Goal: Task Accomplishment & Management: Complete application form

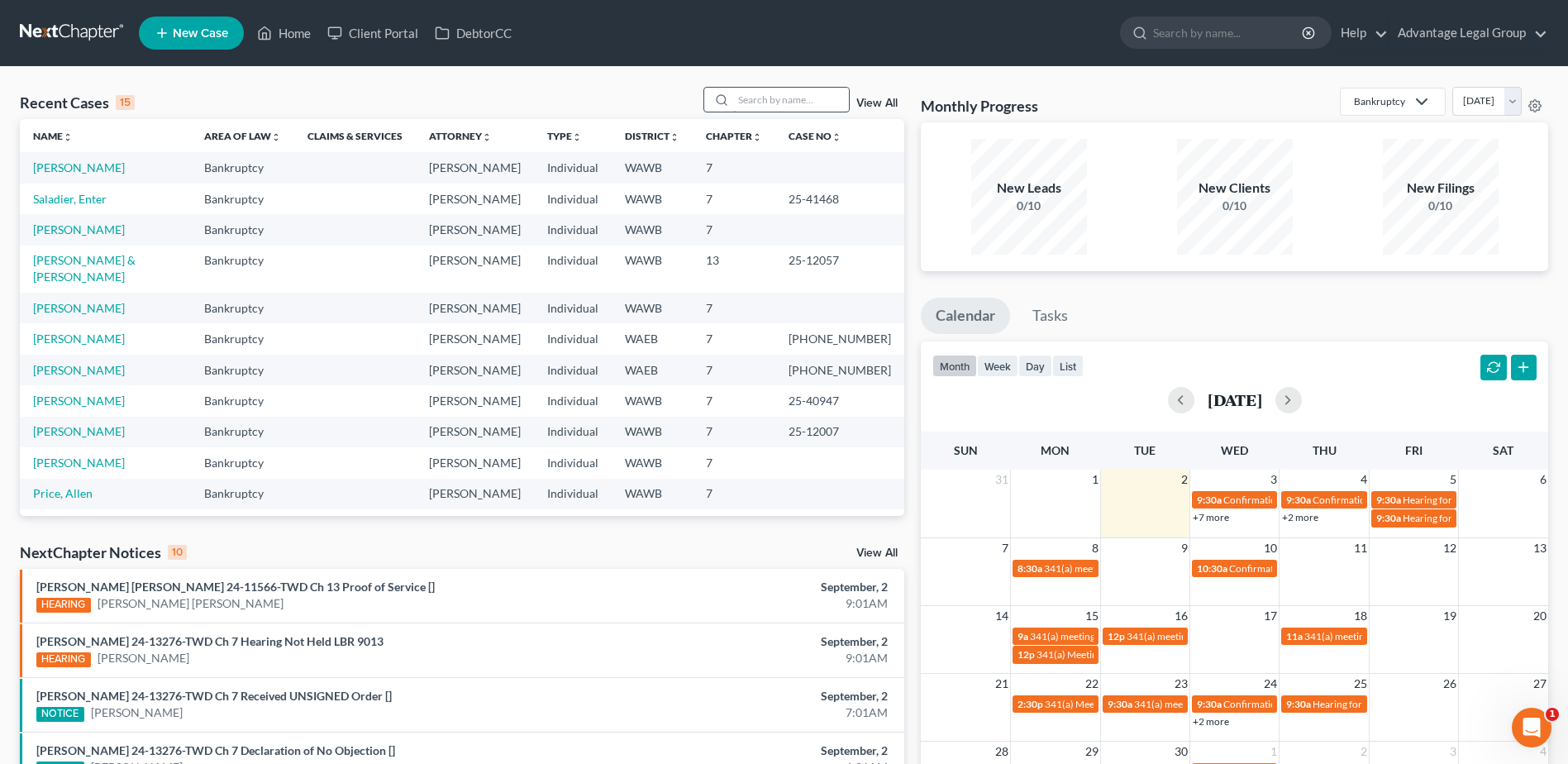
click at [770, 106] on input "search" at bounding box center [792, 99] width 116 height 24
type input "deehring"
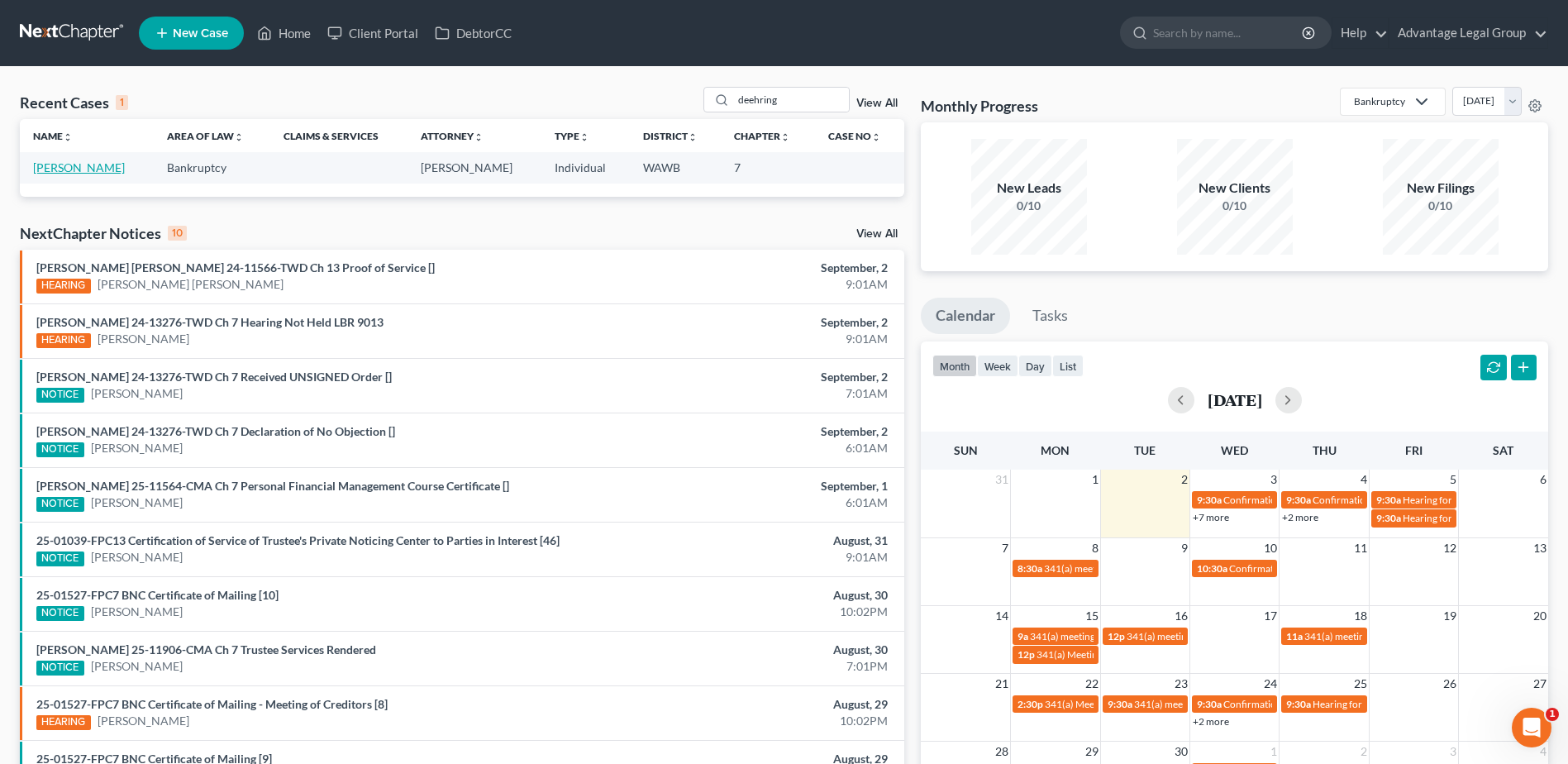
click at [93, 171] on link "Deehring, Matthew" at bounding box center [79, 168] width 92 height 14
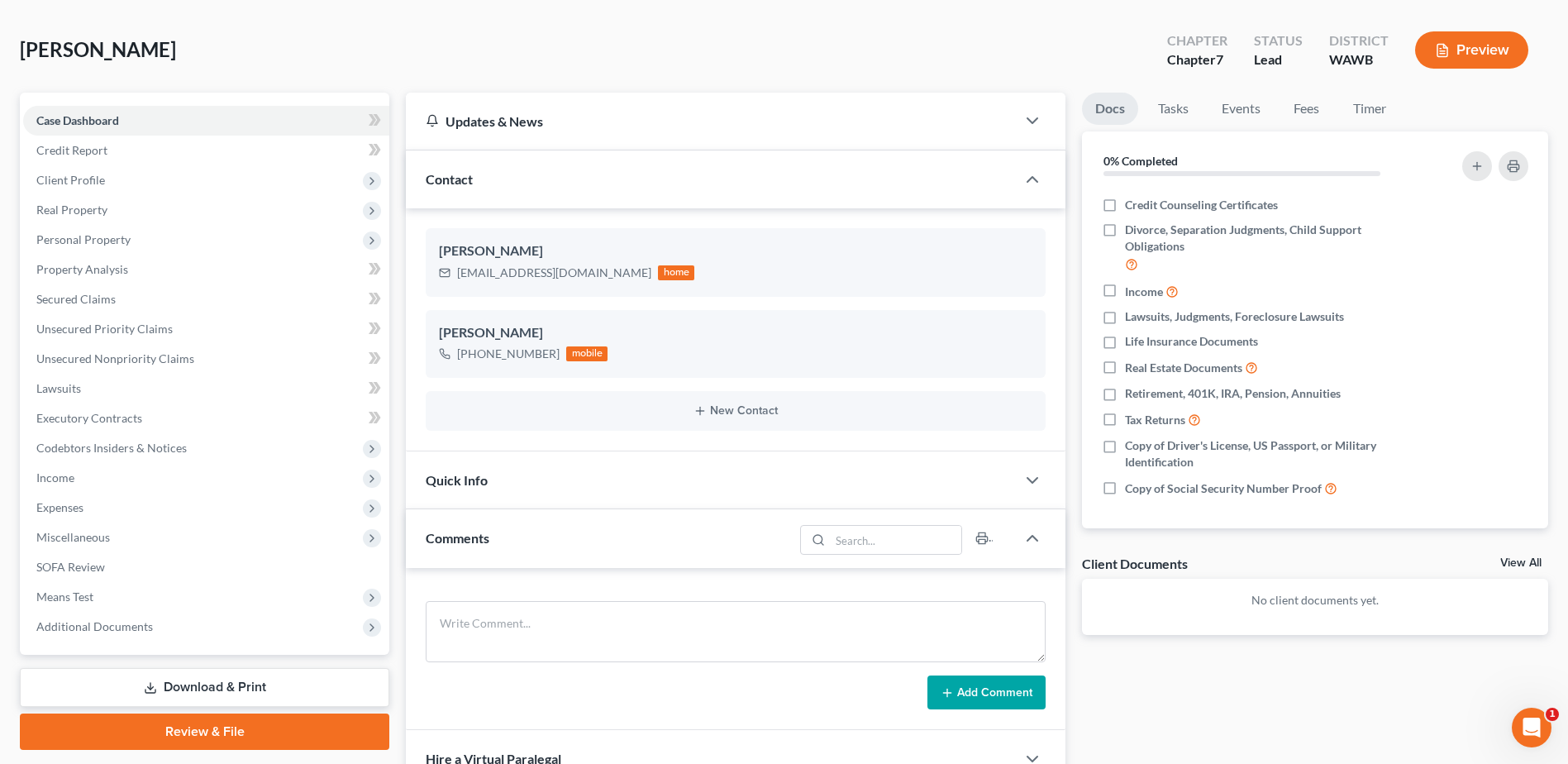
scroll to position [38, 0]
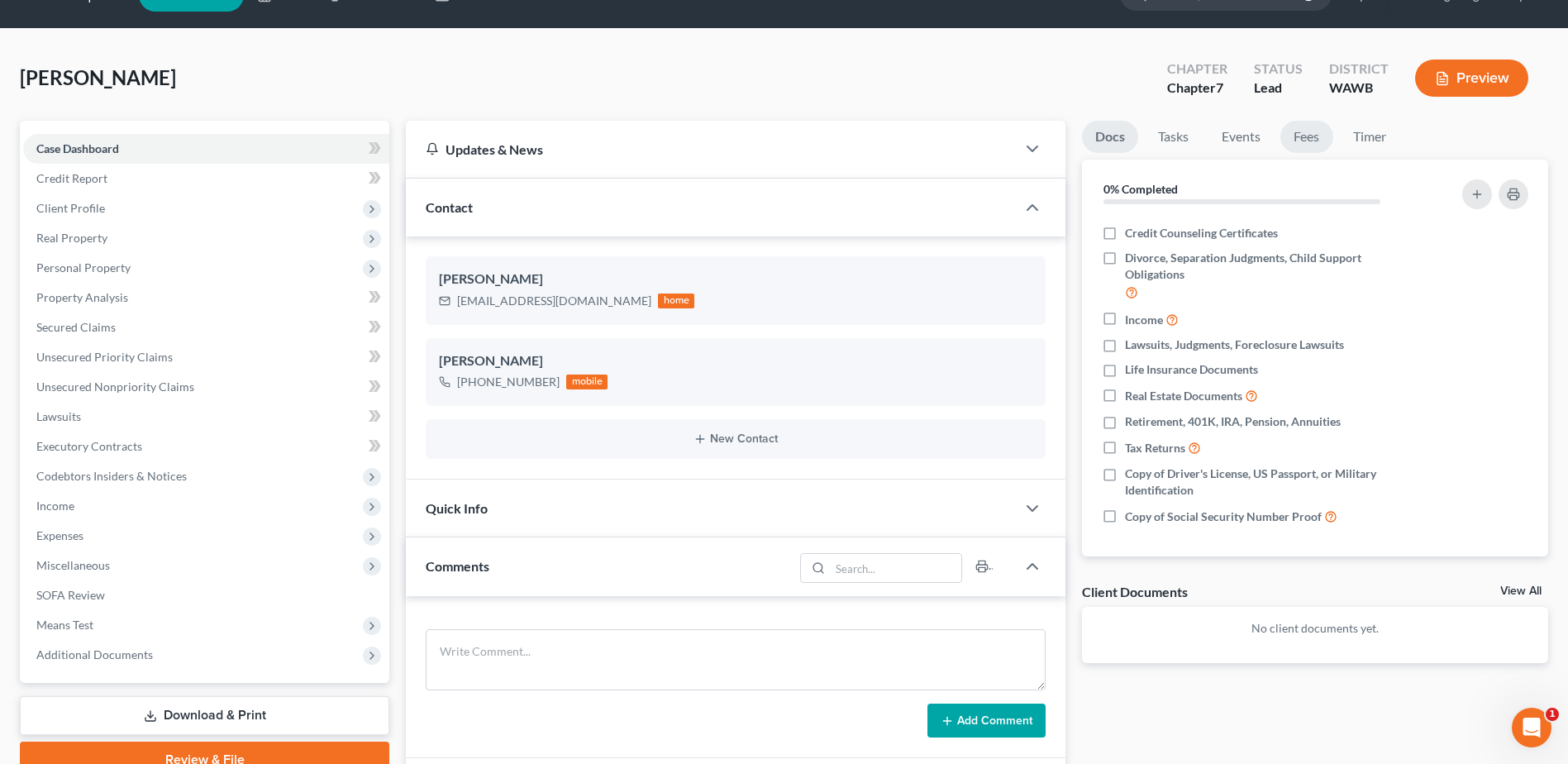
click at [1307, 132] on link "Fees" at bounding box center [1307, 137] width 53 height 32
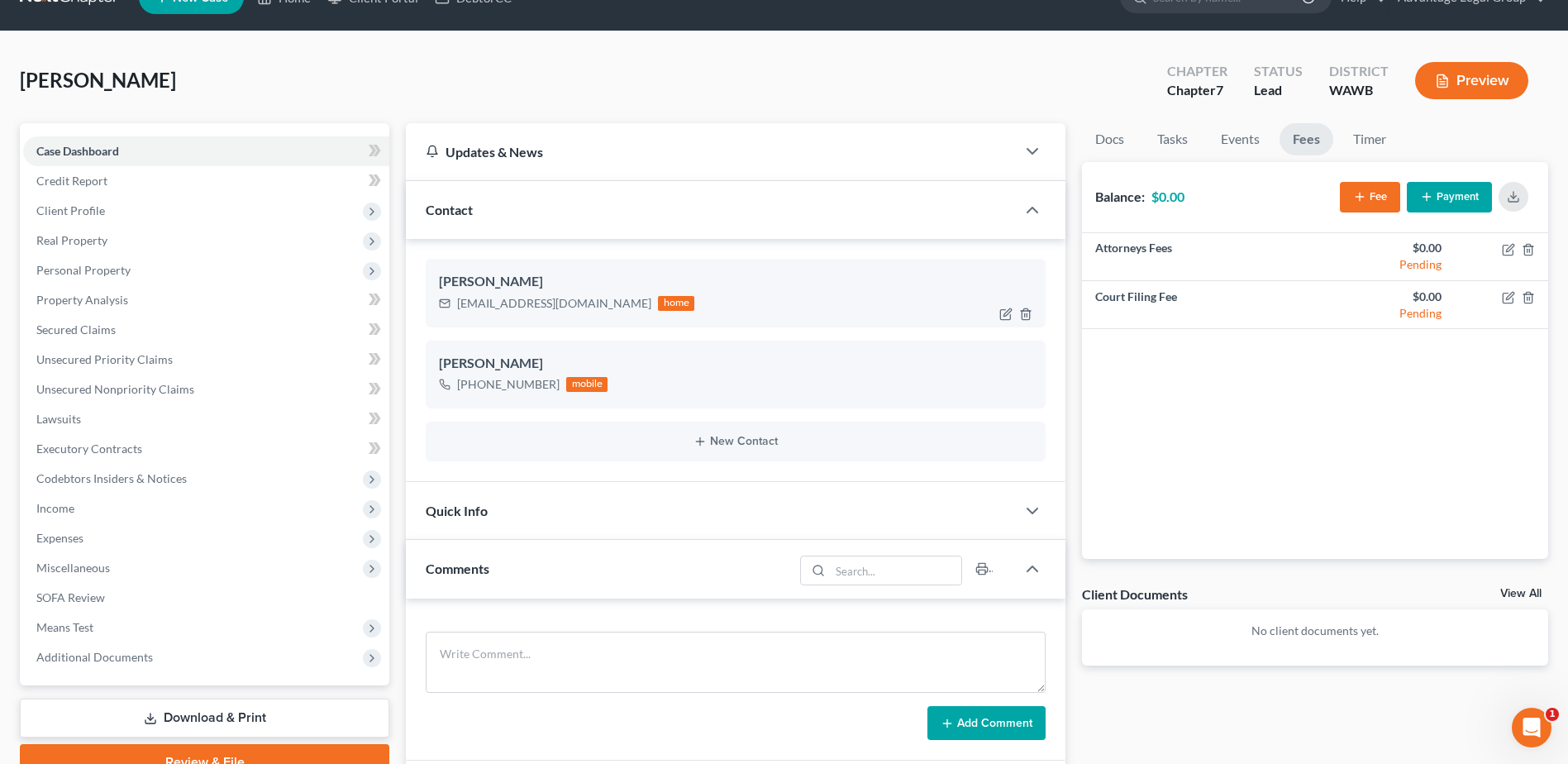
scroll to position [0, 0]
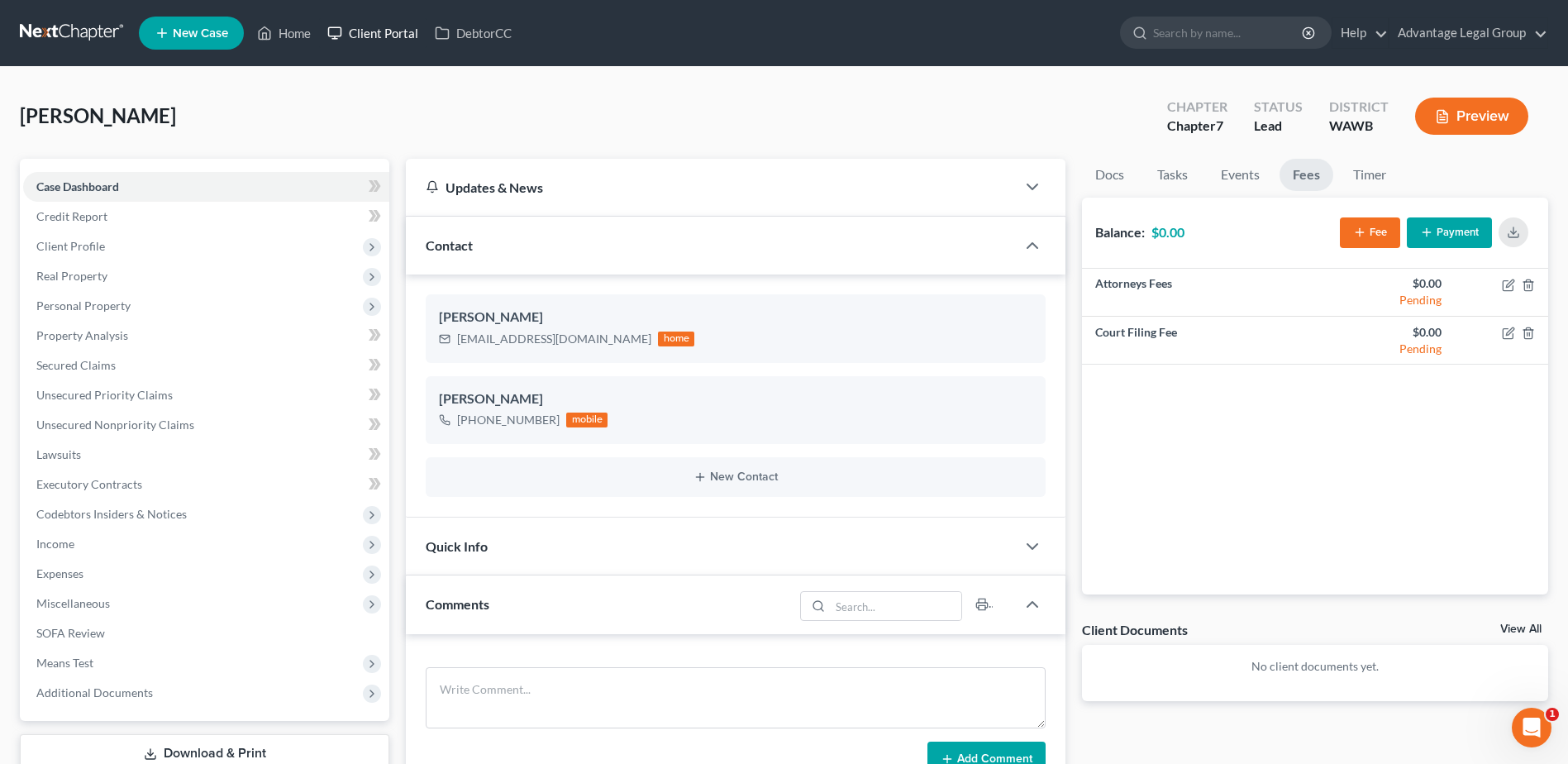
click at [374, 37] on link "Client Portal" at bounding box center [373, 32] width 107 height 29
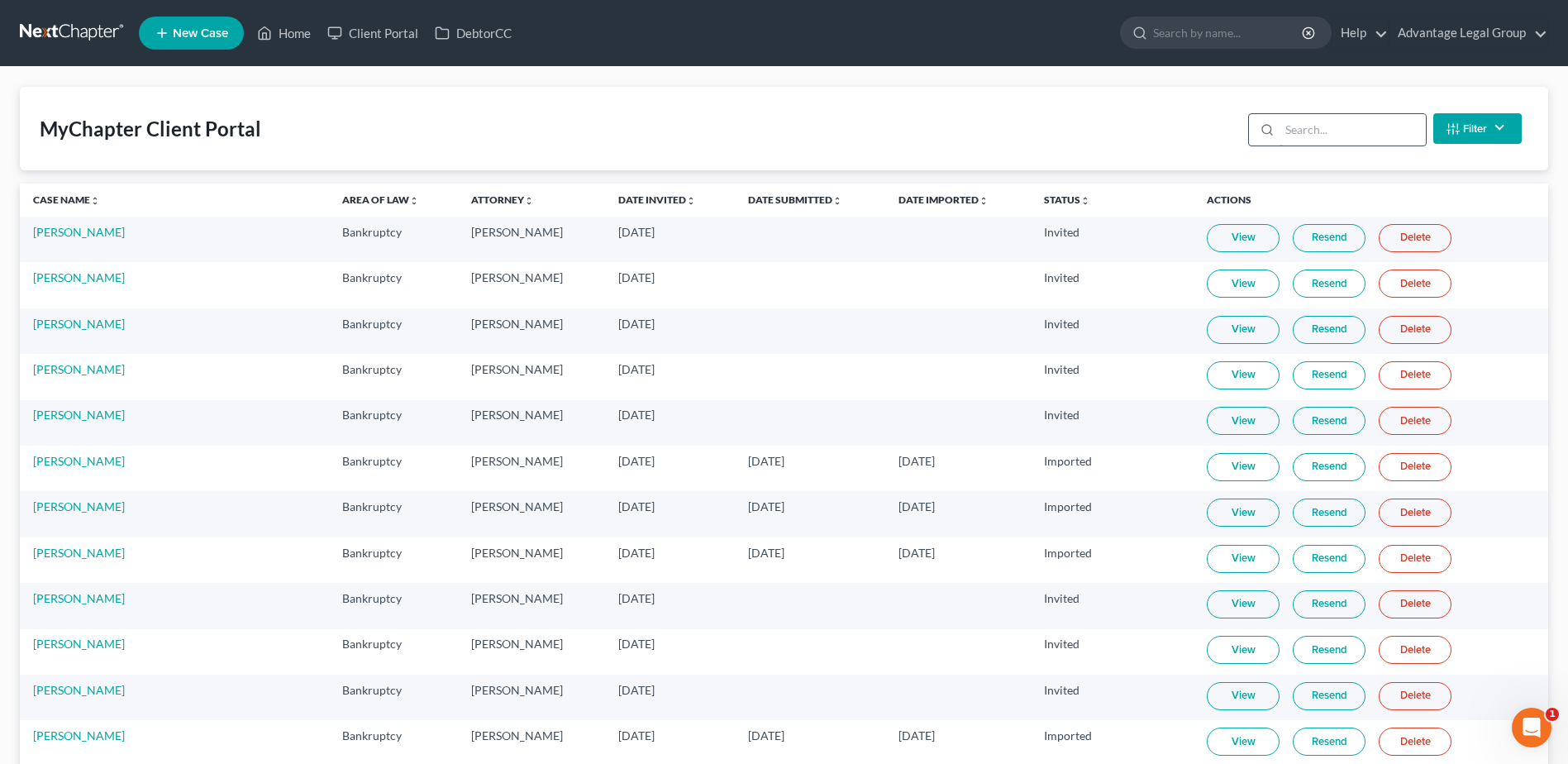
click at [1332, 135] on input "search" at bounding box center [1353, 129] width 146 height 31
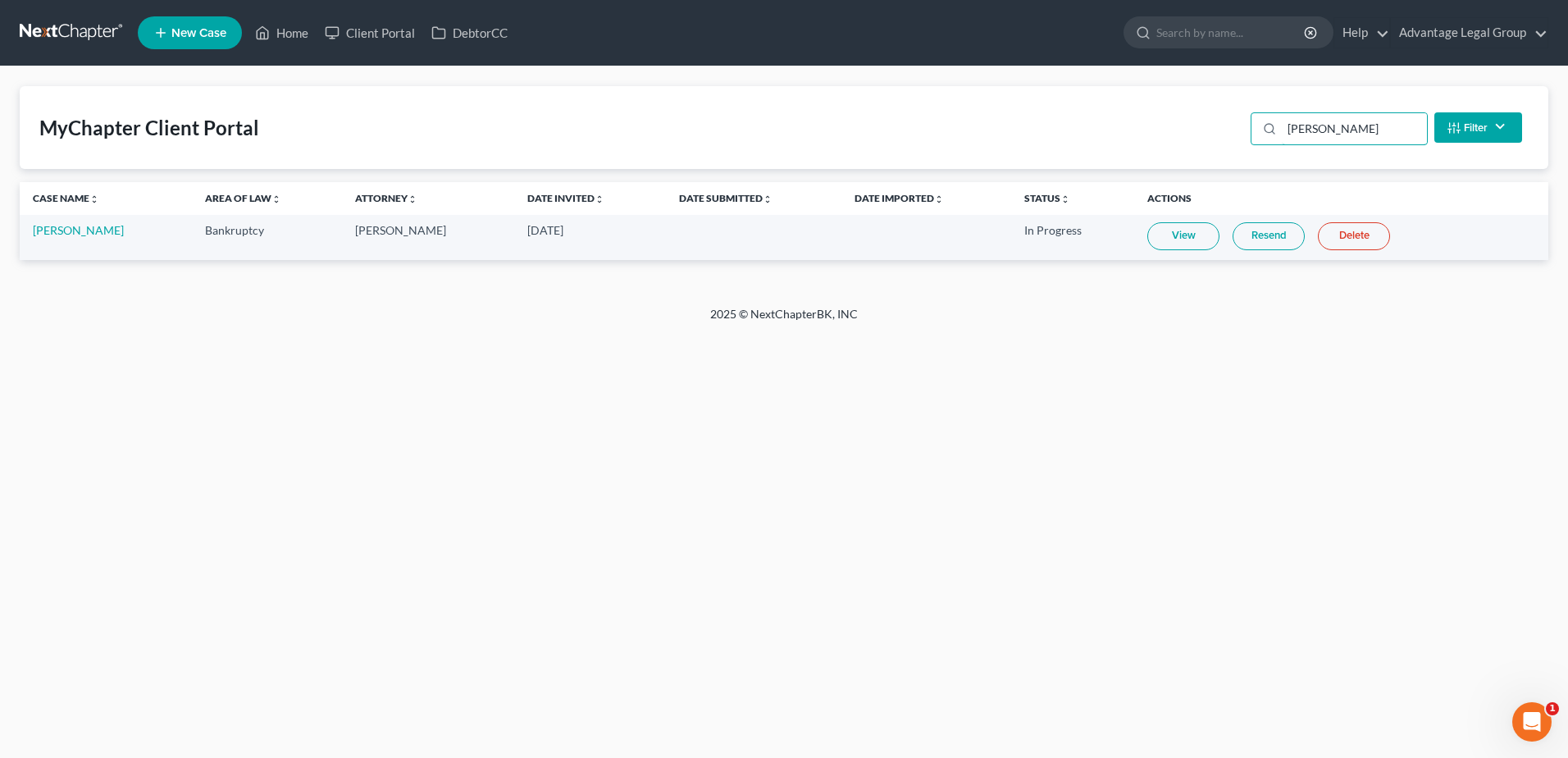
type input "Dee"
click at [1263, 236] on link "Resend" at bounding box center [1269, 236] width 73 height 27
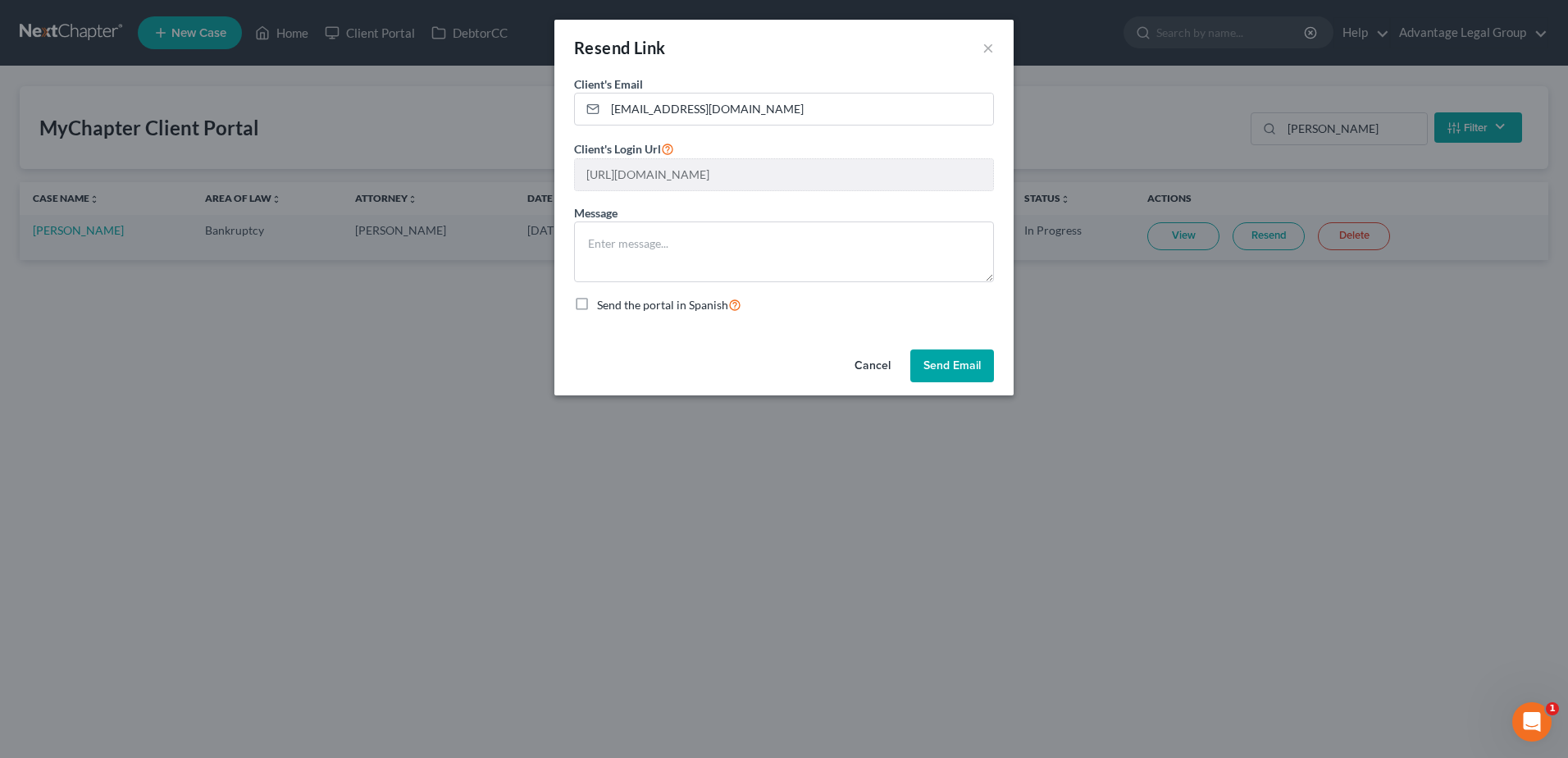
click at [963, 362] on button "Send Email" at bounding box center [952, 366] width 83 height 33
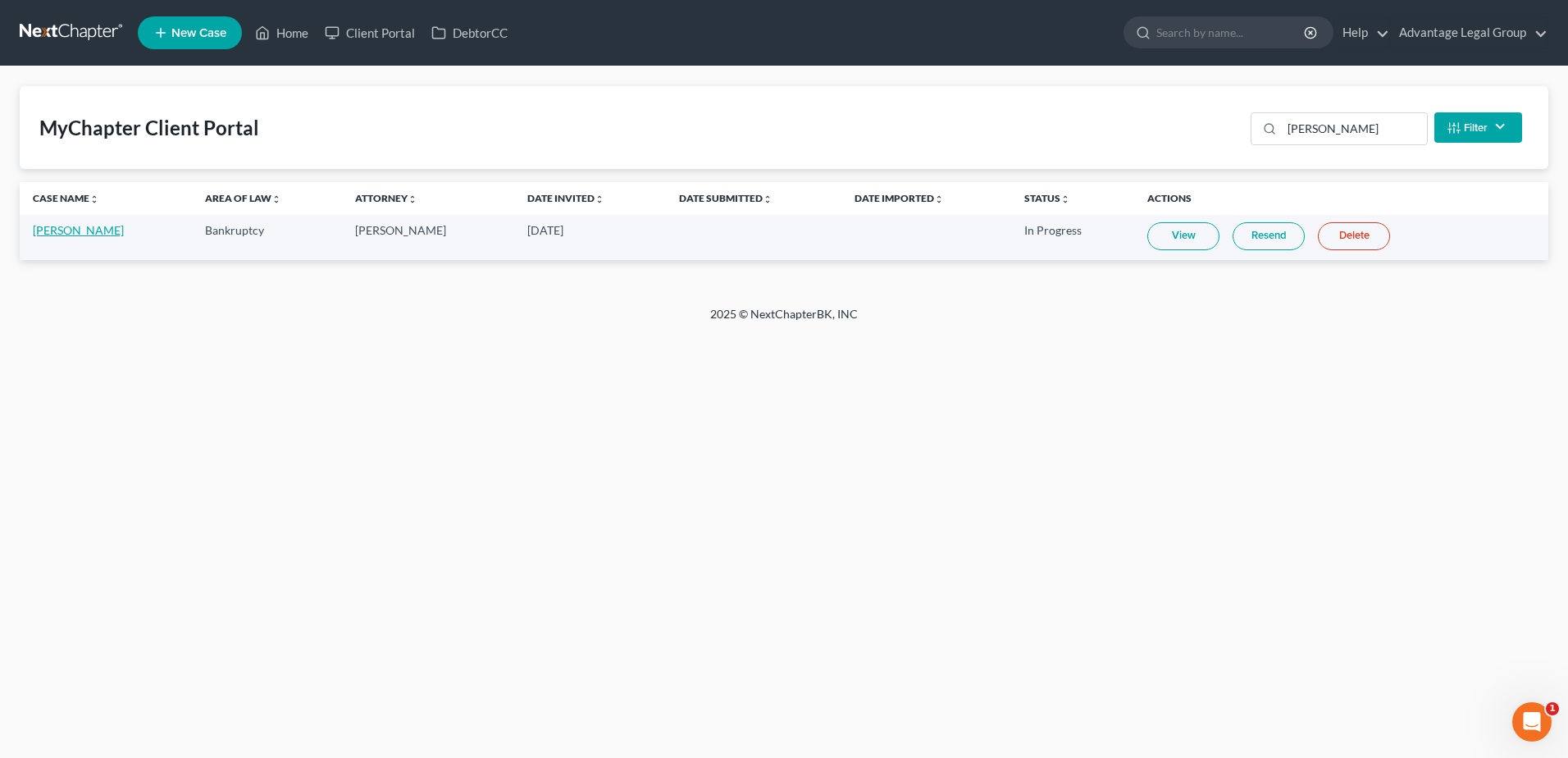
click at [67, 228] on link "Matthew Deehring" at bounding box center [78, 230] width 91 height 14
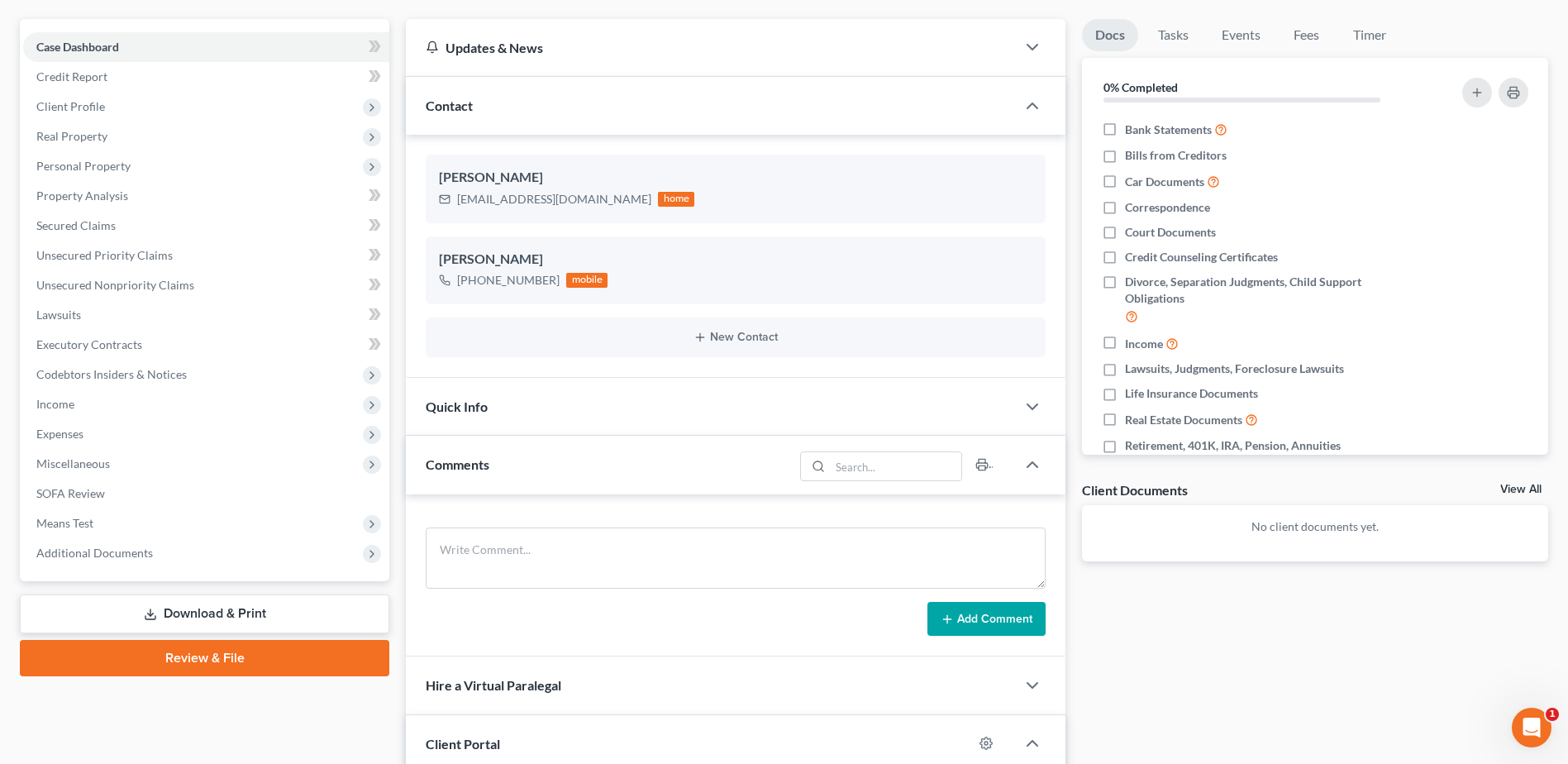
scroll to position [165, 0]
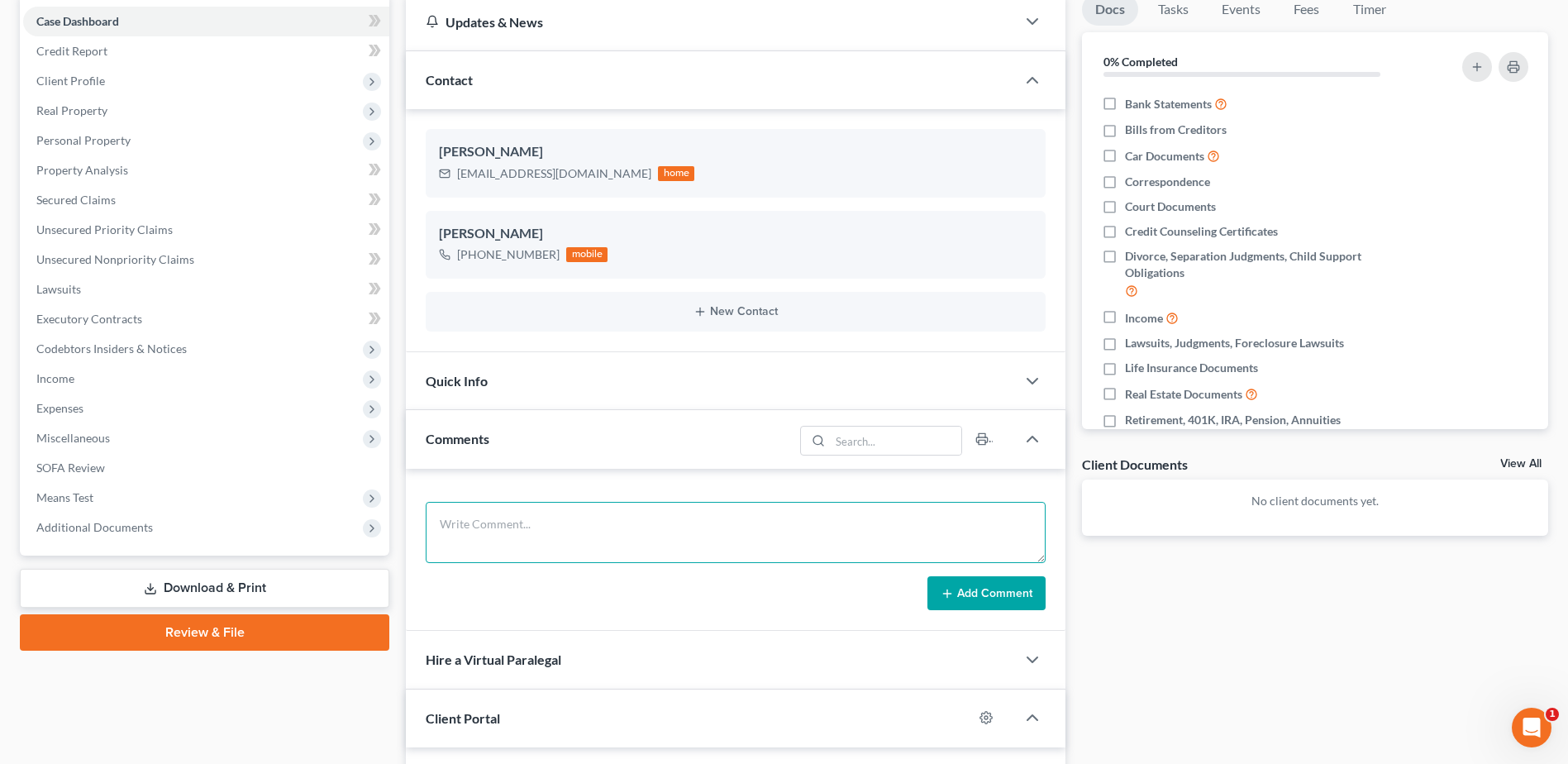
click at [499, 517] on textarea at bounding box center [735, 532] width 620 height 62
paste textarea "Hi Matt, Great, so what do you need from me? I just resent the client invitatio…"
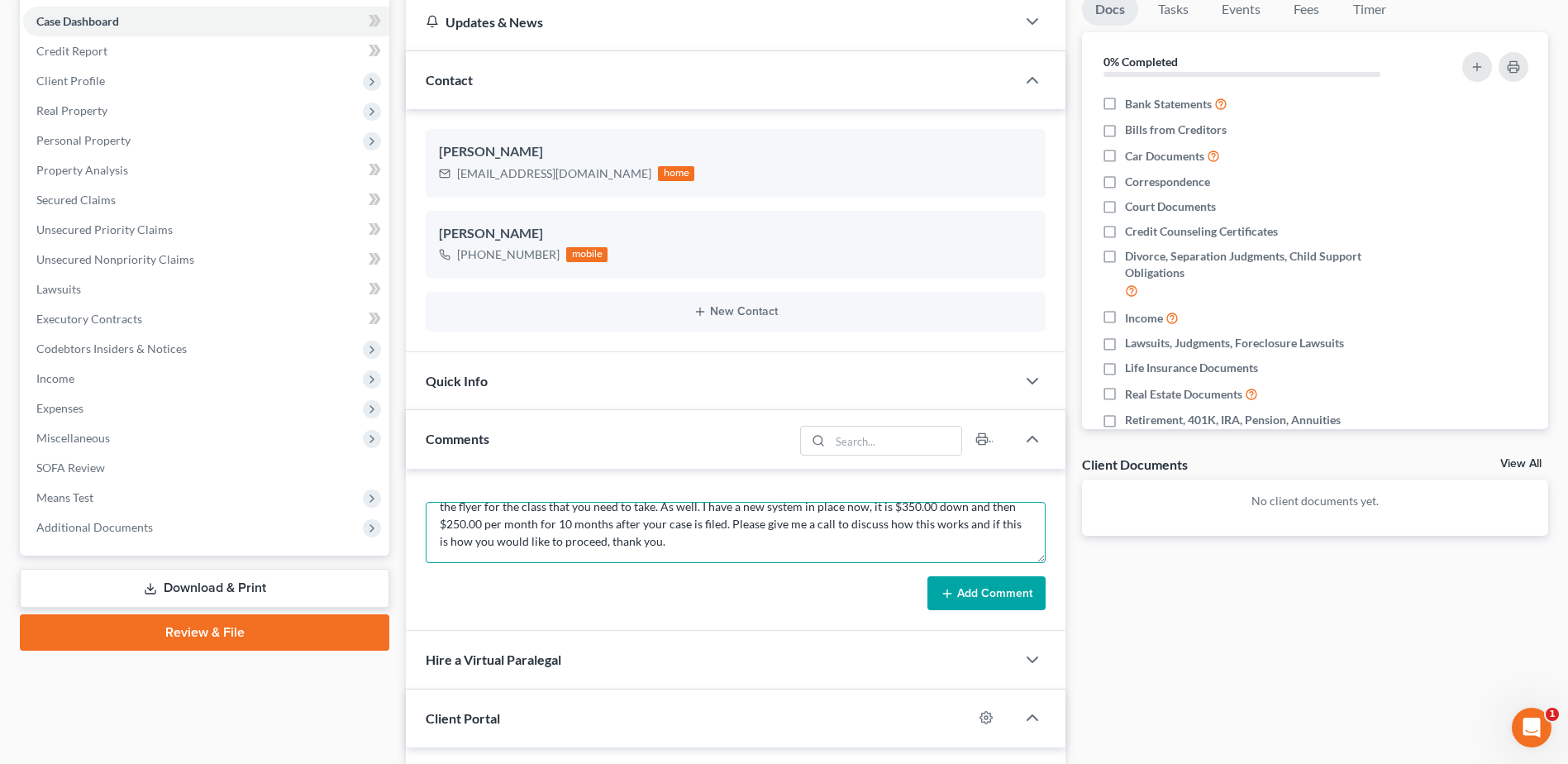
type textarea "Hi Matt, Great, so what do you need from me? I just resent the client invitatio…"
click at [960, 585] on button "Add Comment" at bounding box center [986, 594] width 118 height 35
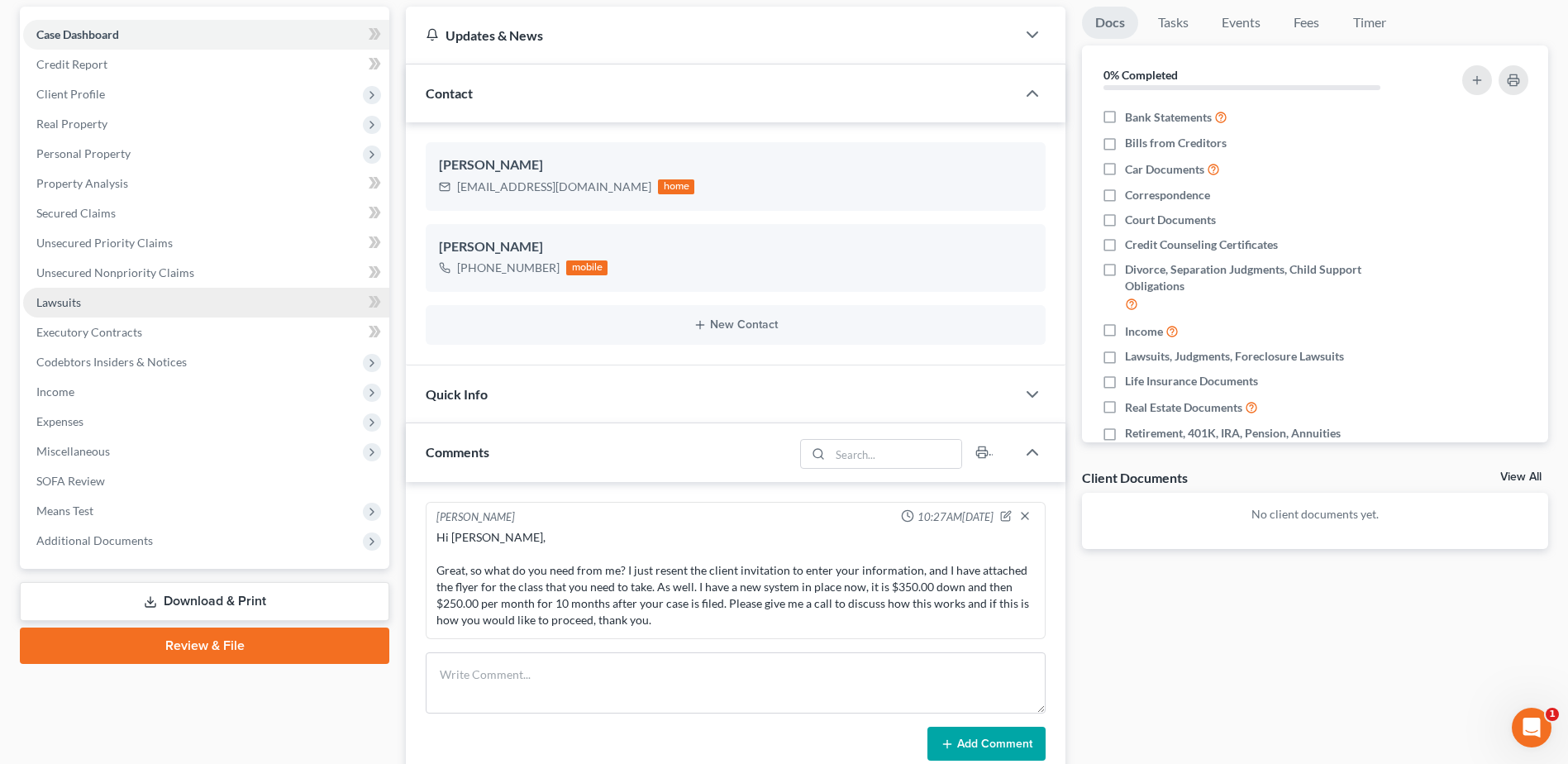
scroll to position [0, 0]
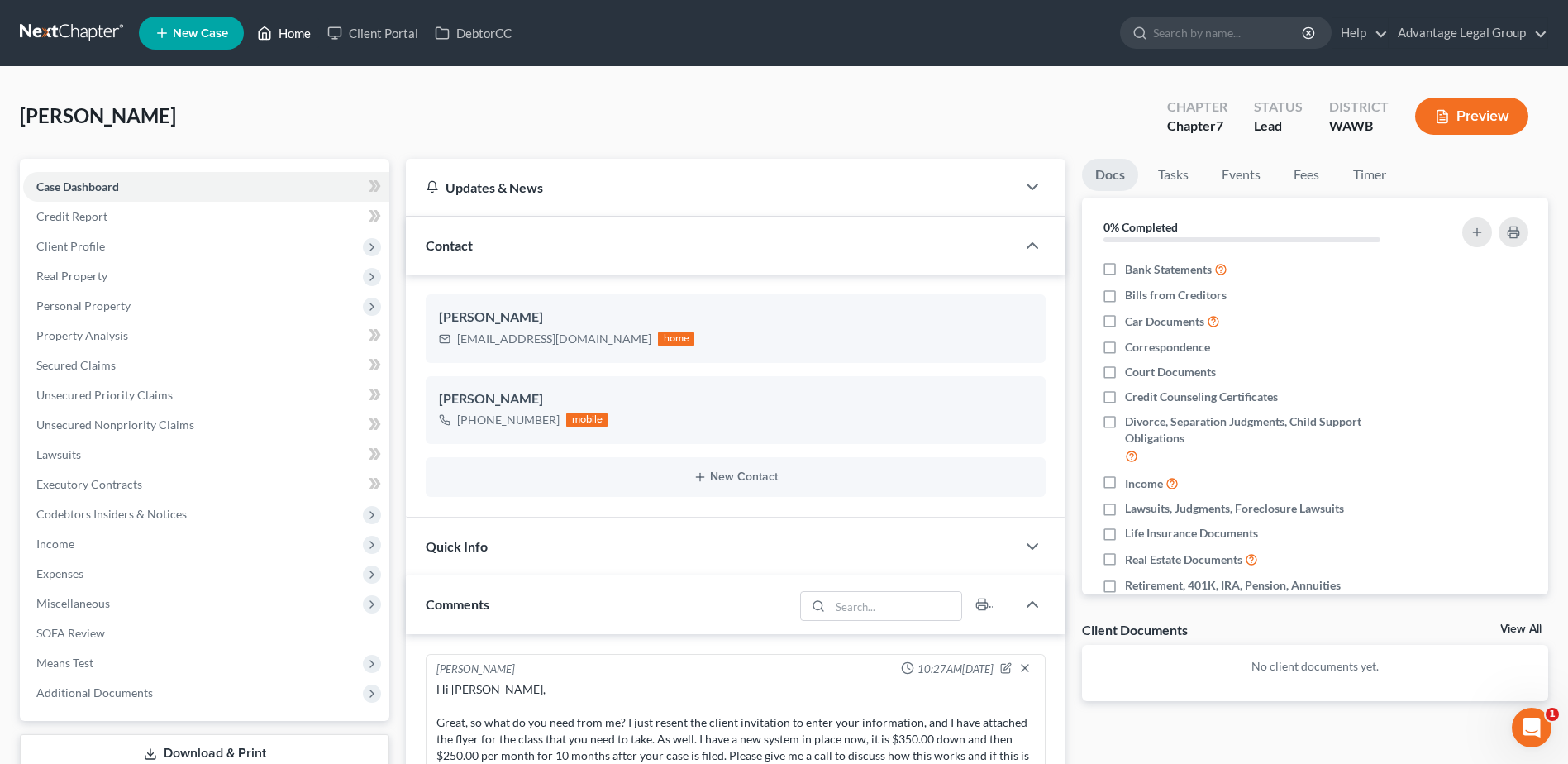
click at [293, 37] on link "Home" at bounding box center [284, 32] width 71 height 29
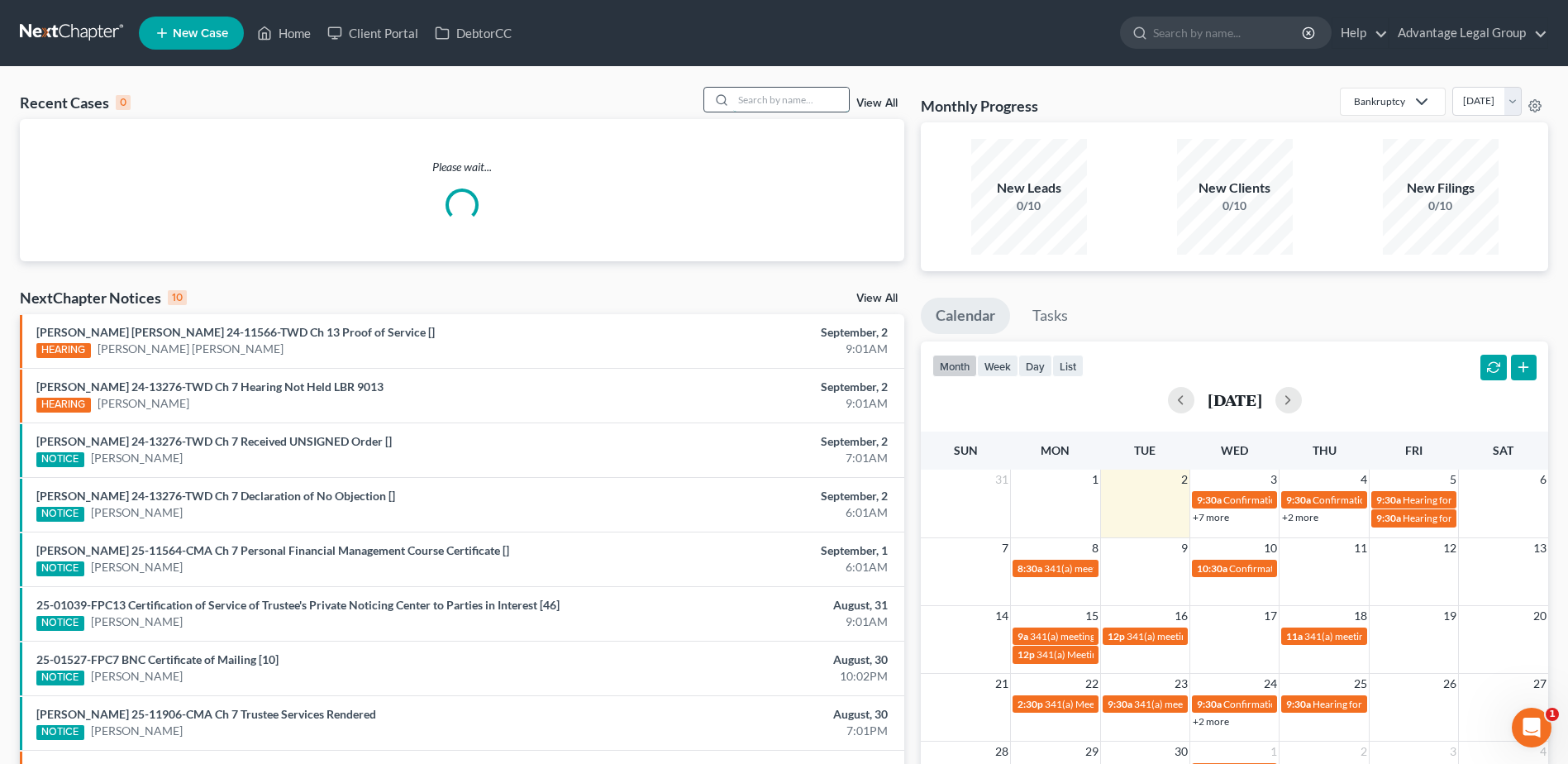
click at [746, 97] on input "search" at bounding box center [792, 99] width 116 height 24
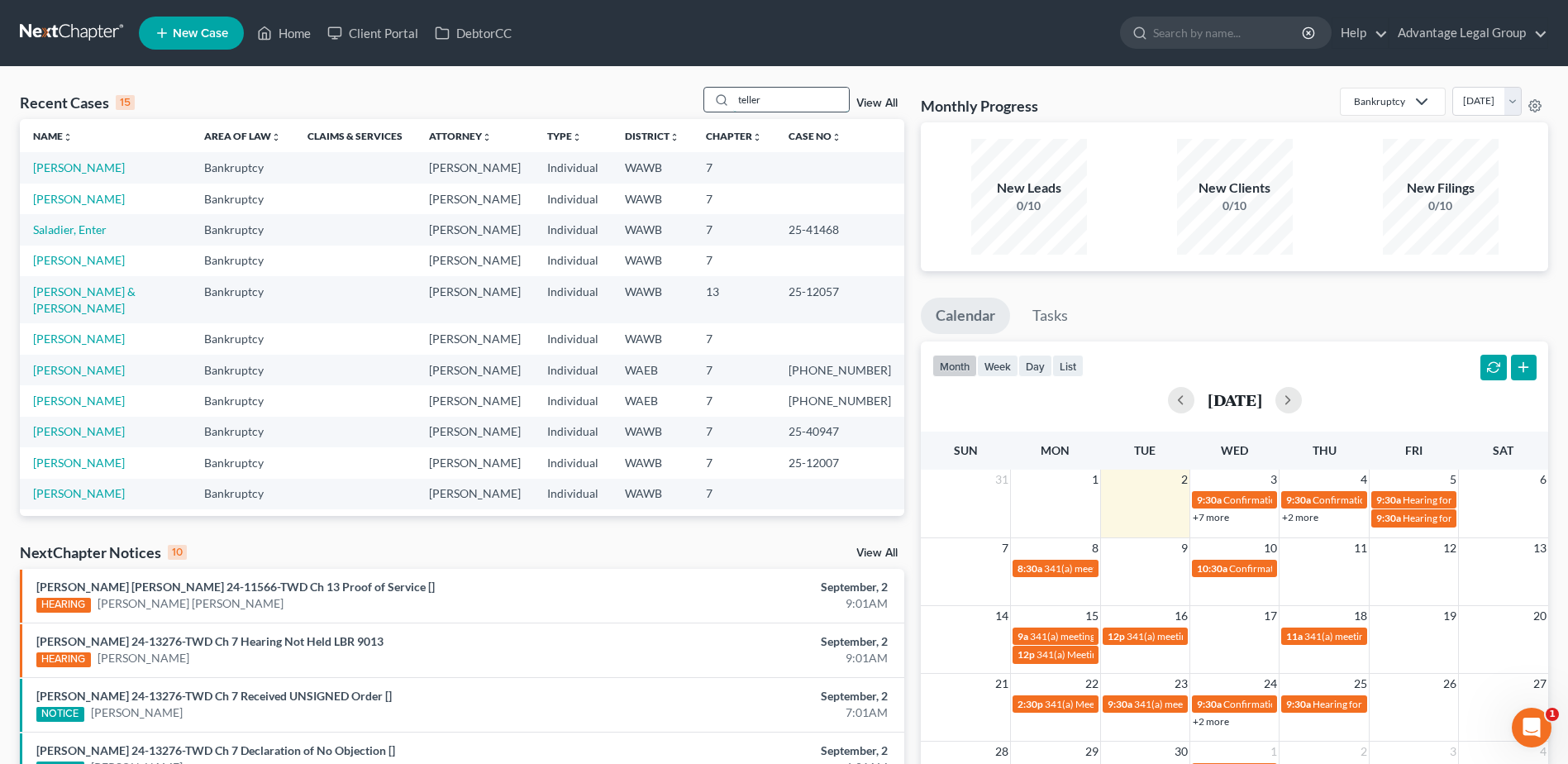
type input "teller"
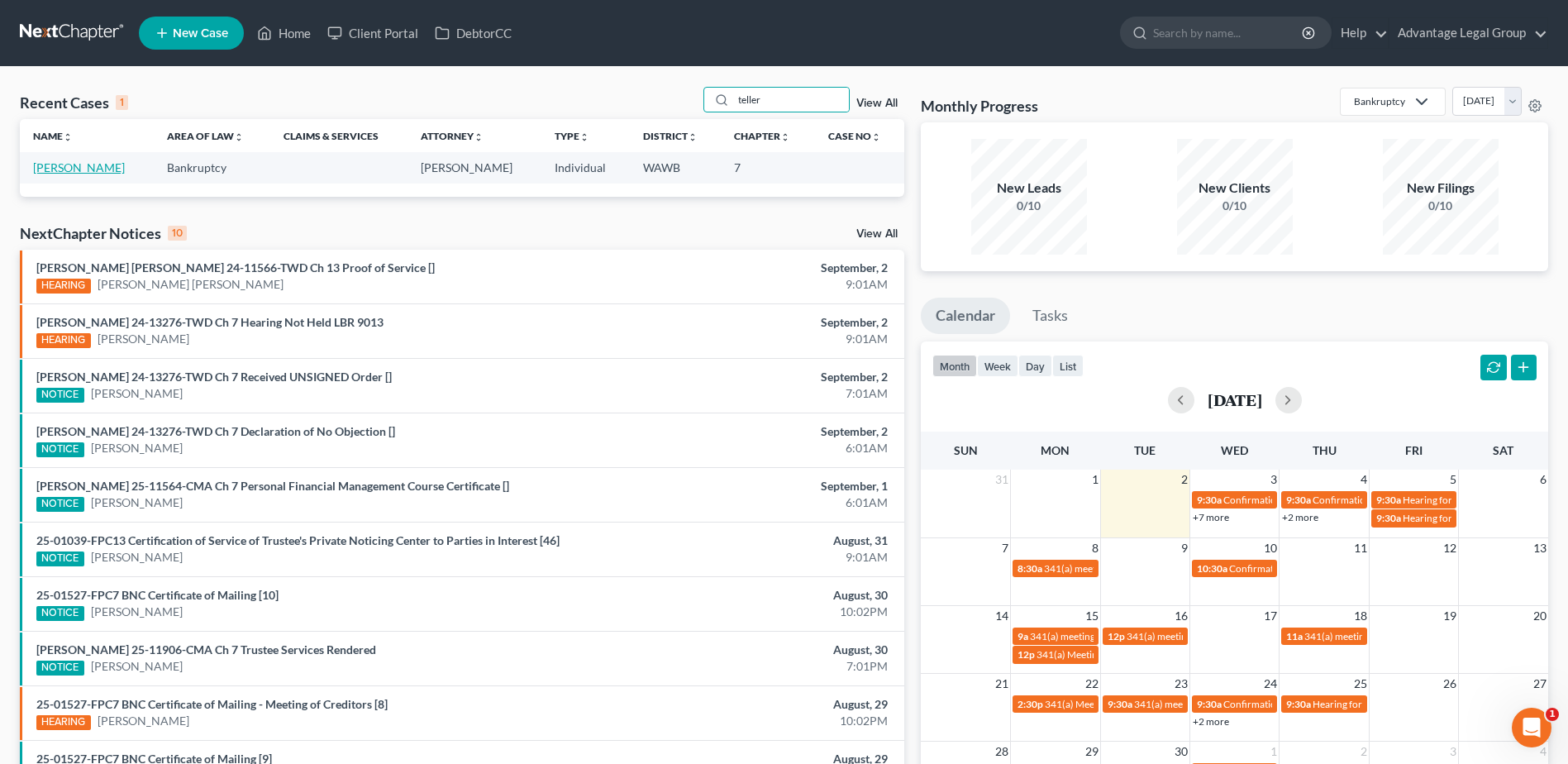
click at [76, 173] on link "Teller, Cammie" at bounding box center [79, 168] width 92 height 14
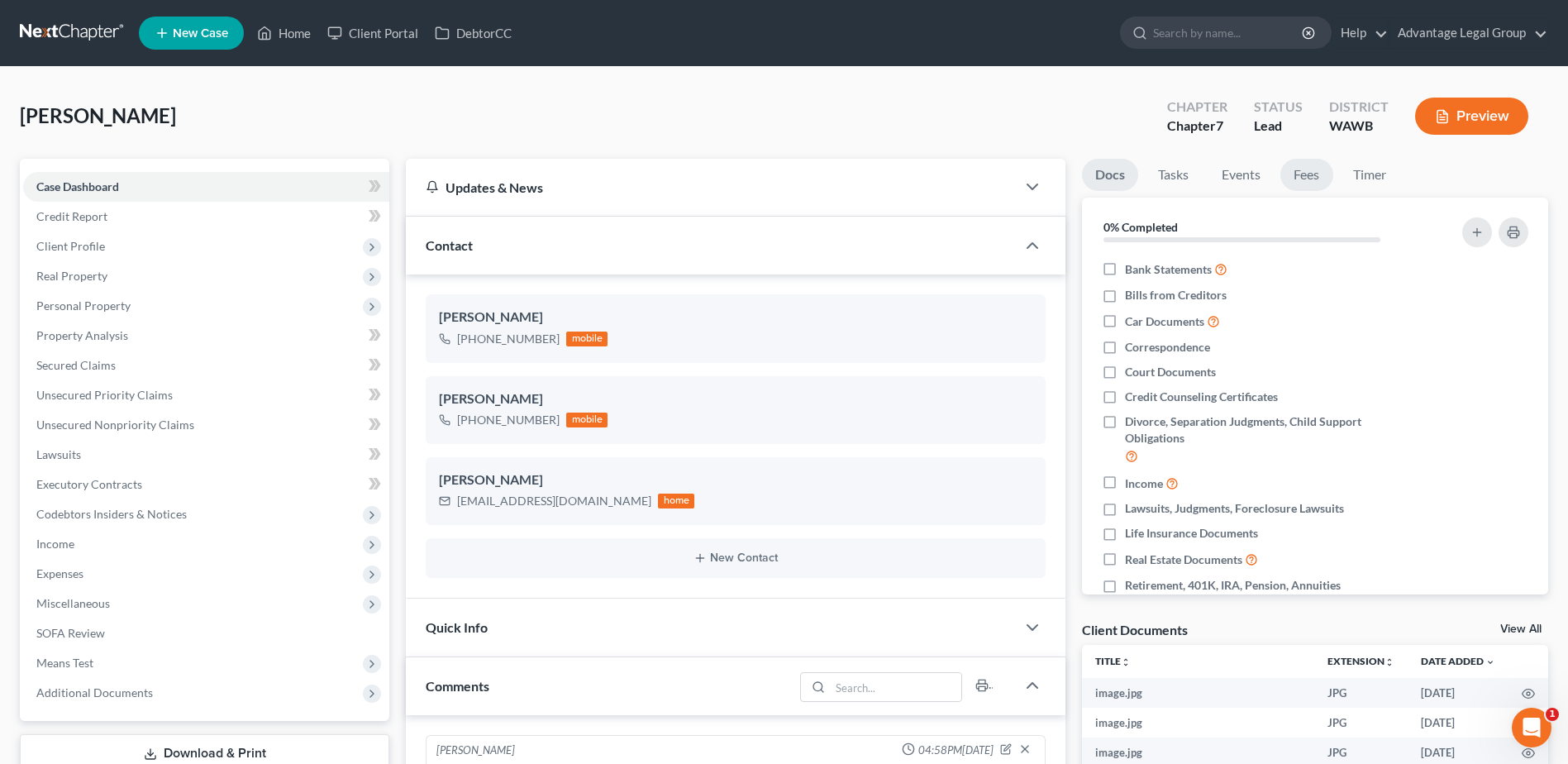
click at [1304, 175] on link "Fees" at bounding box center [1307, 175] width 53 height 32
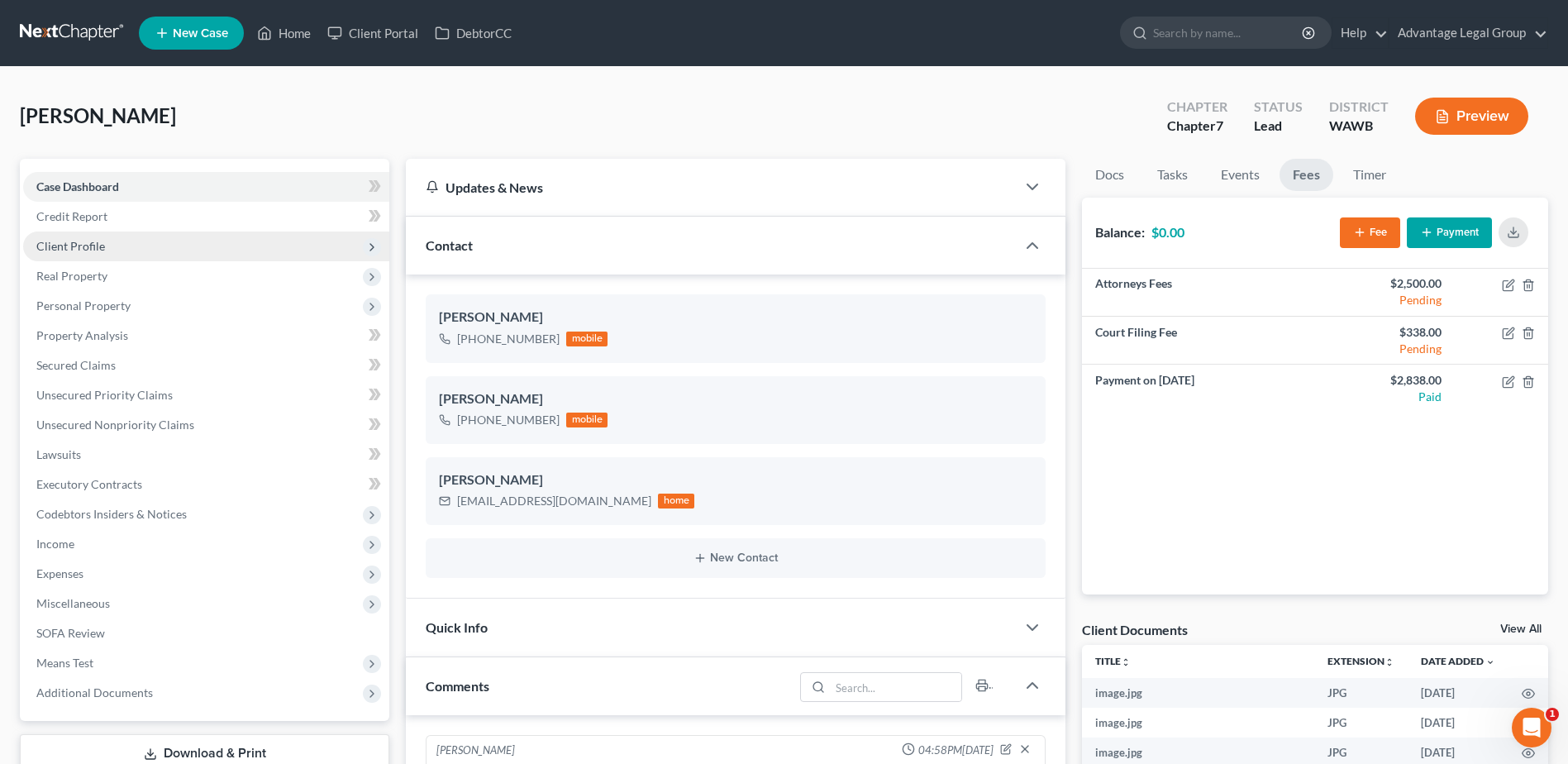
click at [59, 252] on span "Client Profile" at bounding box center [71, 246] width 69 height 14
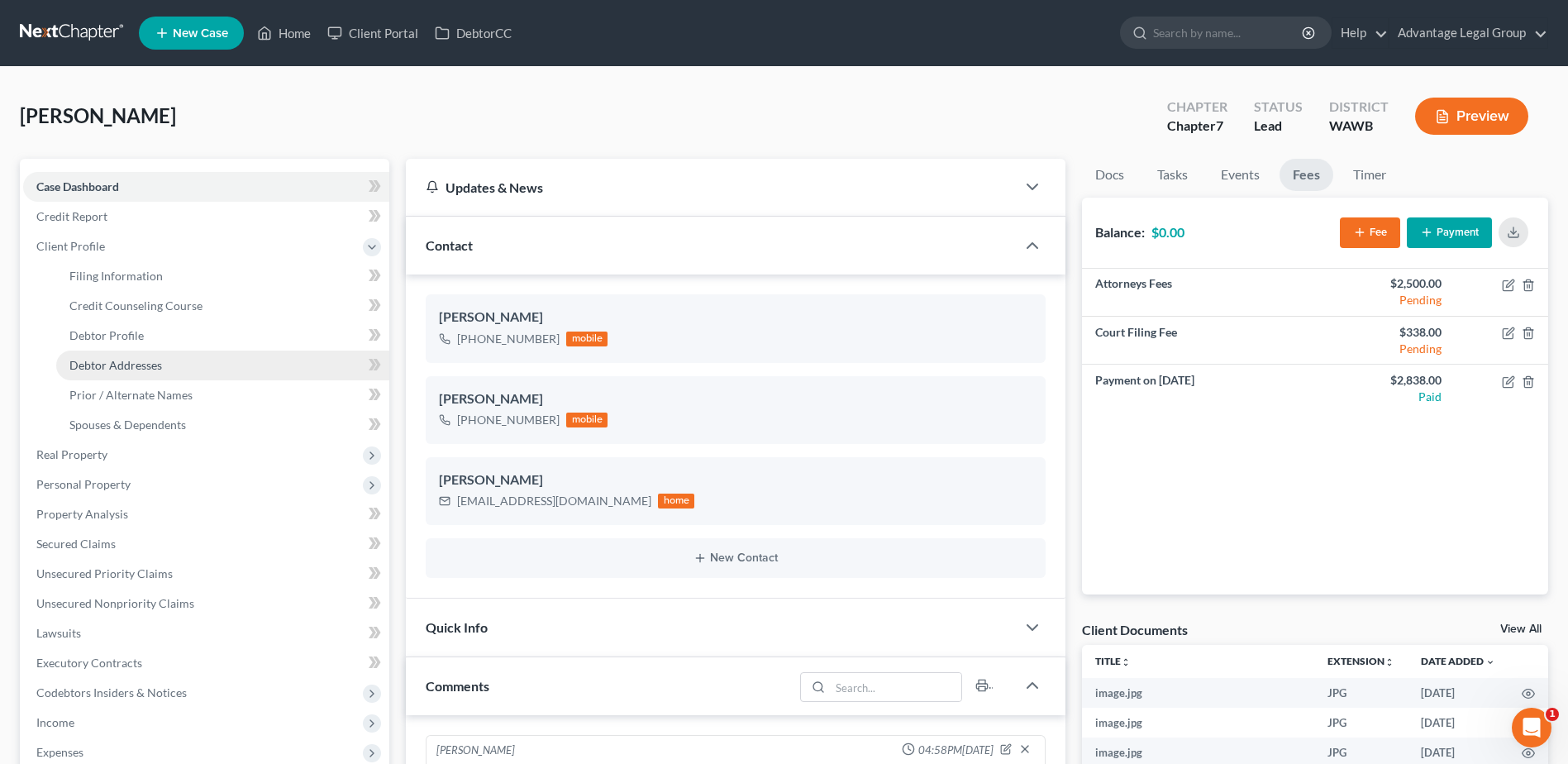
click at [131, 365] on span "Debtor Addresses" at bounding box center [116, 365] width 93 height 14
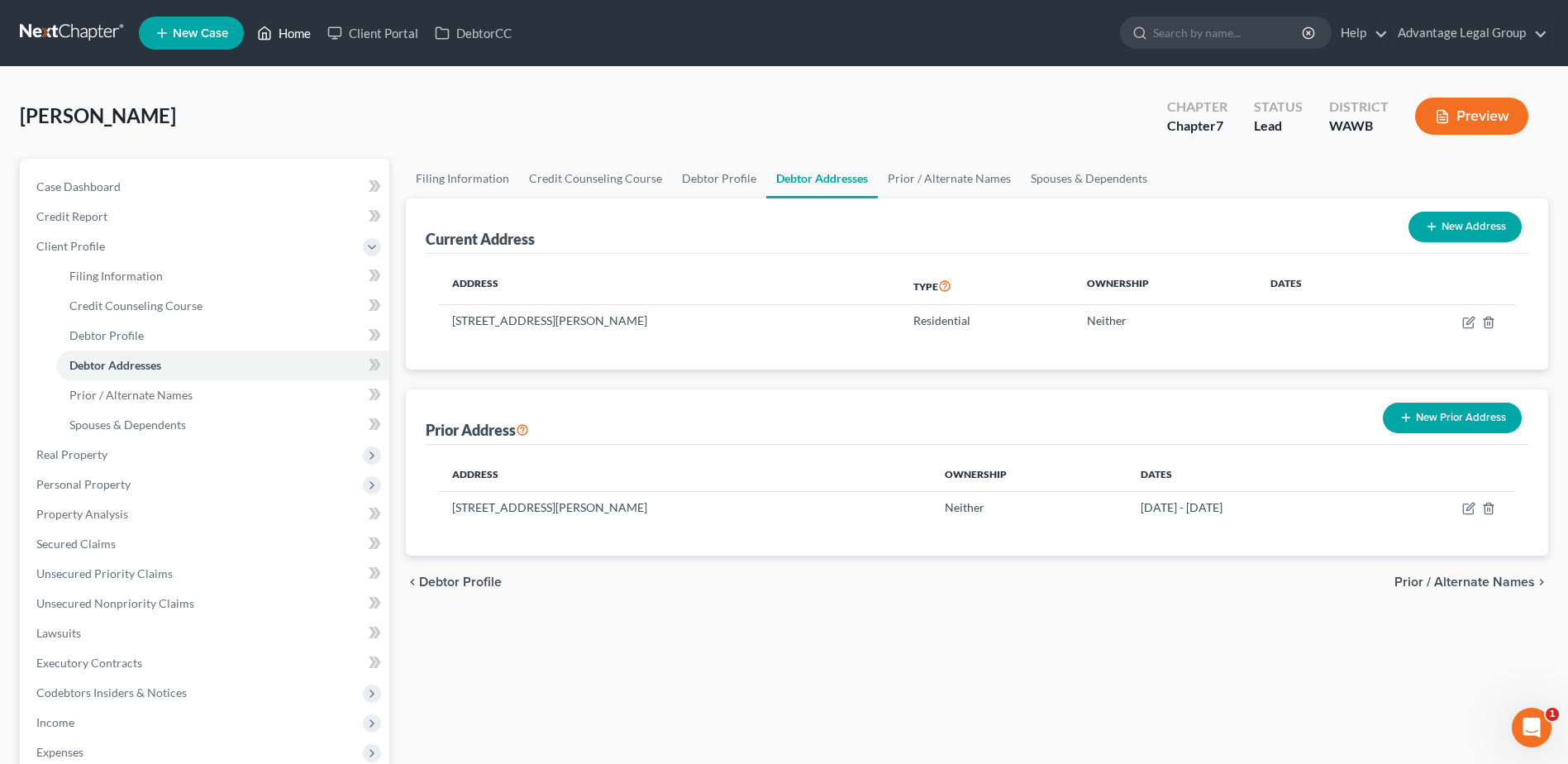
click at [294, 31] on link "Home" at bounding box center [284, 32] width 71 height 29
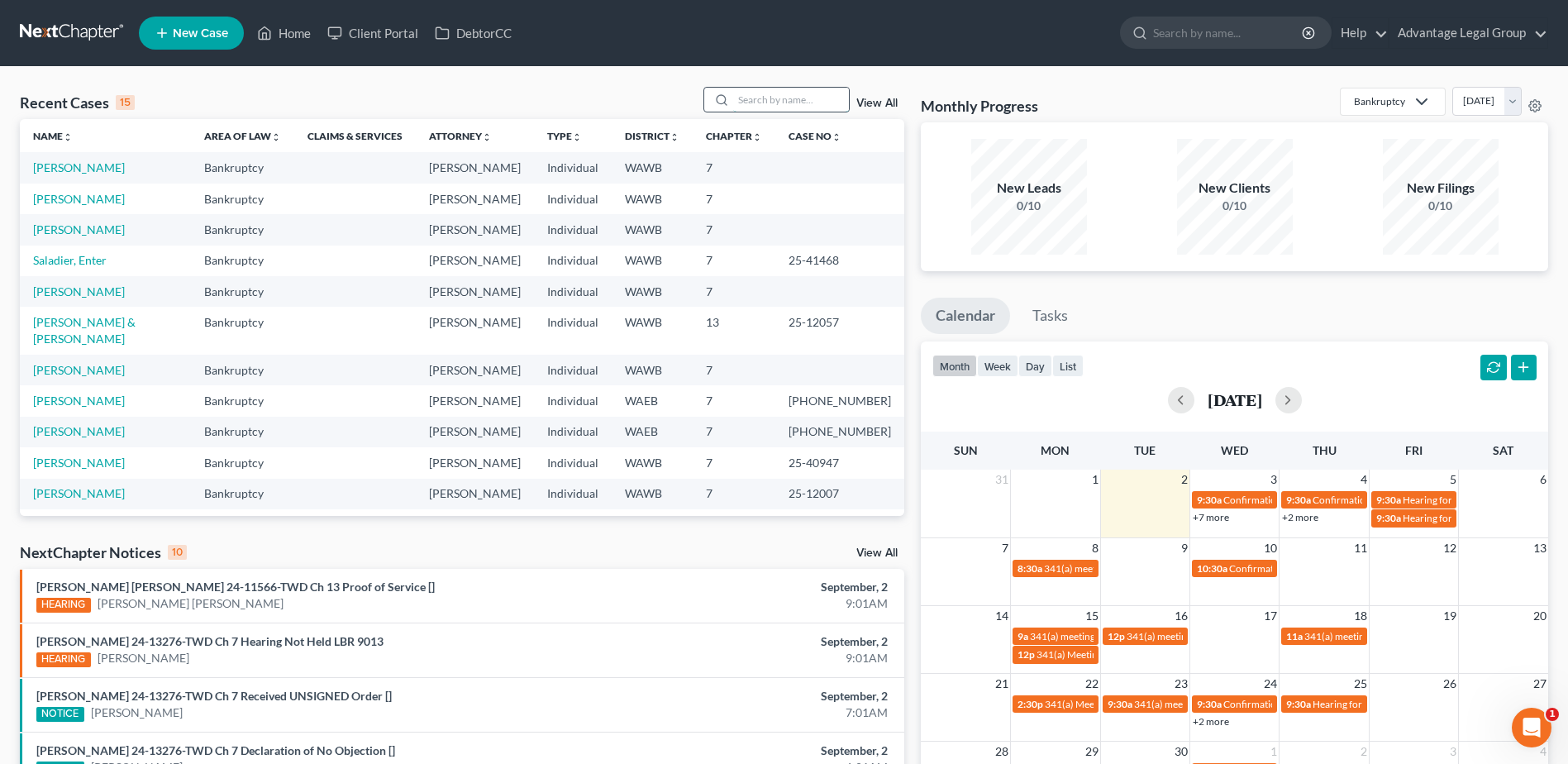
click at [767, 103] on input "search" at bounding box center [792, 99] width 116 height 24
type input "enter"
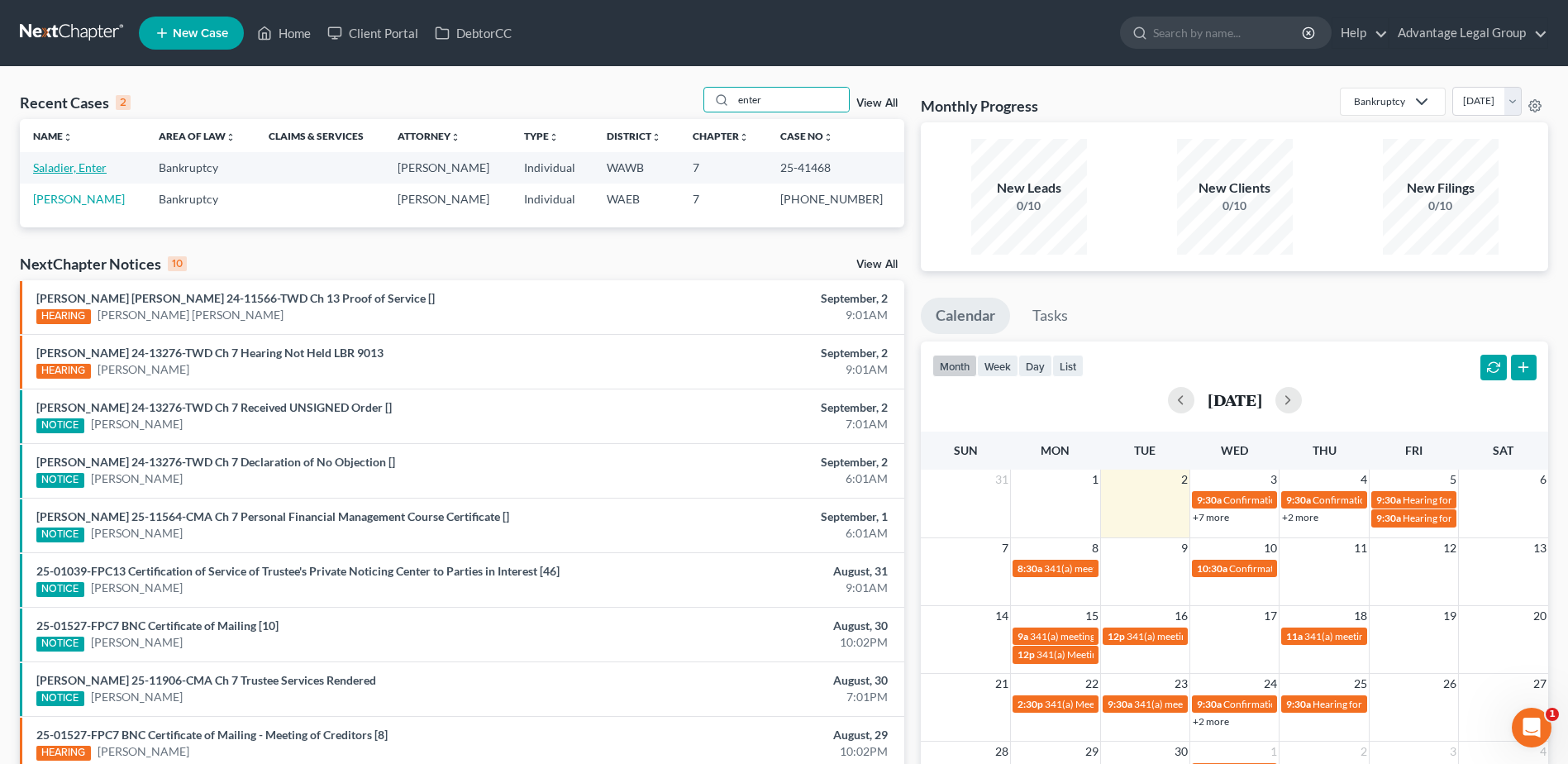
click at [86, 169] on link "Saladier, Enter" at bounding box center [70, 168] width 73 height 14
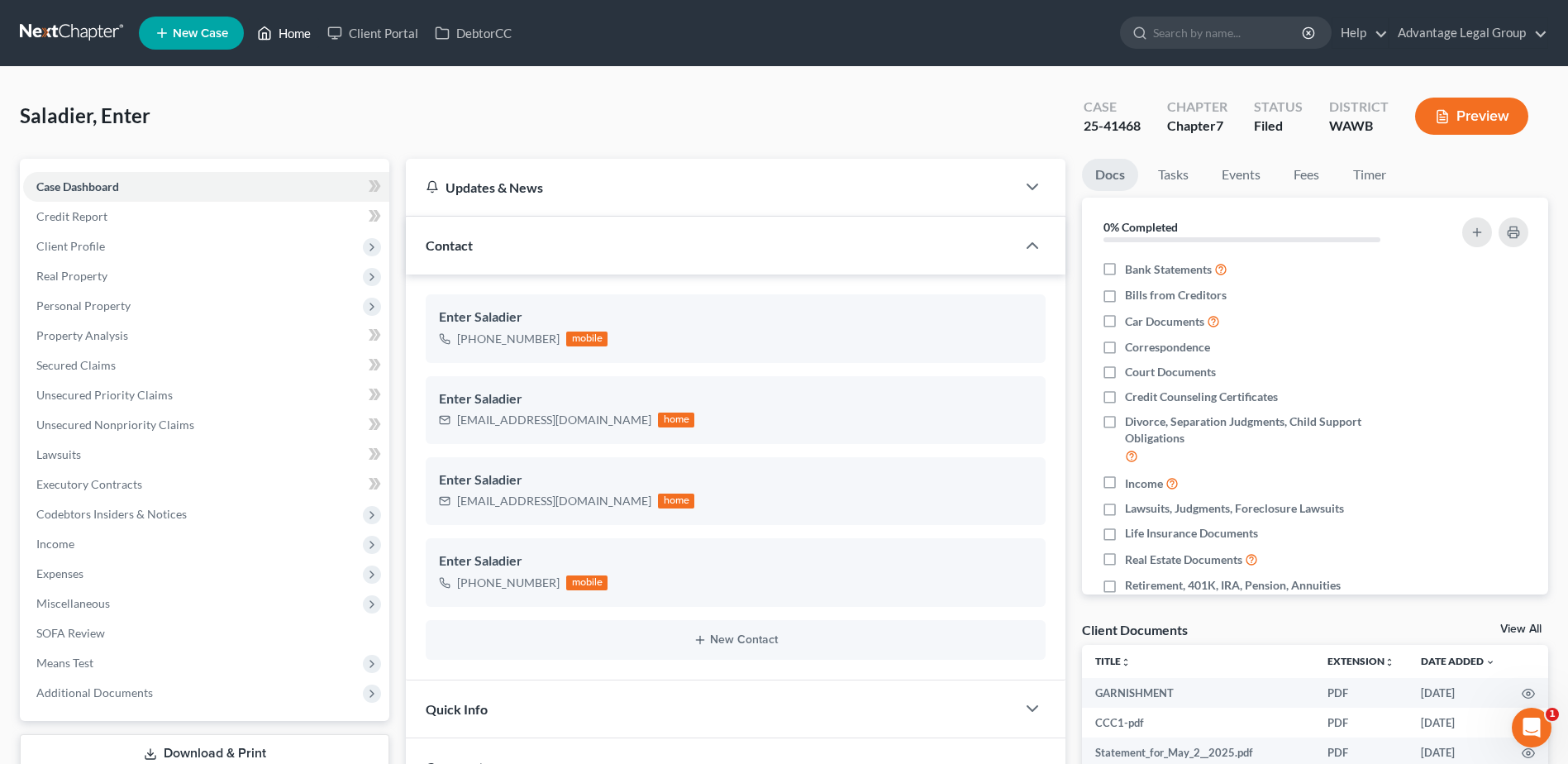
click at [276, 36] on link "Home" at bounding box center [284, 32] width 71 height 29
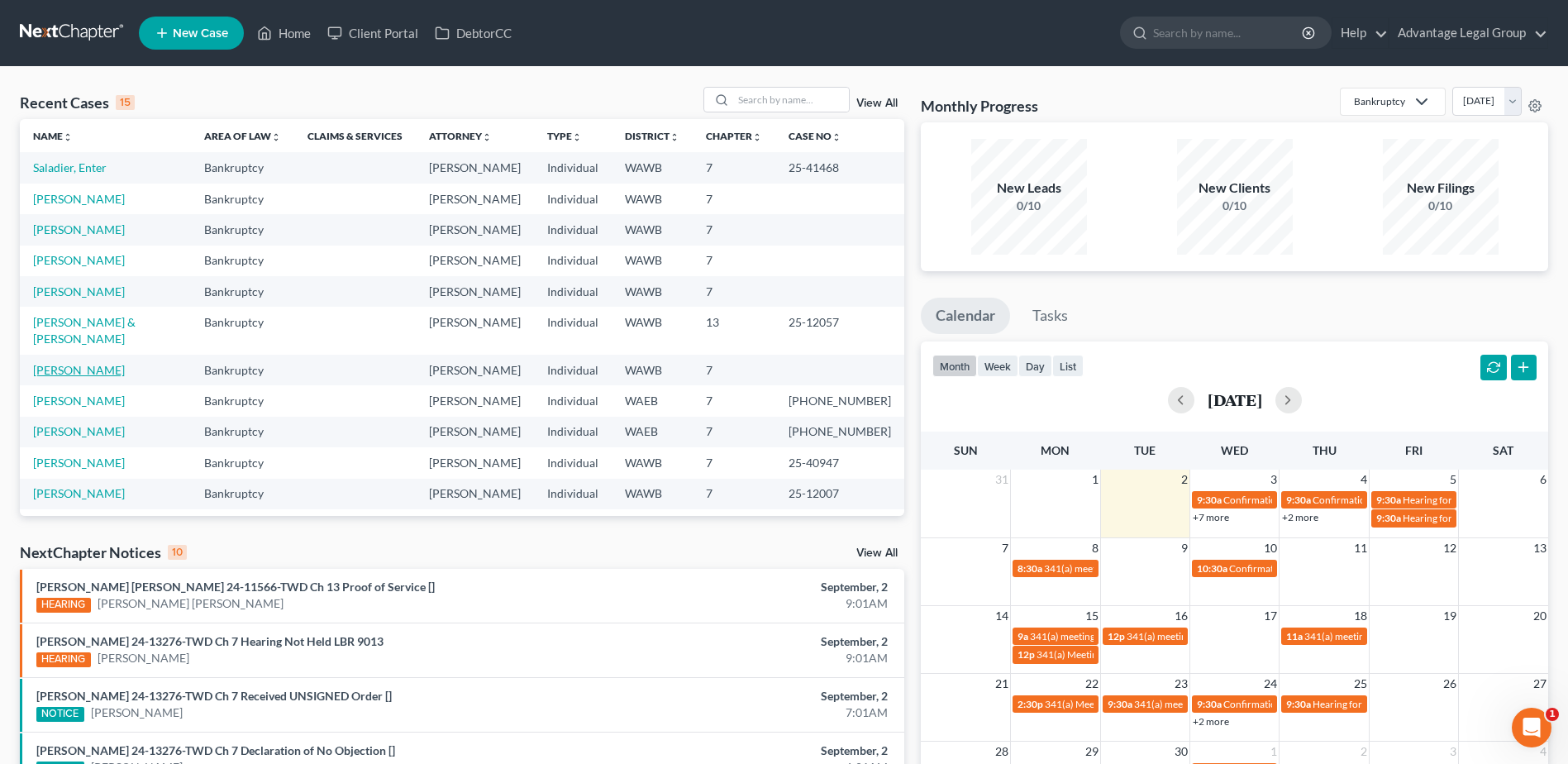
click at [99, 377] on link "[PERSON_NAME]" at bounding box center [79, 370] width 92 height 14
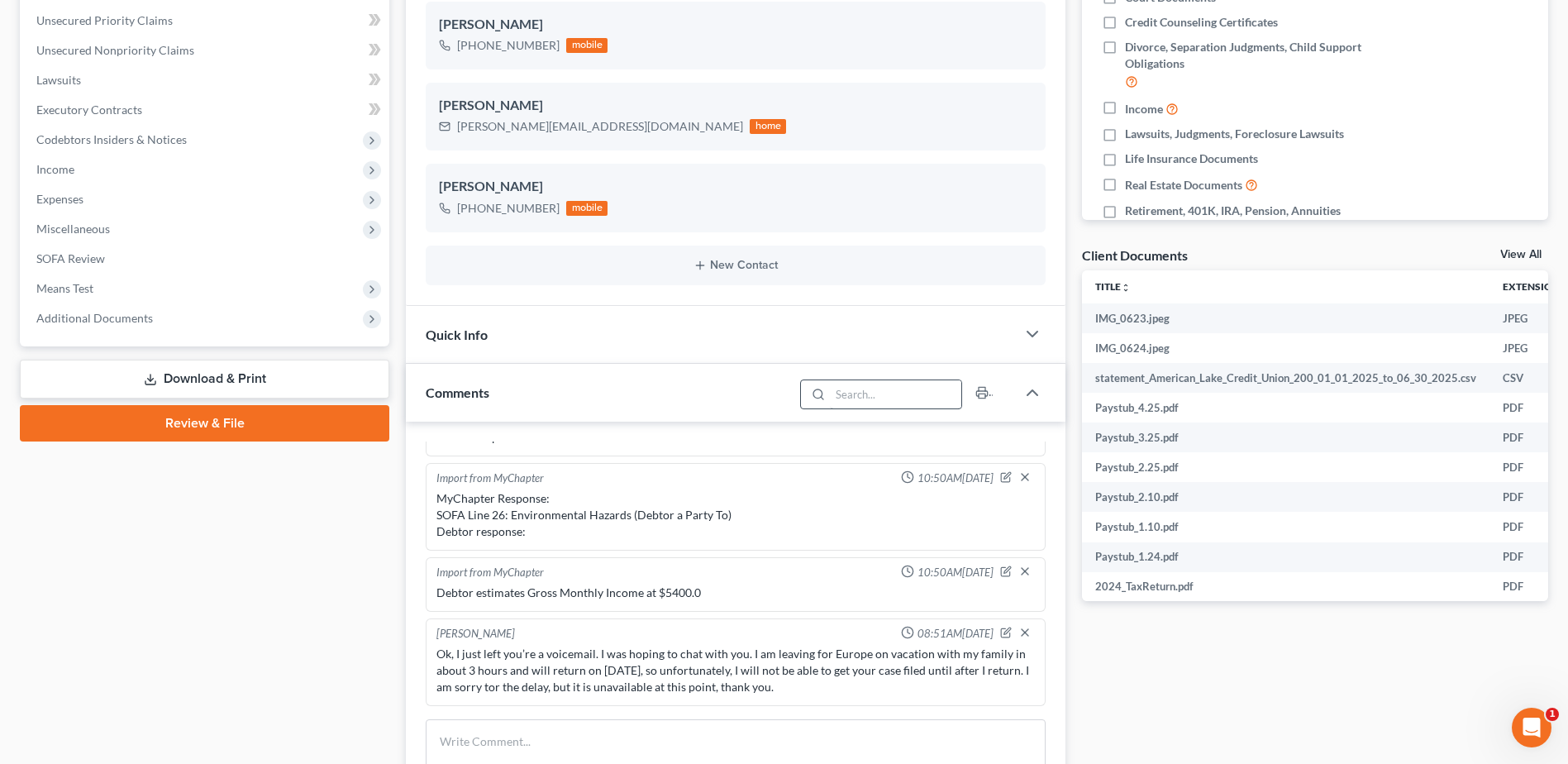
scroll to position [496, 0]
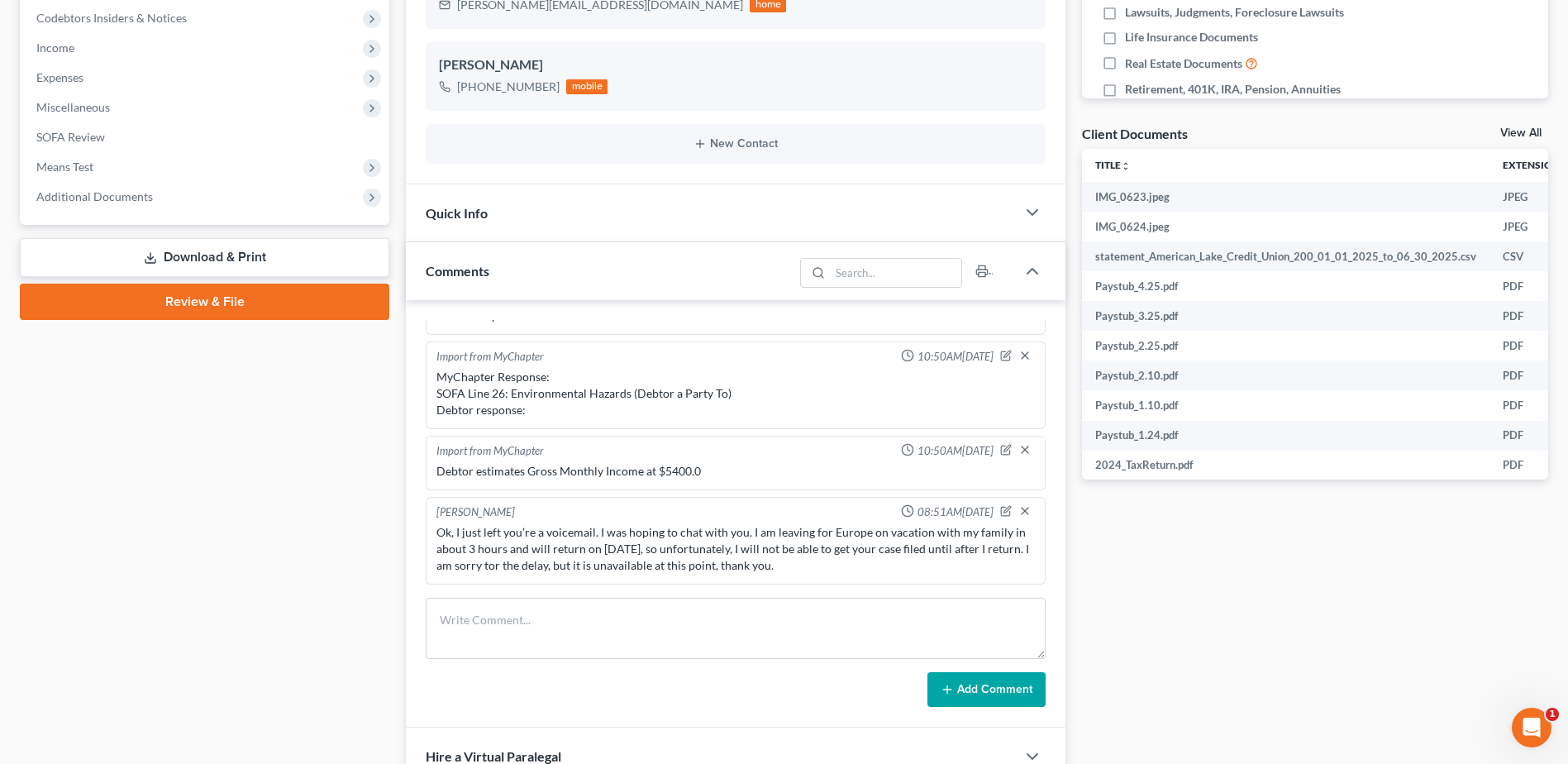
click at [197, 307] on link "Review & File" at bounding box center [204, 302] width 369 height 37
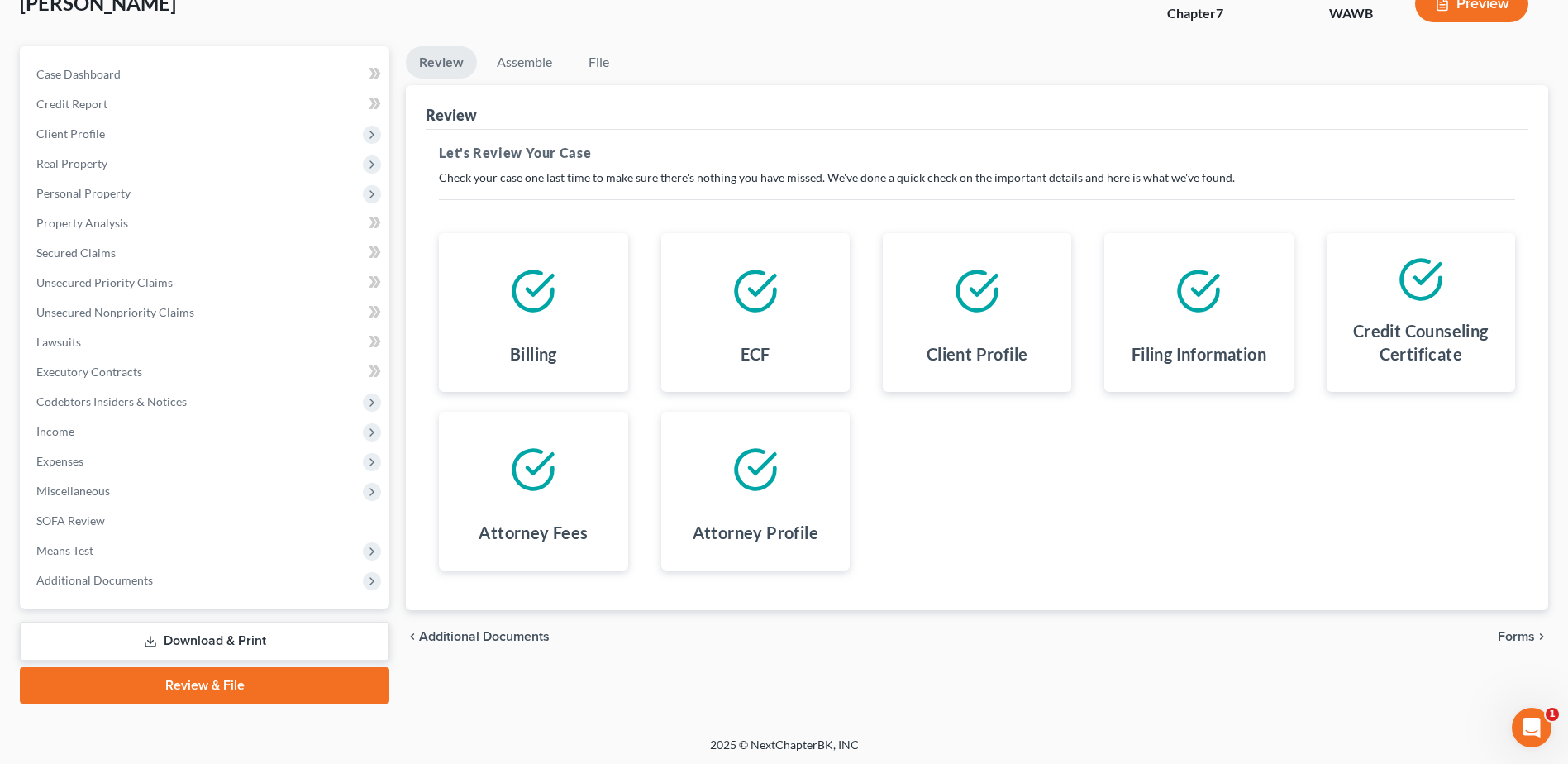
scroll to position [115, 0]
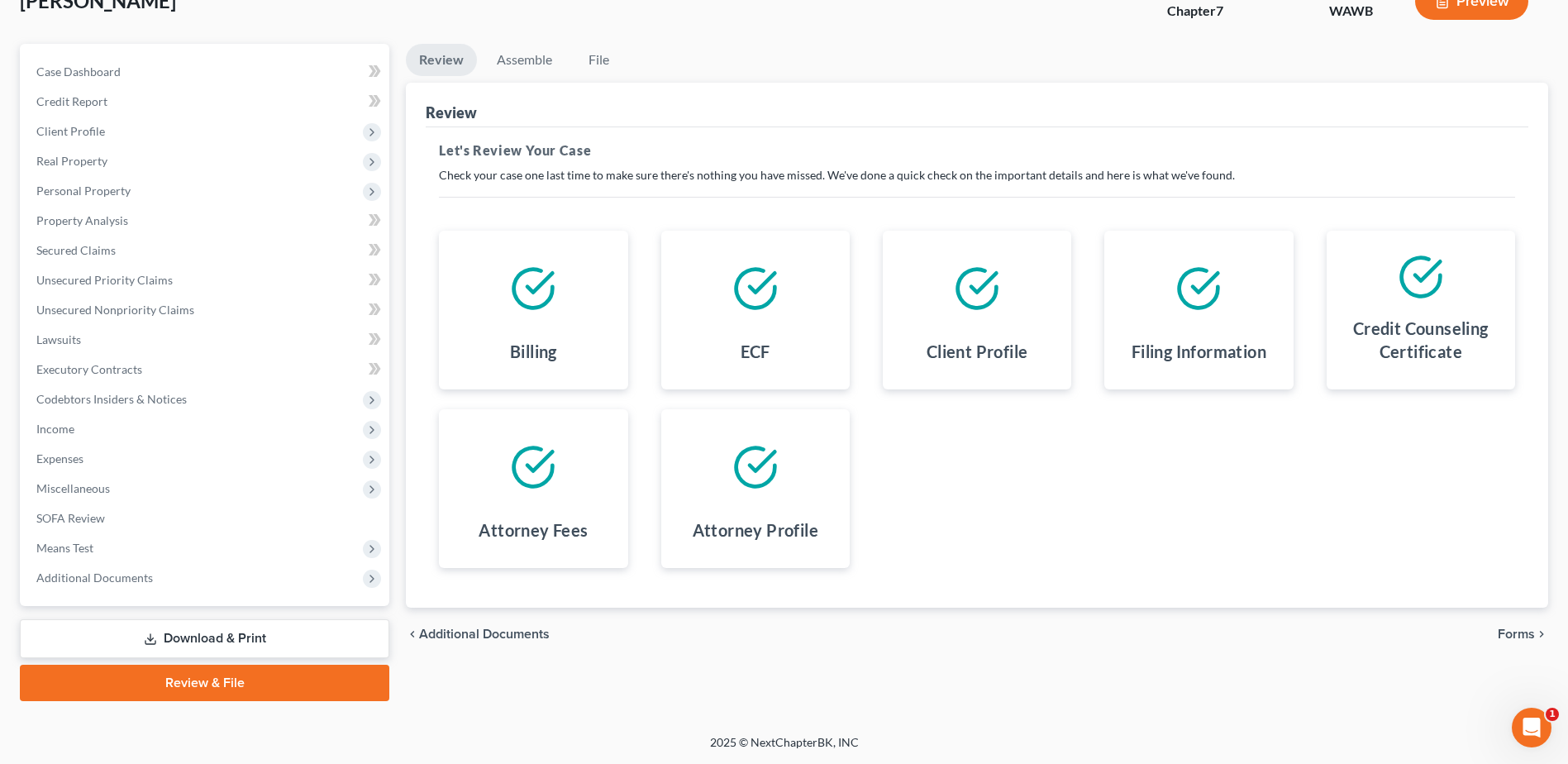
click at [1517, 629] on span "Forms" at bounding box center [1516, 634] width 37 height 13
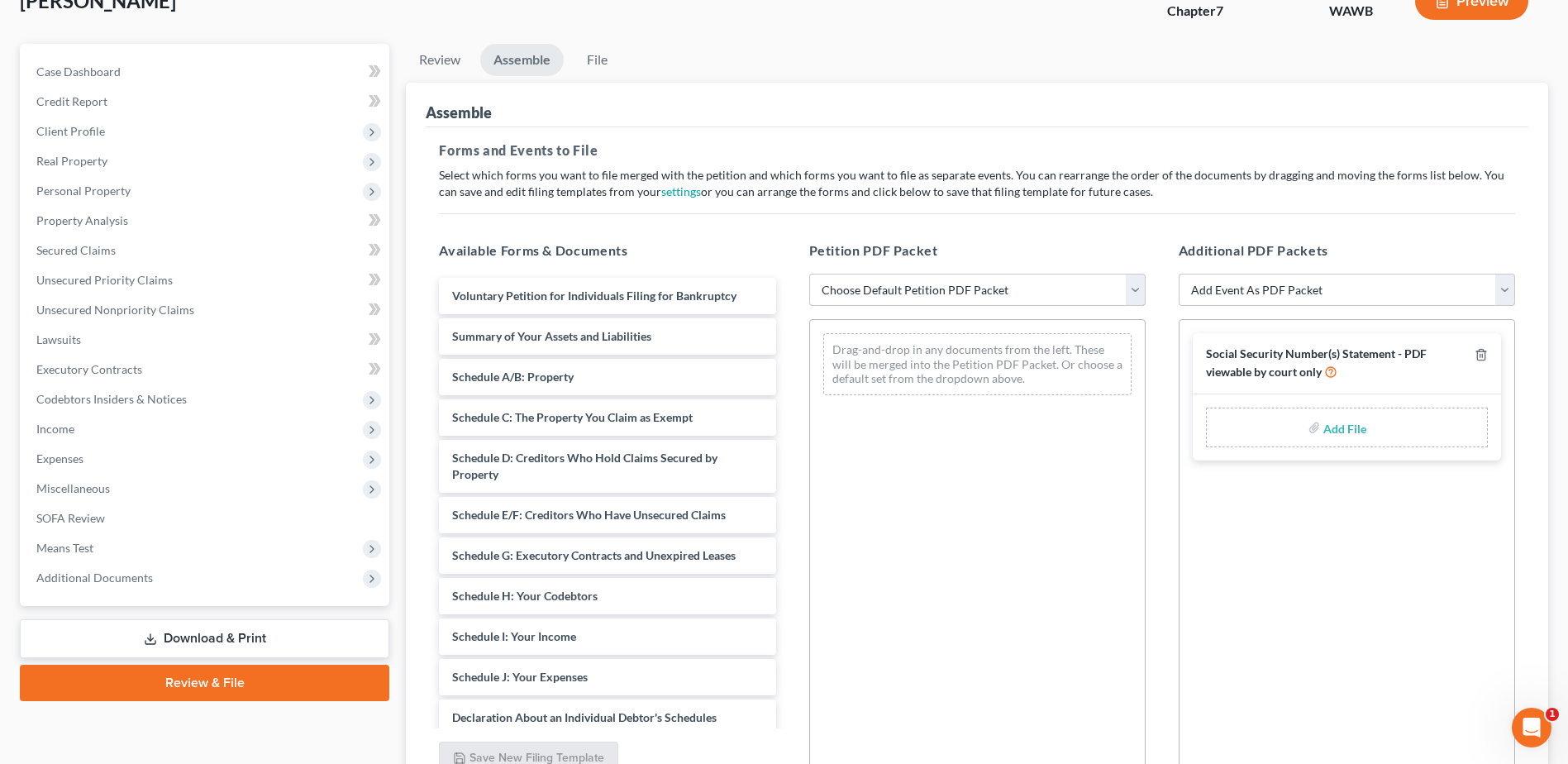
click at [1133, 294] on select "Choose Default Petition PDF Packet Emergency Filing (Voluntary Petition and Cre…" at bounding box center [977, 290] width 336 height 33
select select "1"
click at [809, 274] on select "Choose Default Petition PDF Packet Emergency Filing (Voluntary Petition and Cre…" at bounding box center [977, 290] width 336 height 33
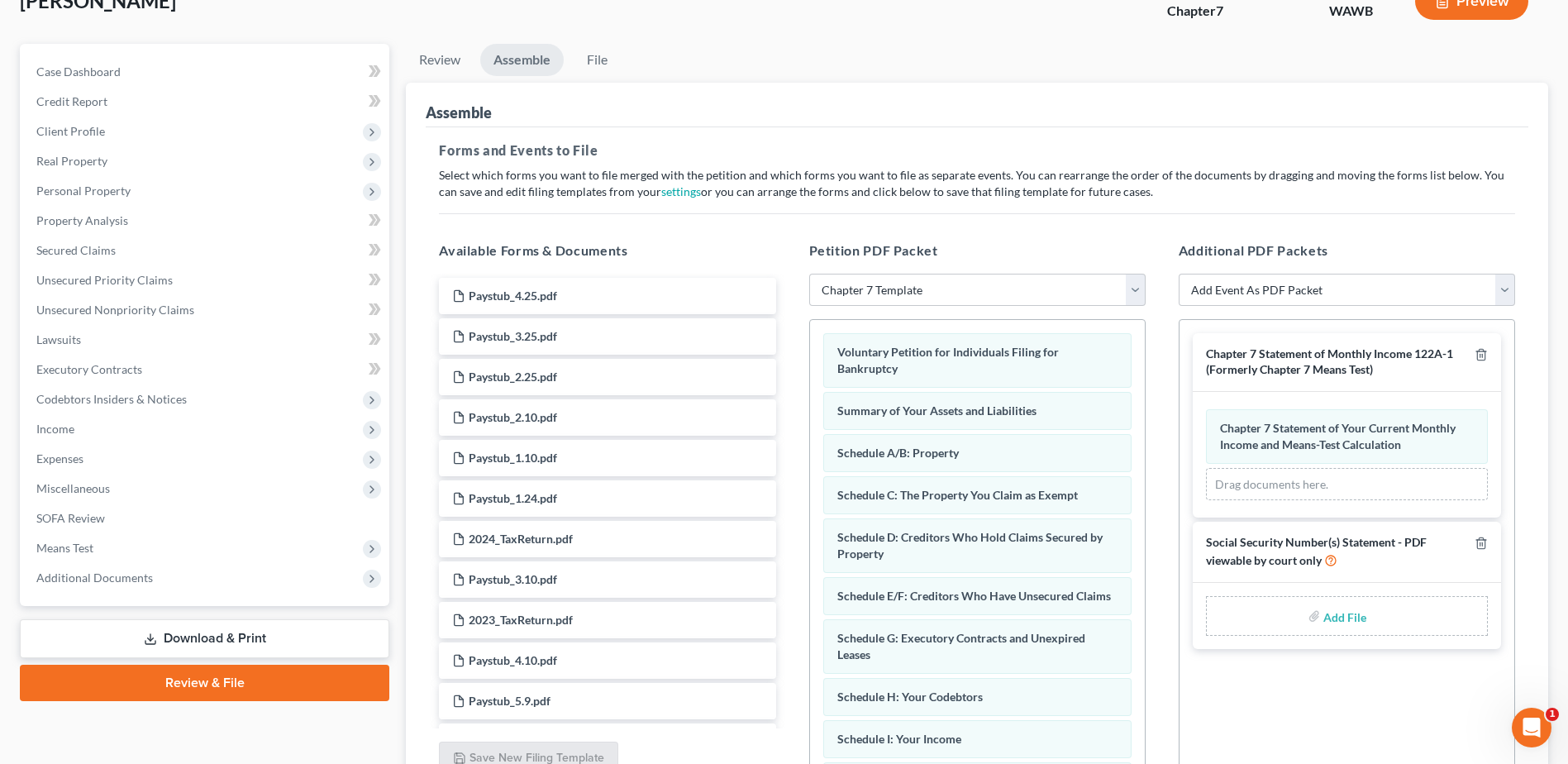
click at [1341, 626] on input "file" at bounding box center [1343, 615] width 39 height 29
type input "C:\fakepath\121.pdf"
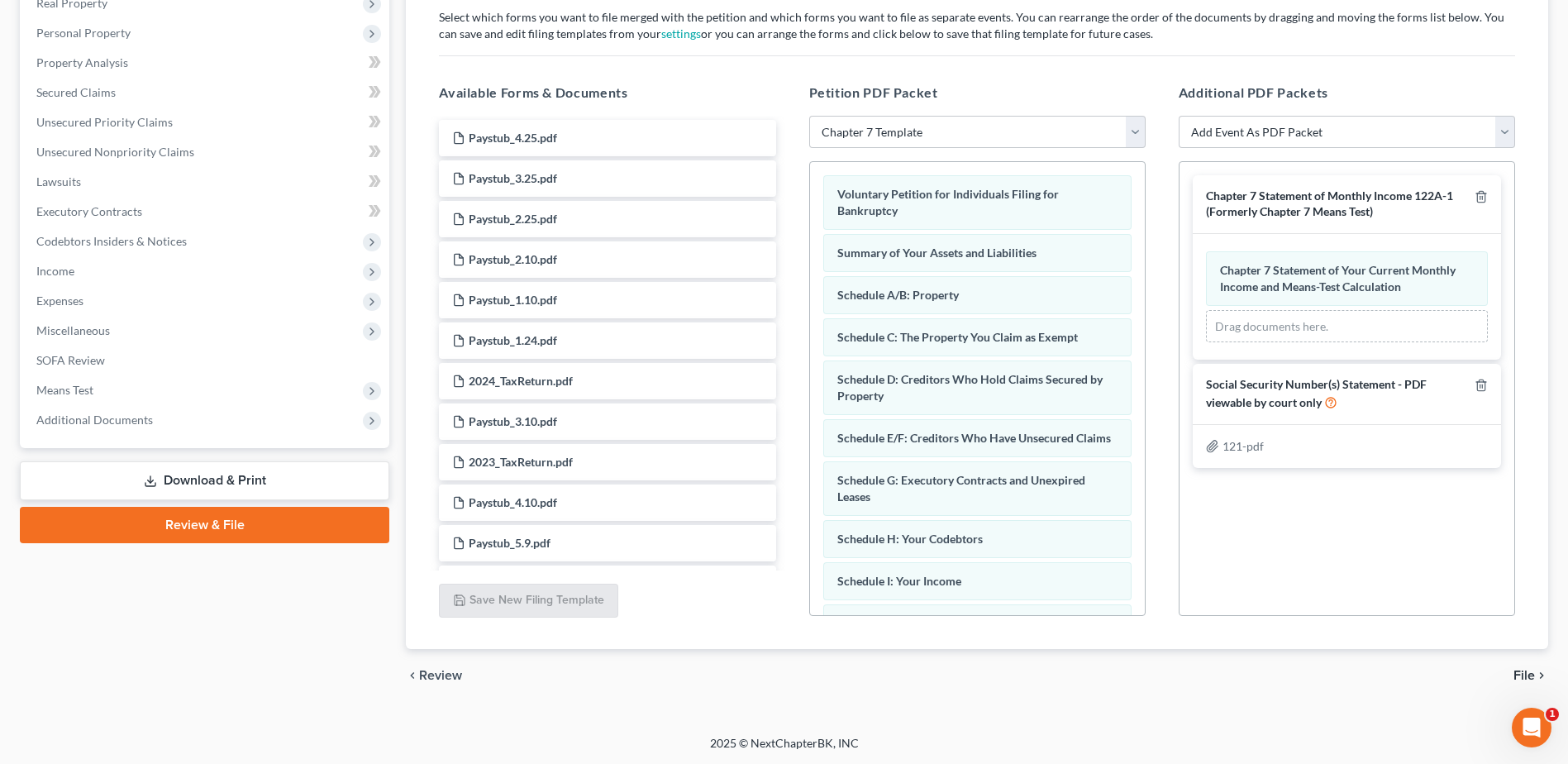
scroll to position [274, 0]
click at [1518, 677] on span "File" at bounding box center [1524, 674] width 21 height 13
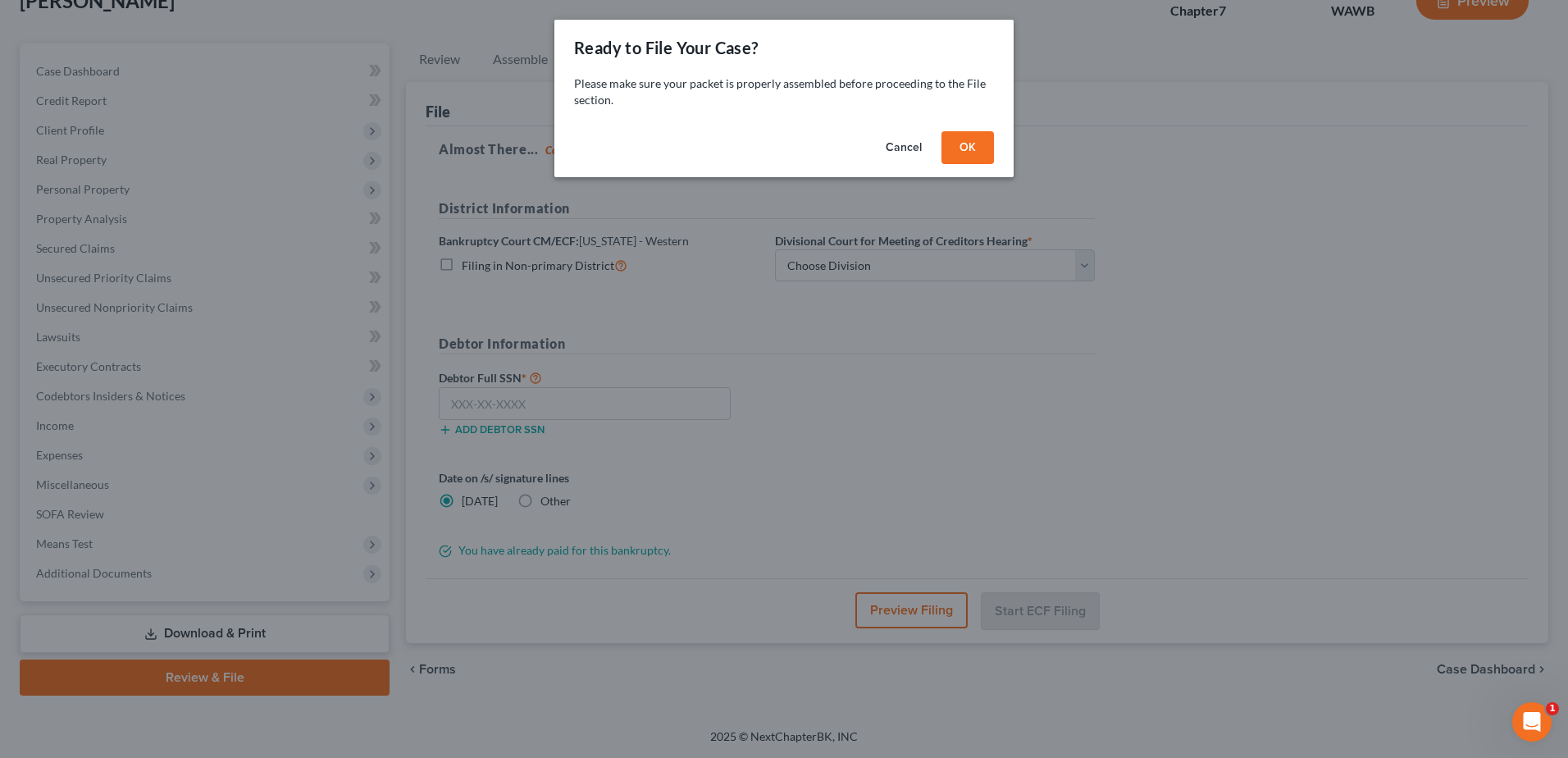
click at [975, 146] on button "OK" at bounding box center [967, 147] width 52 height 33
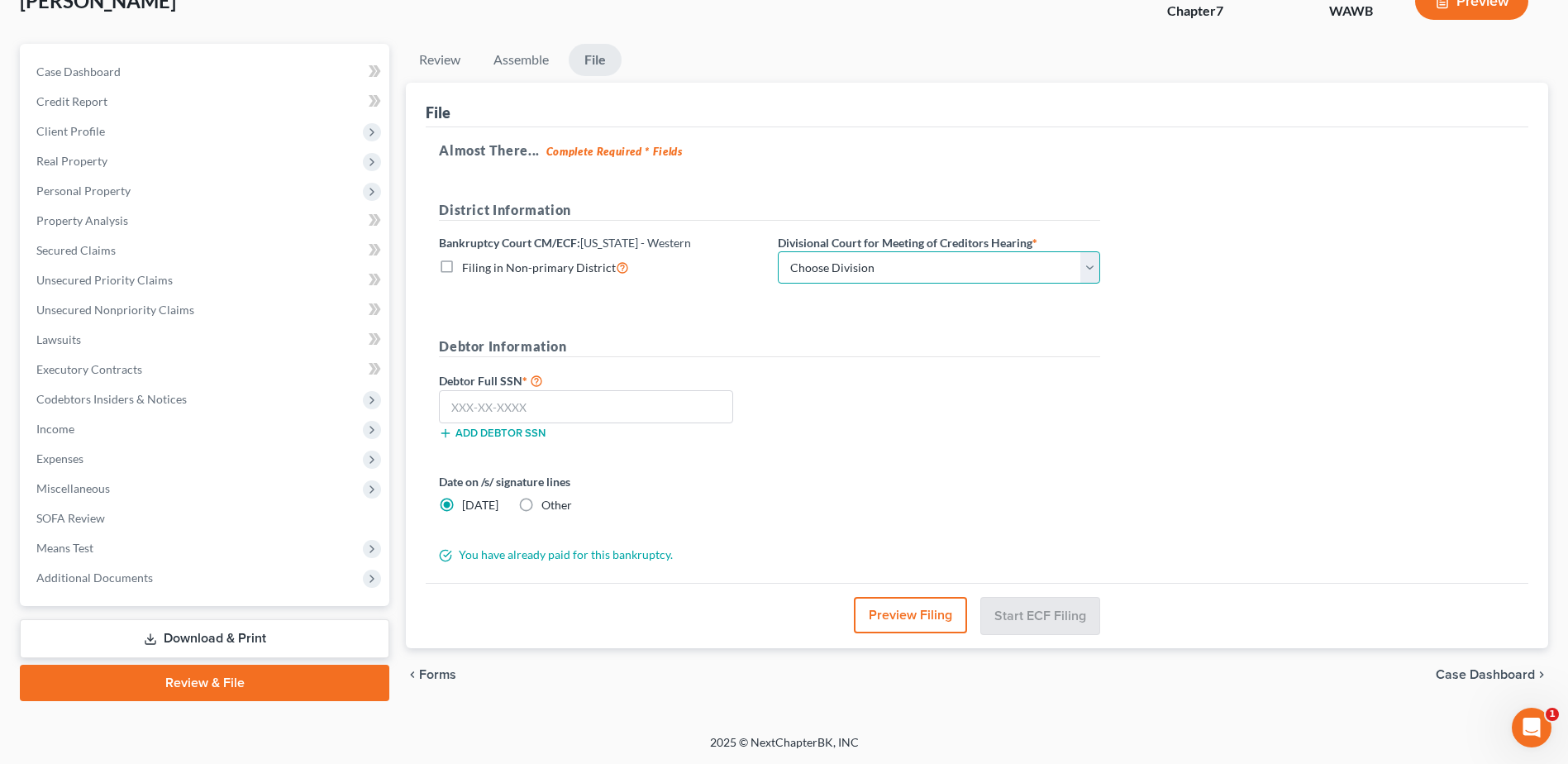
click at [1095, 267] on select "Choose Division Seattle Tacoma" at bounding box center [939, 268] width 322 height 33
select select "1"
click at [778, 252] on select "Choose Division Seattle Tacoma" at bounding box center [939, 268] width 322 height 33
click at [563, 406] on input "text" at bounding box center [586, 406] width 295 height 33
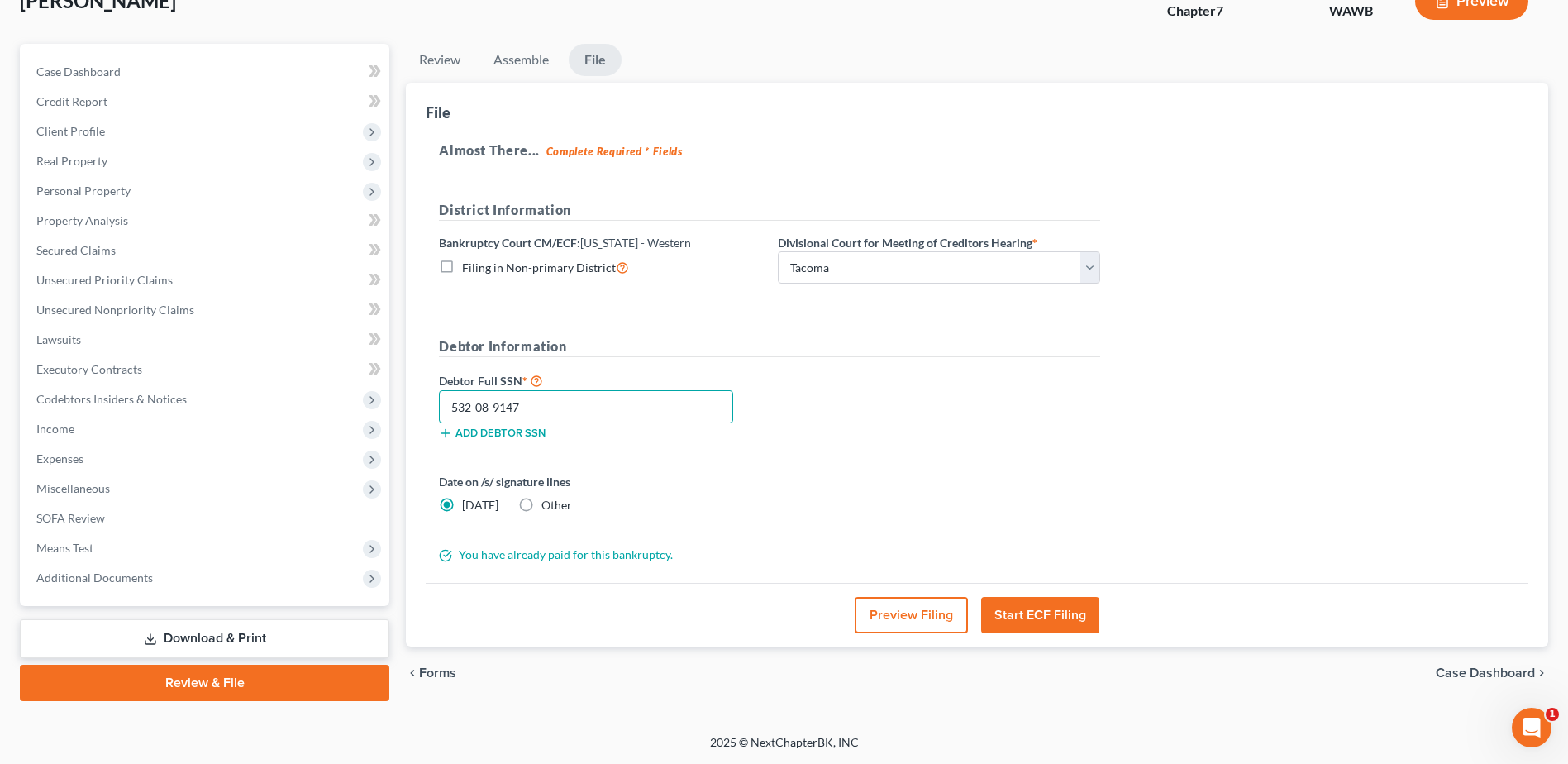
type input "532-08-9147"
click at [1052, 609] on button "Start ECF Filing" at bounding box center [1041, 615] width 118 height 37
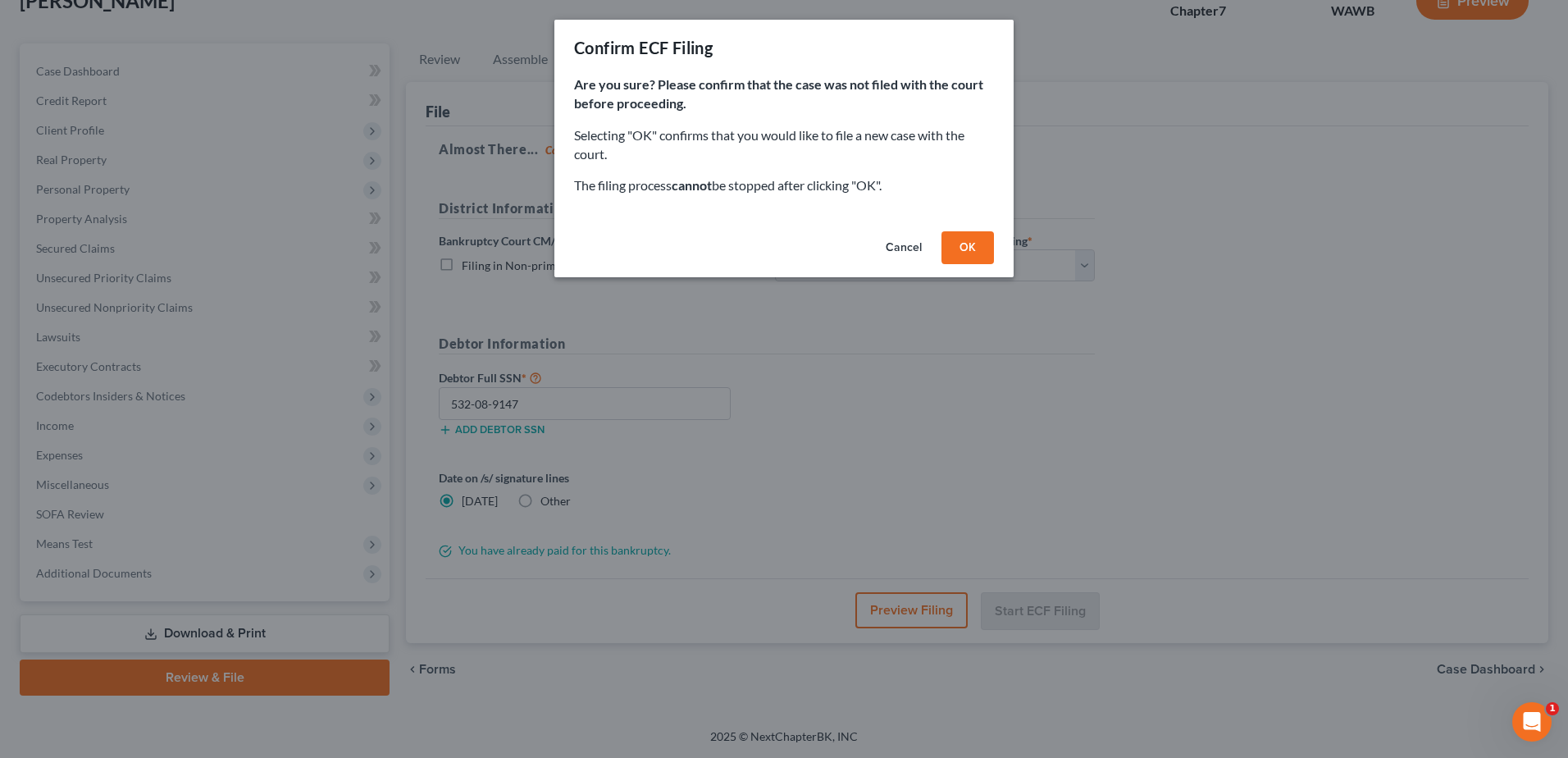
click at [979, 247] on button "OK" at bounding box center [967, 247] width 52 height 33
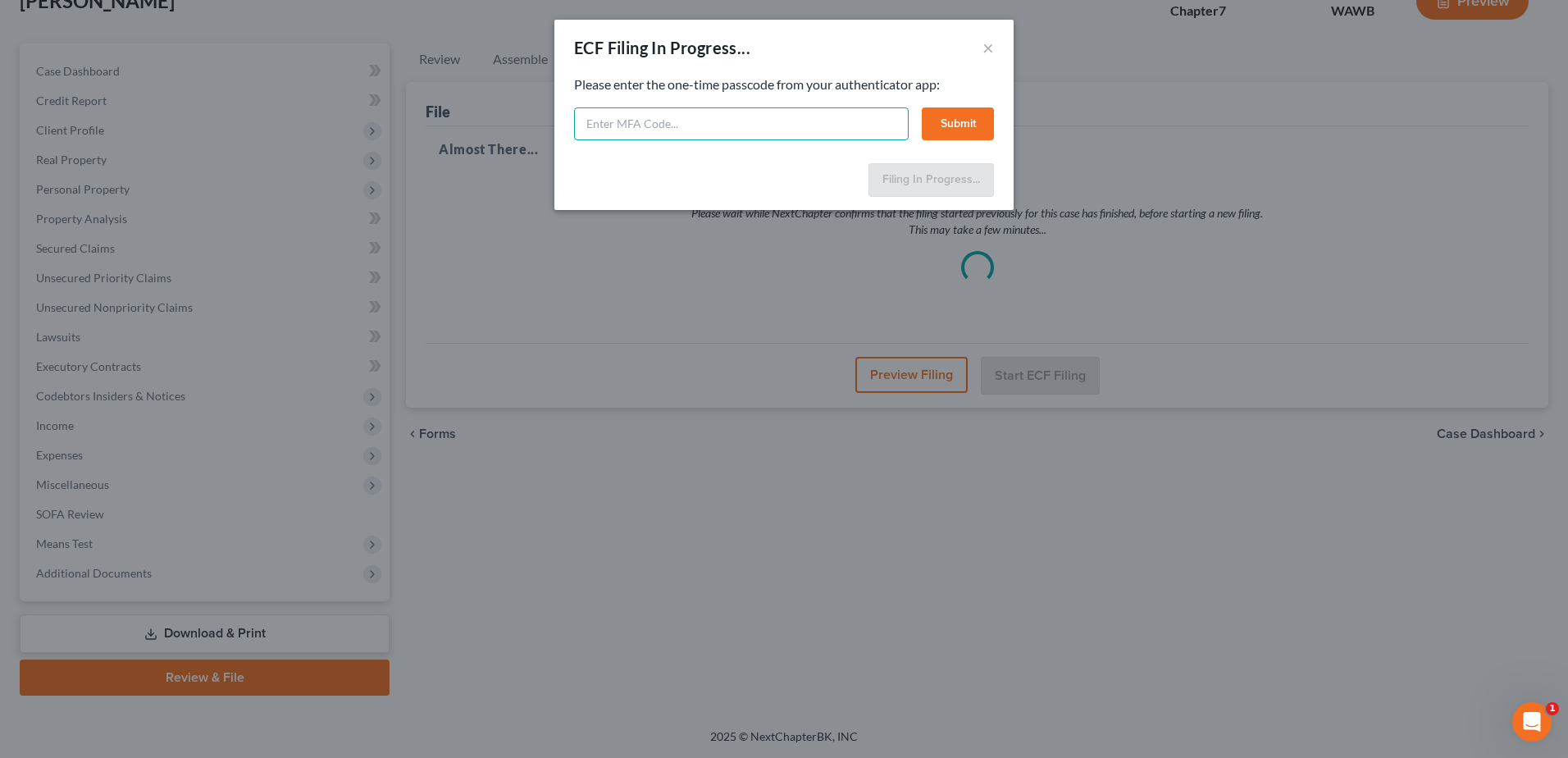
click at [596, 119] on input "text" at bounding box center [741, 123] width 335 height 33
type input "658377"
click at [971, 120] on button "Submit" at bounding box center [958, 123] width 73 height 33
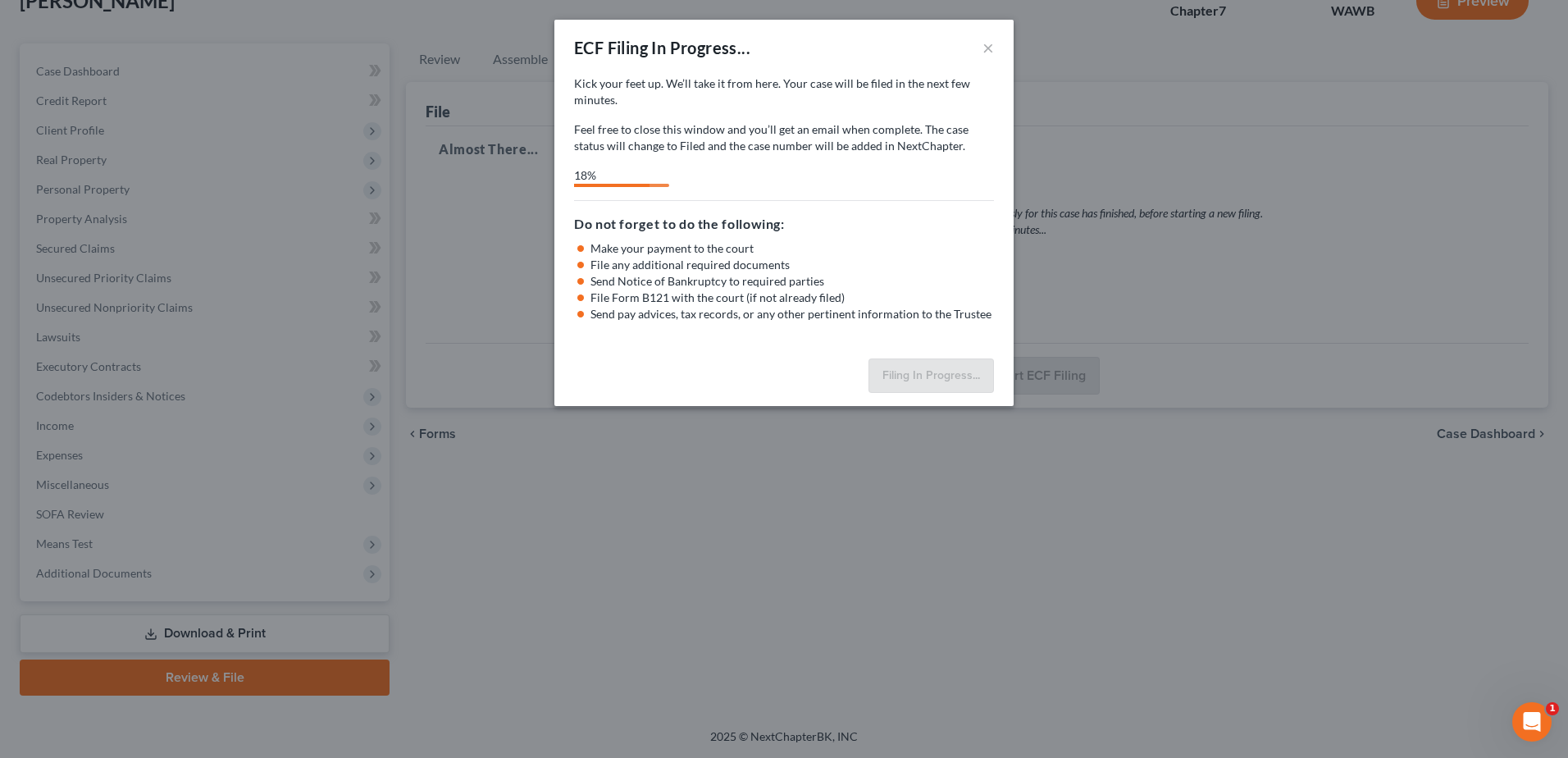
select select "1"
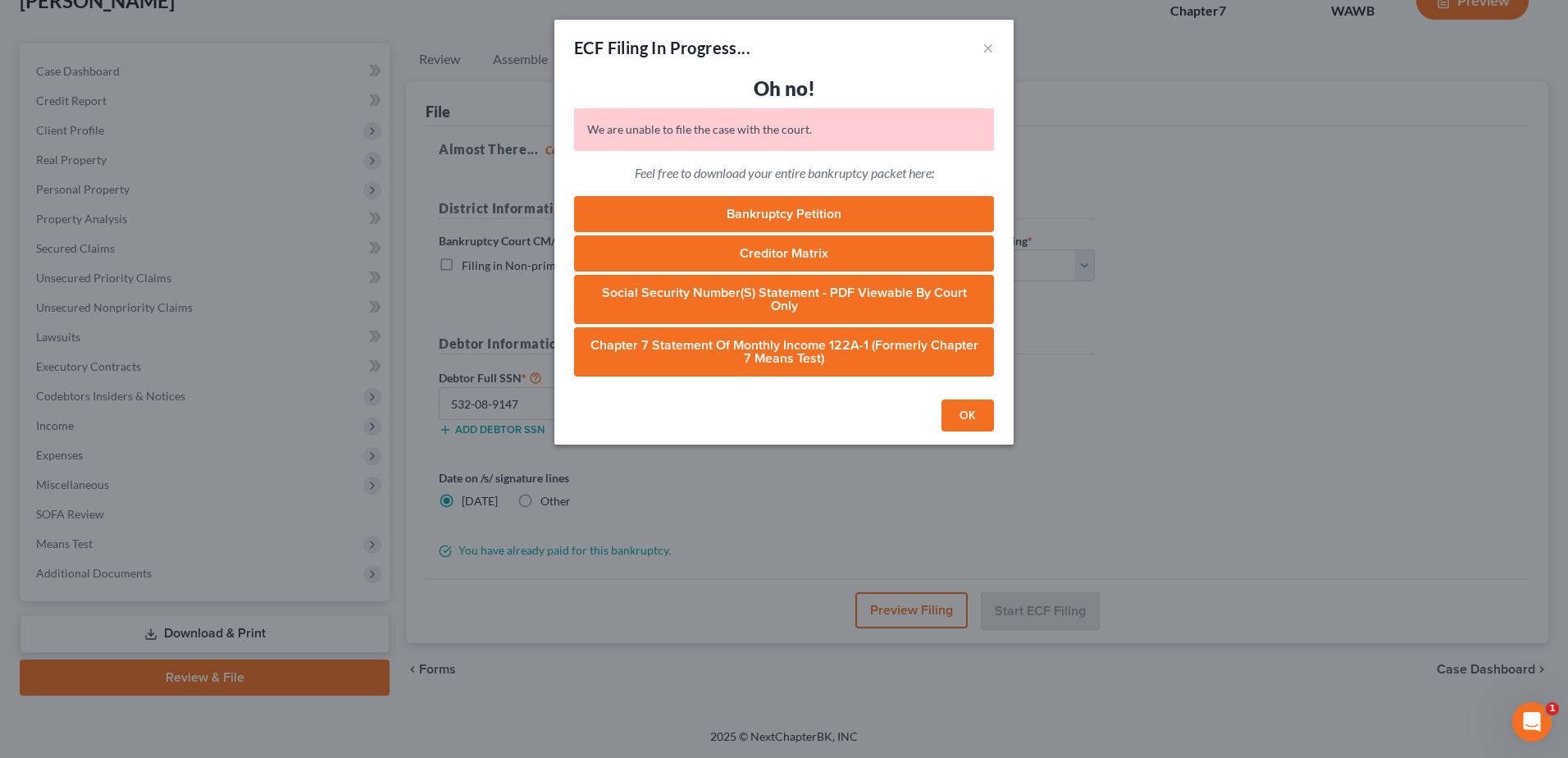
click at [965, 416] on button "OK" at bounding box center [967, 415] width 52 height 33
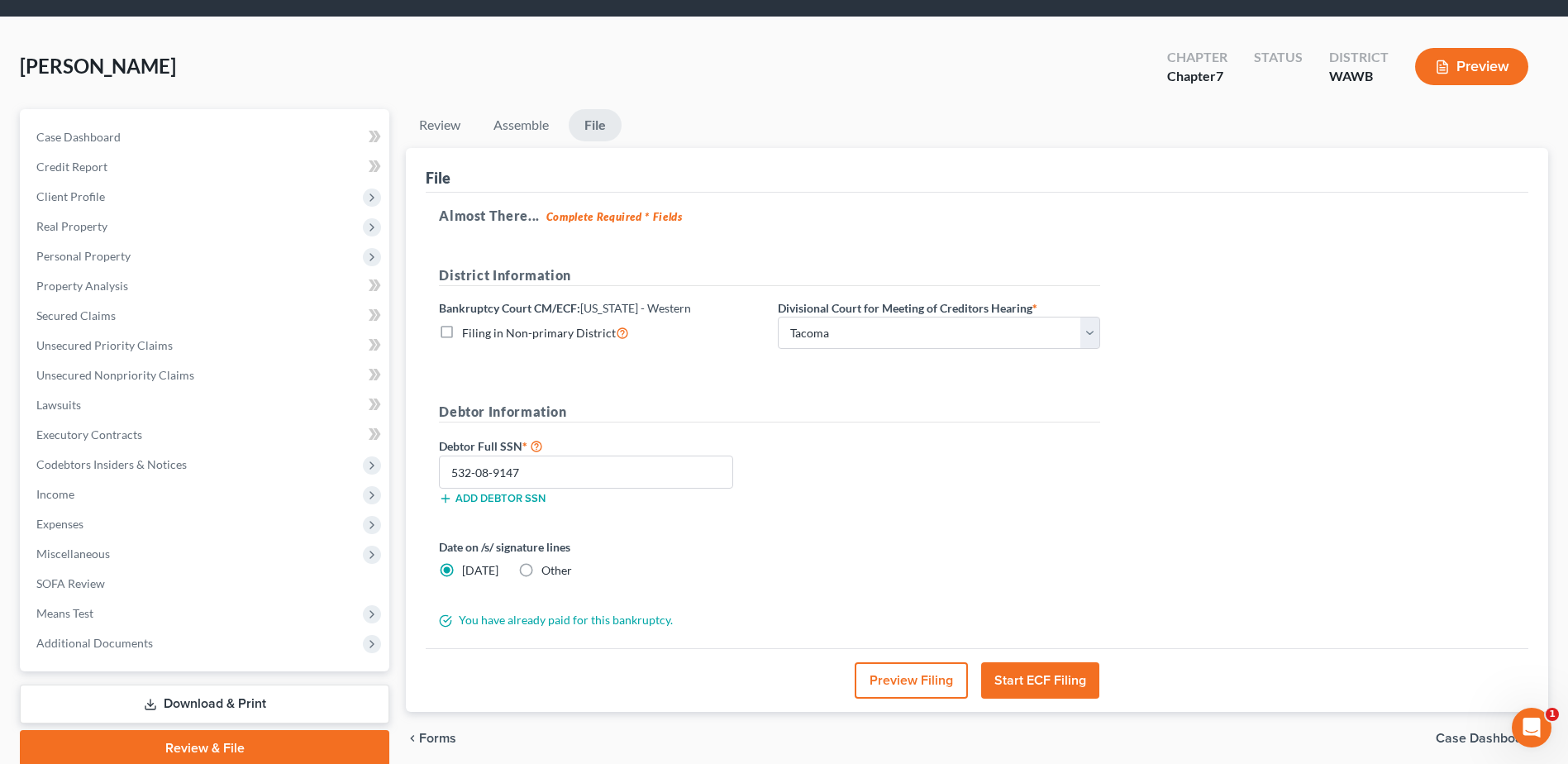
scroll to position [0, 0]
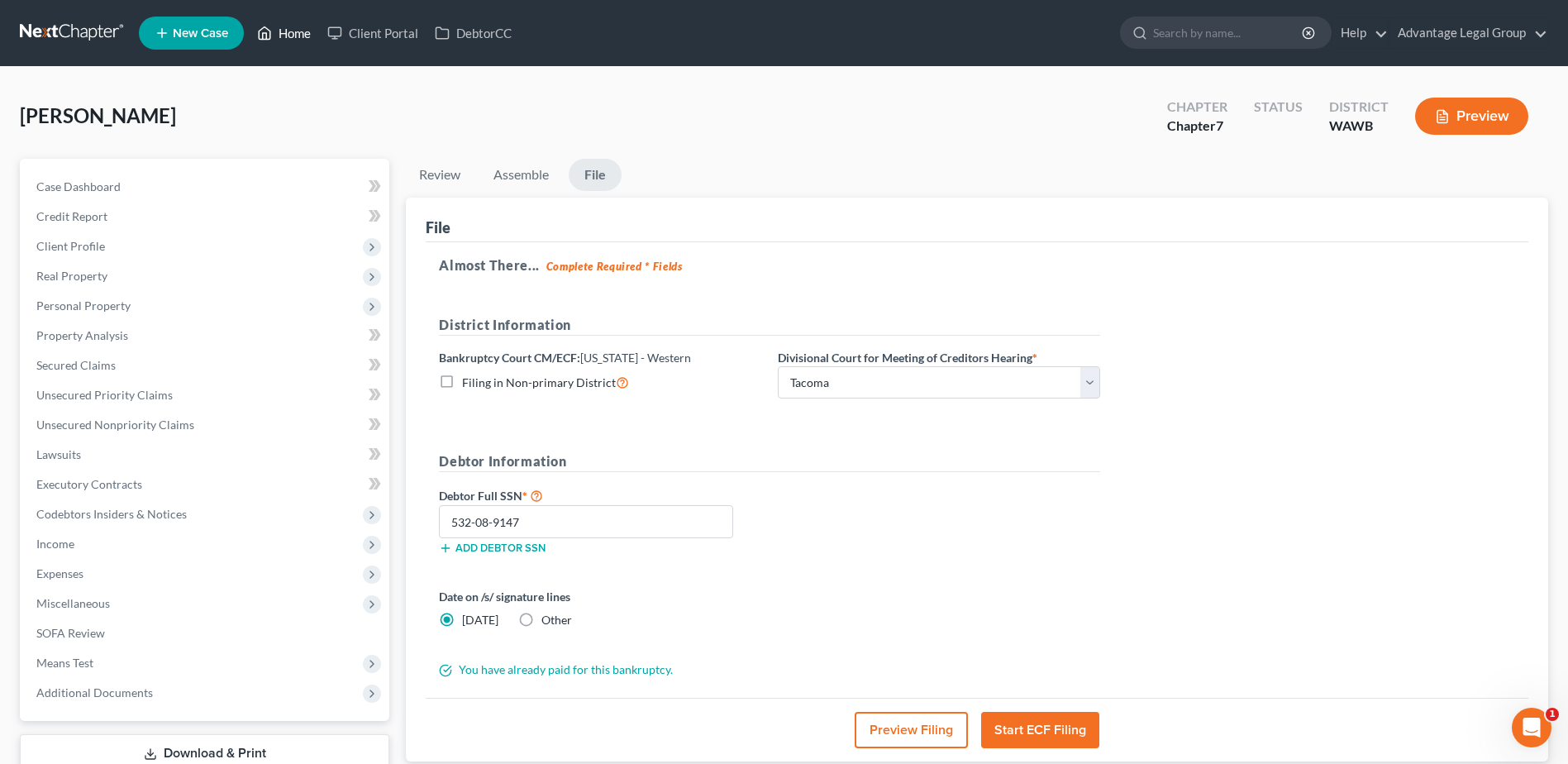
click at [293, 39] on link "Home" at bounding box center [284, 32] width 71 height 29
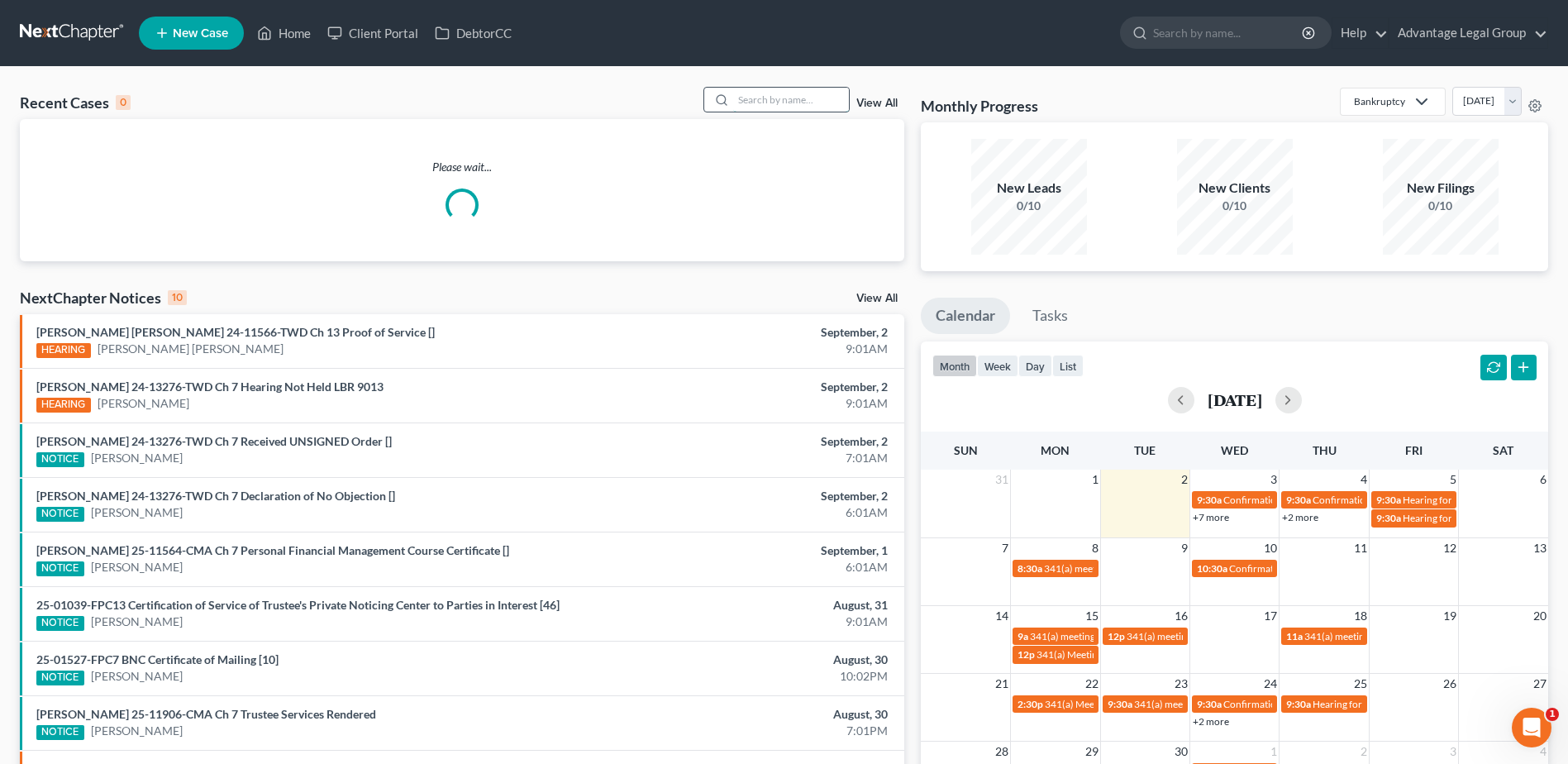
click at [763, 102] on input "search" at bounding box center [792, 99] width 116 height 24
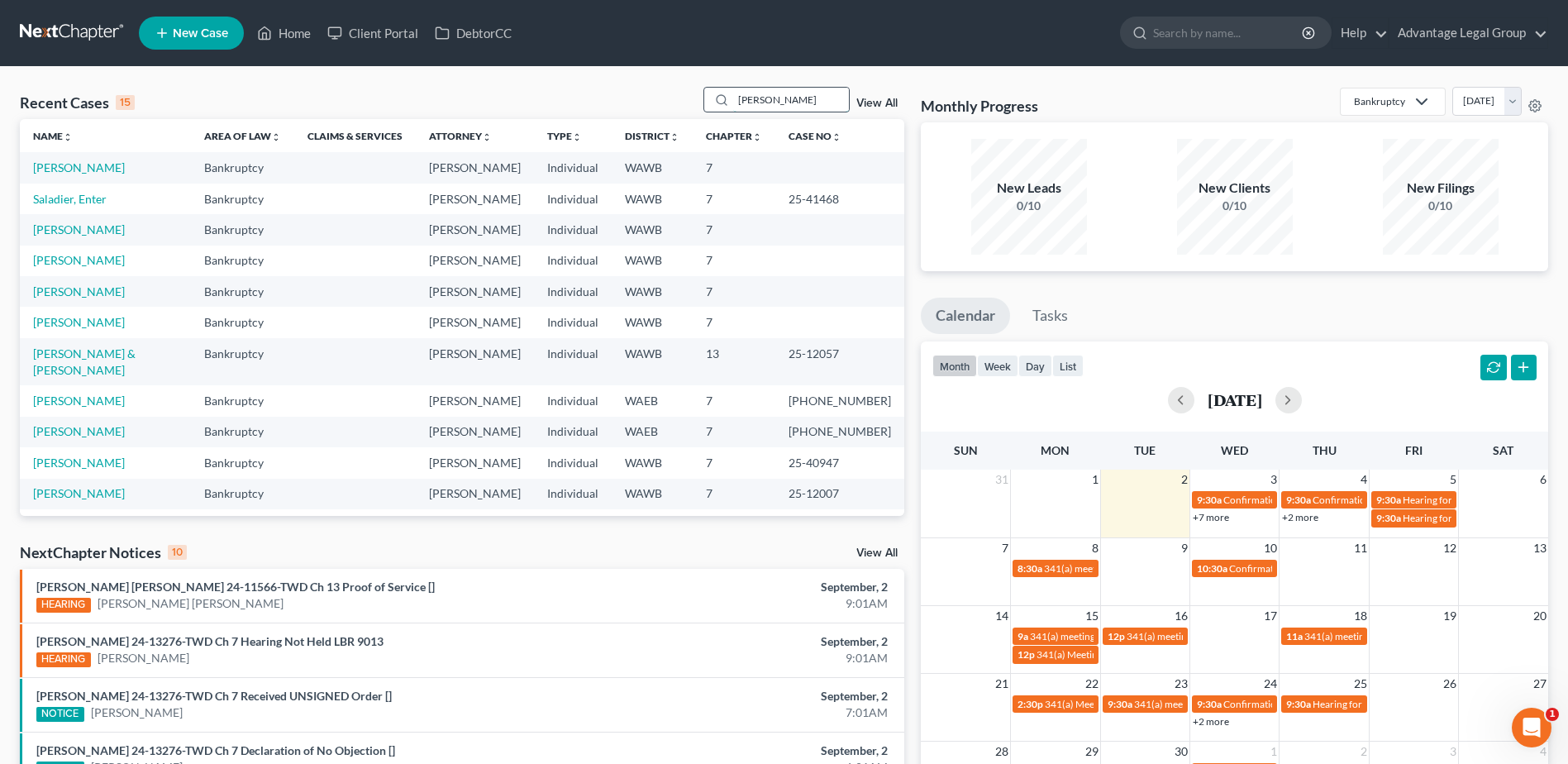
type input "kim"
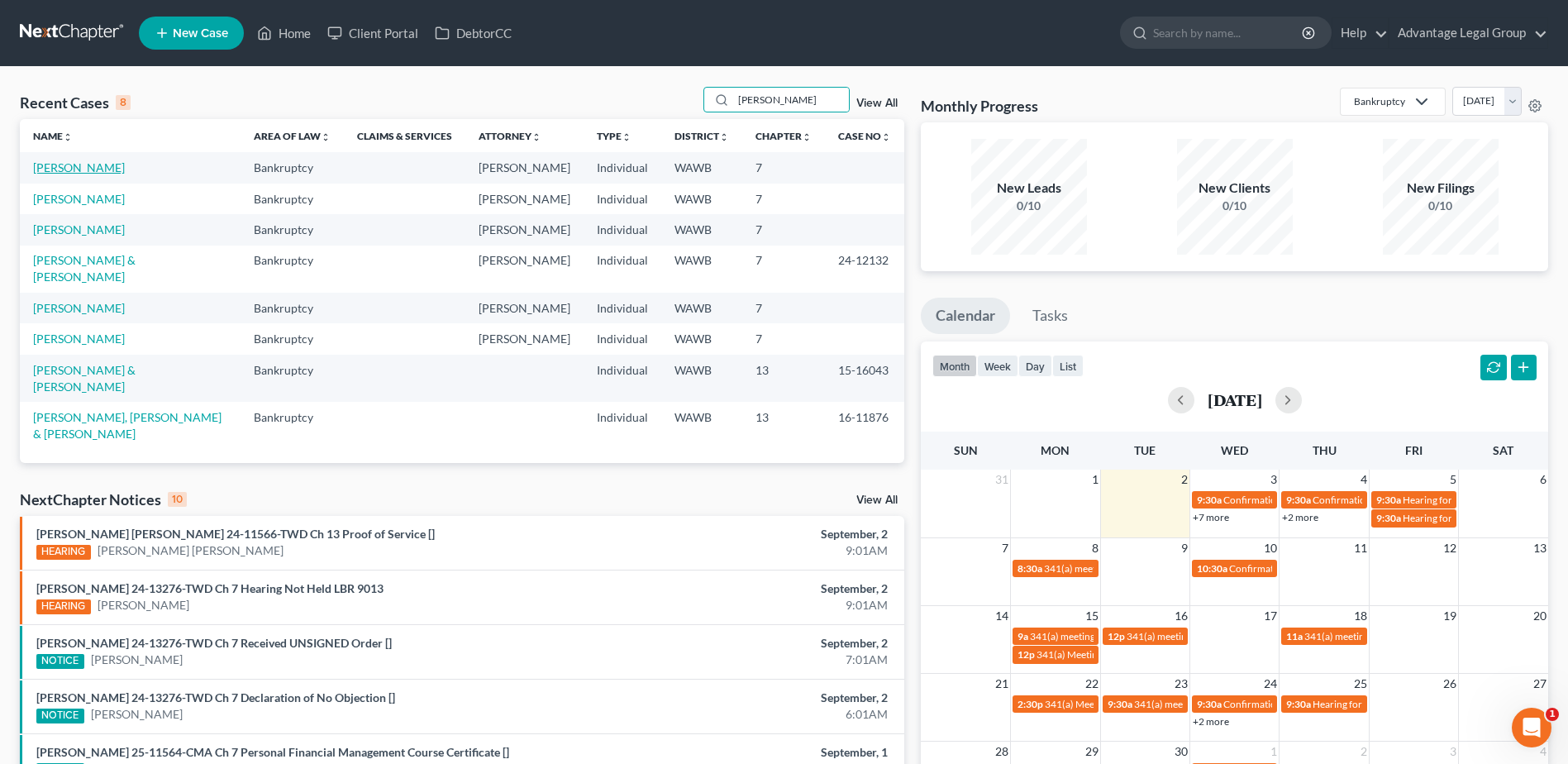
click at [76, 172] on link "Kim, Hyon" at bounding box center [79, 168] width 92 height 14
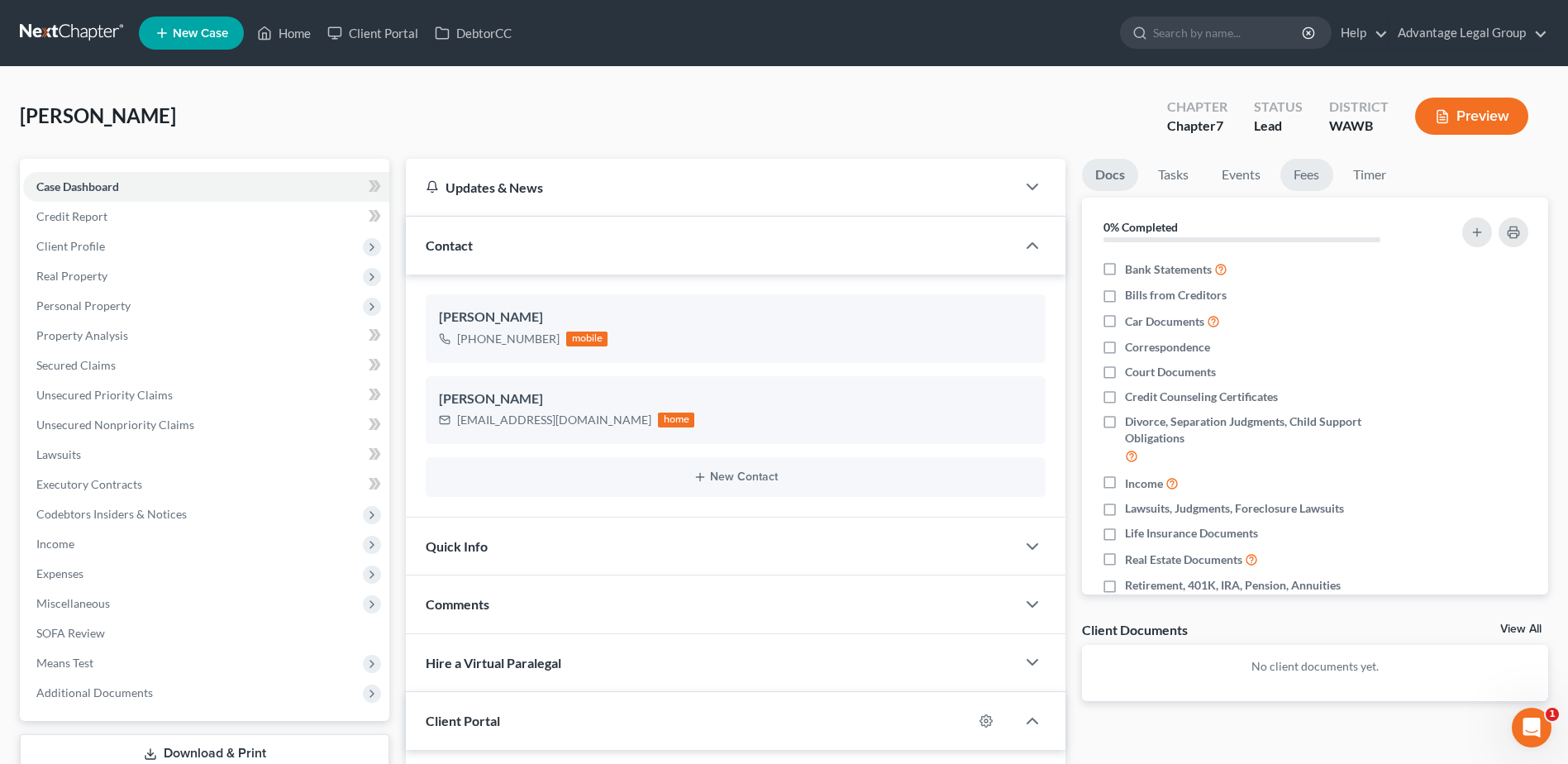
click at [1304, 170] on link "Fees" at bounding box center [1307, 175] width 53 height 32
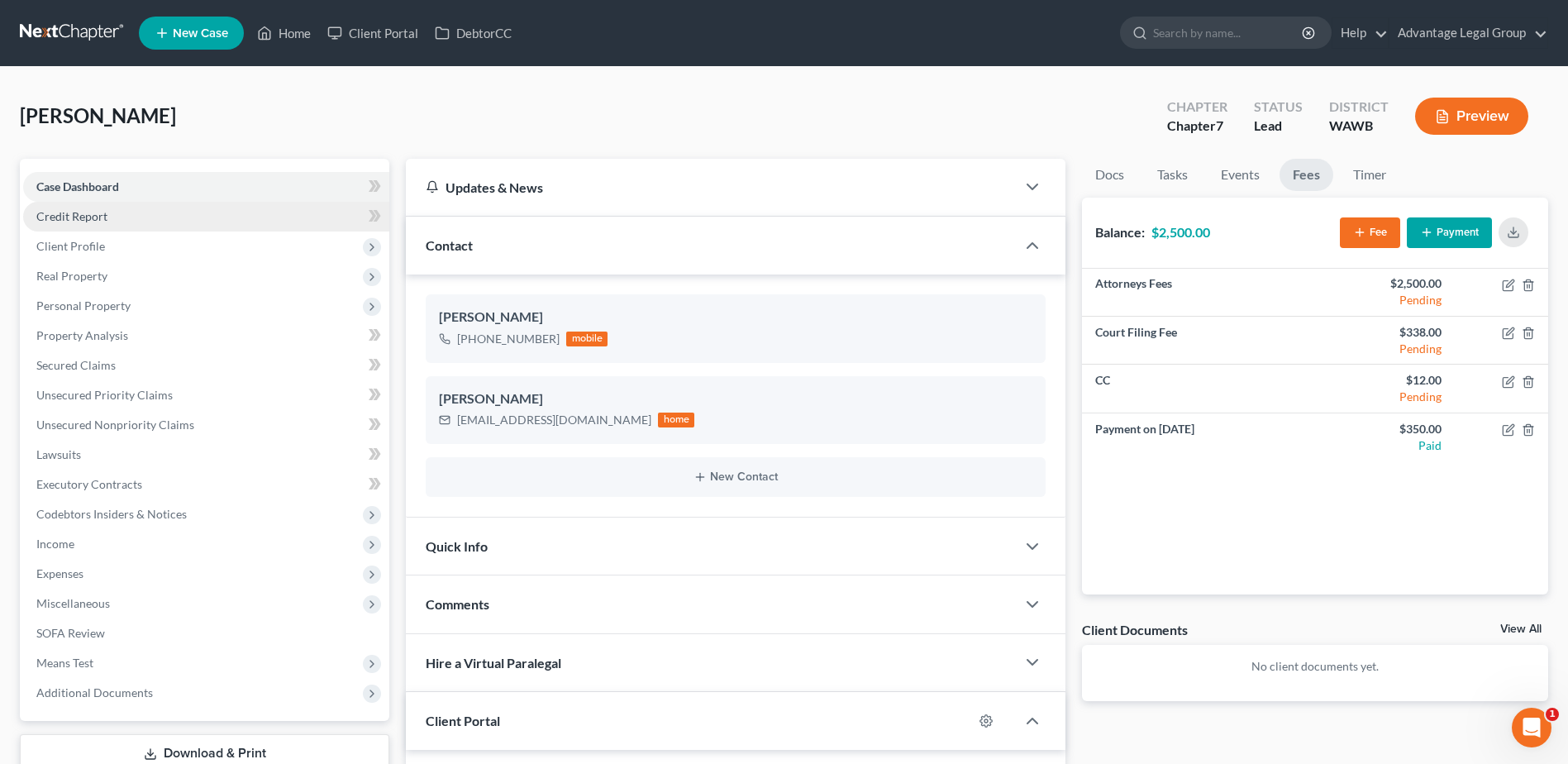
click at [50, 209] on span "Credit Report" at bounding box center [72, 216] width 71 height 14
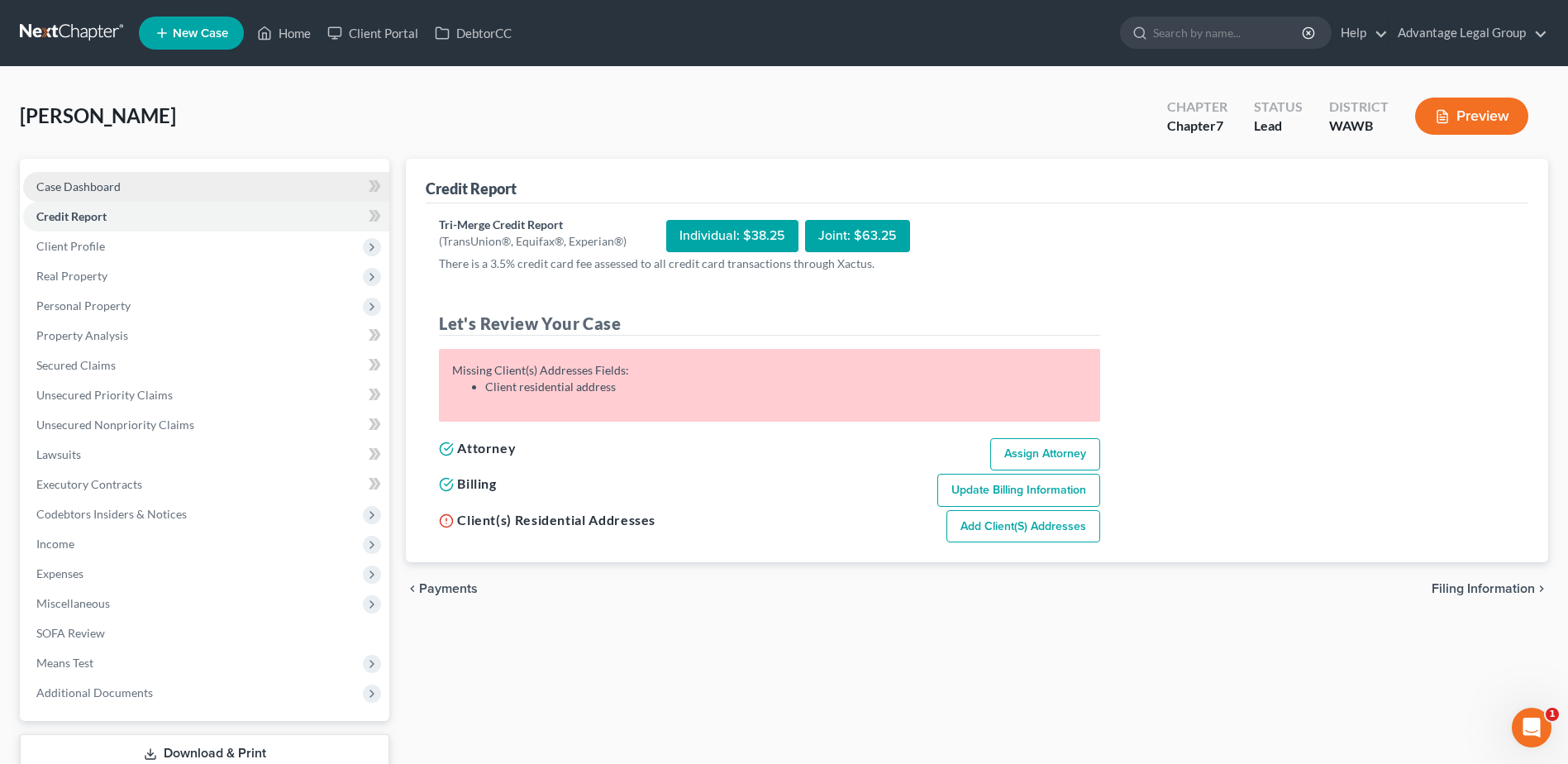
click at [73, 181] on span "Case Dashboard" at bounding box center [79, 187] width 84 height 14
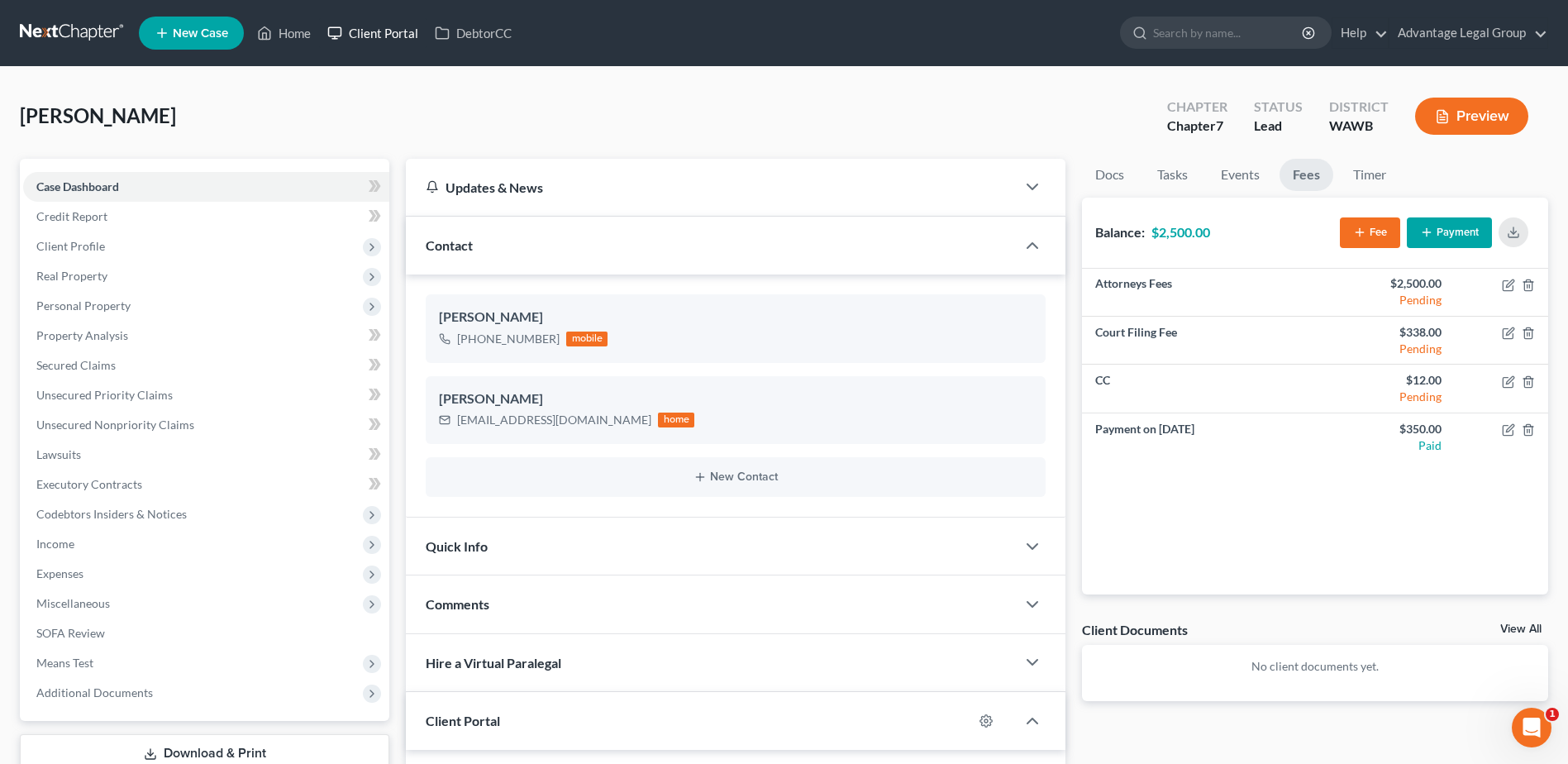
click at [383, 37] on link "Client Portal" at bounding box center [373, 32] width 107 height 29
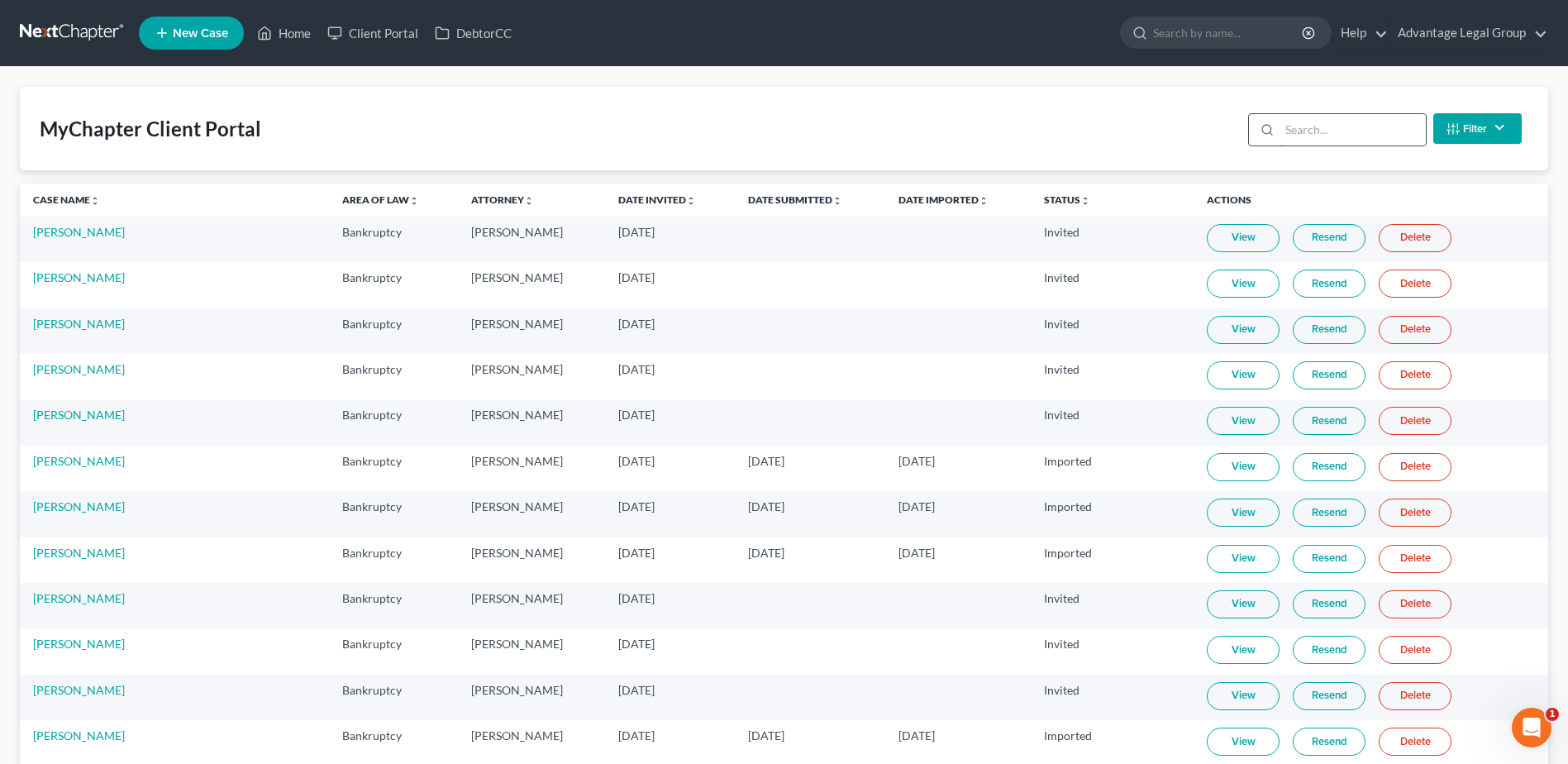
click at [1293, 130] on input "search" at bounding box center [1353, 129] width 146 height 31
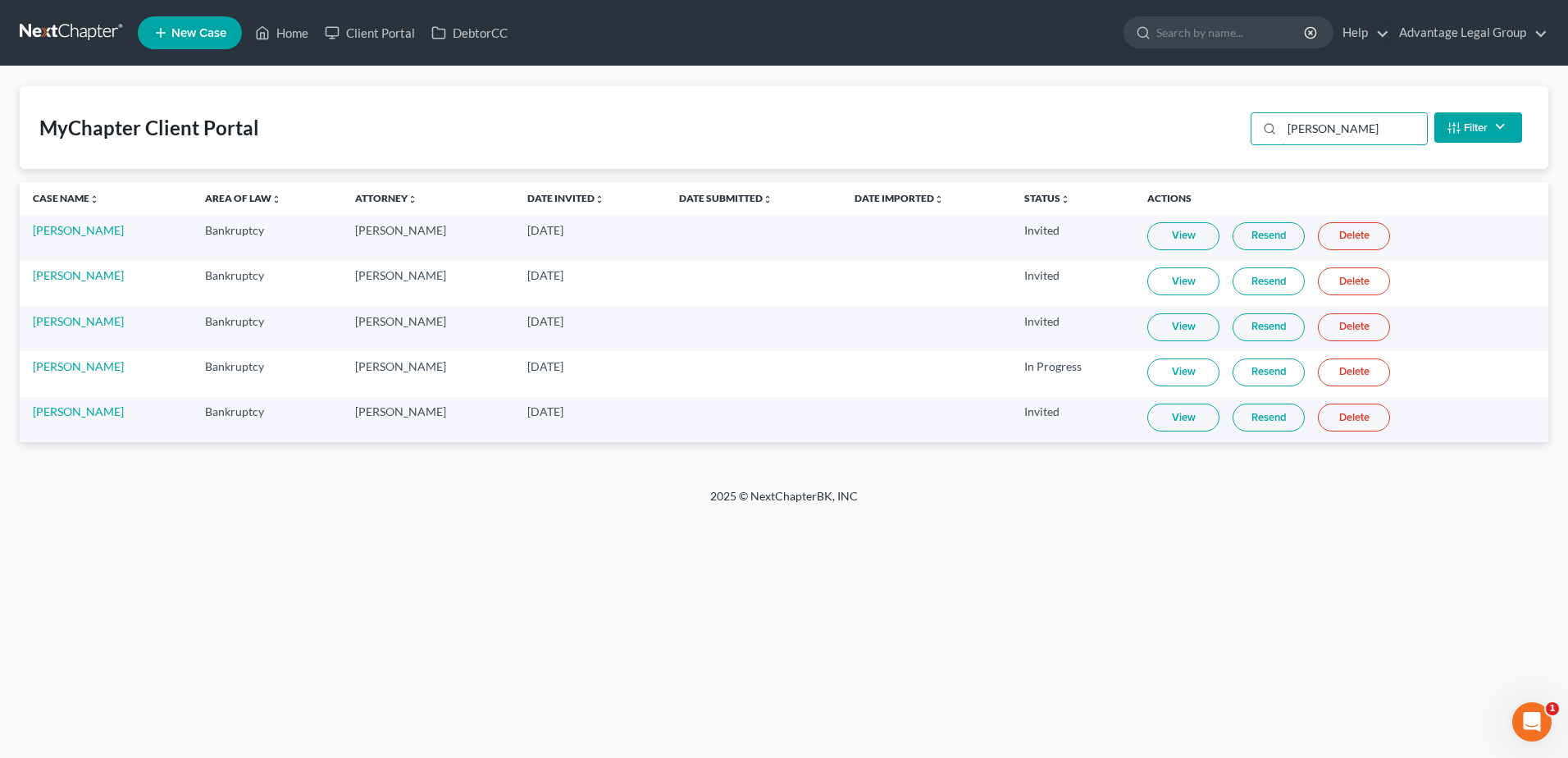
type input "kim"
click at [1267, 427] on link "Resend" at bounding box center [1269, 417] width 73 height 27
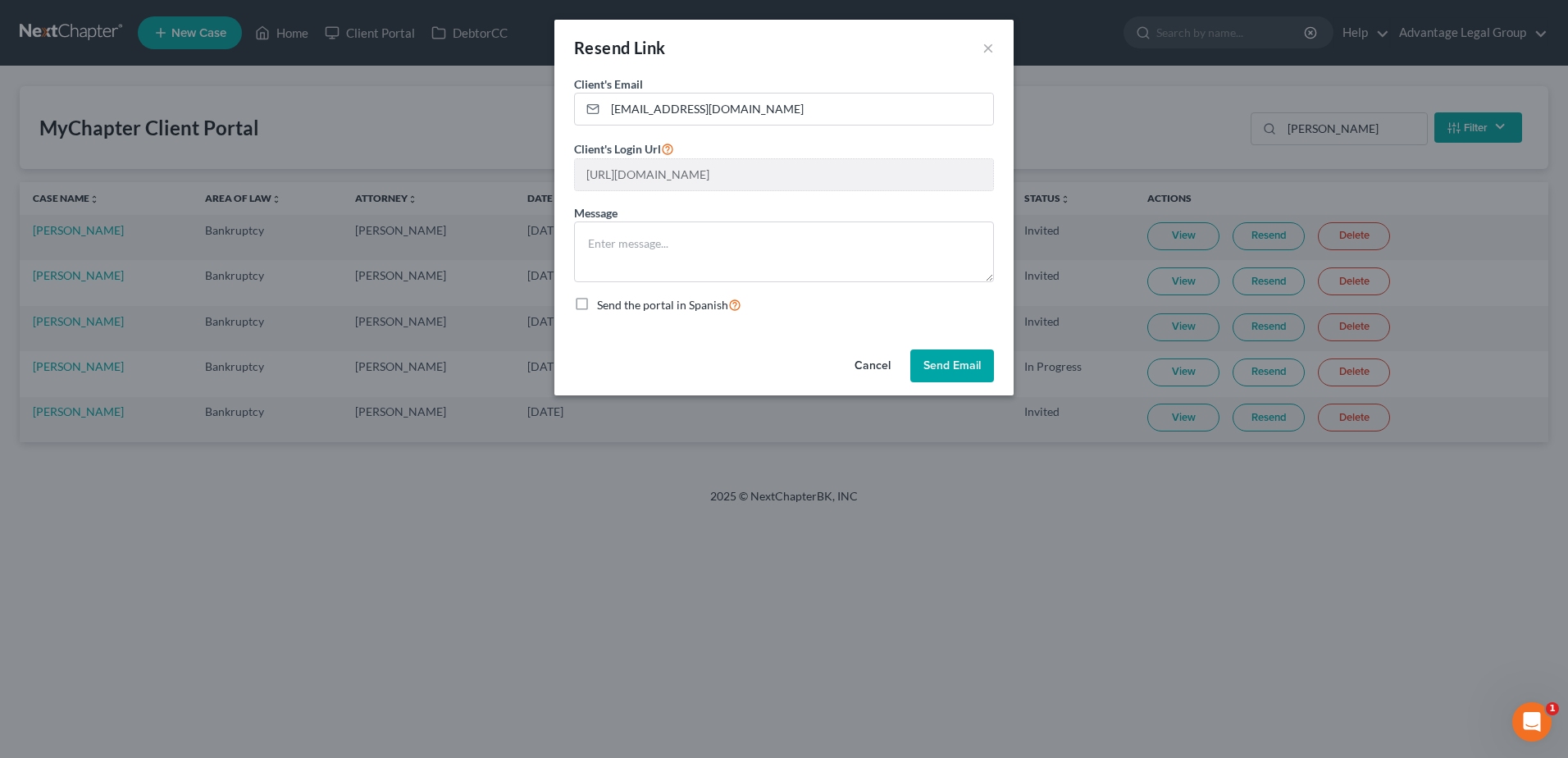
click at [953, 358] on button "Send Email" at bounding box center [952, 366] width 83 height 33
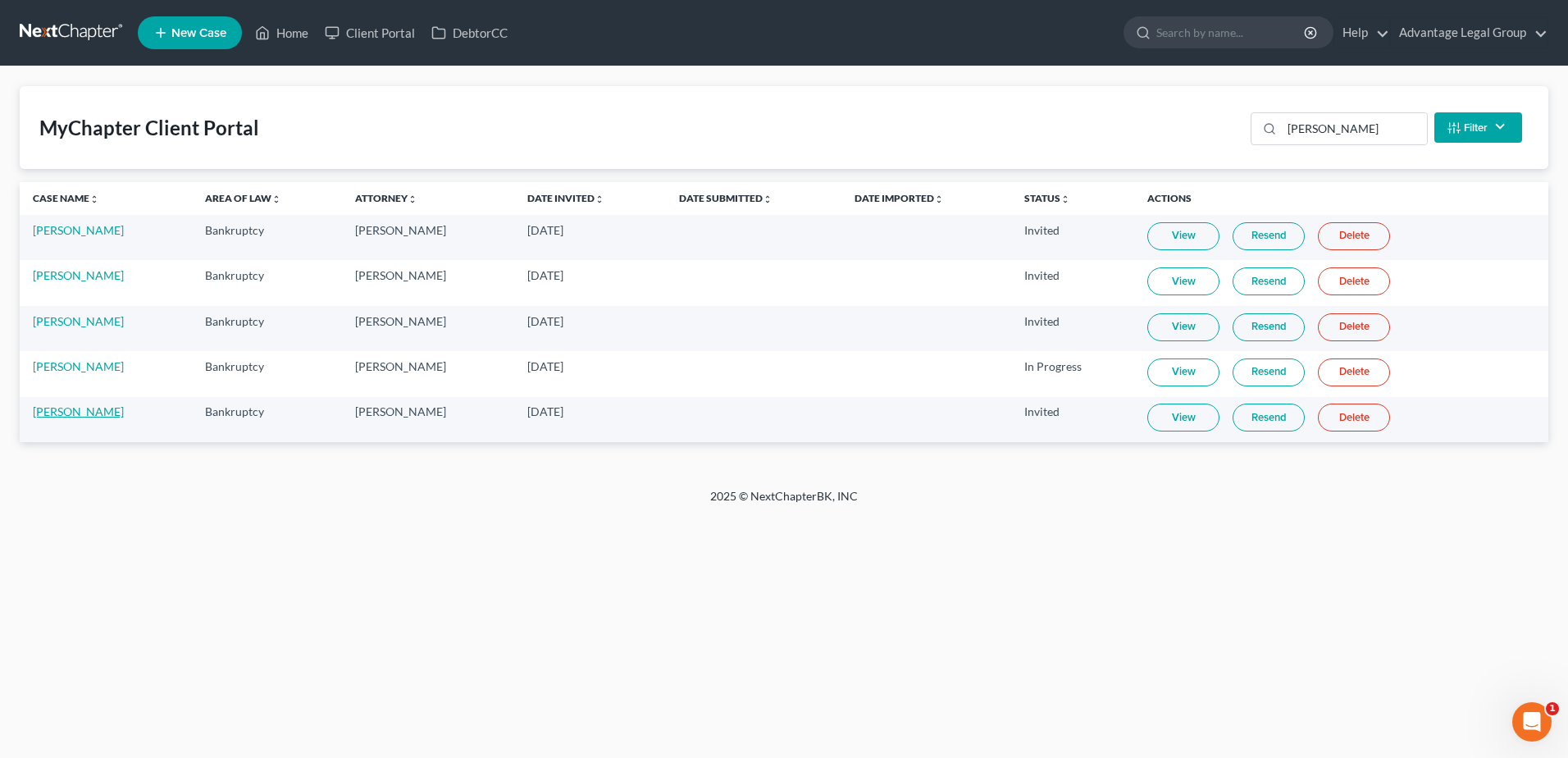
click at [60, 412] on link "Hyon Kim" at bounding box center [78, 412] width 91 height 14
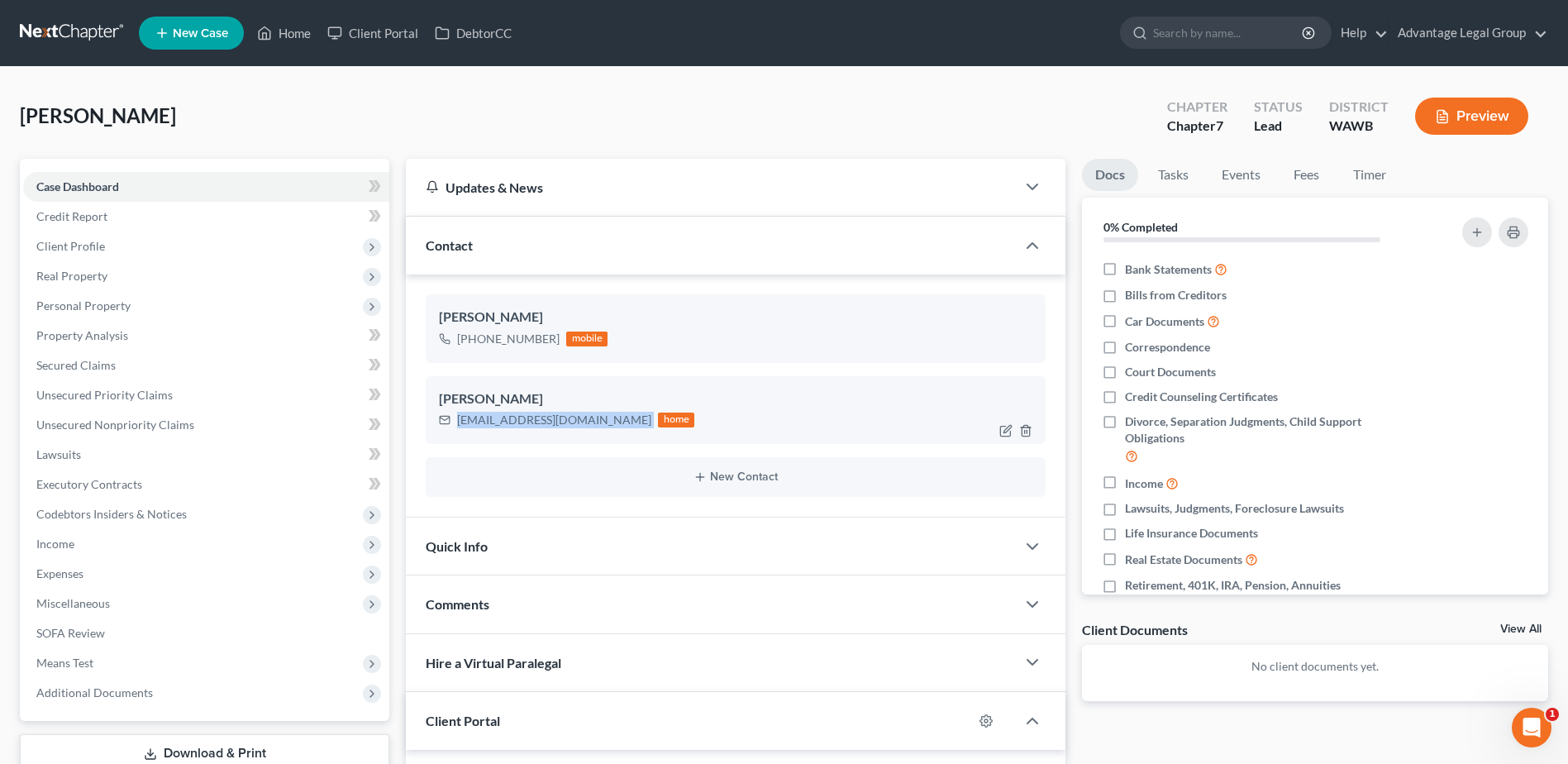
drag, startPoint x: 456, startPoint y: 422, endPoint x: 580, endPoint y: 424, distance: 124.0
click at [580, 424] on div "kimhyon57@gmail.com home" at bounding box center [567, 420] width 255 height 21
copy div "kimhyon57@gmail.com"
click at [188, 37] on span "New Case" at bounding box center [201, 34] width 55 height 12
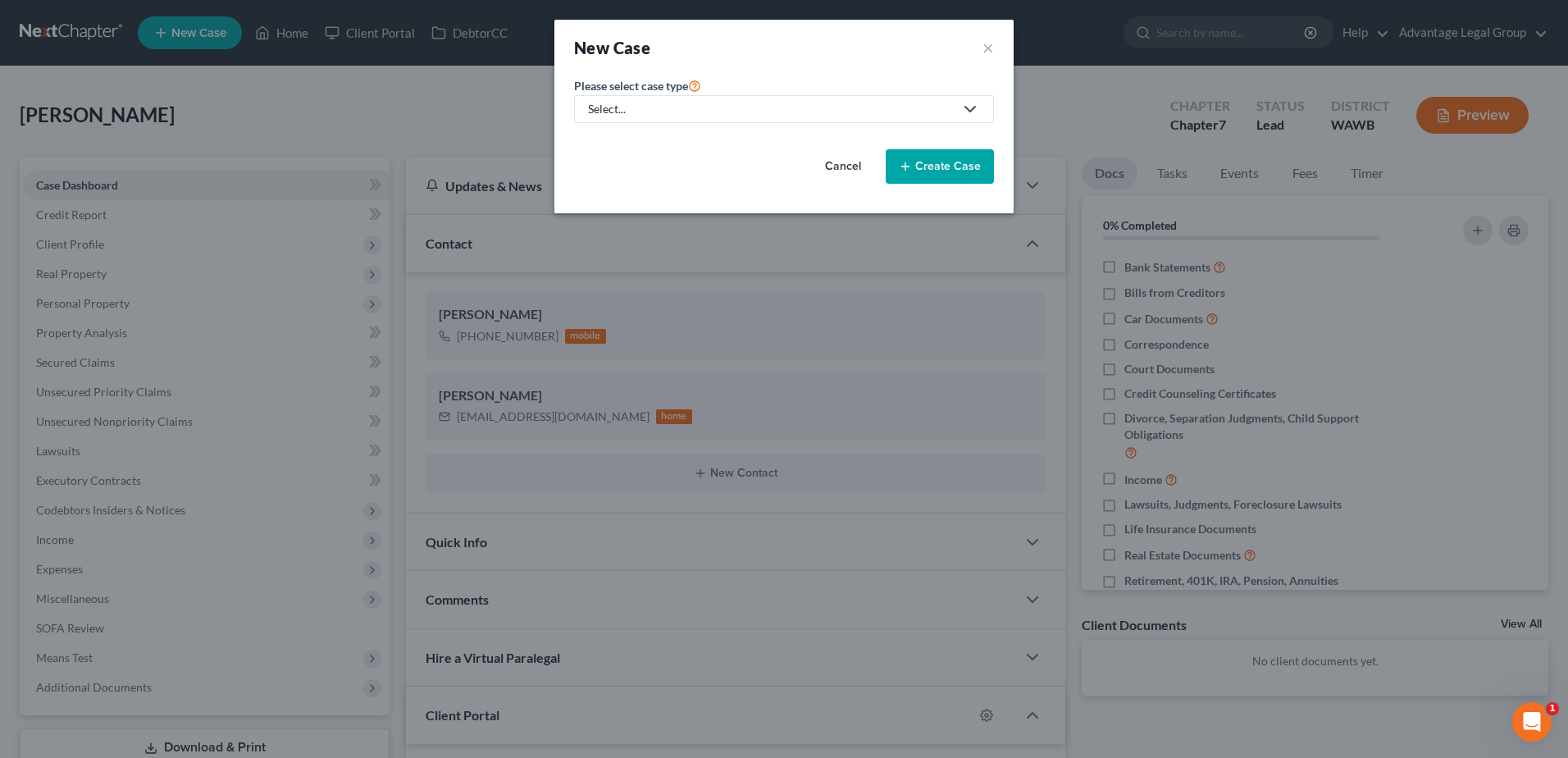
click at [970, 108] on icon at bounding box center [970, 109] width 19 height 19
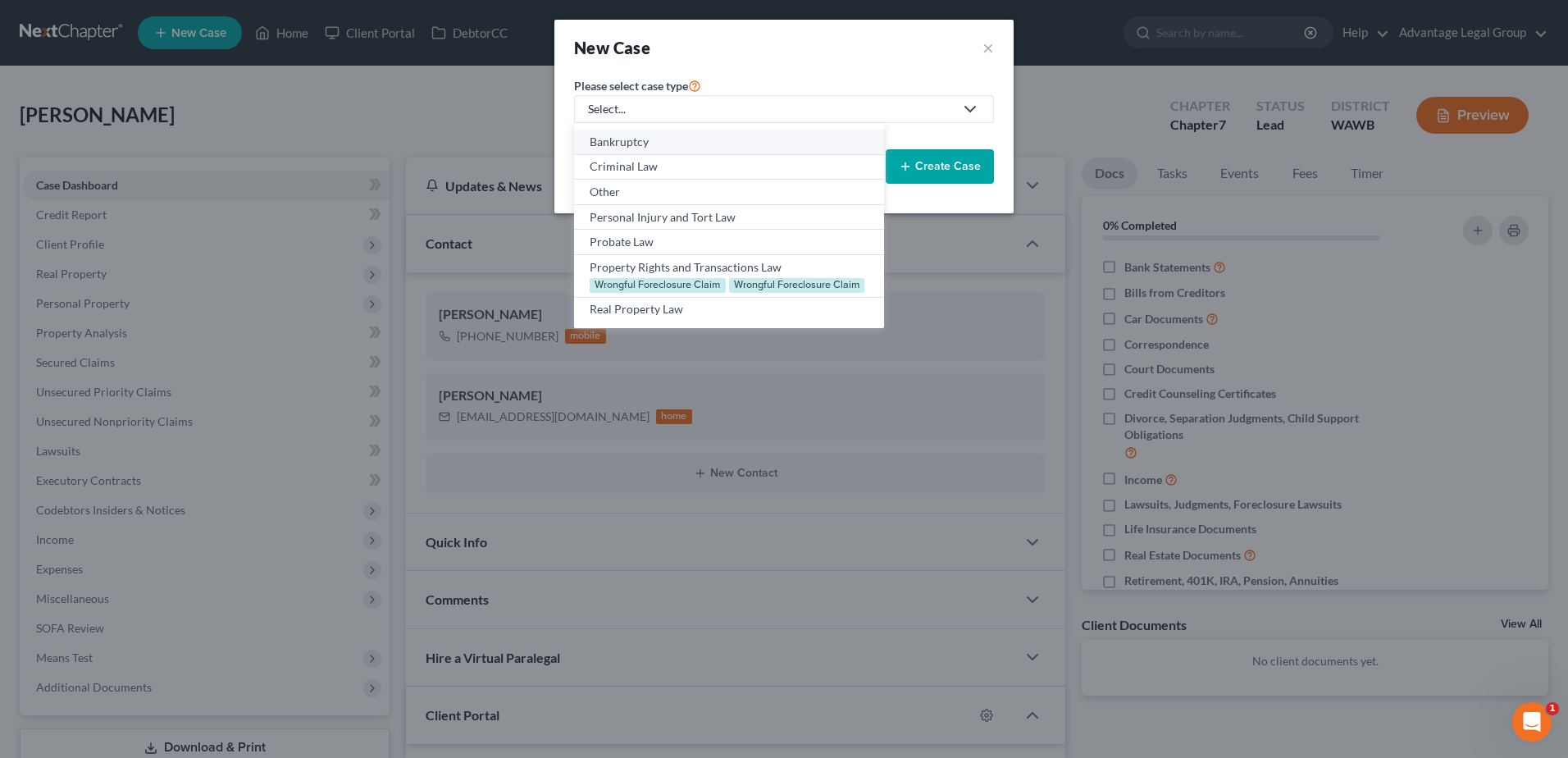
click at [672, 141] on div "Bankruptcy" at bounding box center [729, 142] width 278 height 17
select select "87"
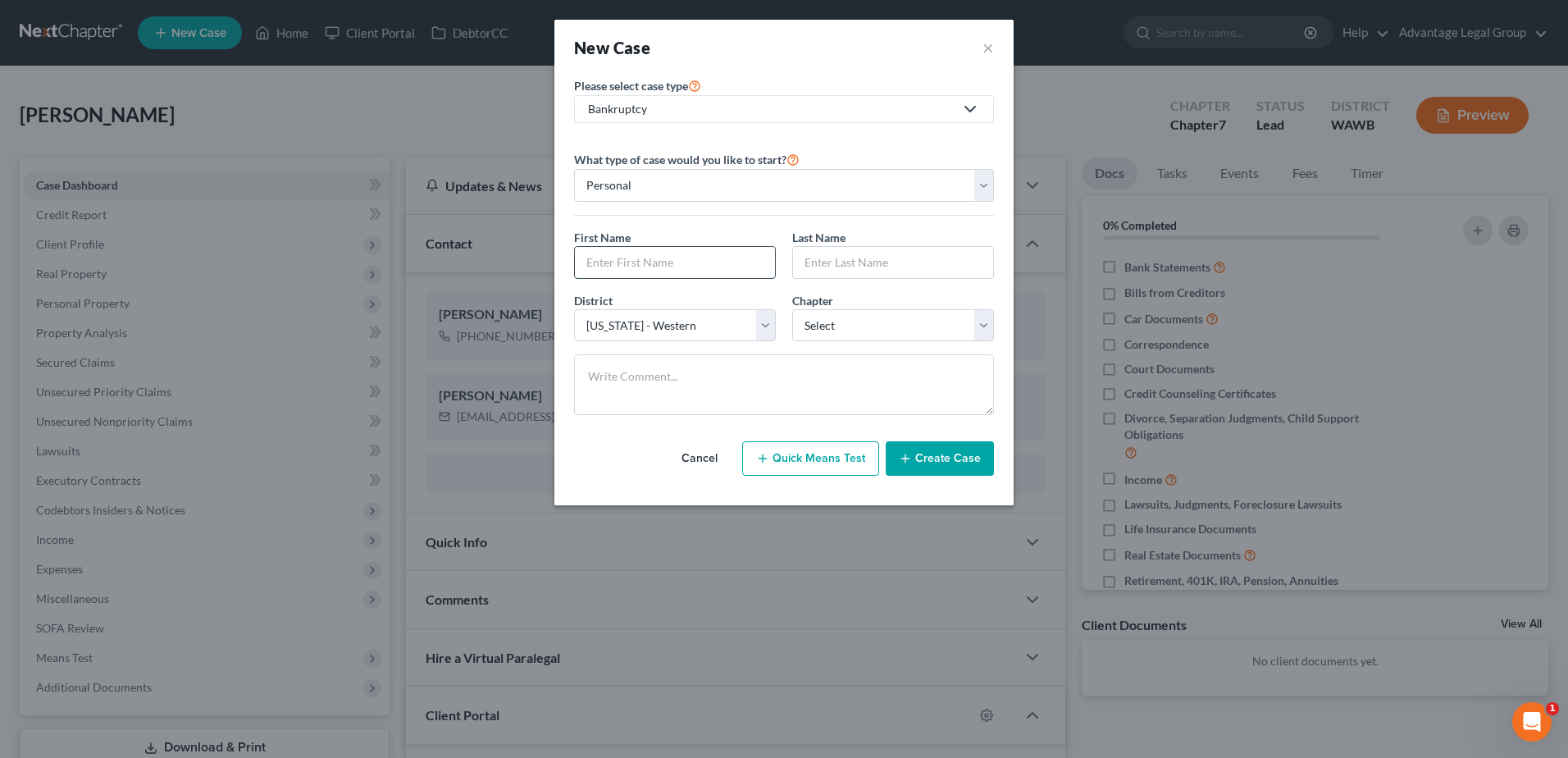
click at [630, 259] on input "text" at bounding box center [675, 262] width 200 height 31
type input "Taryne"
type input "Hansen"
click at [988, 330] on select "Select 7 11 12 13" at bounding box center [893, 325] width 202 height 33
select select "3"
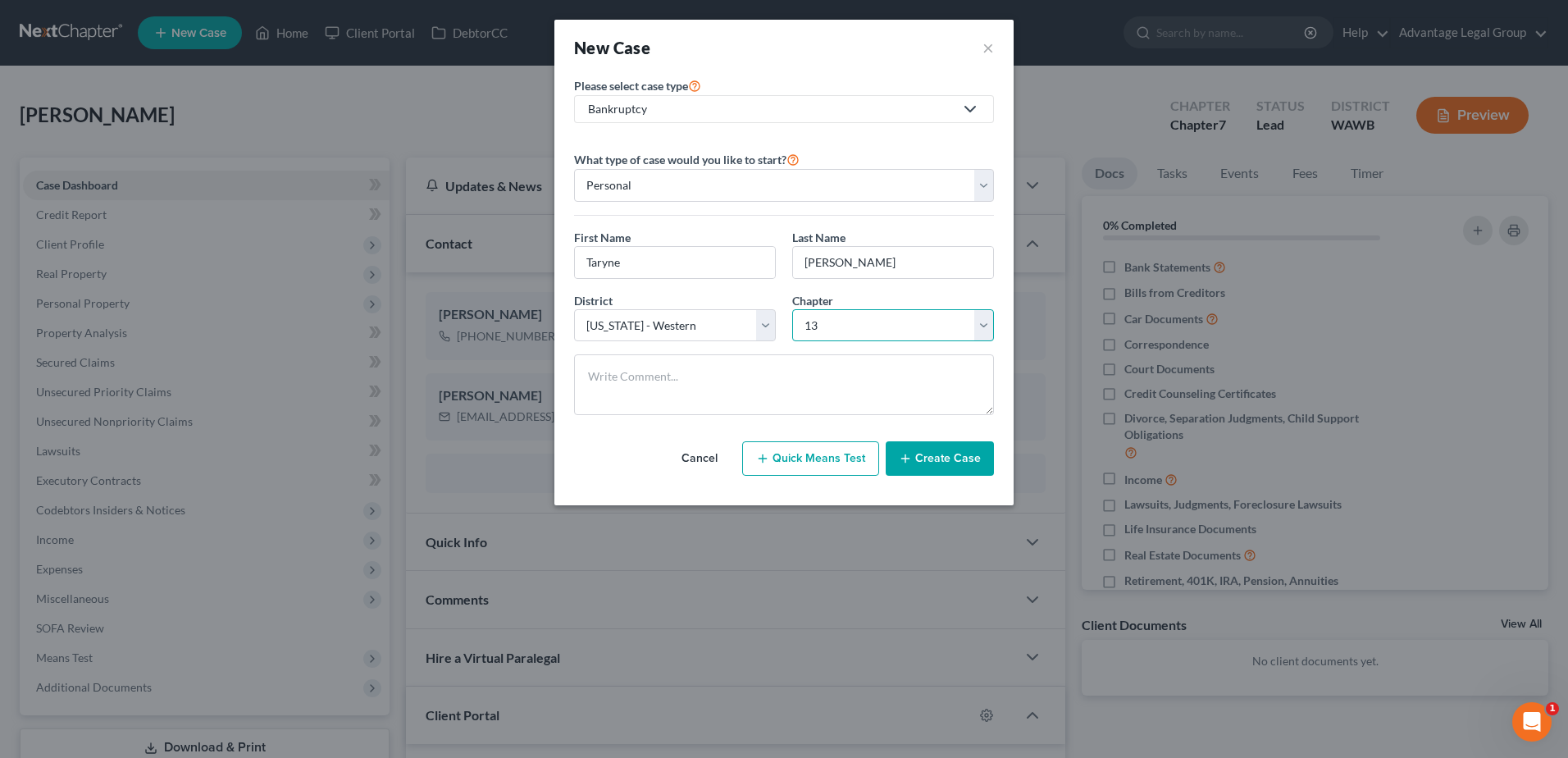
click at [792, 309] on select "Select 7 11 12 13" at bounding box center [893, 325] width 202 height 33
click at [941, 463] on button "Create Case" at bounding box center [939, 458] width 108 height 35
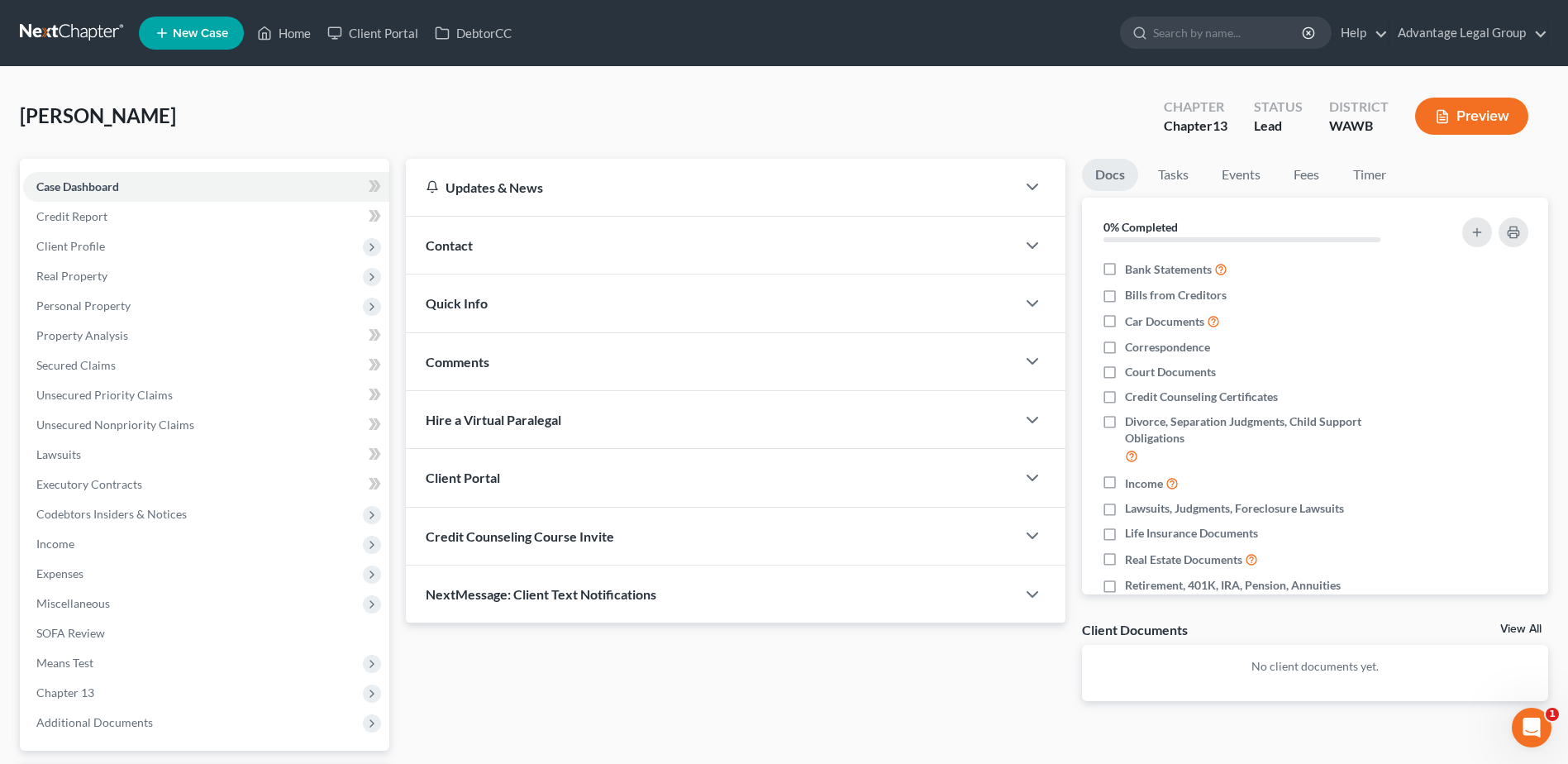
click at [445, 245] on span "Contact" at bounding box center [449, 245] width 47 height 16
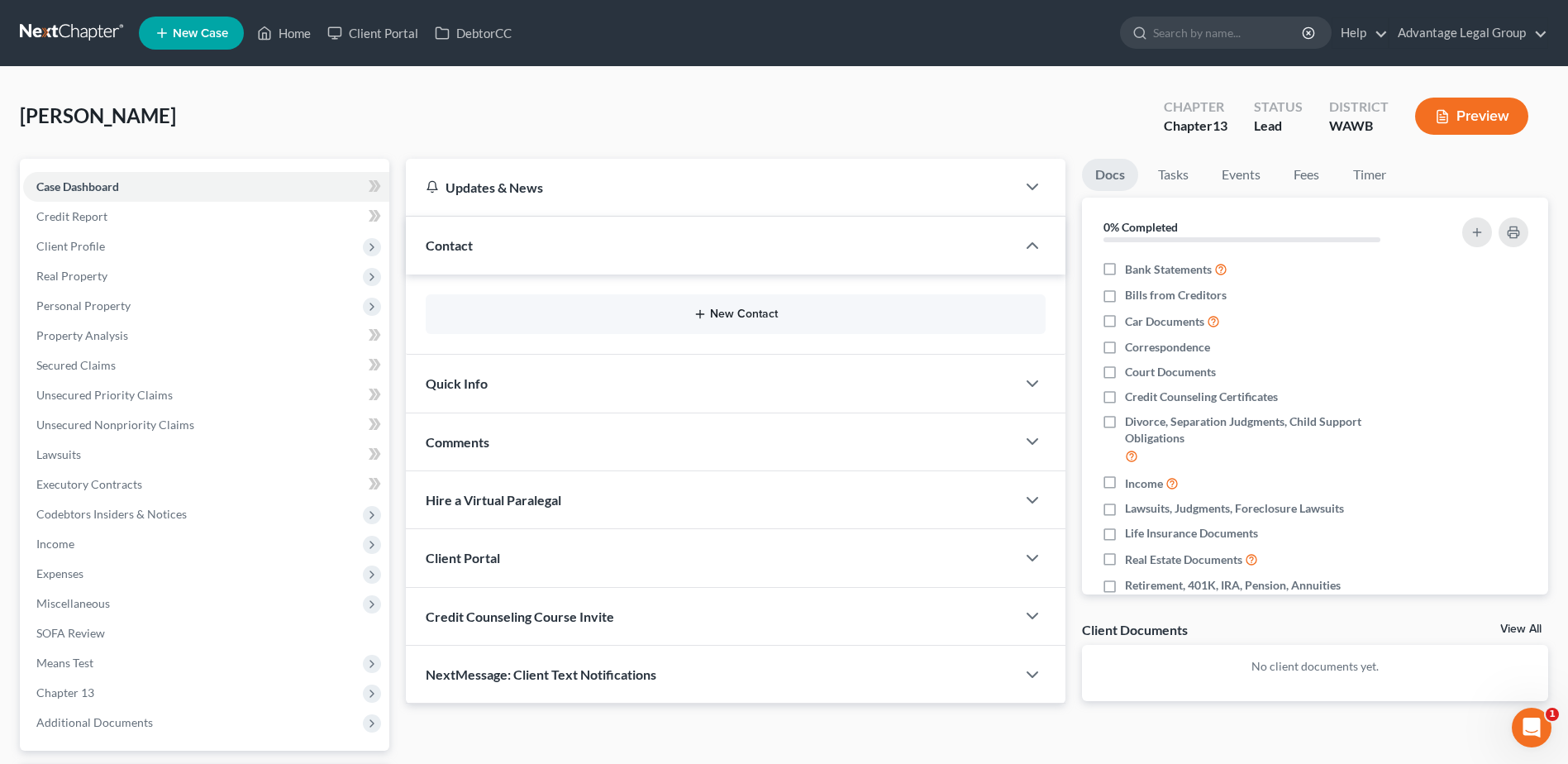
click at [724, 317] on button "New Contact" at bounding box center [735, 314] width 593 height 13
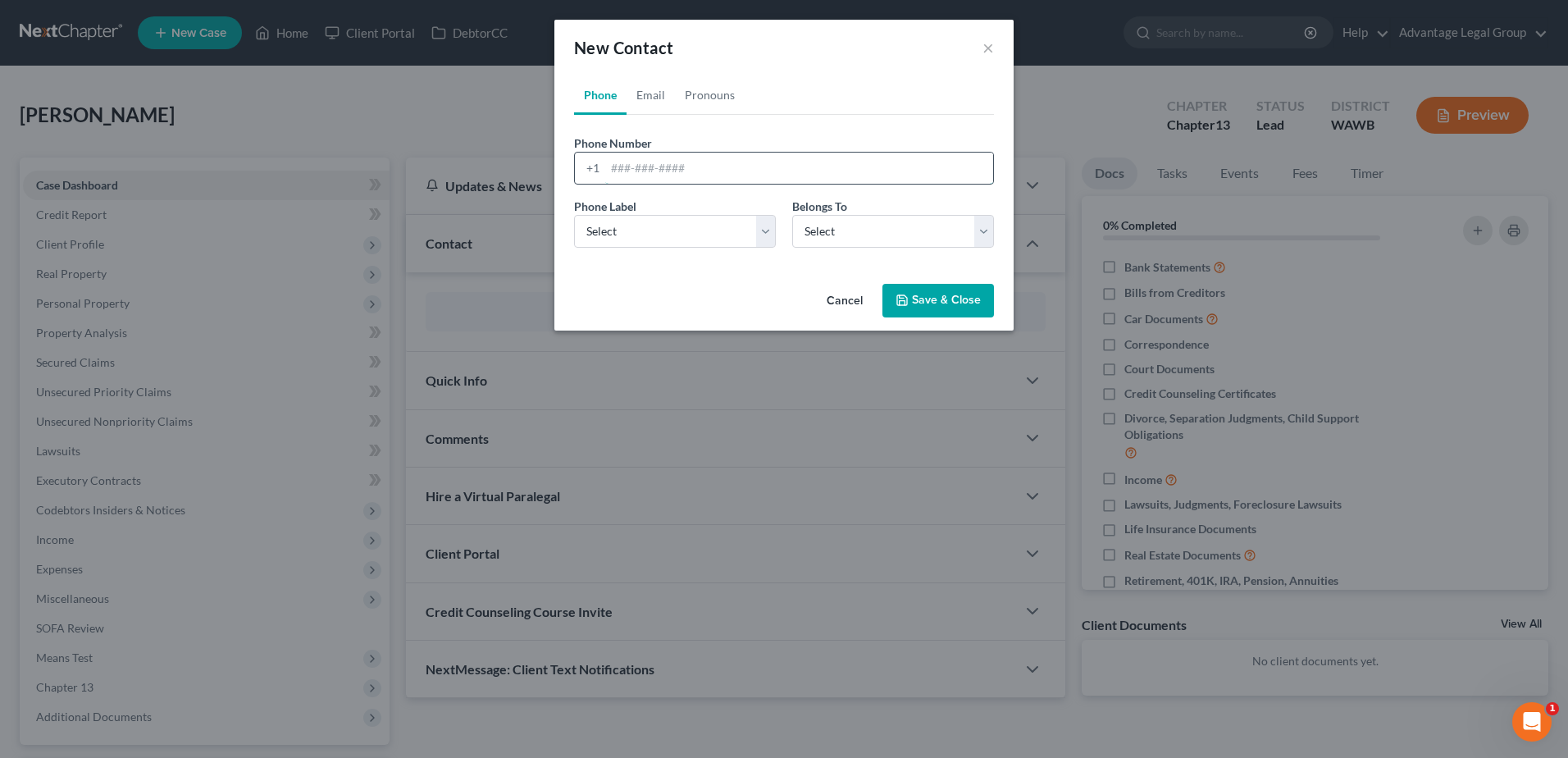
click at [621, 166] on input "tel" at bounding box center [799, 167] width 388 height 31
paste input "2069655081"
type input "2069655081"
click at [761, 230] on select "Select Mobile Home Work Other" at bounding box center [675, 231] width 202 height 33
select select "0"
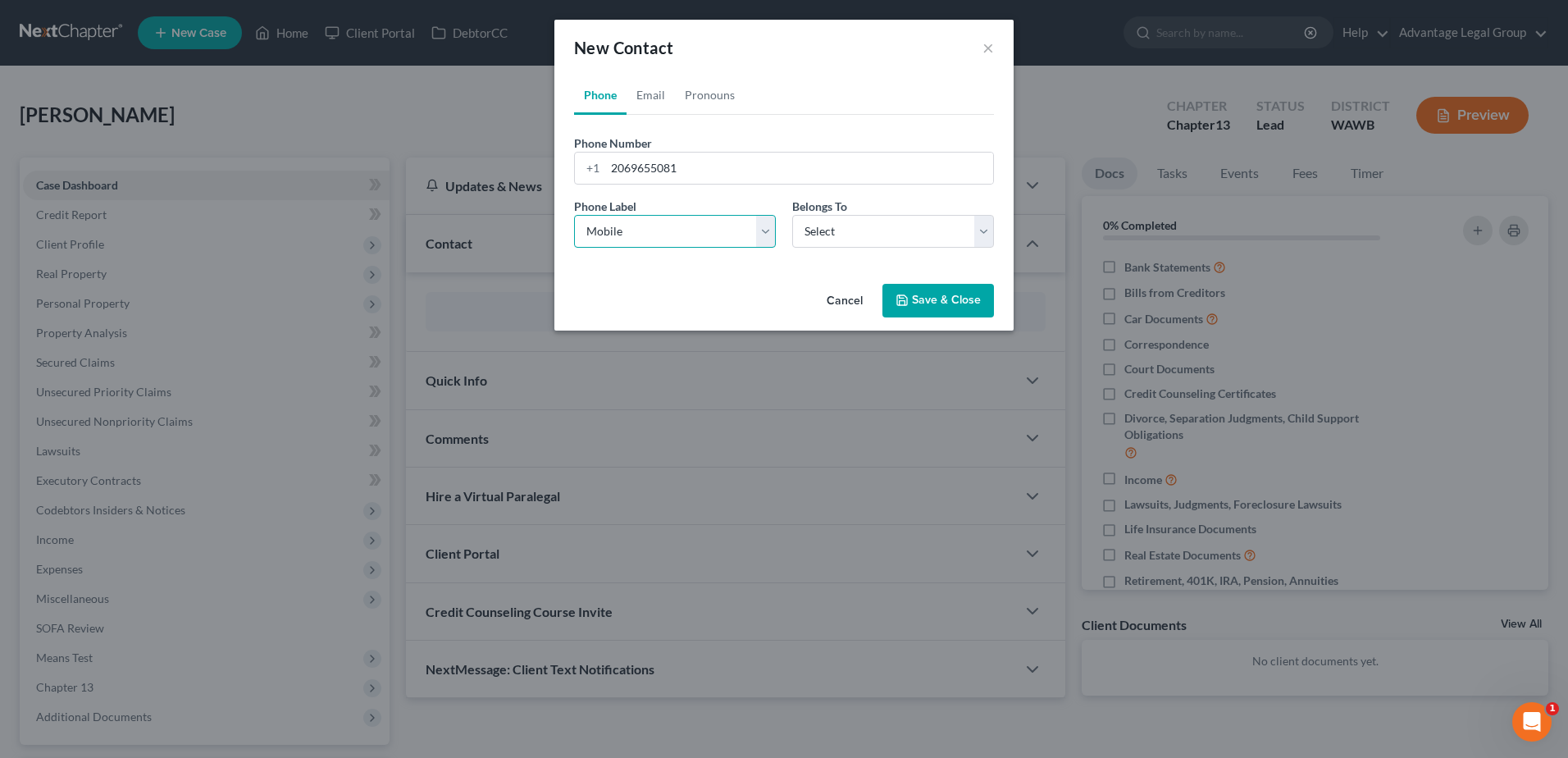
click at [574, 215] on select "Select Mobile Home Work Other" at bounding box center [675, 231] width 202 height 33
drag, startPoint x: 981, startPoint y: 232, endPoint x: 969, endPoint y: 234, distance: 12.2
click at [981, 232] on select "Select Client Other" at bounding box center [893, 231] width 202 height 33
select select "0"
click at [792, 215] on select "Select Client Other" at bounding box center [893, 231] width 202 height 33
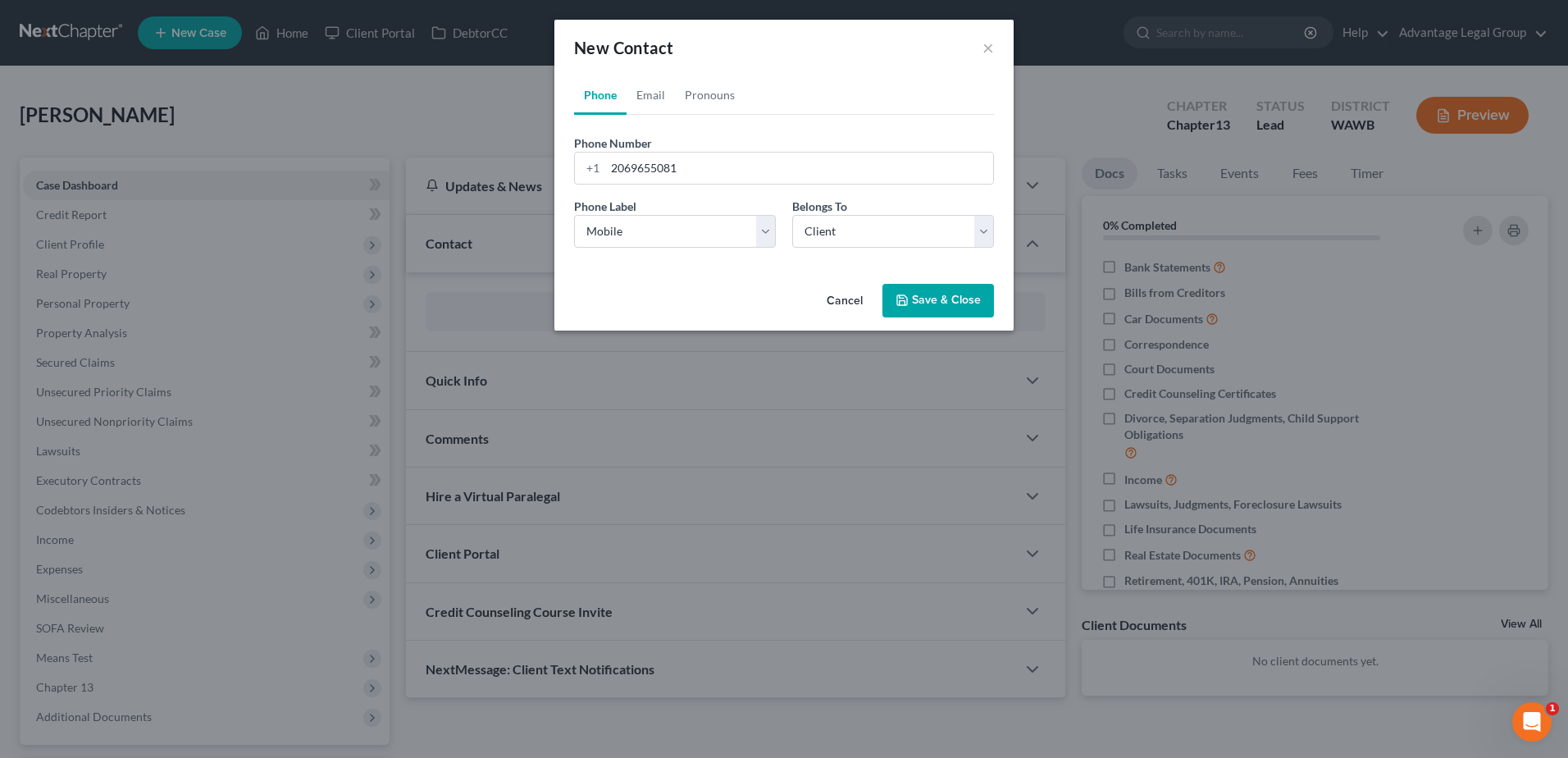
click at [945, 307] on button "Save & Close" at bounding box center [938, 301] width 112 height 35
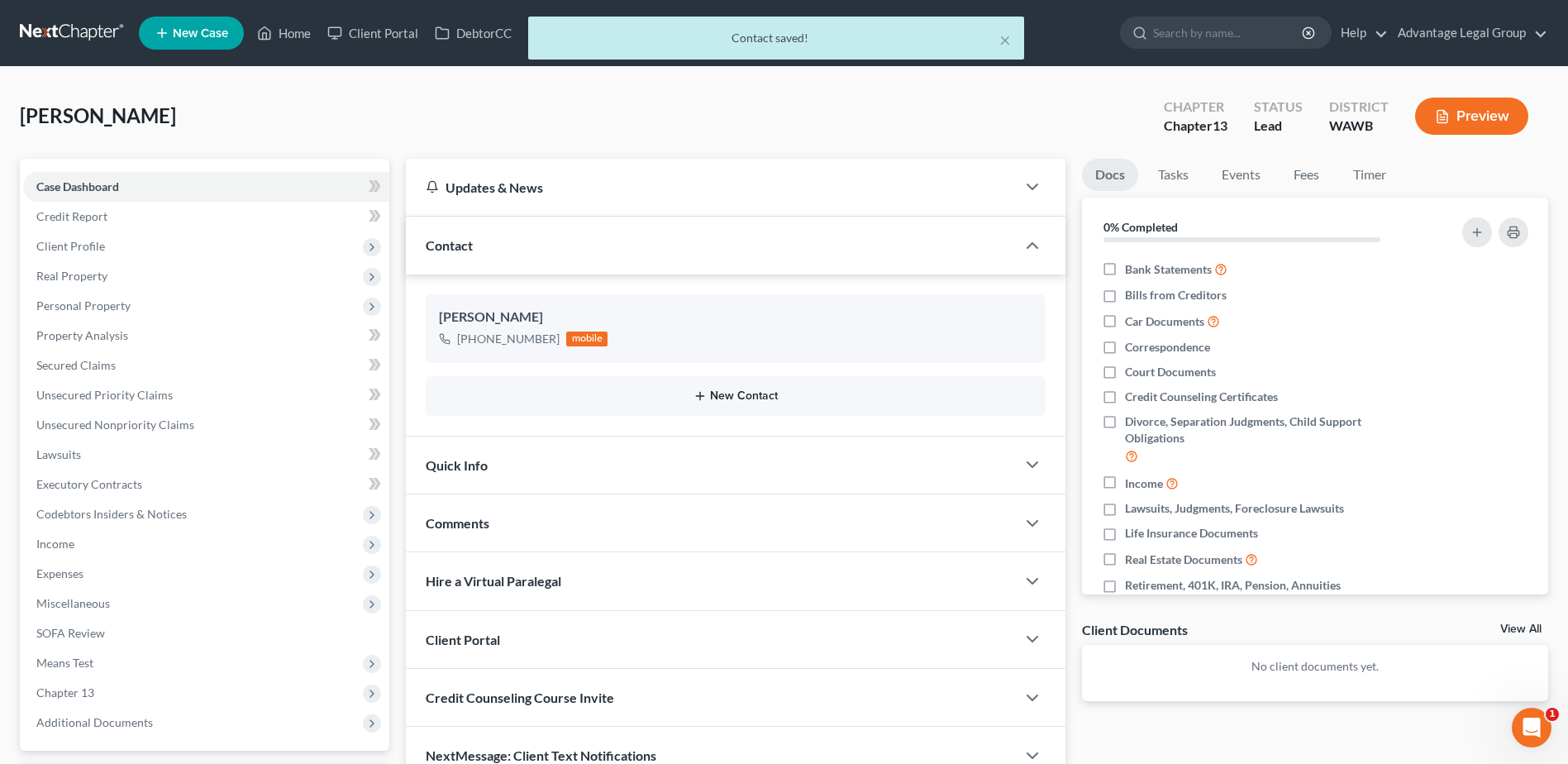
click at [727, 399] on button "New Contact" at bounding box center [735, 395] width 593 height 13
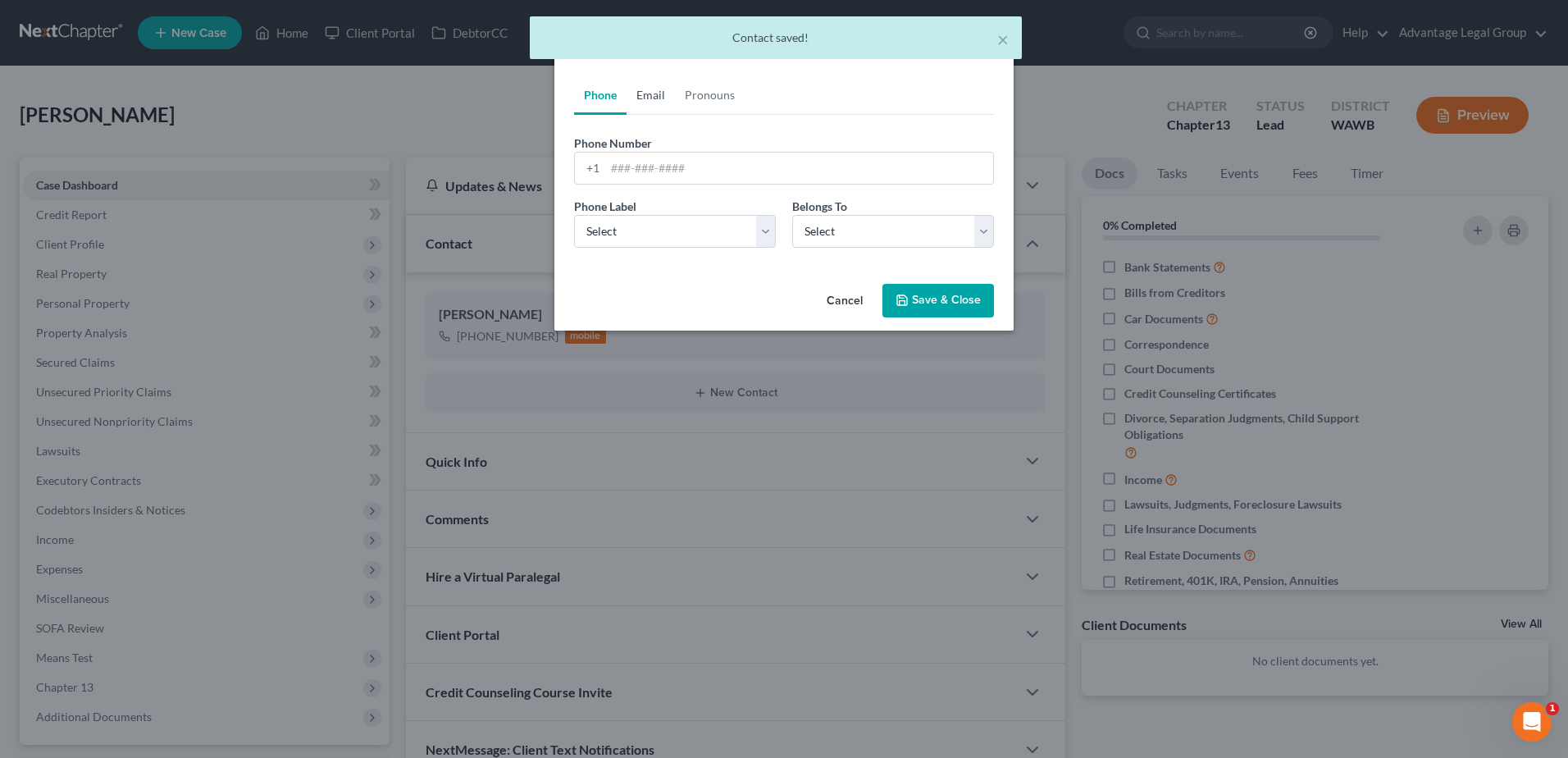
drag, startPoint x: 653, startPoint y: 96, endPoint x: 672, endPoint y: 131, distance: 39.8
click at [653, 96] on link "Email" at bounding box center [651, 95] width 49 height 39
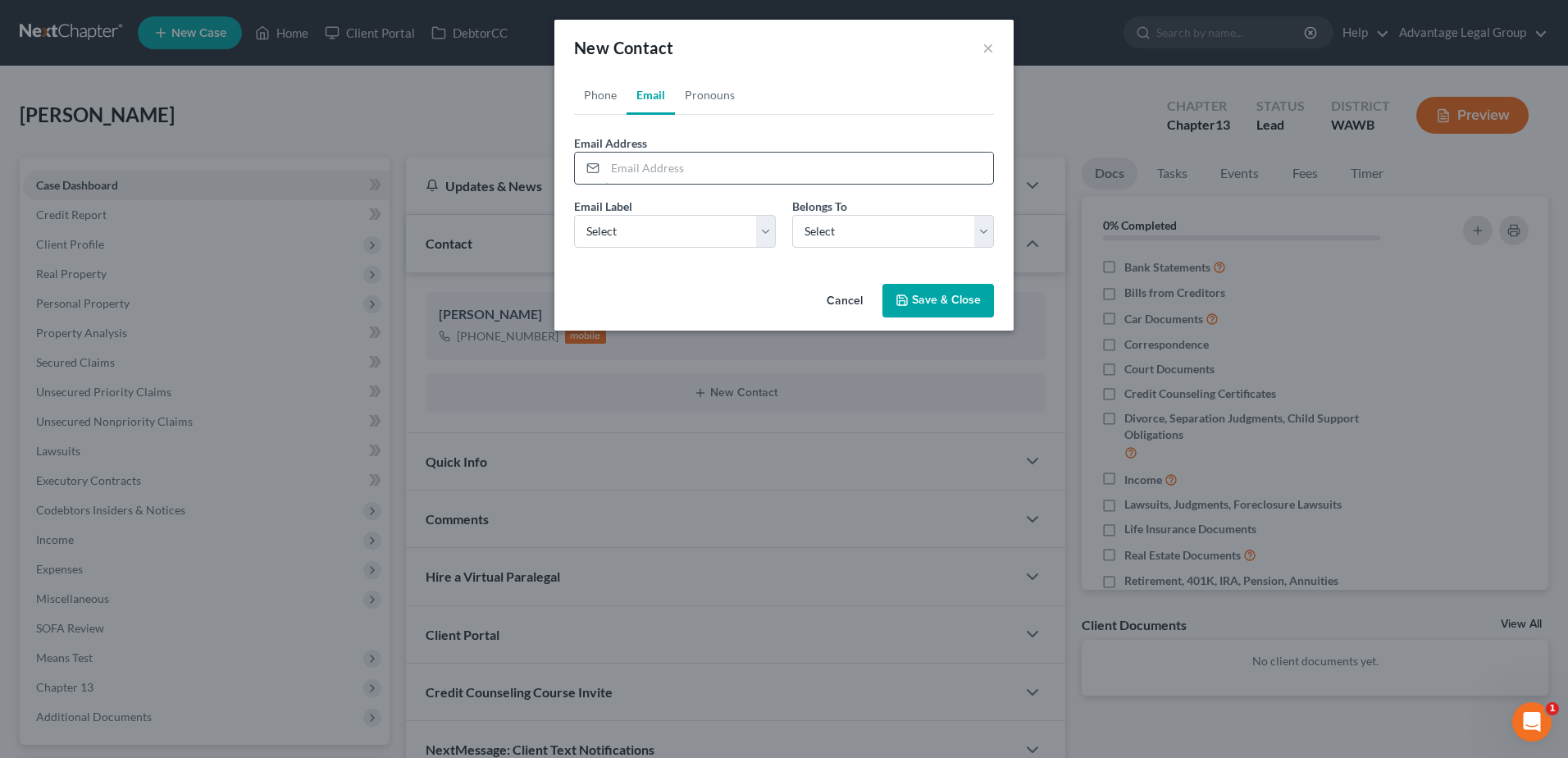
click at [634, 173] on input "email" at bounding box center [799, 167] width 388 height 31
paste input "tarynehiebert@gmail.com"
type input "tarynehiebert@gmail.com"
click at [779, 222] on div "Email Label Select Home Work Other" at bounding box center [675, 222] width 218 height 50
click at [772, 228] on select "Select Home Work Other" at bounding box center [675, 231] width 202 height 33
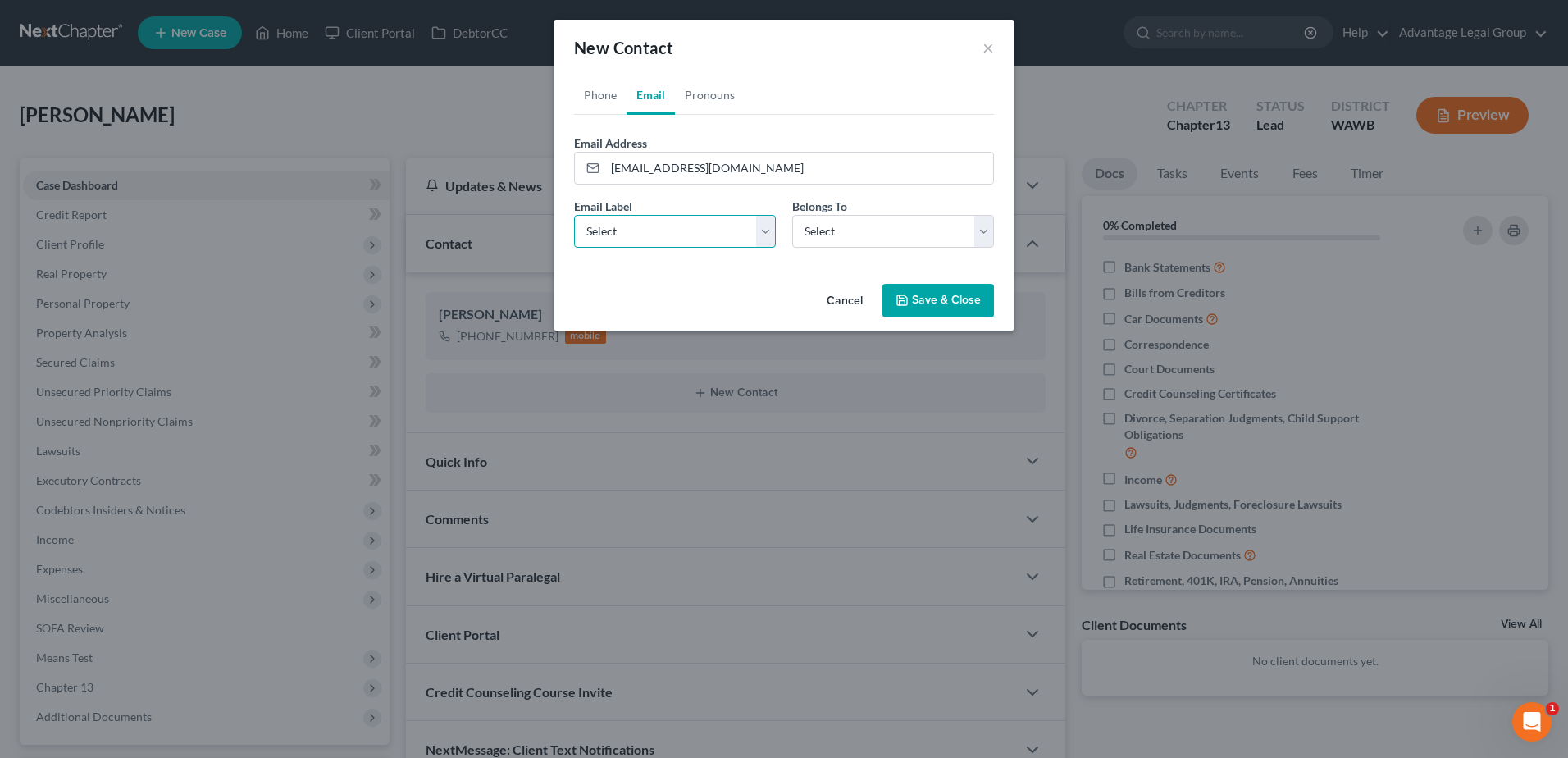
select select "0"
click at [574, 215] on select "Select Home Work Other" at bounding box center [675, 231] width 202 height 33
drag, startPoint x: 982, startPoint y: 227, endPoint x: 962, endPoint y: 238, distance: 22.8
click at [982, 227] on select "Select Client Other" at bounding box center [893, 231] width 202 height 33
select select "0"
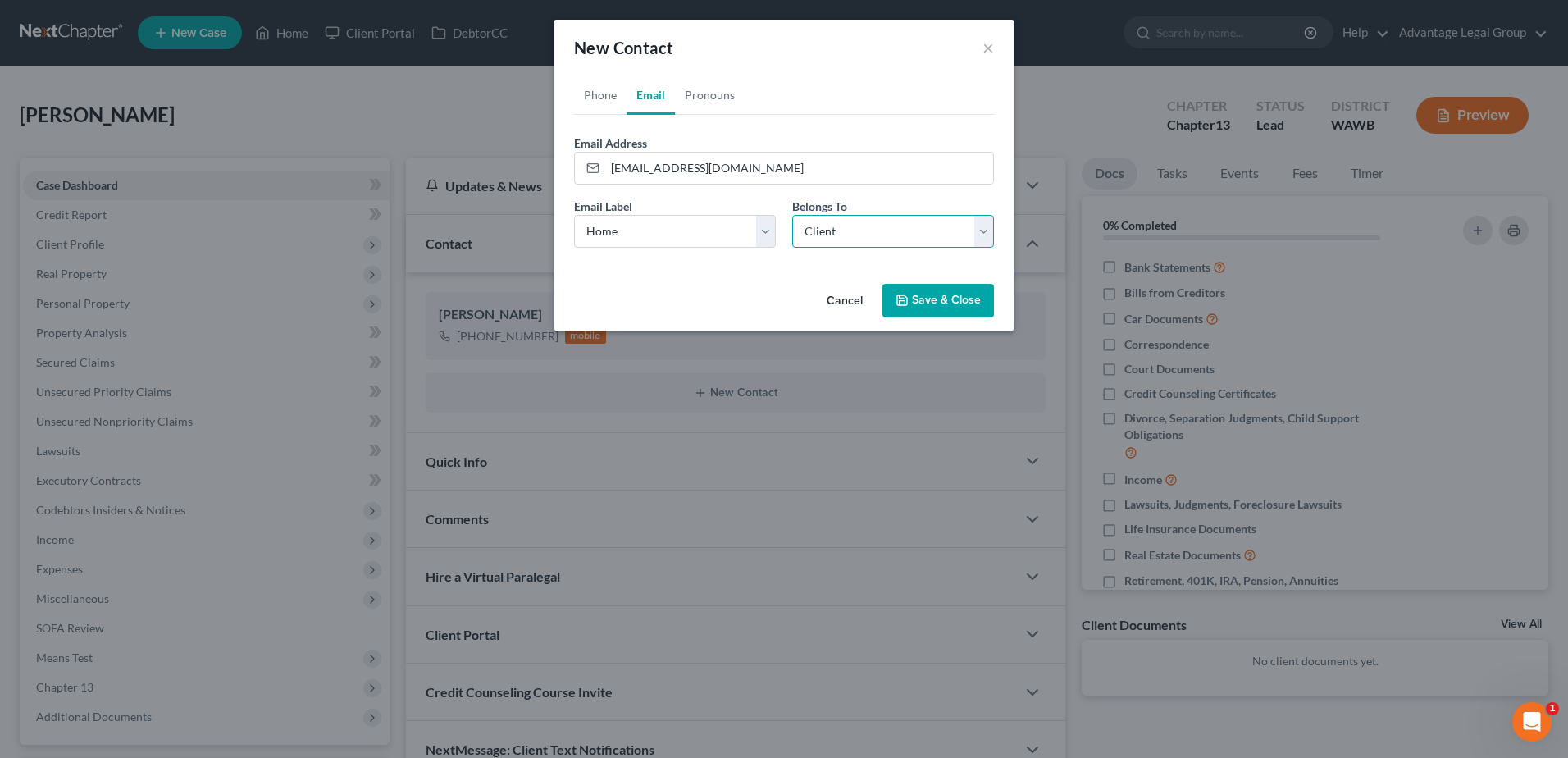
click at [792, 215] on select "Select Client Other" at bounding box center [893, 231] width 202 height 33
click at [931, 301] on button "Save & Close" at bounding box center [938, 301] width 112 height 35
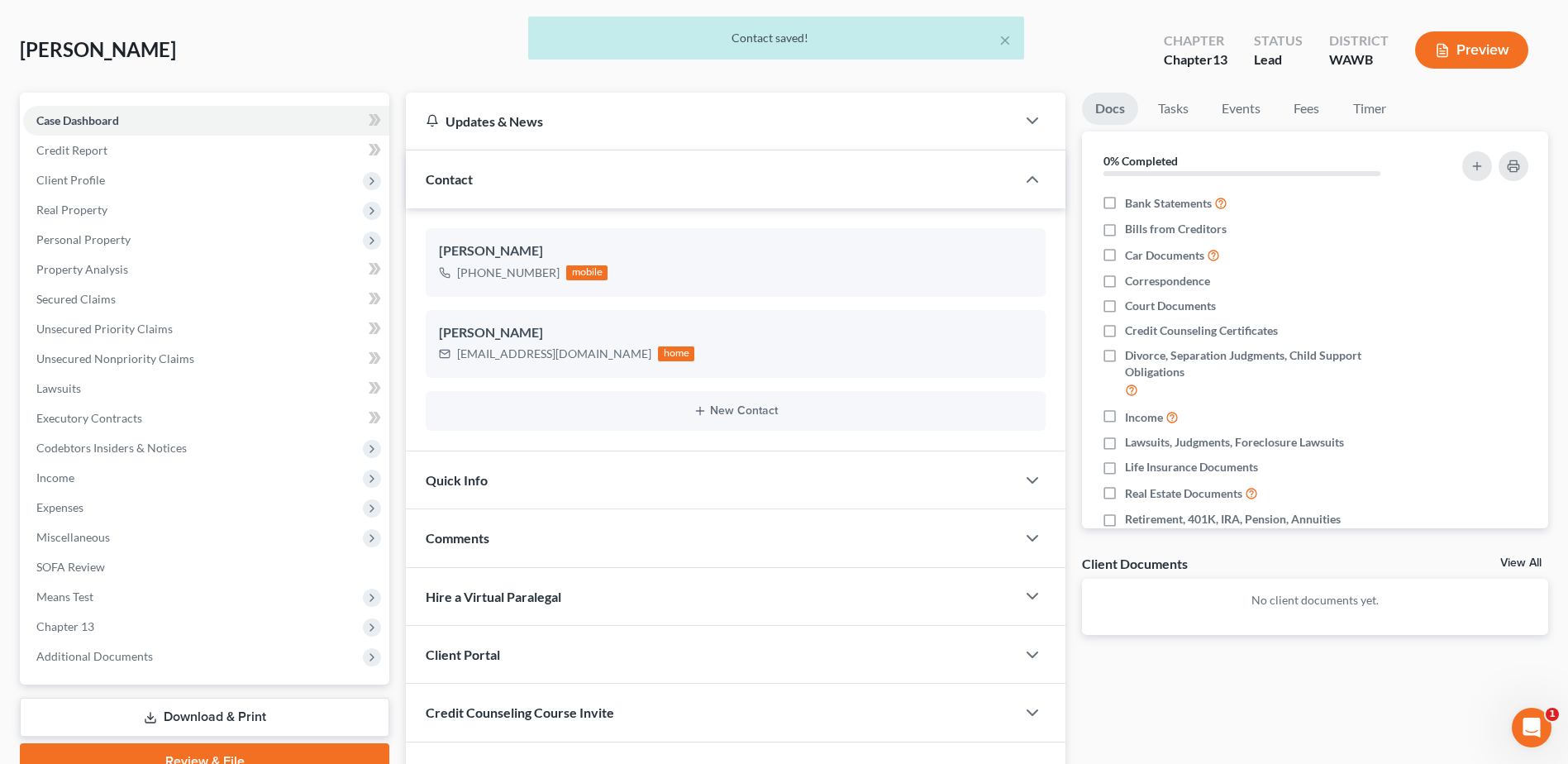
scroll to position [165, 0]
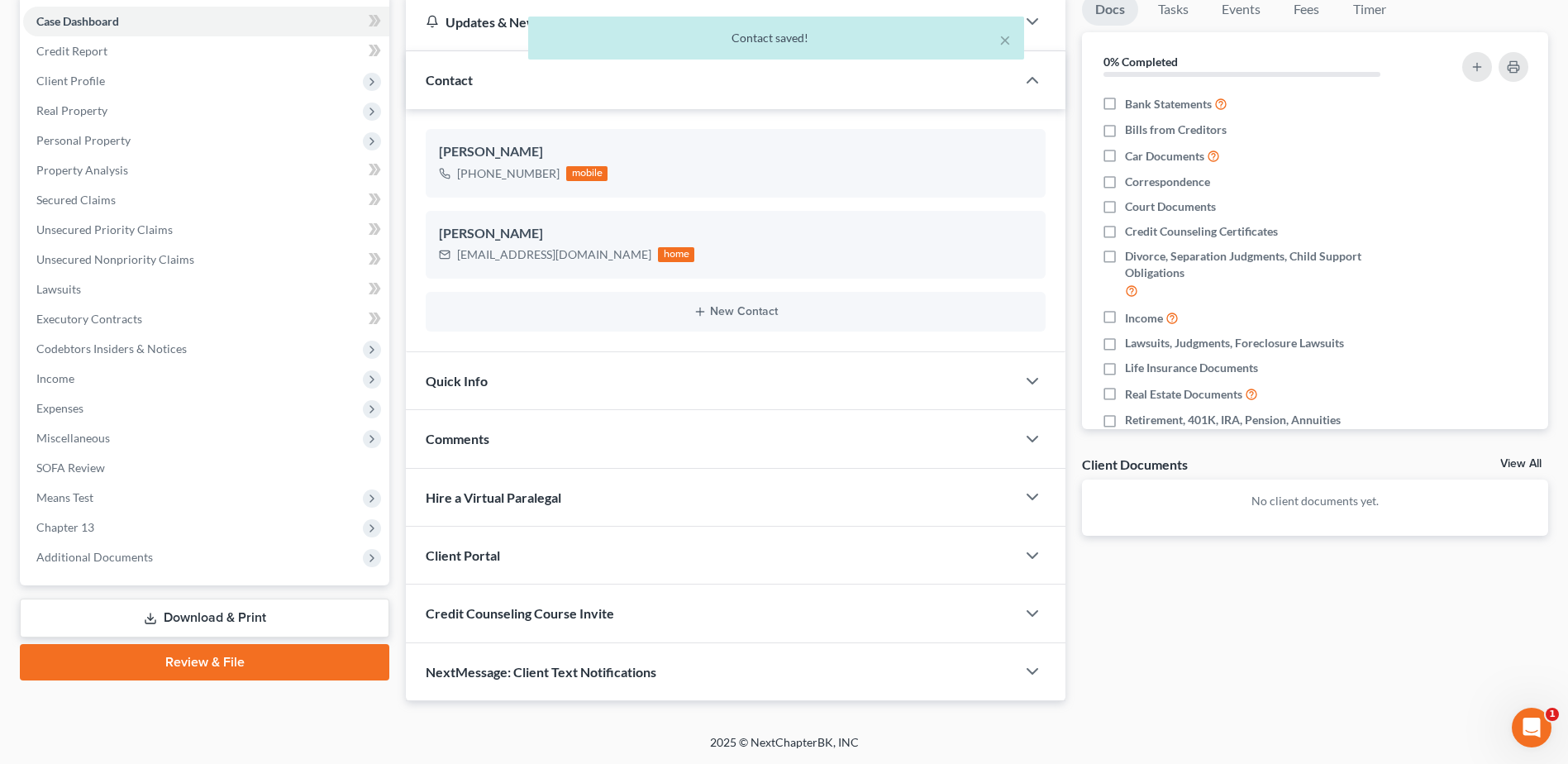
click at [466, 550] on span "Client Portal" at bounding box center [462, 555] width 74 height 16
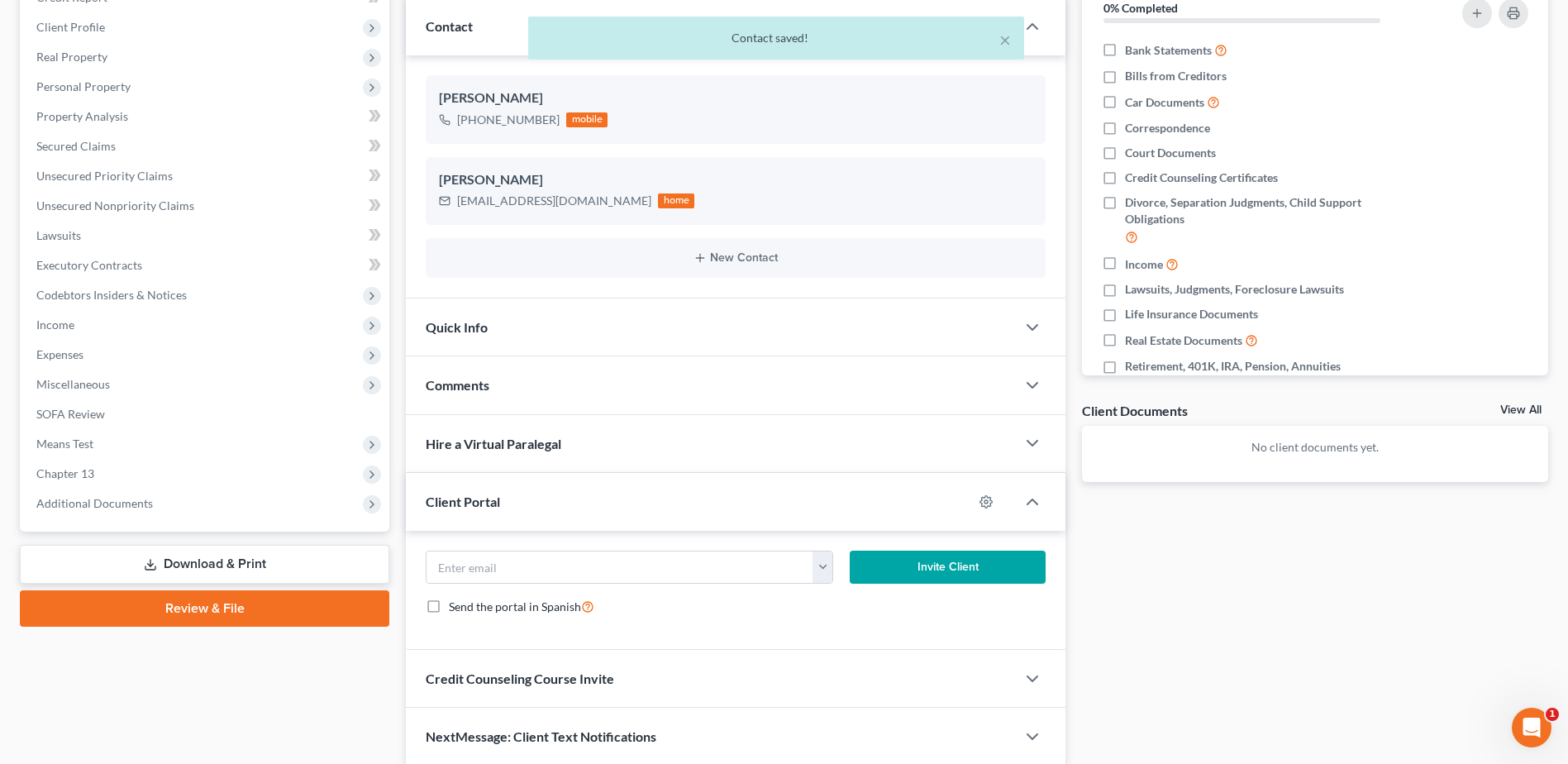
scroll to position [285, 0]
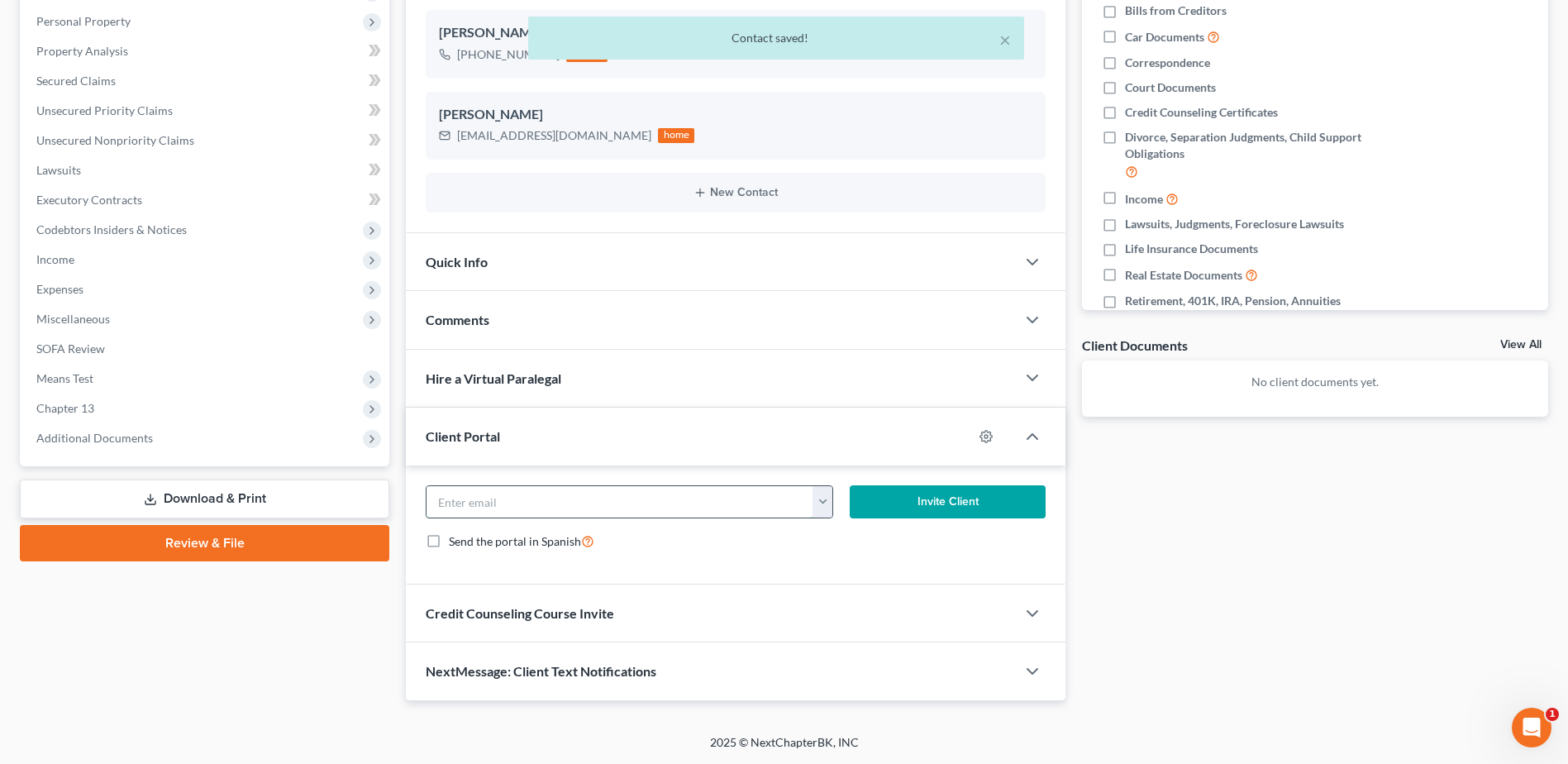
click at [501, 502] on input "email" at bounding box center [619, 502] width 386 height 31
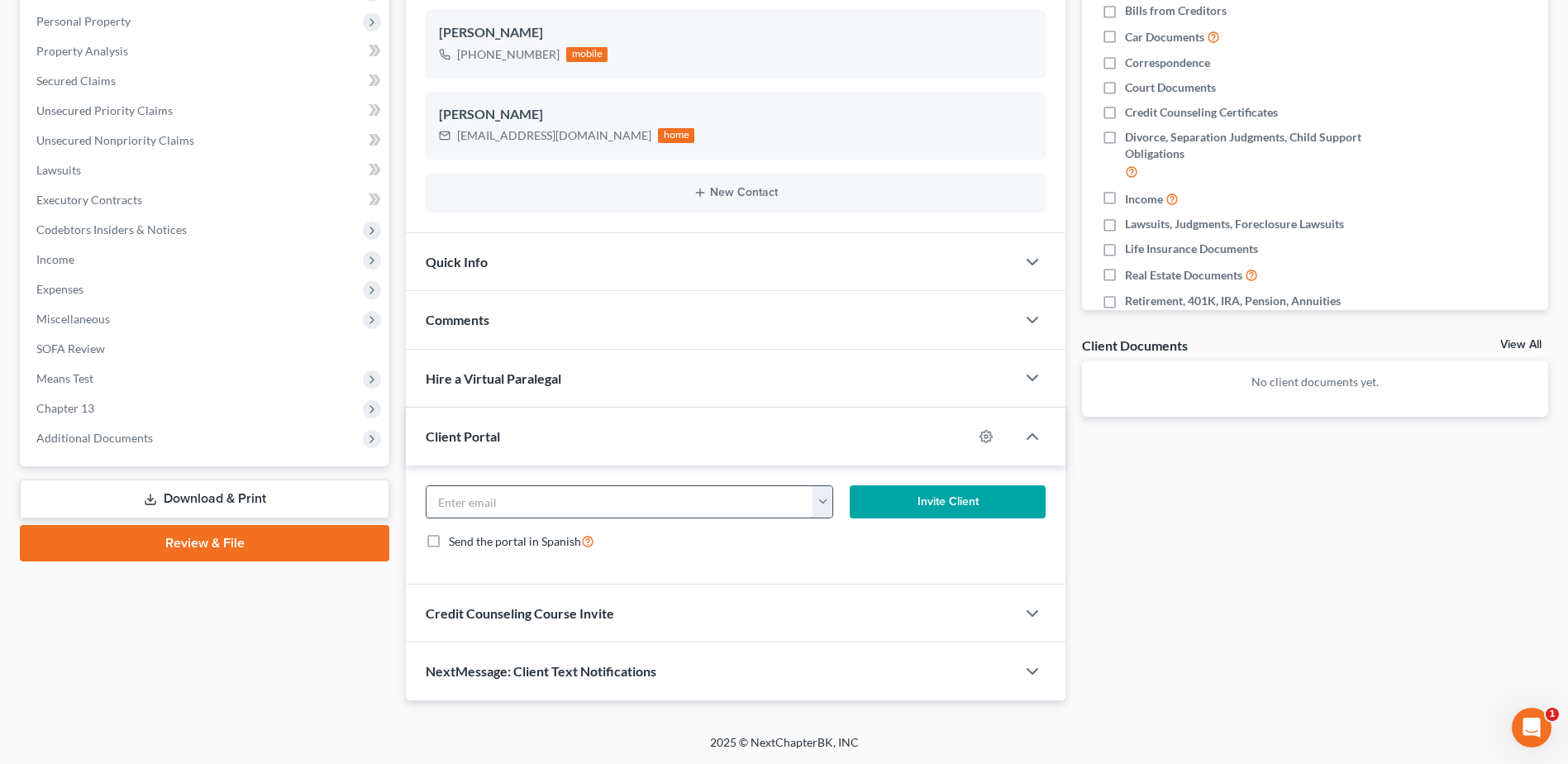
paste input "tarynehiebert@gmail.com"
type input "tarynehiebert@gmail.com"
click at [1016, 499] on button "Invite Client" at bounding box center [948, 502] width 196 height 33
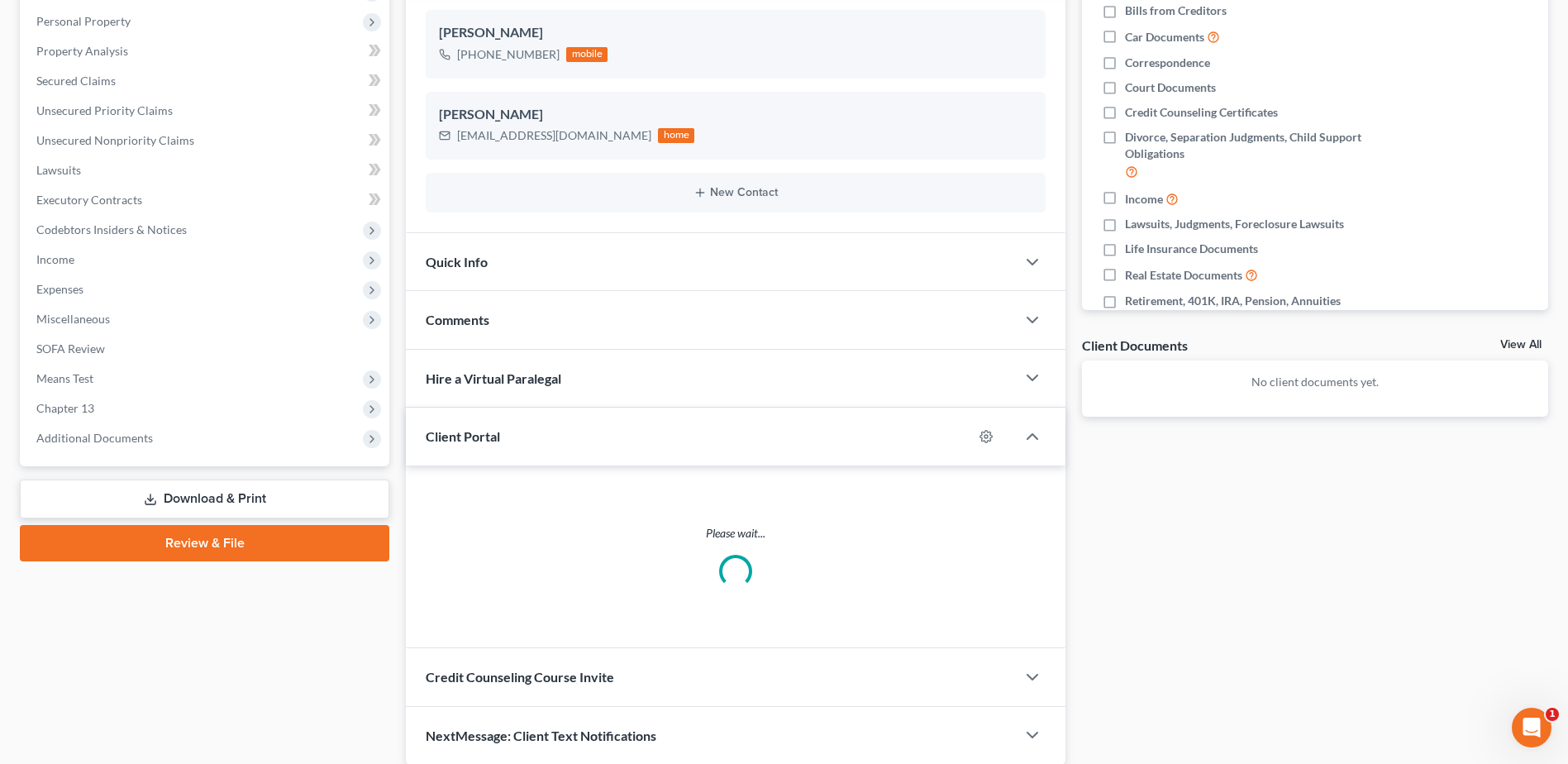
scroll to position [269, 0]
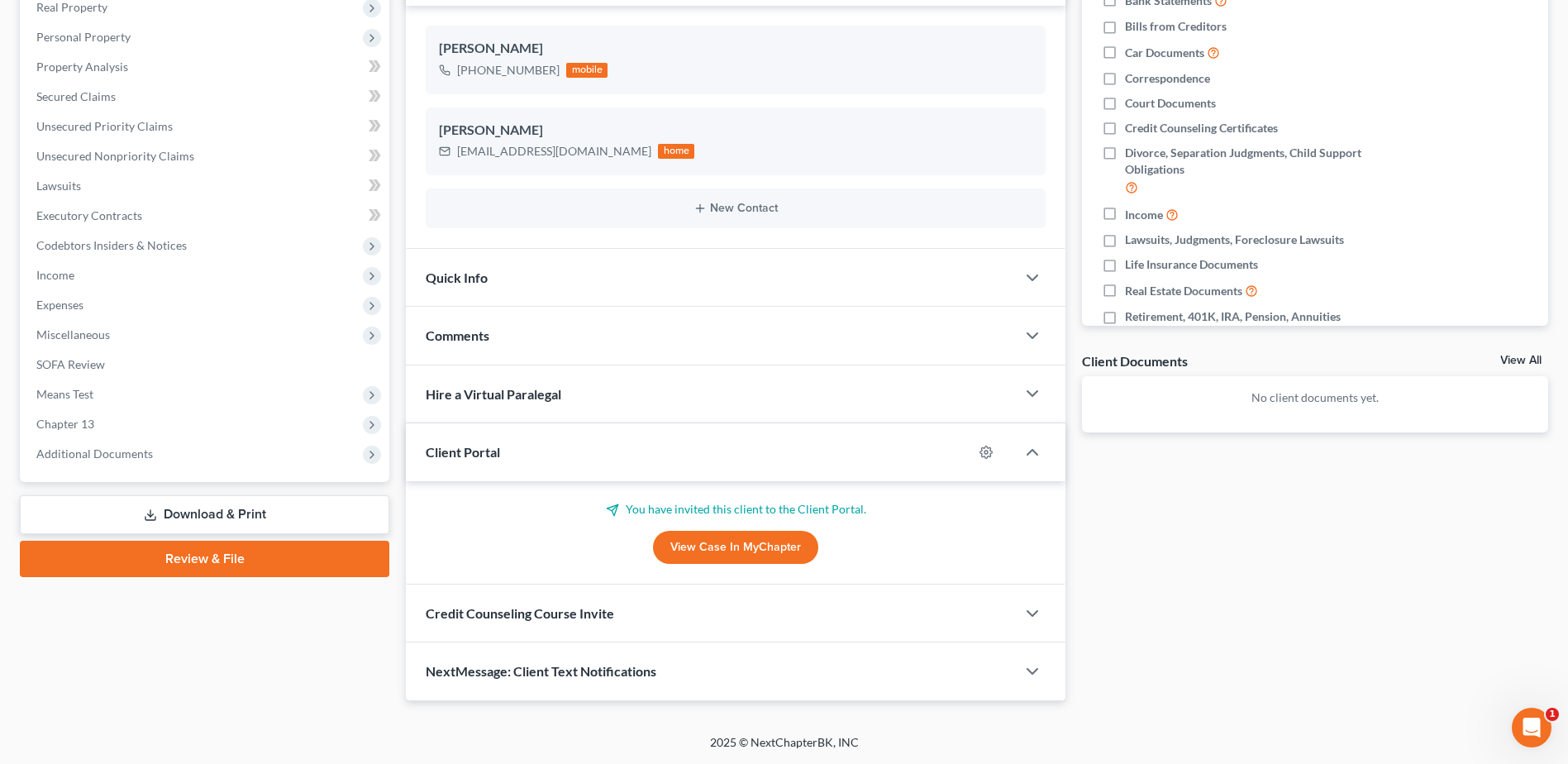
click at [510, 342] on div "Comments" at bounding box center [711, 336] width 610 height 57
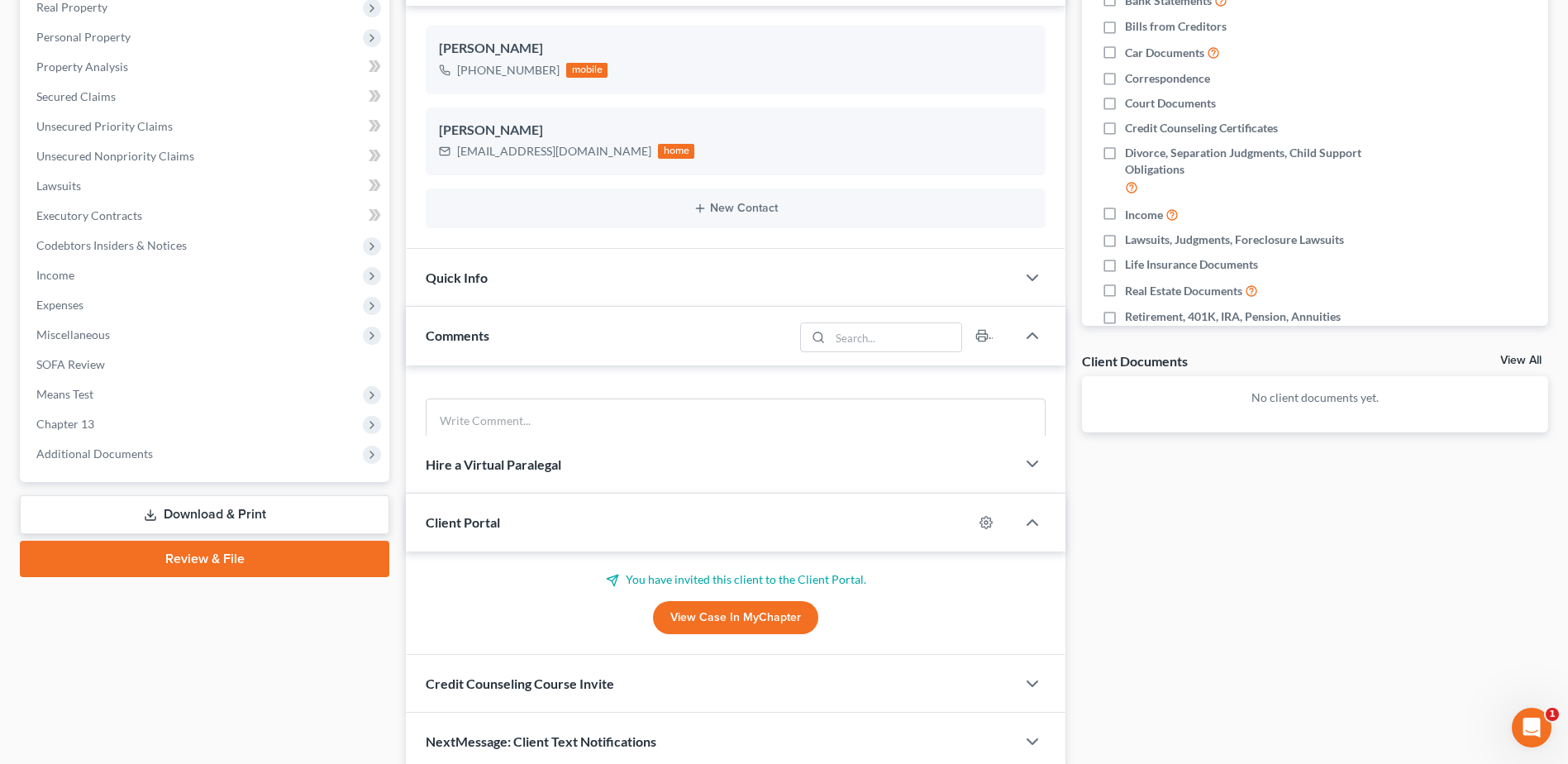
scroll to position [285, 0]
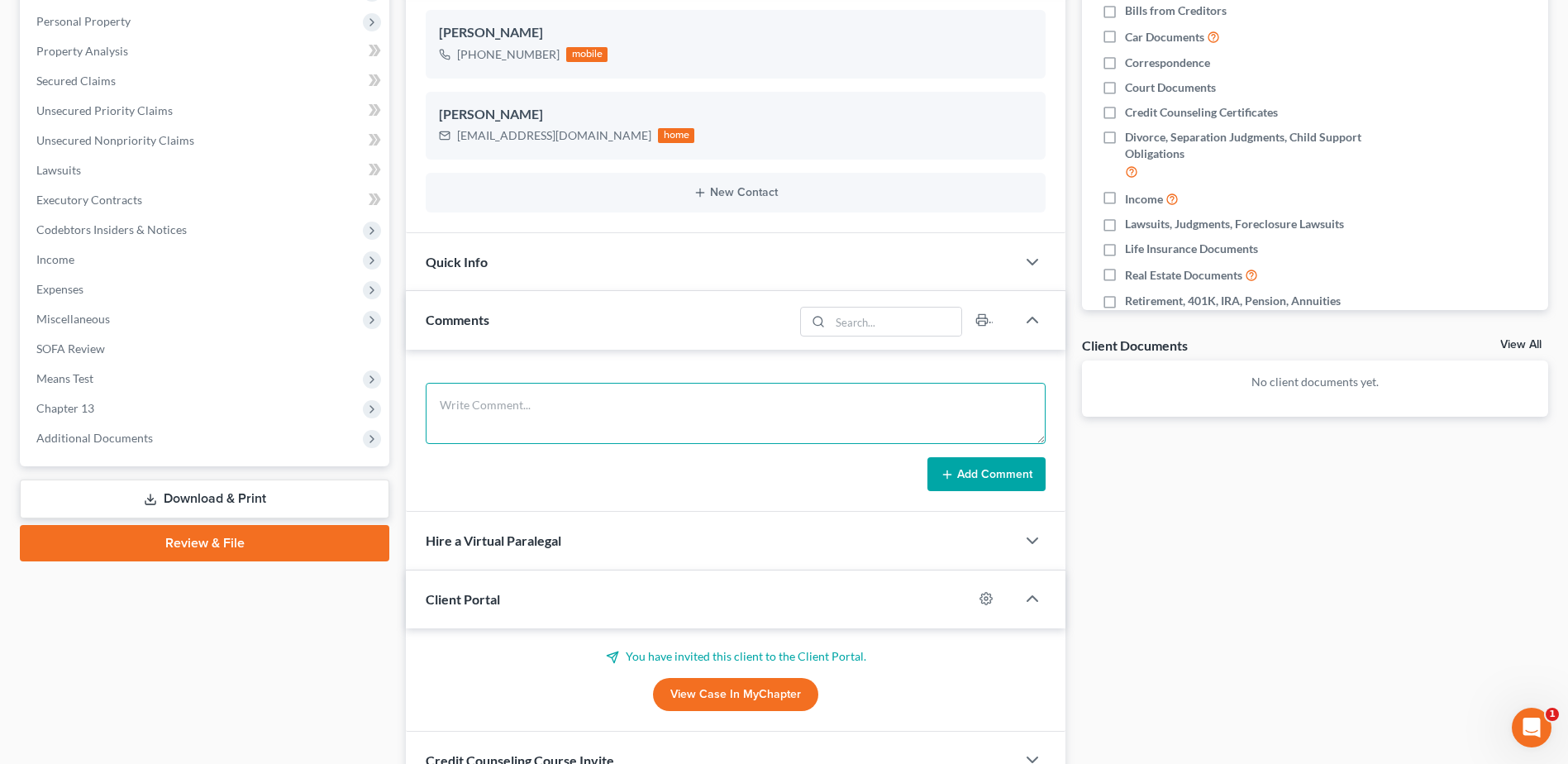
click at [522, 392] on textarea at bounding box center [735, 413] width 620 height 62
paste textarea "Hi, Attached is the flyer for taking the credit counseling class. Once your cas…"
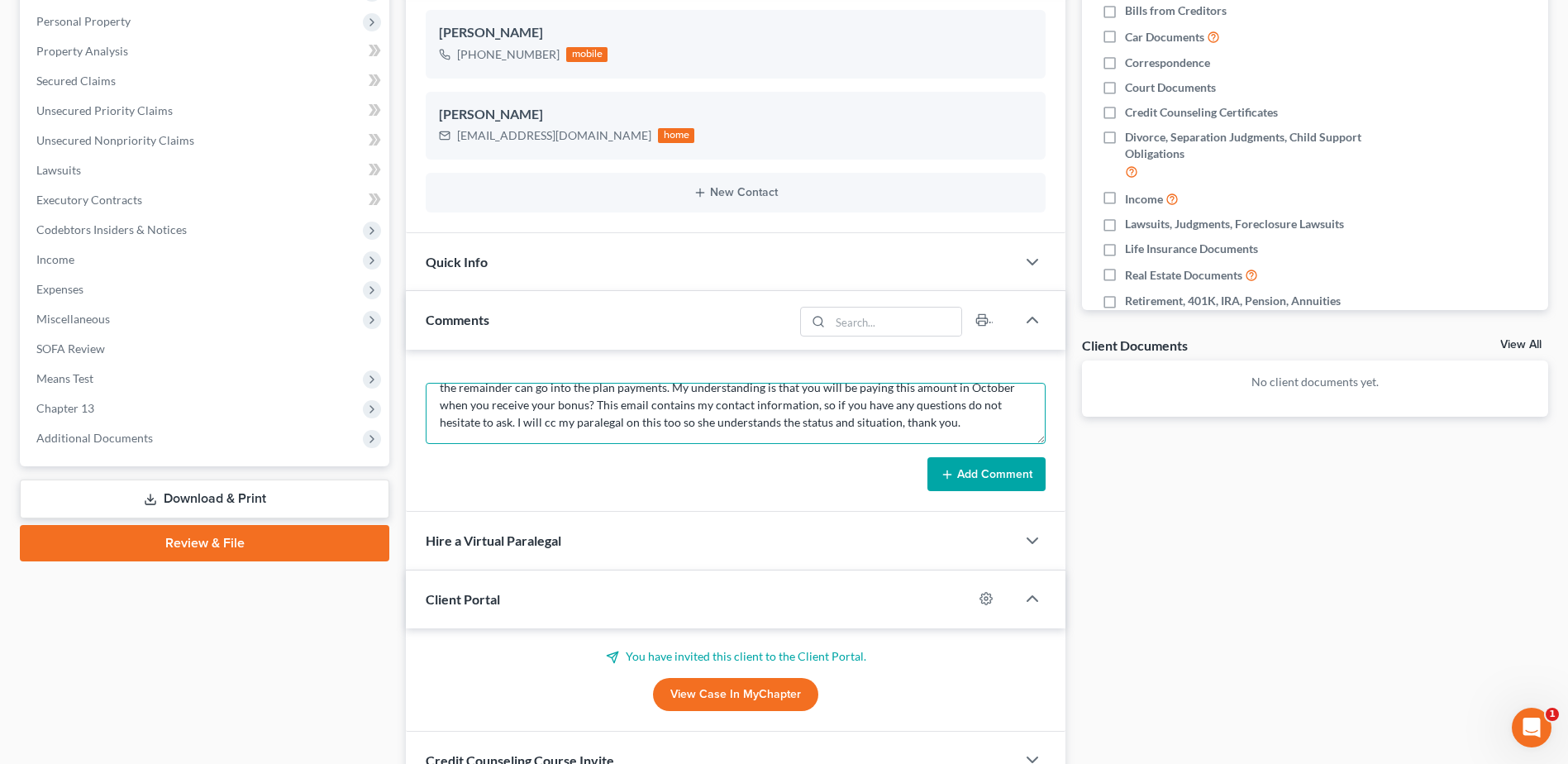
type textarea "Hi, Attached is the flyer for taking the credit counseling class. Once your cas…"
click at [1001, 476] on button "Add Comment" at bounding box center [986, 474] width 118 height 35
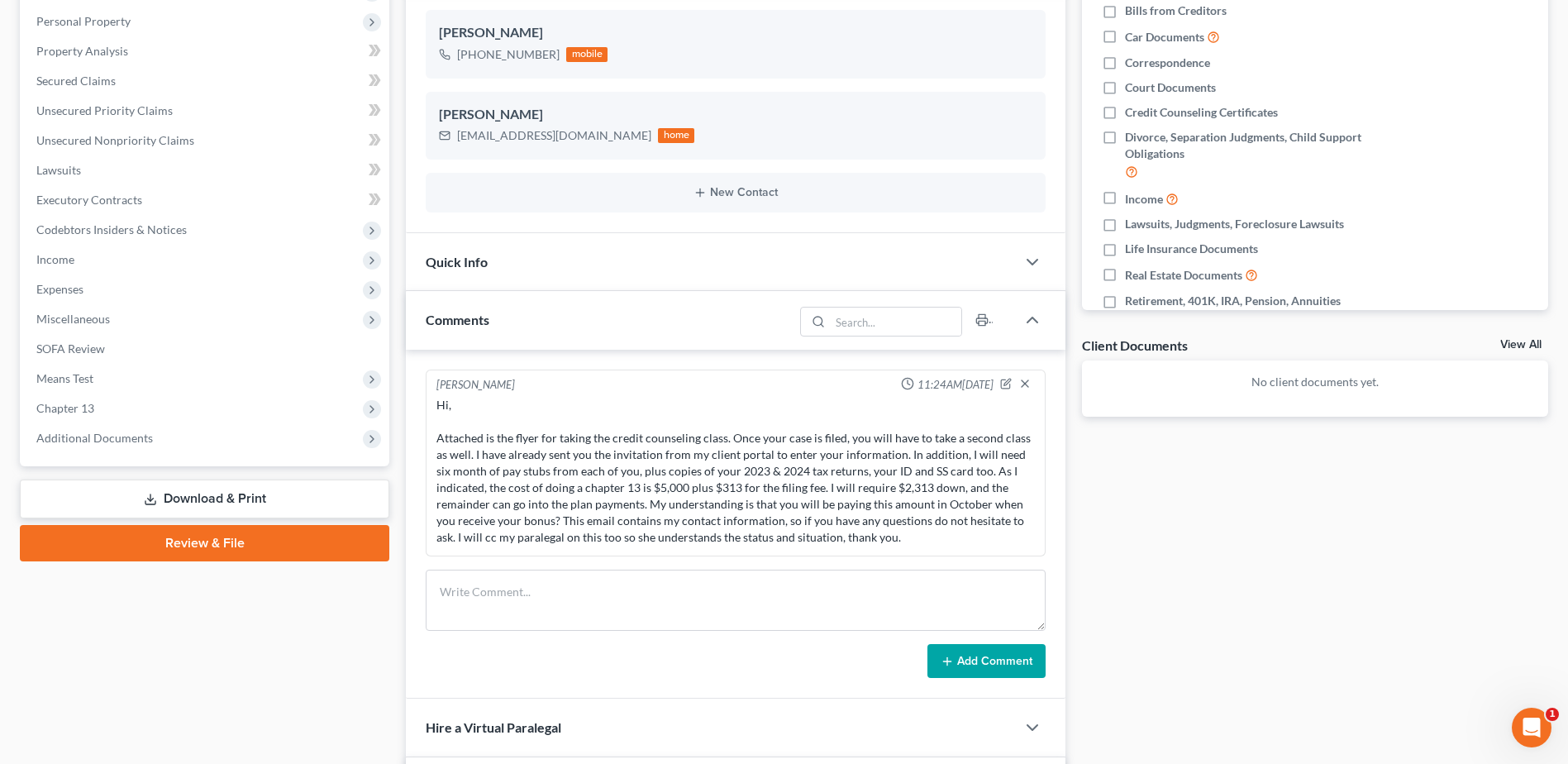
scroll to position [0, 0]
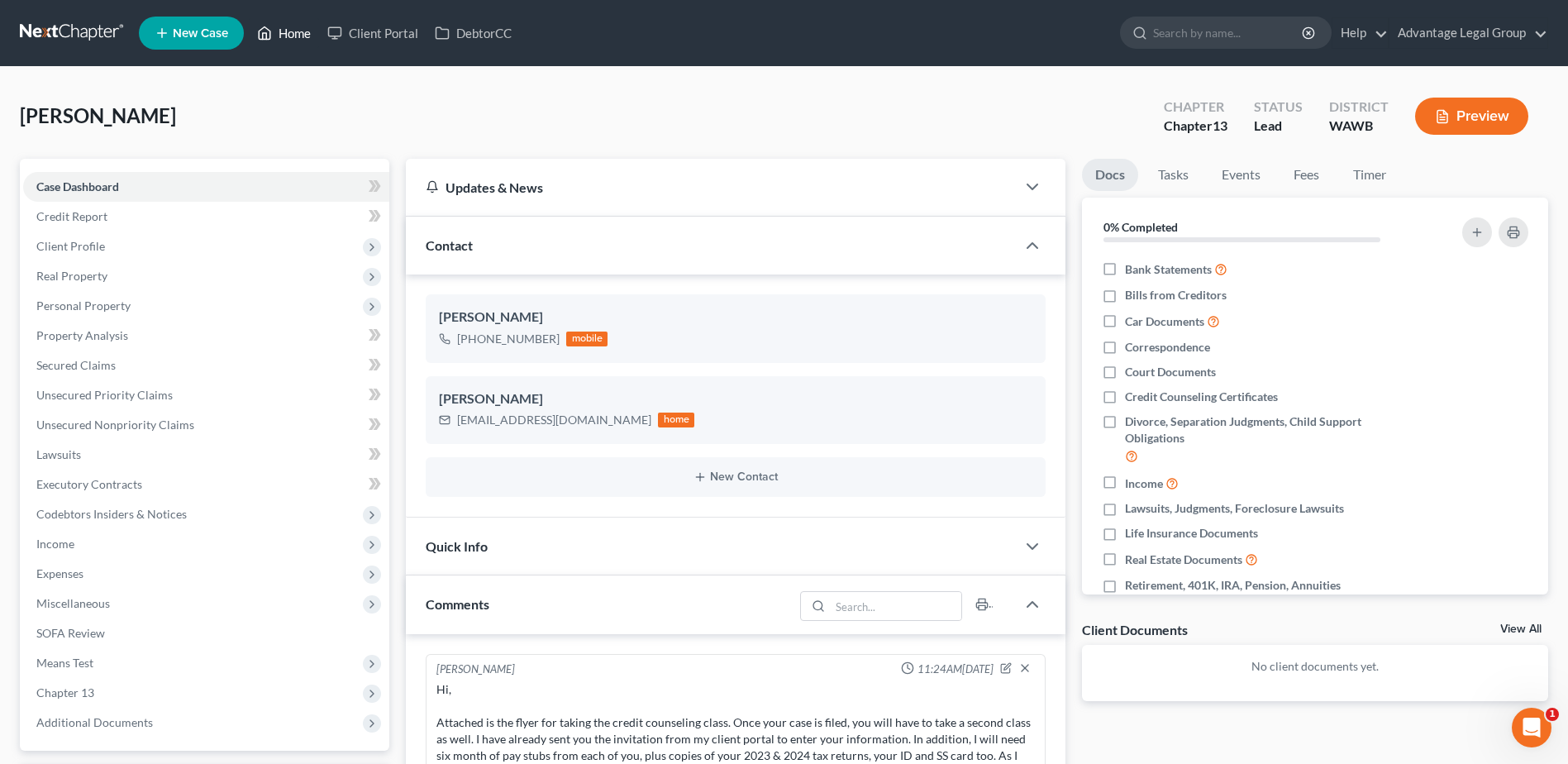
drag, startPoint x: 295, startPoint y: 37, endPoint x: 298, endPoint y: 57, distance: 20.2
click at [295, 37] on link "Home" at bounding box center [284, 32] width 71 height 29
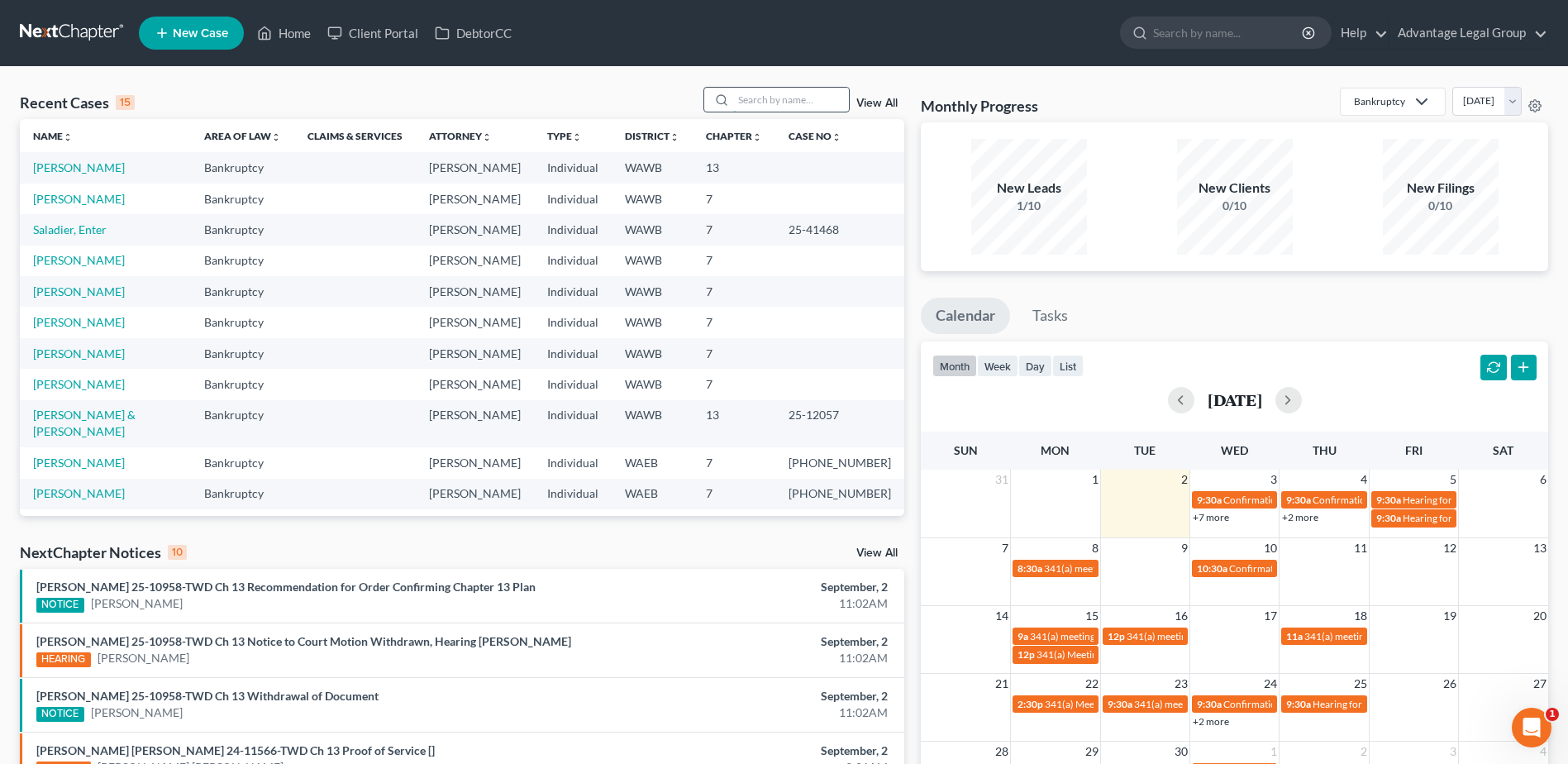
click at [758, 100] on input "search" at bounding box center [792, 99] width 116 height 24
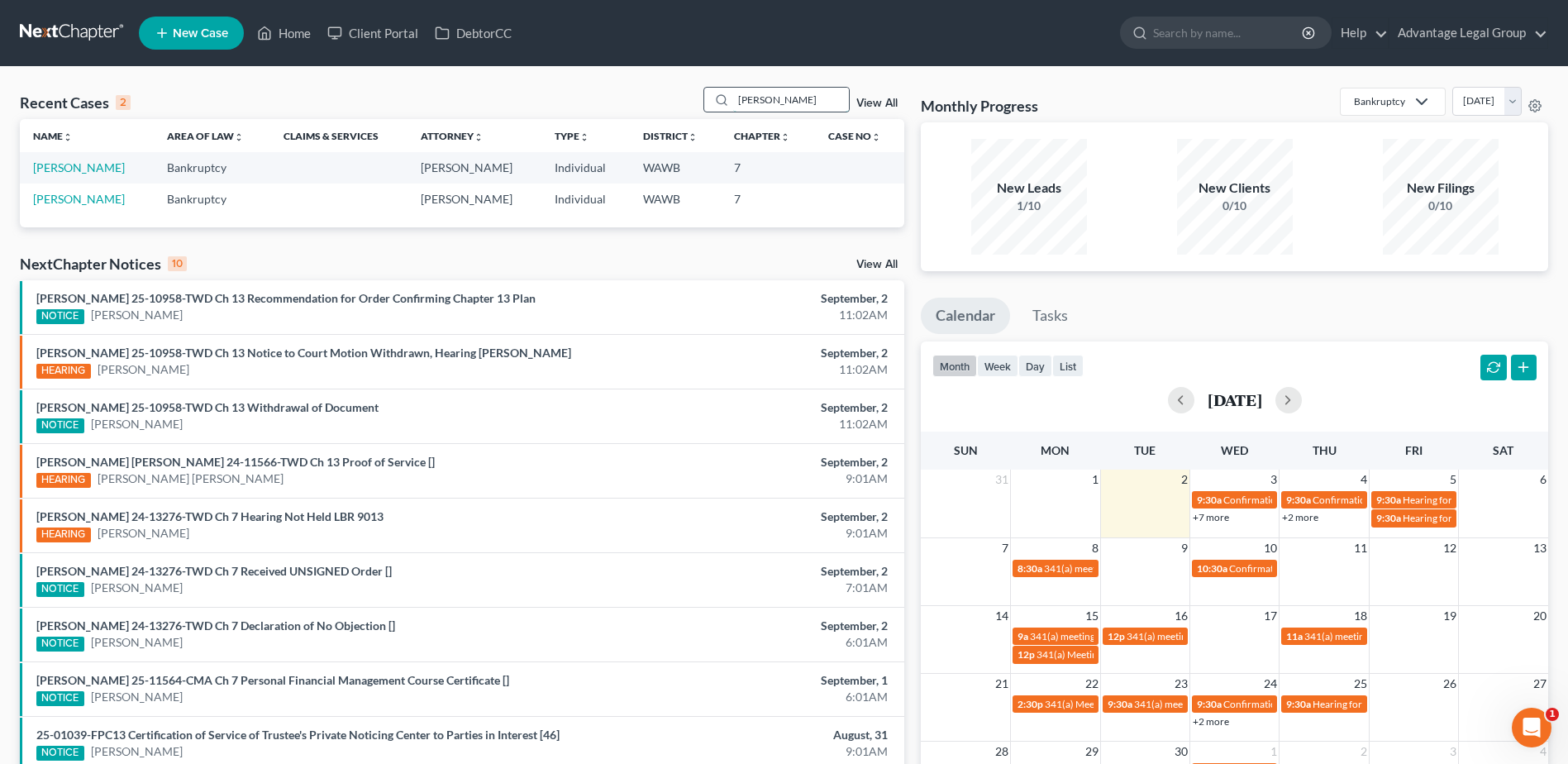
type input "warren"
click at [69, 182] on td "Epperson, Warren" at bounding box center [87, 167] width 134 height 30
click at [69, 172] on link "Epperson, Warren" at bounding box center [79, 168] width 92 height 14
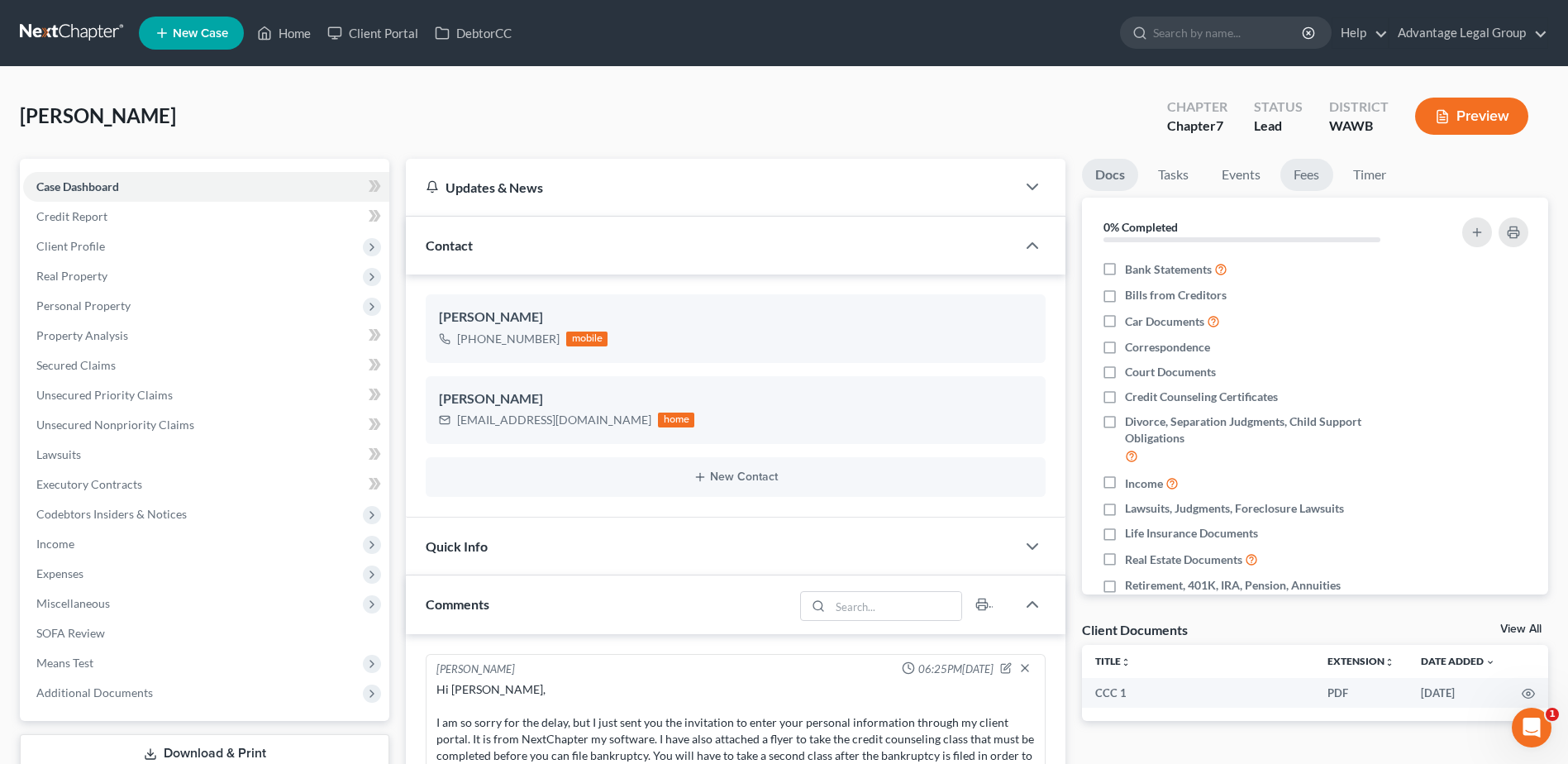
click at [1310, 172] on link "Fees" at bounding box center [1307, 175] width 53 height 32
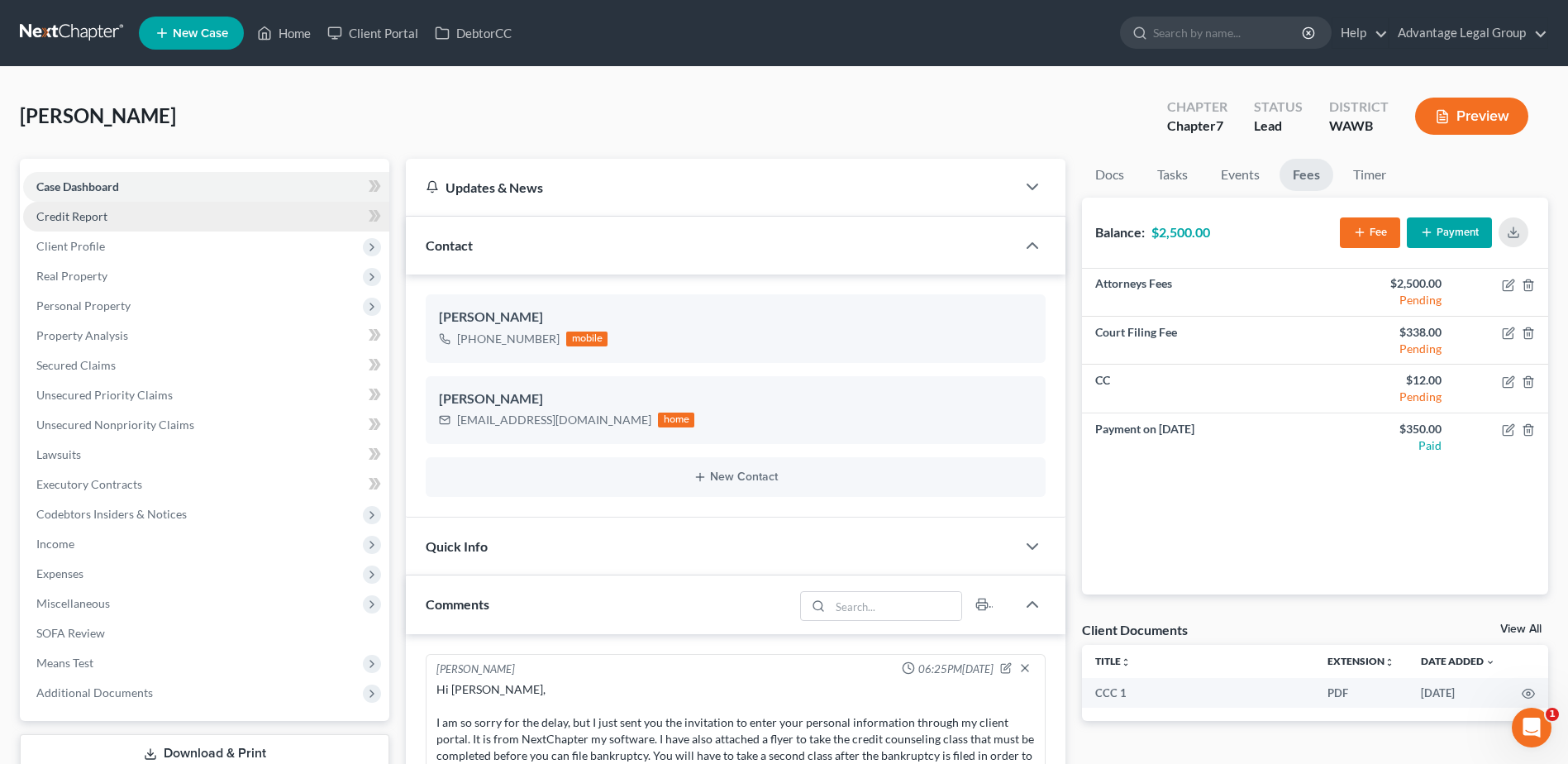
drag, startPoint x: 65, startPoint y: 215, endPoint x: 74, endPoint y: 214, distance: 9.1
click at [64, 215] on span "Credit Report" at bounding box center [72, 216] width 71 height 14
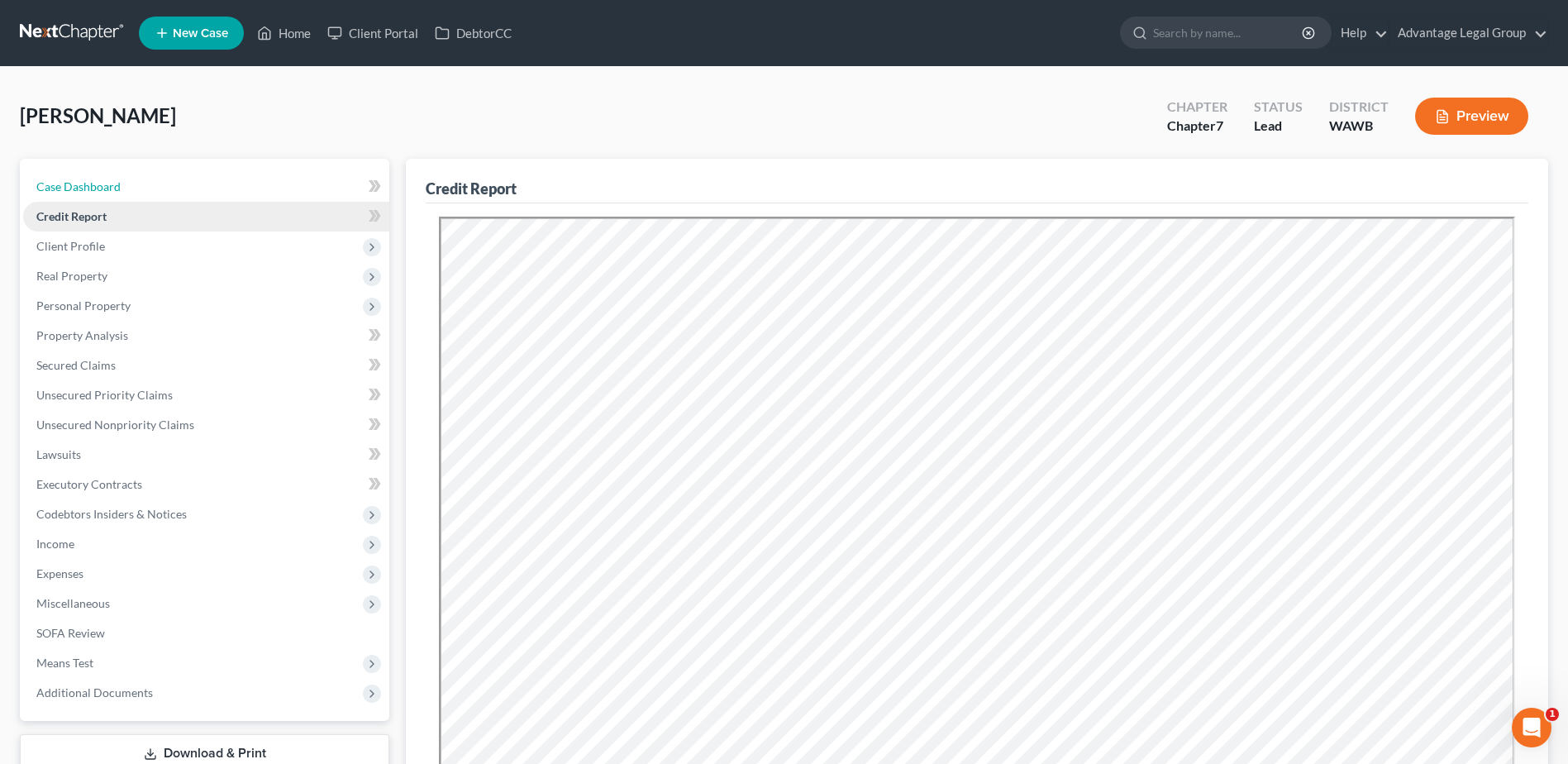
drag, startPoint x: 83, startPoint y: 195, endPoint x: 128, endPoint y: 227, distance: 55.2
click at [83, 195] on link "Case Dashboard" at bounding box center [206, 187] width 366 height 29
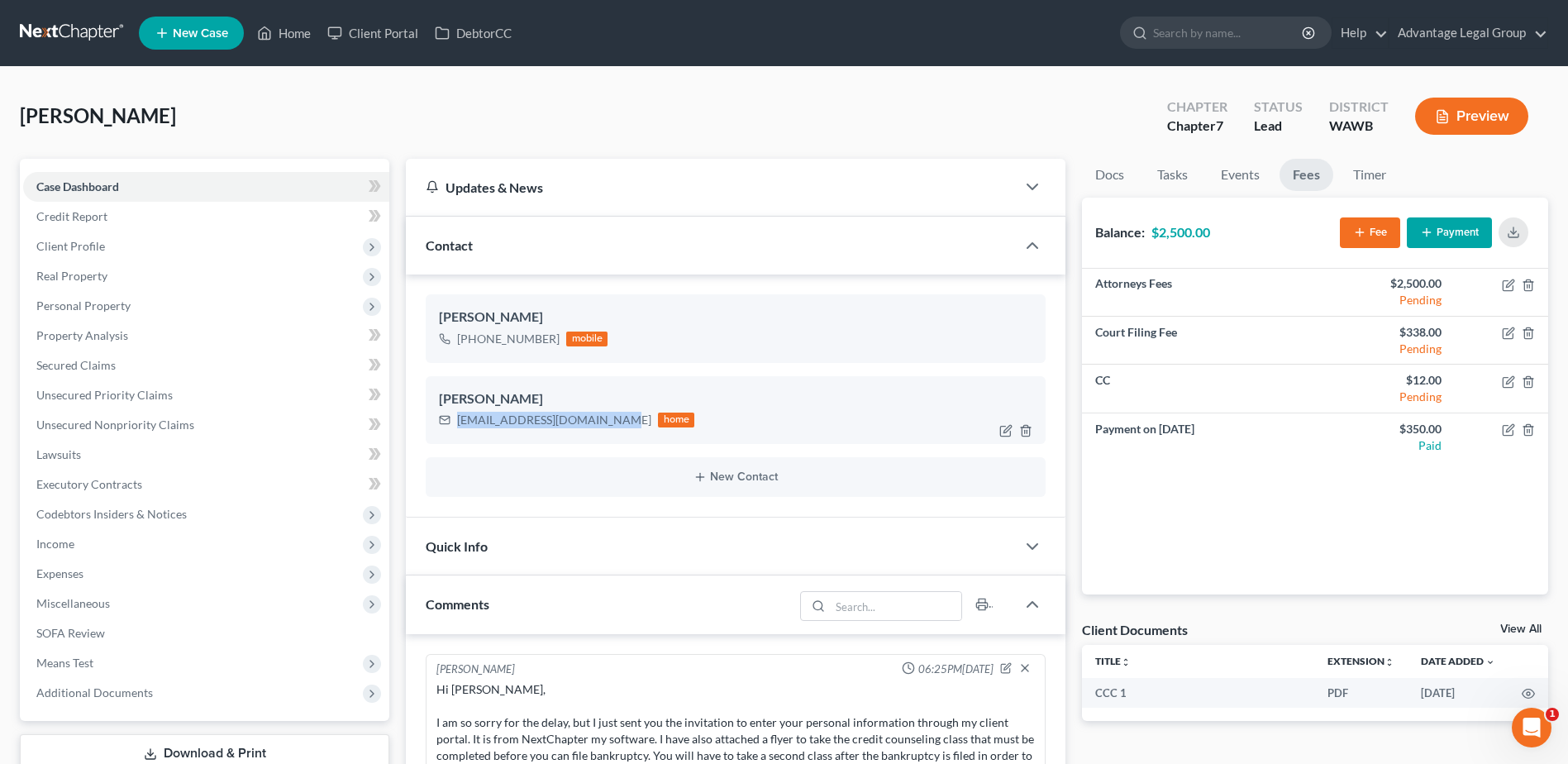
drag, startPoint x: 459, startPoint y: 422, endPoint x: 618, endPoint y: 431, distance: 159.3
click at [618, 431] on div "warren17epperson@gmail.com home" at bounding box center [567, 420] width 255 height 21
copy div "warren17epperson@gmail.com"
click at [69, 223] on link "Credit Report" at bounding box center [206, 216] width 366 height 29
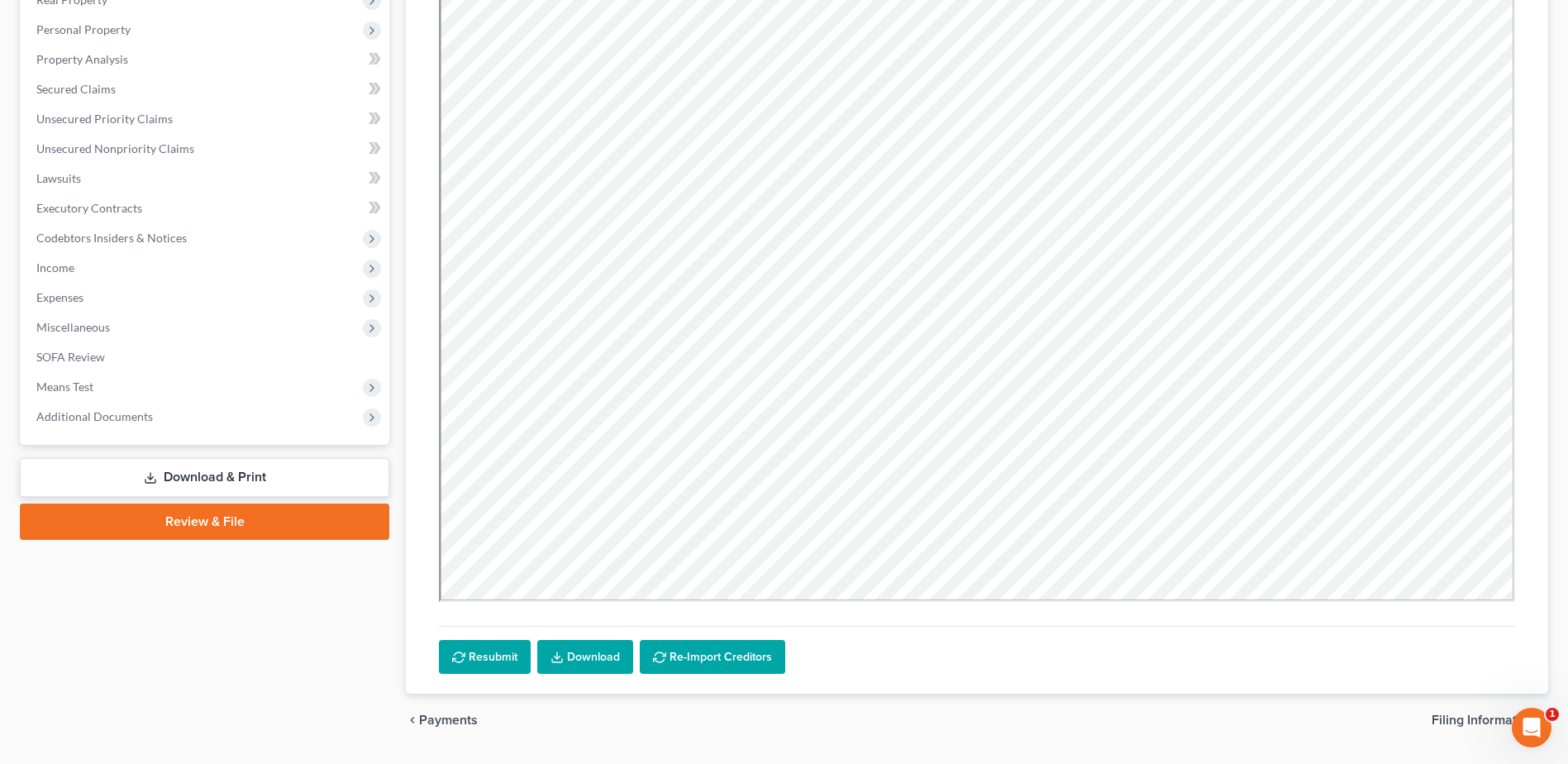
scroll to position [239, 0]
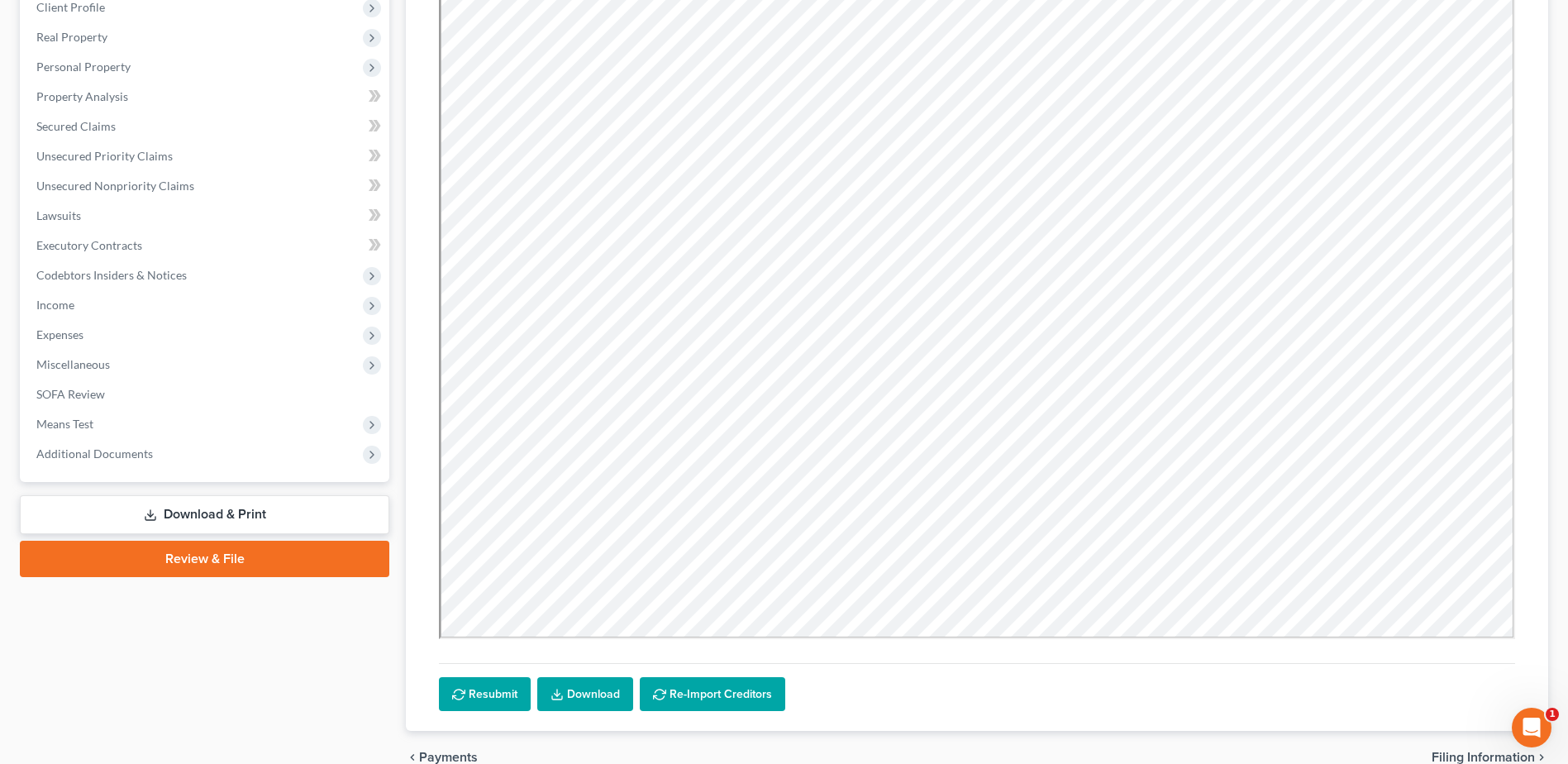
click at [585, 687] on link "Download" at bounding box center [585, 694] width 95 height 35
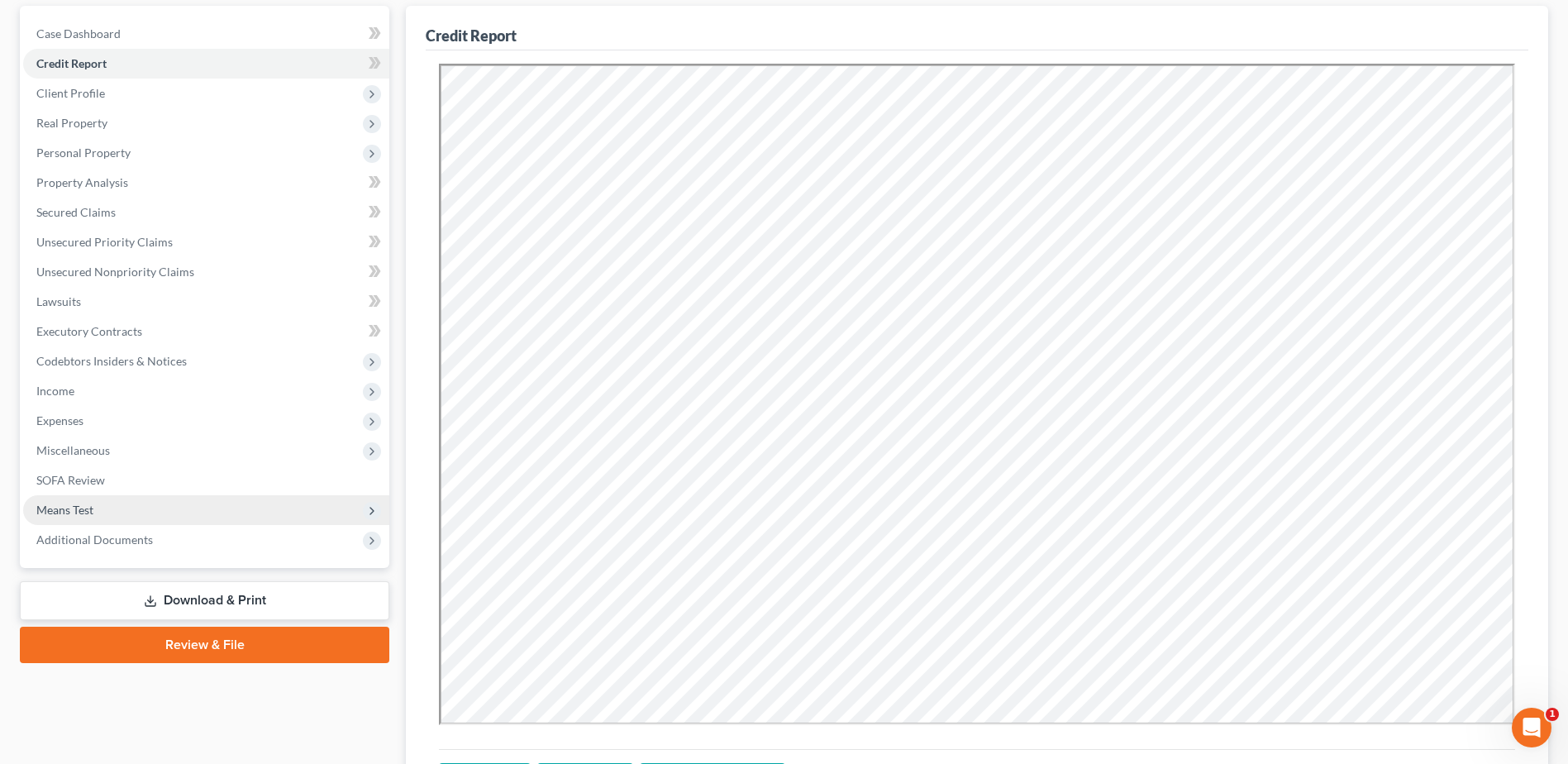
scroll to position [0, 0]
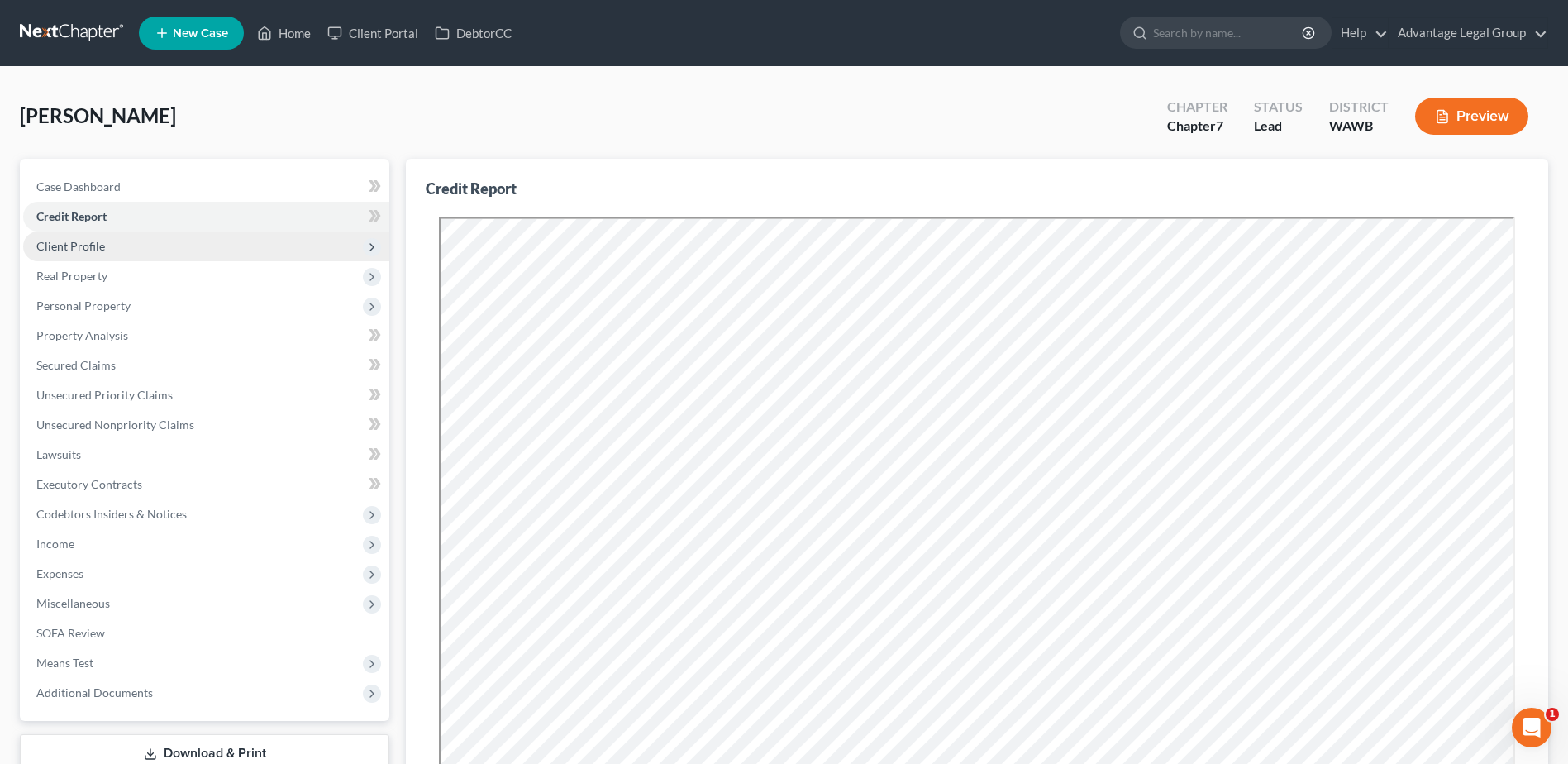
click at [62, 247] on span "Client Profile" at bounding box center [71, 246] width 69 height 14
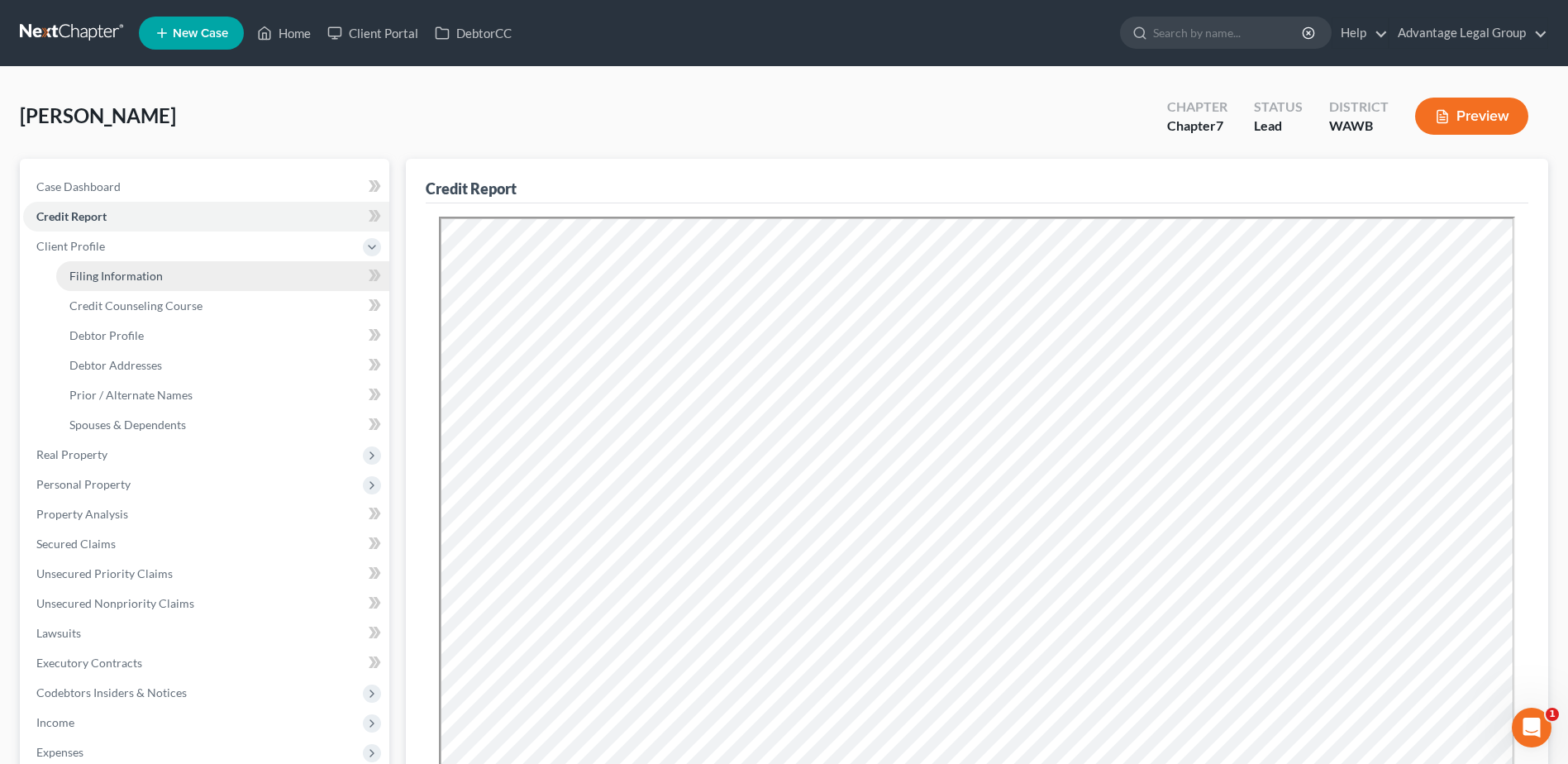
click at [87, 272] on span "Filing Information" at bounding box center [116, 276] width 94 height 14
select select "1"
select select "0"
select select "87"
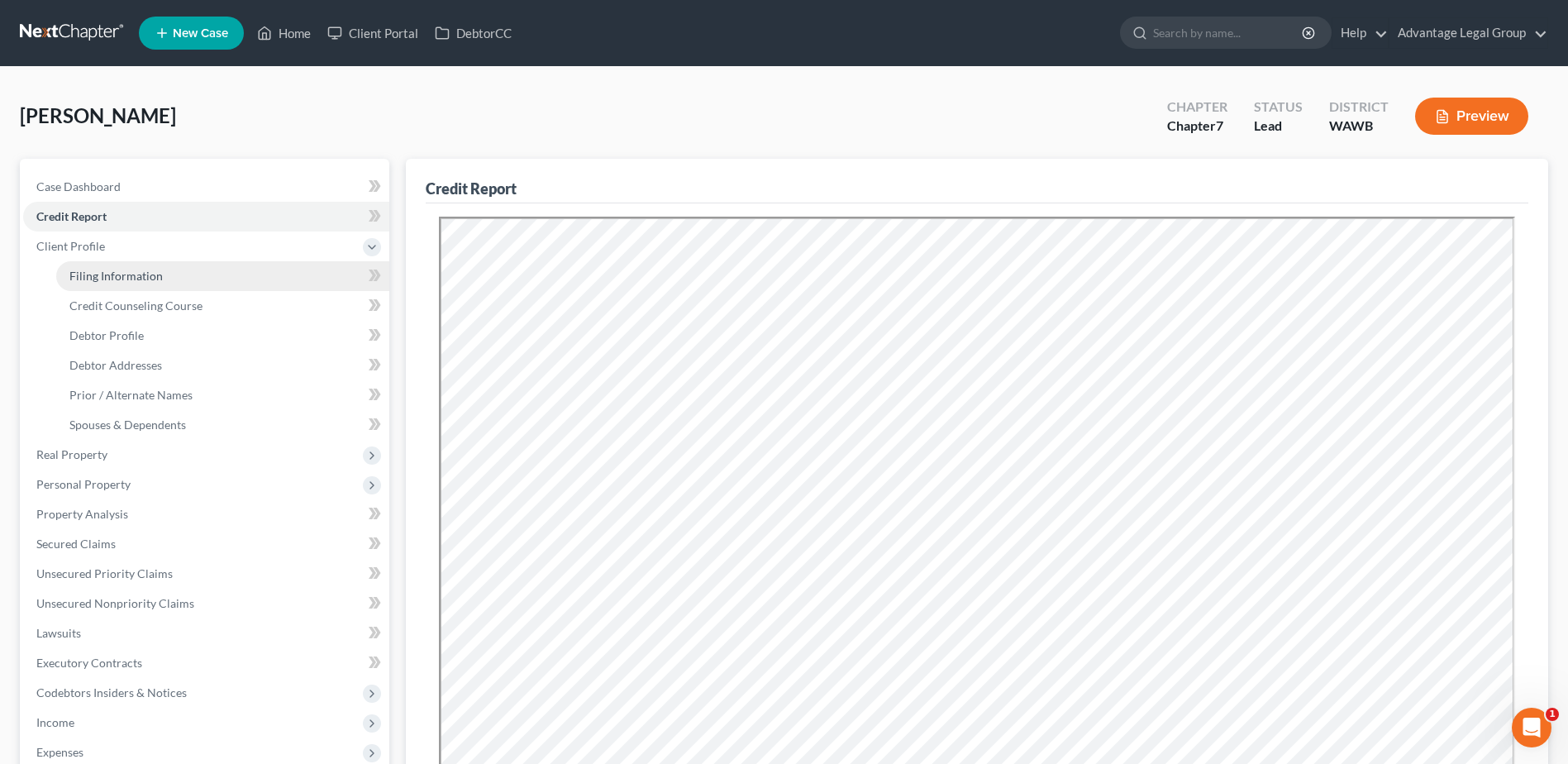
select select "50"
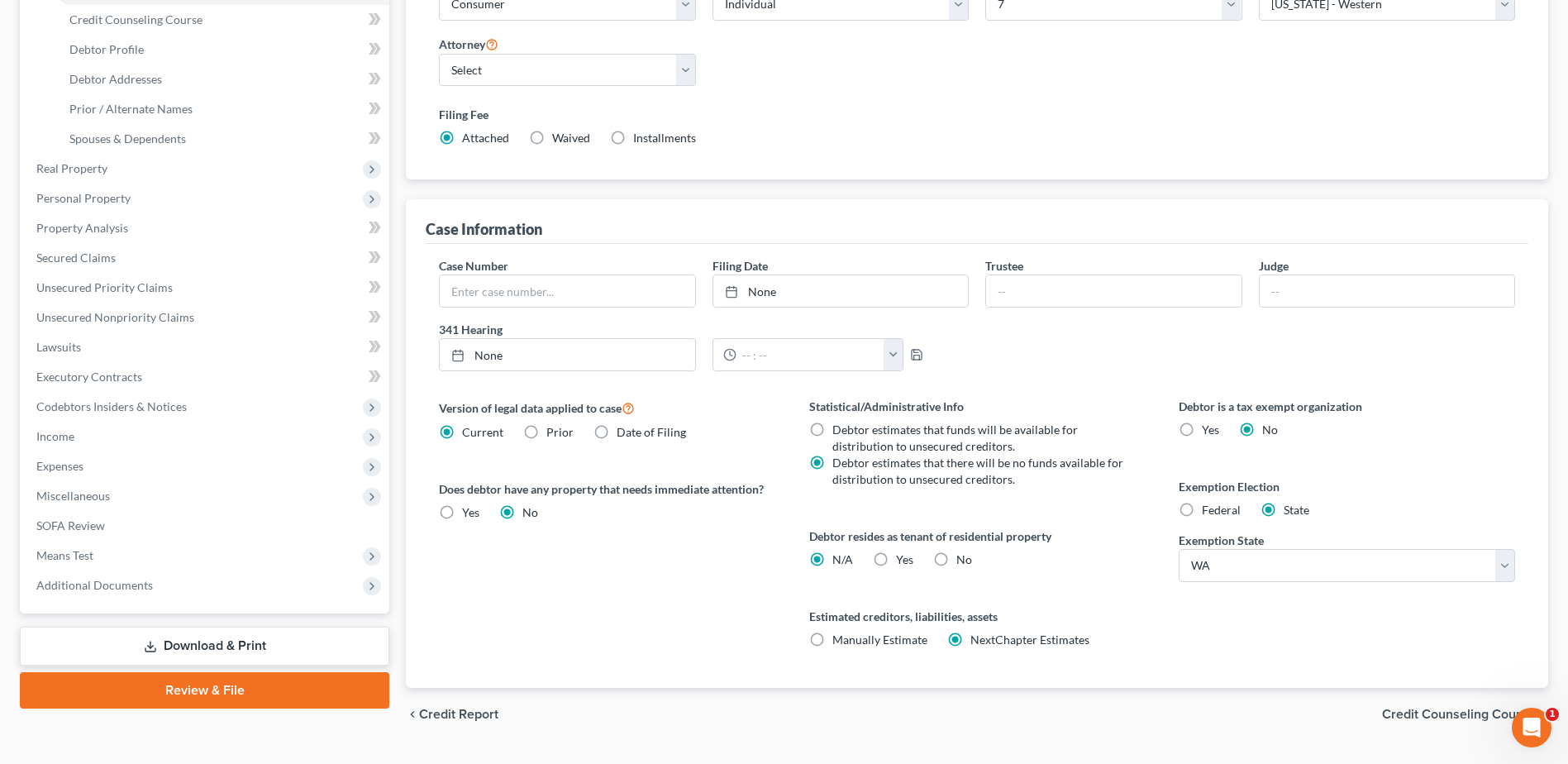
scroll to position [326, 0]
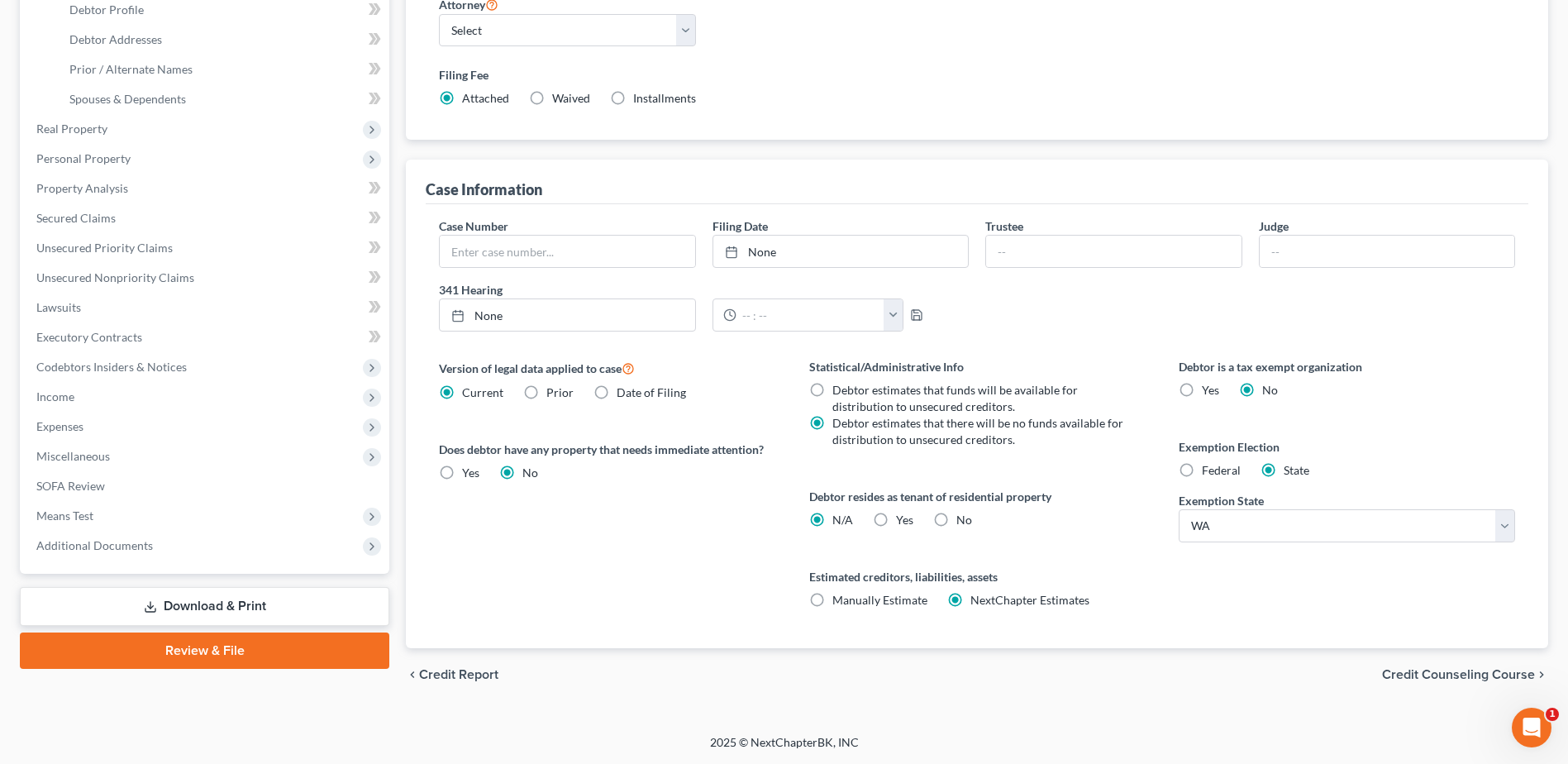
click at [1430, 673] on span "Credit Counseling Course" at bounding box center [1458, 674] width 153 height 13
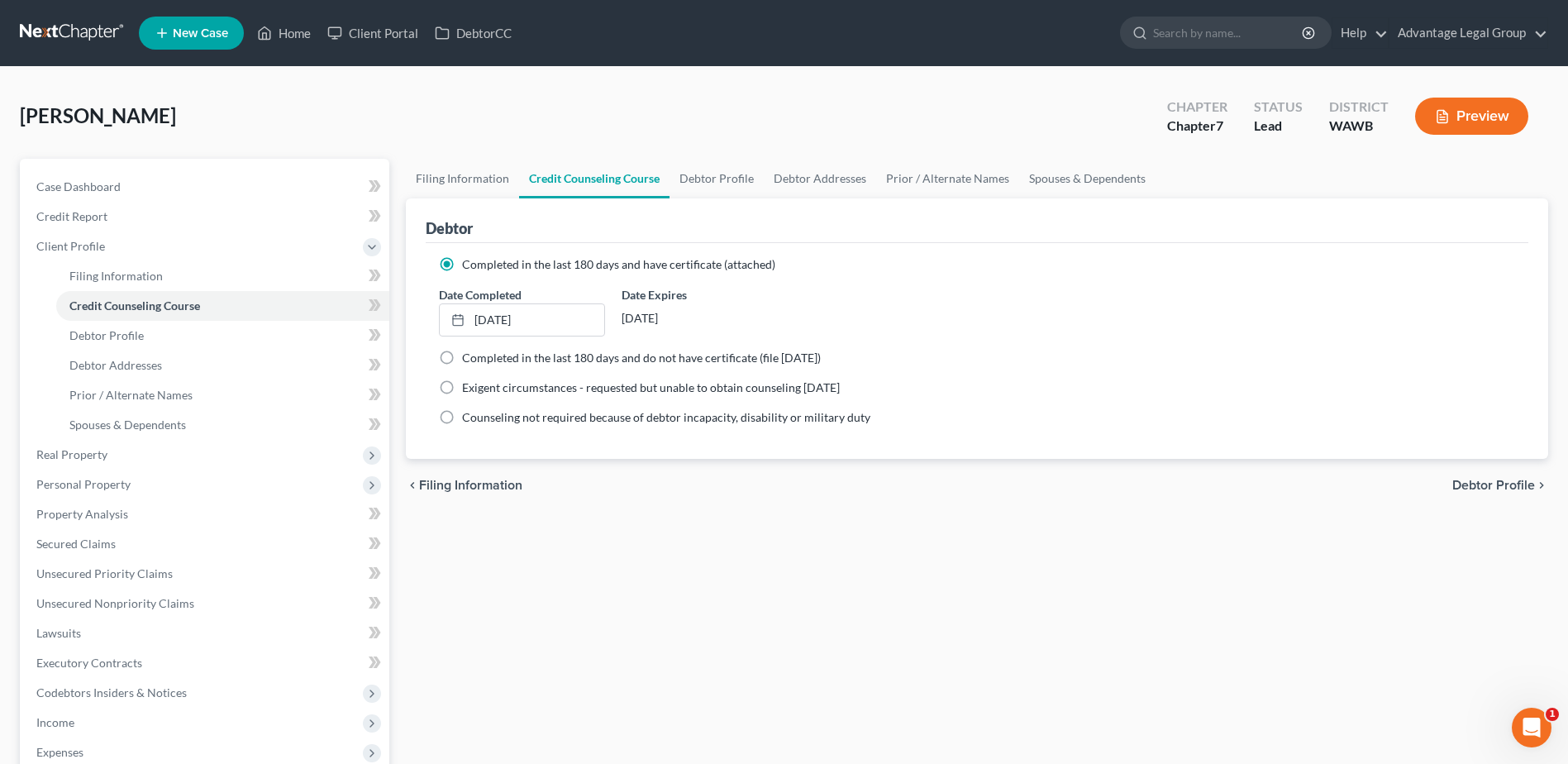
click at [1466, 488] on span "Debtor Profile" at bounding box center [1494, 485] width 83 height 13
select select "2"
select select "4"
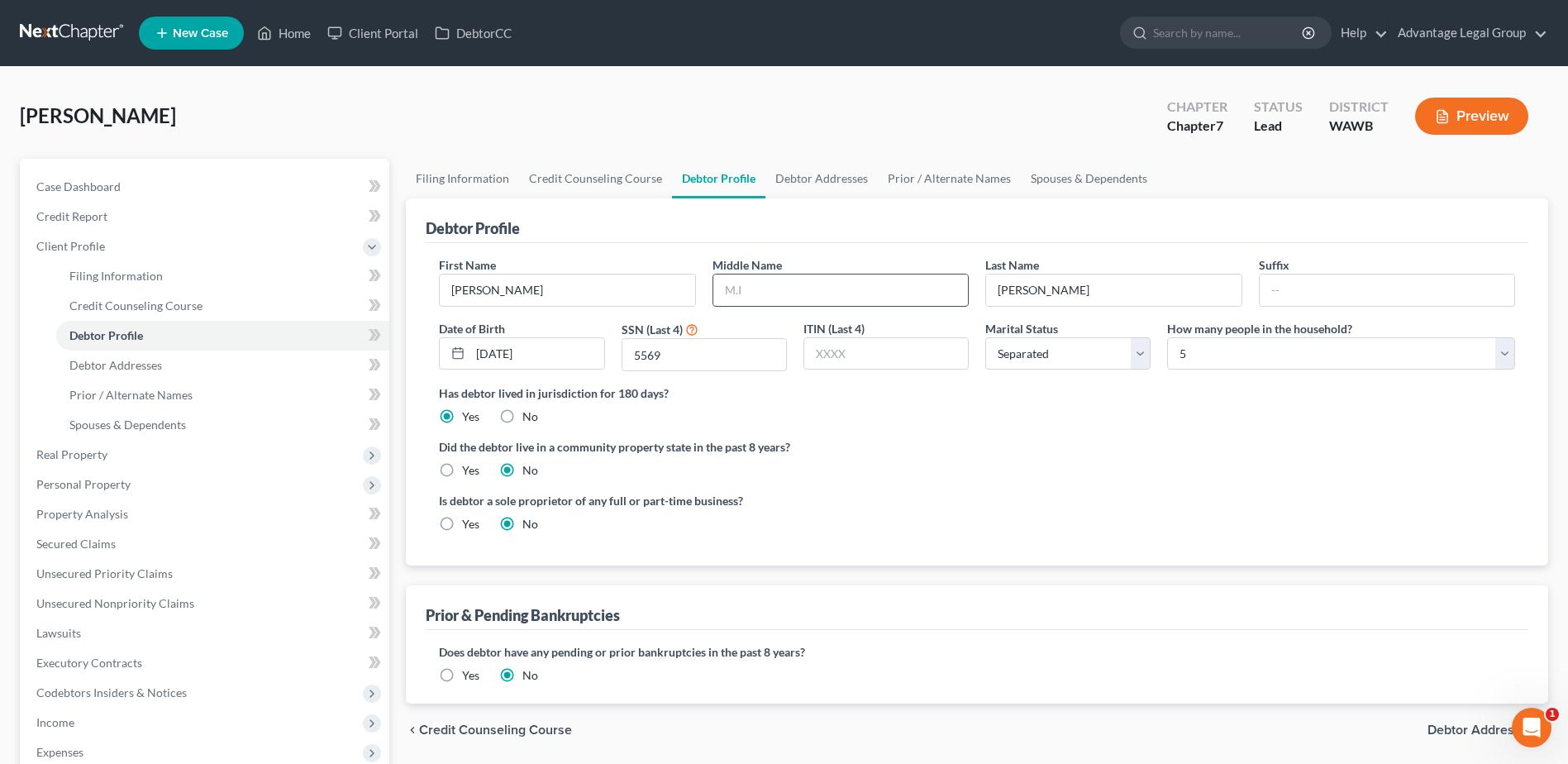
click at [736, 292] on input "text" at bounding box center [840, 290] width 254 height 31
type input "S"
click at [961, 444] on label "Did the debtor live in a community property state in the past 8 years?" at bounding box center [977, 446] width 1076 height 17
click at [462, 472] on label "Yes" at bounding box center [470, 470] width 17 height 17
click at [469, 472] on input "Yes" at bounding box center [474, 468] width 11 height 11
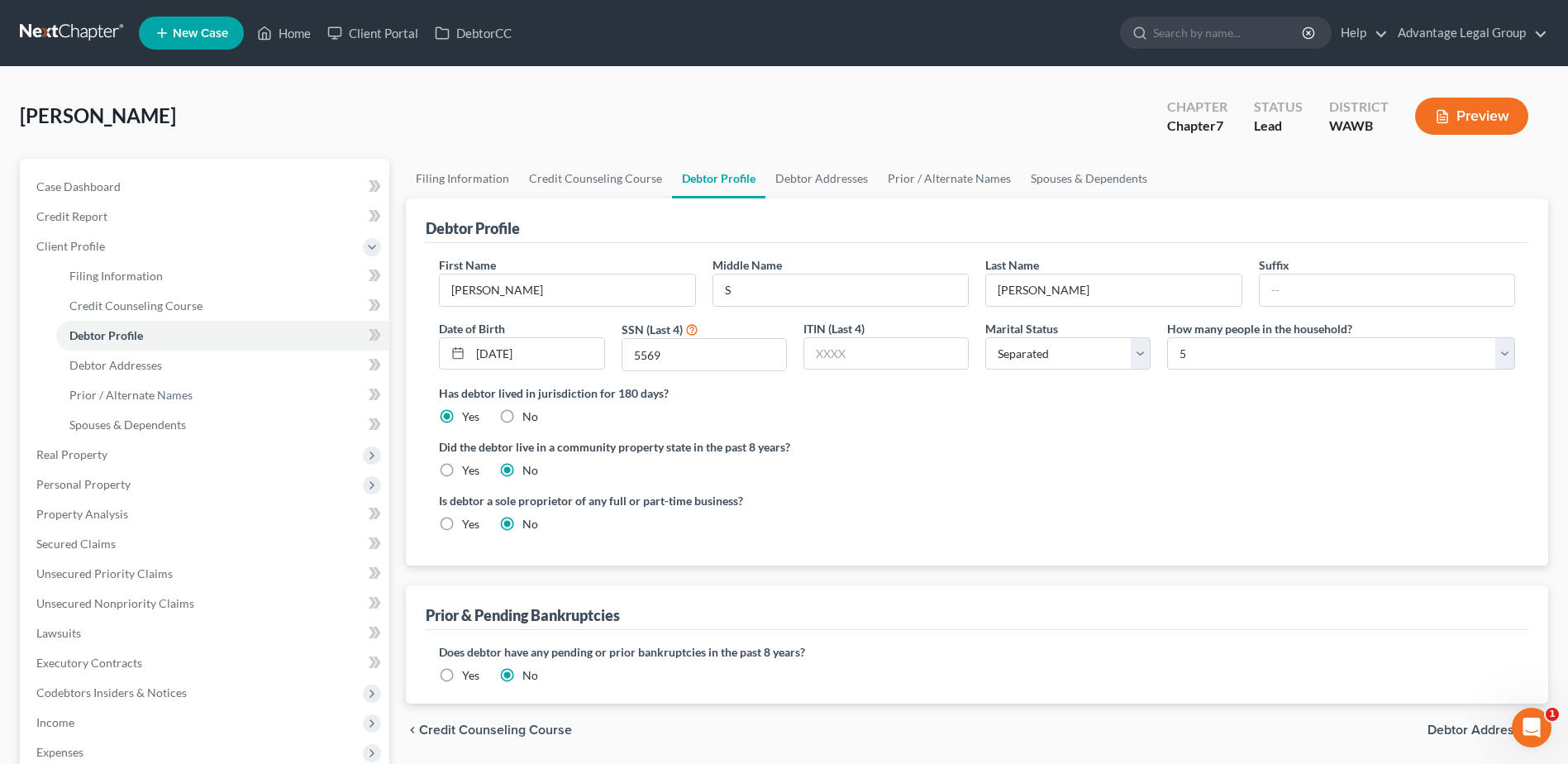
radio input "true"
radio input "false"
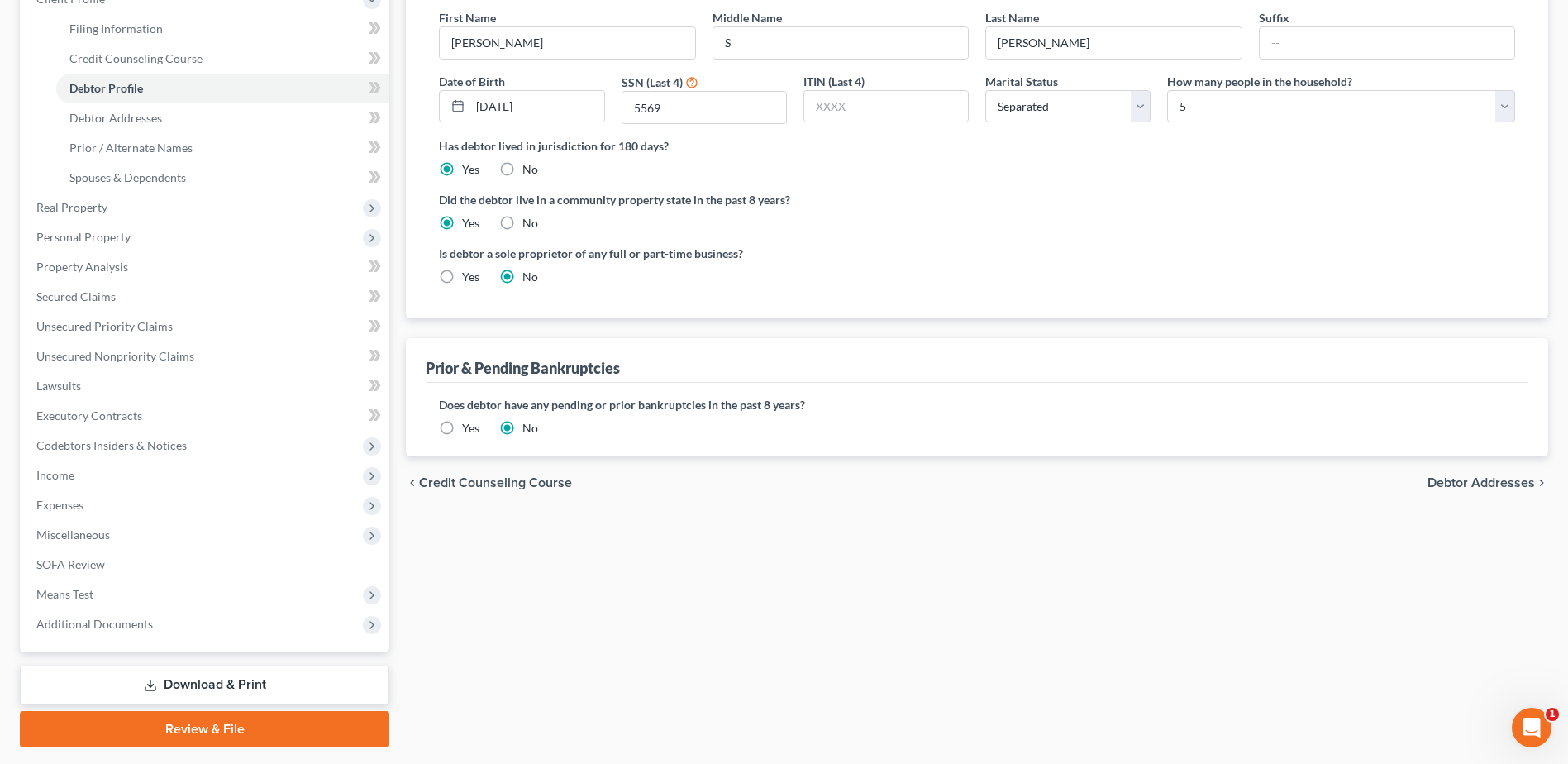
scroll to position [248, 0]
click at [1444, 483] on span "Debtor Addresses" at bounding box center [1481, 482] width 107 height 13
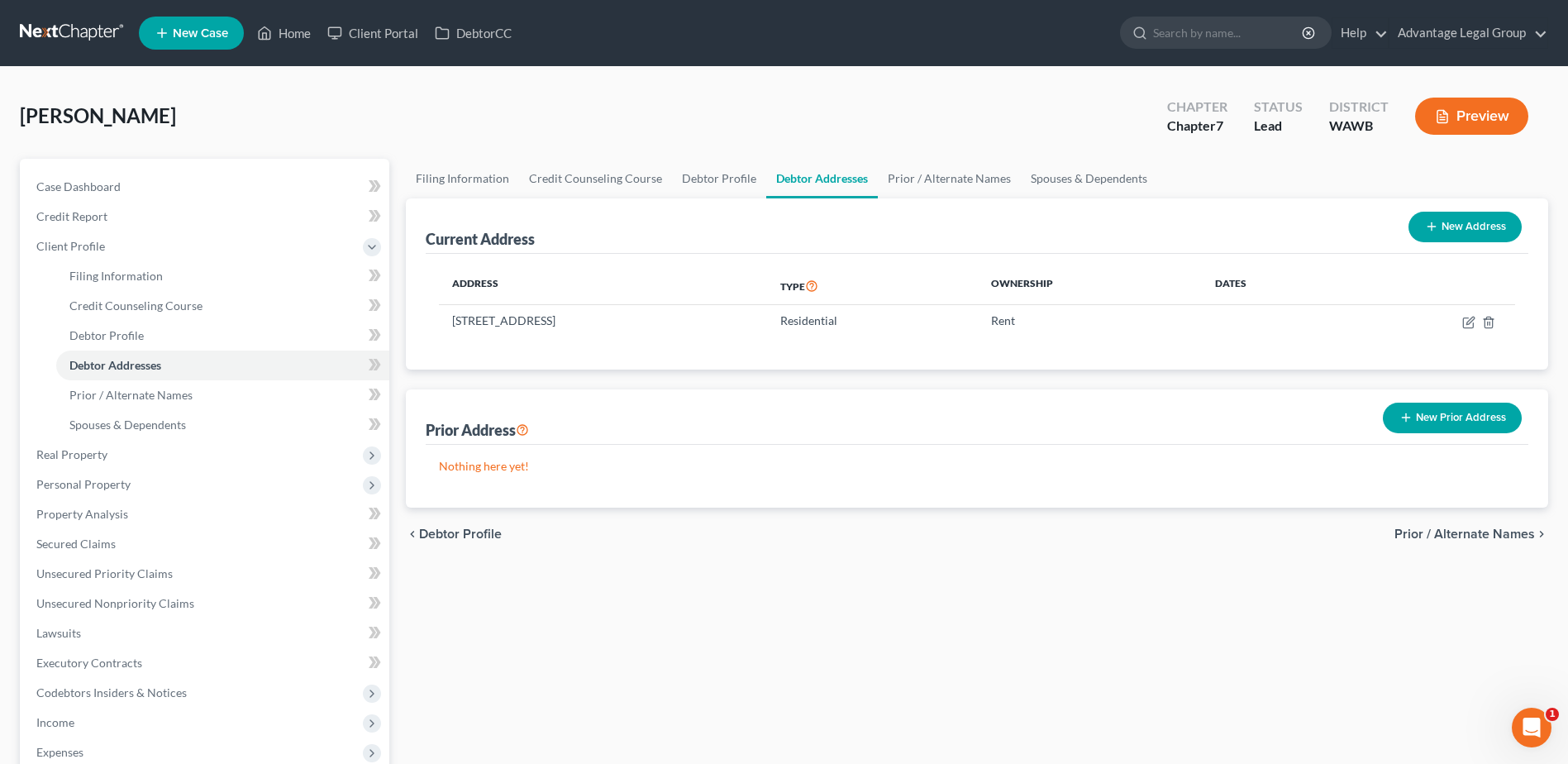
click at [1425, 413] on button "New Prior Address" at bounding box center [1453, 418] width 139 height 30
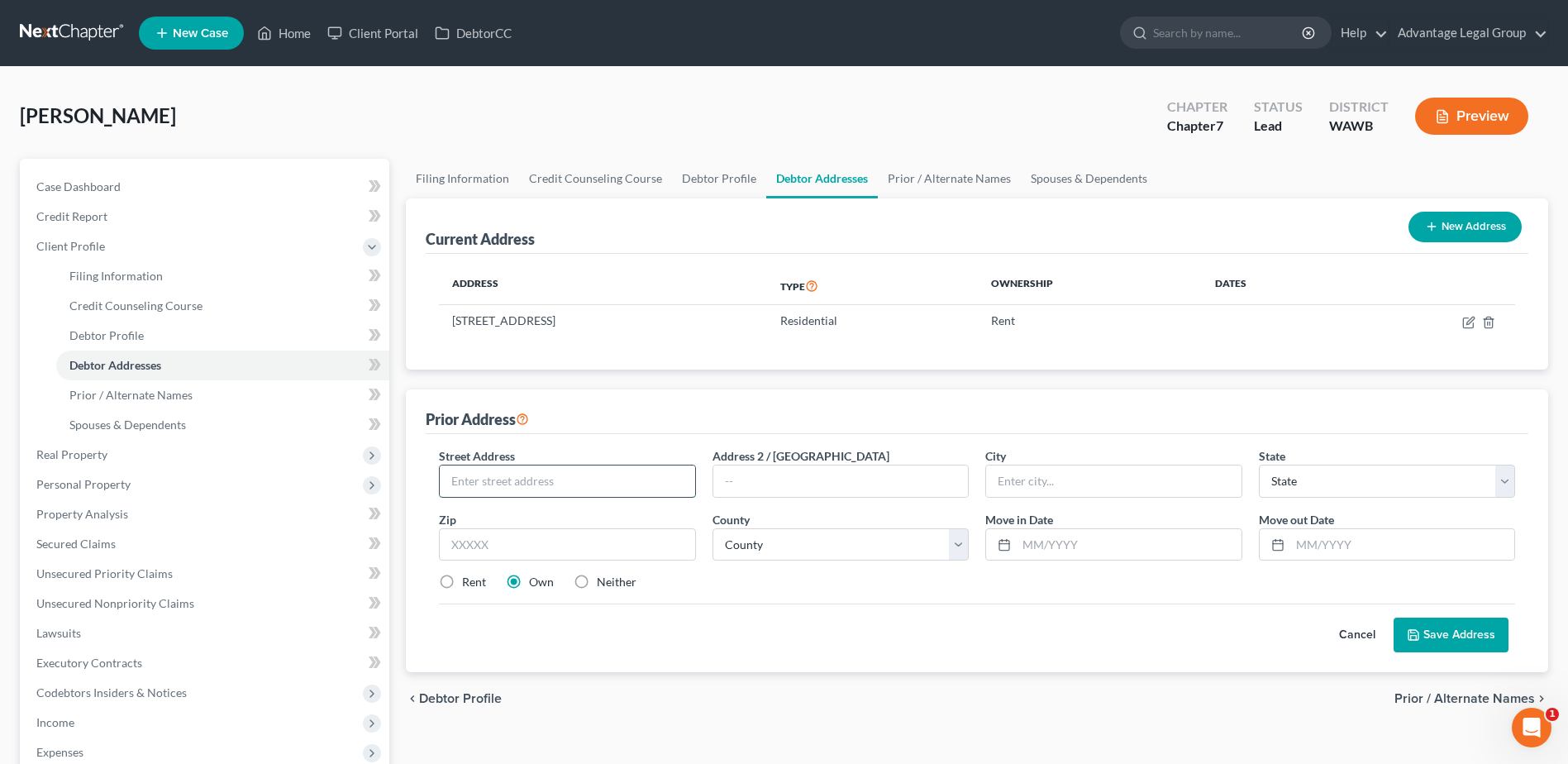
click at [523, 480] on input "text" at bounding box center [567, 481] width 254 height 31
type input "423 Puget Street"
click at [1024, 468] on input "text" at bounding box center [1113, 481] width 254 height 31
type input "Sedro Wooly"
select select "50"
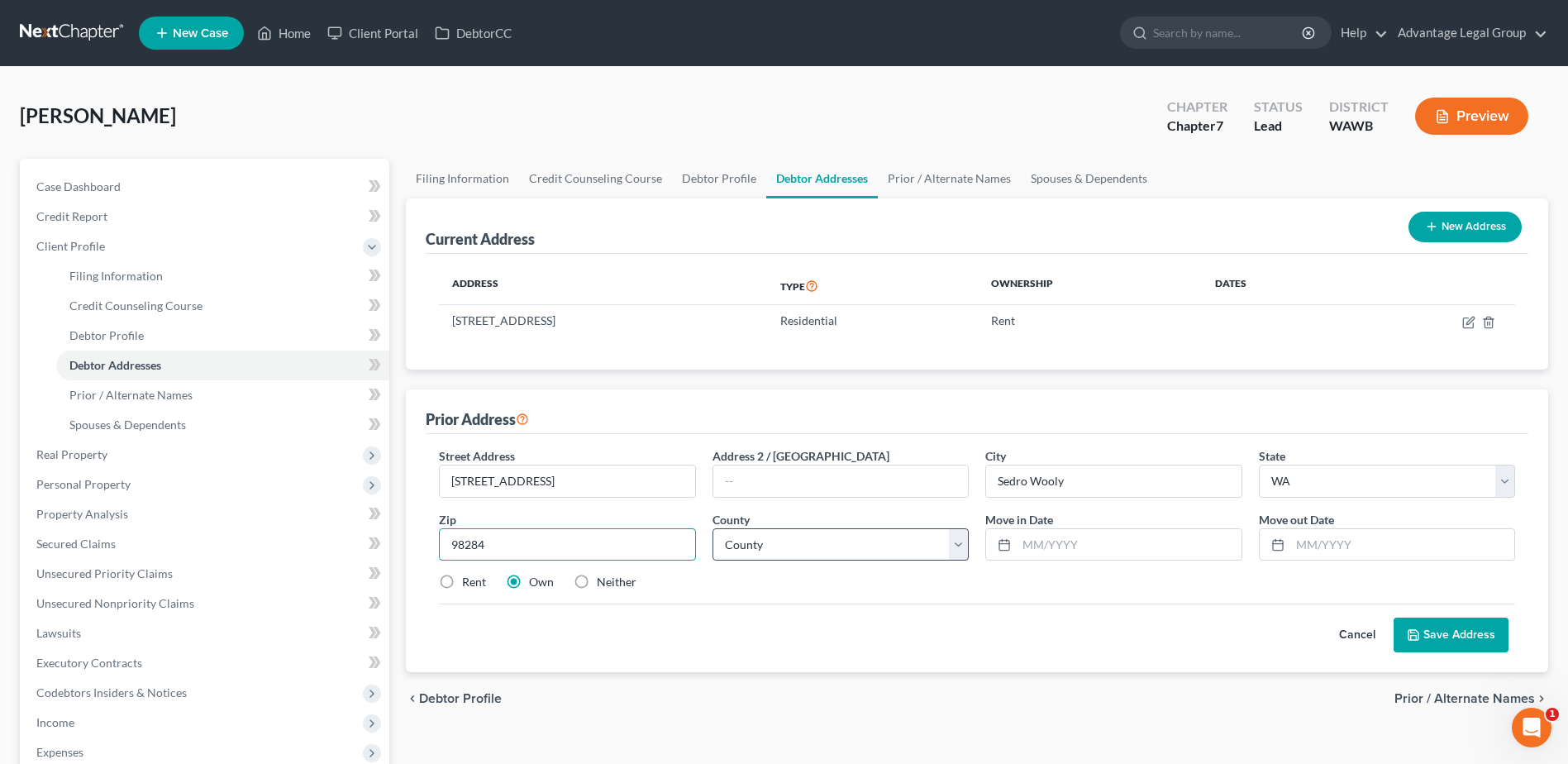
type input "98284"
click at [963, 541] on select "County Adams County Asotin County Benton County Chelan County Clallam County Cl…" at bounding box center [840, 544] width 256 height 33
type input "Sedro Woolley"
select select "28"
click at [712, 528] on select "County Adams County Asotin County Benton County Chelan County Clallam County Cl…" at bounding box center [840, 544] width 256 height 33
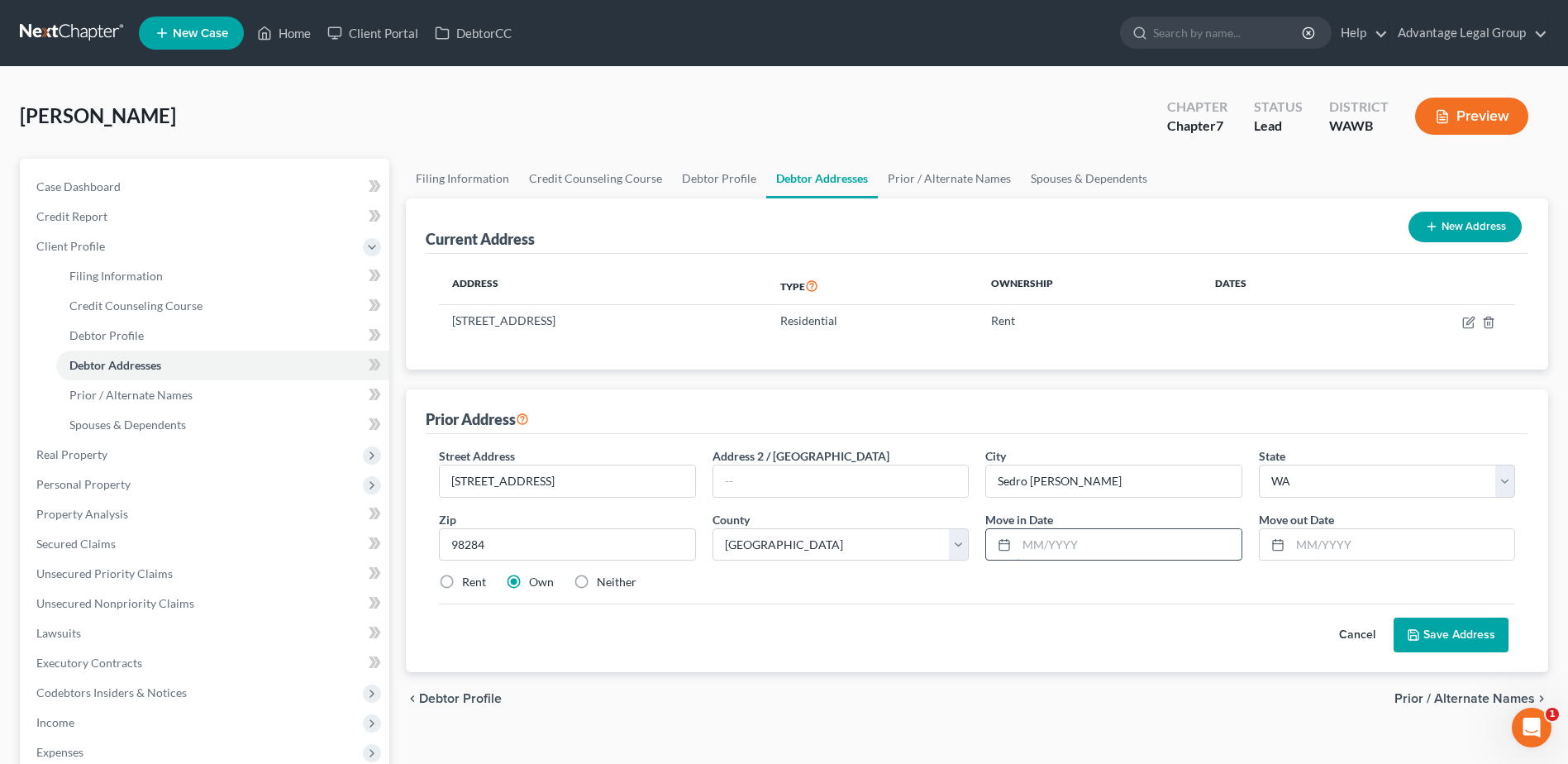
click at [1037, 544] on input "text" at bounding box center [1128, 544] width 224 height 31
type input "10/2022"
type input "02/2025"
click at [1071, 627] on div "Cancel Save Address" at bounding box center [977, 627] width 1076 height 49
click at [1431, 639] on button "Save Address" at bounding box center [1451, 635] width 115 height 35
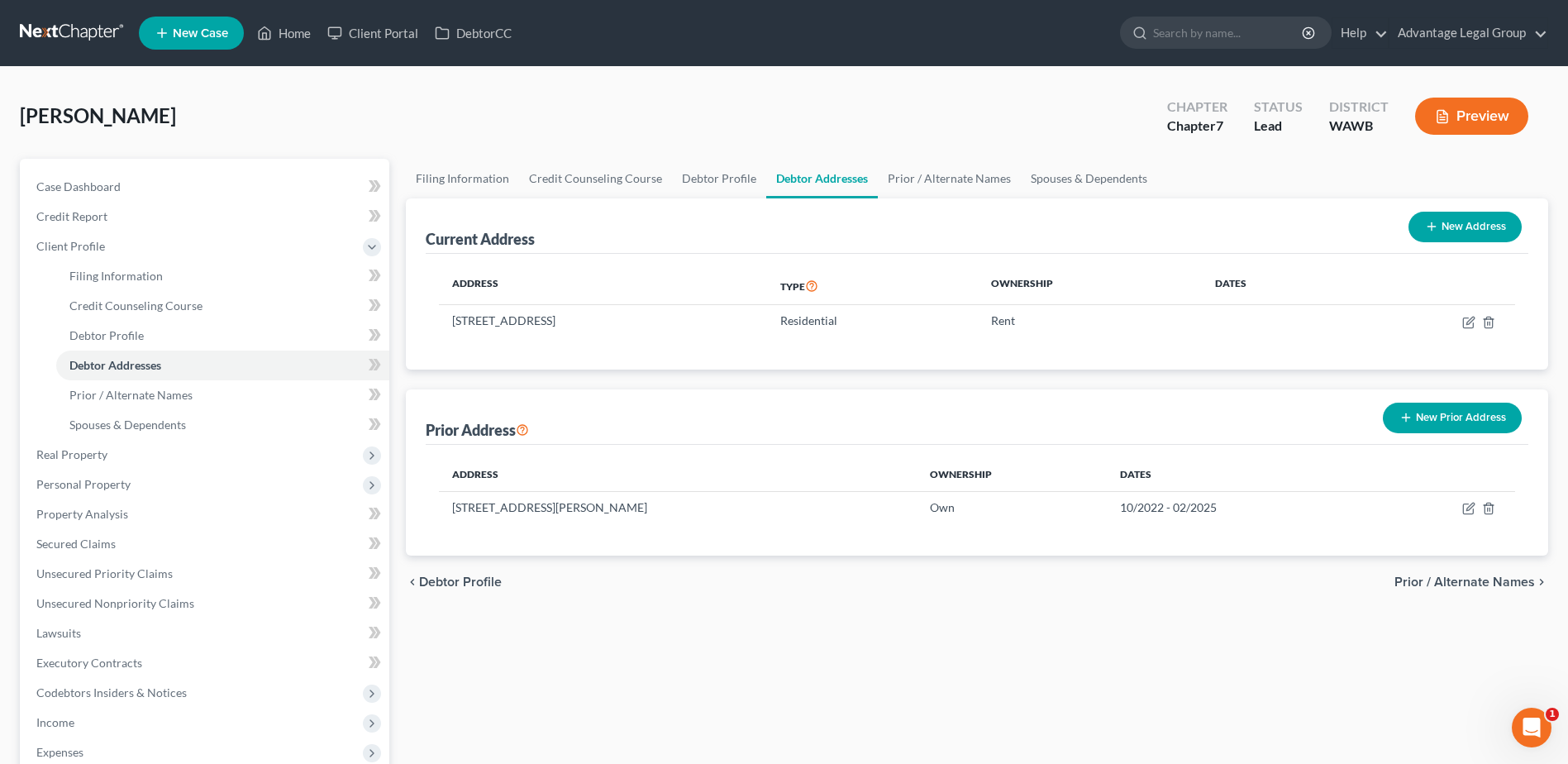
click at [311, 84] on div "Epperson, Warren Upgraded Chapter Chapter 7 Status Lead District WAWB Preview P…" at bounding box center [784, 547] width 1568 height 960
click at [67, 244] on span "Client Profile" at bounding box center [71, 246] width 69 height 14
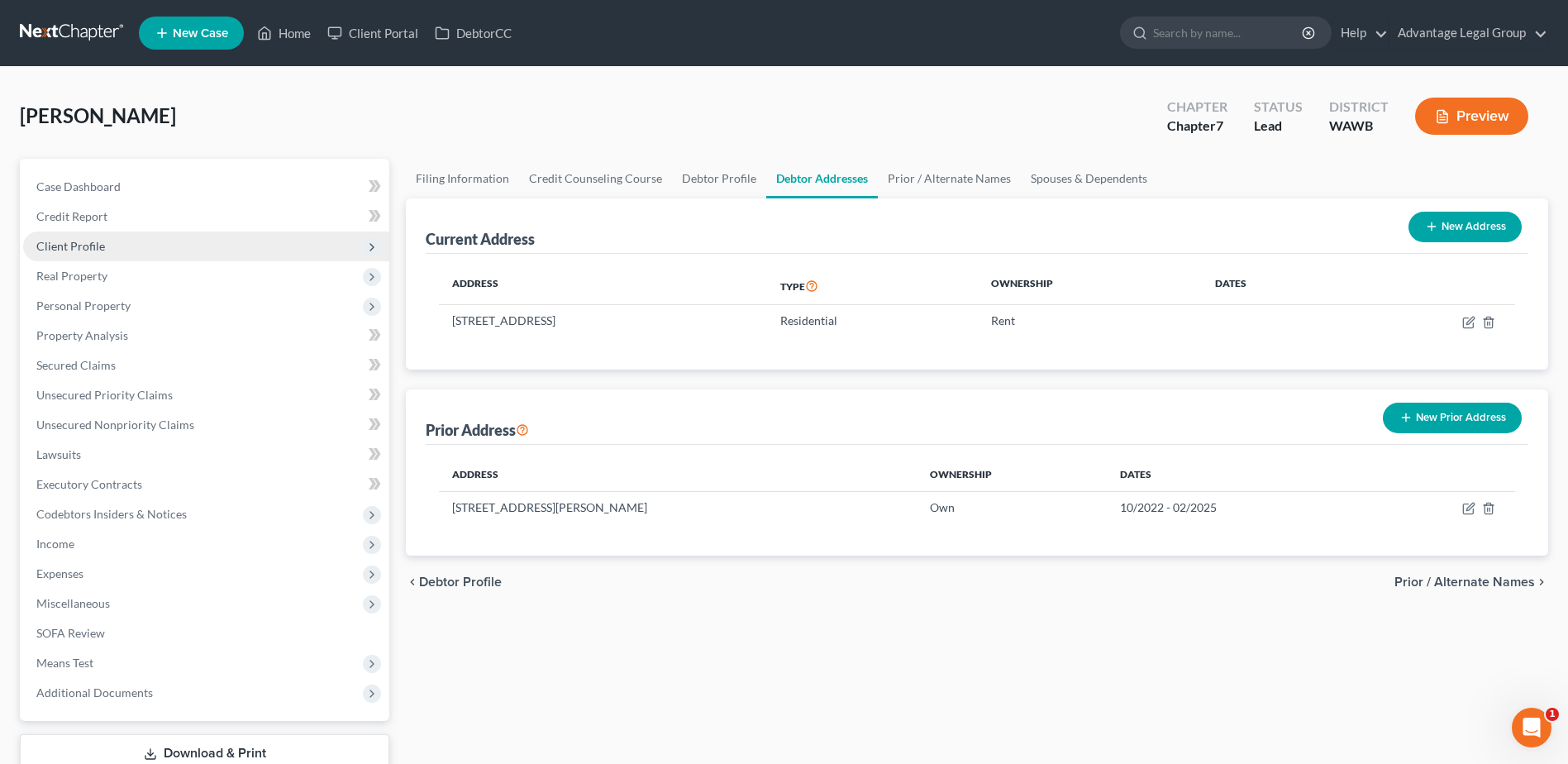
click at [68, 245] on span "Client Profile" at bounding box center [71, 246] width 69 height 14
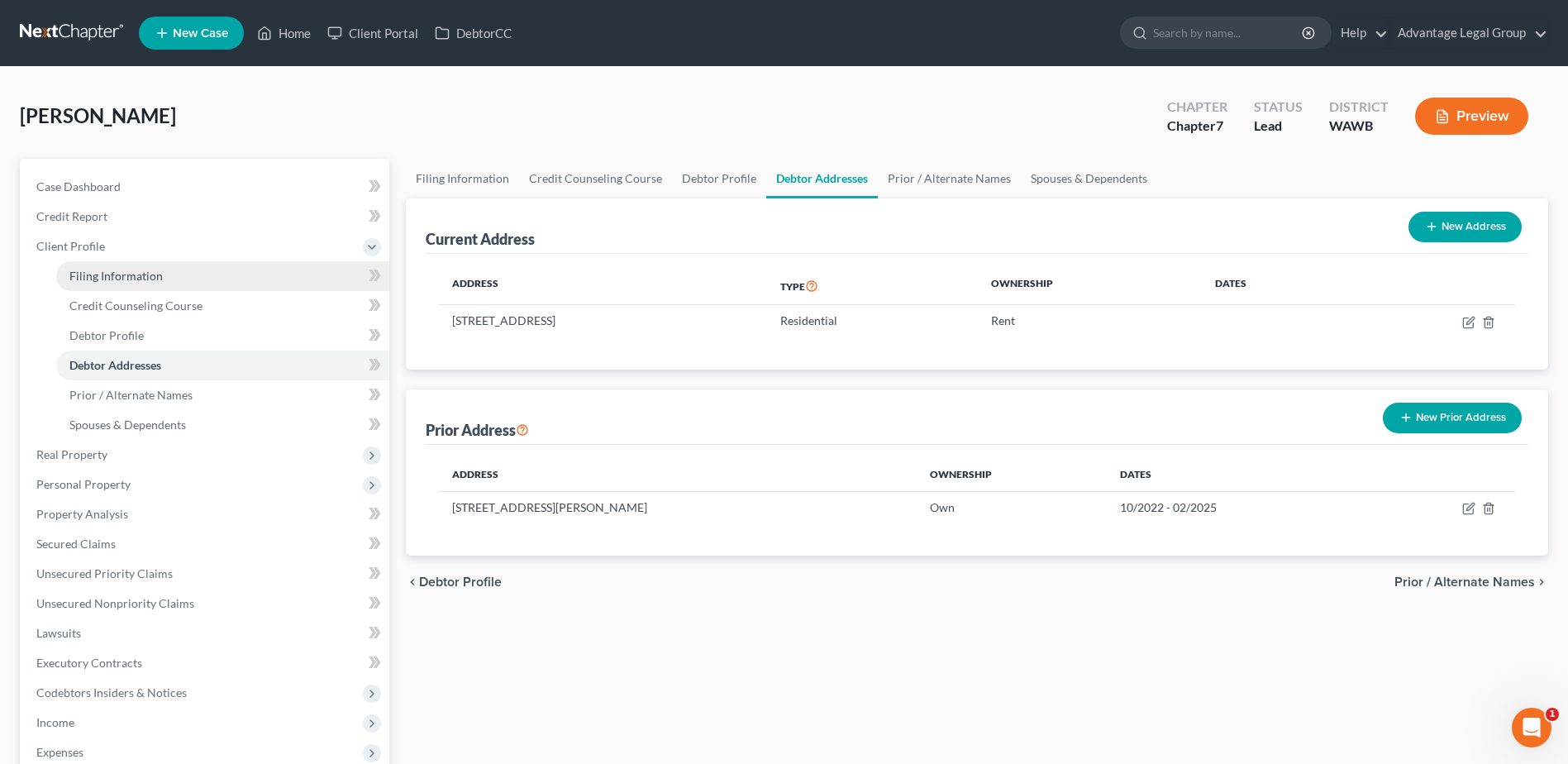
click at [95, 280] on span "Filing Information" at bounding box center [116, 276] width 94 height 14
select select "1"
select select "0"
select select "87"
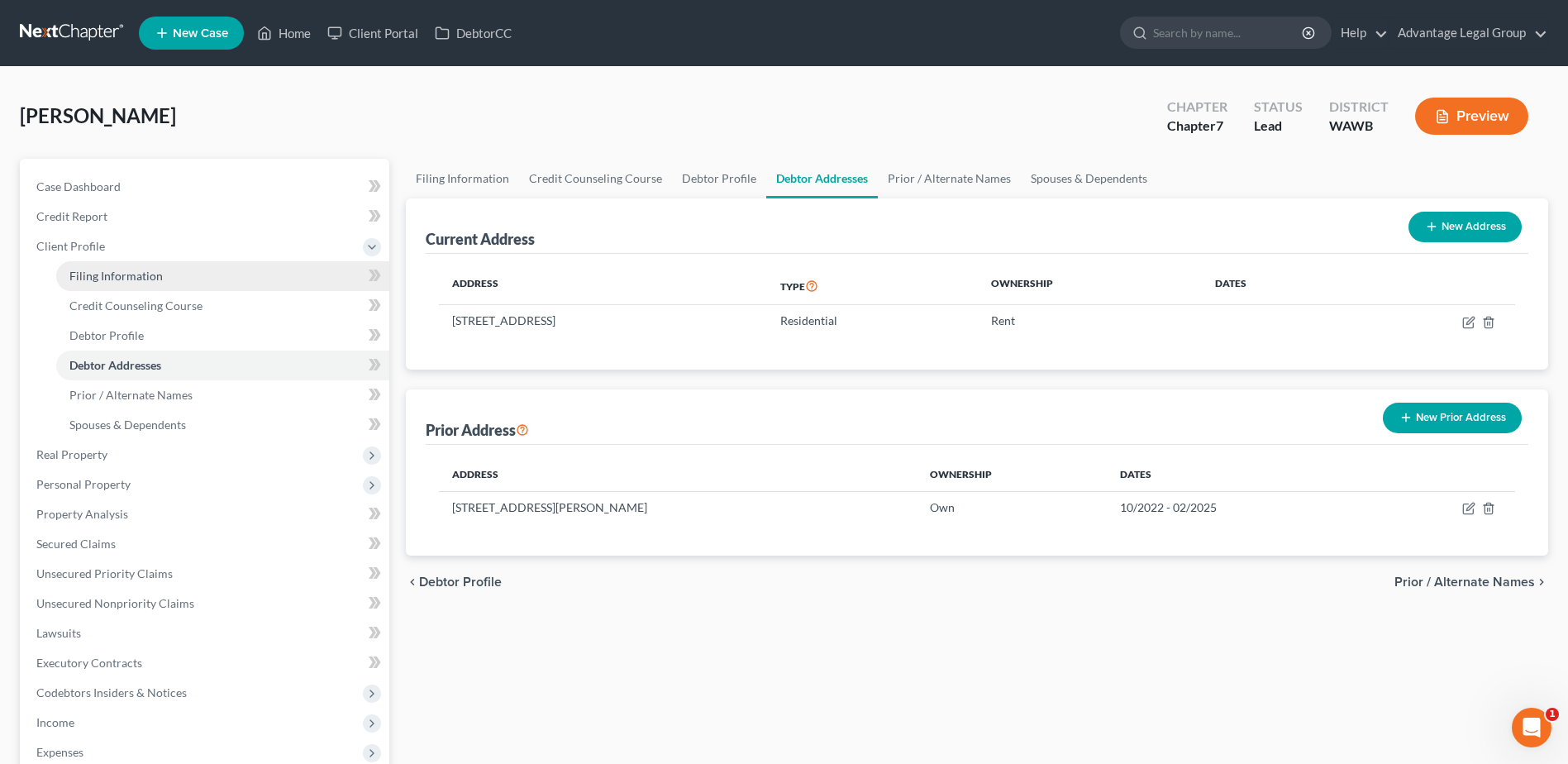
select select "0"
select select "50"
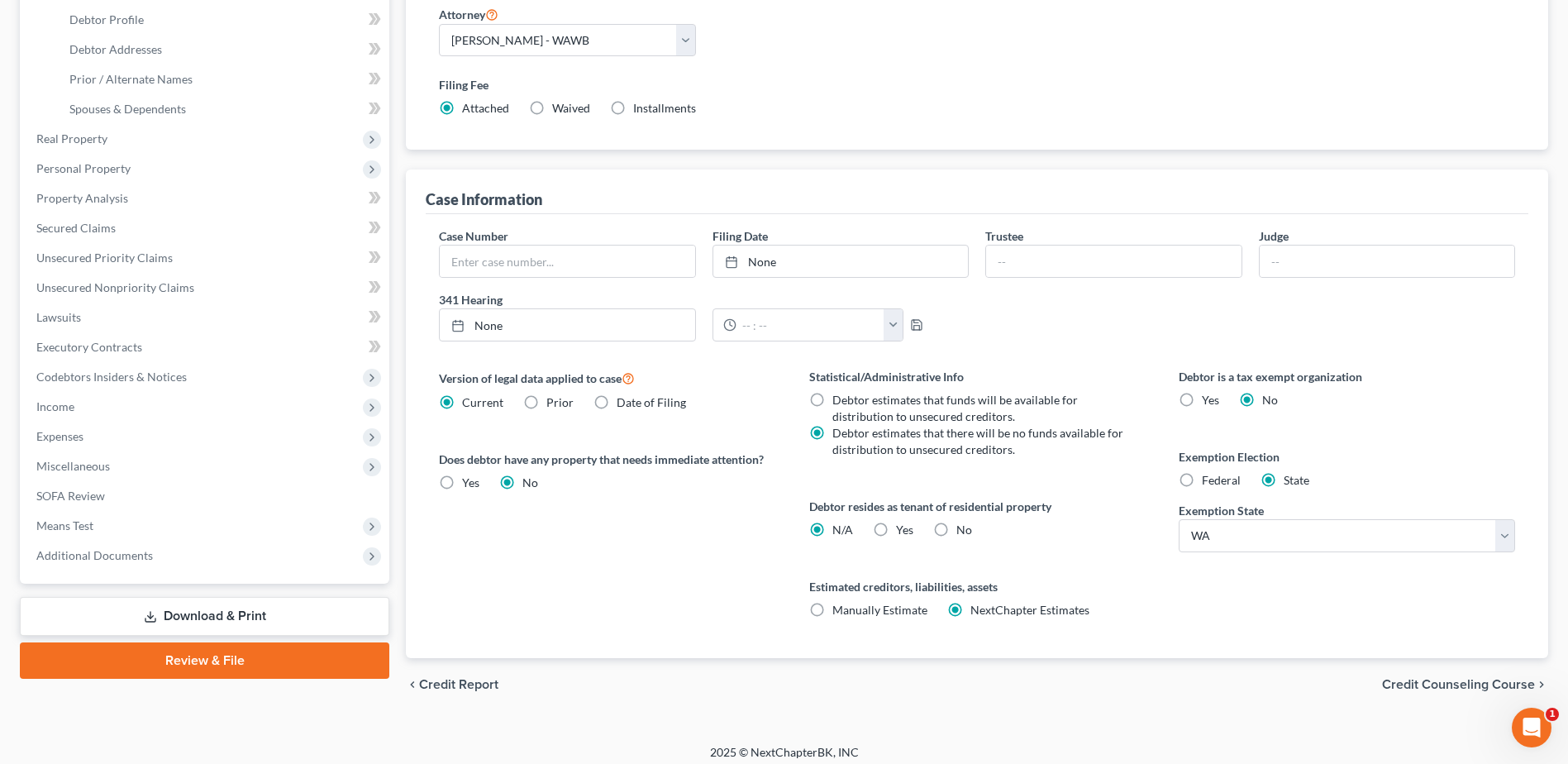
scroll to position [326, 0]
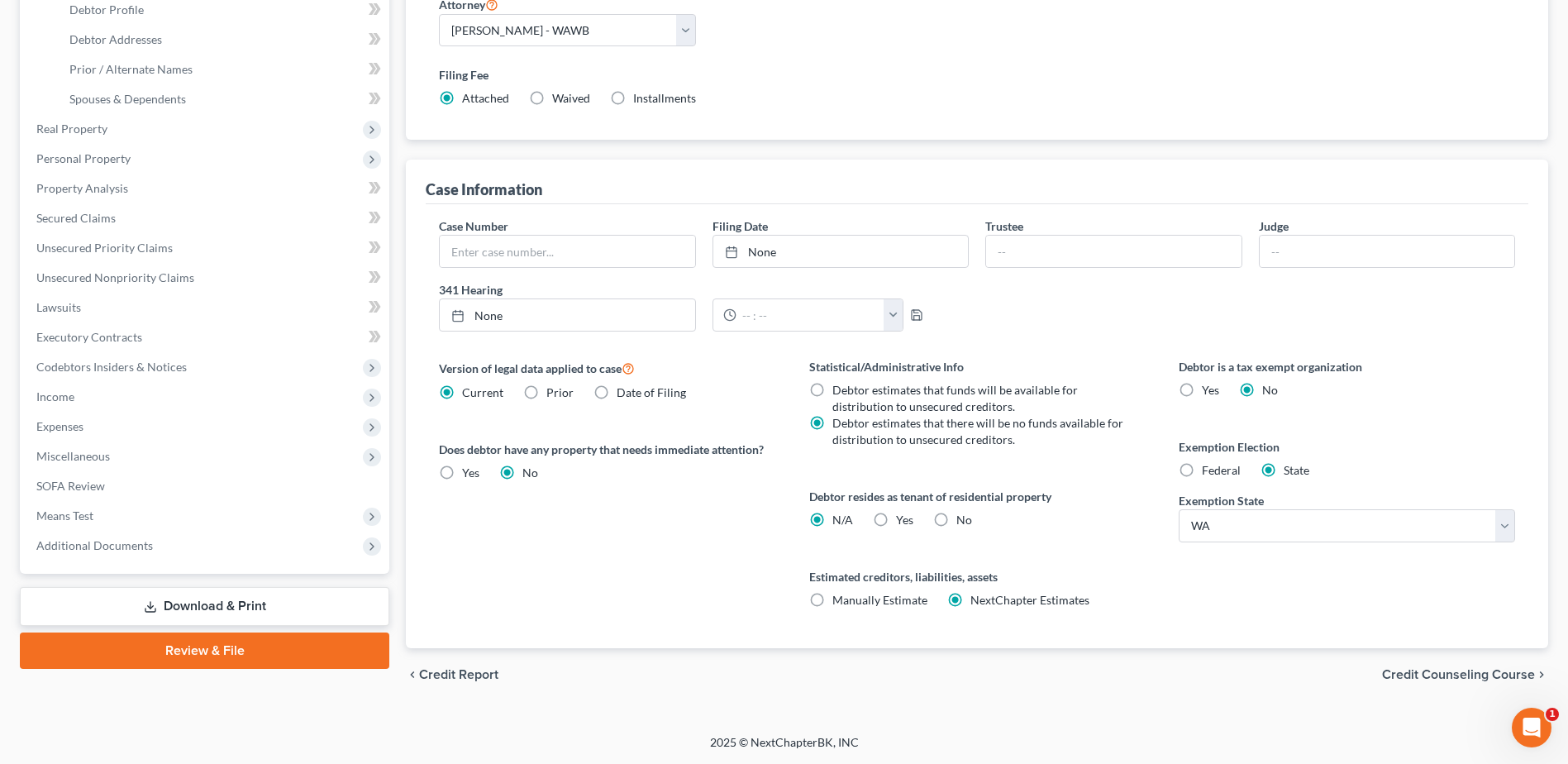
click at [1202, 469] on label "Federal" at bounding box center [1222, 470] width 39 height 17
click at [1208, 469] on input "Federal" at bounding box center [1214, 468] width 11 height 11
radio input "true"
radio input "false"
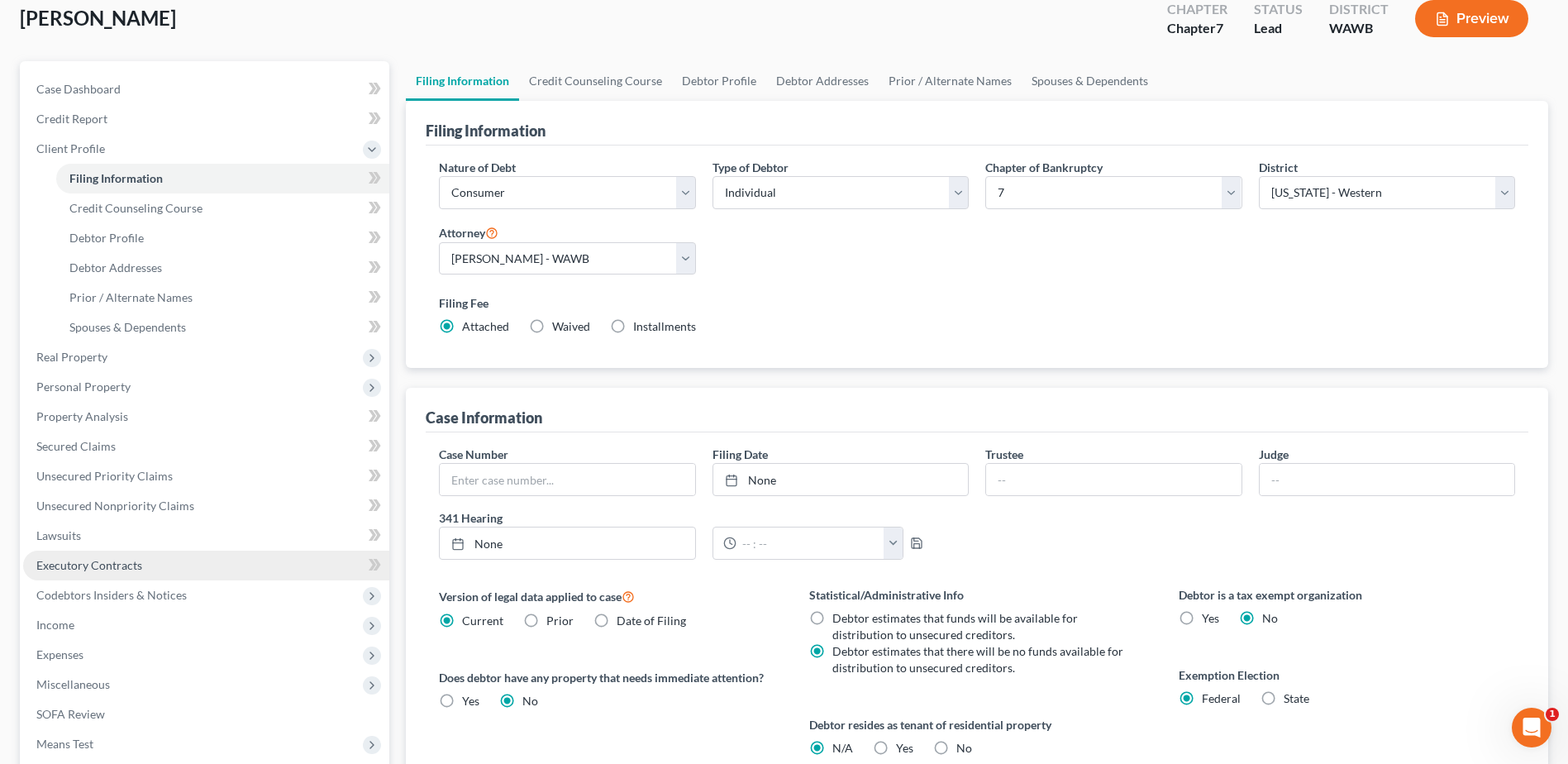
scroll to position [78, 0]
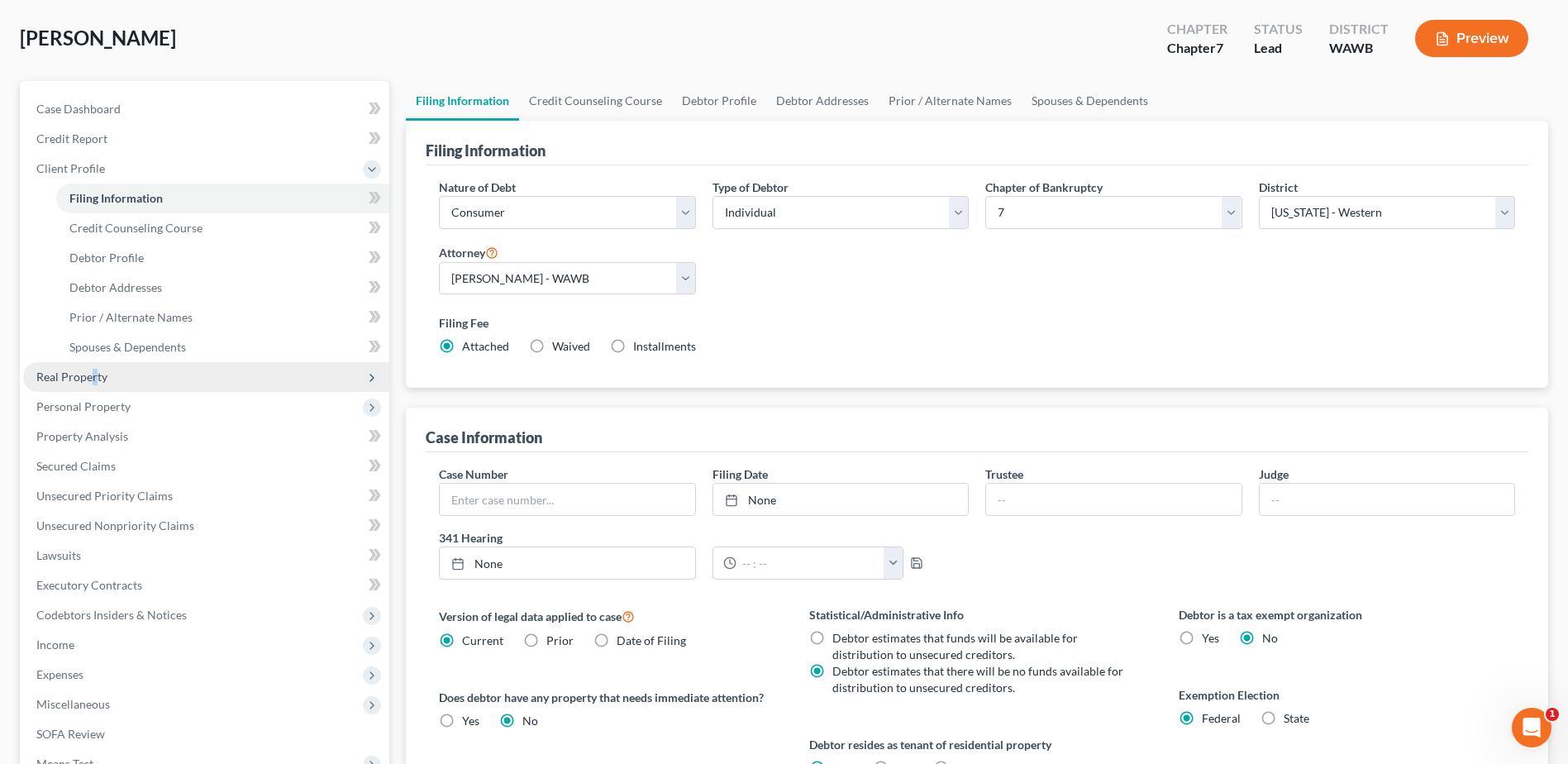
click at [97, 376] on span "Real Property" at bounding box center [72, 377] width 71 height 14
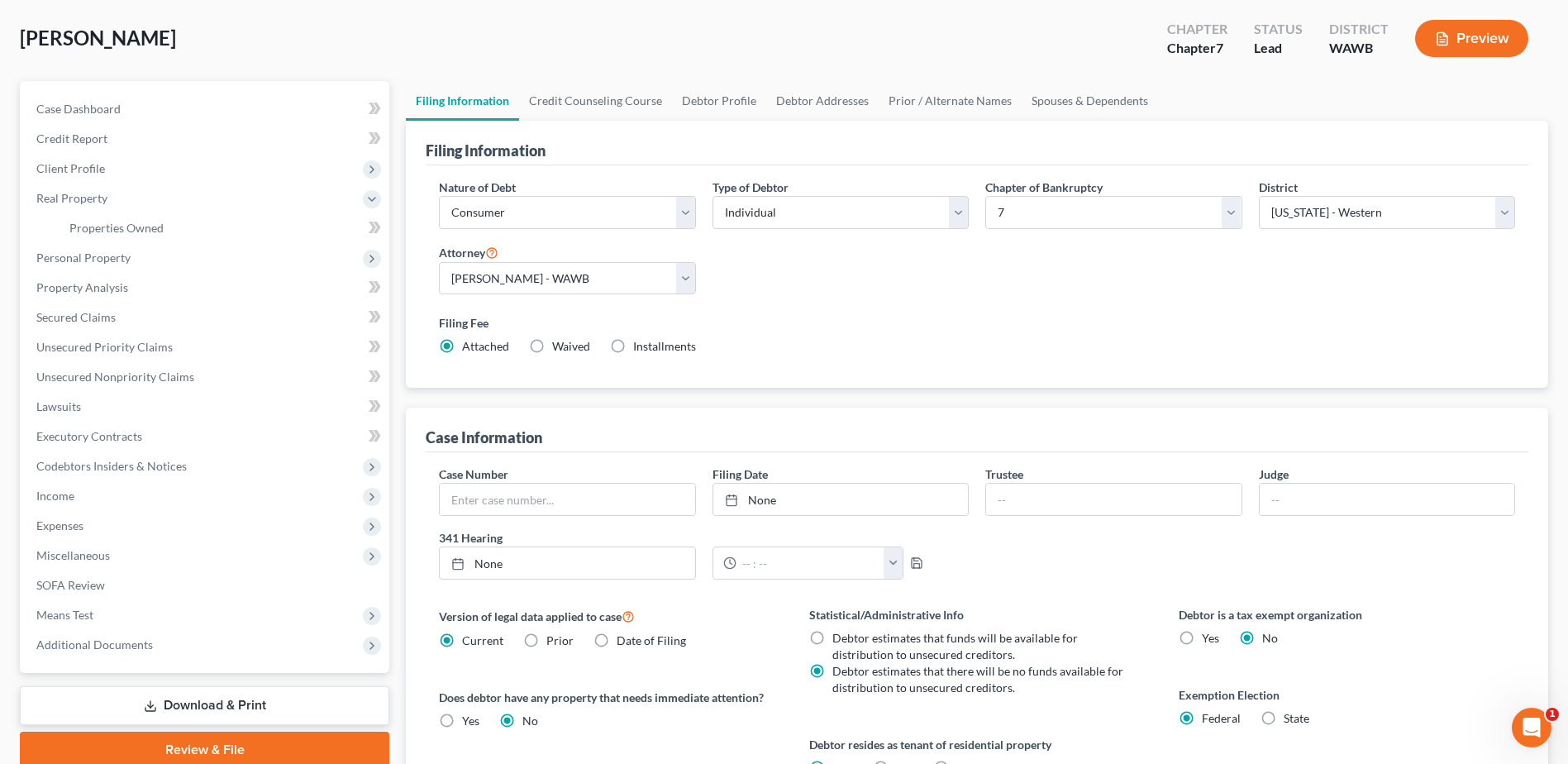
click at [909, 398] on div "Filing Information Nature of Debt Select Business Consumer Other Nature of Busi…" at bounding box center [977, 508] width 1142 height 776
click at [94, 196] on span "Real Property" at bounding box center [72, 198] width 71 height 14
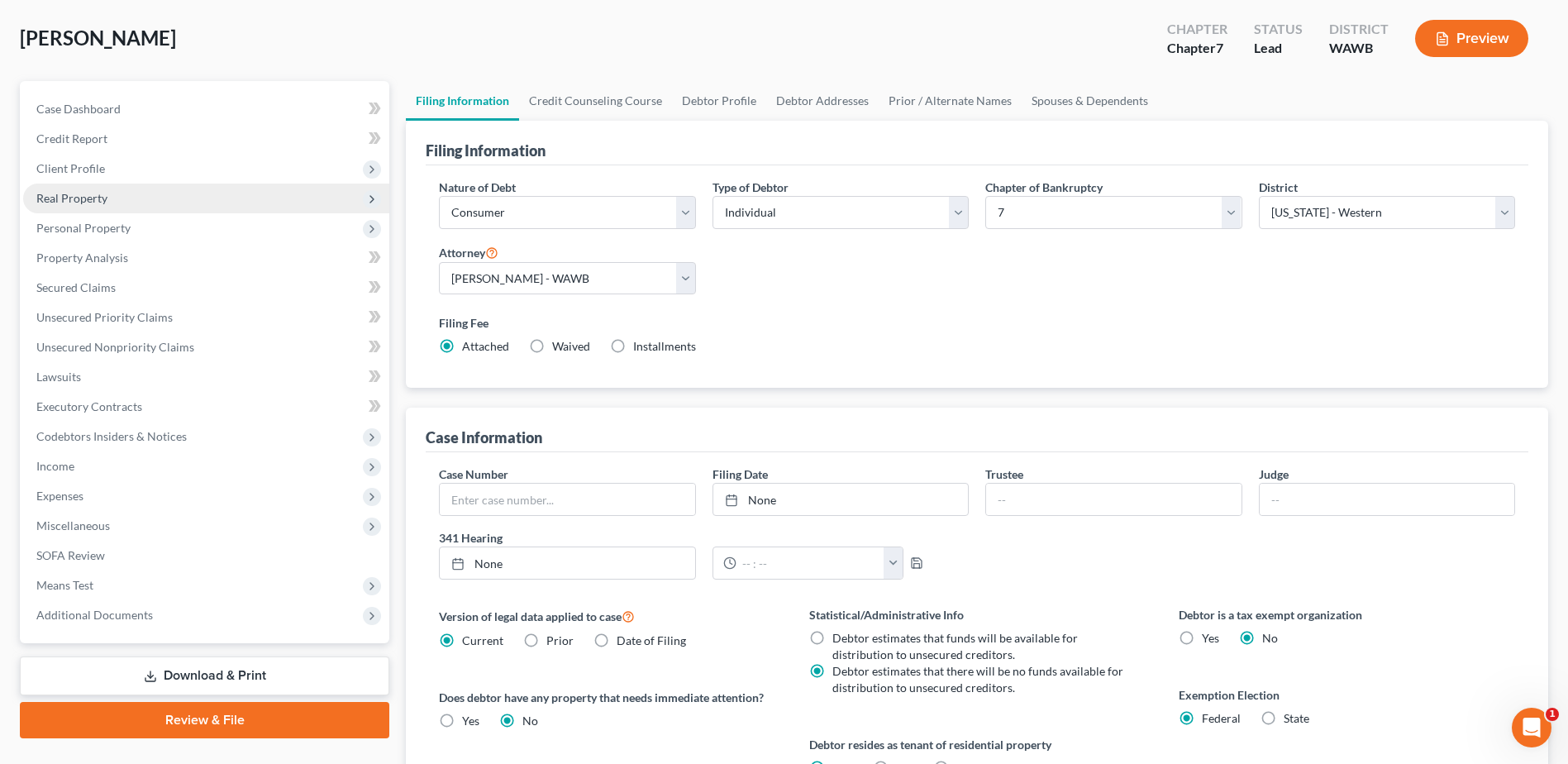
click at [94, 196] on span "Real Property" at bounding box center [72, 198] width 71 height 14
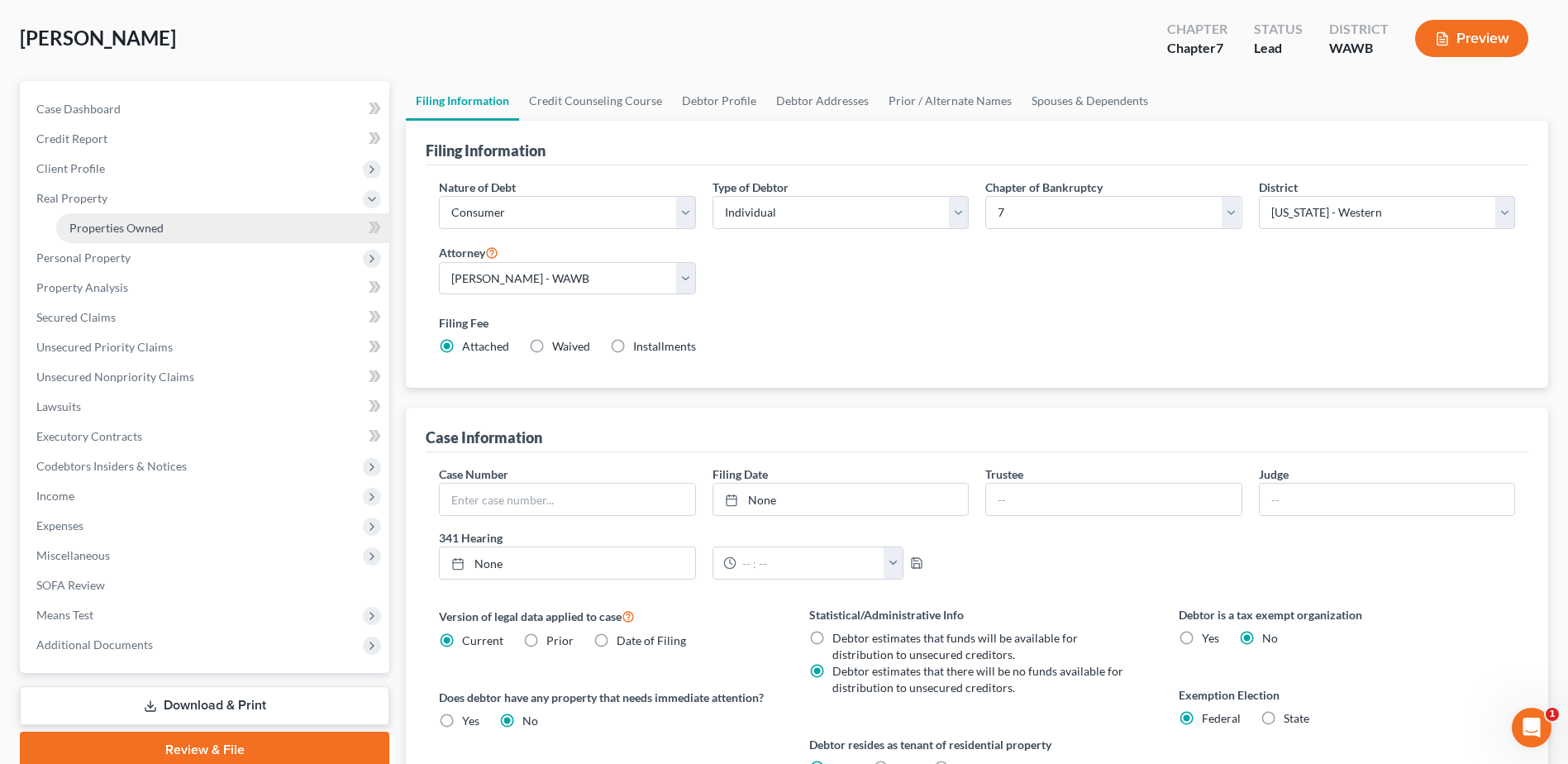
click at [104, 221] on span "Properties Owned" at bounding box center [117, 228] width 95 height 14
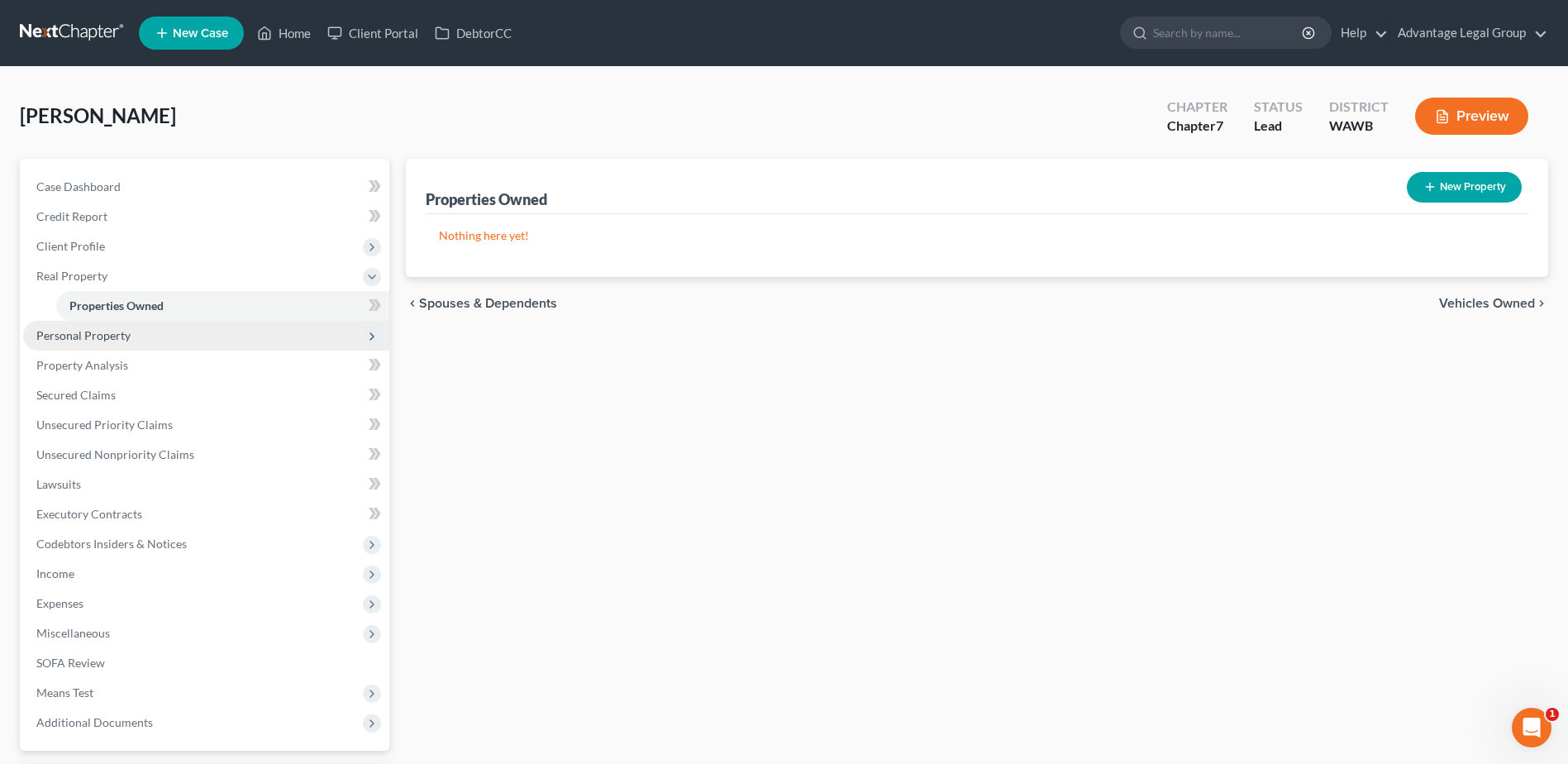
click at [70, 340] on span "Personal Property" at bounding box center [84, 336] width 95 height 14
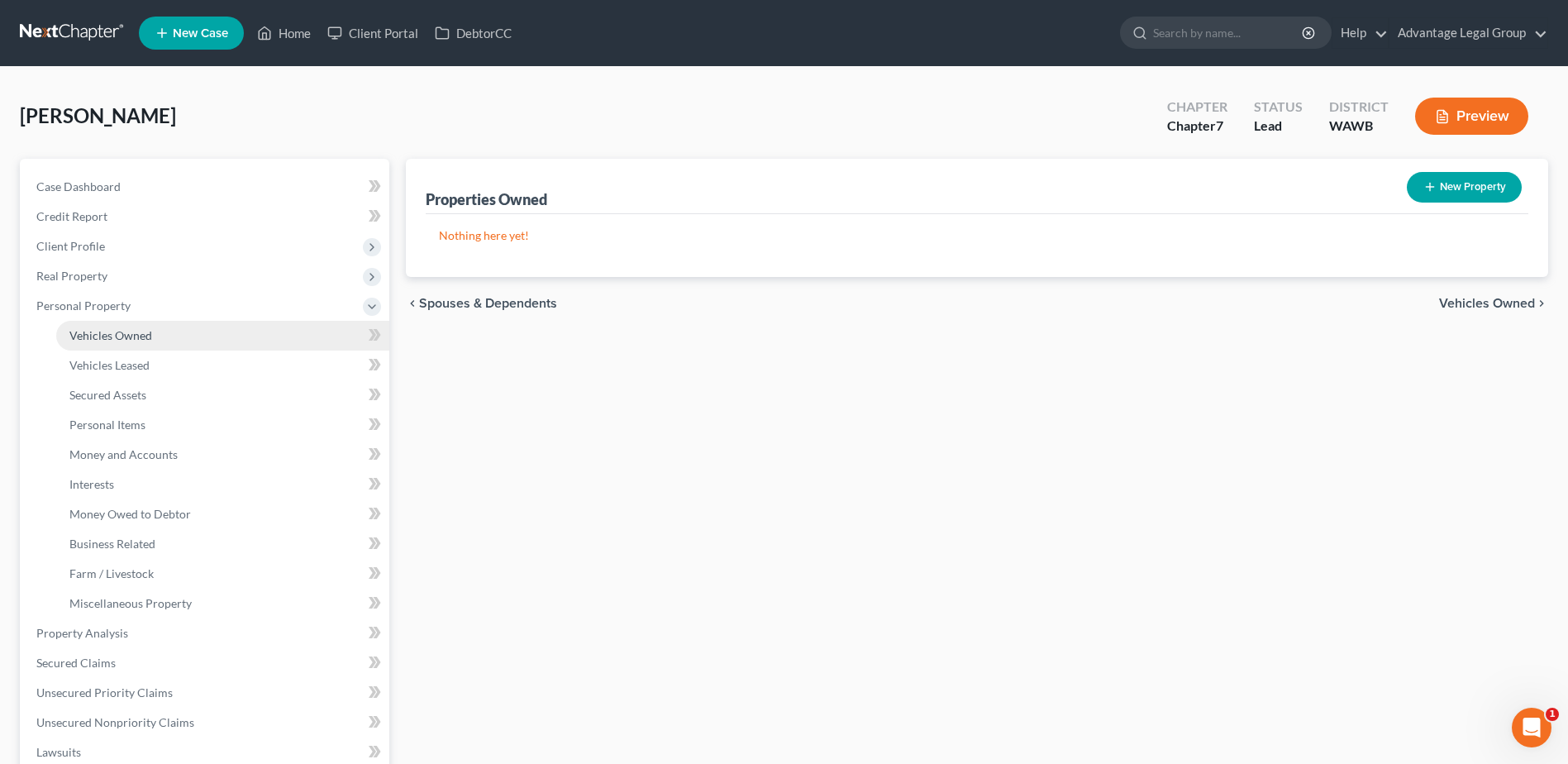
click at [72, 336] on span "Vehicles Owned" at bounding box center [111, 336] width 83 height 14
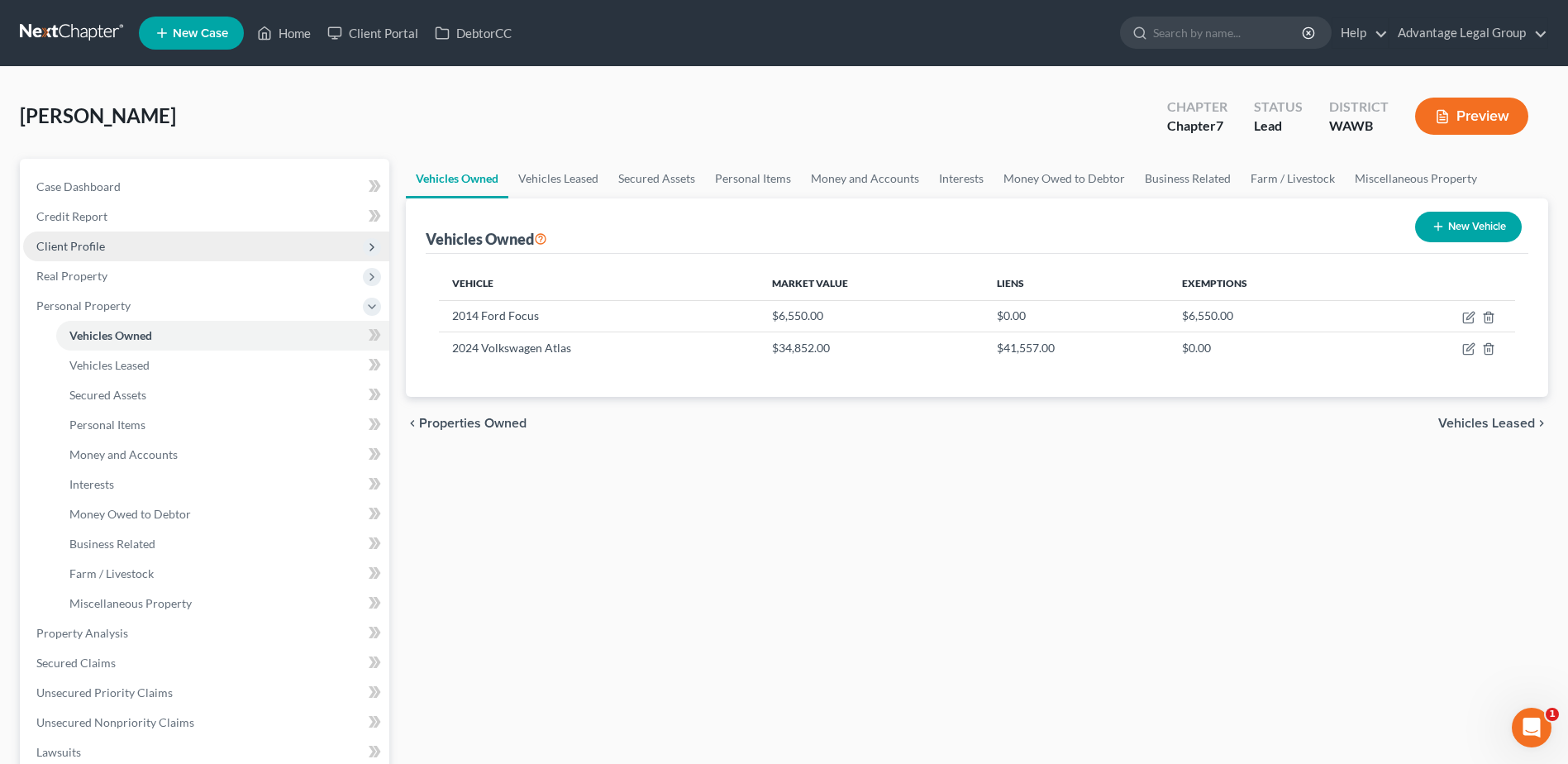
click at [87, 251] on span "Client Profile" at bounding box center [71, 246] width 69 height 14
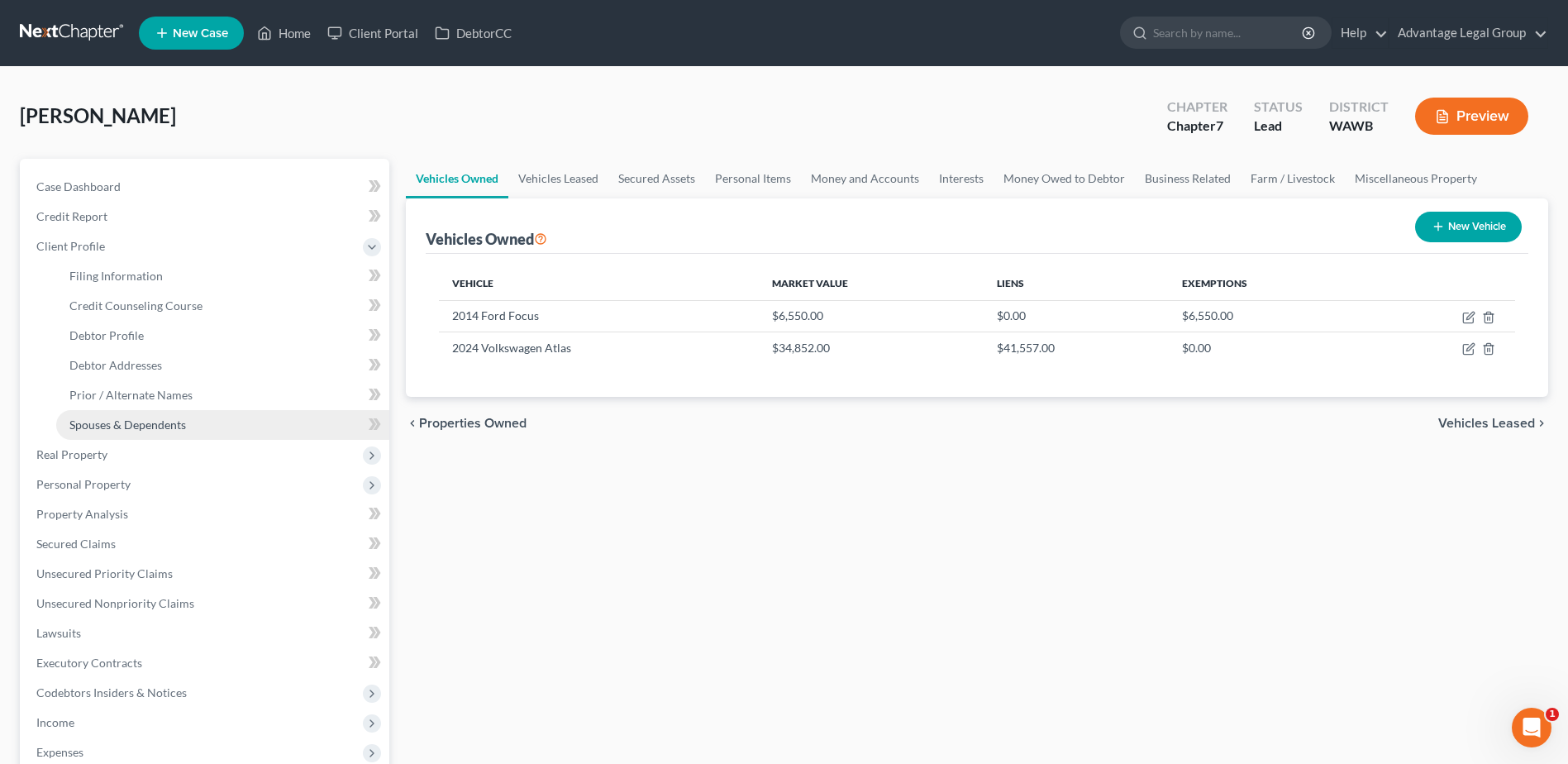
click at [147, 428] on span "Spouses & Dependents" at bounding box center [128, 425] width 117 height 14
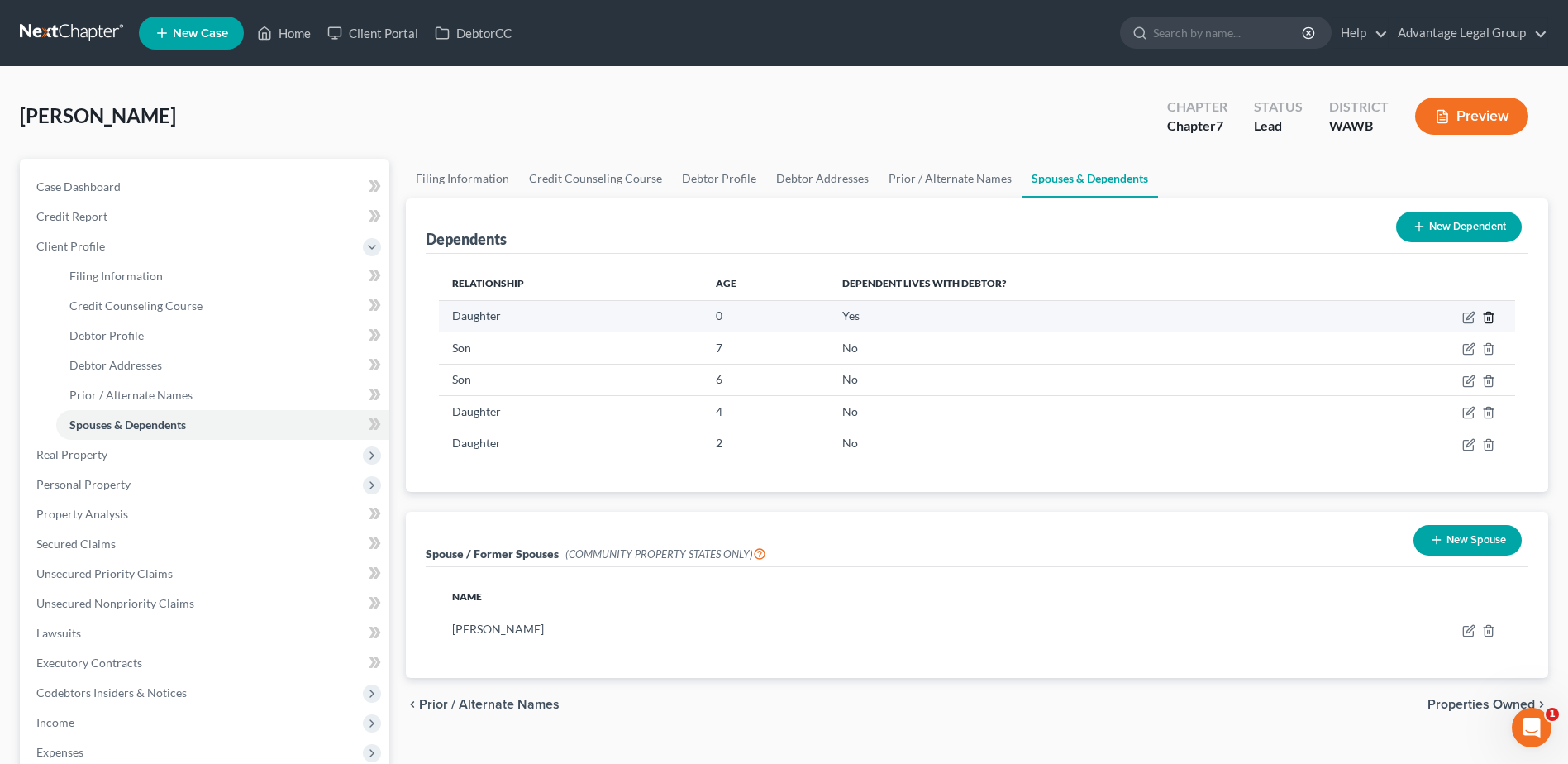
click at [1489, 316] on icon "button" at bounding box center [1489, 317] width 13 height 13
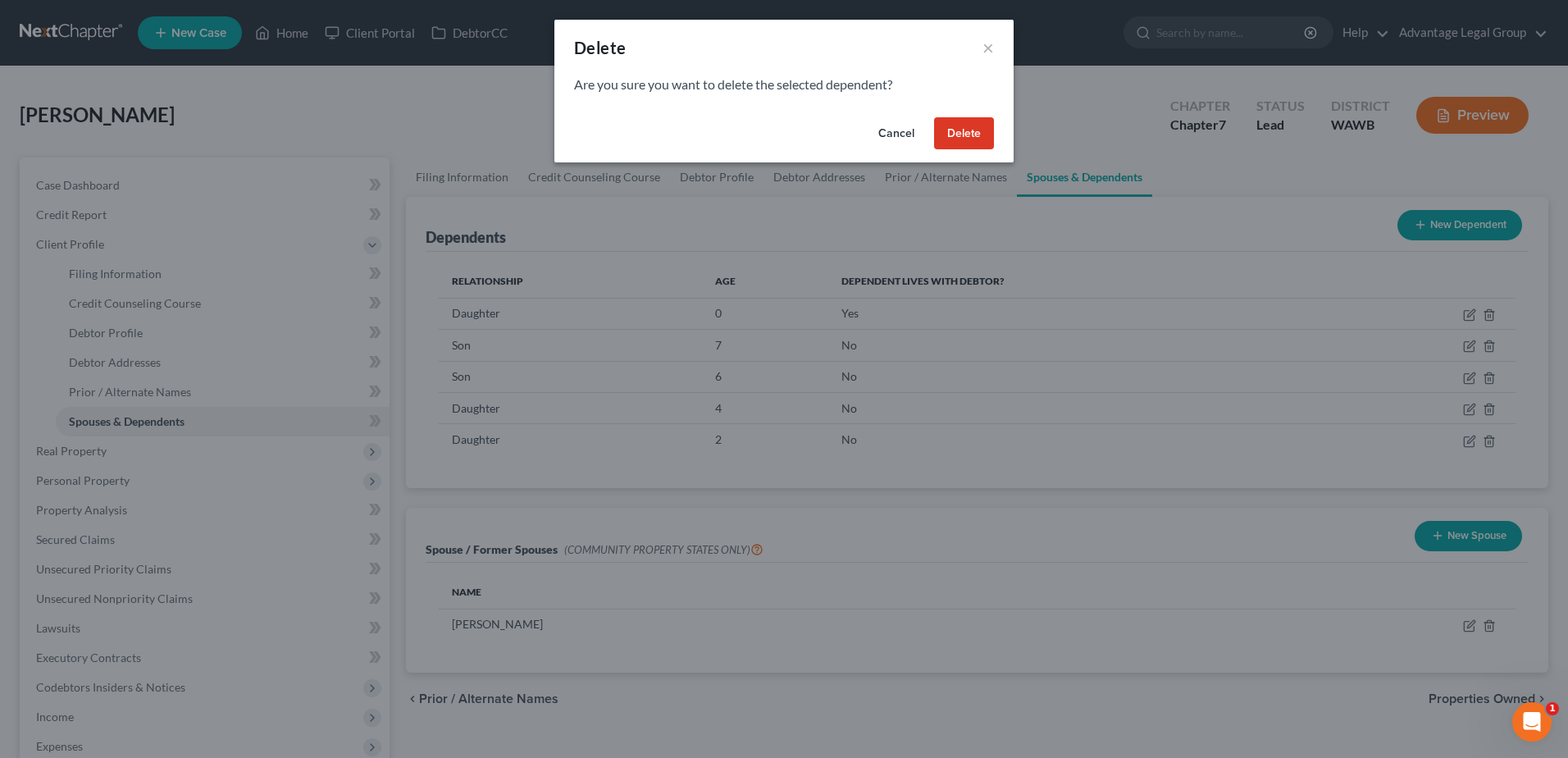
click at [970, 139] on button "Delete" at bounding box center [964, 133] width 60 height 33
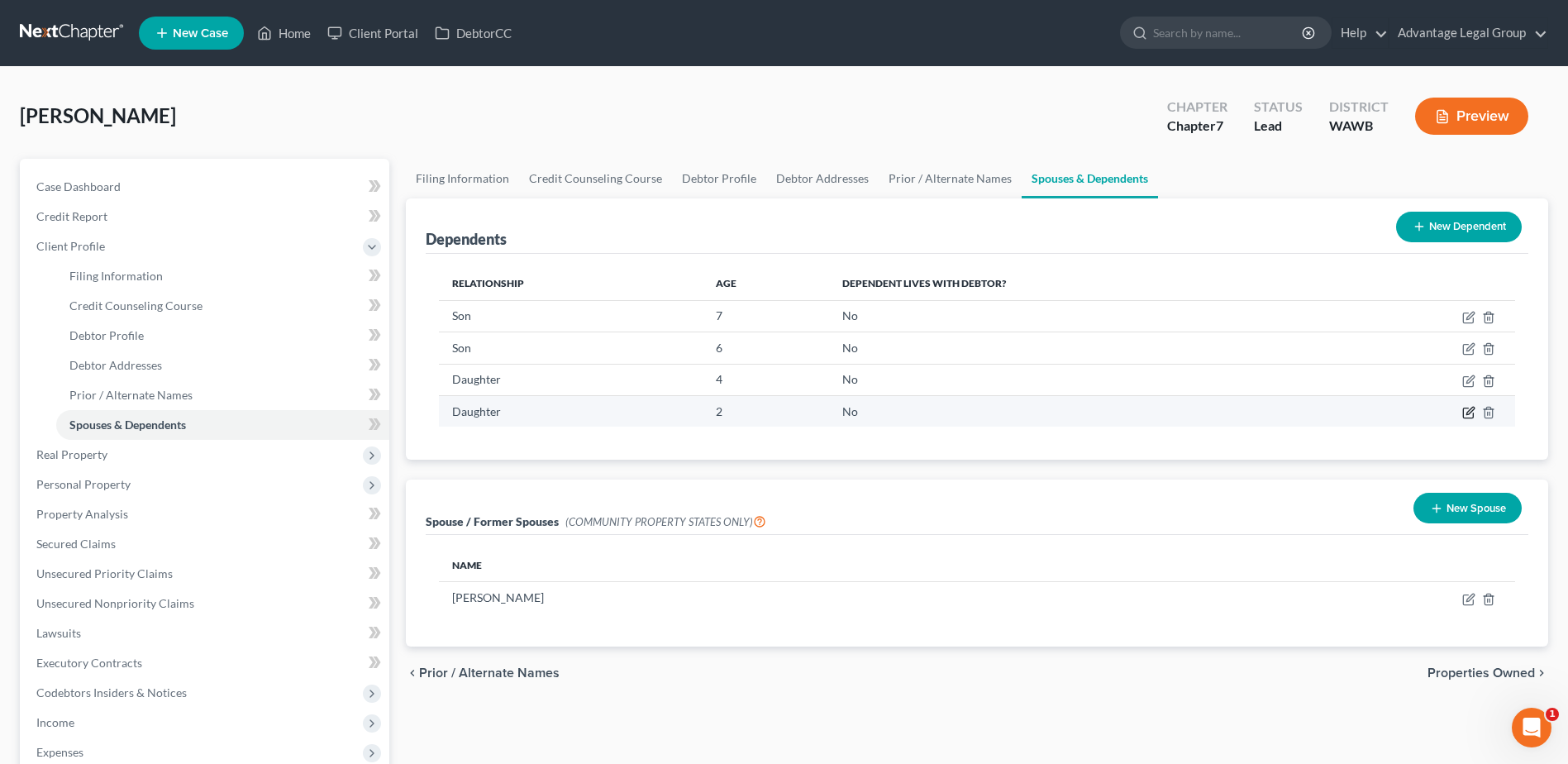
click at [1472, 411] on icon "button" at bounding box center [1470, 411] width 7 height 7
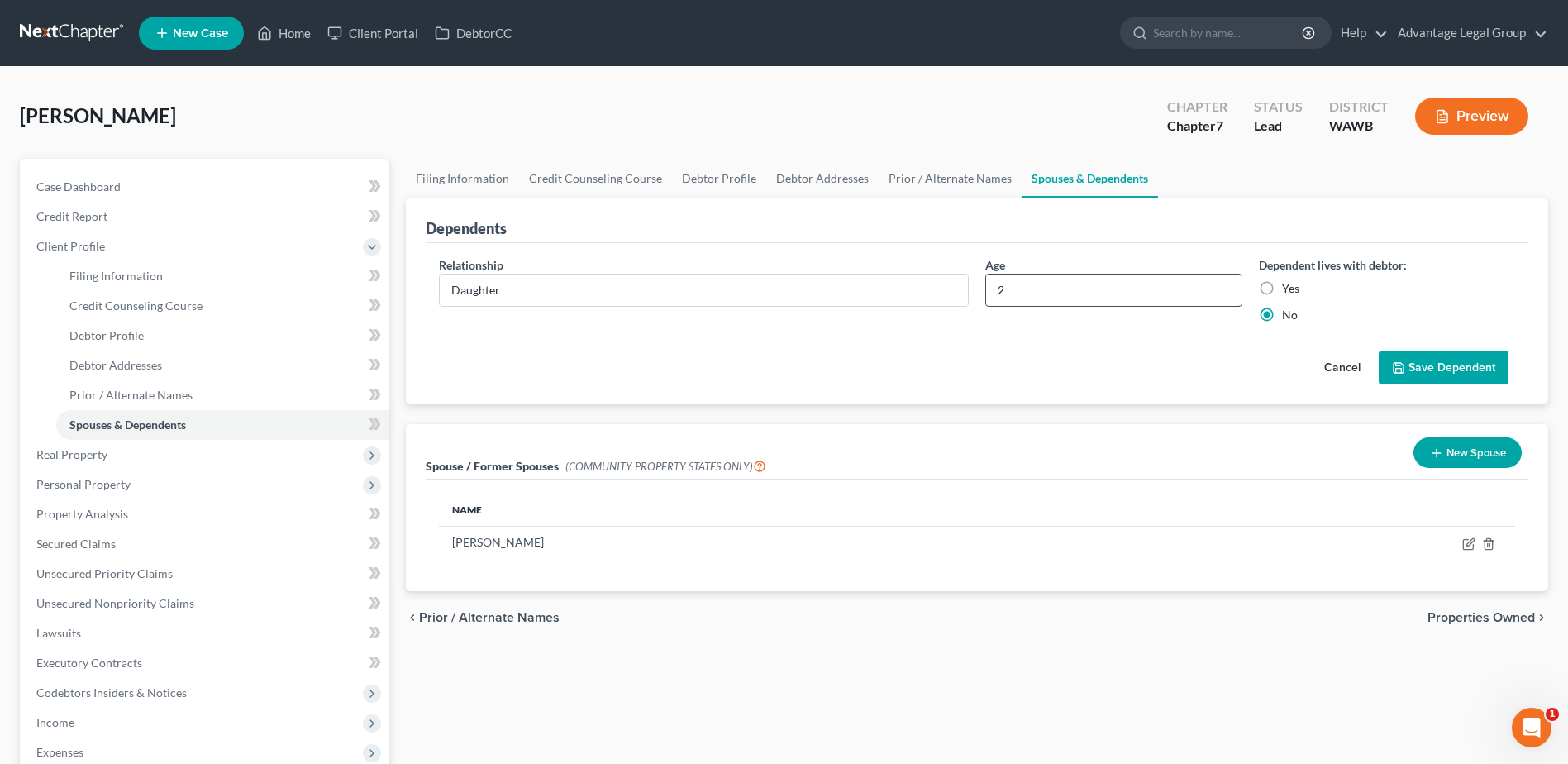
click at [1068, 295] on input "2" at bounding box center [1113, 290] width 254 height 31
type input "1"
click at [1439, 374] on button "Save Dependent" at bounding box center [1443, 368] width 129 height 35
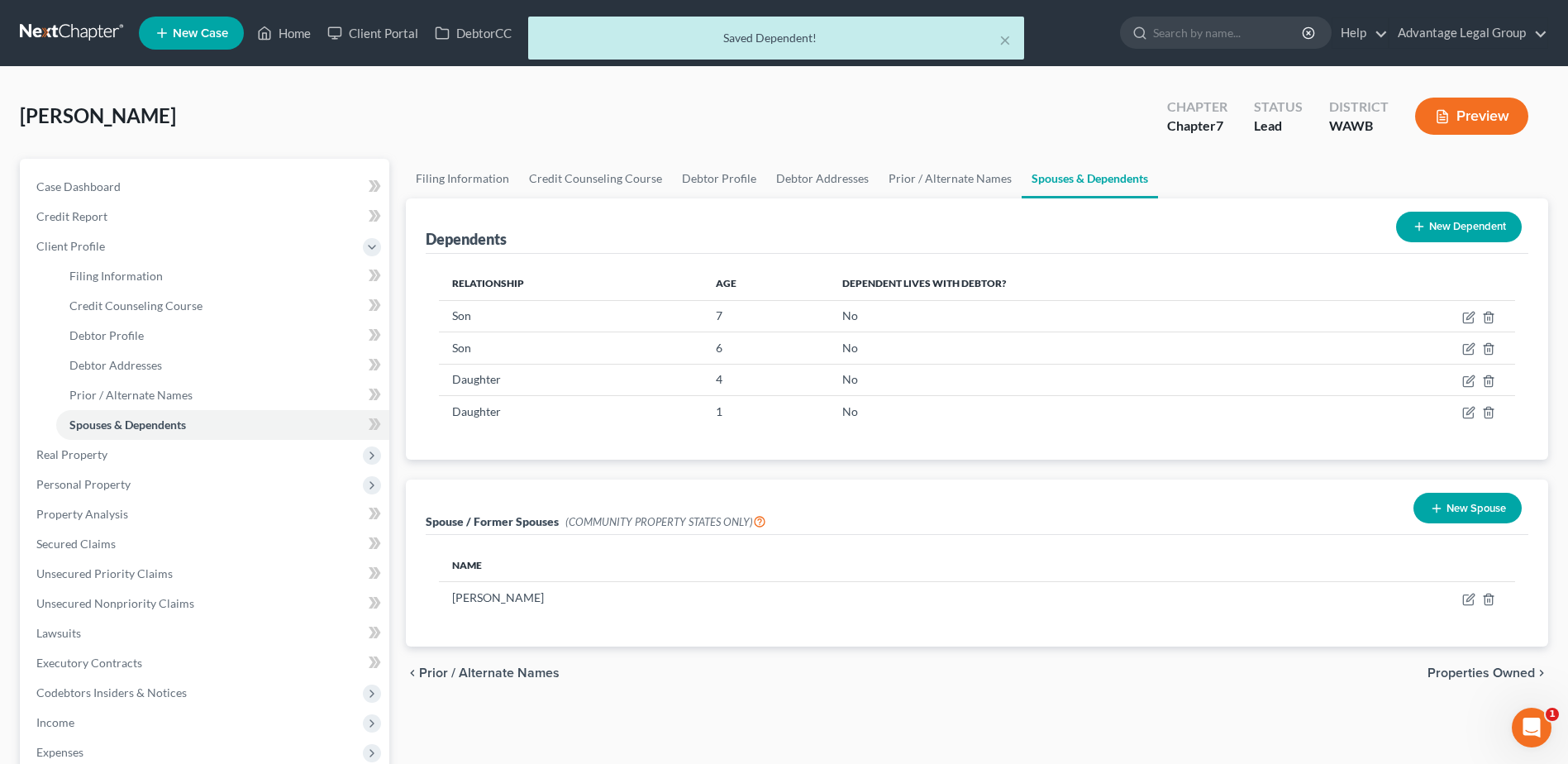
click at [1452, 228] on button "New Dependent" at bounding box center [1459, 227] width 126 height 30
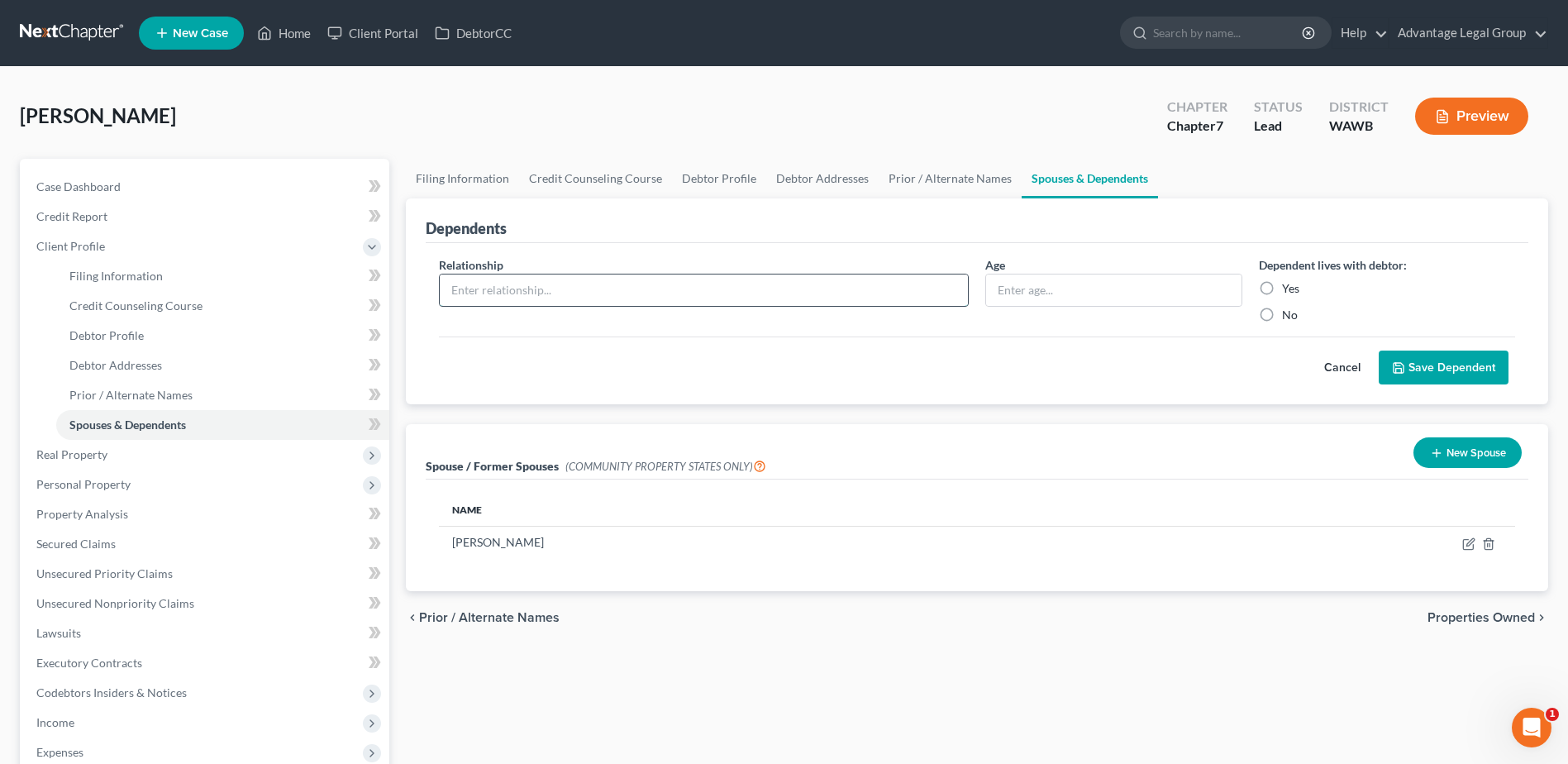
click at [577, 275] on input "text" at bounding box center [704, 290] width 528 height 31
type input "Daugher"
click at [1007, 291] on input "text" at bounding box center [1113, 290] width 254 height 31
type input "7 months"
click at [1282, 290] on label "Yes" at bounding box center [1290, 288] width 17 height 17
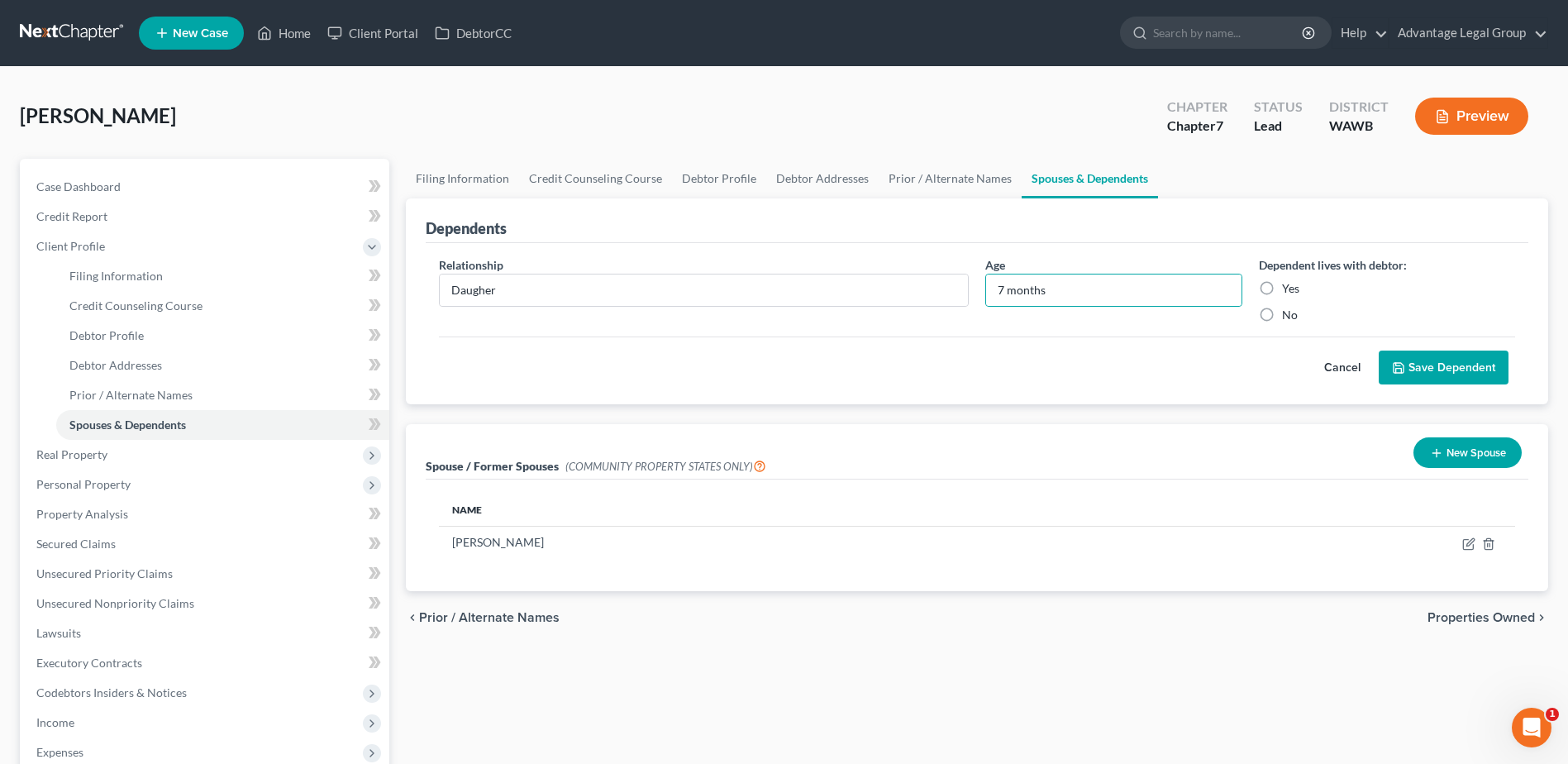
click at [1289, 290] on input "Yes" at bounding box center [1294, 286] width 11 height 11
radio input "true"
click at [1415, 370] on button "Save Dependent" at bounding box center [1443, 368] width 129 height 35
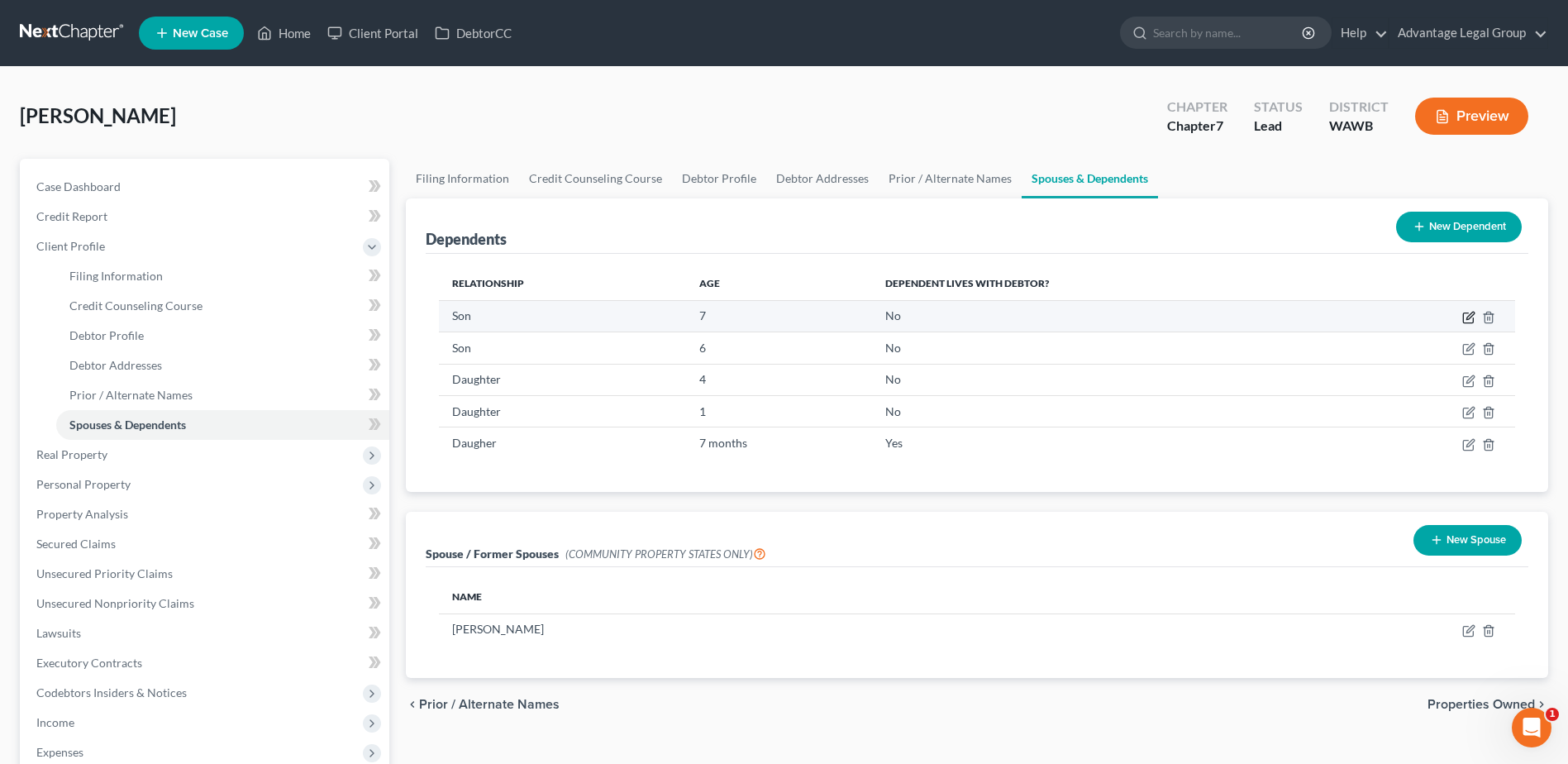
click at [1471, 318] on icon "button" at bounding box center [1470, 315] width 7 height 7
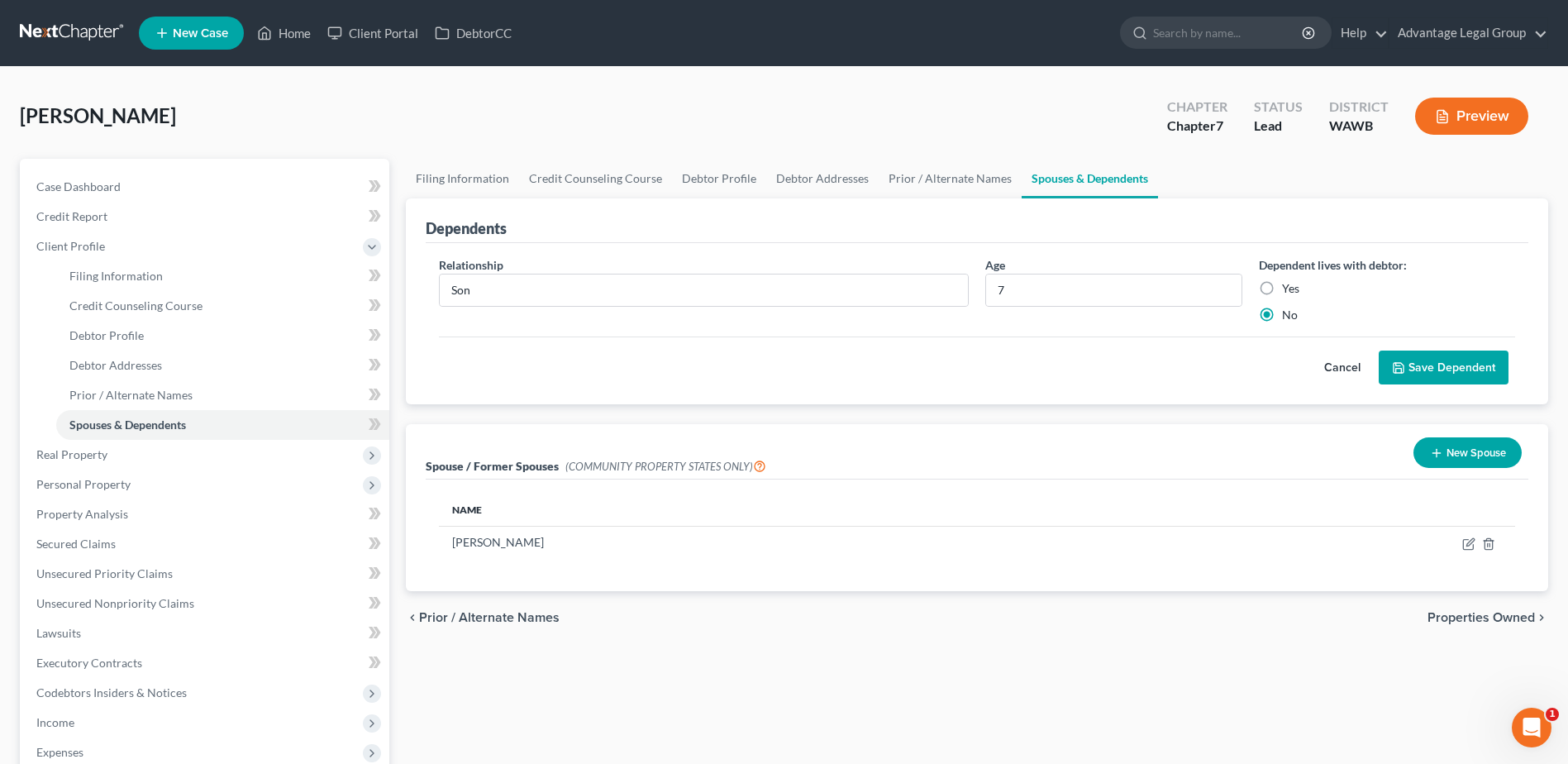
click at [1282, 287] on label "Yes" at bounding box center [1290, 288] width 17 height 17
click at [1289, 287] on input "Yes" at bounding box center [1294, 286] width 11 height 11
radio input "true"
click at [1422, 355] on button "Save Dependent" at bounding box center [1443, 368] width 129 height 35
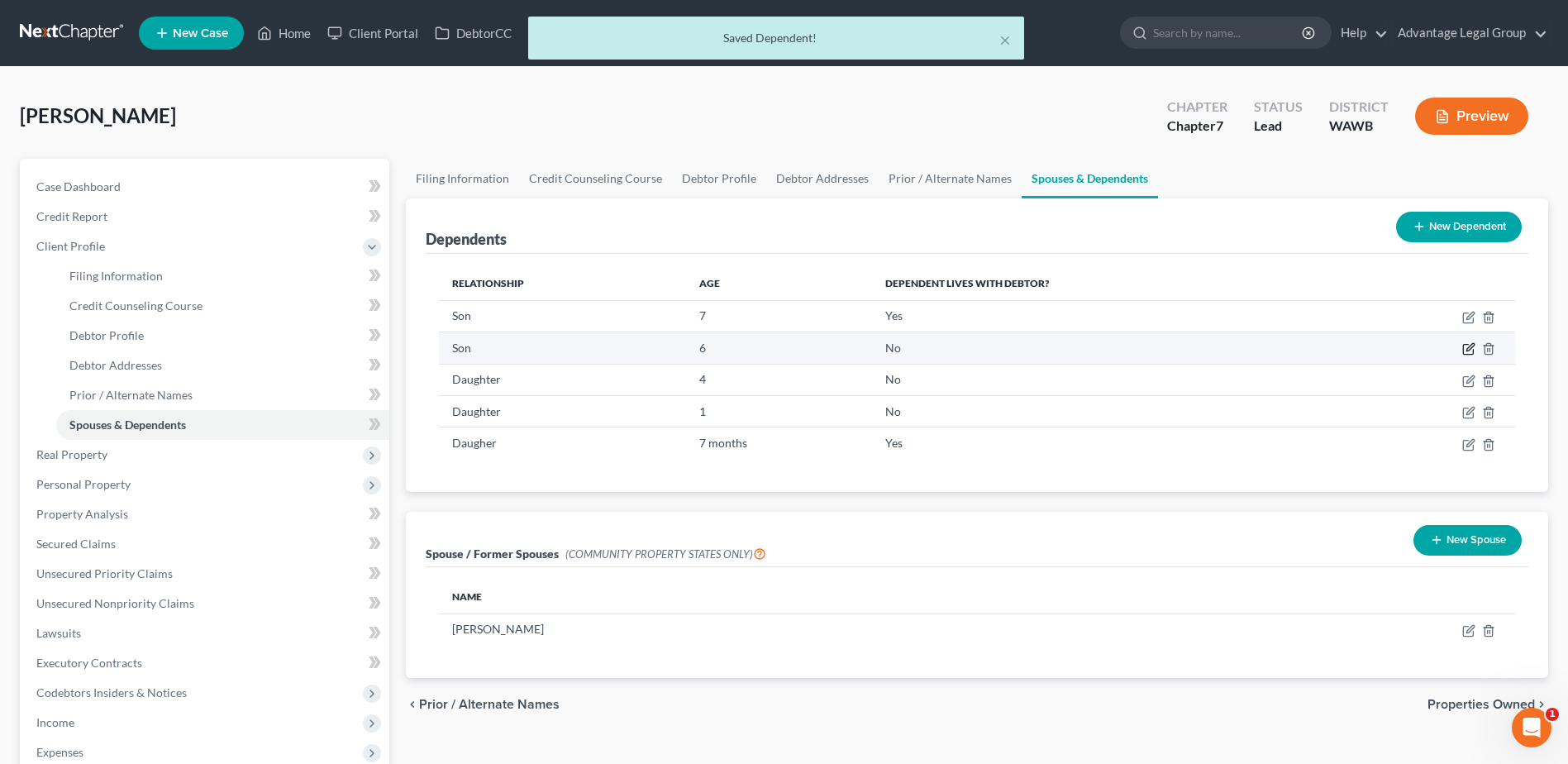
click at [1469, 348] on icon "button" at bounding box center [1470, 347] width 7 height 7
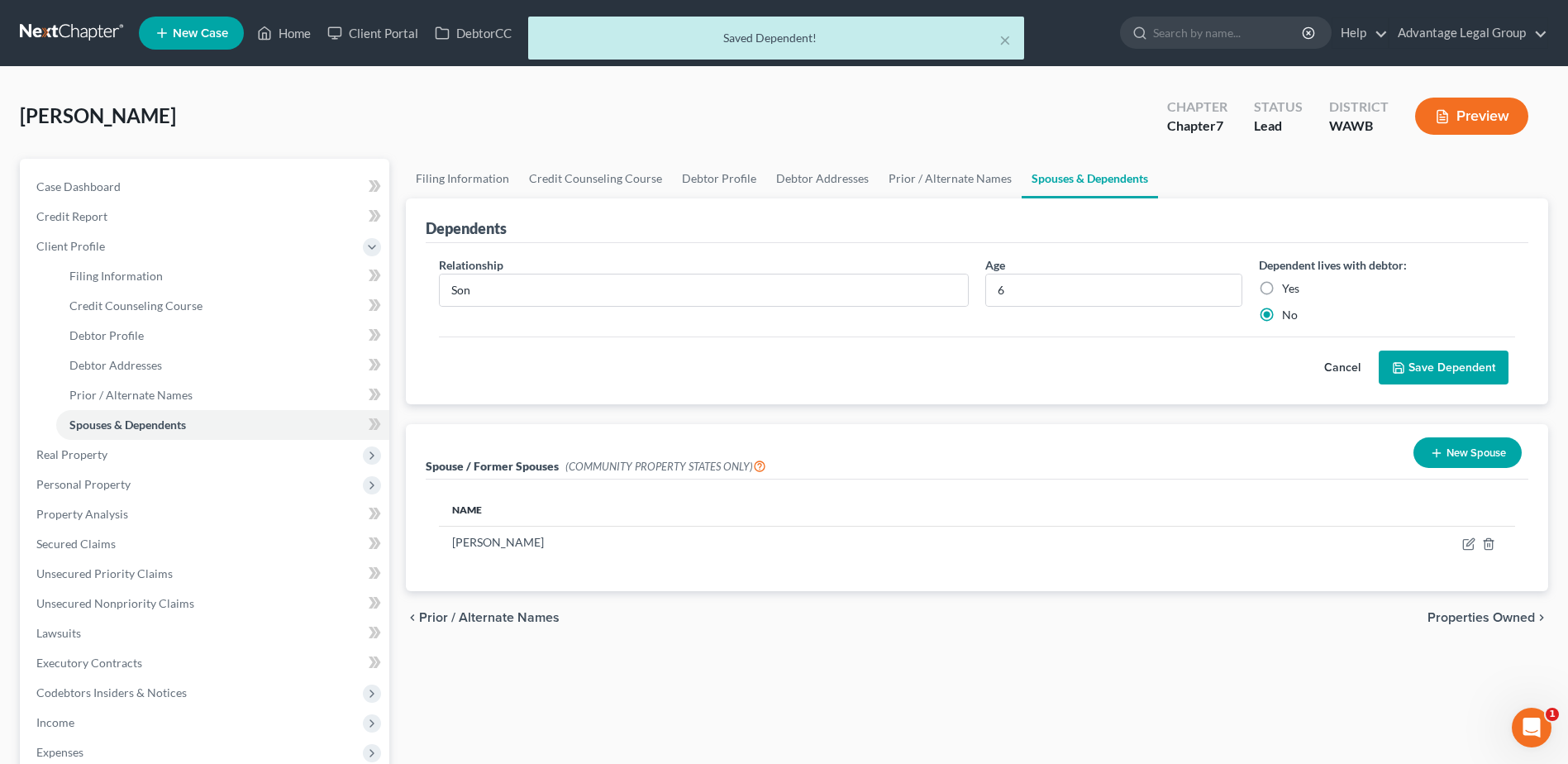
click at [1282, 287] on label "Yes" at bounding box center [1290, 288] width 17 height 17
click at [1289, 287] on input "Yes" at bounding box center [1294, 286] width 11 height 11
radio input "true"
click at [1413, 352] on button "Save Dependent" at bounding box center [1443, 368] width 129 height 35
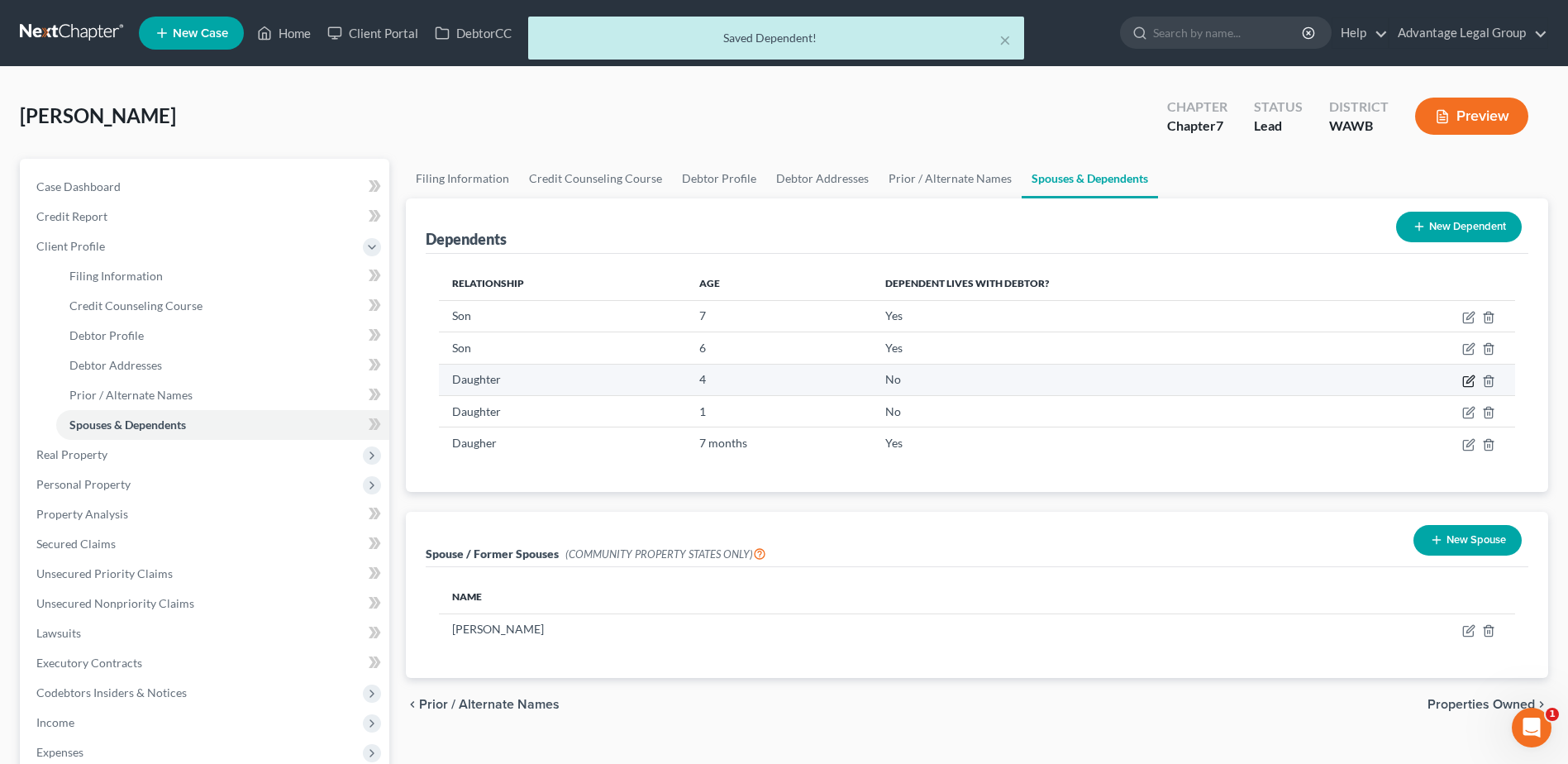
click at [1465, 381] on icon "button" at bounding box center [1469, 381] width 13 height 13
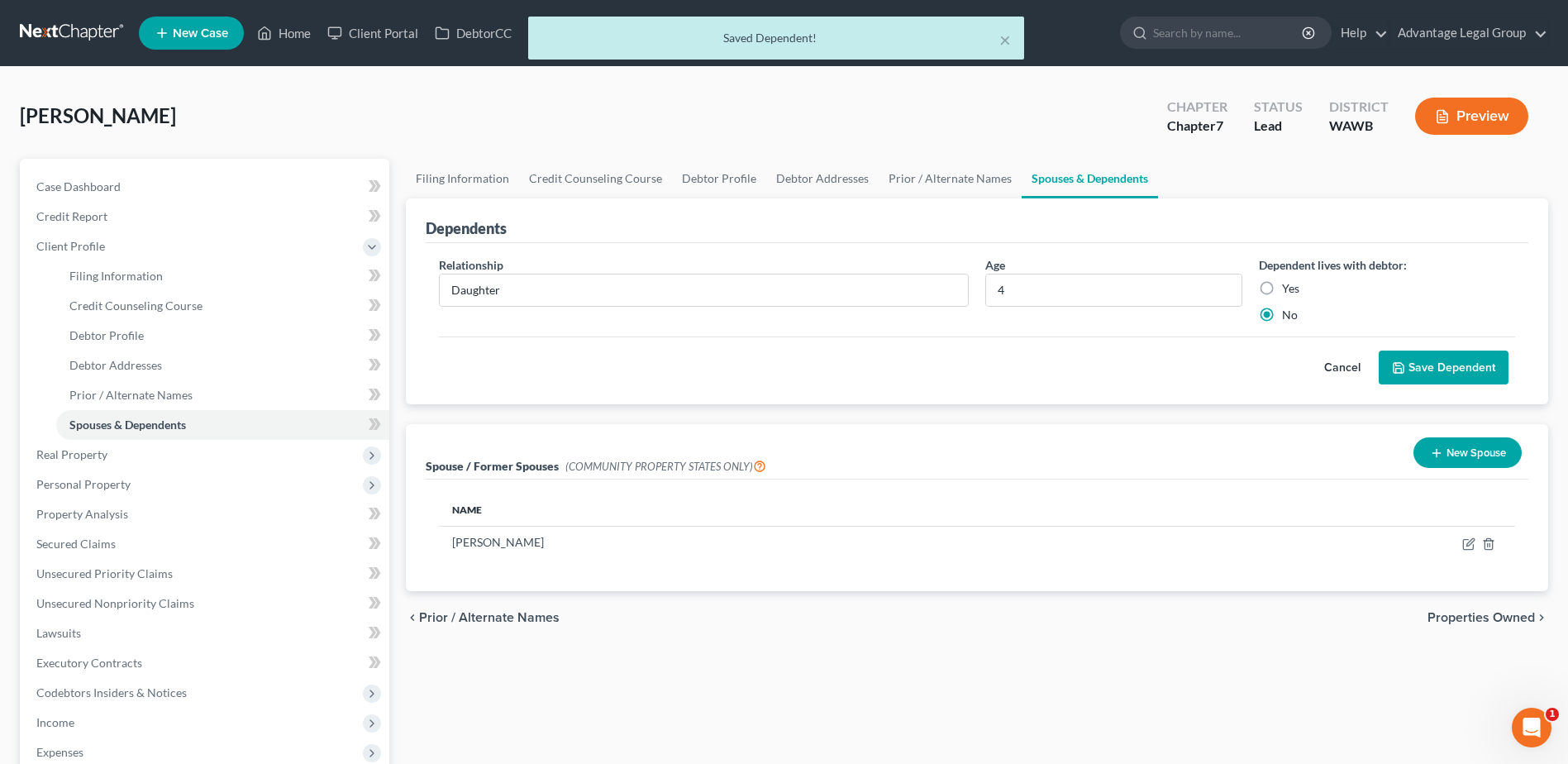
click at [1282, 288] on label "Yes" at bounding box center [1290, 288] width 17 height 17
click at [1289, 288] on input "Yes" at bounding box center [1294, 286] width 11 height 11
radio input "true"
click at [1416, 358] on button "Save Dependent" at bounding box center [1443, 368] width 129 height 35
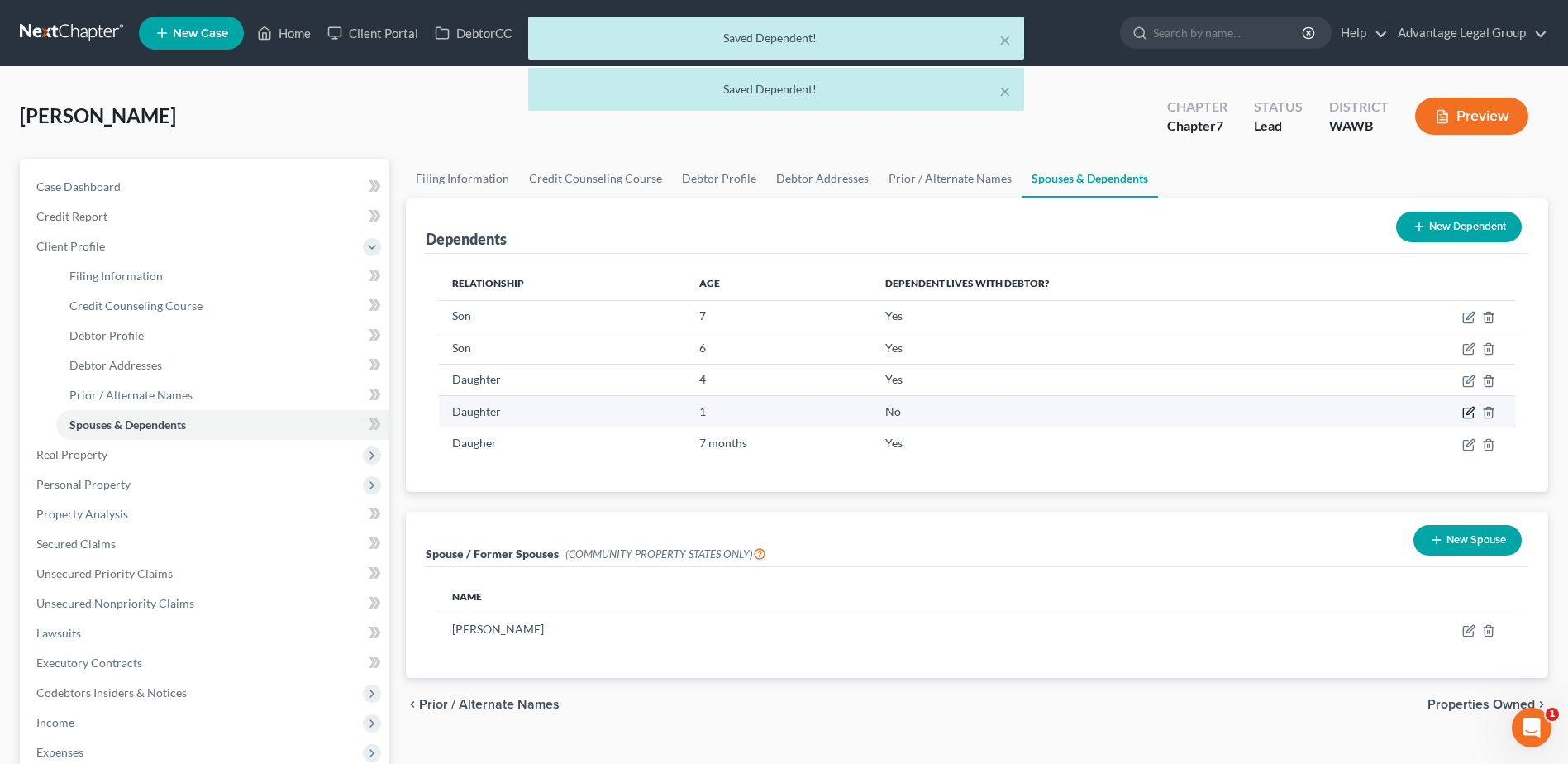
click at [1467, 410] on icon "button" at bounding box center [1469, 412] width 13 height 13
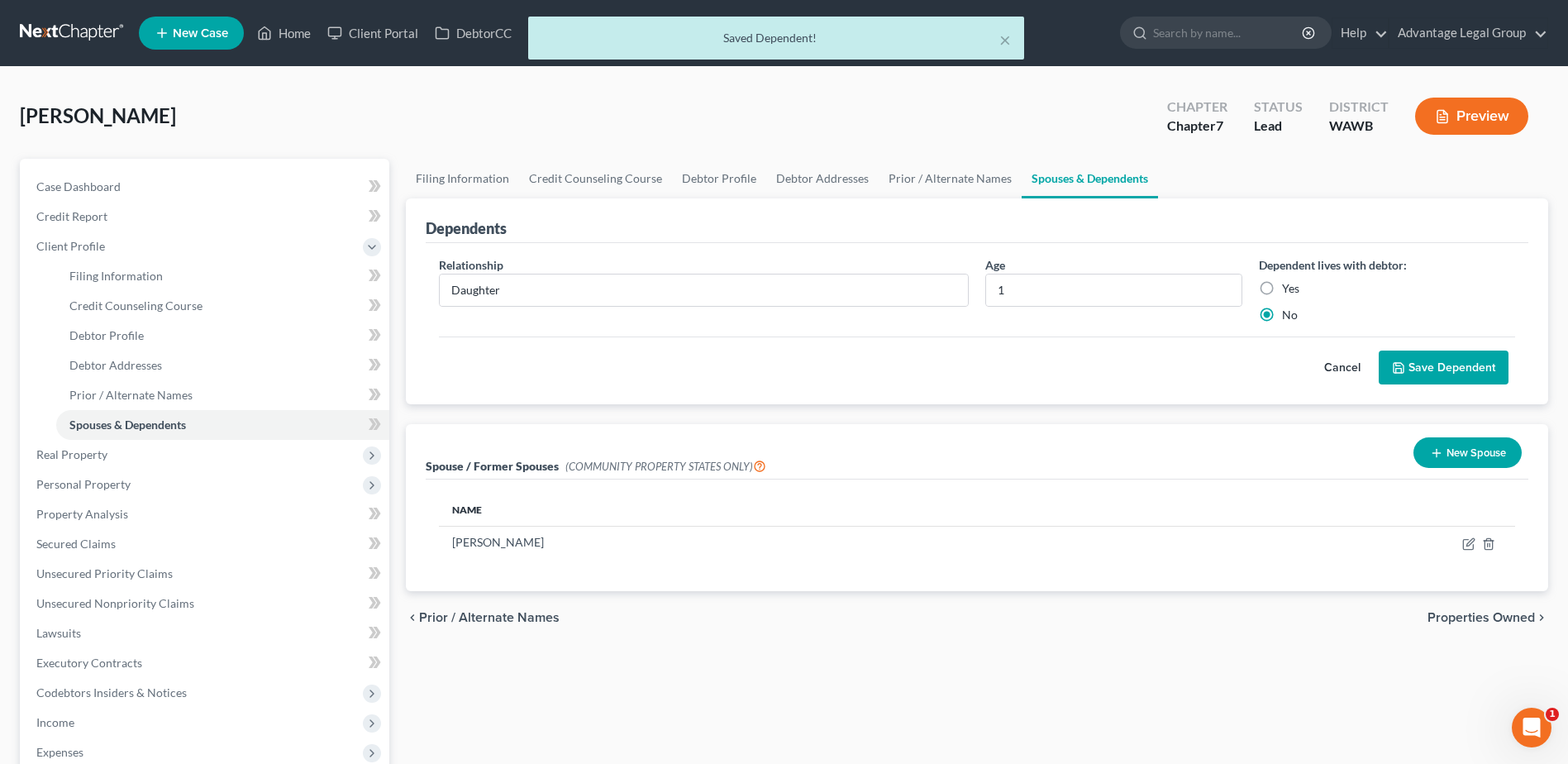
click at [1282, 285] on label "Yes" at bounding box center [1290, 288] width 17 height 17
click at [1289, 285] on input "Yes" at bounding box center [1294, 286] width 11 height 11
radio input "true"
click at [1418, 360] on button "Save Dependent" at bounding box center [1443, 368] width 129 height 35
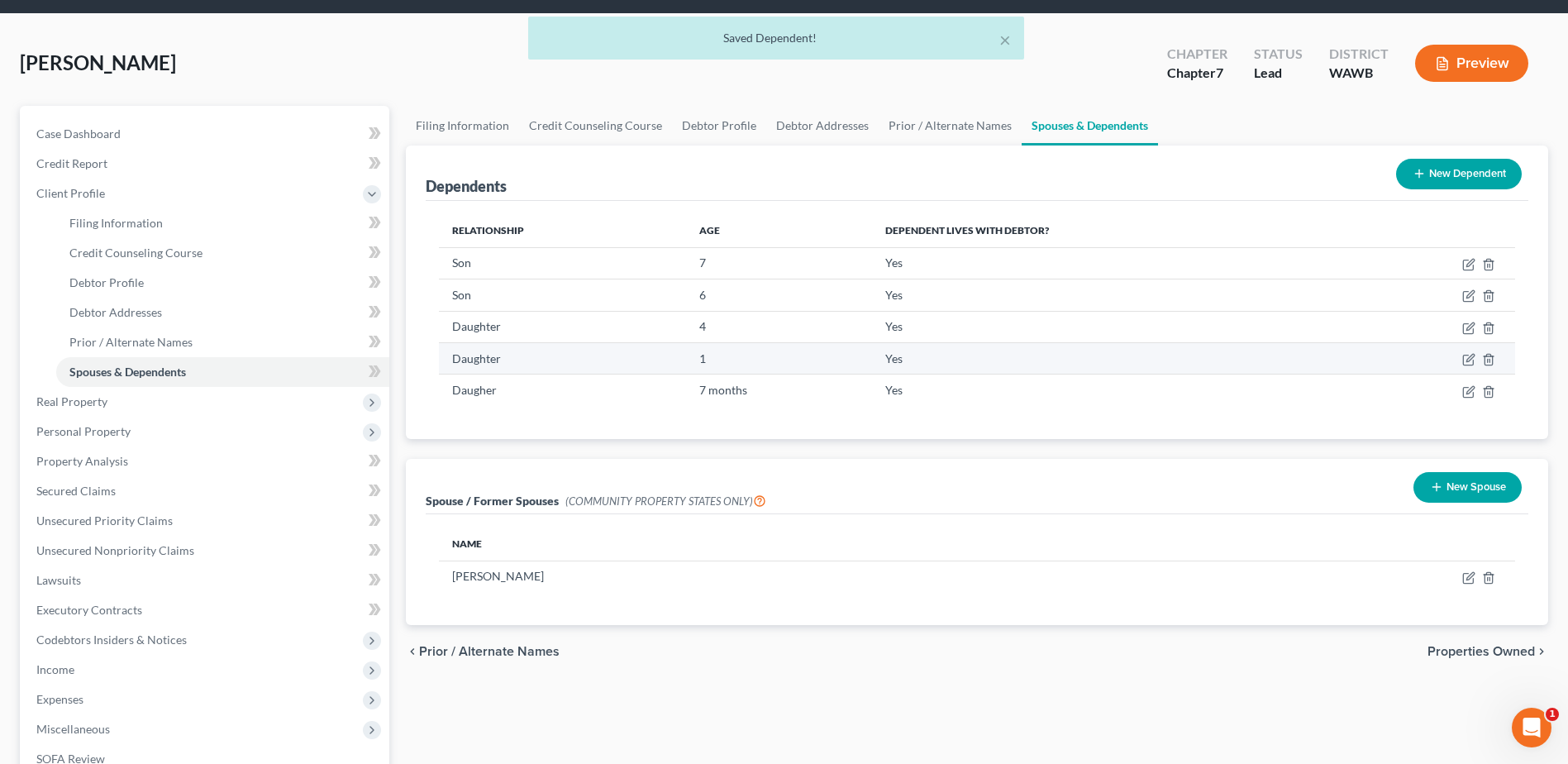
scroll to position [165, 0]
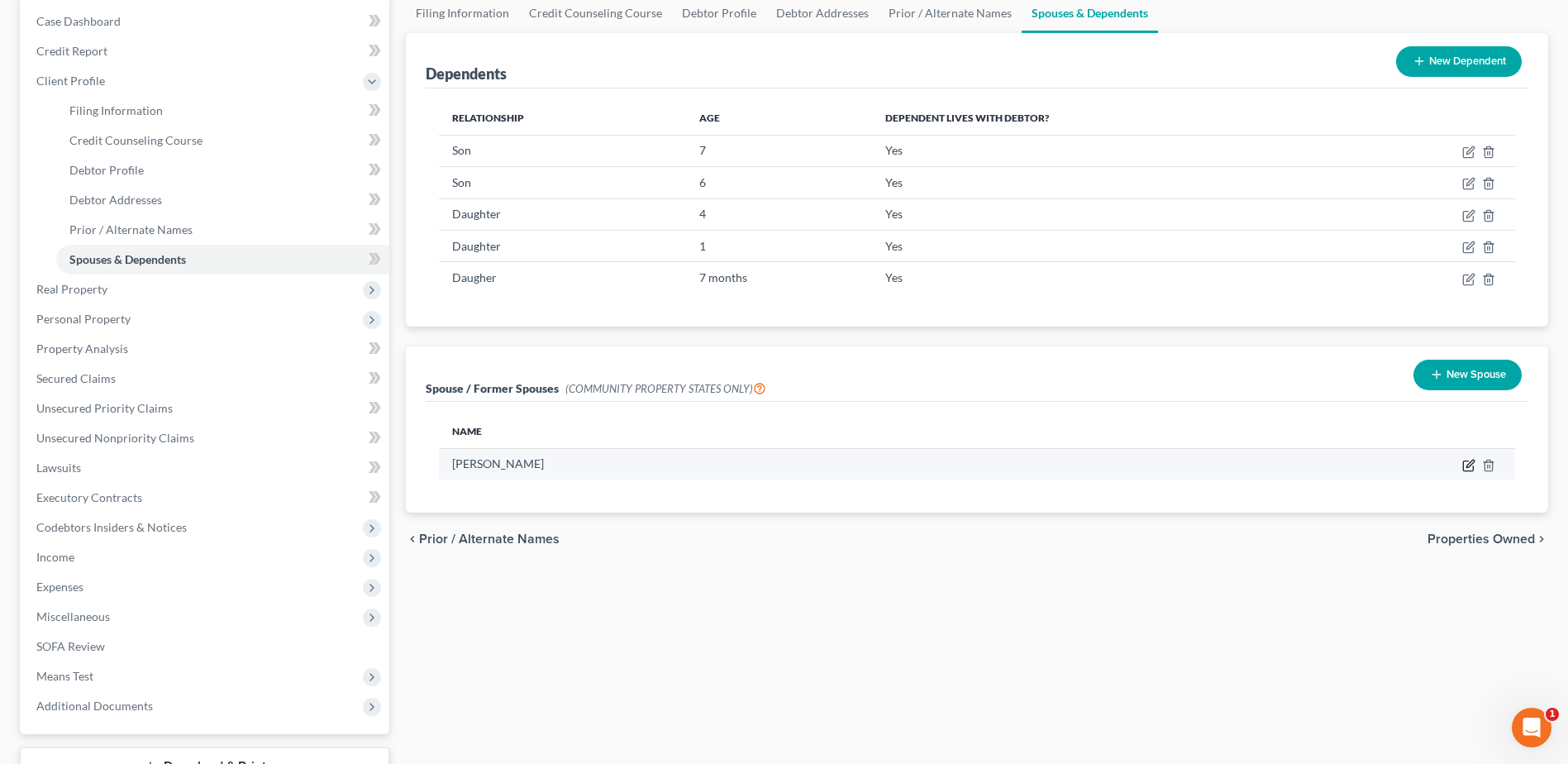
click at [1463, 467] on icon "button" at bounding box center [1469, 465] width 13 height 13
select select "9"
select select "50"
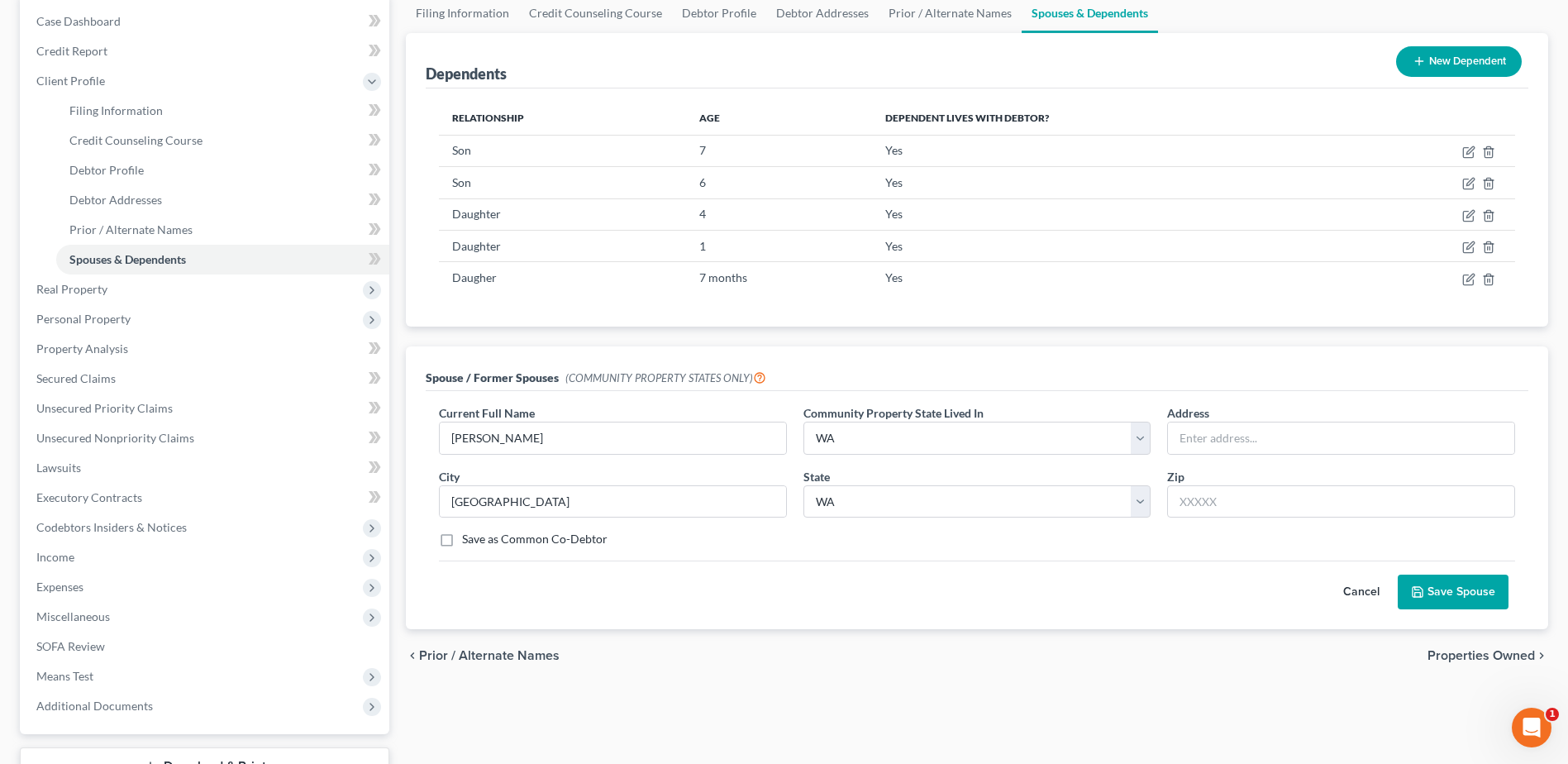
click at [1458, 586] on button "Save Spouse" at bounding box center [1453, 592] width 111 height 35
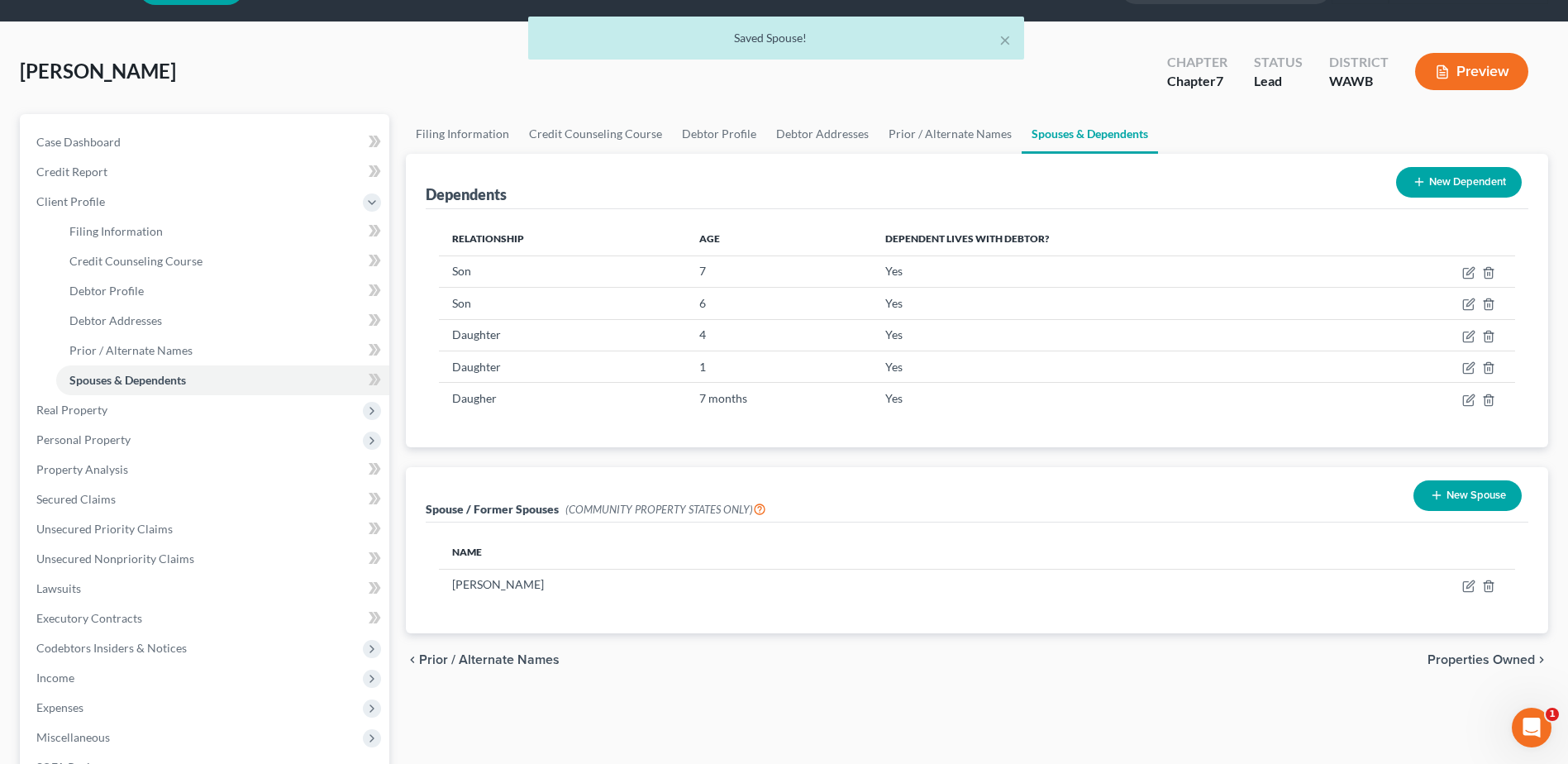
scroll to position [83, 0]
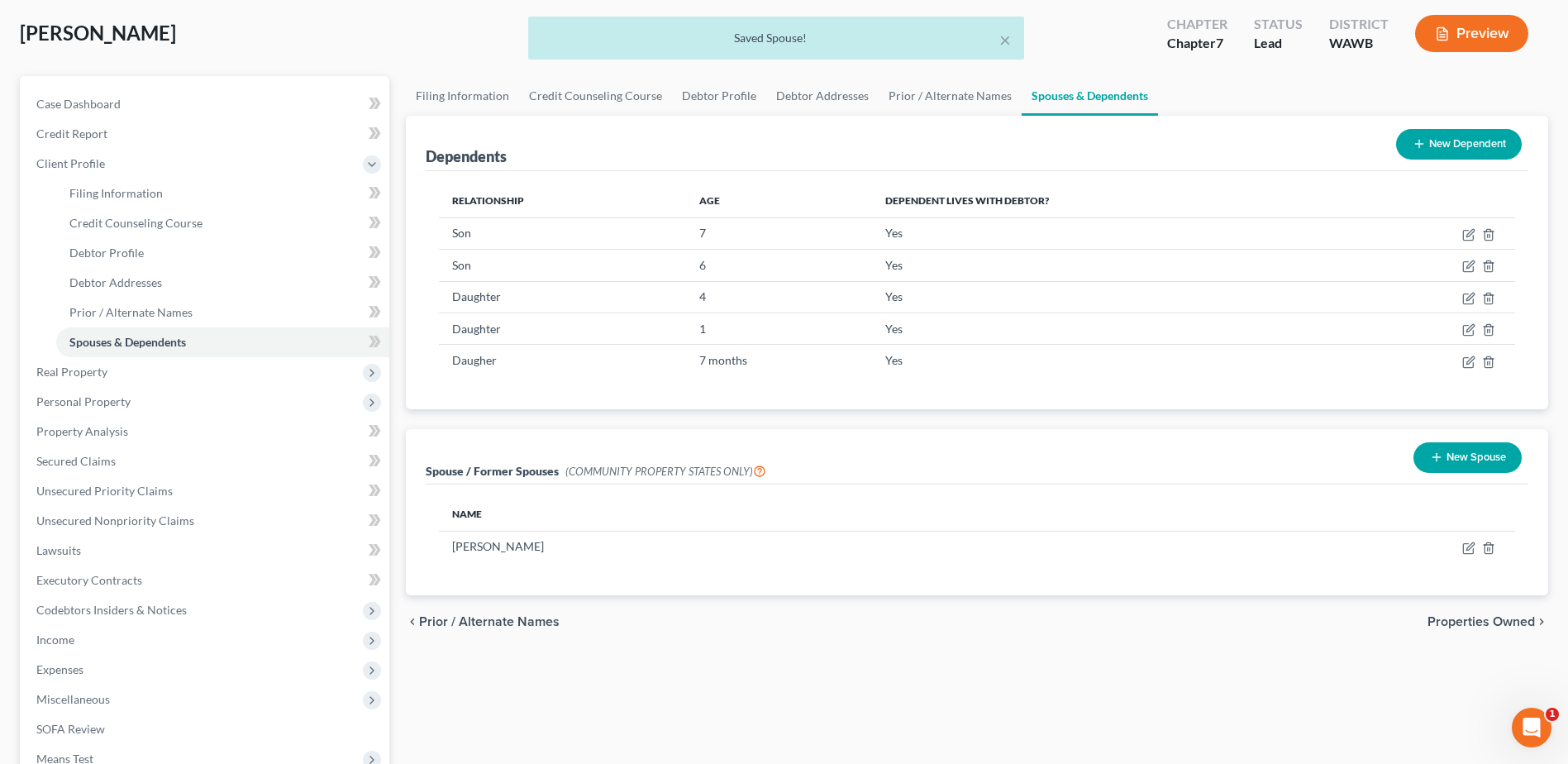
click at [1483, 628] on span "Properties Owned" at bounding box center [1481, 621] width 107 height 13
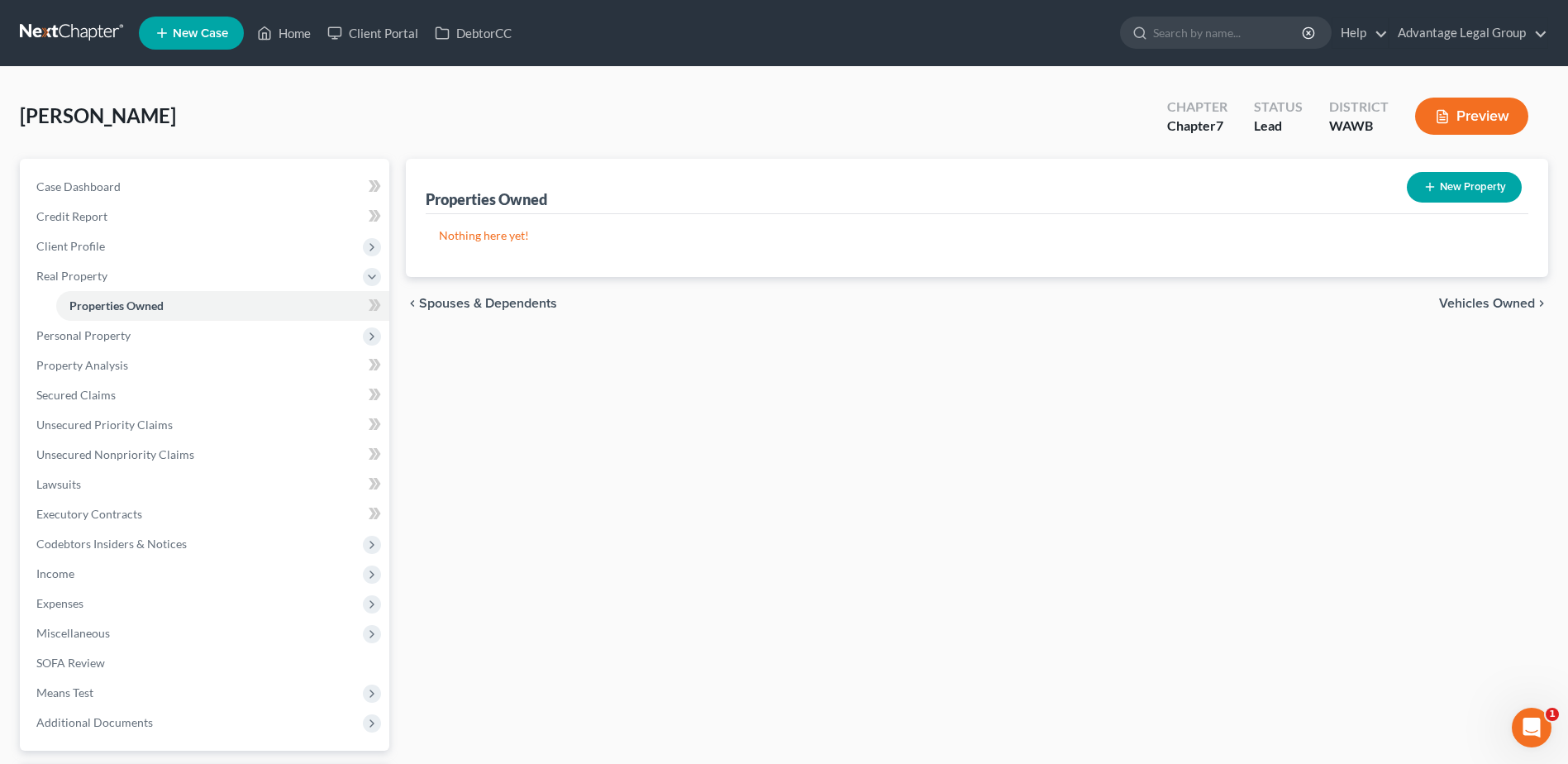
click at [1467, 304] on span "Vehicles Owned" at bounding box center [1487, 303] width 95 height 13
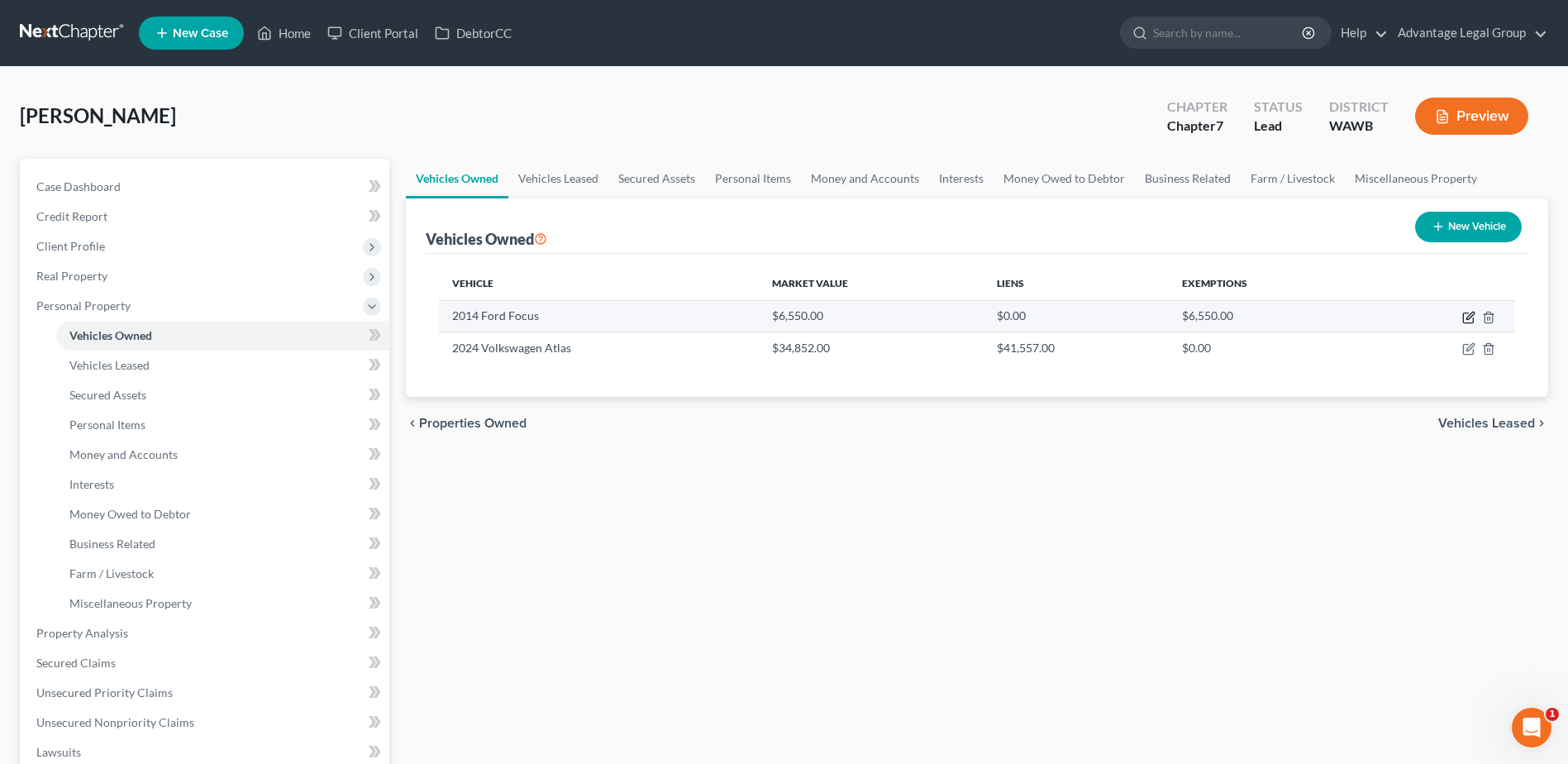
click at [1471, 313] on icon "button" at bounding box center [1470, 315] width 7 height 7
select select "0"
select select "12"
select select "3"
select select "0"
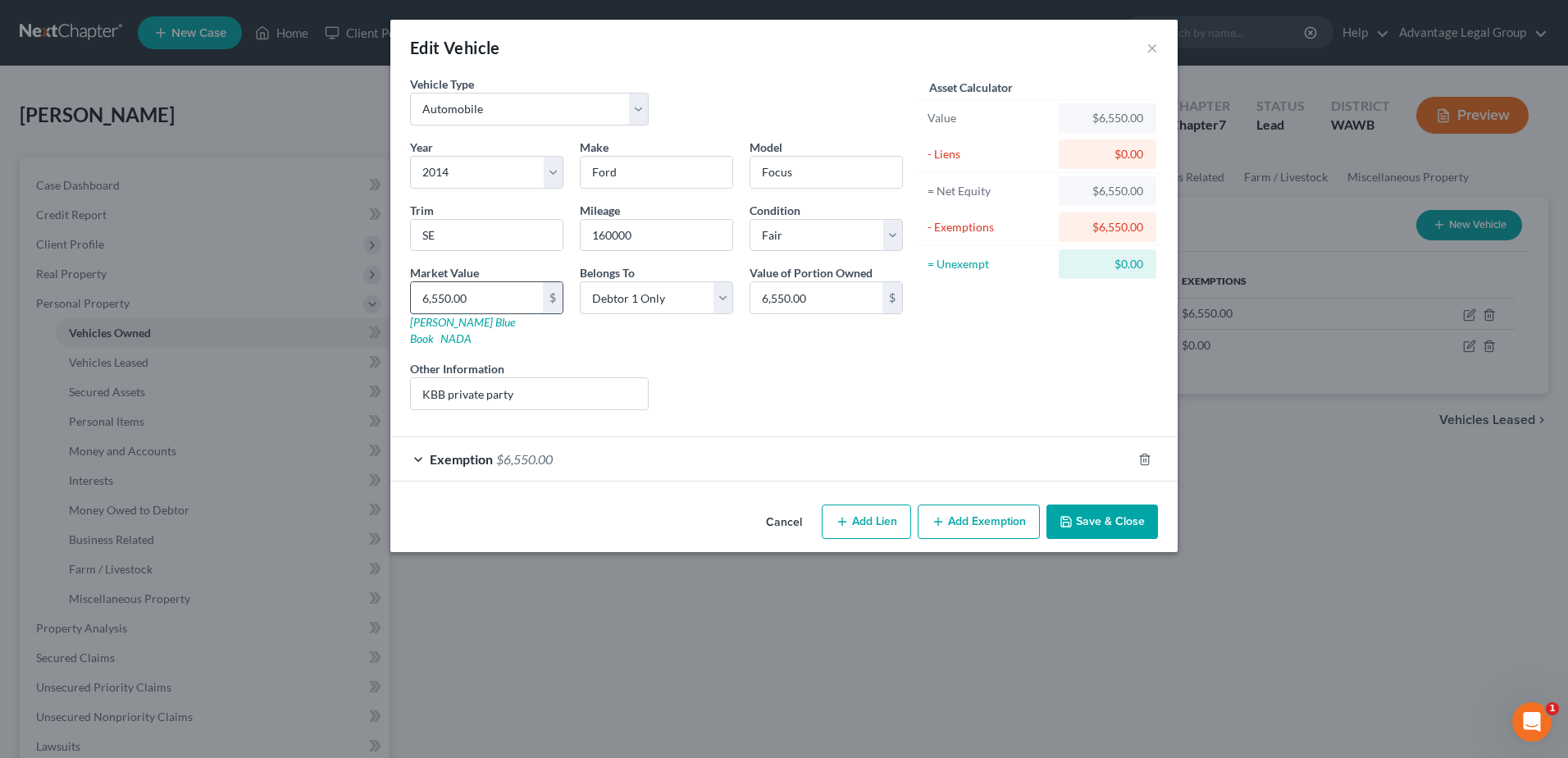
click at [509, 298] on input "6,550.00" at bounding box center [476, 298] width 132 height 31
type input "2"
type input "2.00"
type input "25"
type input "25.00"
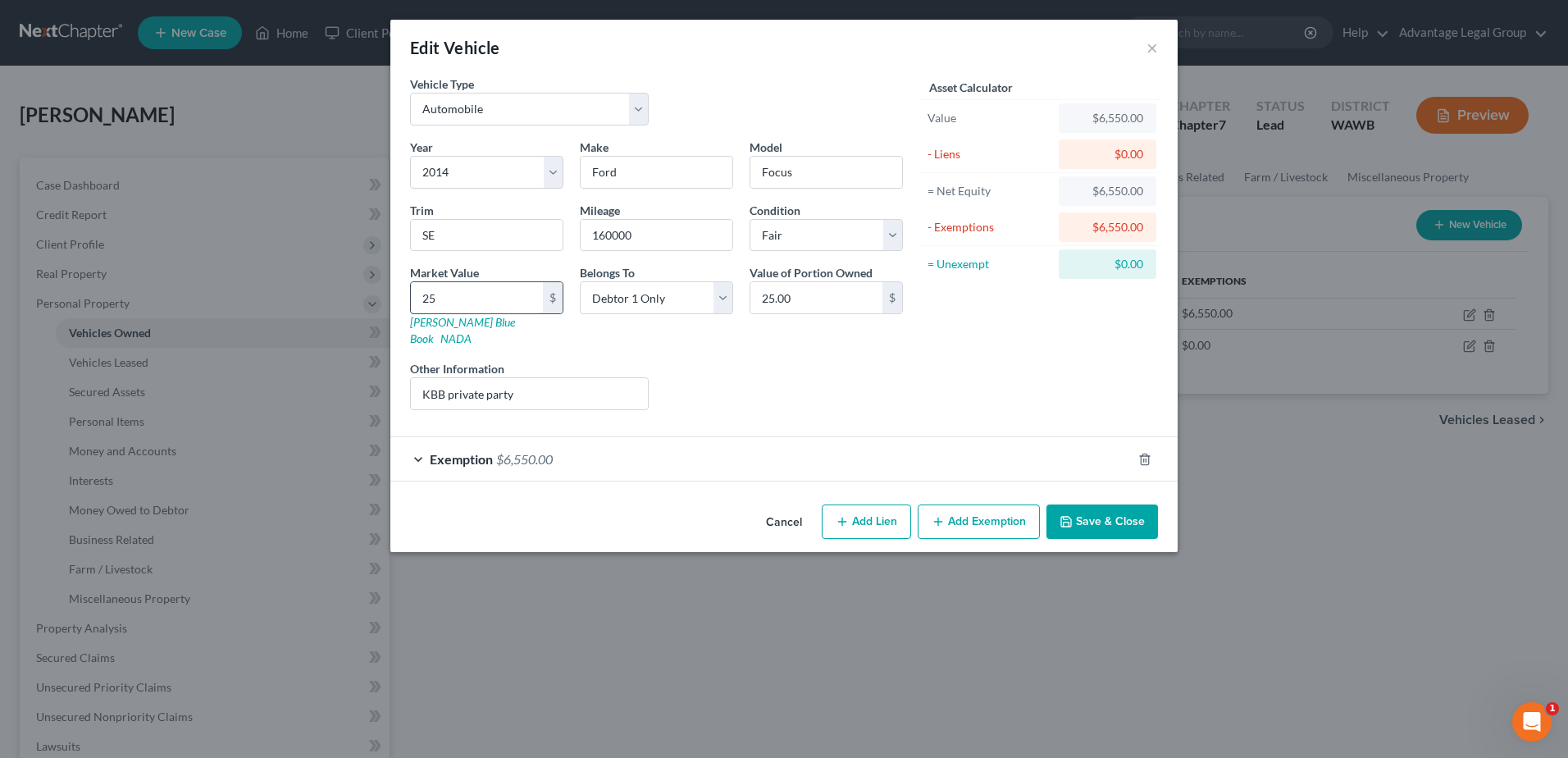
type input "250"
type input "250.00"
type input "2500"
type input "2,500.00"
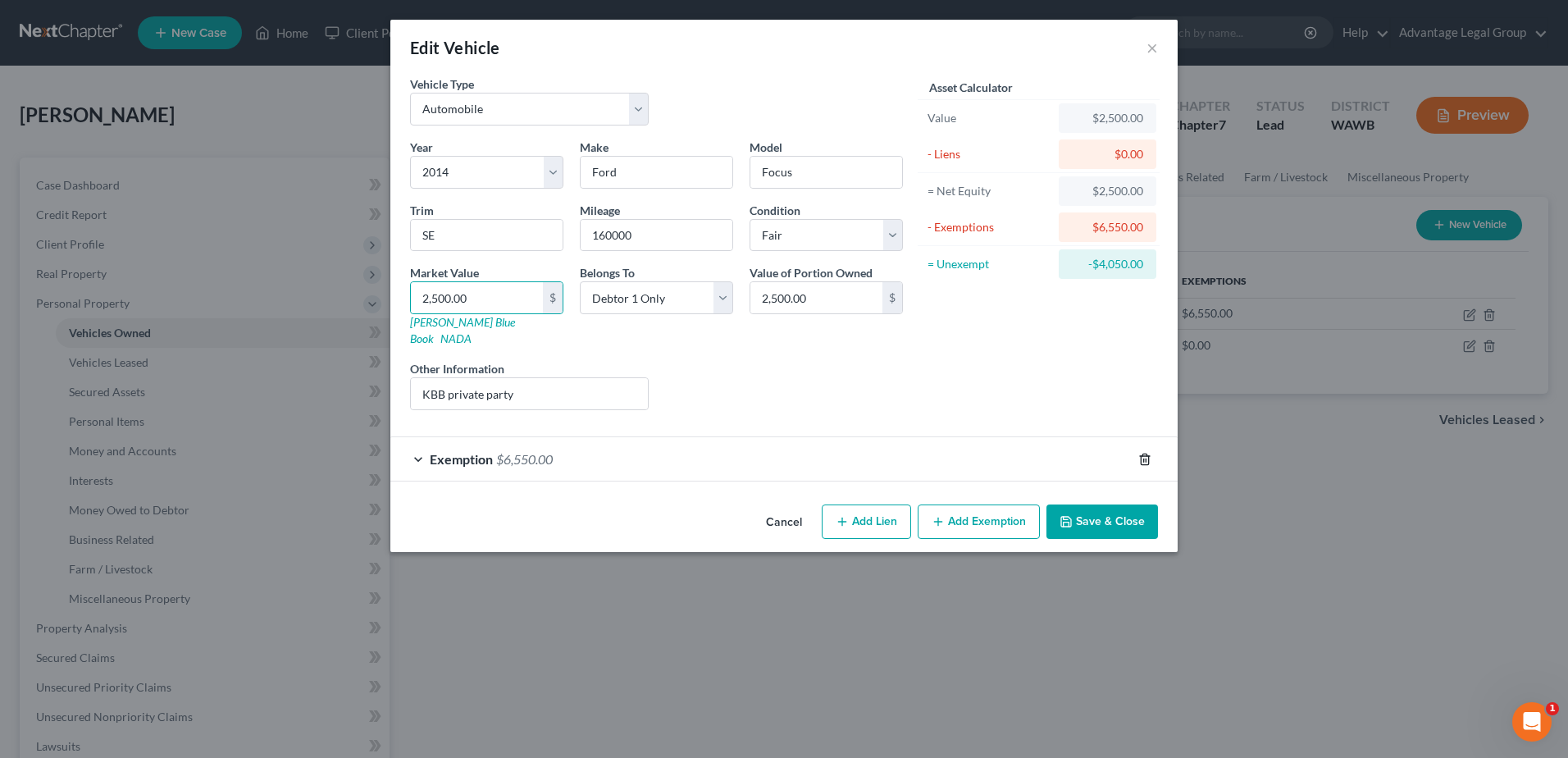
click at [1148, 453] on icon "button" at bounding box center [1144, 459] width 7 height 11
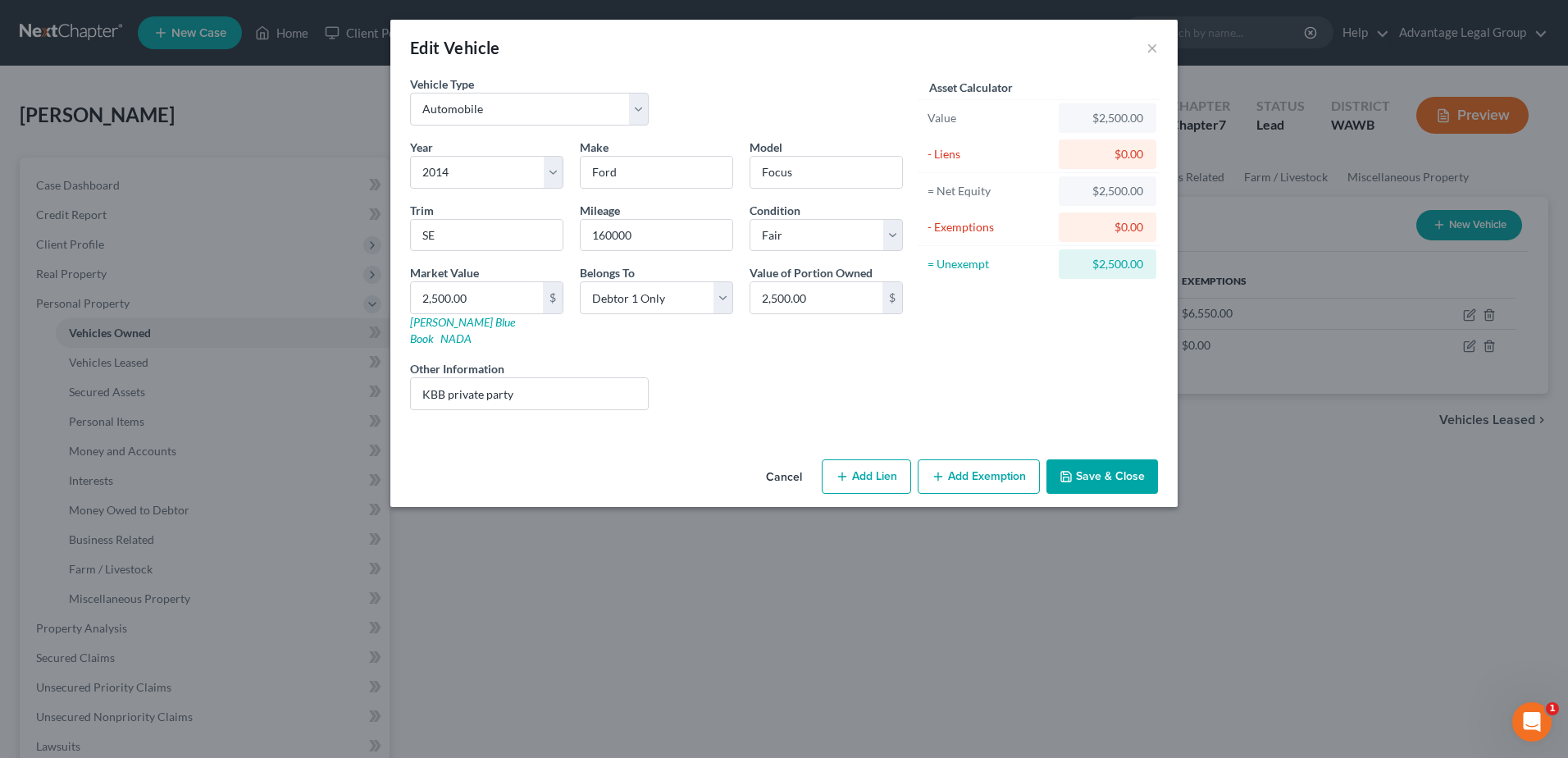
click at [977, 462] on button "Add Exemption" at bounding box center [979, 476] width 122 height 35
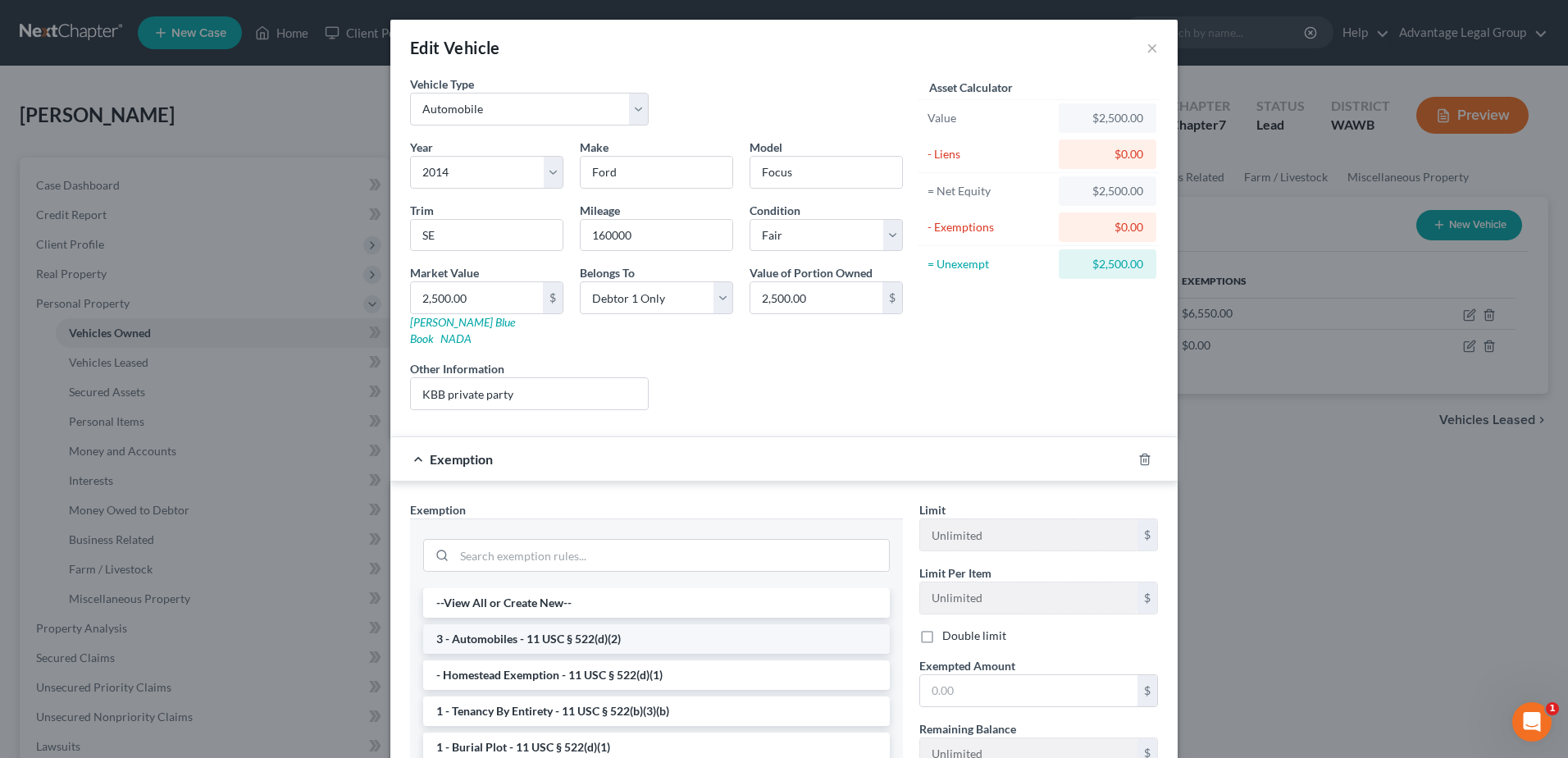
click at [584, 629] on li "3 - Automobiles - 11 USC § 522(d)(2)" at bounding box center [656, 638] width 467 height 29
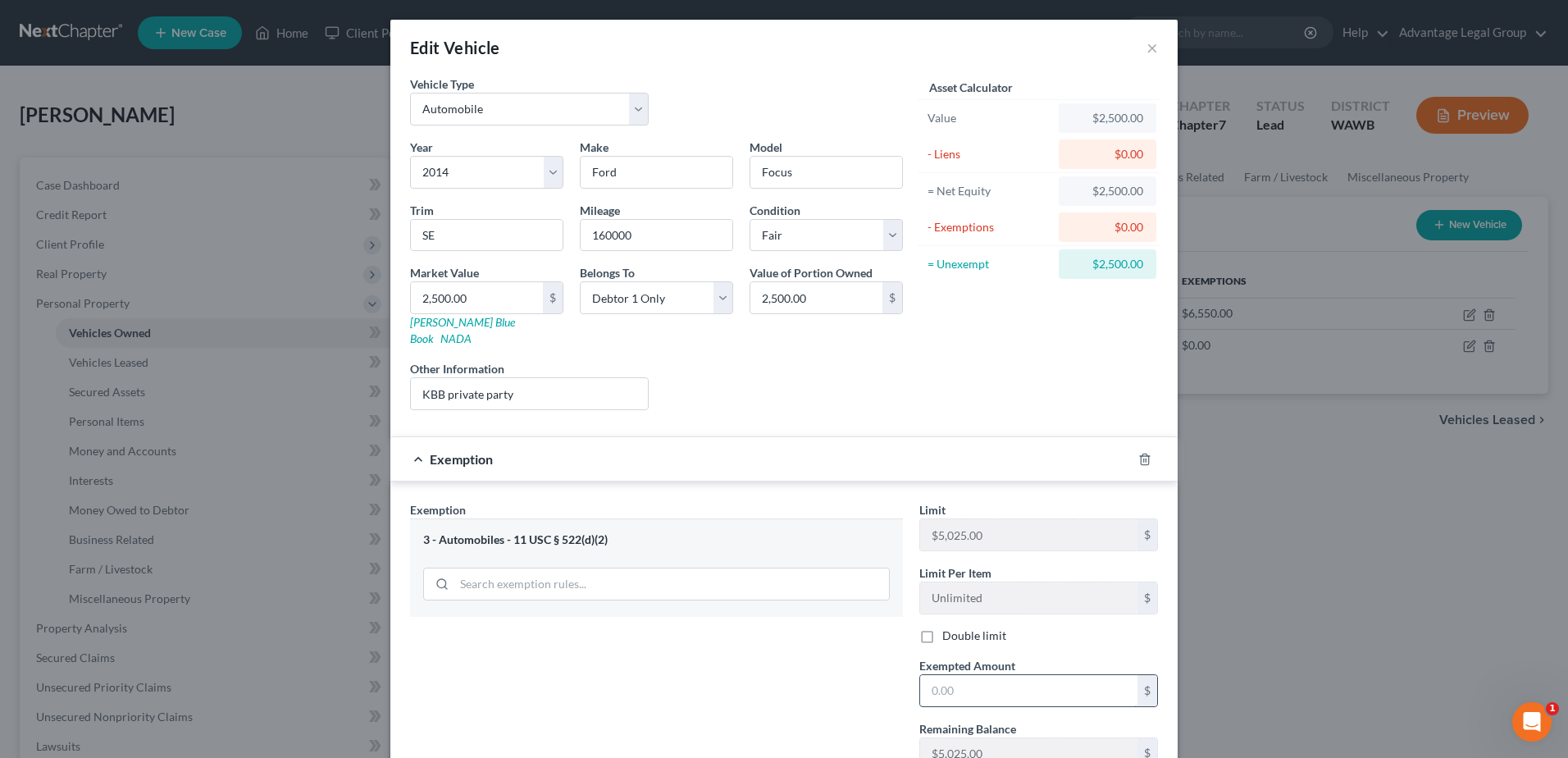
click at [983, 675] on input "text" at bounding box center [1028, 690] width 217 height 31
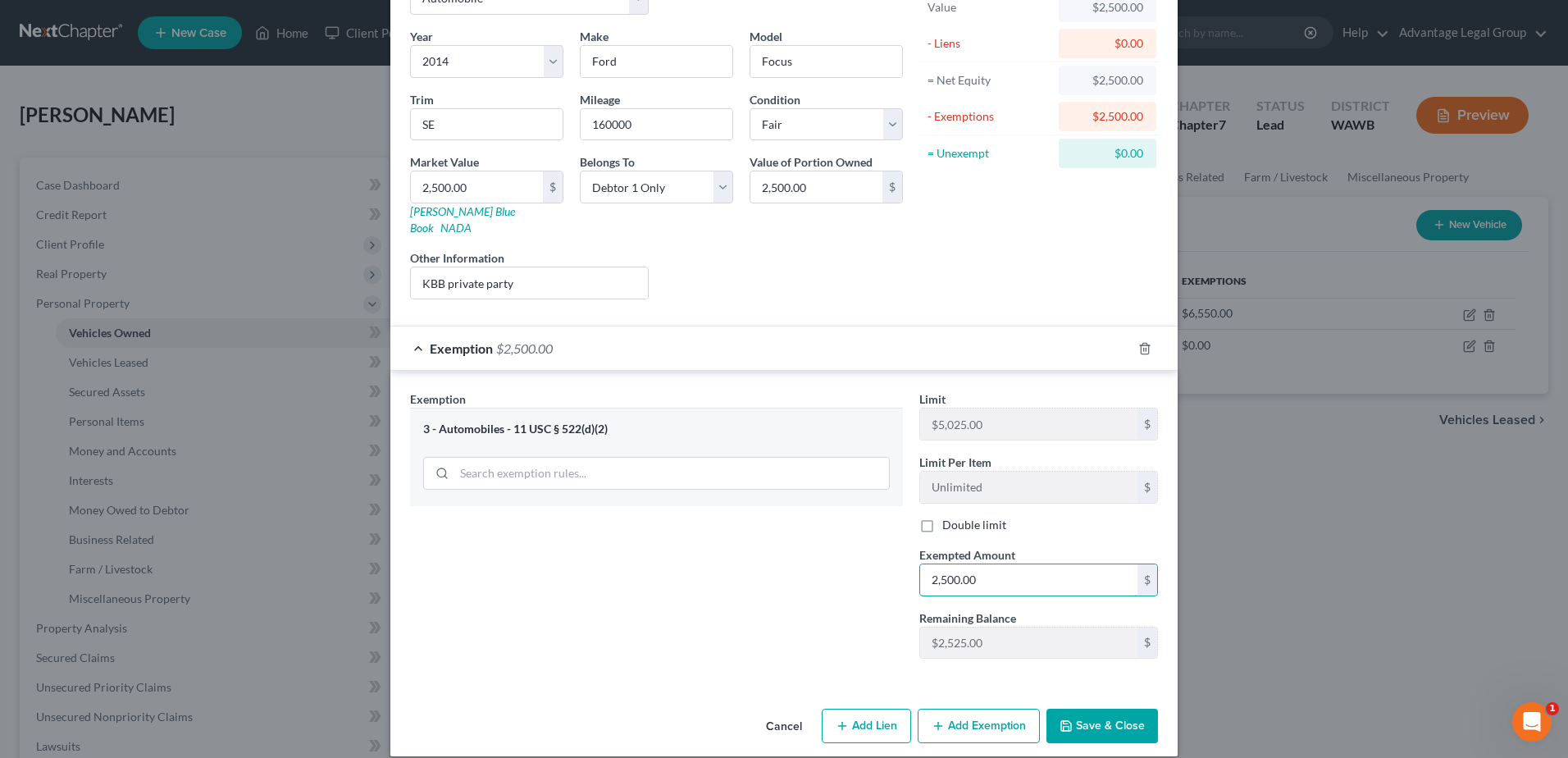
scroll to position [112, 0]
type input "2,500.00"
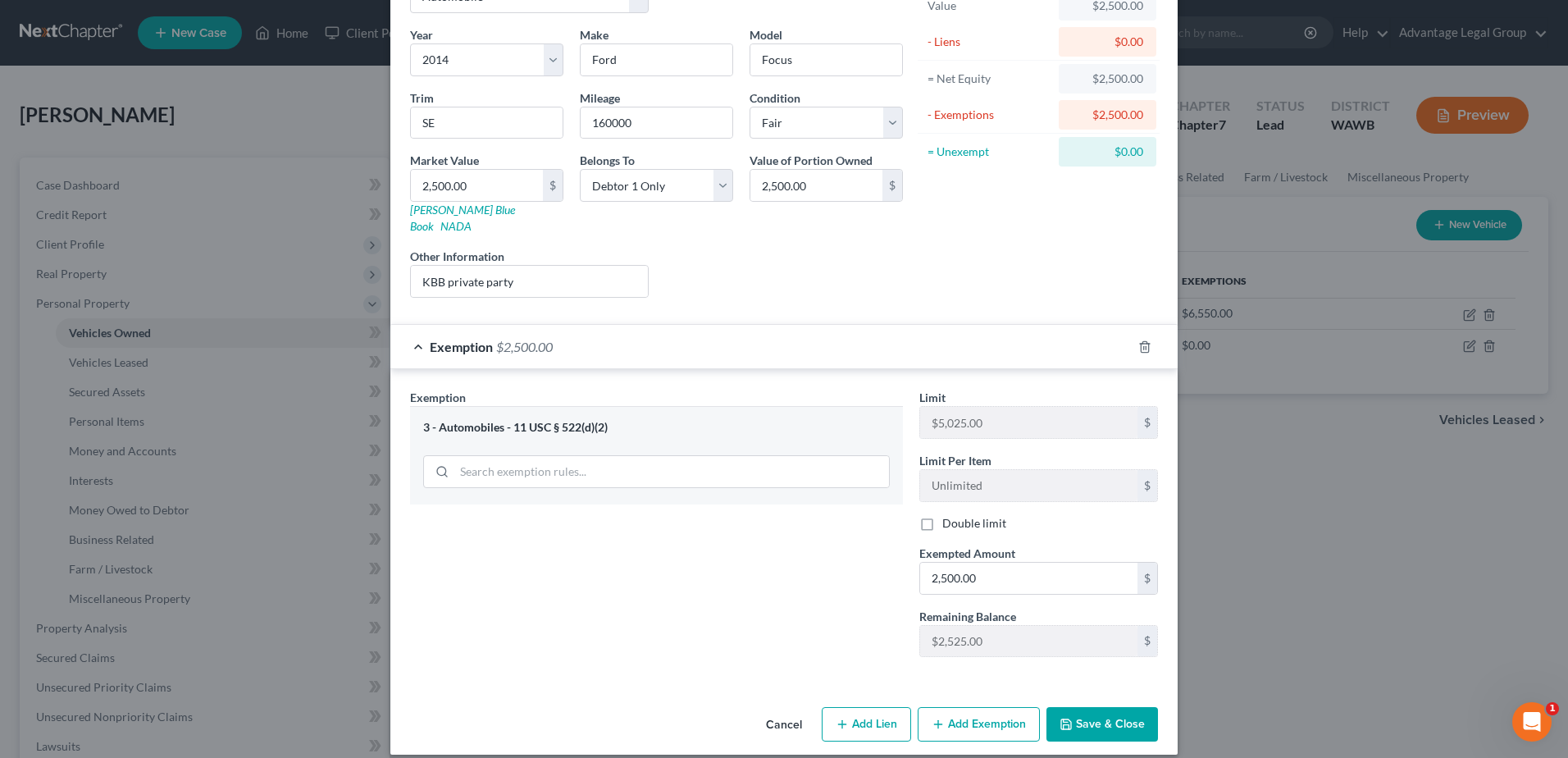
click at [1088, 707] on button "Save & Close" at bounding box center [1102, 723] width 112 height 35
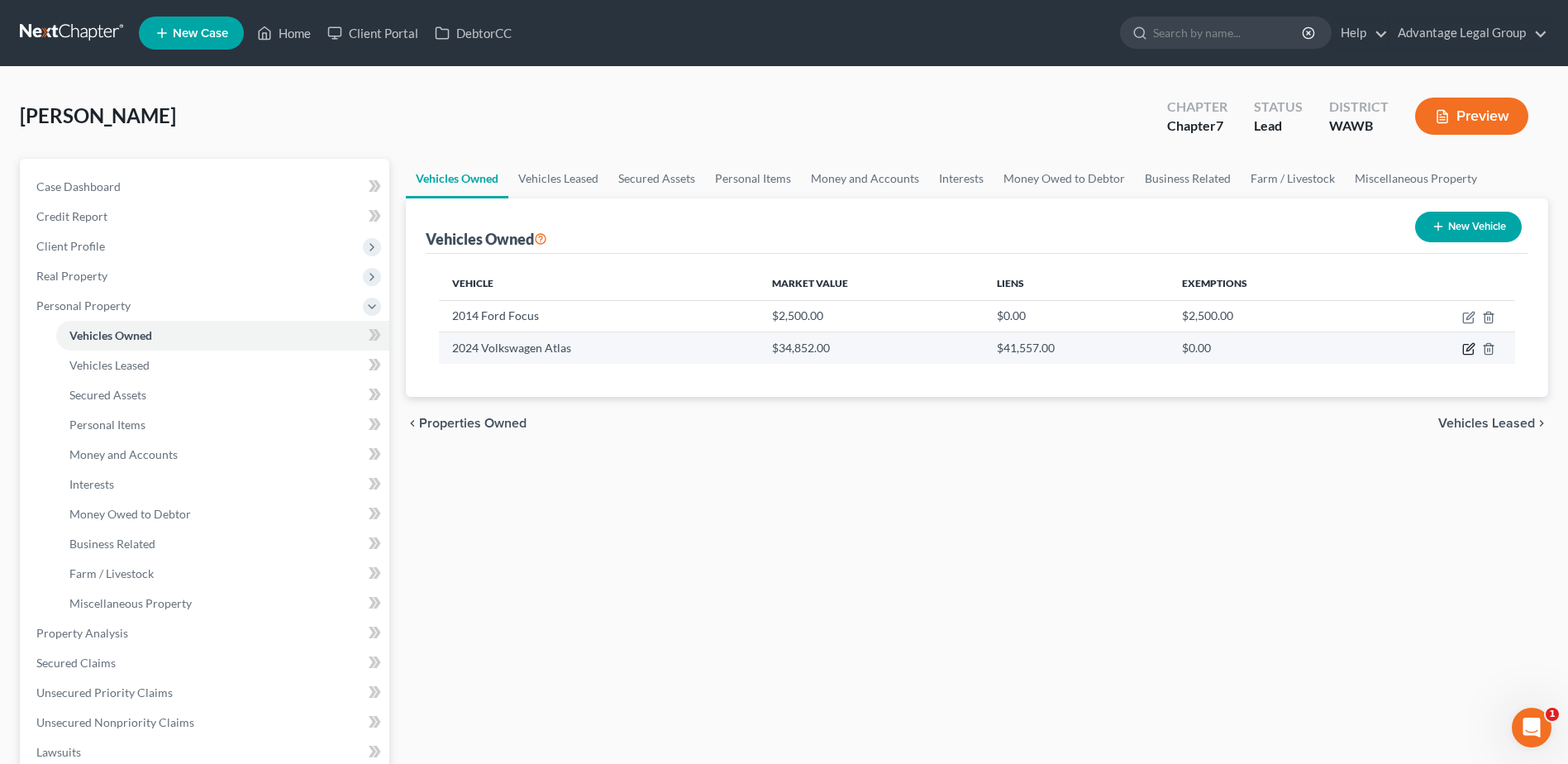
click at [1468, 353] on icon "button" at bounding box center [1469, 348] width 13 height 13
select select "0"
select select "2"
select select "1"
select select "0"
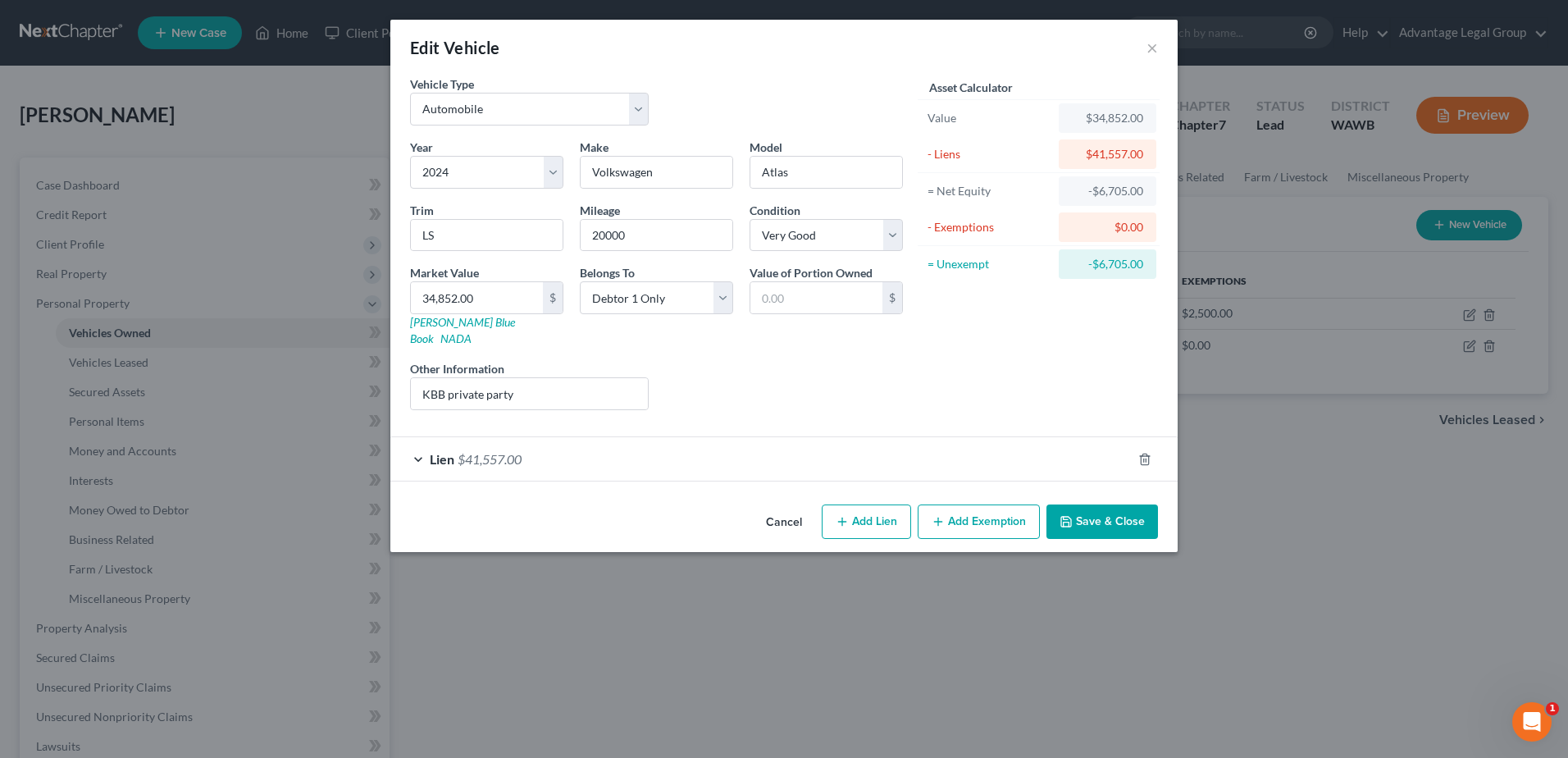
click at [479, 451] on span "$41,557.00" at bounding box center [490, 459] width 64 height 16
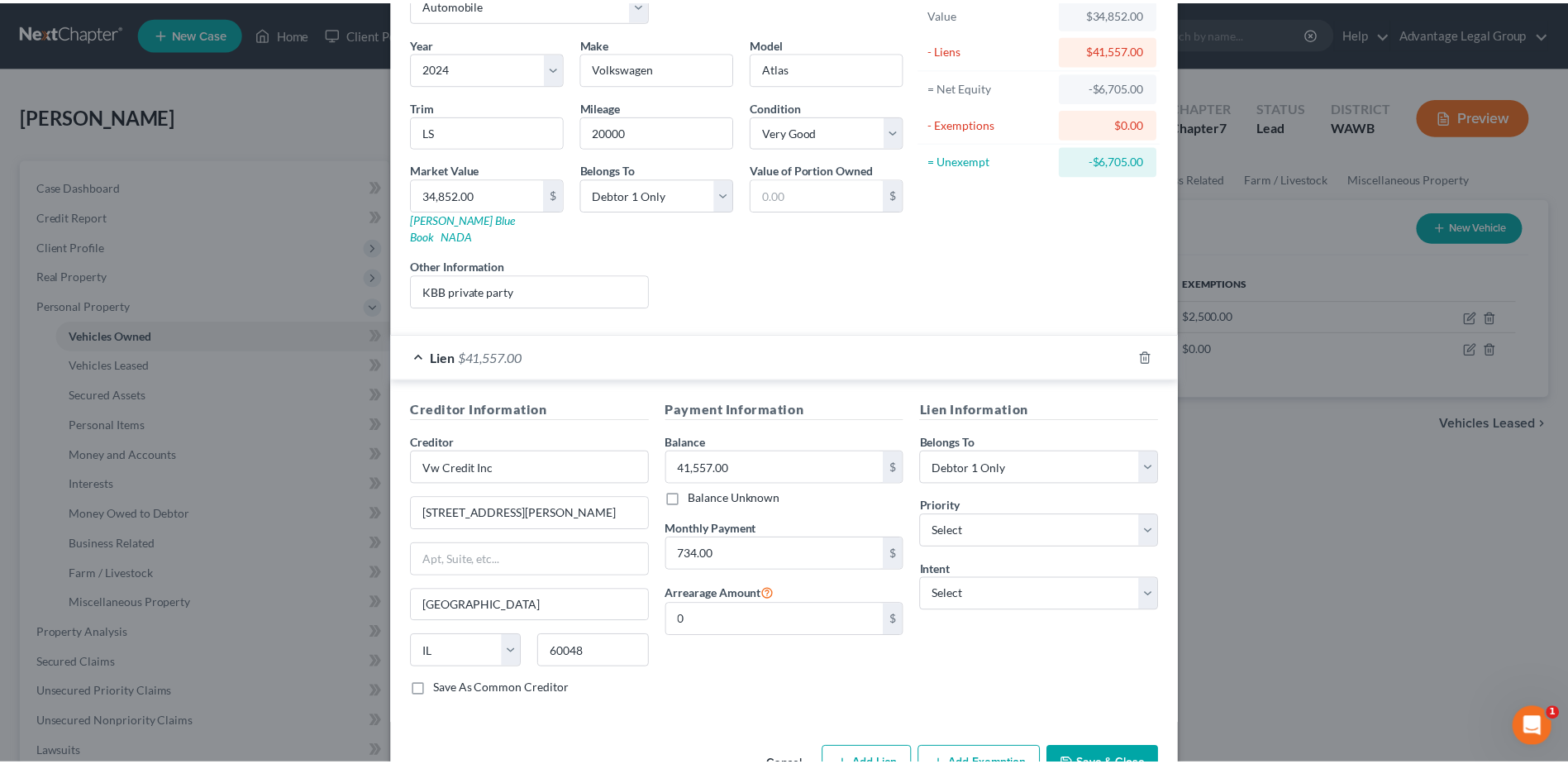
scroll to position [140, 0]
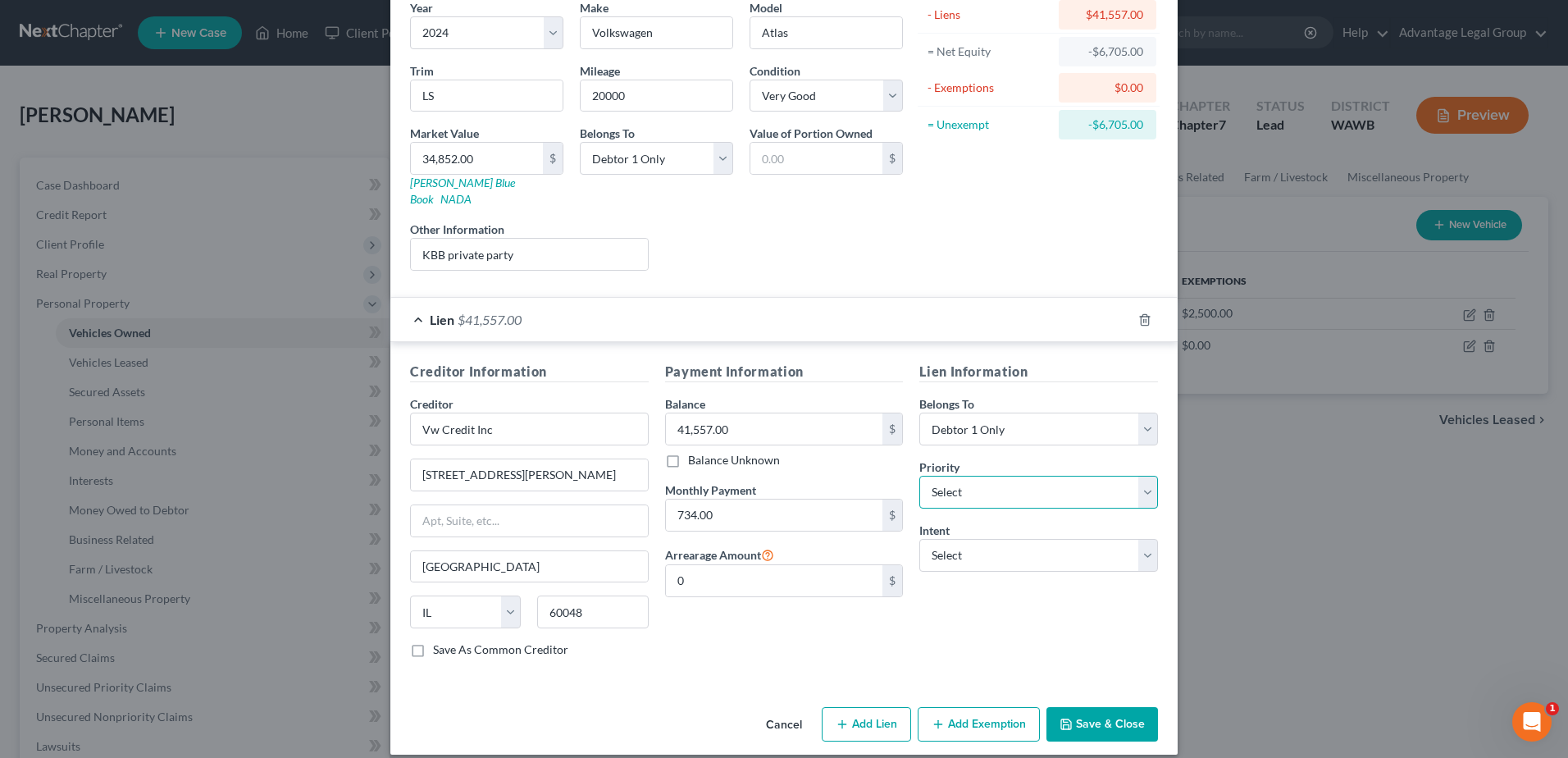
click at [1145, 478] on select "Select 1st 2nd 3rd 4th 5th 6th 7th 8th 9th 10th 11th 12th 13th 14th 15th 16th 1…" at bounding box center [1039, 491] width 239 height 33
select select "0"
click at [919, 476] on select "Select 1st 2nd 3rd 4th 5th 6th 7th 8th 9th 10th 11th 12th 13th 14th 15th 16th 1…" at bounding box center [1039, 491] width 239 height 33
click at [1143, 541] on select "Select Surrender Redeem Reaffirm Avoid Other" at bounding box center [1039, 555] width 239 height 33
select select "0"
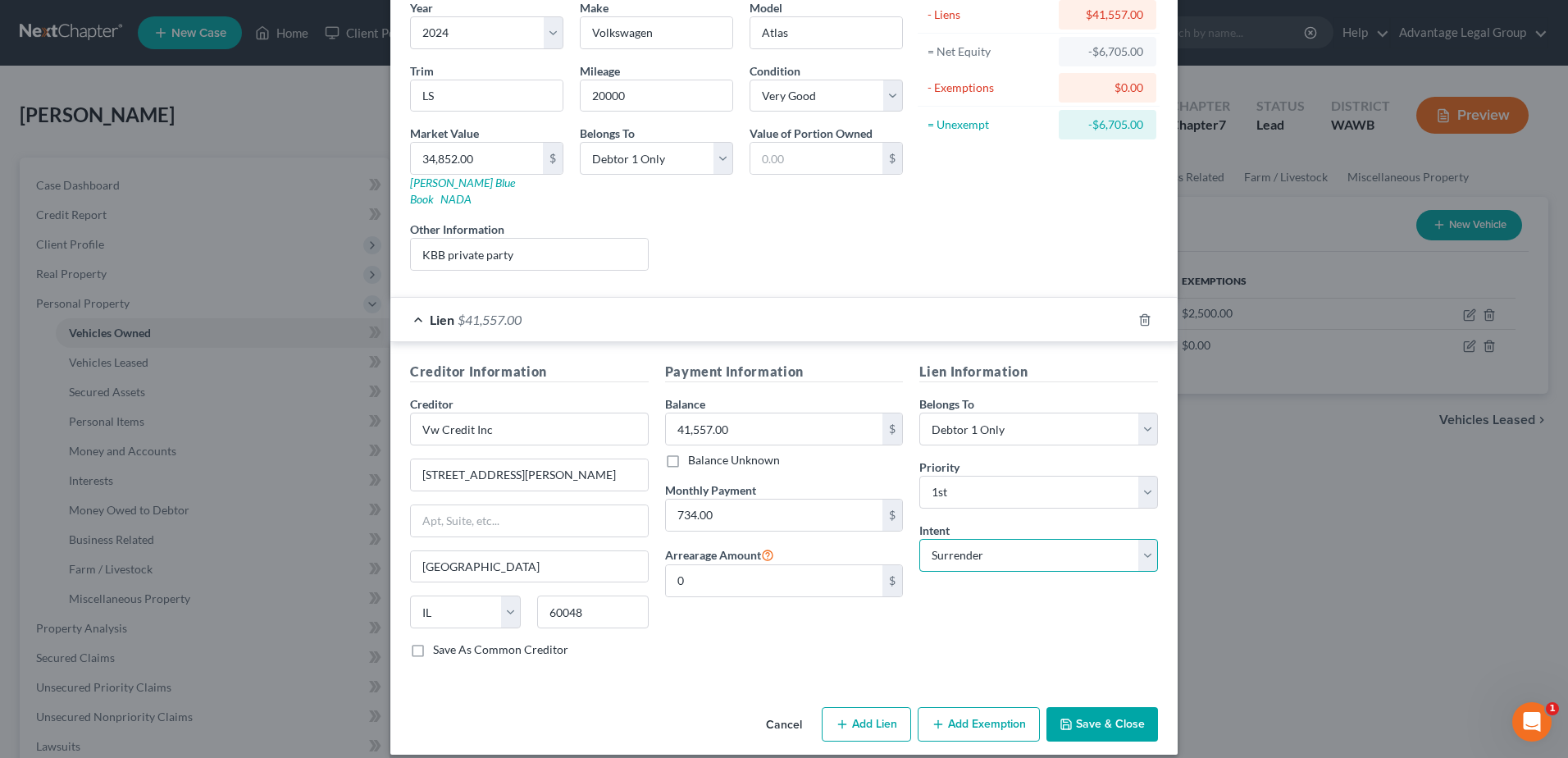
click at [919, 539] on select "Select Surrender Redeem Reaffirm Avoid Other" at bounding box center [1039, 555] width 239 height 33
click at [1085, 714] on button "Save & Close" at bounding box center [1102, 723] width 112 height 35
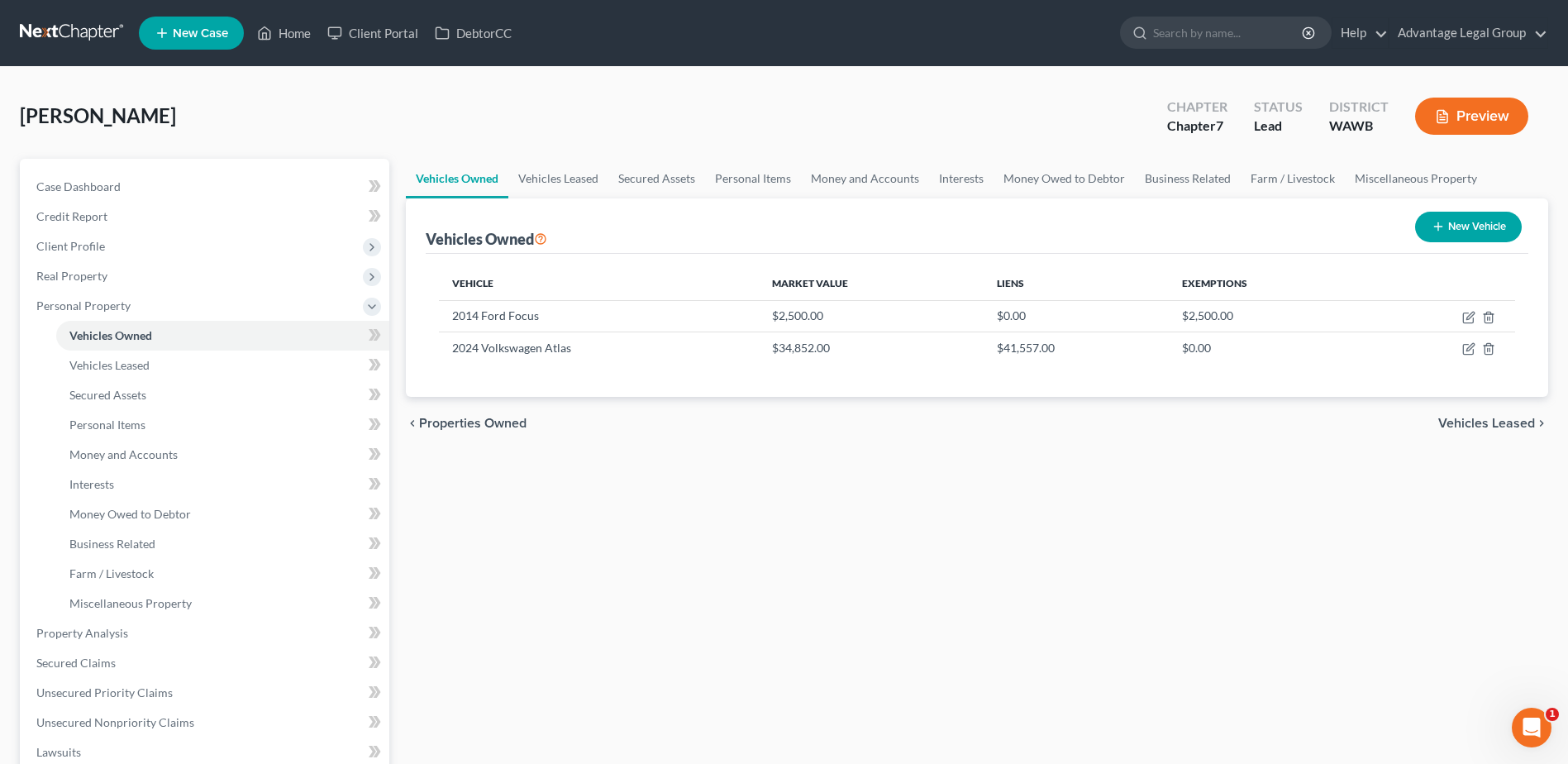
click at [1465, 420] on span "Vehicles Leased" at bounding box center [1487, 423] width 96 height 13
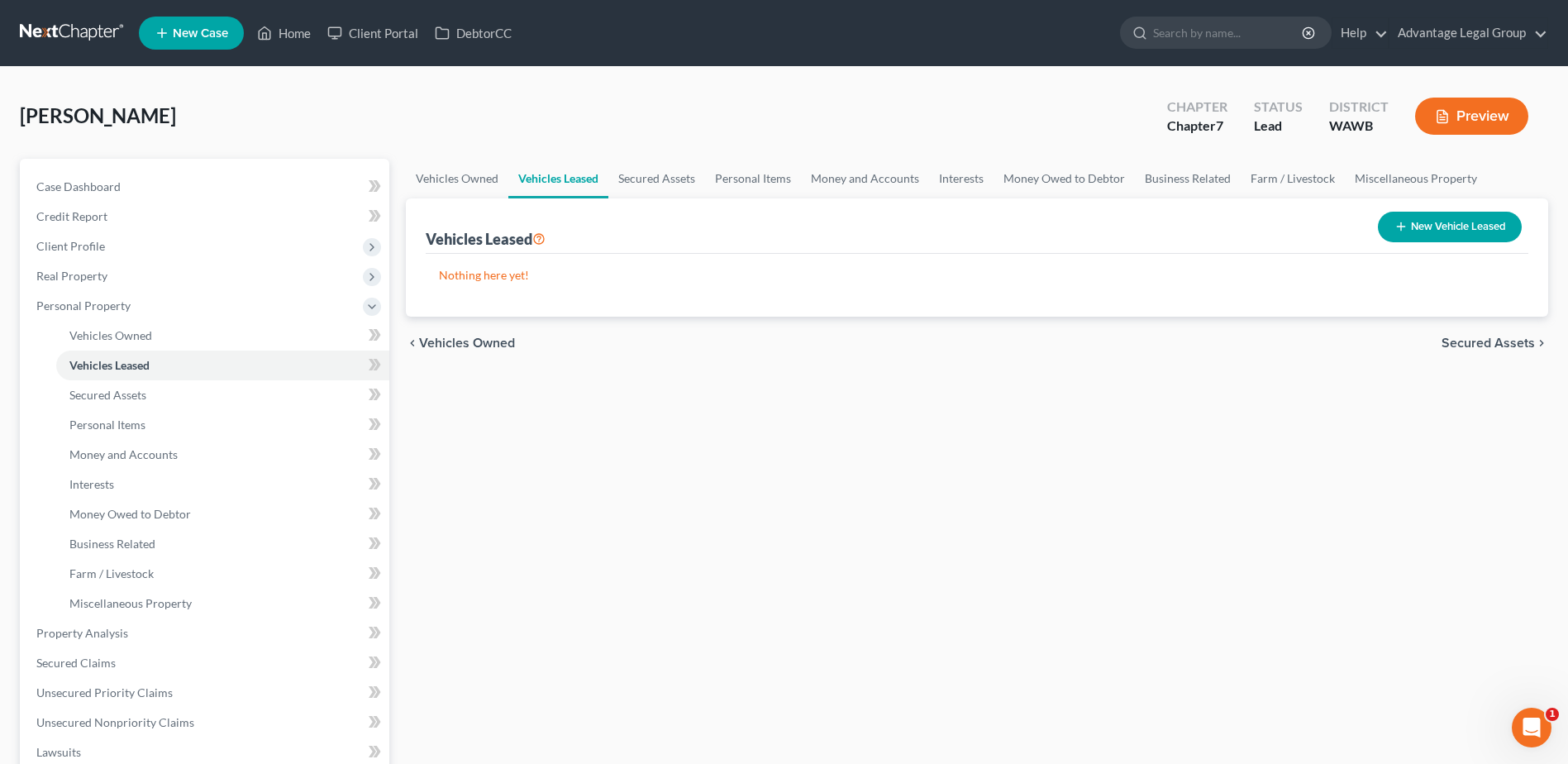
click at [1470, 345] on span "Secured Assets" at bounding box center [1488, 343] width 94 height 13
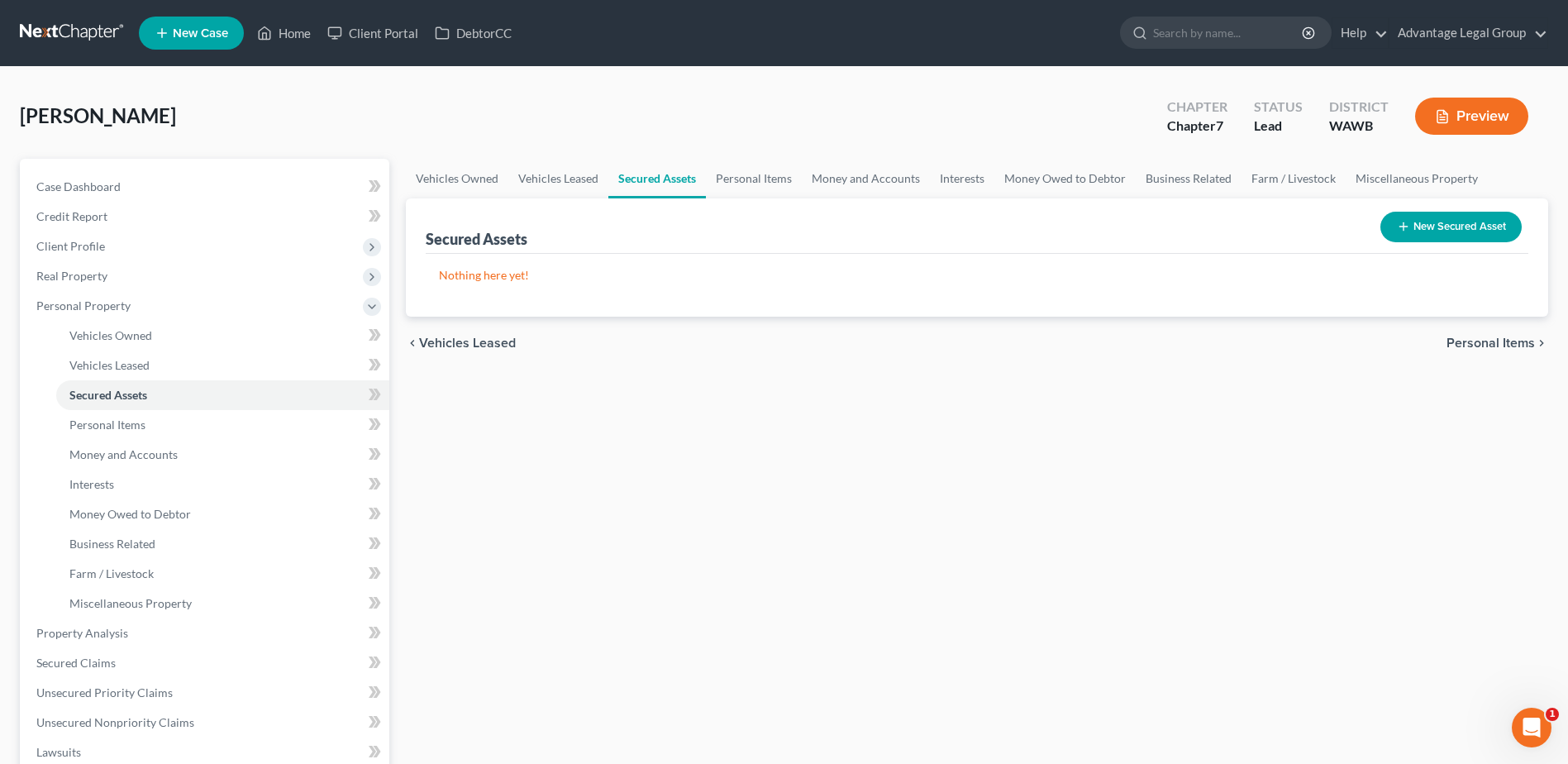
click at [1502, 348] on span "Personal Items" at bounding box center [1490, 343] width 88 height 13
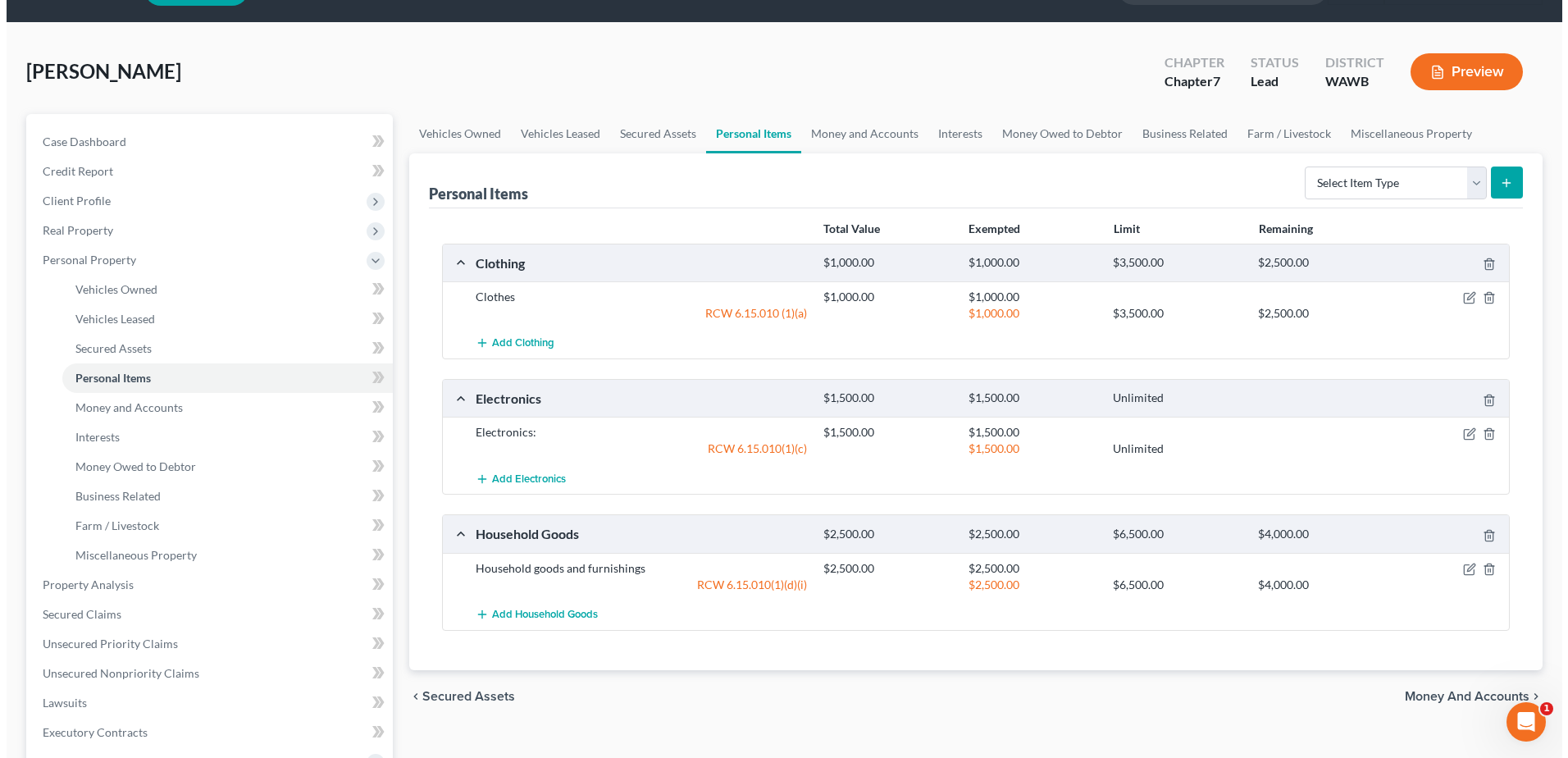
scroll to position [82, 0]
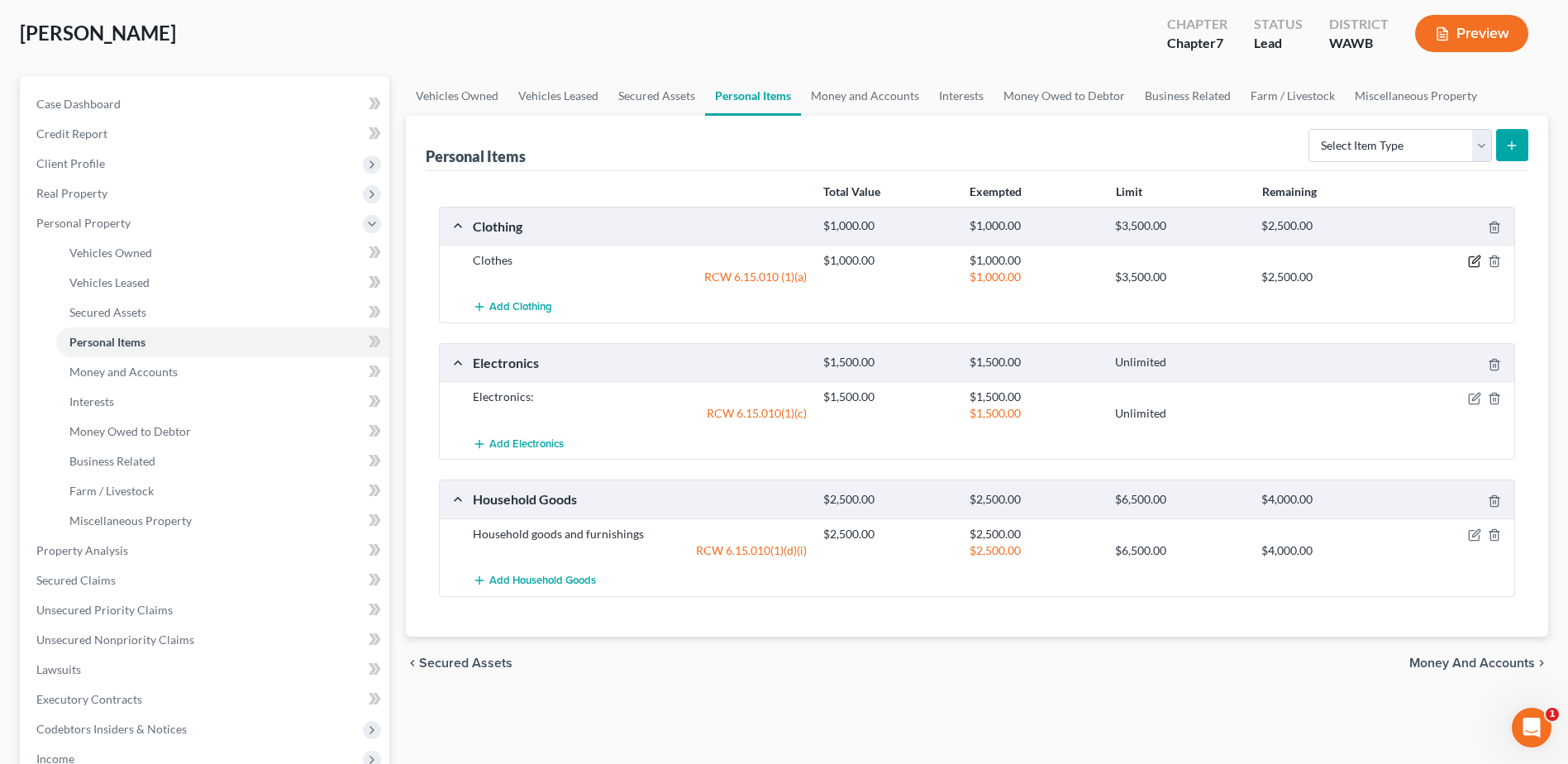
click at [1478, 261] on icon "button" at bounding box center [1476, 260] width 7 height 7
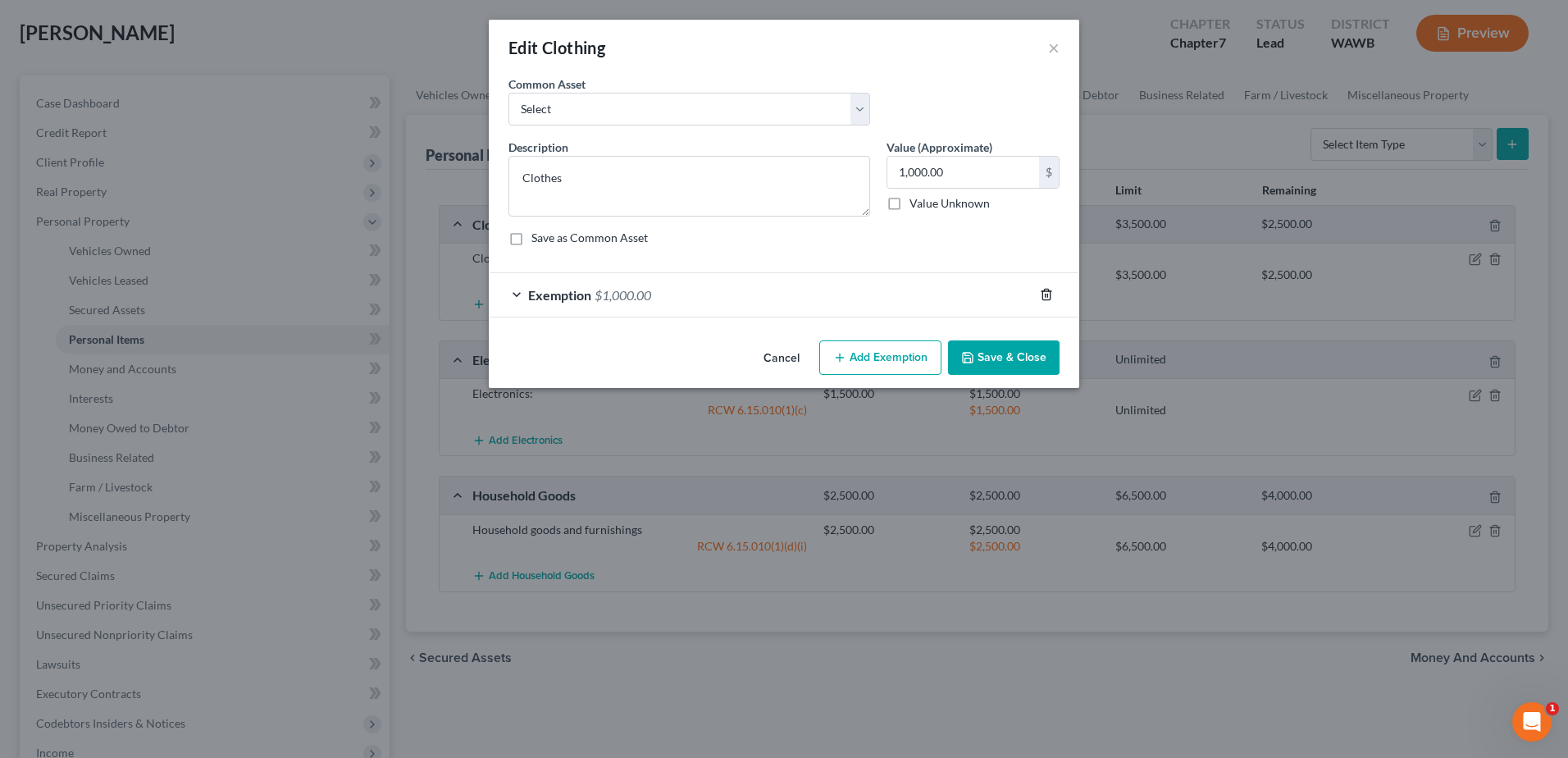
click at [1049, 293] on icon "button" at bounding box center [1047, 294] width 13 height 13
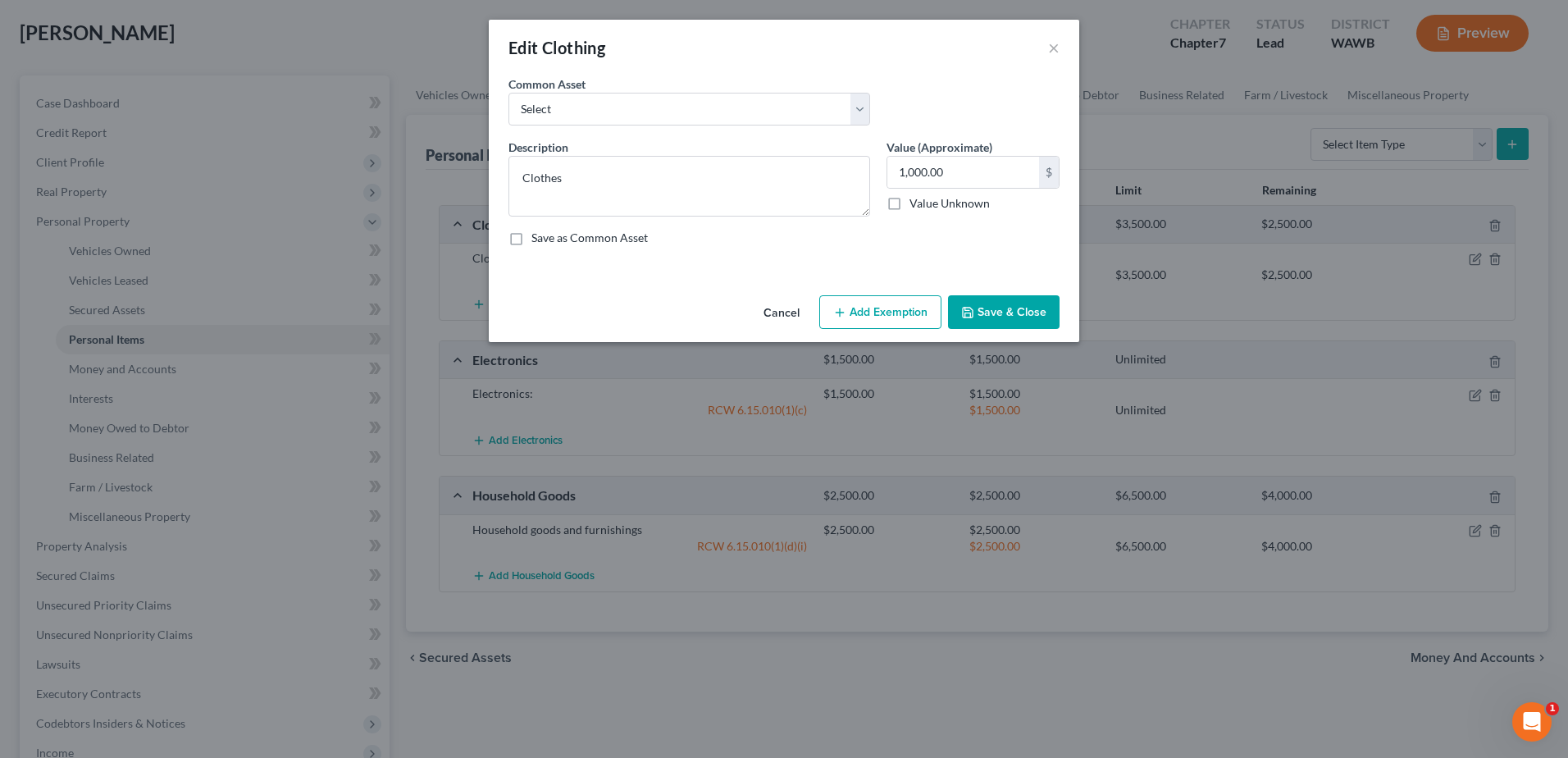
click at [881, 317] on button "Add Exemption" at bounding box center [880, 312] width 122 height 35
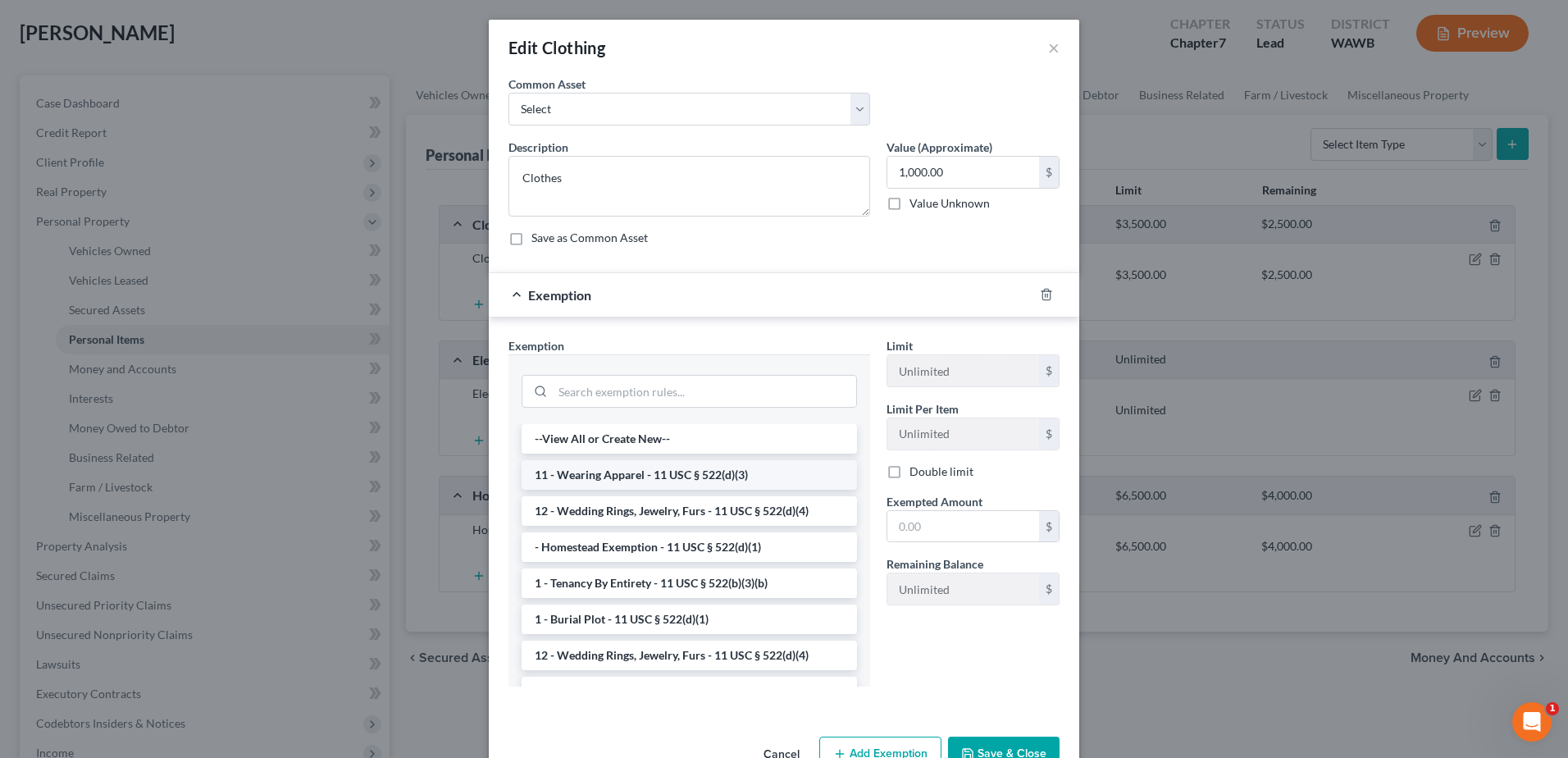
click at [714, 471] on li "11 - Wearing Apparel - 11 USC § 522(d)(3)" at bounding box center [689, 475] width 336 height 29
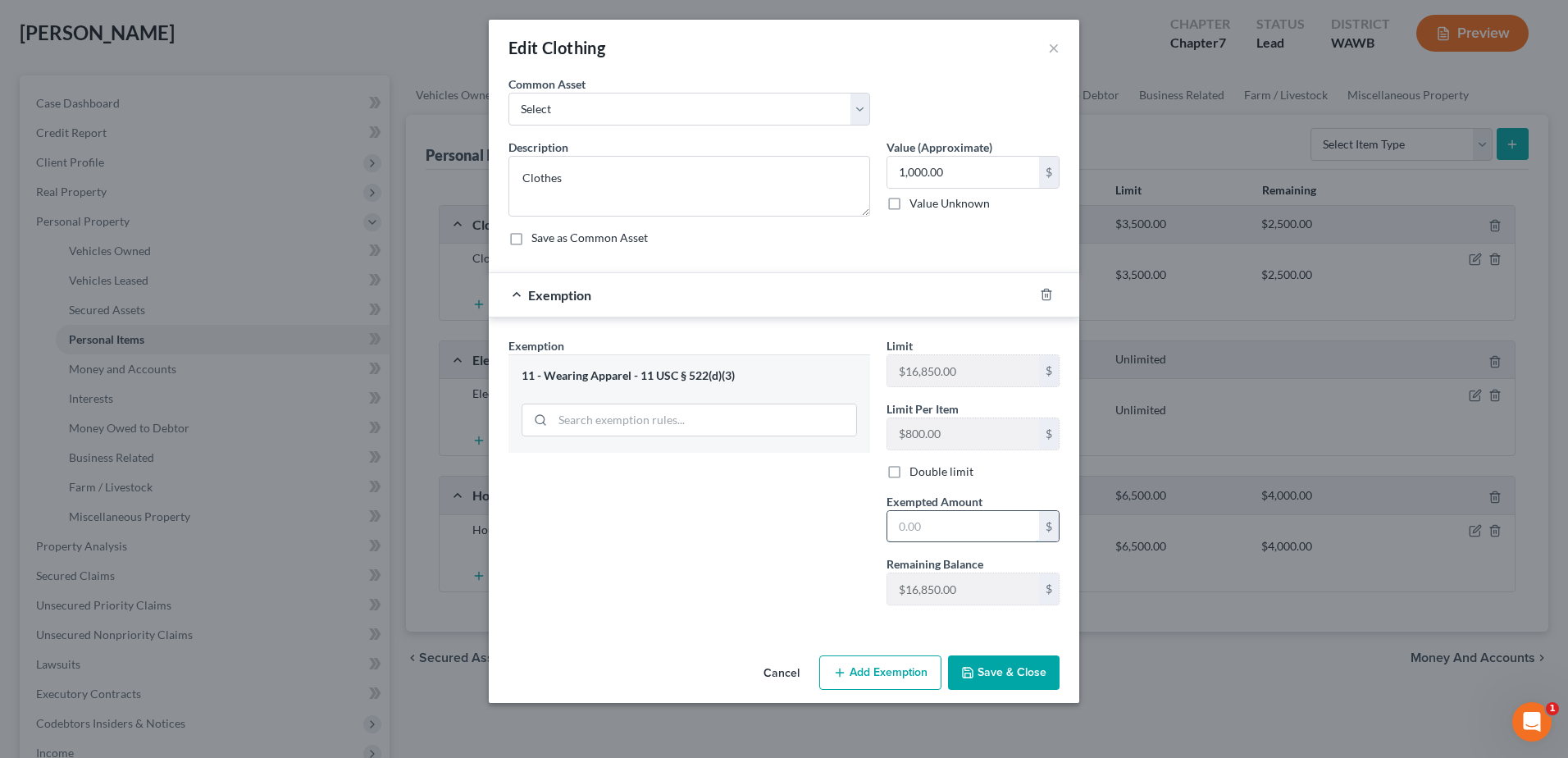
click at [937, 515] on input "text" at bounding box center [962, 526] width 151 height 31
type input "1,000.00"
click at [969, 665] on button "Save & Close" at bounding box center [1004, 672] width 112 height 35
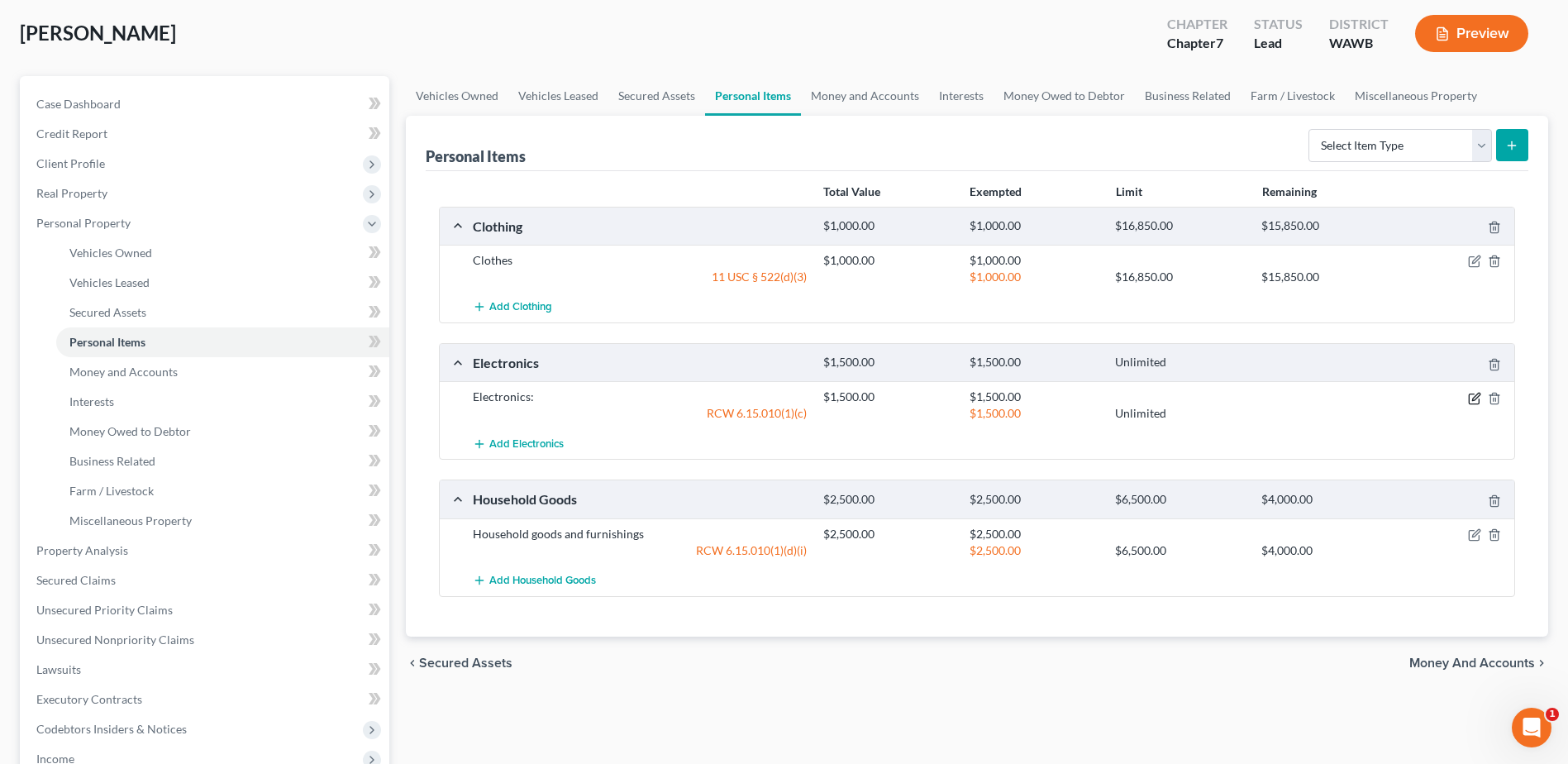
click at [1473, 403] on icon "button" at bounding box center [1473, 398] width 10 height 10
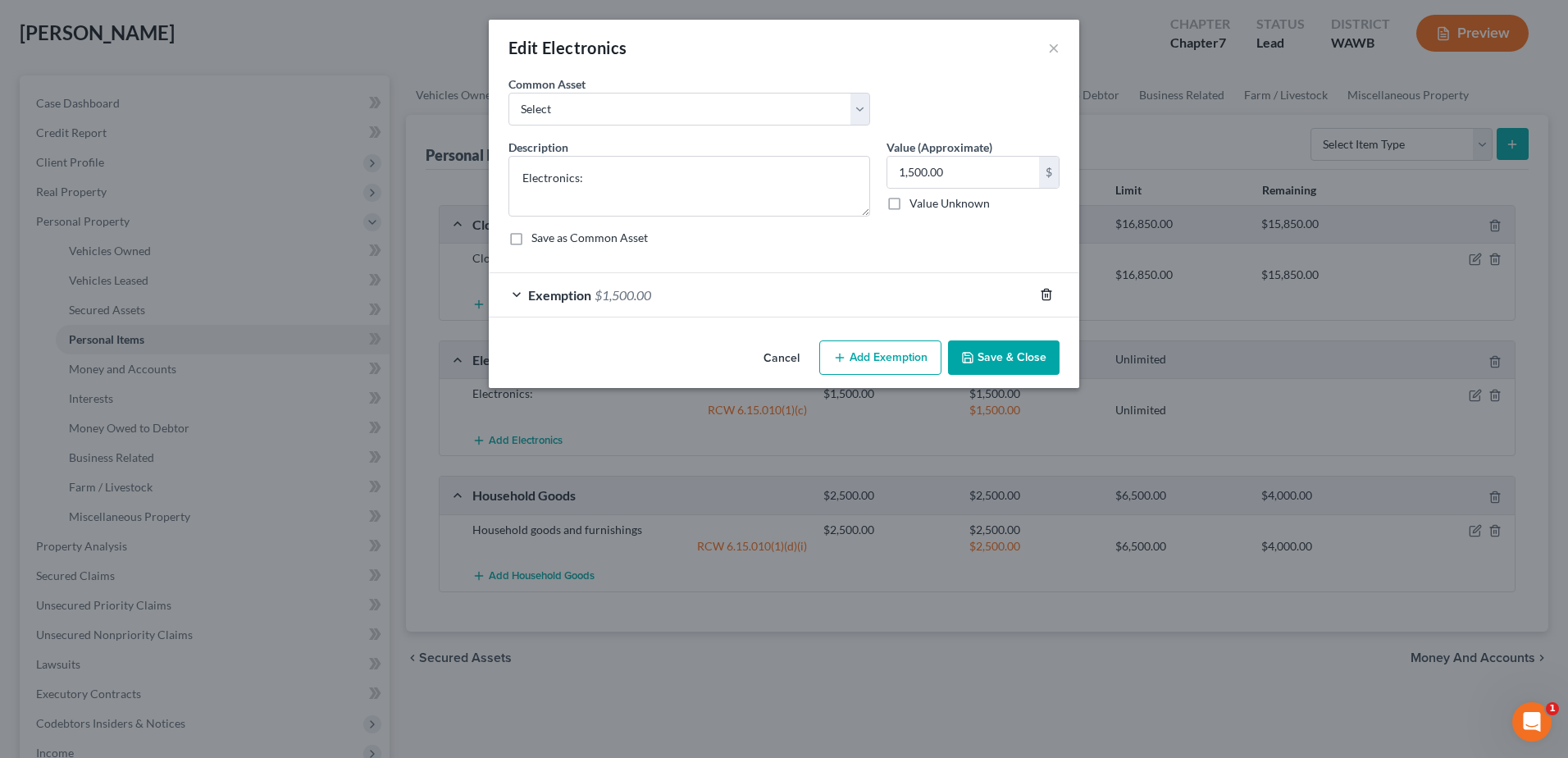
click at [1050, 295] on icon "button" at bounding box center [1046, 295] width 7 height 11
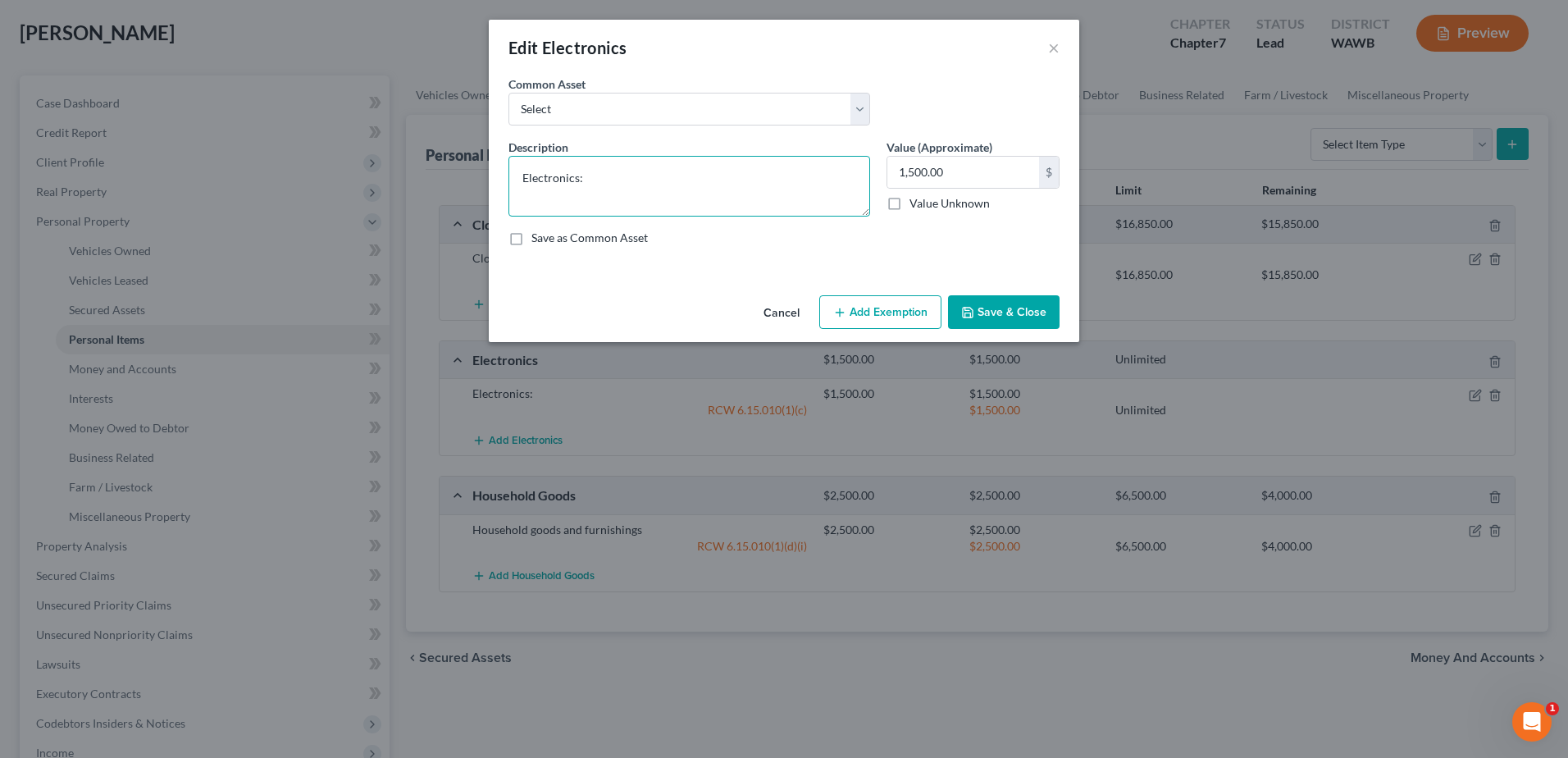
click at [611, 185] on textarea "Electronics:" at bounding box center [689, 186] width 362 height 61
type textarea "Electronics: Computer, Smart Phone, 2 TV"
click at [889, 309] on button "Add Exemption" at bounding box center [880, 312] width 122 height 35
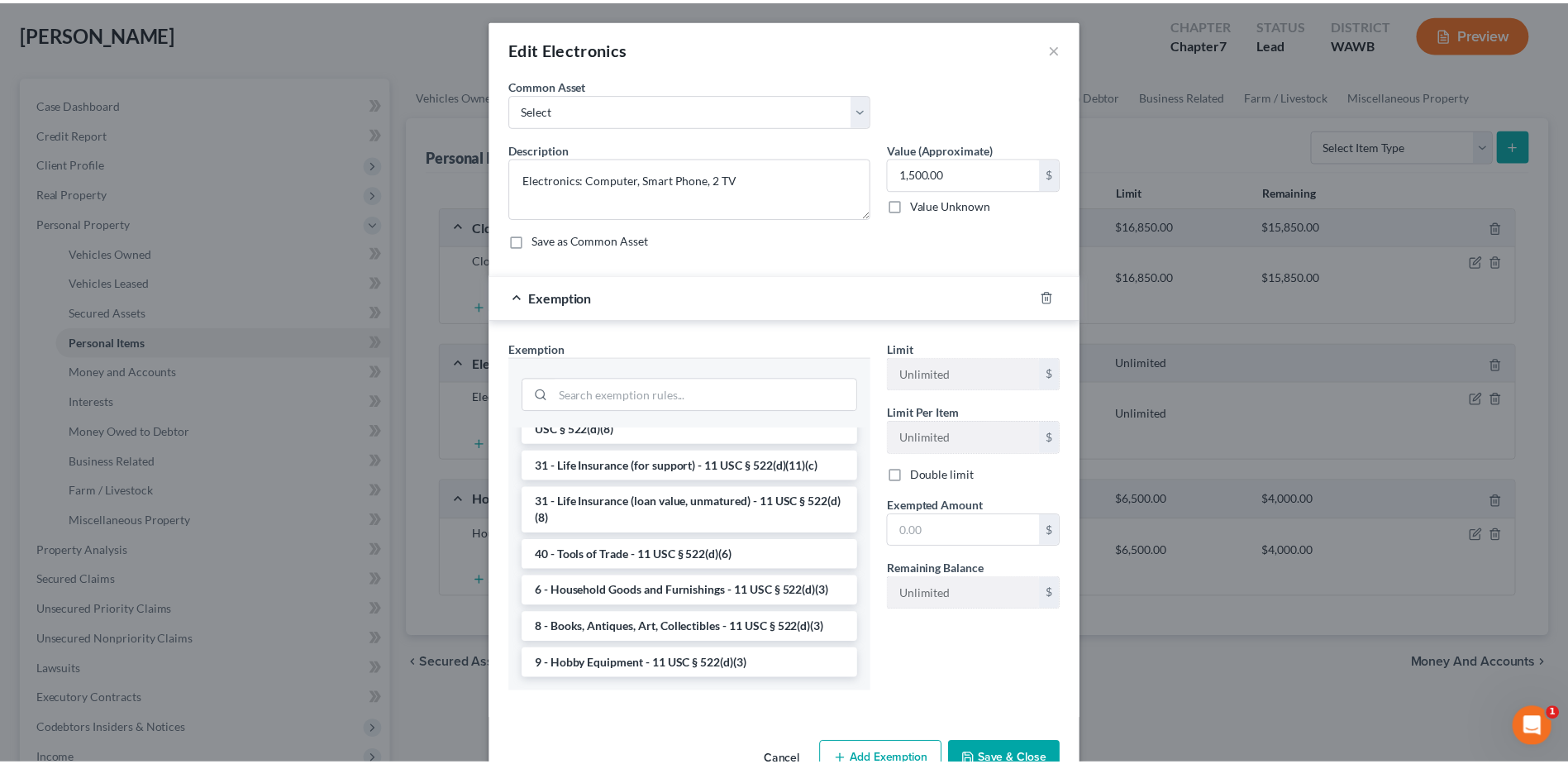
scroll to position [1330, 0]
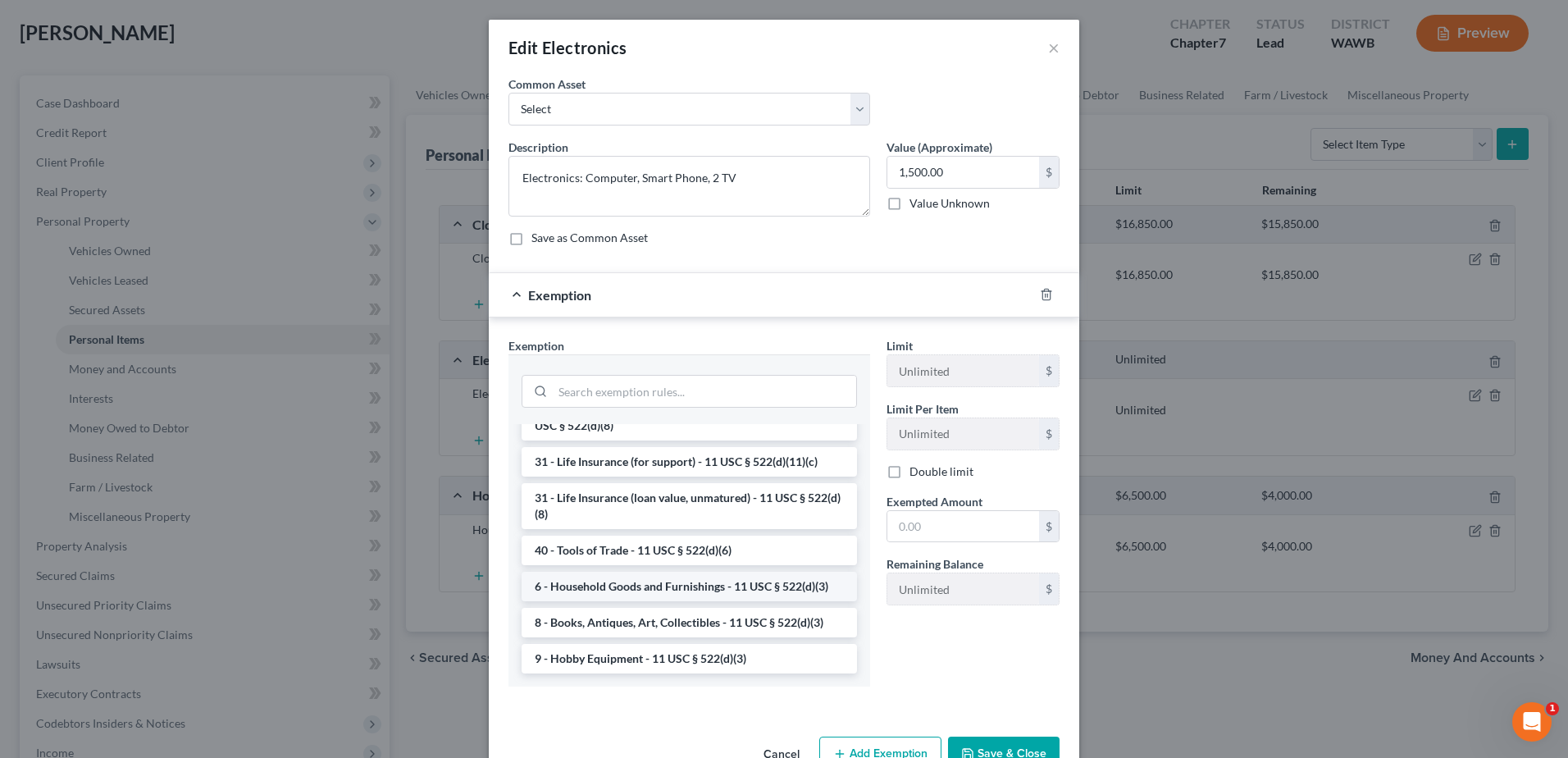
click at [681, 584] on li "6 - Household Goods and Furnishings - 11 USC § 522(d)(3)" at bounding box center [689, 586] width 336 height 29
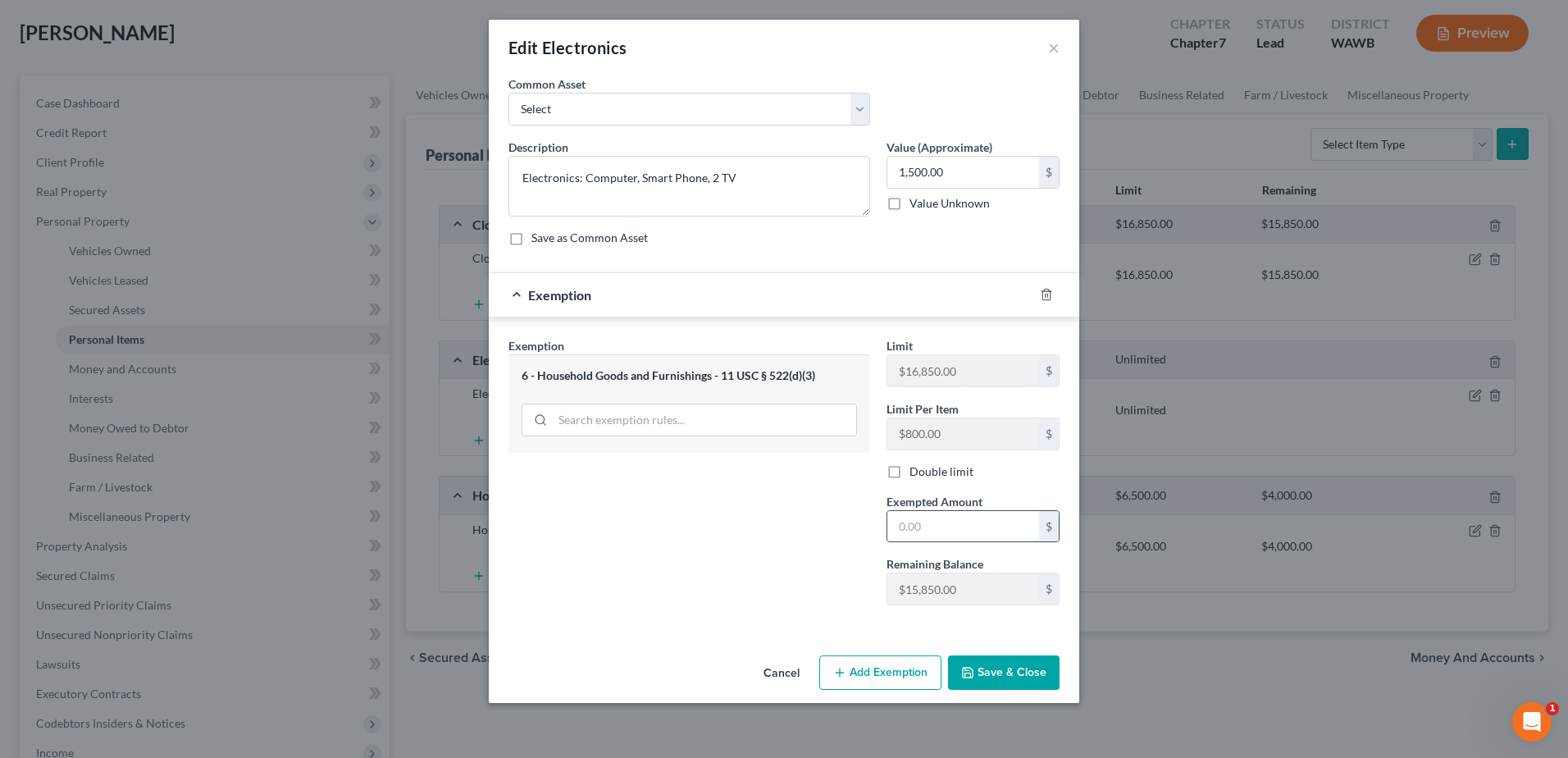
click at [900, 525] on input "text" at bounding box center [962, 526] width 151 height 31
type input "1,500.00"
click at [991, 677] on button "Save & Close" at bounding box center [1004, 672] width 112 height 35
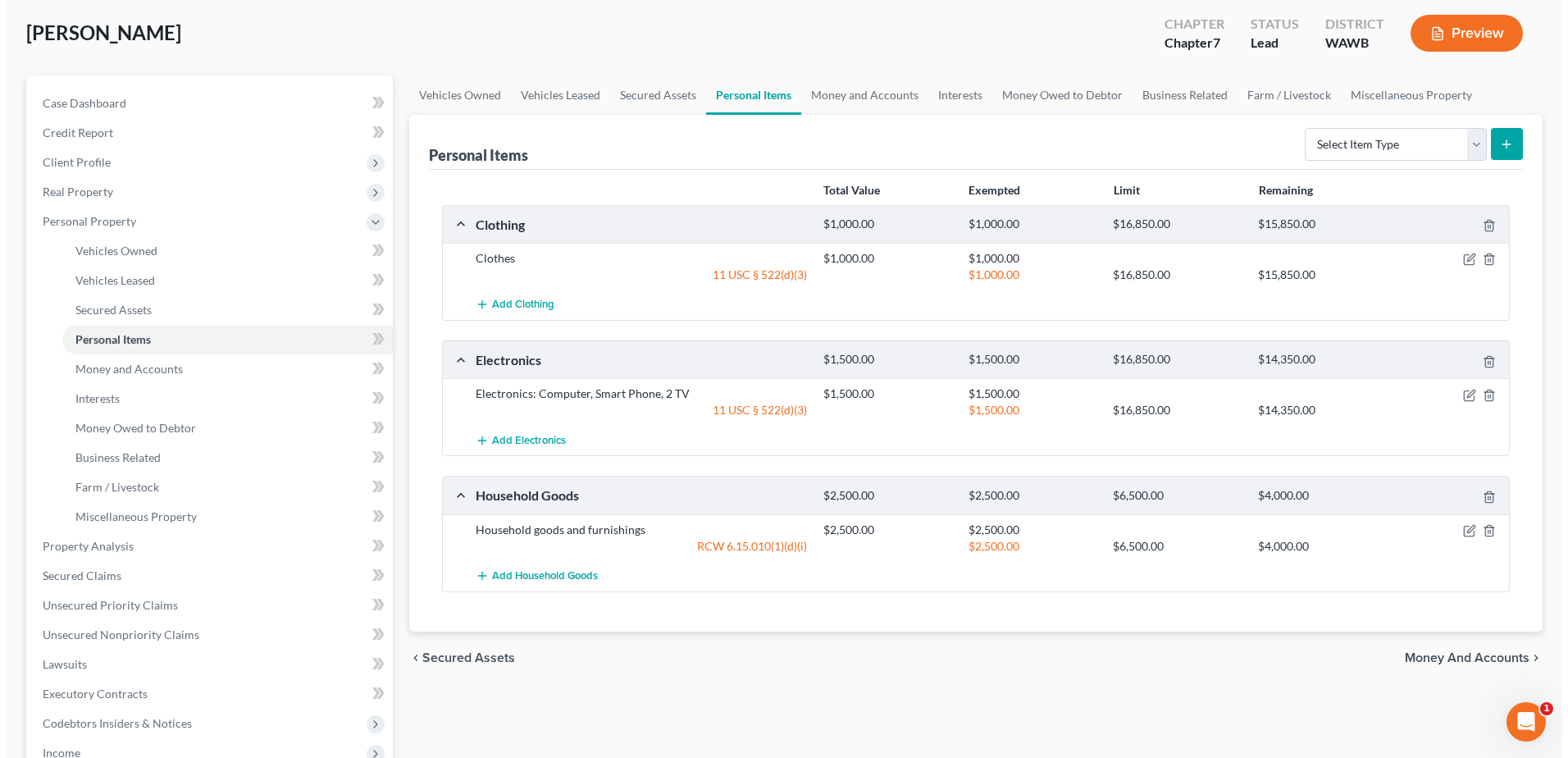
scroll to position [164, 0]
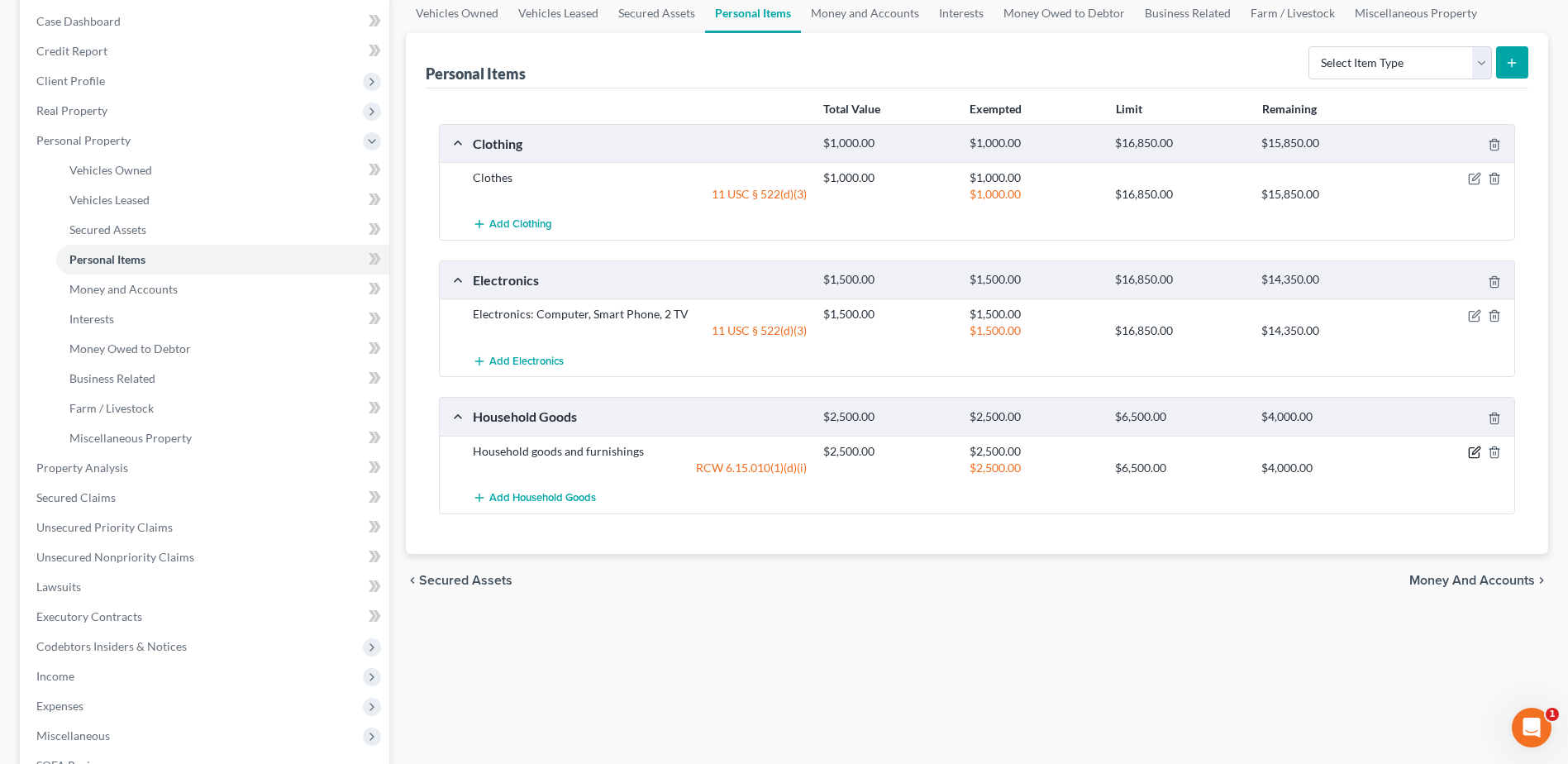
click at [1470, 453] on icon "button" at bounding box center [1474, 452] width 13 height 13
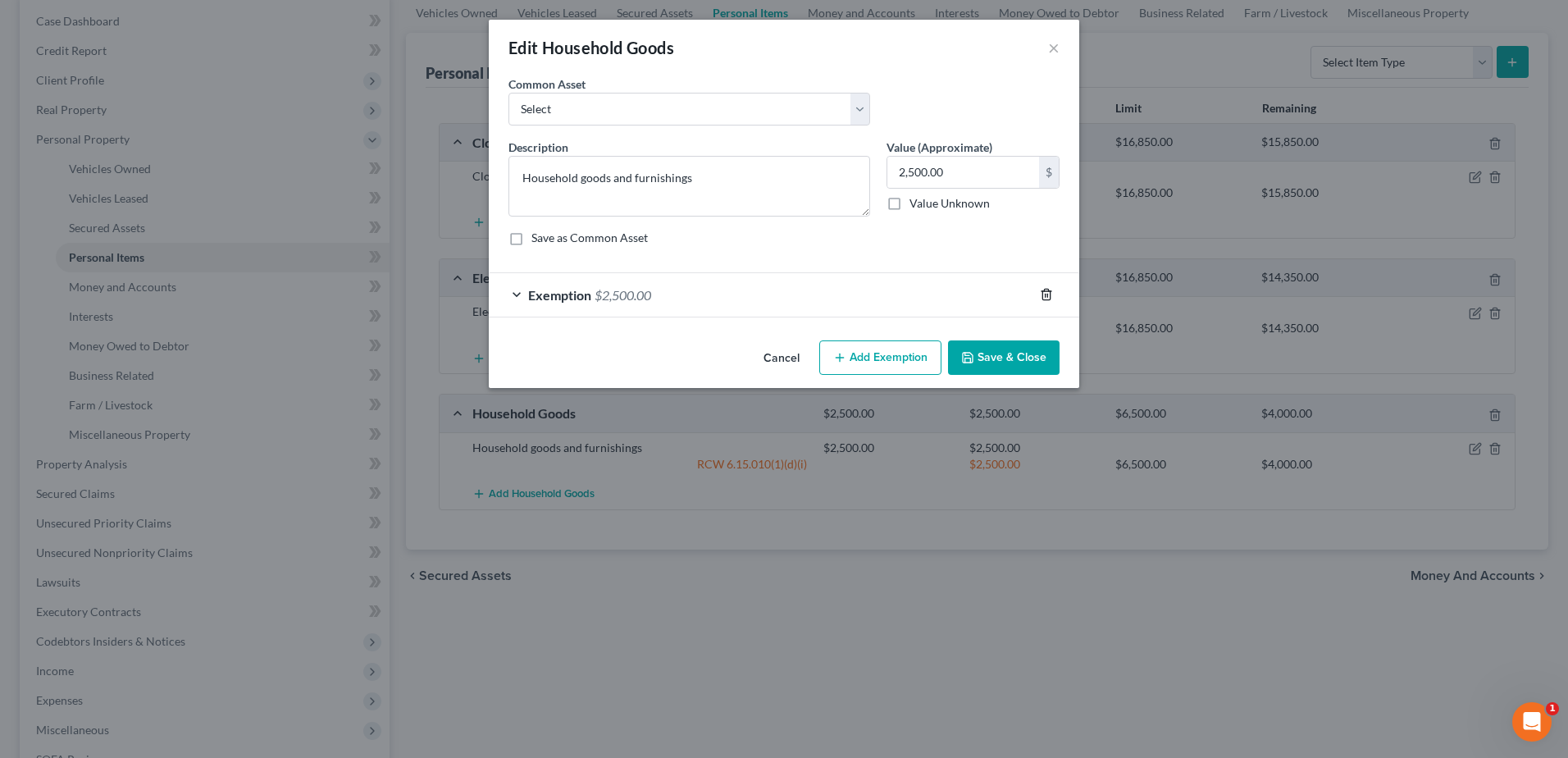
click at [1042, 298] on icon "button" at bounding box center [1046, 295] width 7 height 11
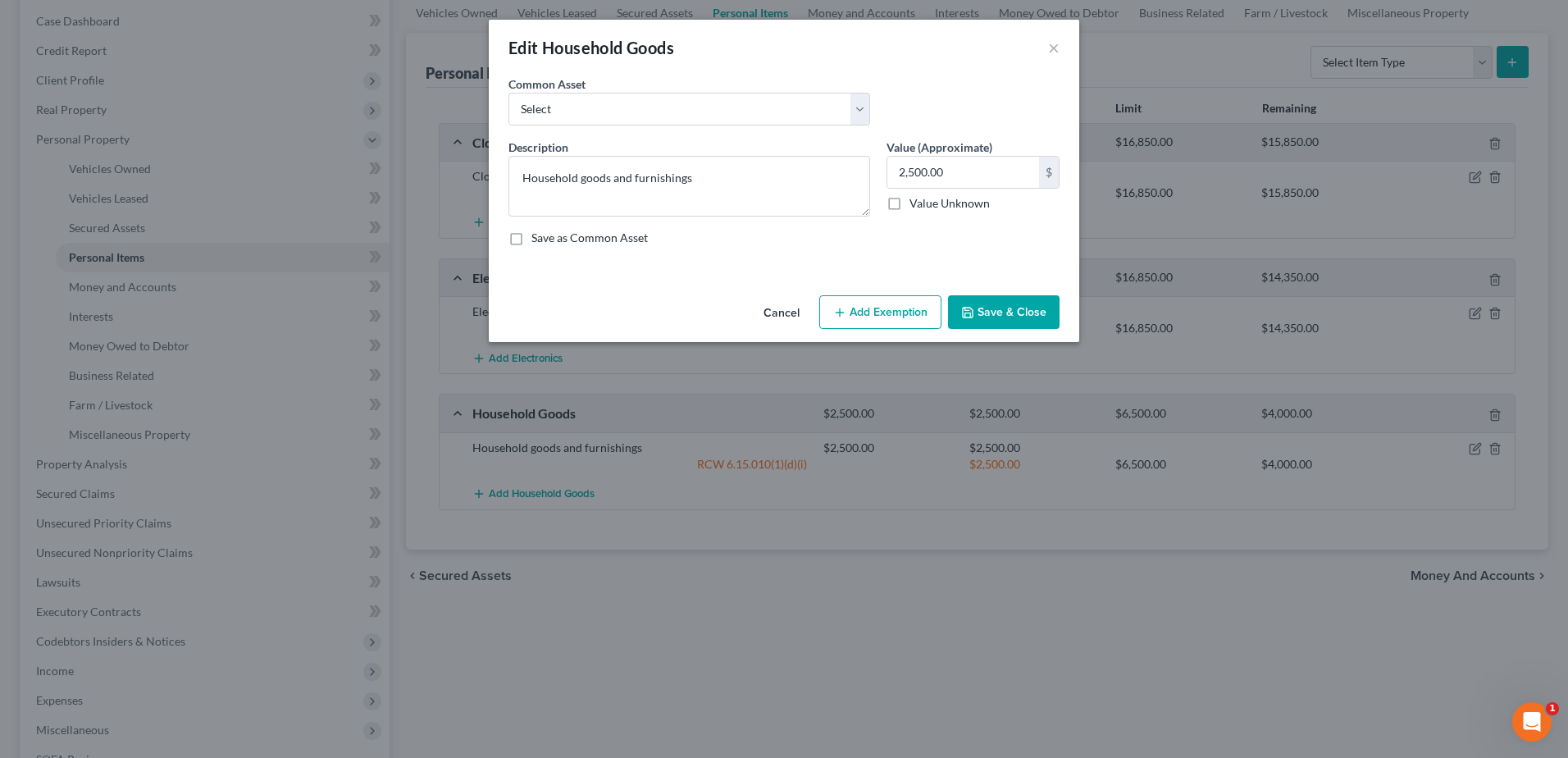
click at [1006, 323] on button "Save & Close" at bounding box center [1004, 312] width 112 height 35
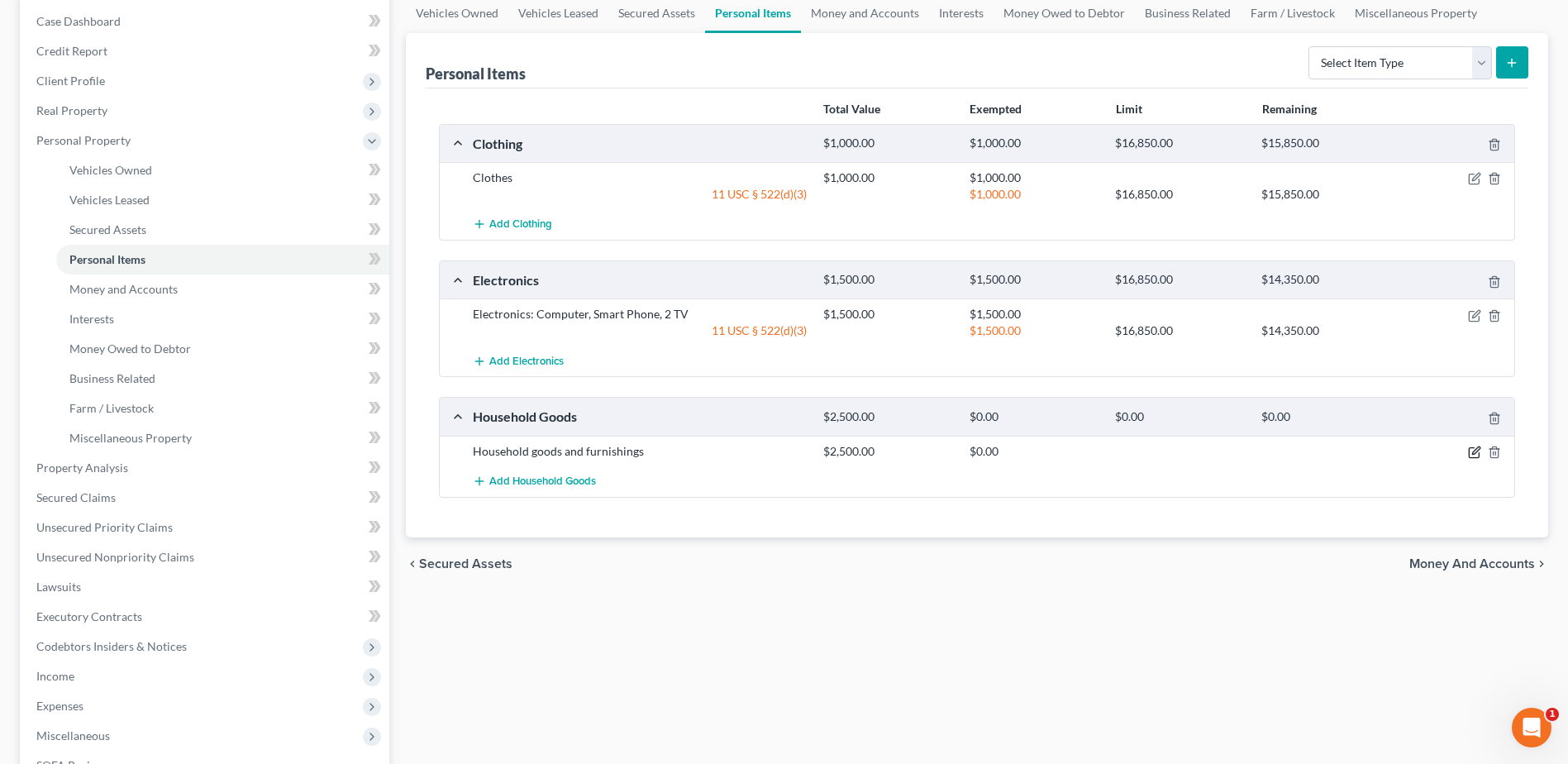
click at [1468, 452] on icon "button" at bounding box center [1474, 452] width 13 height 13
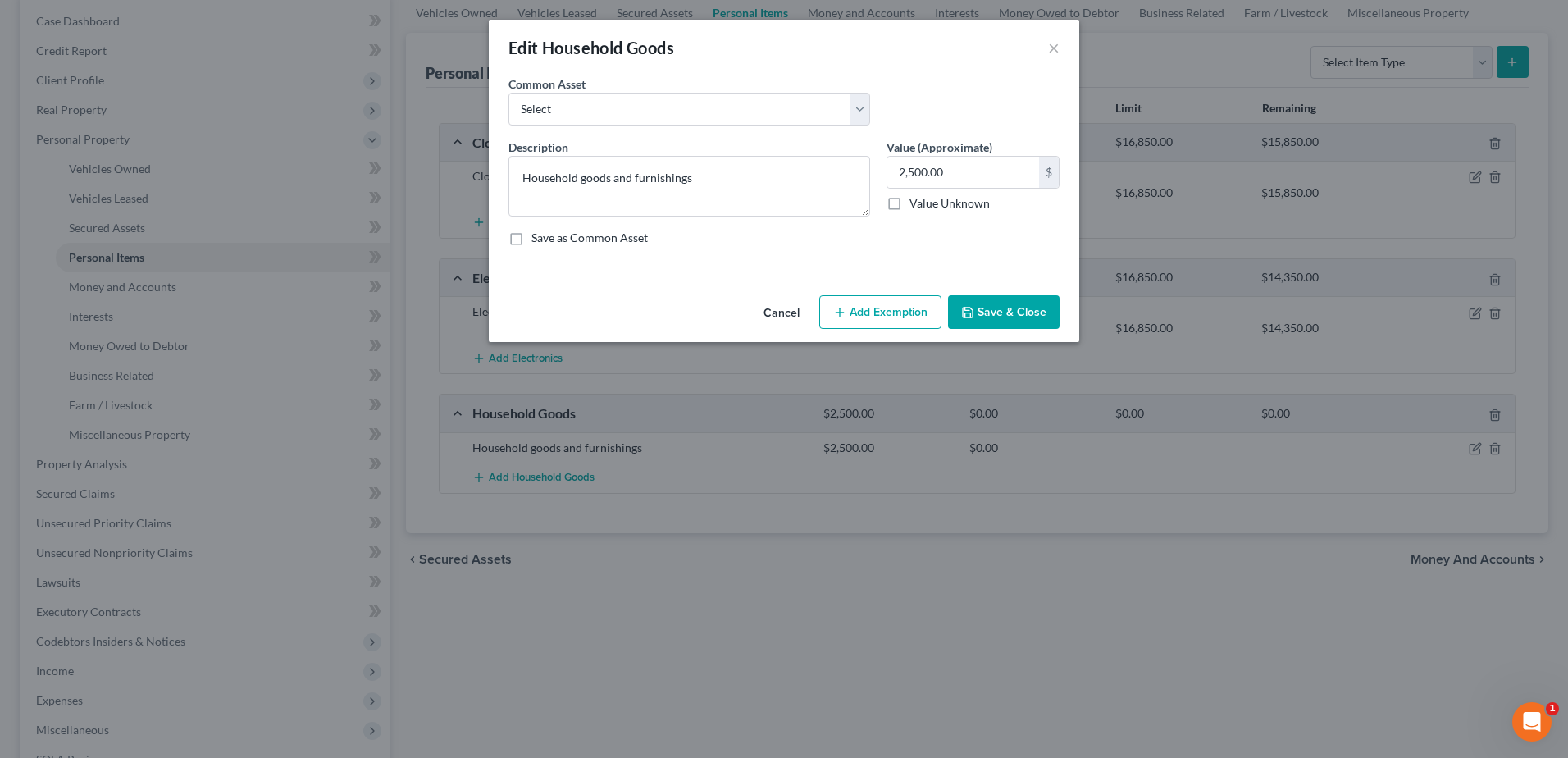
click at [870, 305] on button "Add Exemption" at bounding box center [880, 312] width 122 height 35
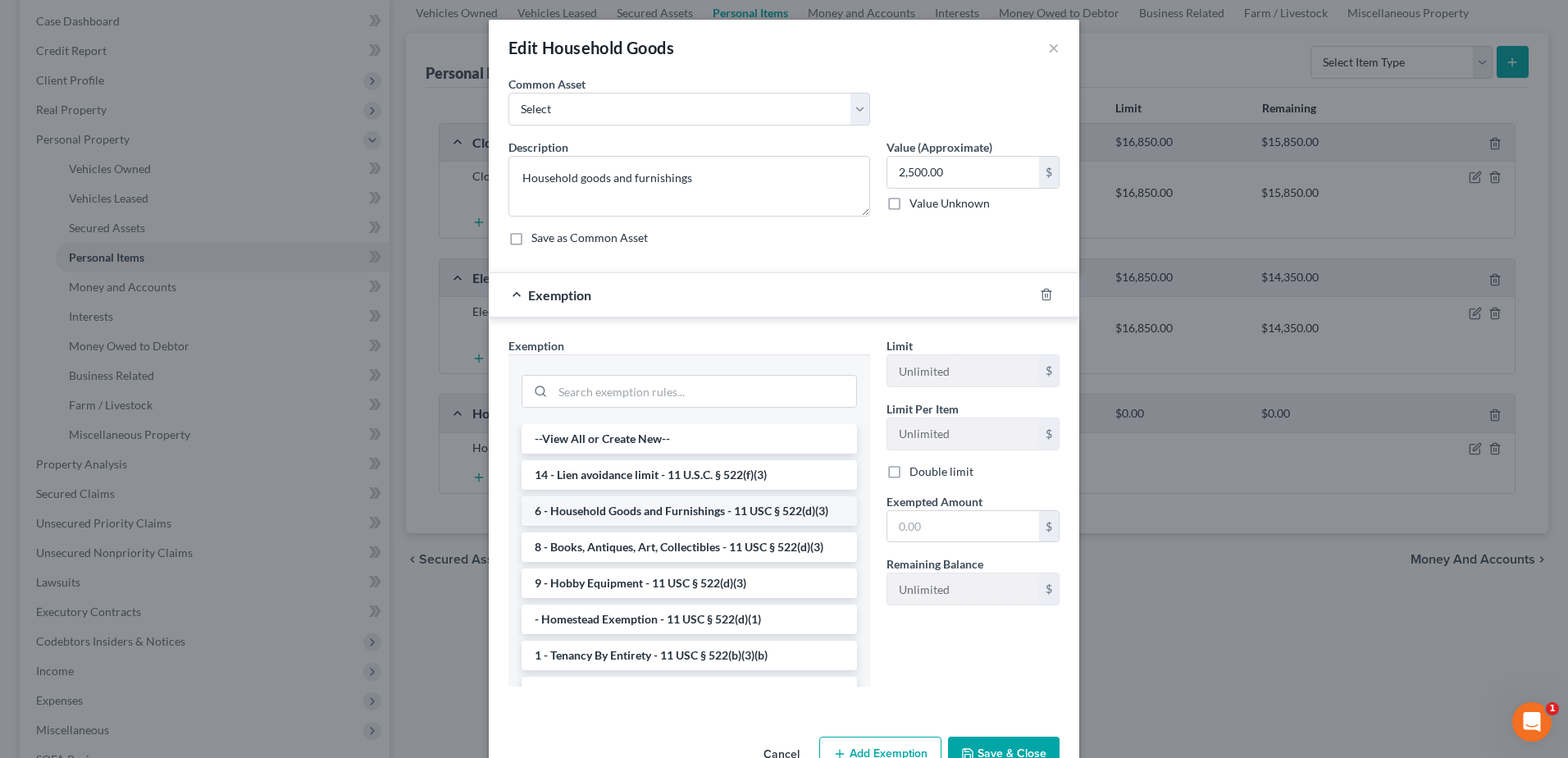
click at [663, 507] on li "6 - Household Goods and Furnishings - 11 USC § 522(d)(3)" at bounding box center [689, 510] width 336 height 29
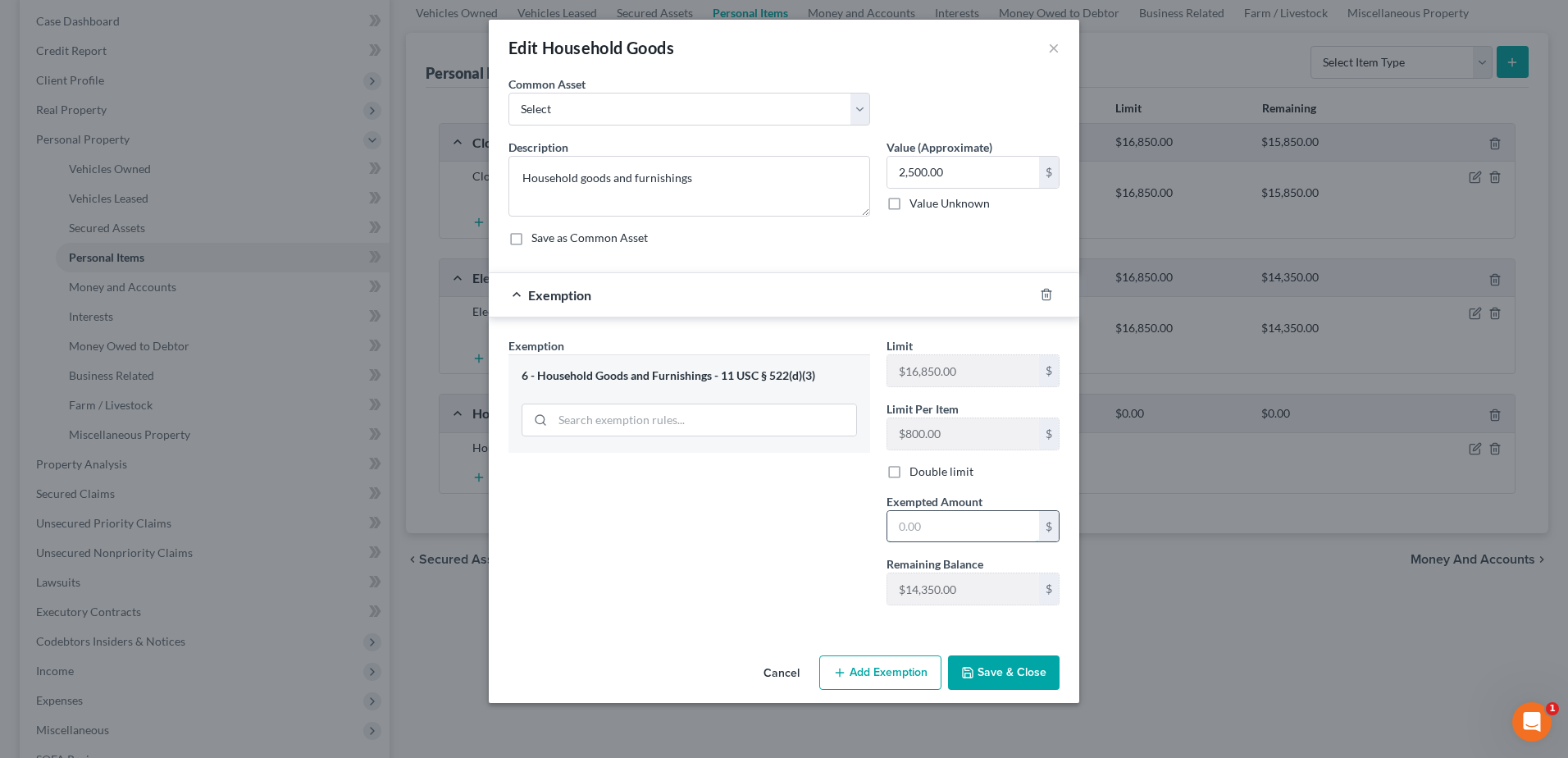
click at [940, 523] on input "text" at bounding box center [962, 526] width 151 height 31
type input "2,500.00"
click at [999, 673] on button "Save & Close" at bounding box center [1004, 672] width 112 height 35
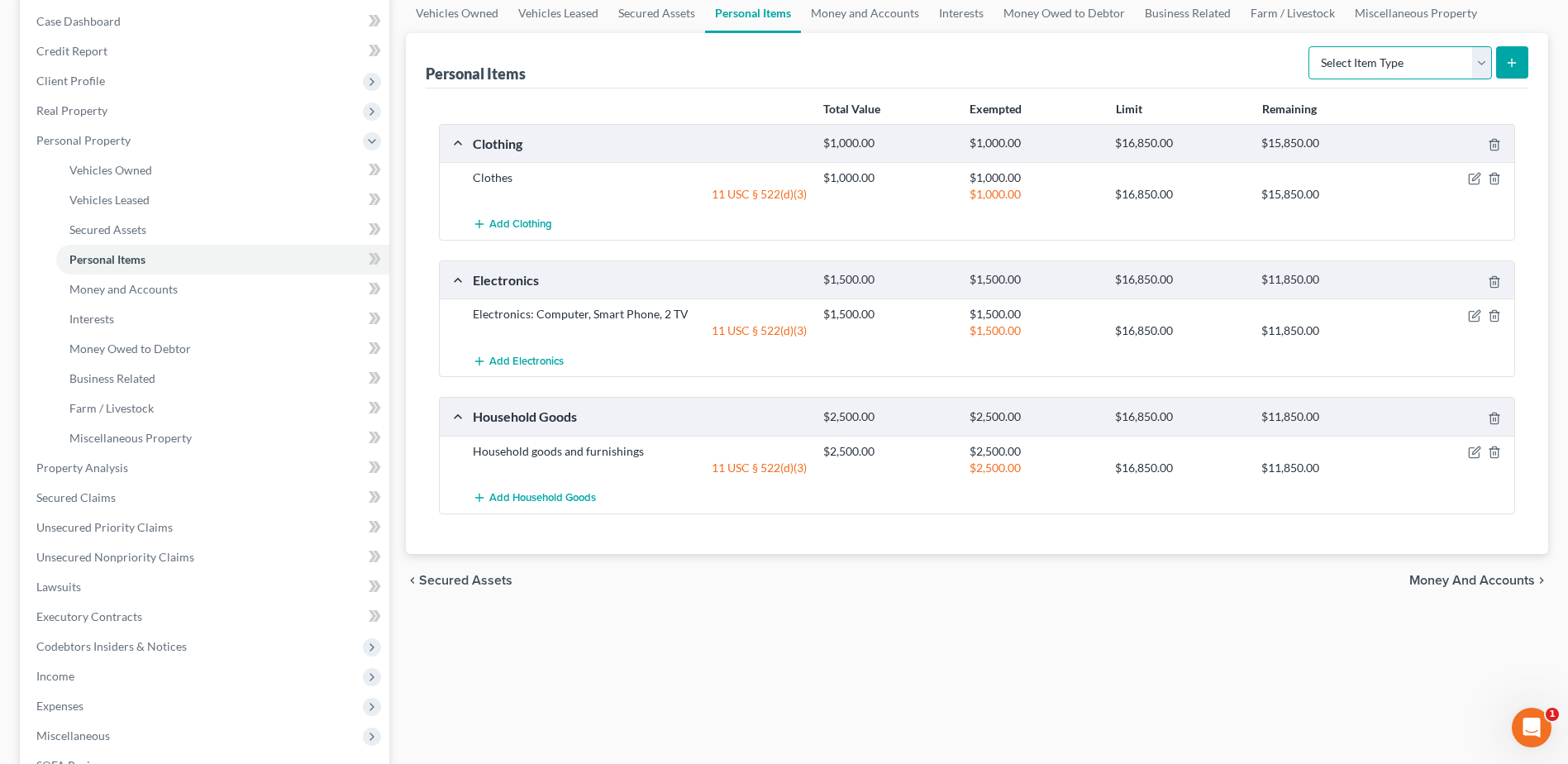
click at [1485, 62] on select "Select Item Type Clothing Collectibles Of Value Electronics Firearms Household …" at bounding box center [1400, 62] width 184 height 33
select select "sports_and_hobby_equipment"
click at [1310, 46] on select "Select Item Type Clothing Collectibles Of Value Electronics Firearms Household …" at bounding box center [1400, 62] width 184 height 33
click at [1515, 64] on icon "submit" at bounding box center [1512, 62] width 13 height 13
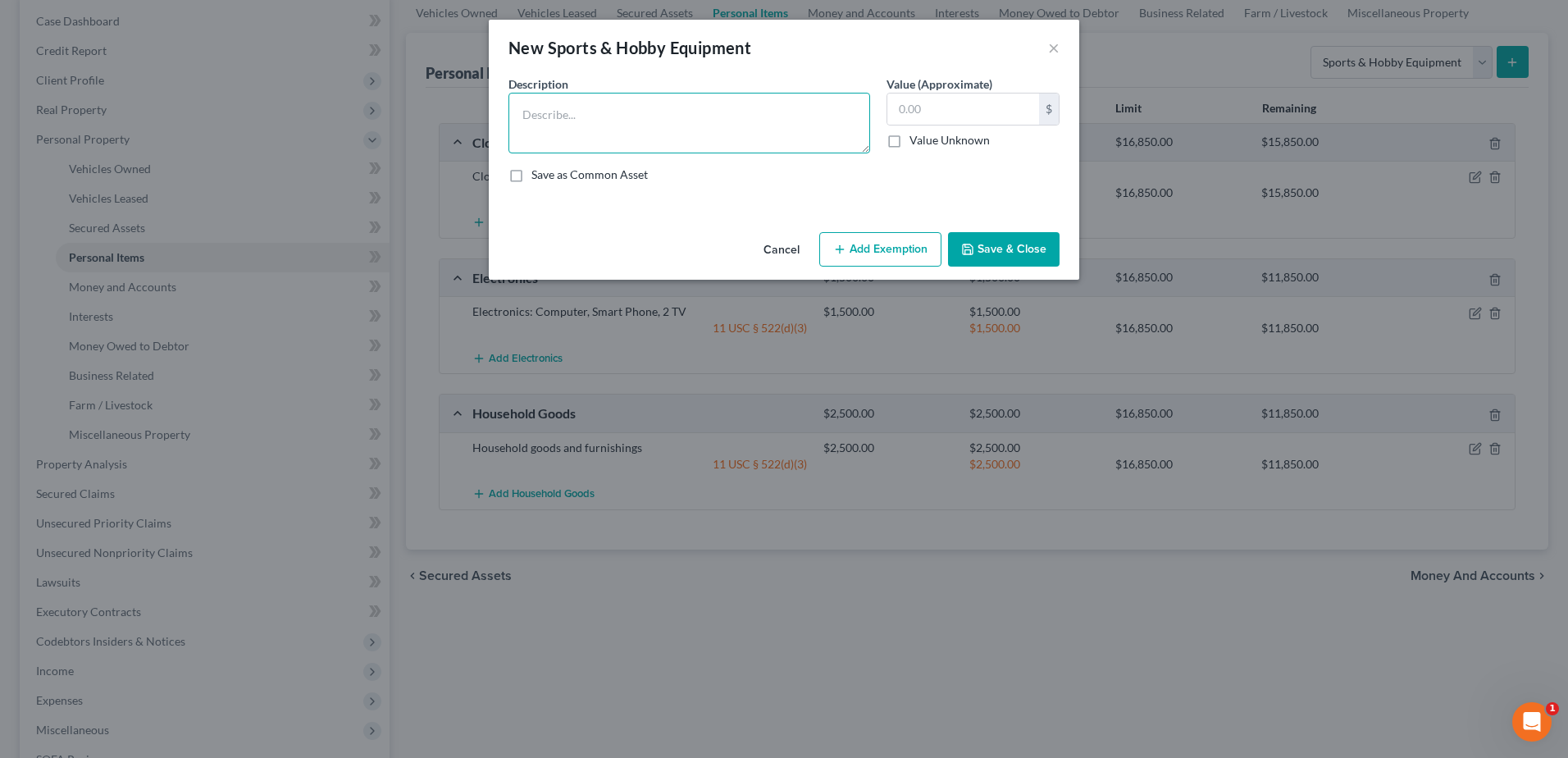
click at [608, 100] on textarea at bounding box center [689, 123] width 362 height 61
type textarea "Camping and Fishing gear, bike"
click at [936, 100] on input "text" at bounding box center [962, 109] width 151 height 31
type input "500.00"
click at [880, 251] on button "Add Exemption" at bounding box center [880, 249] width 122 height 35
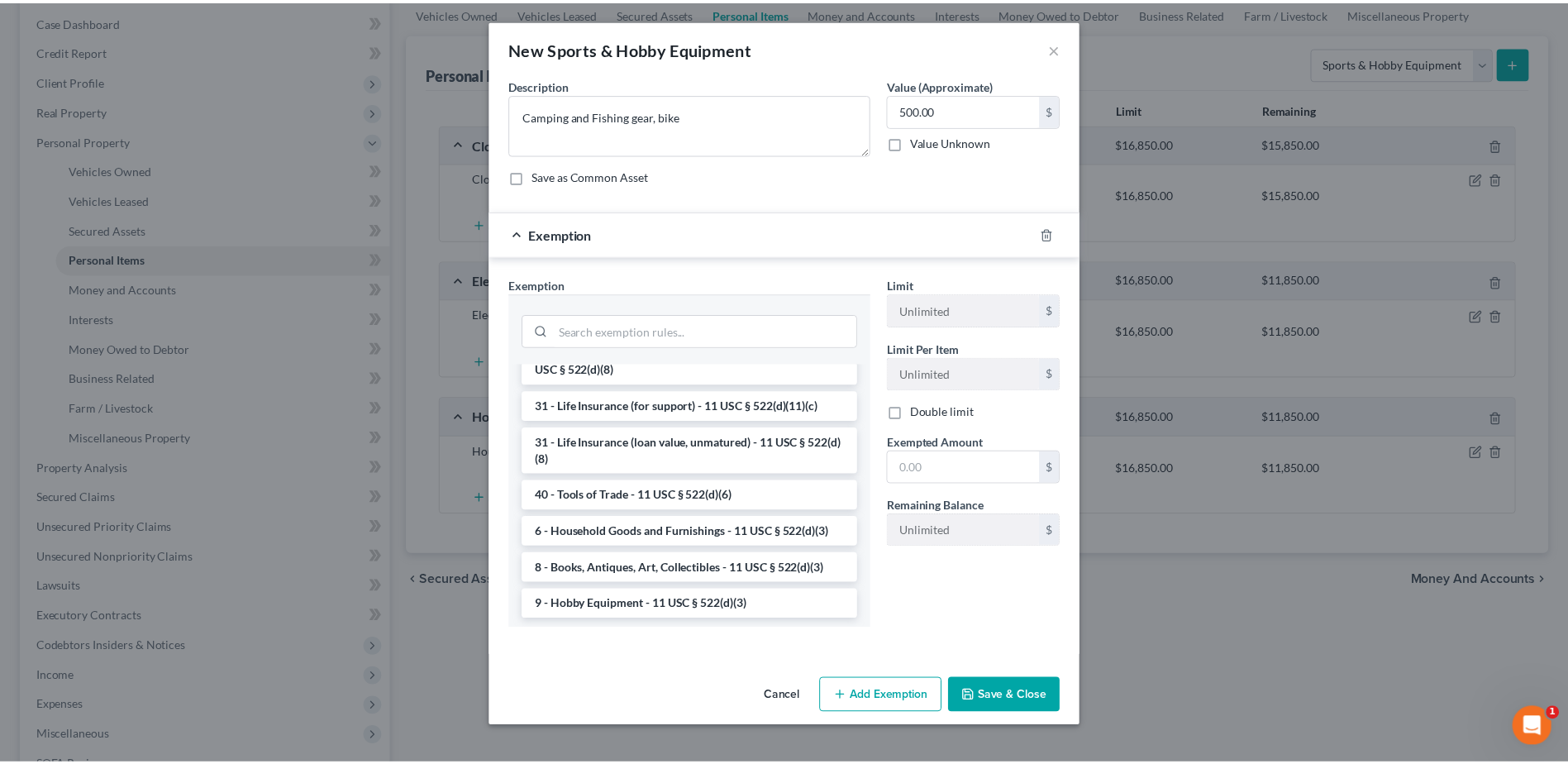
scroll to position [1402, 0]
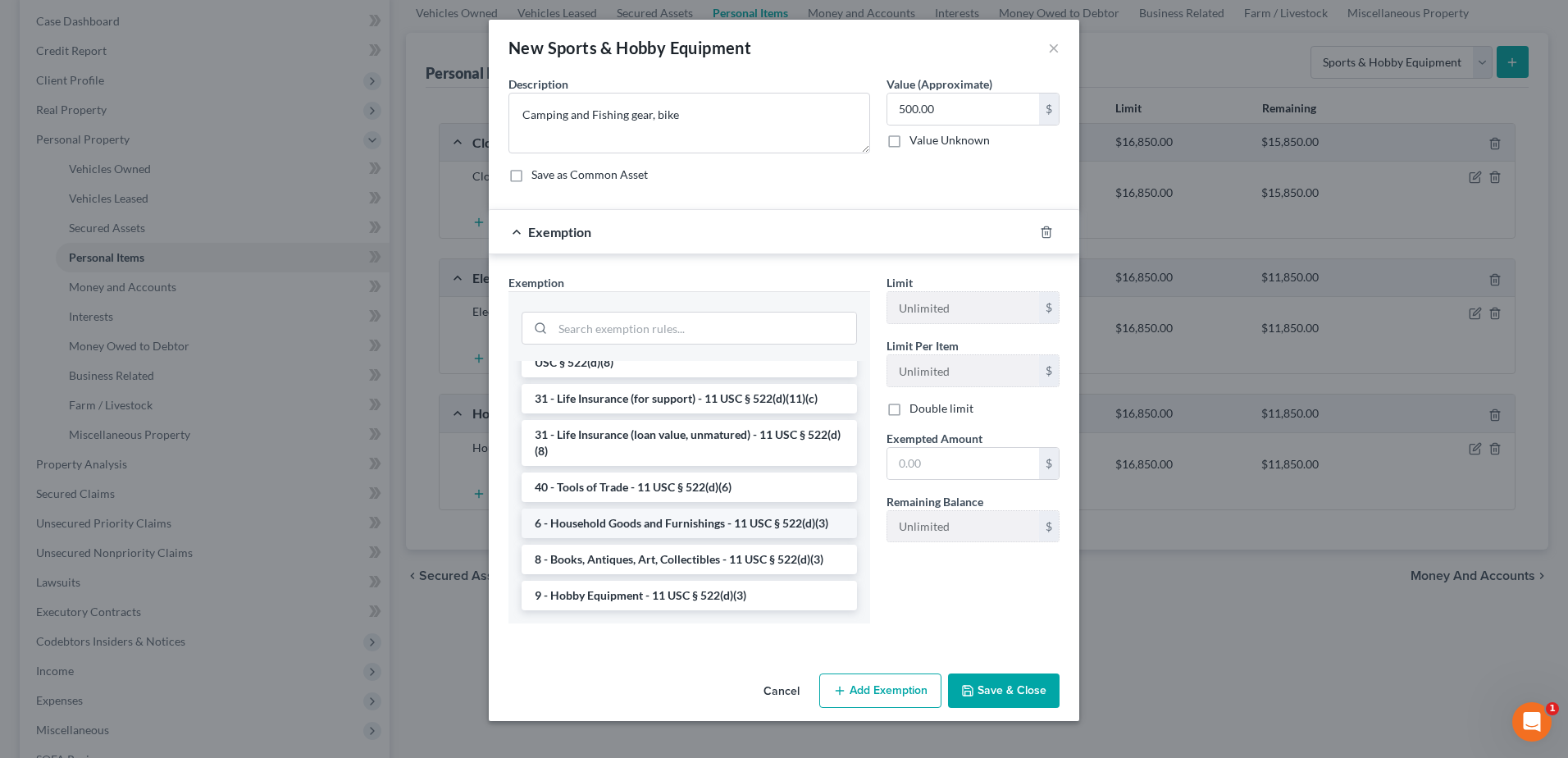
click at [696, 527] on li "6 - Household Goods and Furnishings - 11 USC § 522(d)(3)" at bounding box center [689, 522] width 336 height 29
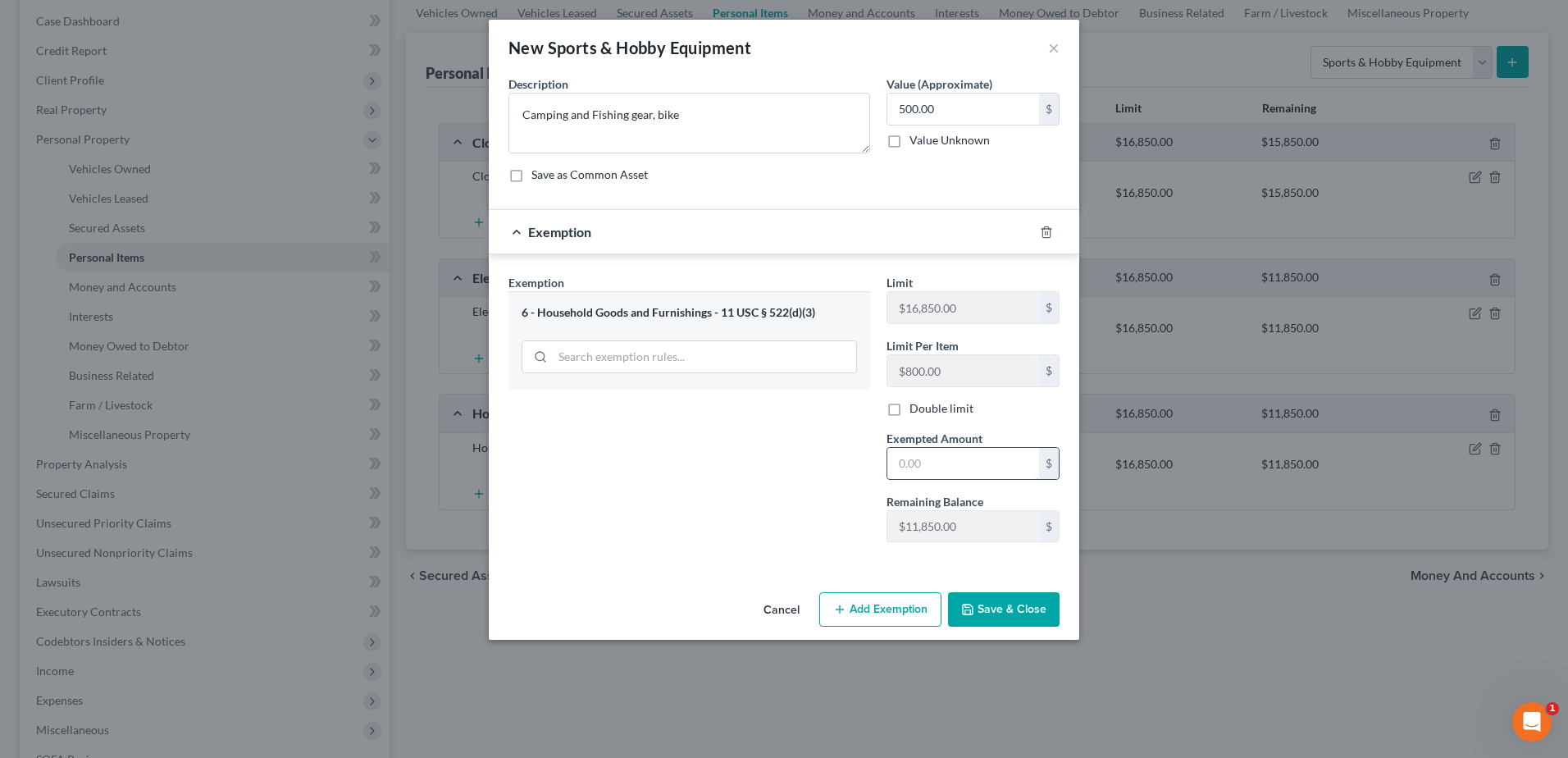
click at [918, 467] on input "text" at bounding box center [962, 463] width 151 height 31
type input "500.00"
click at [1003, 622] on button "Save & Close" at bounding box center [1004, 609] width 112 height 35
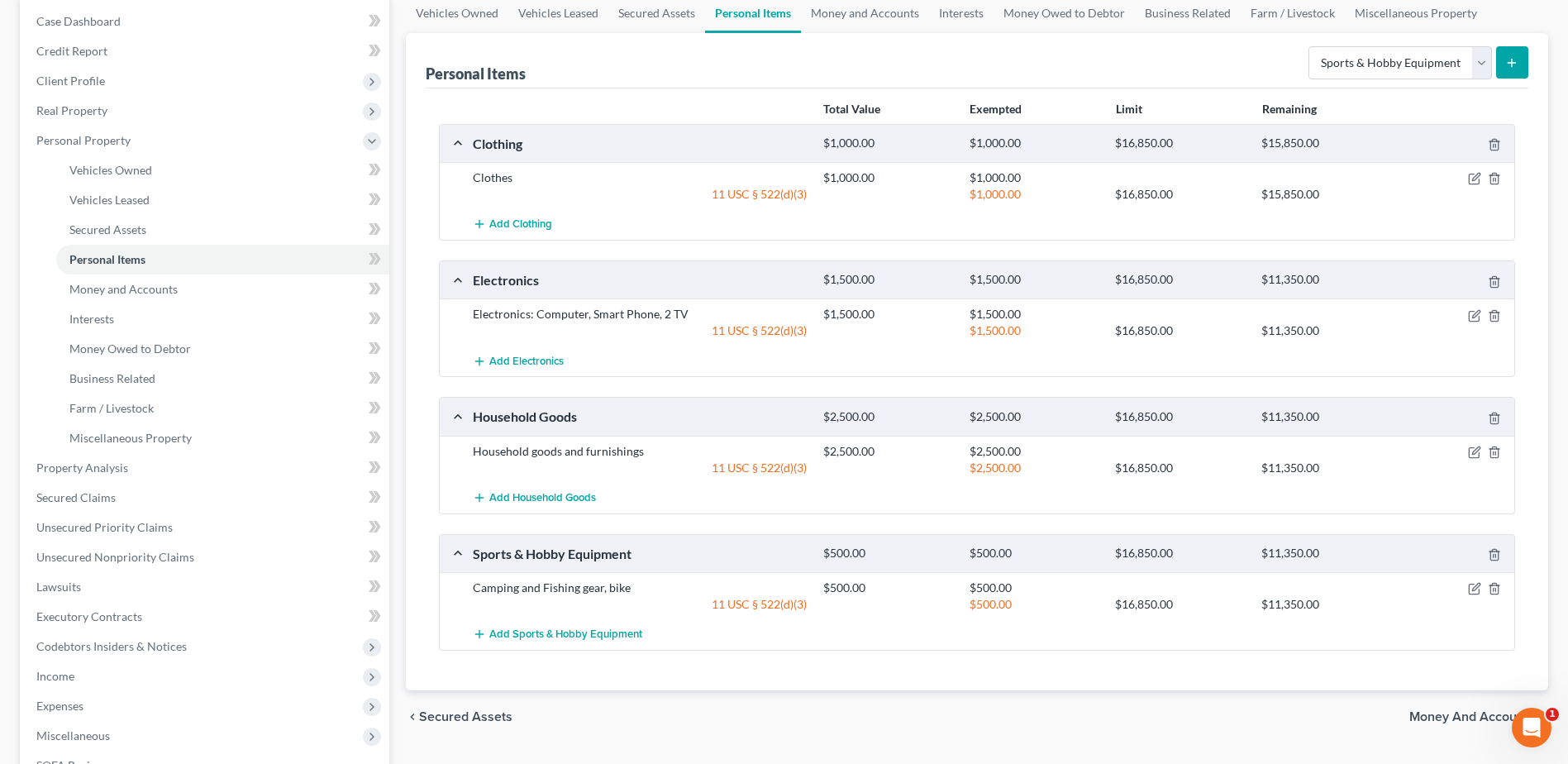
click at [1431, 715] on span "Money and Accounts" at bounding box center [1472, 717] width 126 height 13
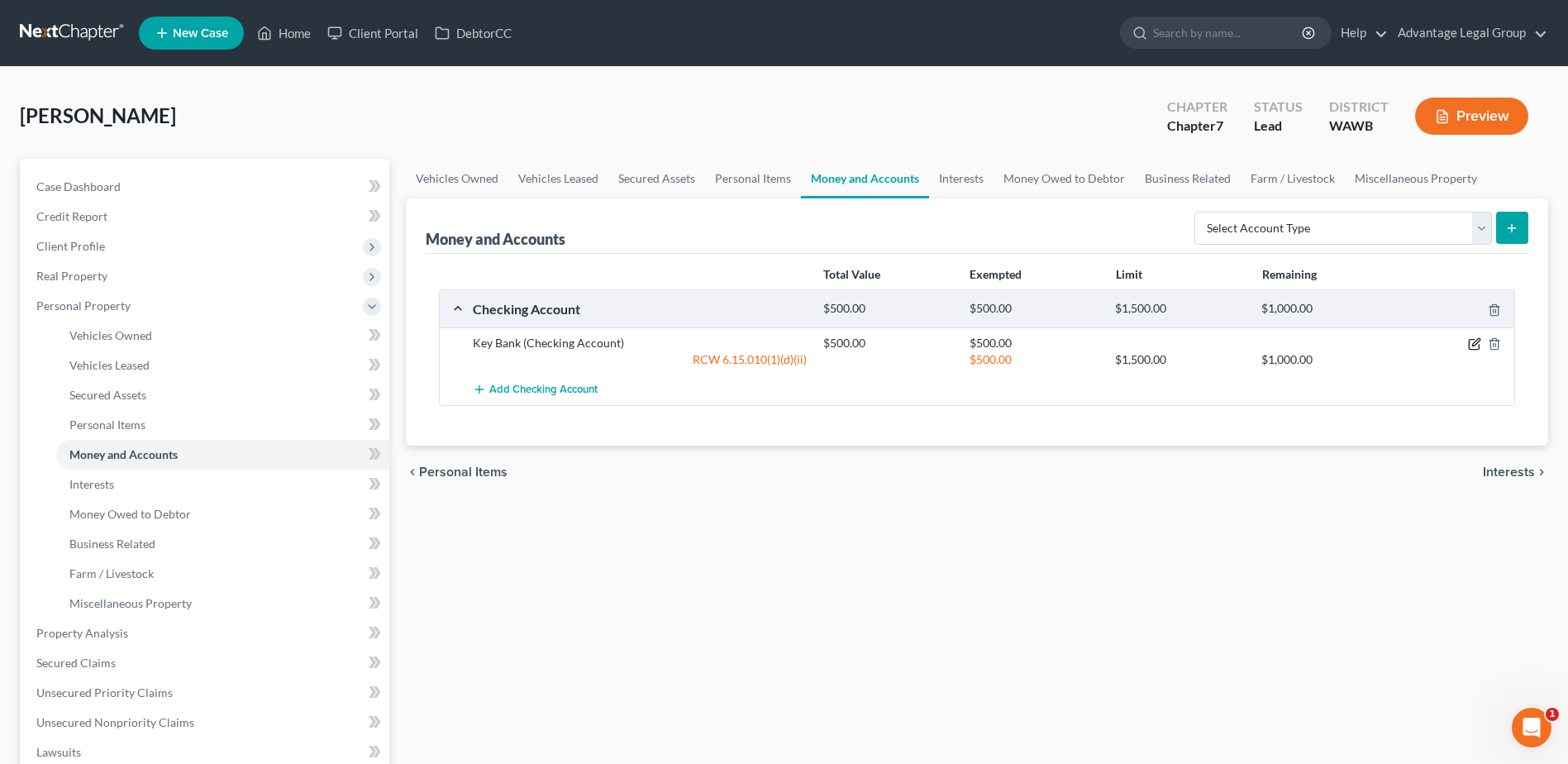
click at [1476, 345] on icon "button" at bounding box center [1476, 343] width 7 height 7
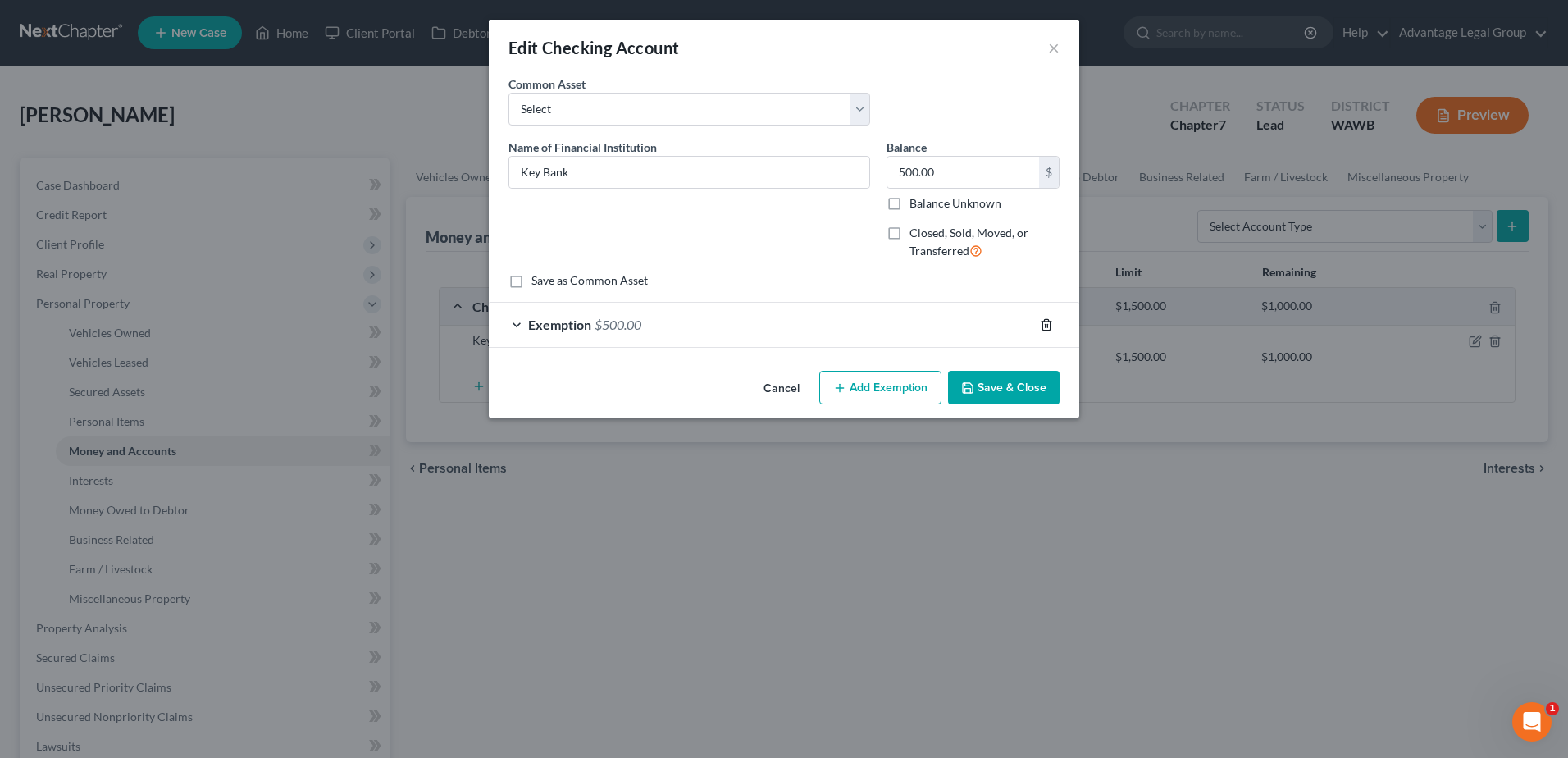
click at [1042, 324] on icon "button" at bounding box center [1046, 324] width 7 height 11
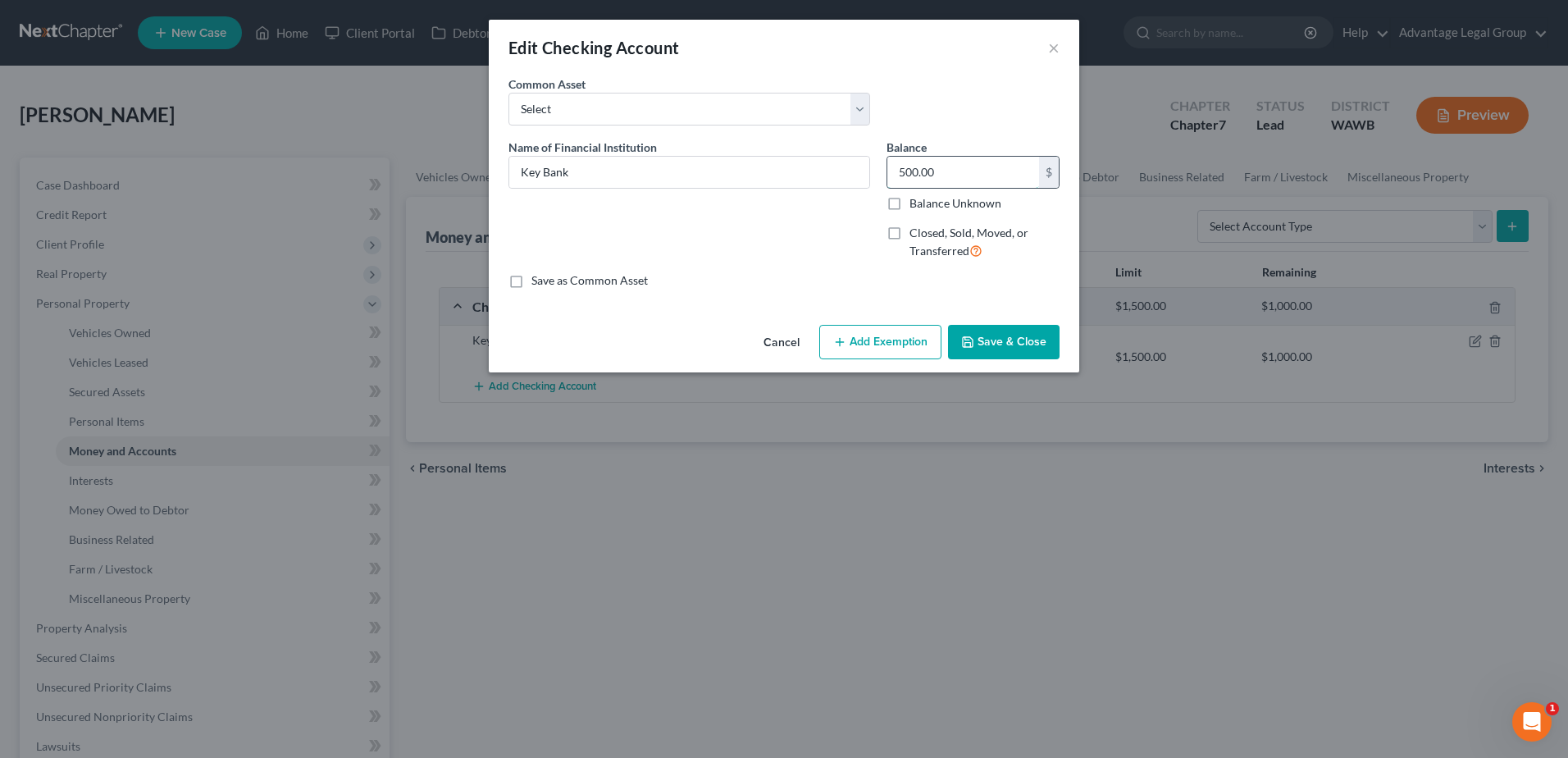
click at [946, 173] on input "500.00" at bounding box center [962, 172] width 151 height 31
click at [953, 174] on input "500.00" at bounding box center [962, 172] width 151 height 31
type input "5"
type input "4.37"
click at [896, 337] on button "Add Exemption" at bounding box center [880, 342] width 122 height 35
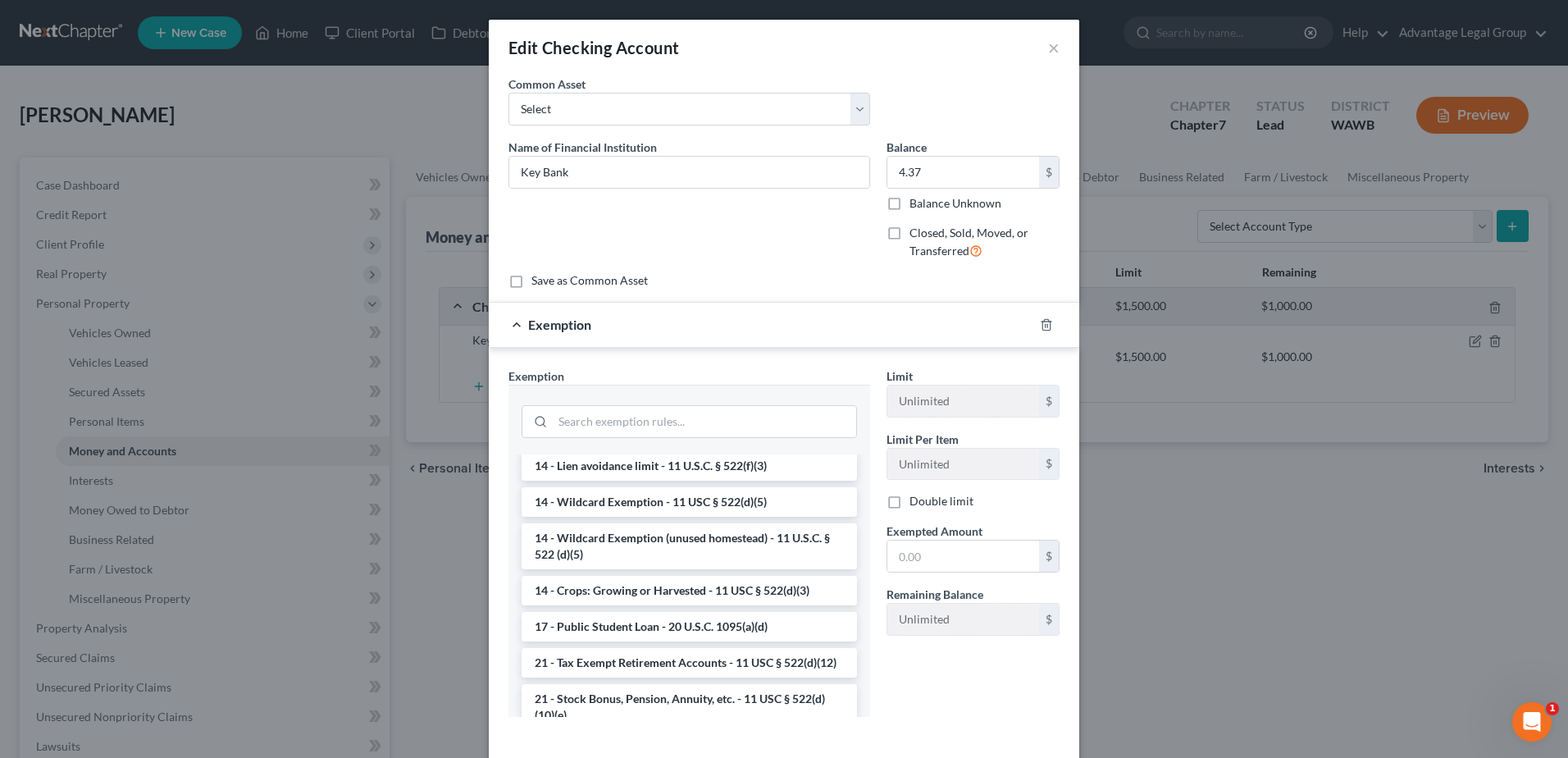
scroll to position [289, 0]
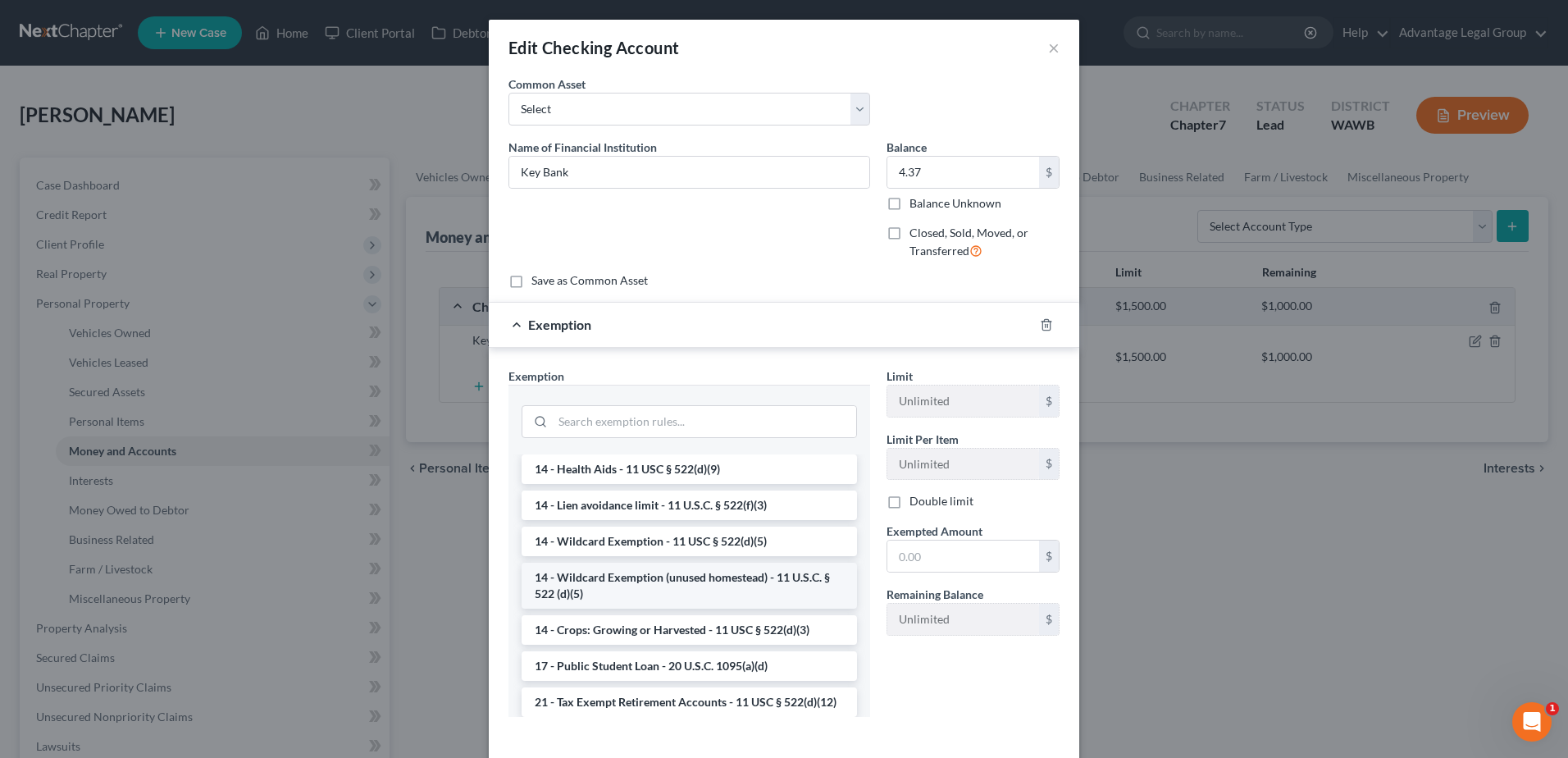
click at [682, 580] on li "14 - Wildcard Exemption (unused homestead) - 11 U.S.C. § 522 (d)(5)" at bounding box center [689, 585] width 336 height 46
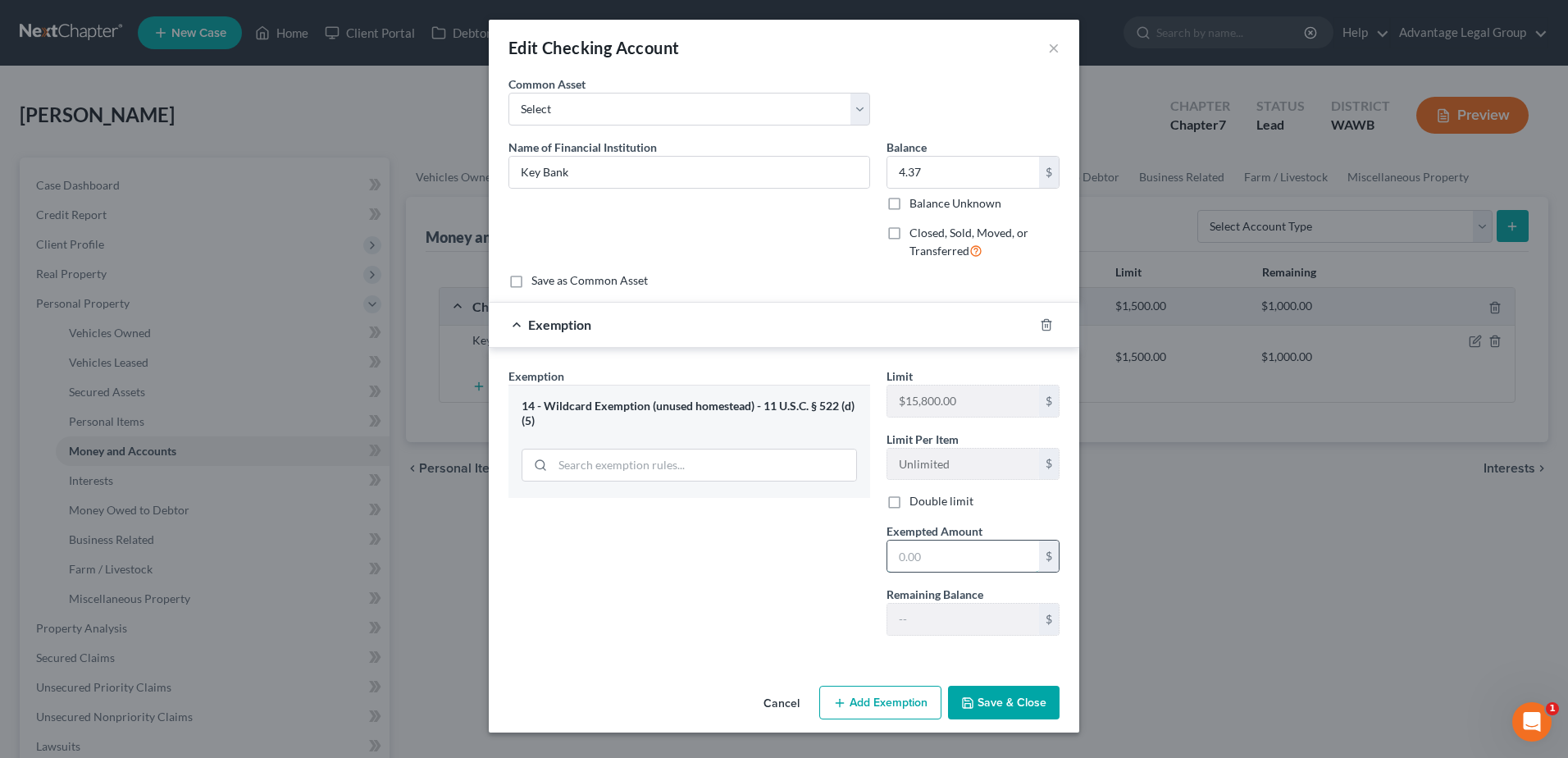
click at [927, 554] on input "text" at bounding box center [962, 555] width 151 height 31
type input "4.37"
click at [997, 707] on button "Save & Close" at bounding box center [1004, 702] width 112 height 35
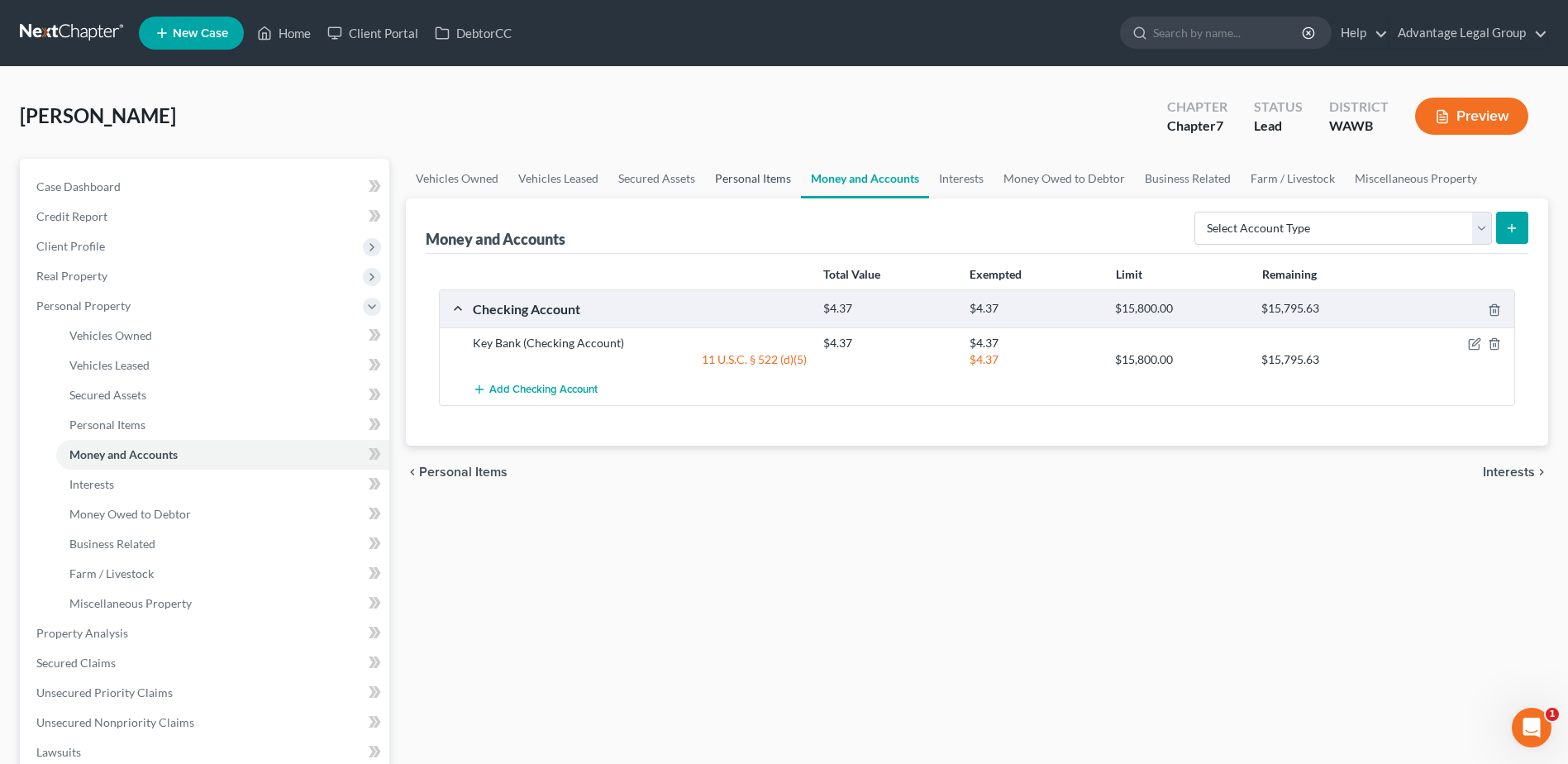
click at [746, 173] on link "Personal Items" at bounding box center [752, 179] width 95 height 39
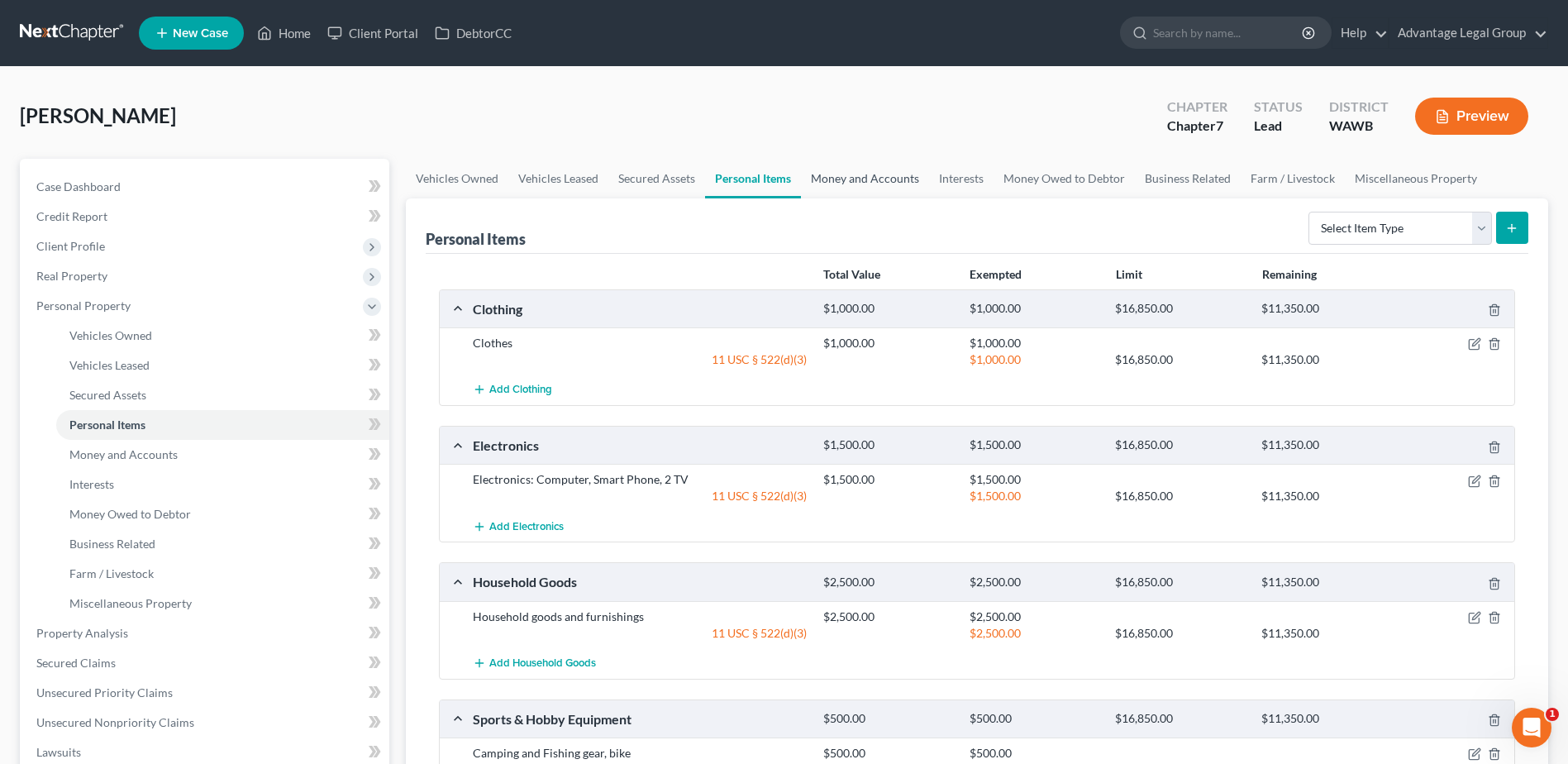
click at [812, 174] on link "Money and Accounts" at bounding box center [866, 179] width 129 height 39
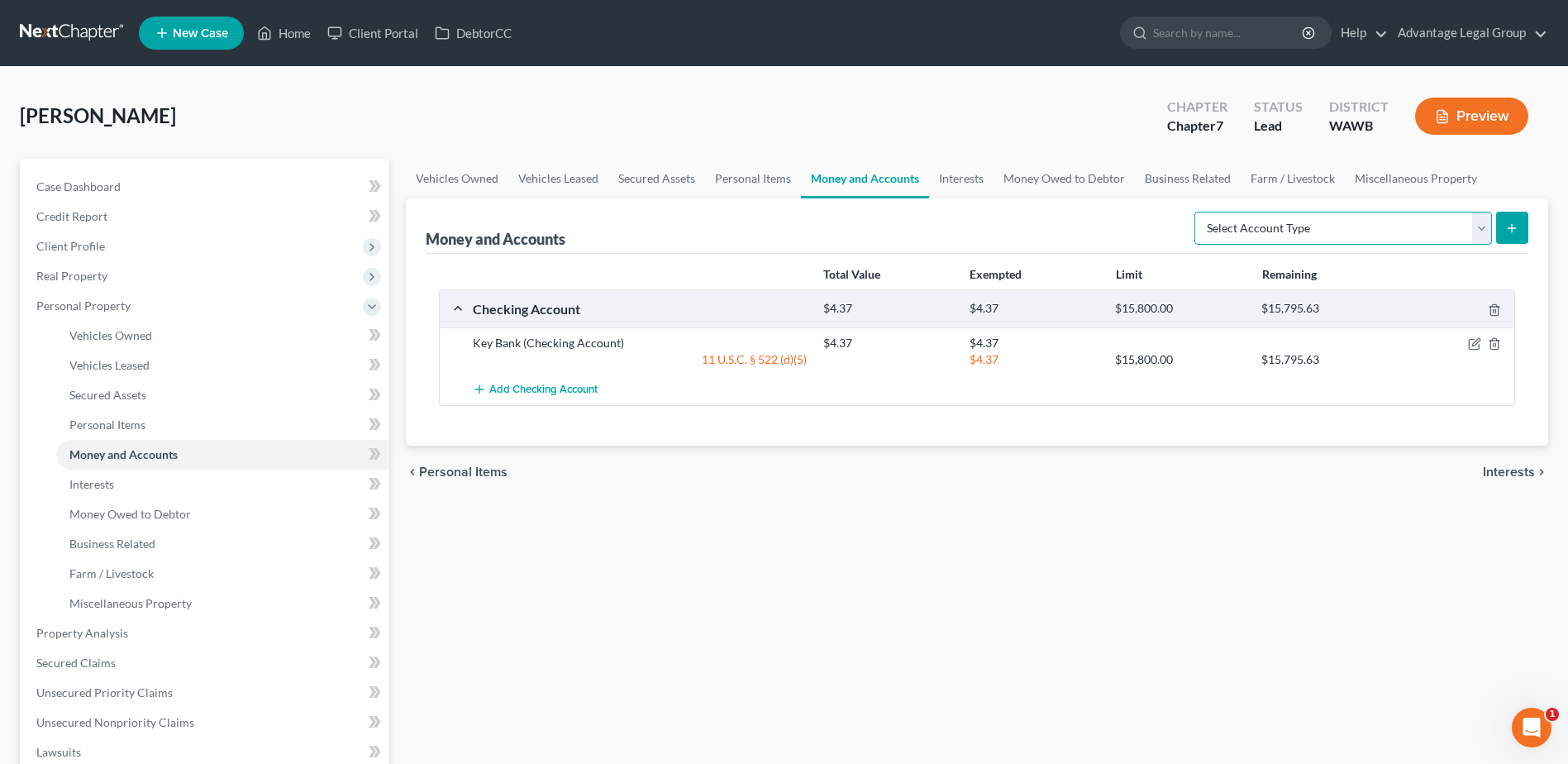
click at [1478, 230] on select "Select Account Type Brokerage Cash on Hand Certificates of Deposit Checking Acc…" at bounding box center [1343, 228] width 297 height 33
select select "savings"
click at [1198, 212] on select "Select Account Type Brokerage Cash on Hand Certificates of Deposit Checking Acc…" at bounding box center [1343, 228] width 297 height 33
click at [1514, 221] on icon "submit" at bounding box center [1512, 228] width 13 height 13
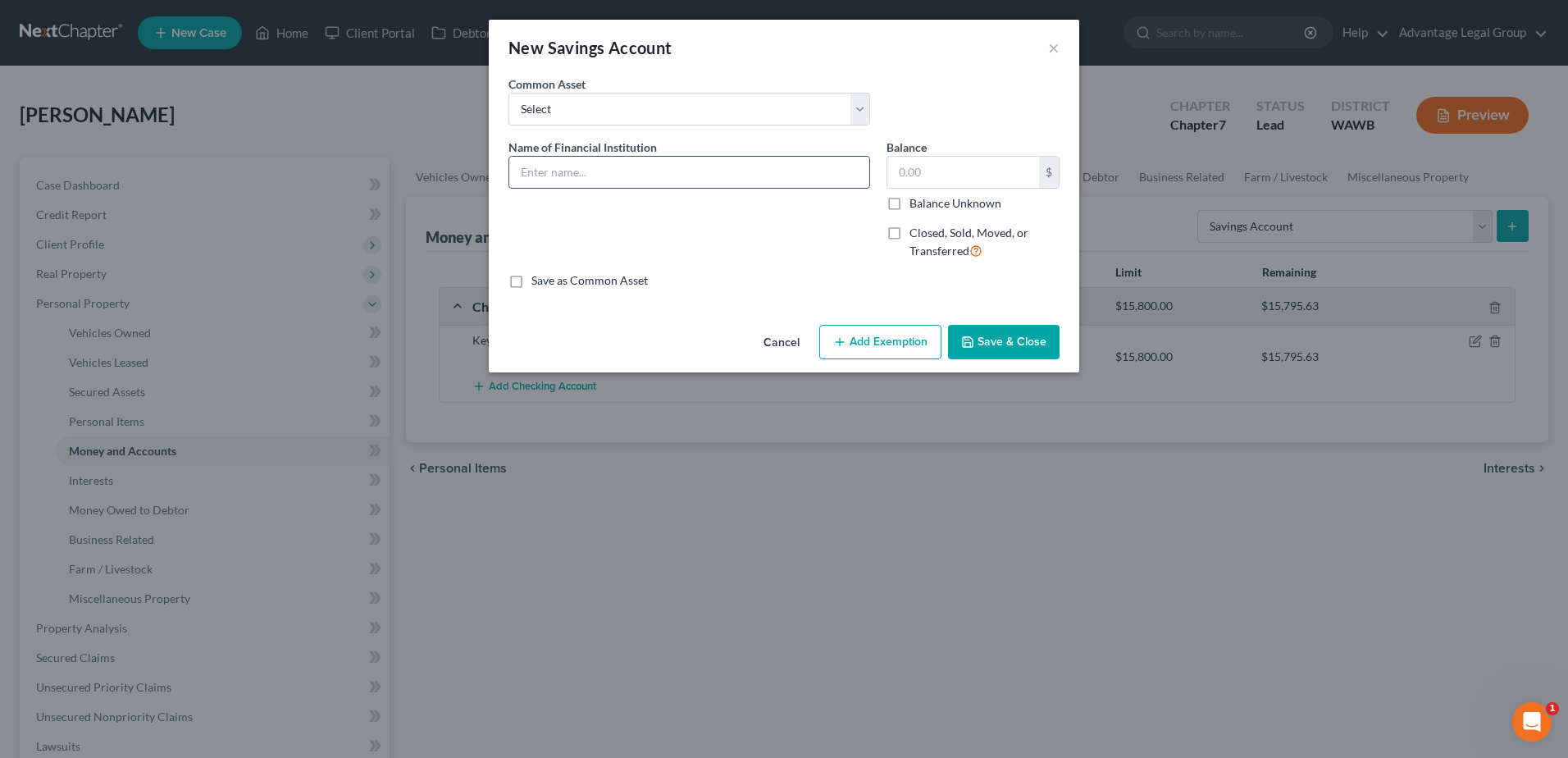
click at [571, 167] on input "text" at bounding box center [689, 172] width 360 height 31
type input "Key Bank"
click at [916, 167] on input "text" at bounding box center [962, 172] width 151 height 31
type input "0.01"
click at [882, 341] on button "Add Exemption" at bounding box center [880, 342] width 122 height 35
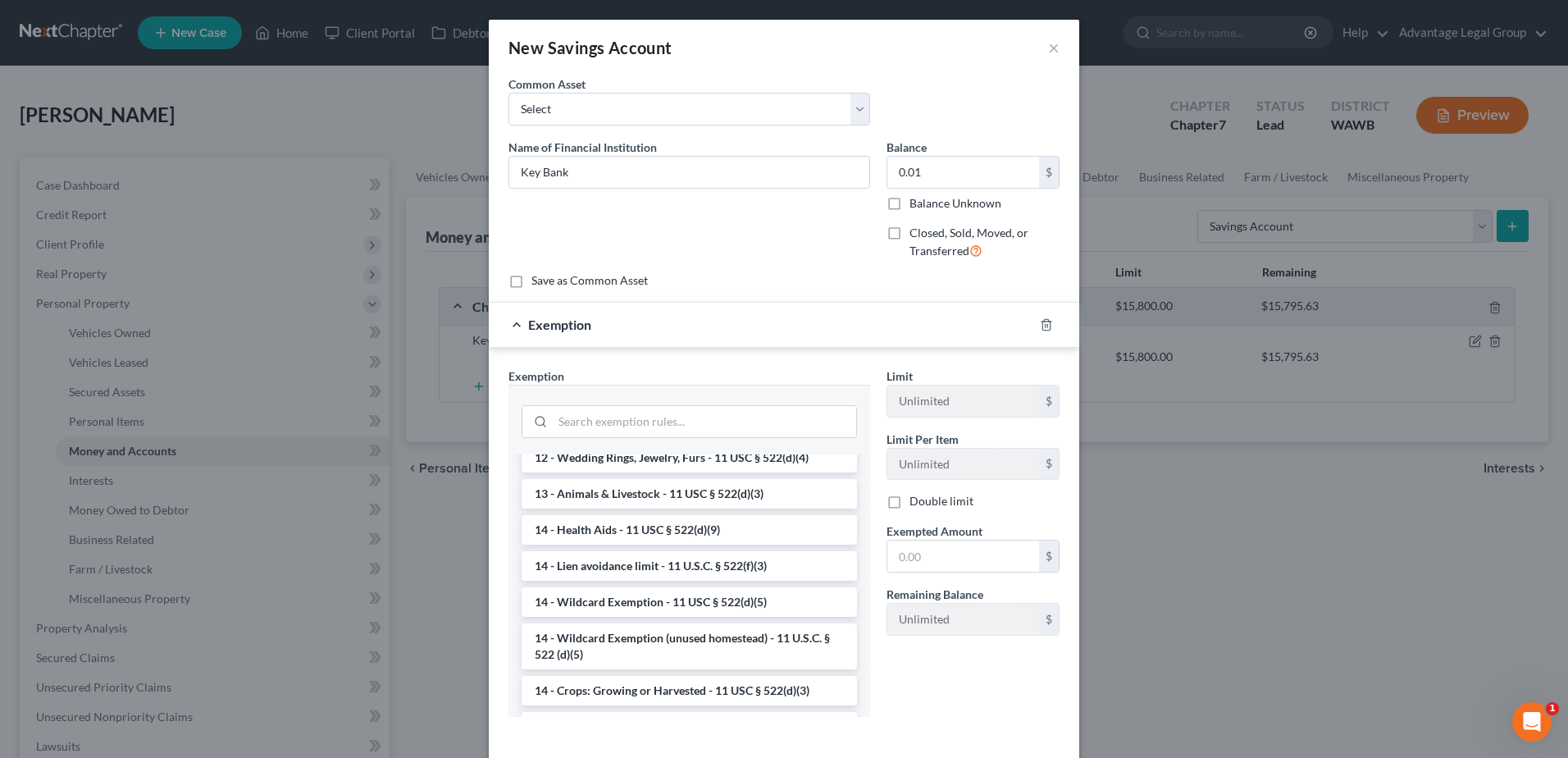
scroll to position [329, 0]
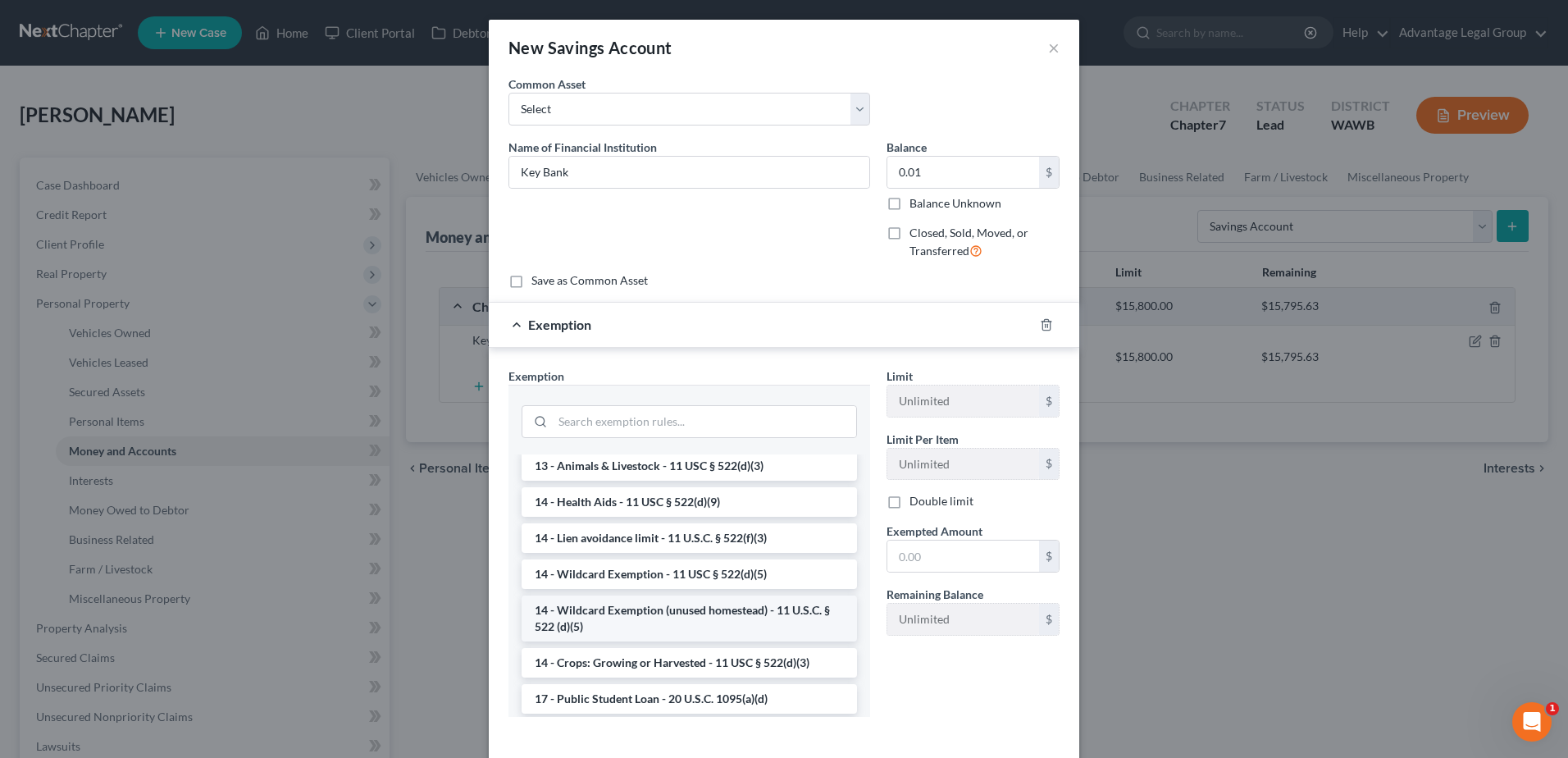
click at [660, 625] on li "14 - Wildcard Exemption (unused homestead) - 11 U.S.C. § 522 (d)(5)" at bounding box center [689, 619] width 336 height 46
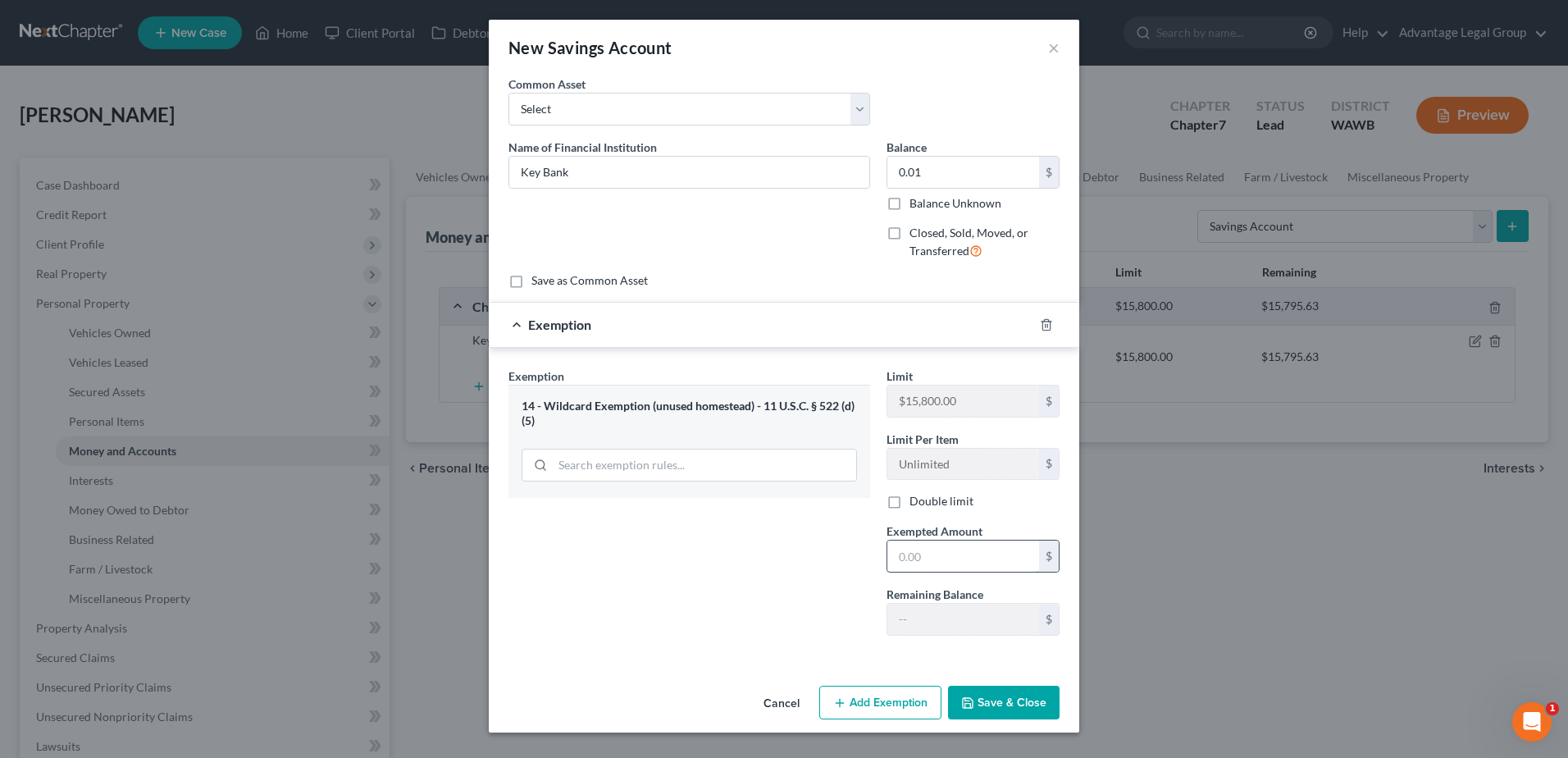
click at [956, 554] on input "text" at bounding box center [962, 555] width 151 height 31
type input "0.01"
click at [995, 692] on button "Save & Close" at bounding box center [1004, 702] width 112 height 35
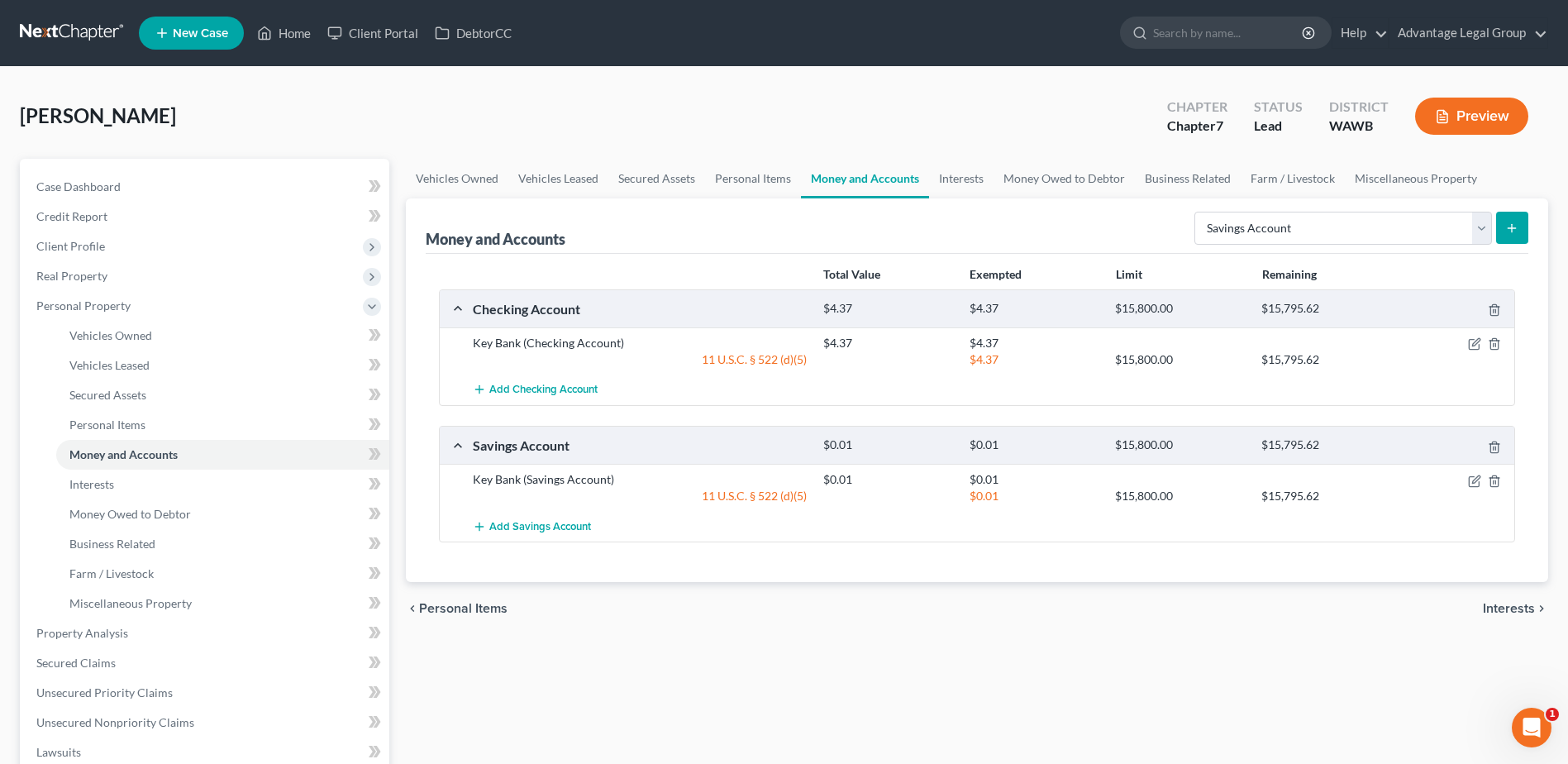
click at [1506, 609] on span "Interests" at bounding box center [1509, 608] width 52 height 13
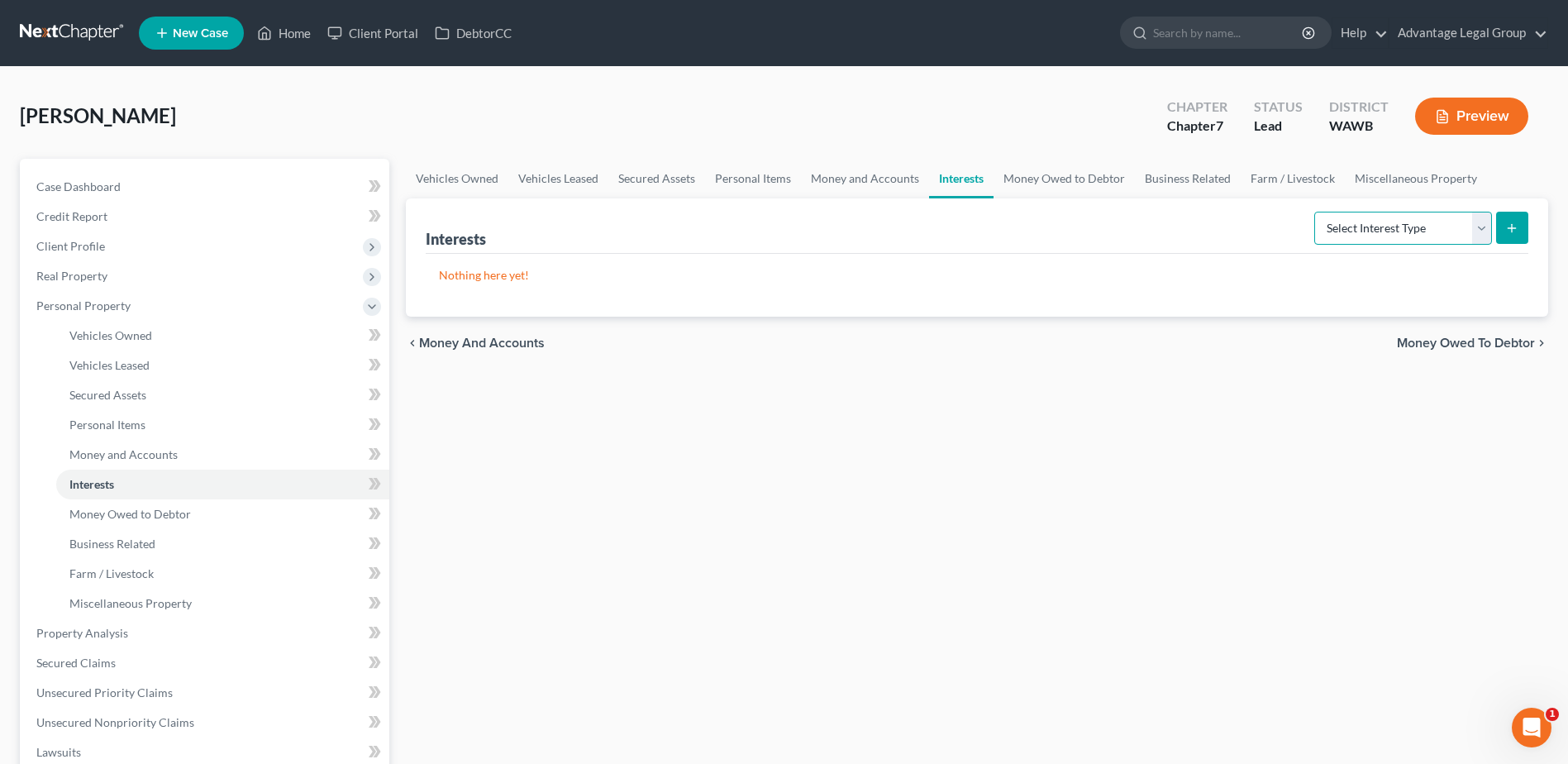
click at [1480, 233] on select "Select Interest Type 401K Annuity Bond Education IRA Government Bond Government…" at bounding box center [1403, 228] width 178 height 33
click at [1484, 230] on select "Select Interest Type 401K Annuity Bond Education IRA Government Bond Government…" at bounding box center [1403, 228] width 178 height 33
click at [1530, 348] on span "Money Owed to Debtor" at bounding box center [1465, 343] width 138 height 13
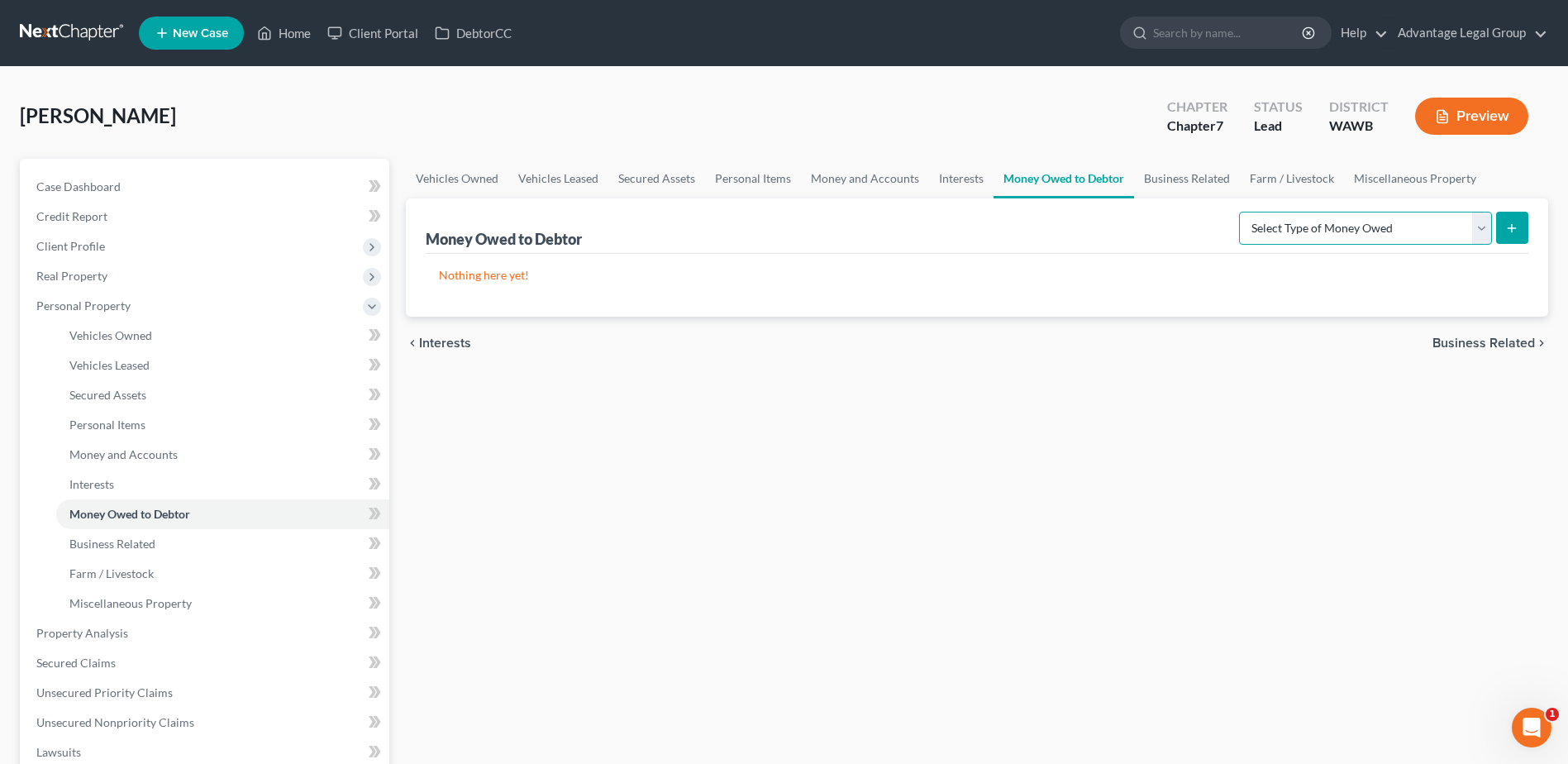
click at [1487, 235] on select "Select Type of Money Owed Accounts Receivable Alimony Child Support Claims Agai…" at bounding box center [1365, 228] width 253 height 33
drag, startPoint x: 942, startPoint y: 177, endPoint x: 944, endPoint y: 186, distance: 9.2
click at [942, 177] on link "Interests" at bounding box center [961, 179] width 64 height 39
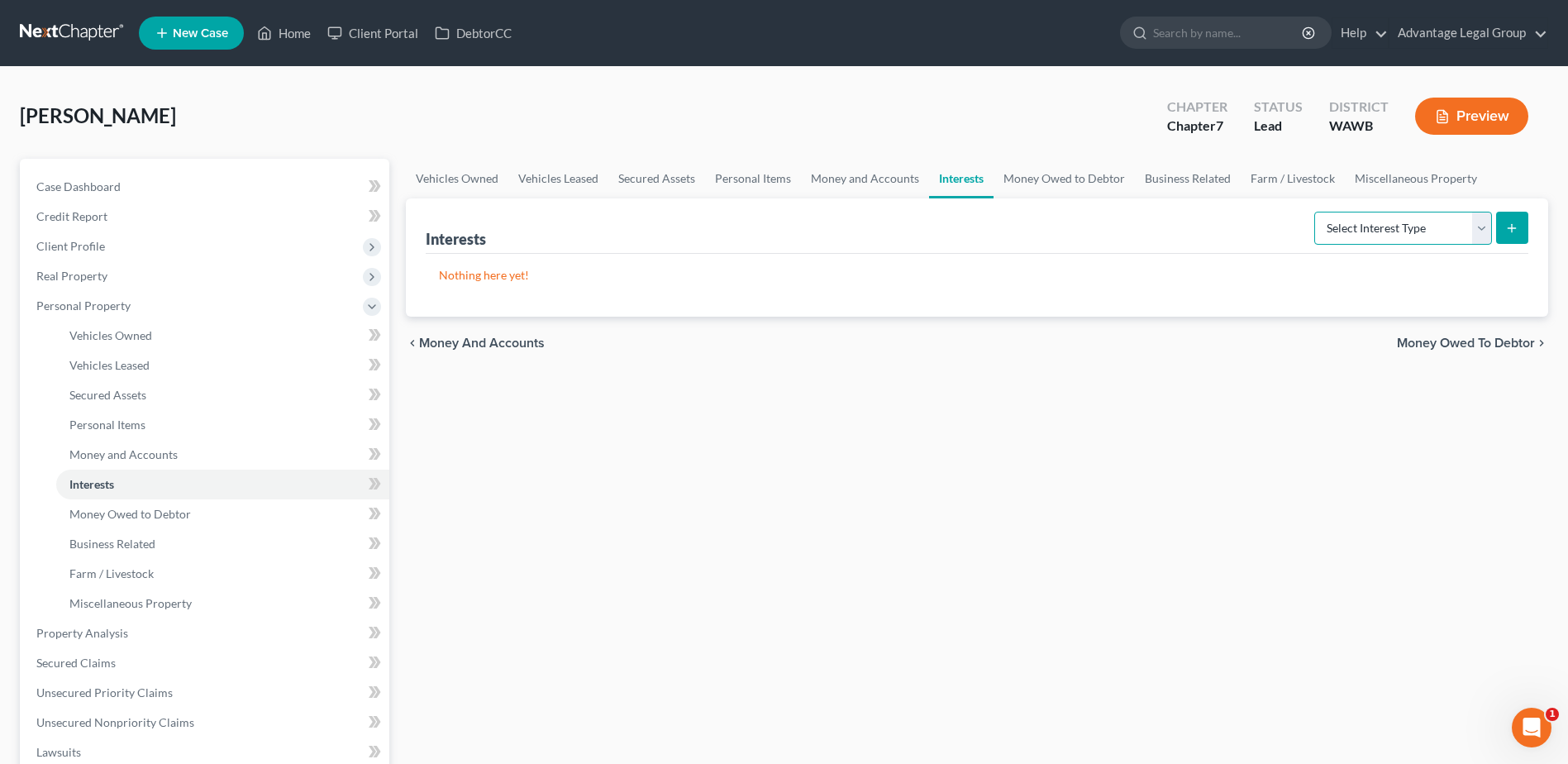
click at [1481, 233] on select "Select Interest Type 401K Annuity Bond Education IRA Government Bond Government…" at bounding box center [1403, 228] width 178 height 33
select select "401k"
click at [1316, 212] on select "Select Interest Type 401K Annuity Bond Education IRA Government Bond Government…" at bounding box center [1403, 228] width 178 height 33
click at [1516, 230] on icon "submit" at bounding box center [1512, 228] width 13 height 13
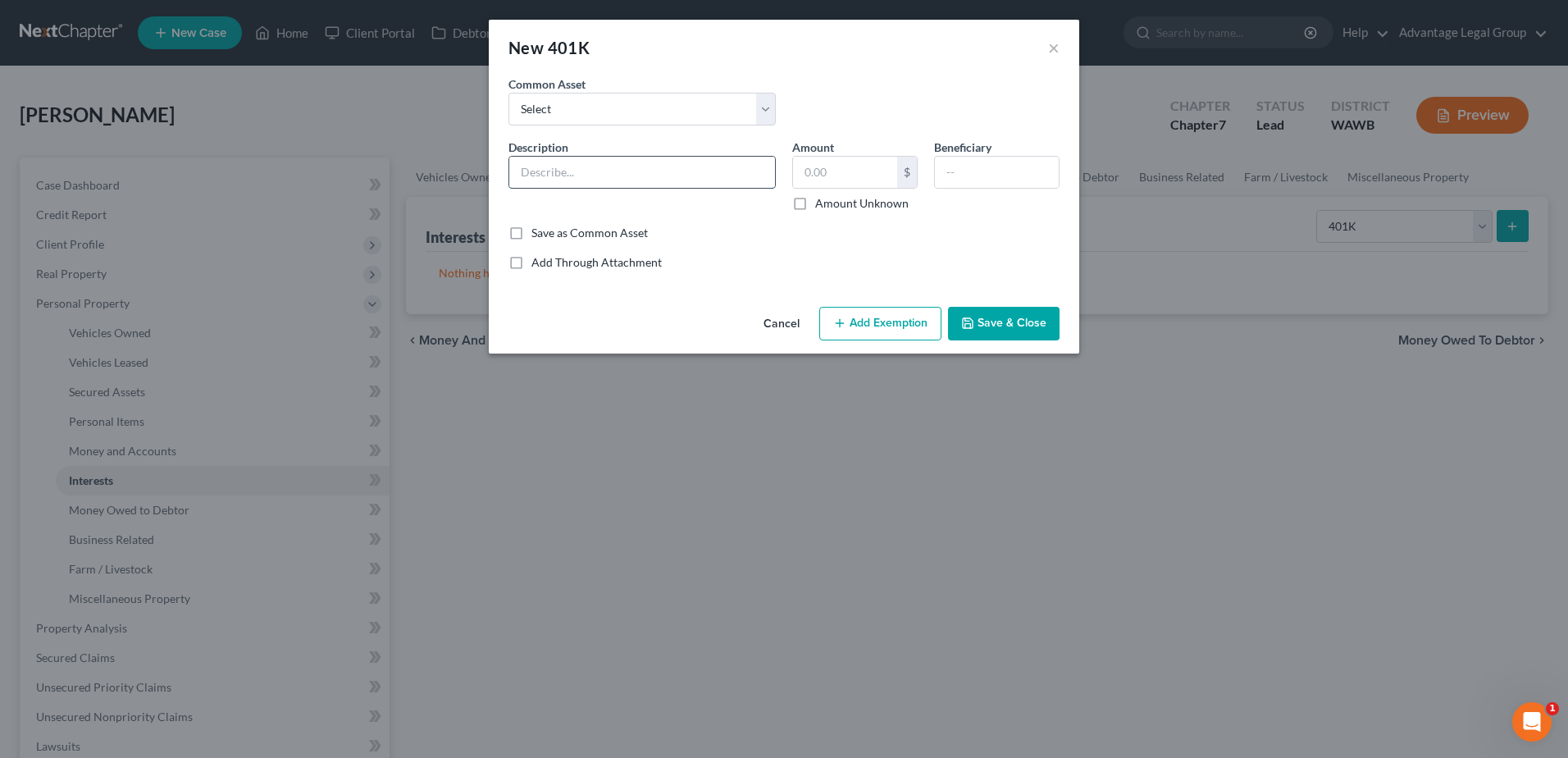
click at [560, 170] on input "text" at bounding box center [642, 172] width 266 height 31
type input "Costco"
click at [815, 205] on label "Amount Unknown" at bounding box center [862, 203] width 94 height 17
click at [822, 205] on input "Amount Unknown" at bounding box center [827, 200] width 11 height 11
click at [815, 206] on label "Amount Unknown" at bounding box center [862, 203] width 94 height 17
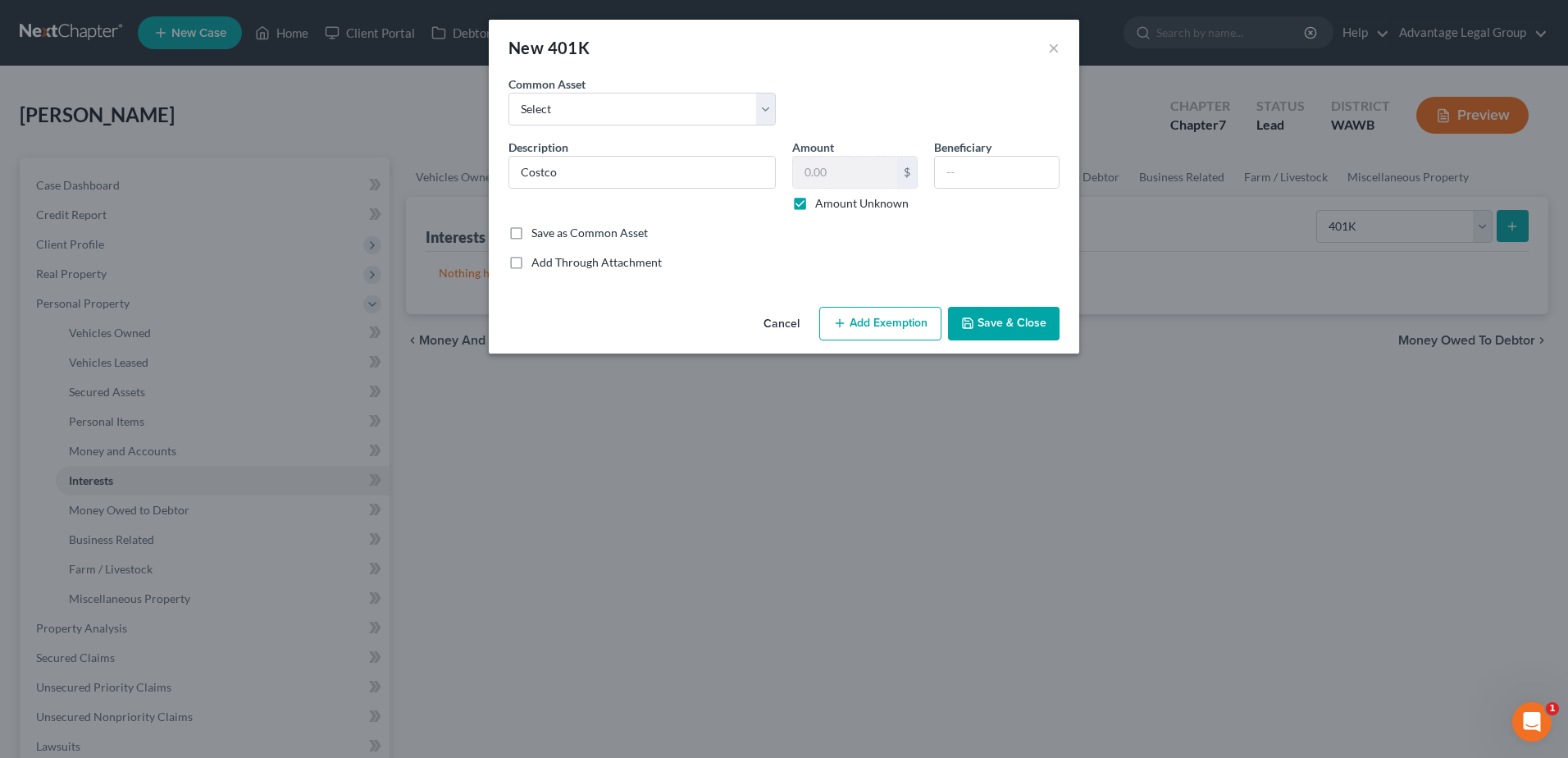
click at [822, 206] on input "Amount Unknown" at bounding box center [827, 200] width 11 height 11
checkbox input "false"
click at [846, 174] on input "text" at bounding box center [846, 172] width 104 height 31
type input "50.00"
click at [872, 330] on button "Add Exemption" at bounding box center [880, 323] width 122 height 35
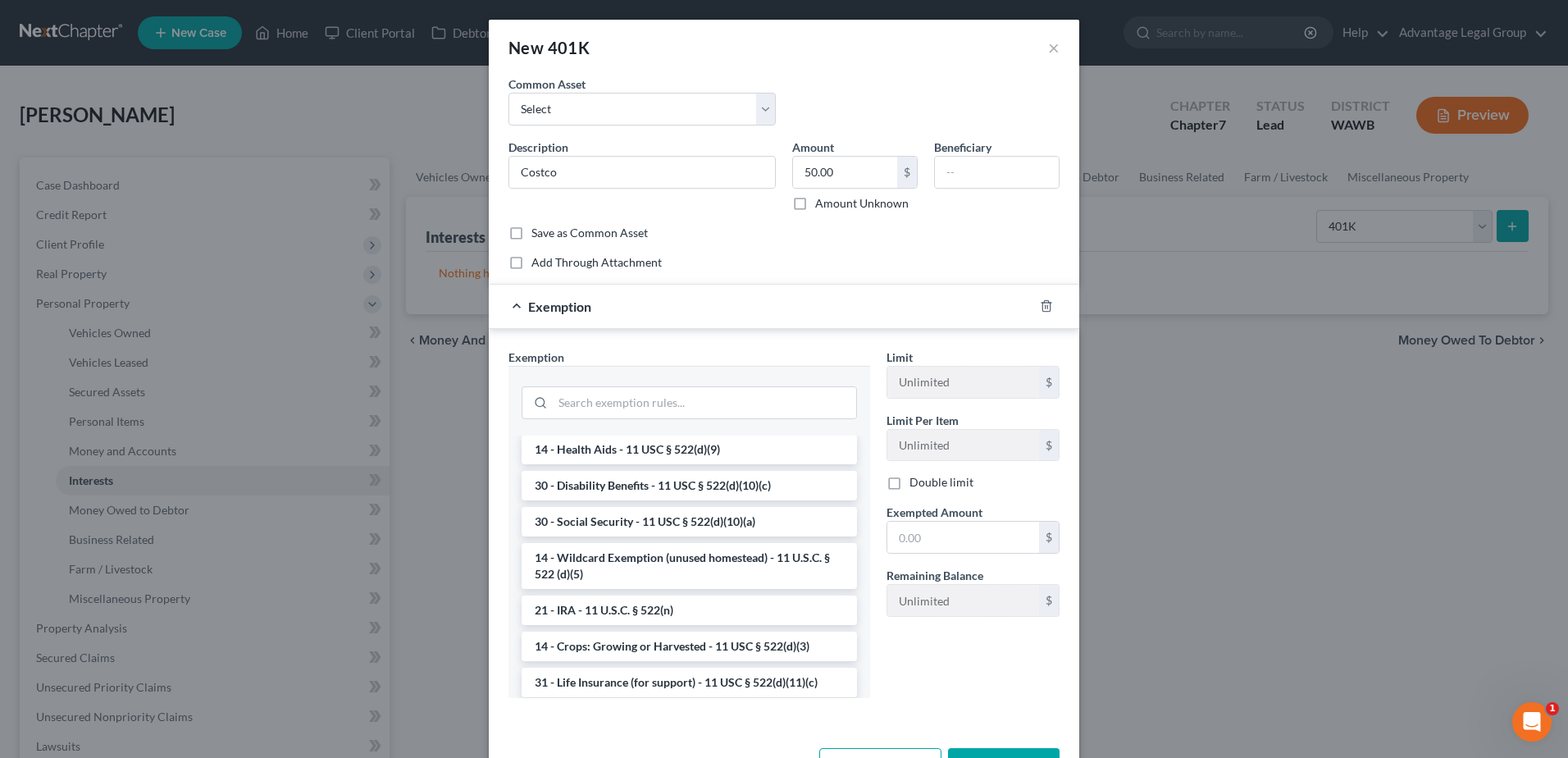
scroll to position [902, 0]
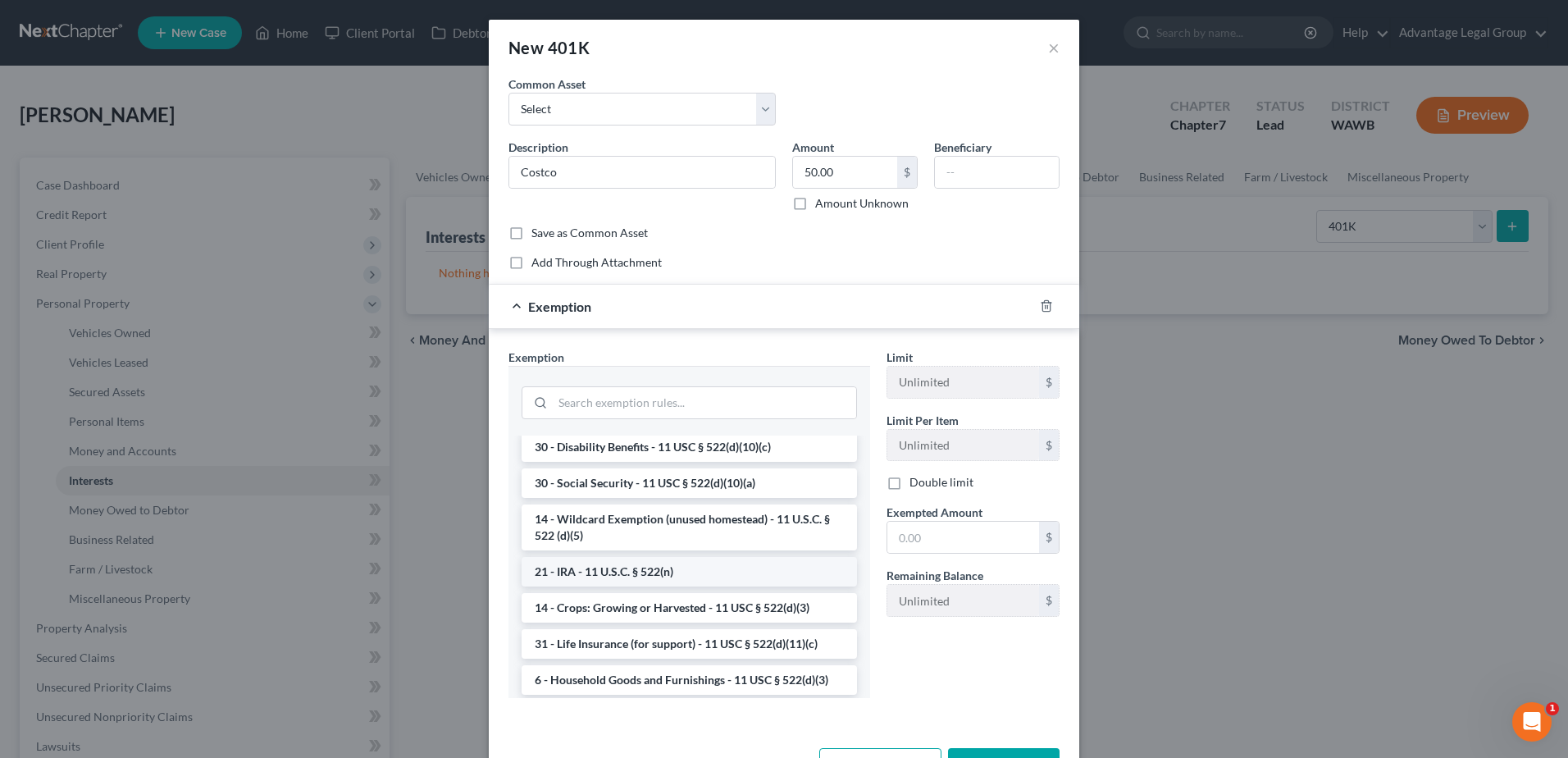
click at [665, 586] on li "21 - IRA - 11 U.S.C. § 522(n)" at bounding box center [689, 571] width 336 height 29
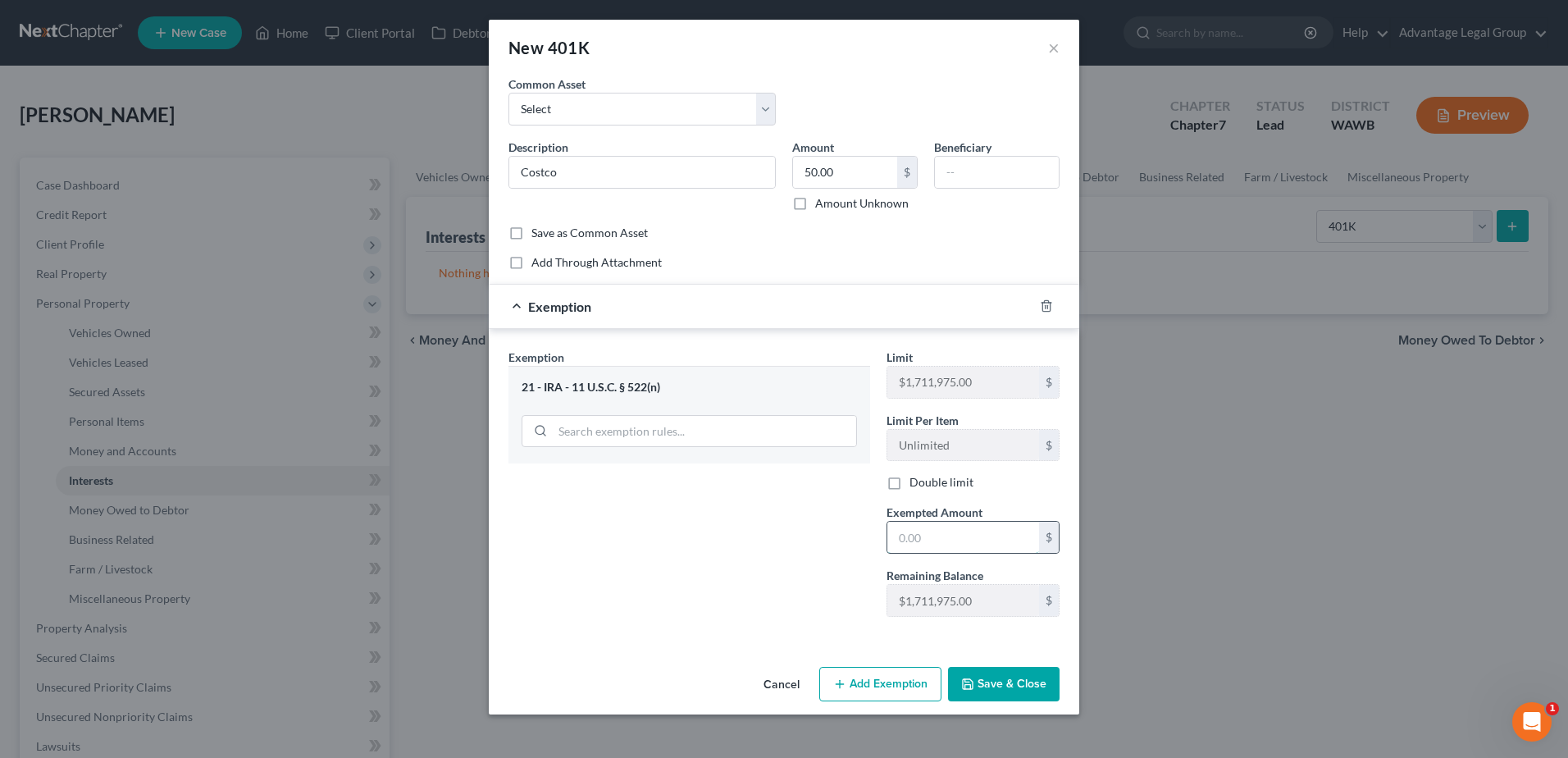
click at [923, 540] on input "text" at bounding box center [962, 537] width 151 height 31
type input "50.00"
click at [1010, 677] on button "Save & Close" at bounding box center [1004, 684] width 112 height 35
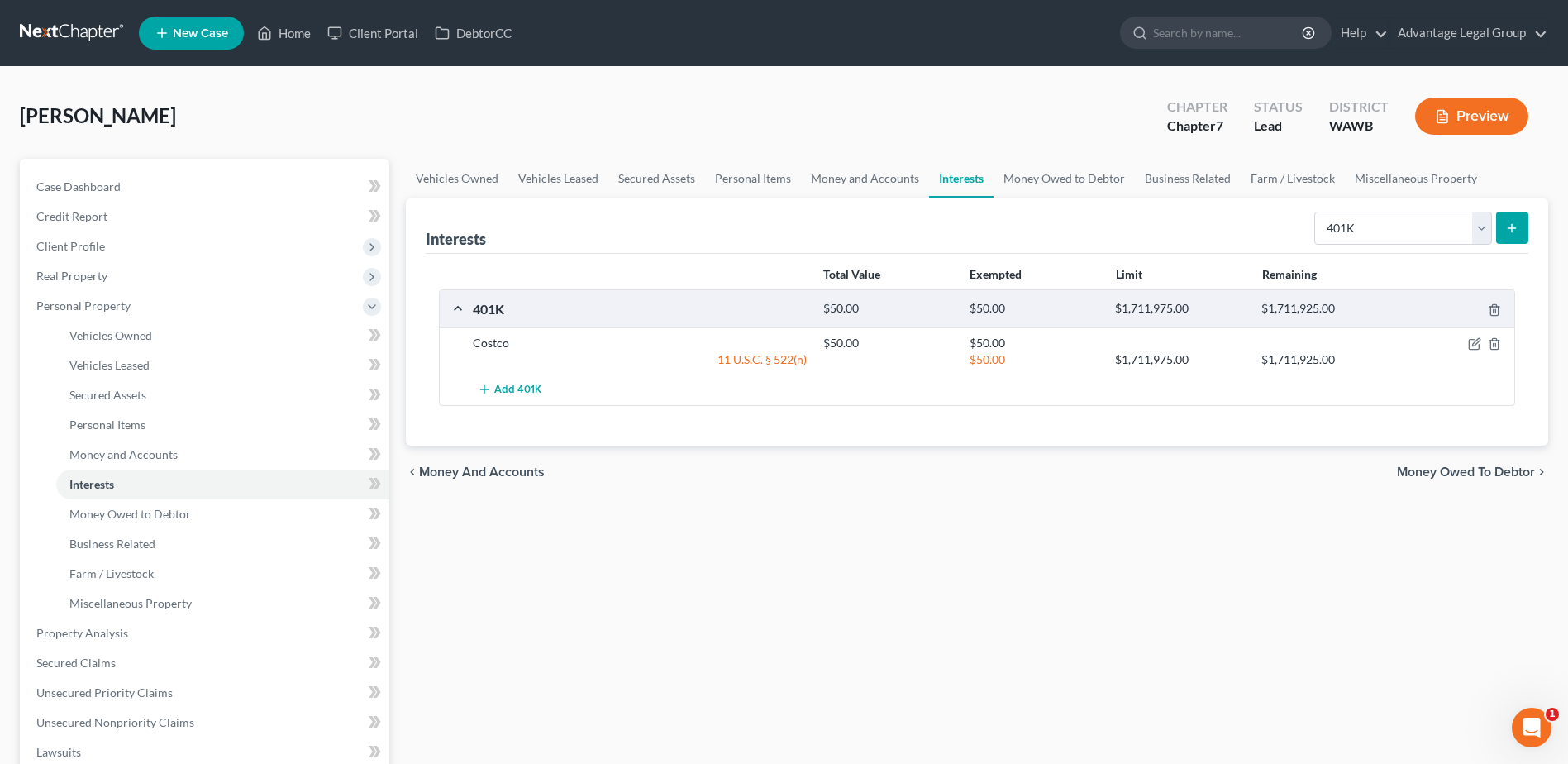
click at [1447, 480] on div "chevron_left Money and Accounts Money Owed to Debtor chevron_right" at bounding box center [977, 471] width 1142 height 53
click at [1463, 469] on span "Money Owed to Debtor" at bounding box center [1465, 472] width 138 height 13
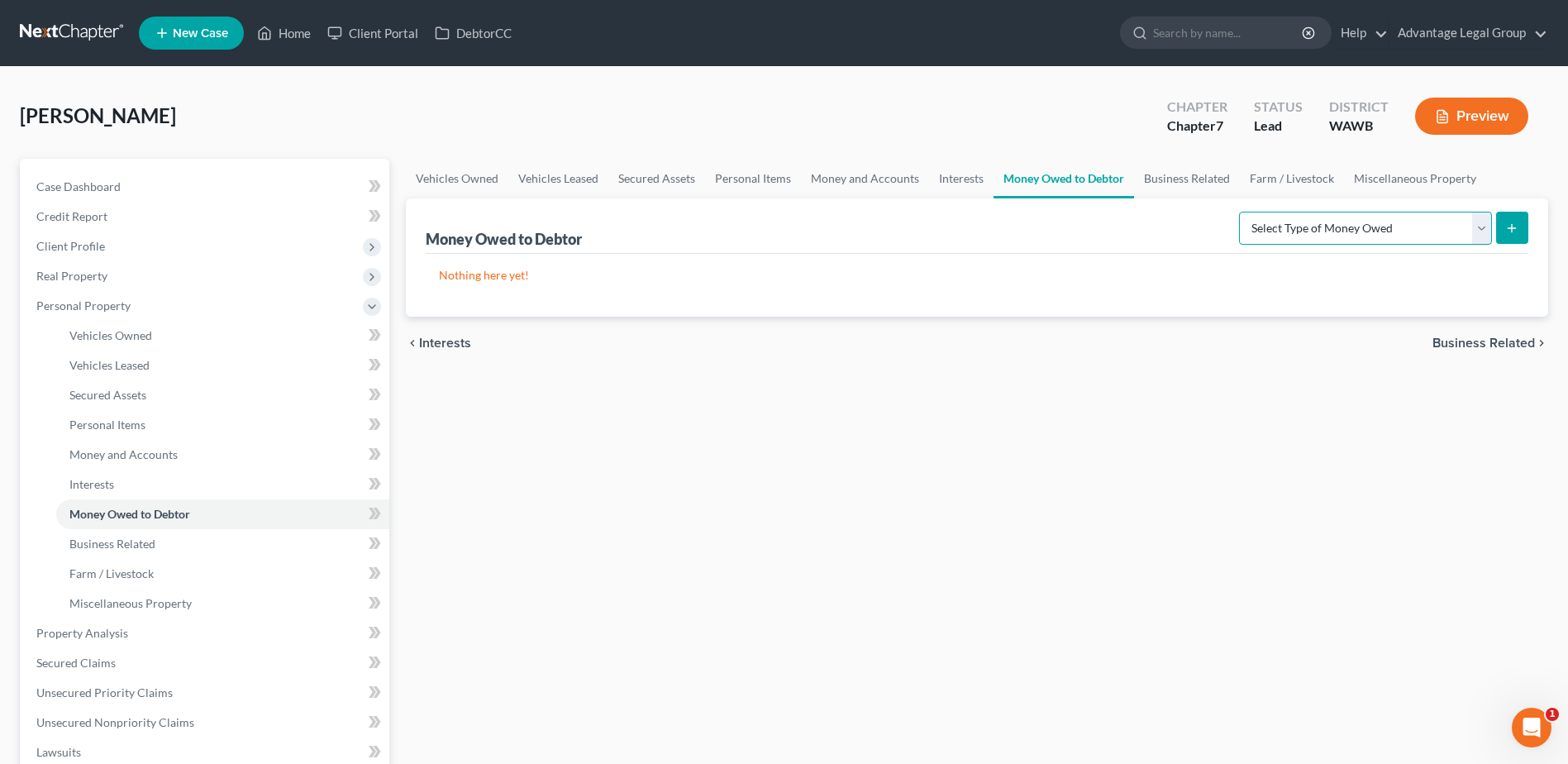
click at [1473, 228] on select "Select Type of Money Owed Accounts Receivable Alimony Child Support Claims Agai…" at bounding box center [1365, 228] width 253 height 33
click at [943, 172] on link "Interests" at bounding box center [961, 179] width 64 height 39
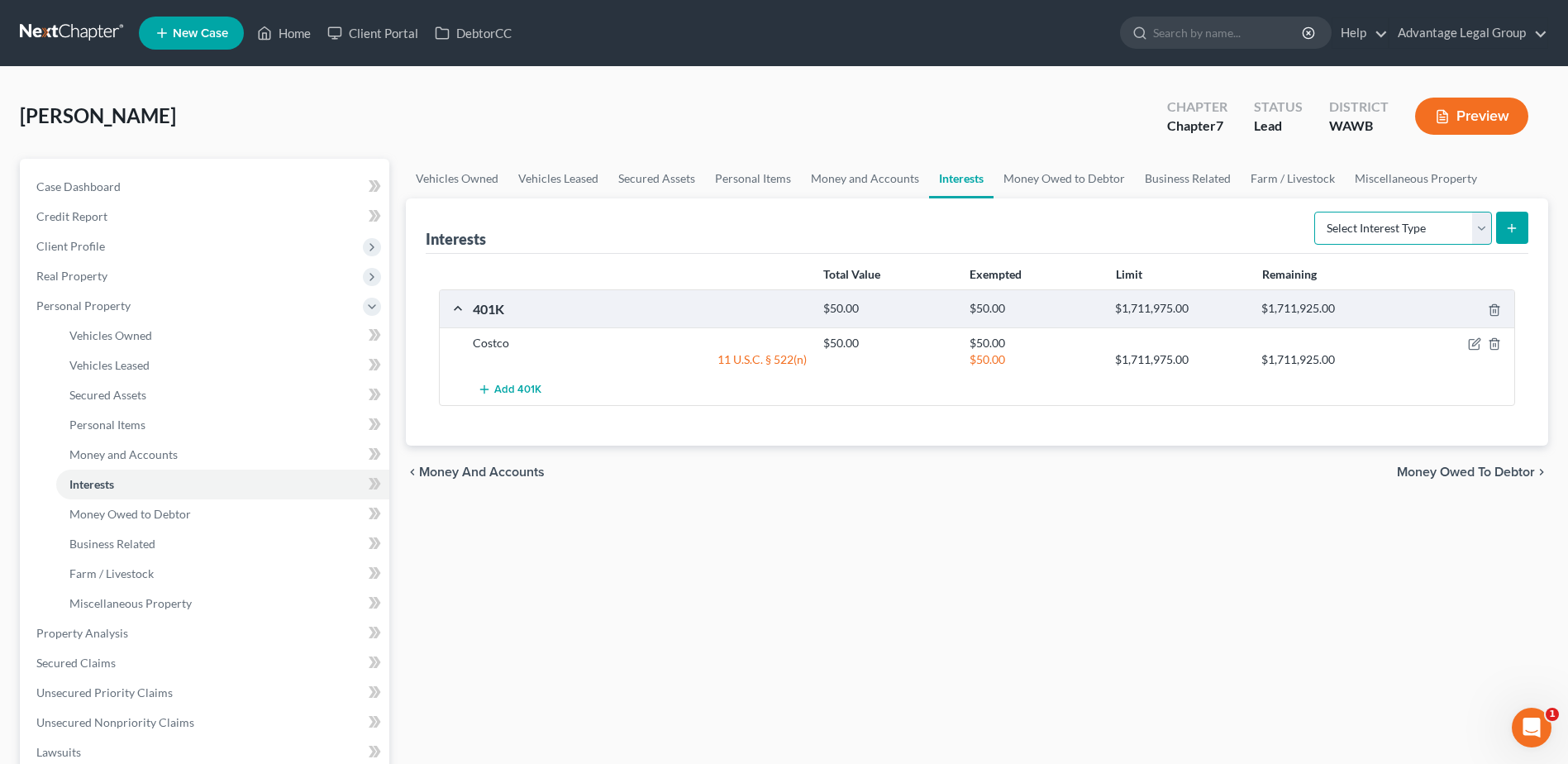
click at [1483, 231] on select "Select Interest Type 401K Annuity Bond Education IRA Government Bond Government…" at bounding box center [1403, 228] width 178 height 33
click at [1504, 469] on span "Money Owed to Debtor" at bounding box center [1465, 472] width 138 height 13
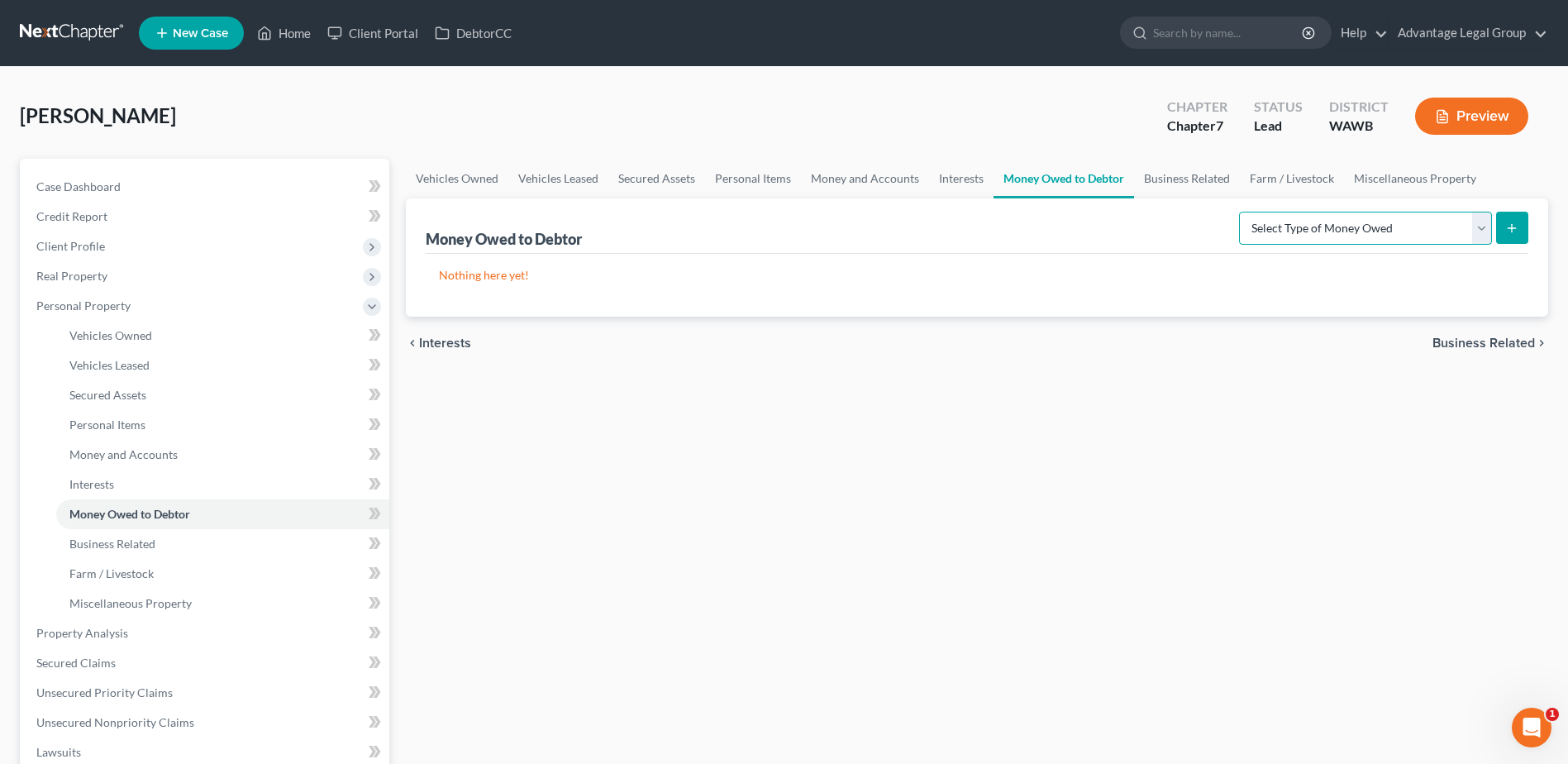
click at [1483, 226] on select "Select Type of Money Owed Accounts Receivable Alimony Child Support Claims Agai…" at bounding box center [1365, 228] width 253 height 33
select select "property_settlements"
click at [1241, 212] on select "Select Type of Money Owed Accounts Receivable Alimony Child Support Claims Agai…" at bounding box center [1365, 228] width 253 height 33
click at [1513, 233] on icon "submit" at bounding box center [1512, 228] width 13 height 13
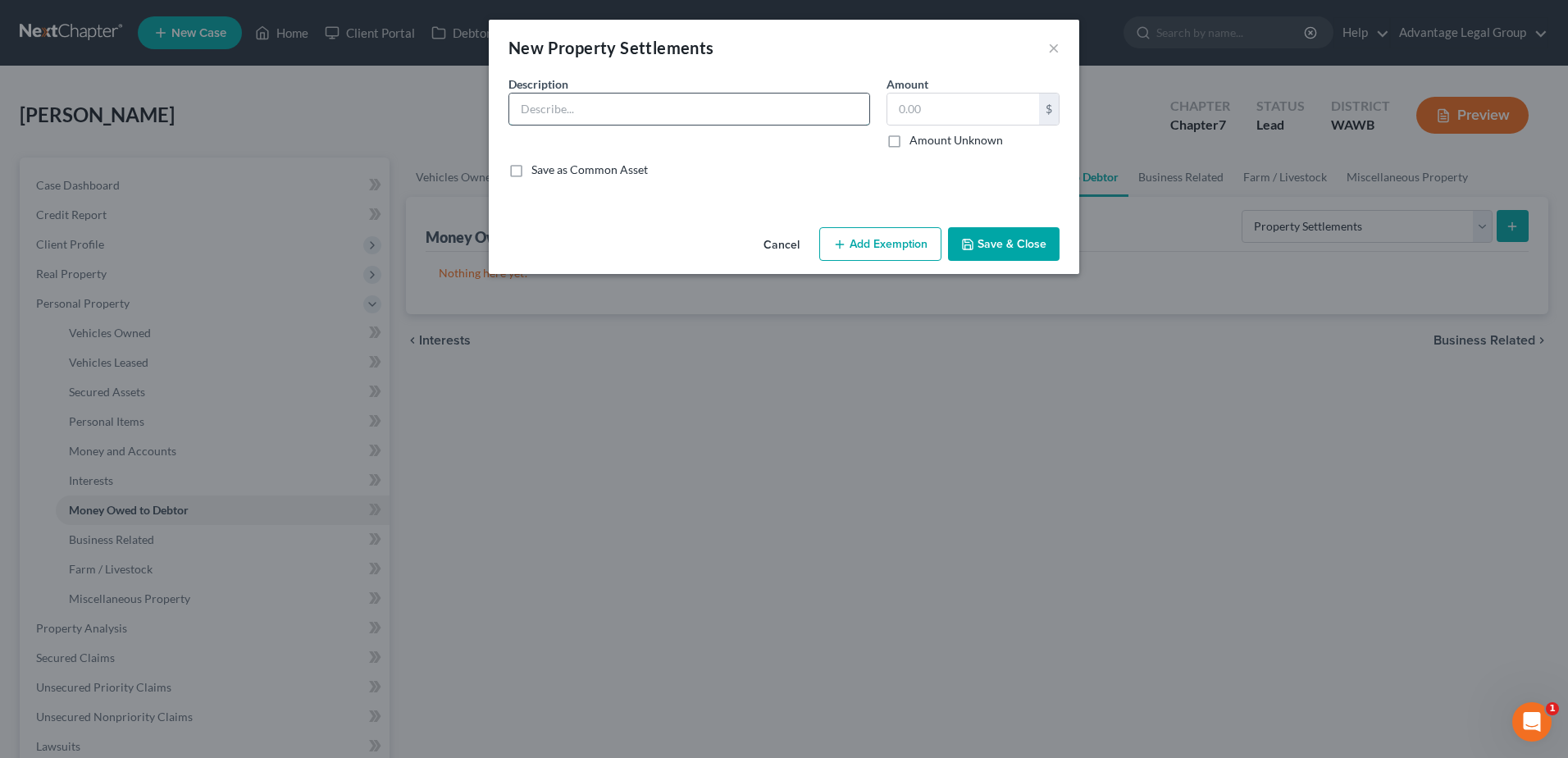
click at [573, 113] on input "text" at bounding box center [689, 109] width 360 height 31
type input "Proceeds from sale of primary residence"
click at [931, 112] on input "text" at bounding box center [962, 109] width 151 height 31
type input "14,181.05"
click at [910, 236] on button "Add Exemption" at bounding box center [880, 244] width 122 height 35
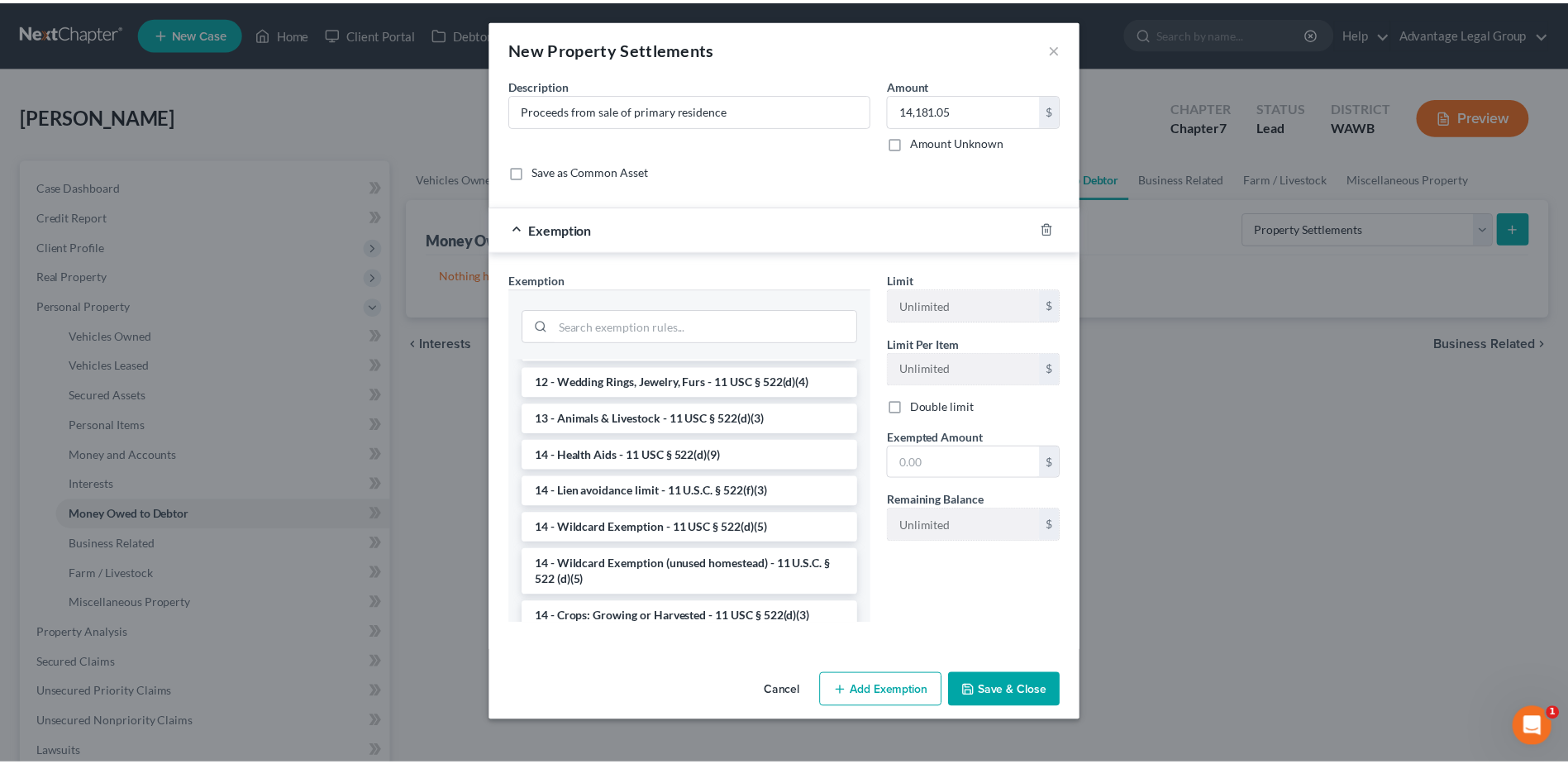
scroll to position [248, 0]
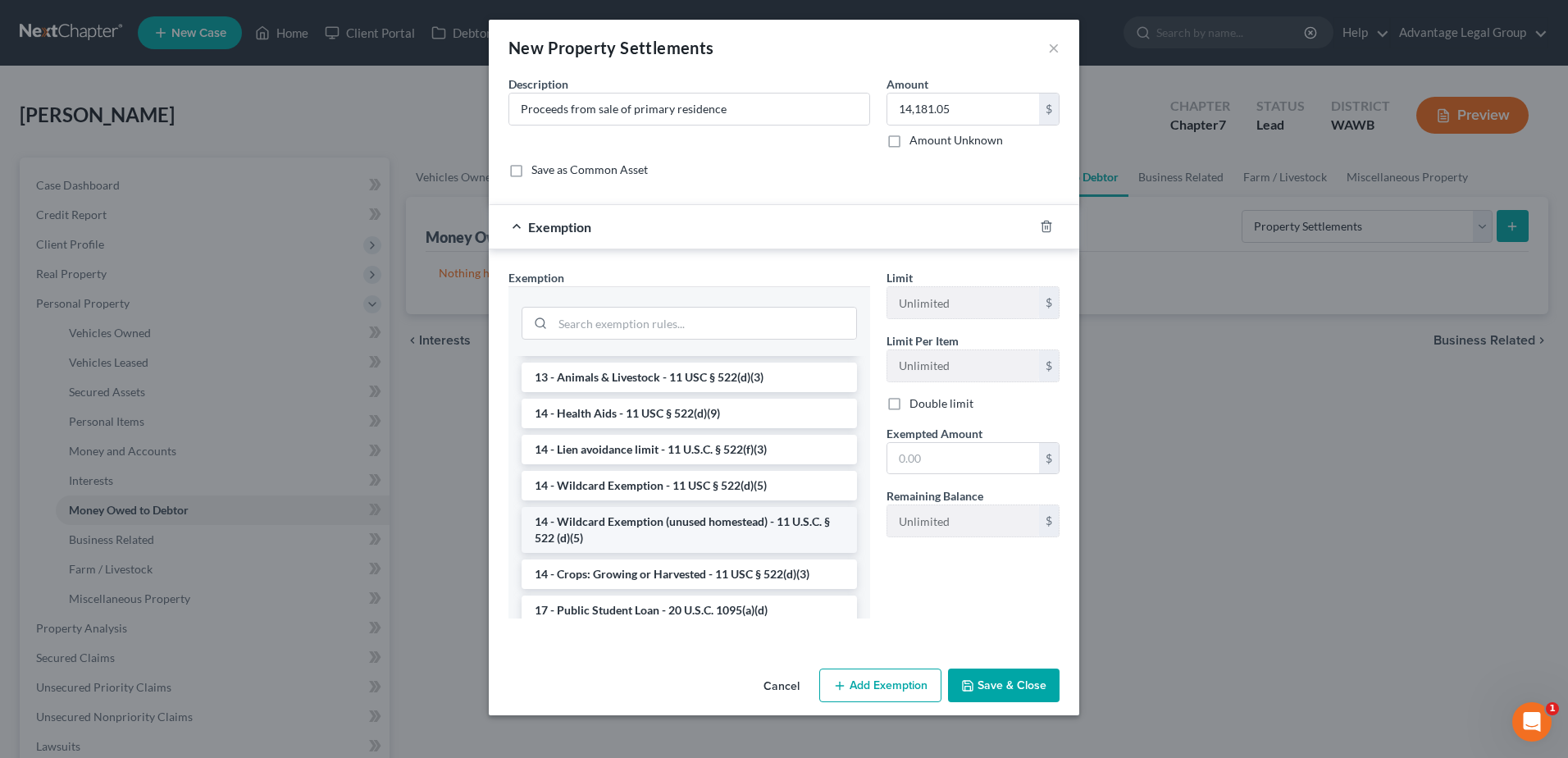
click at [710, 529] on li "14 - Wildcard Exemption (unused homestead) - 11 U.S.C. § 522 (d)(5)" at bounding box center [689, 530] width 336 height 46
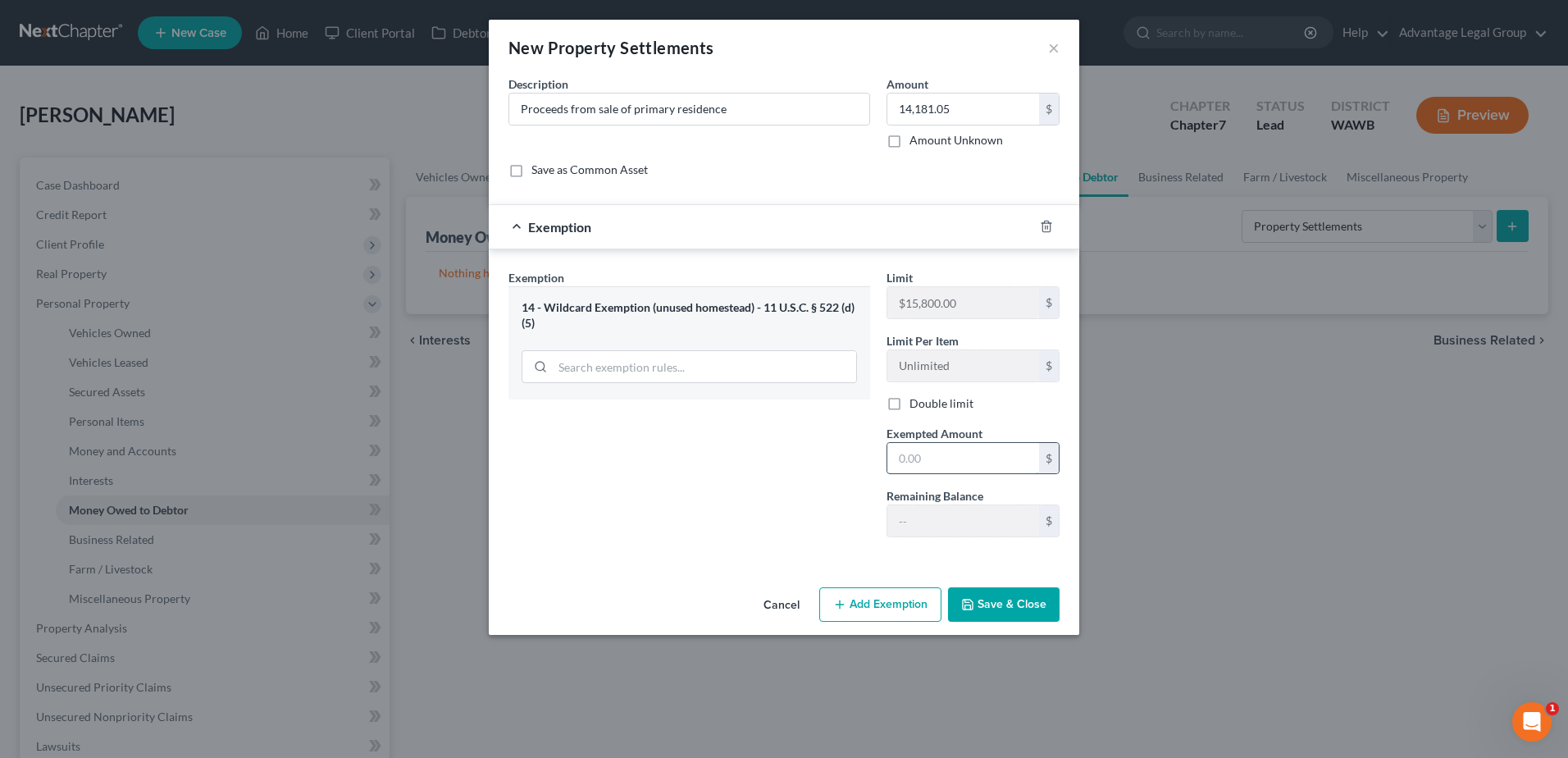
click at [962, 460] on input "text" at bounding box center [962, 458] width 151 height 31
type input "14,181.05"
click at [984, 591] on button "Save & Close" at bounding box center [1004, 604] width 112 height 35
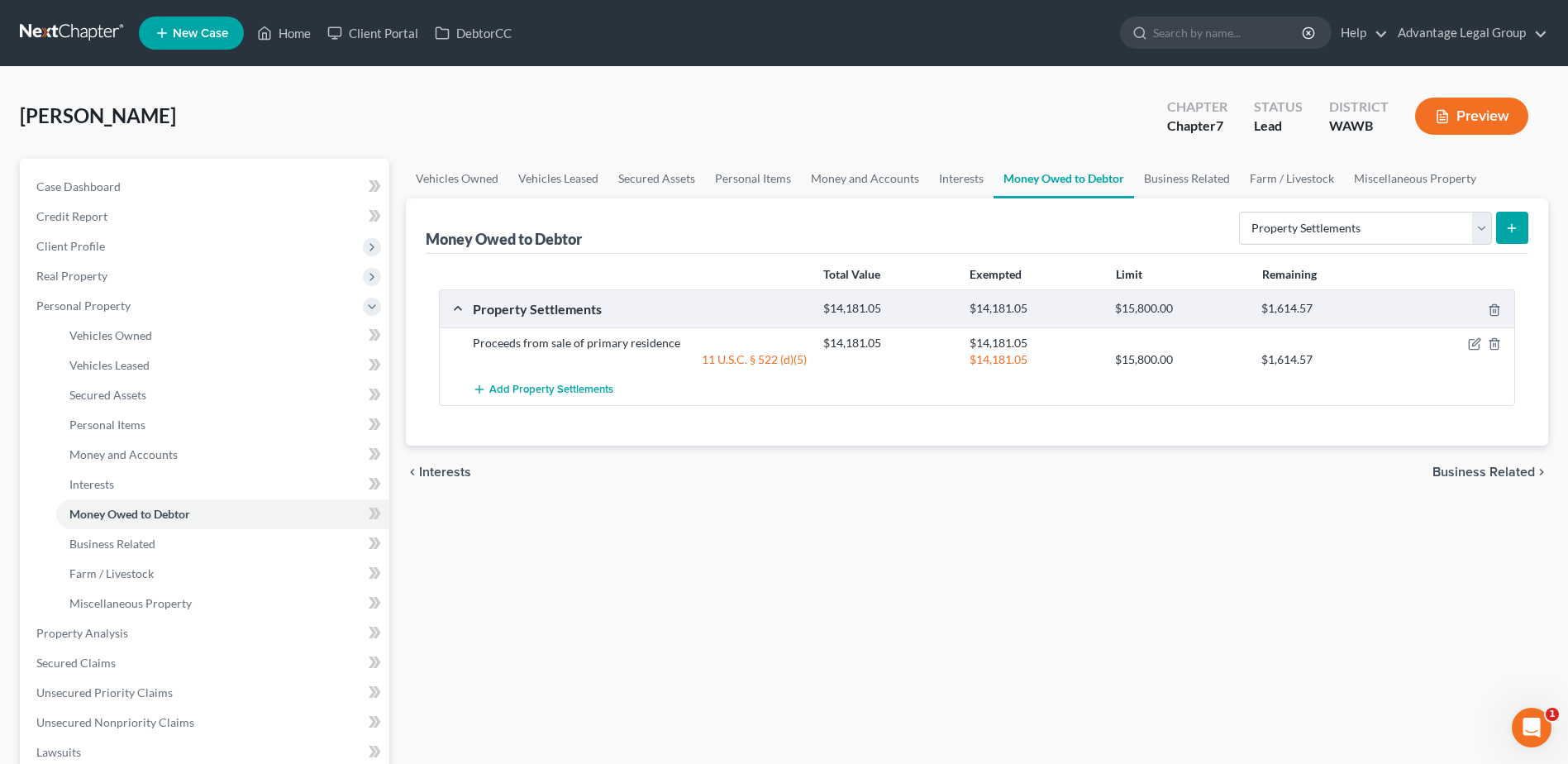
click at [1465, 467] on span "Business Related" at bounding box center [1483, 472] width 103 height 13
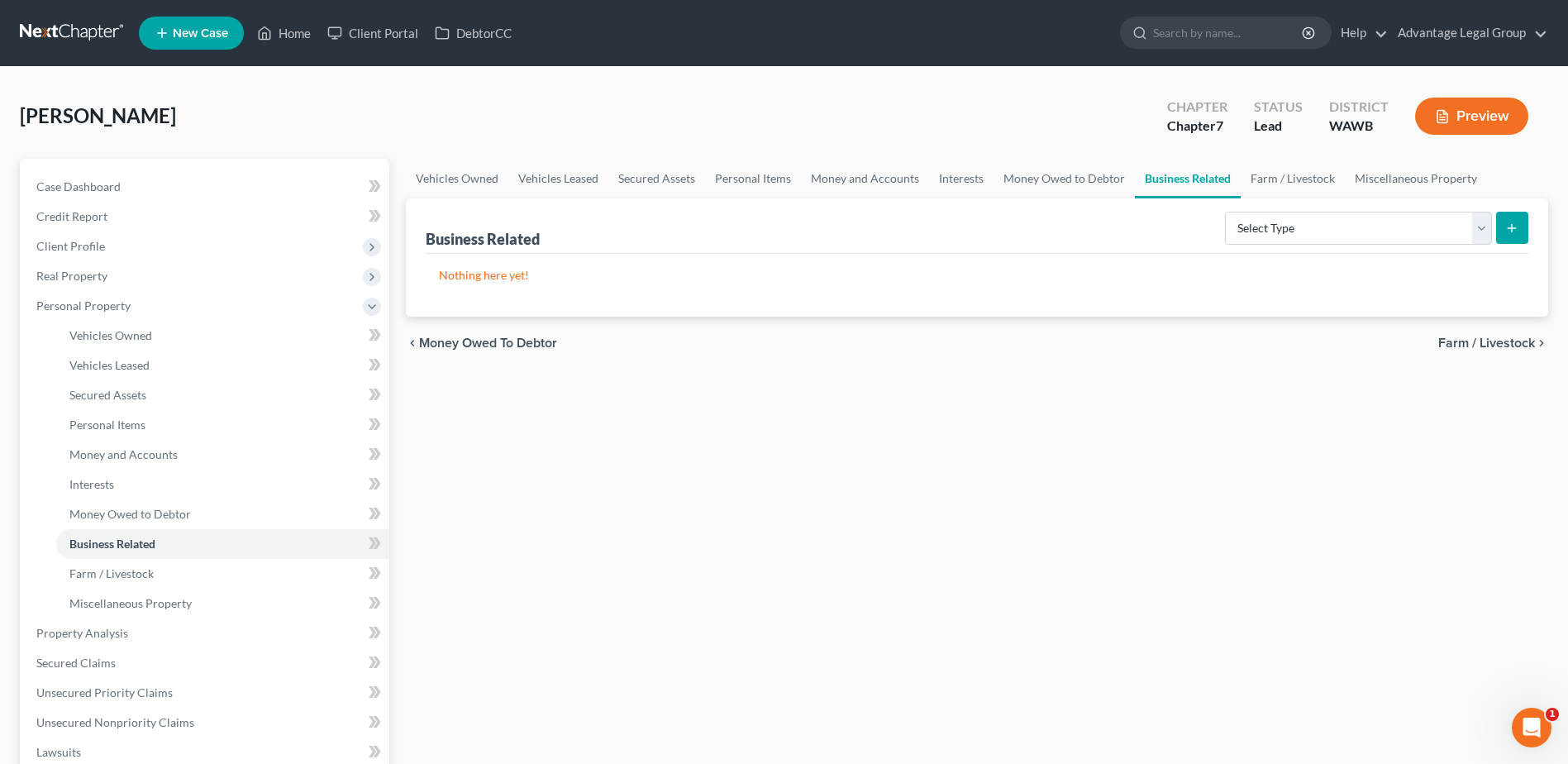
click at [1474, 342] on span "Farm / Livestock" at bounding box center [1487, 343] width 96 height 13
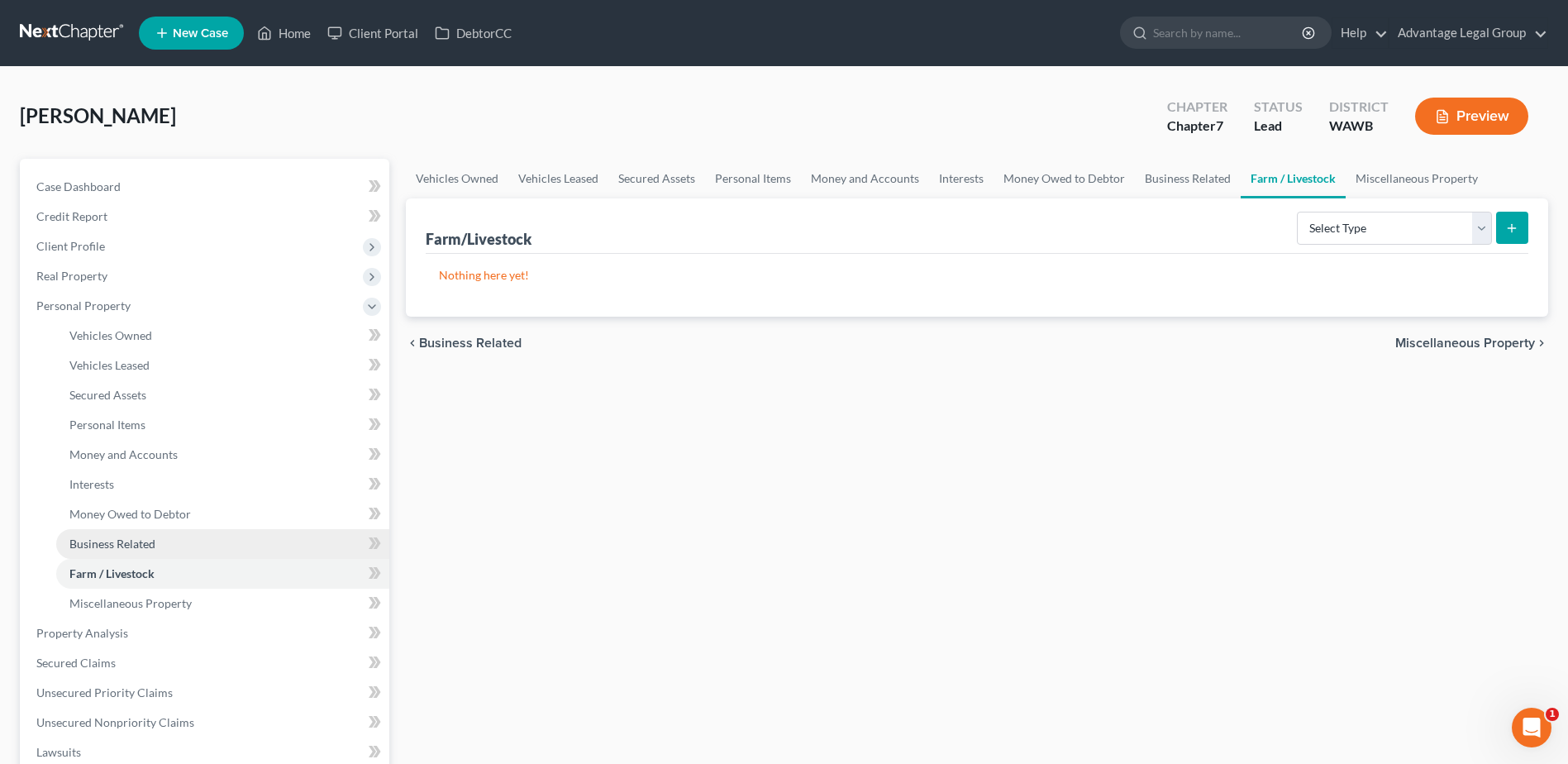
click at [104, 543] on span "Business Related" at bounding box center [112, 544] width 86 height 14
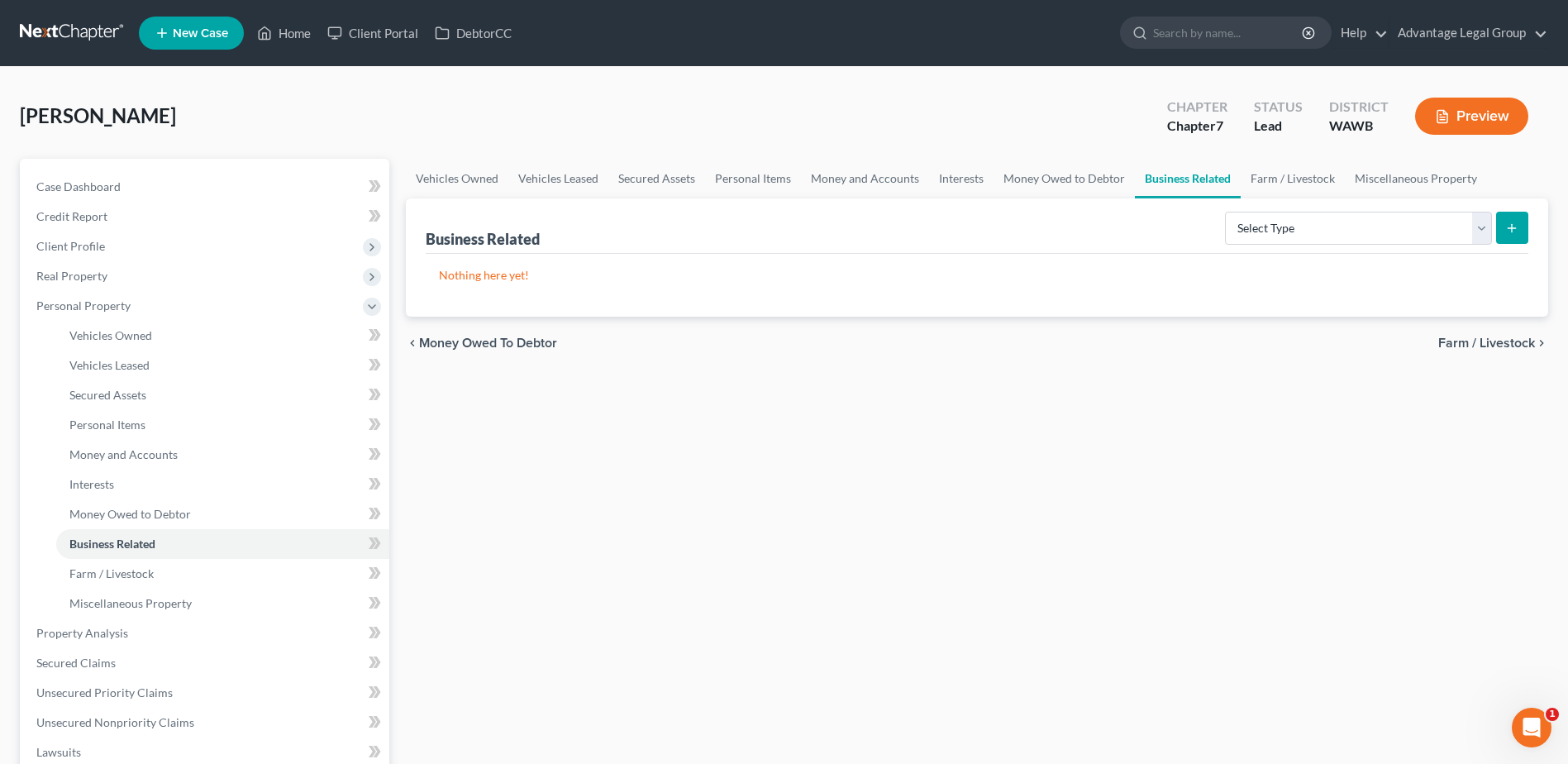
click at [1453, 345] on span "Farm / Livestock" at bounding box center [1487, 343] width 96 height 13
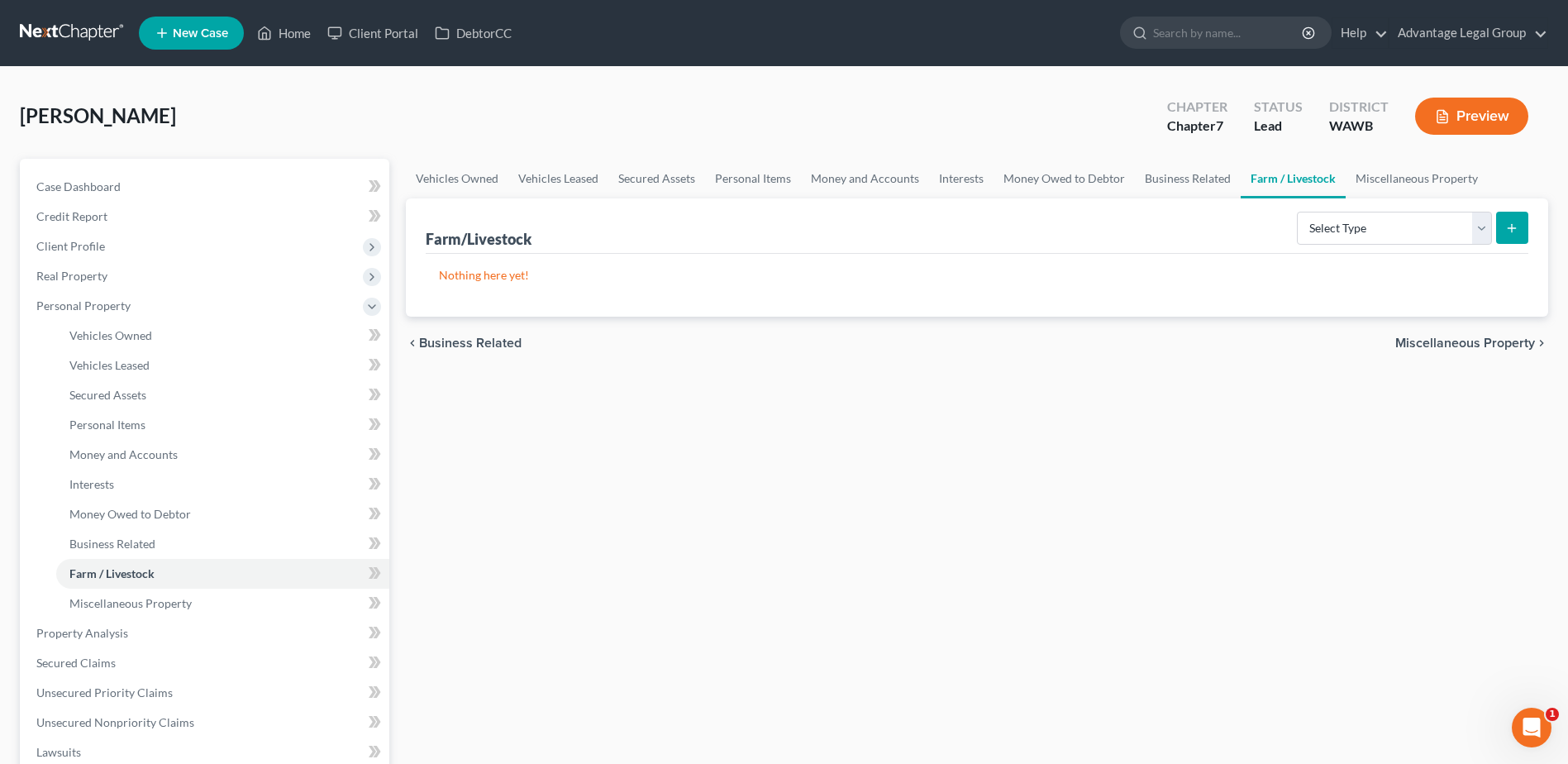
click at [1453, 345] on span "Miscellaneous Property" at bounding box center [1465, 343] width 140 height 13
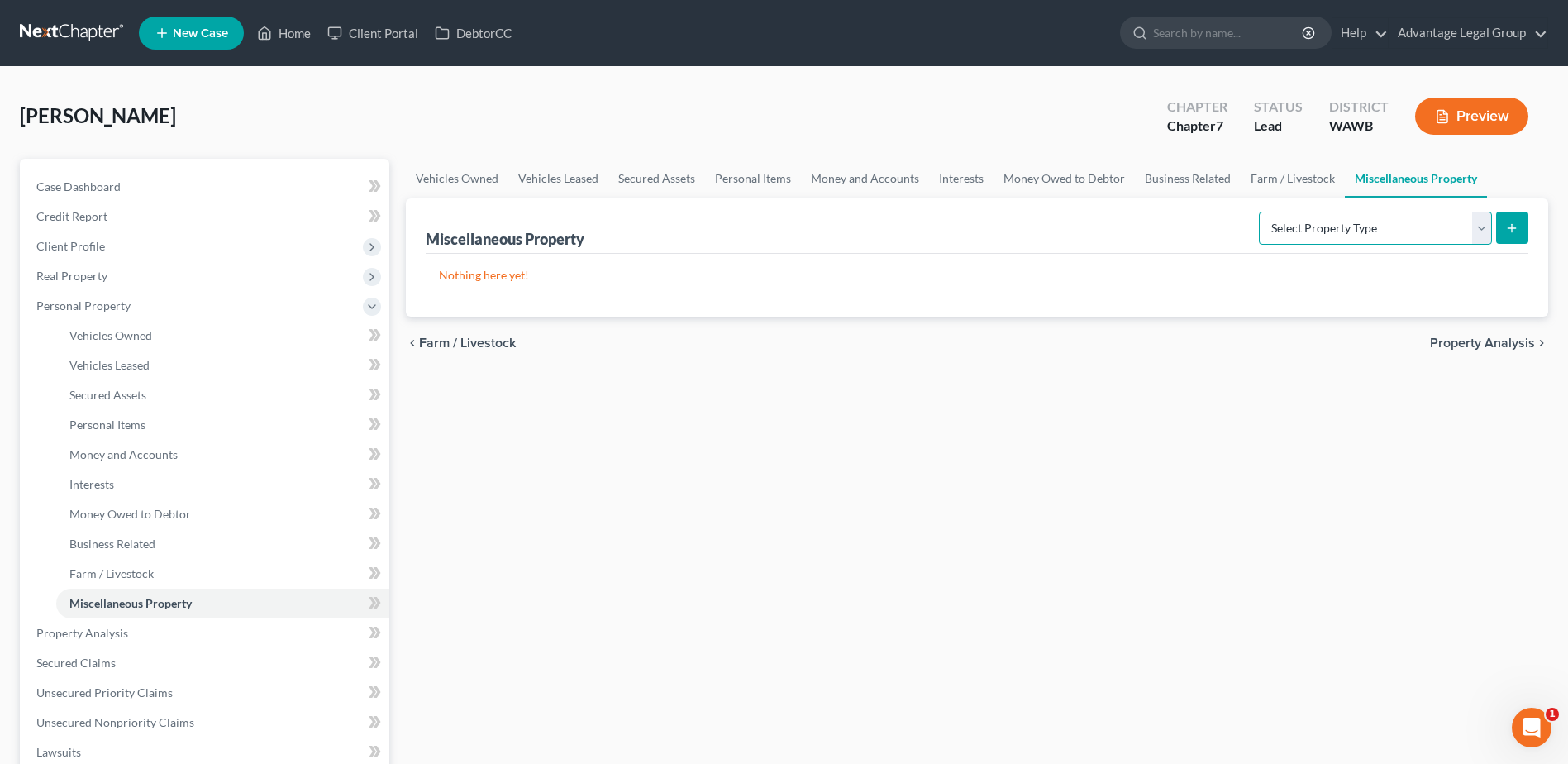
click at [1487, 232] on select "Select Property Type Assigned for Creditor Benefit Within 1 Year Holding for An…" at bounding box center [1375, 228] width 233 height 33
click at [1215, 399] on div "Vehicles Owned Vehicles Leased Secured Assets Personal Items Money and Accounts…" at bounding box center [977, 636] width 1159 height 955
click at [1467, 344] on span "Property Analysis" at bounding box center [1483, 343] width 105 height 13
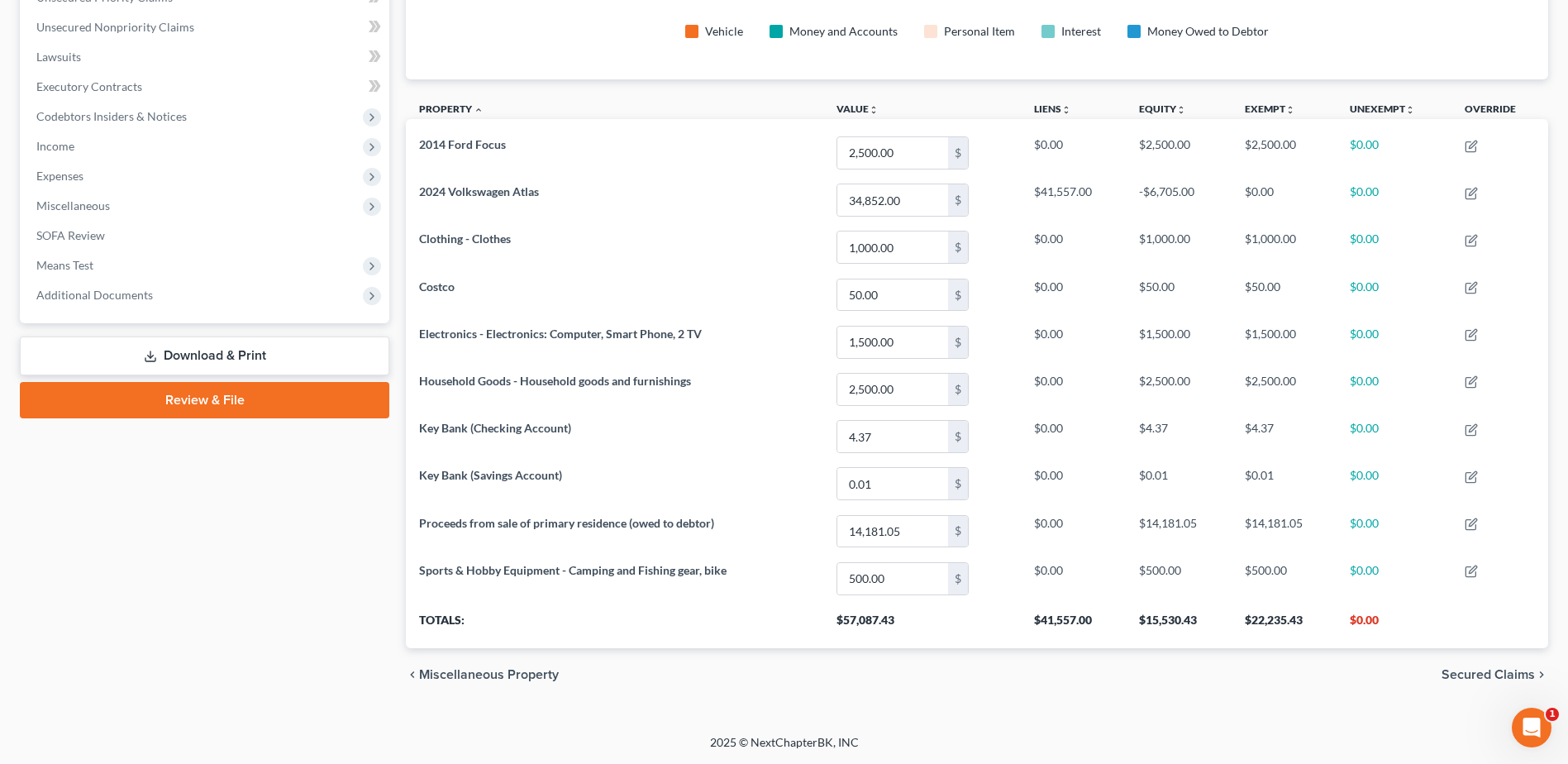
click at [1472, 673] on span "Secured Claims" at bounding box center [1488, 674] width 94 height 13
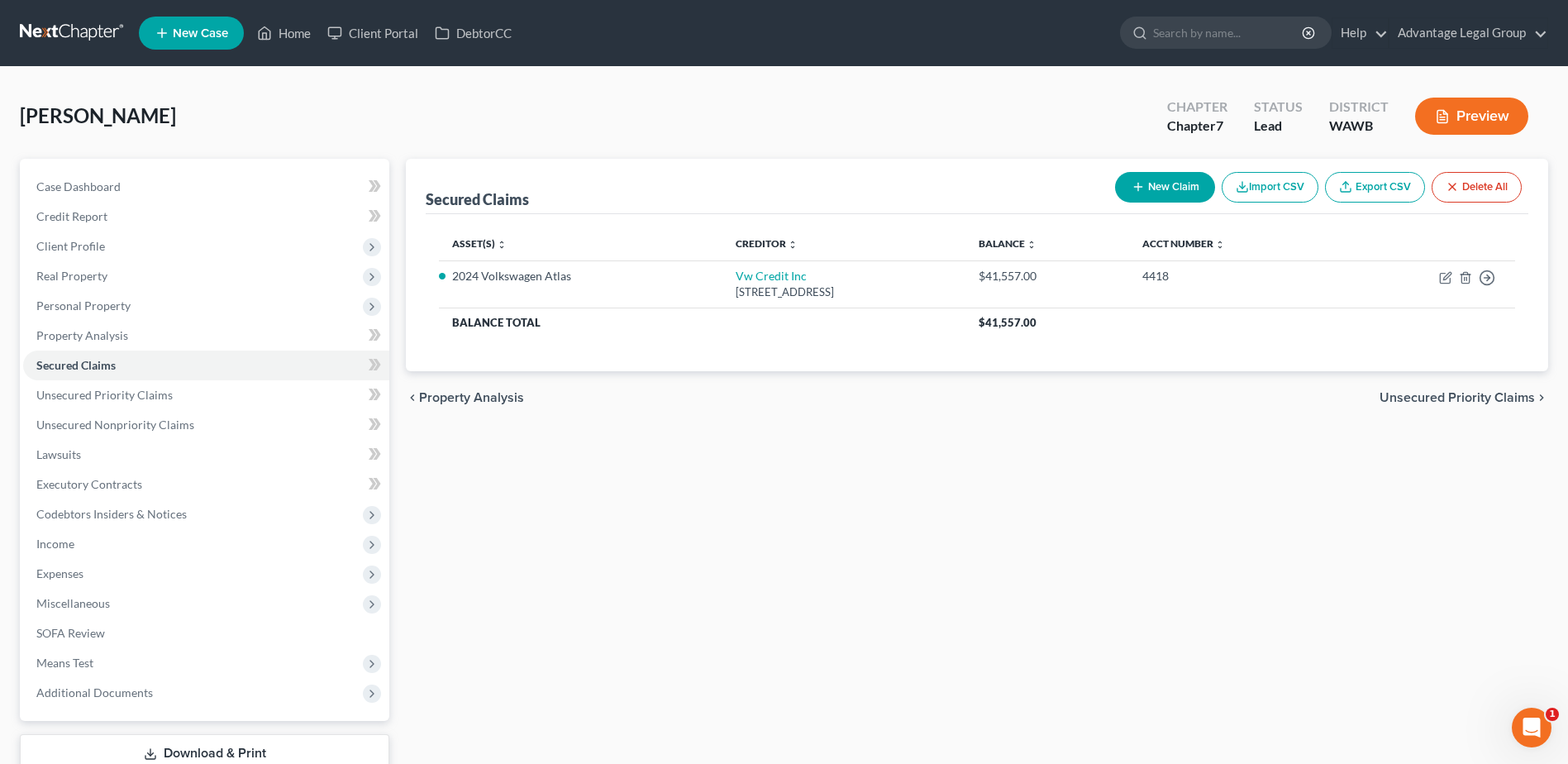
click at [1456, 394] on span "Unsecured Priority Claims" at bounding box center [1457, 397] width 155 height 13
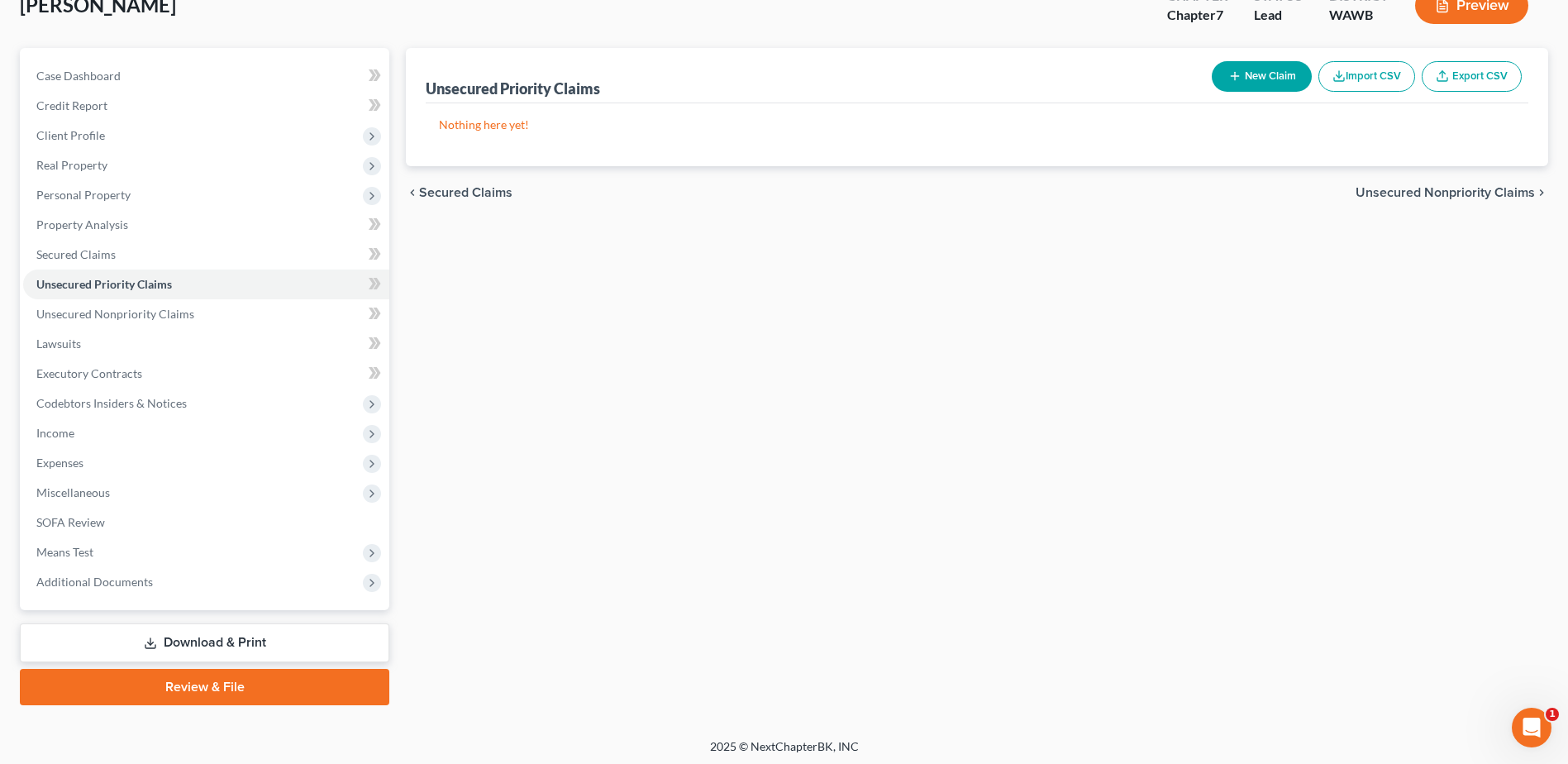
scroll to position [115, 0]
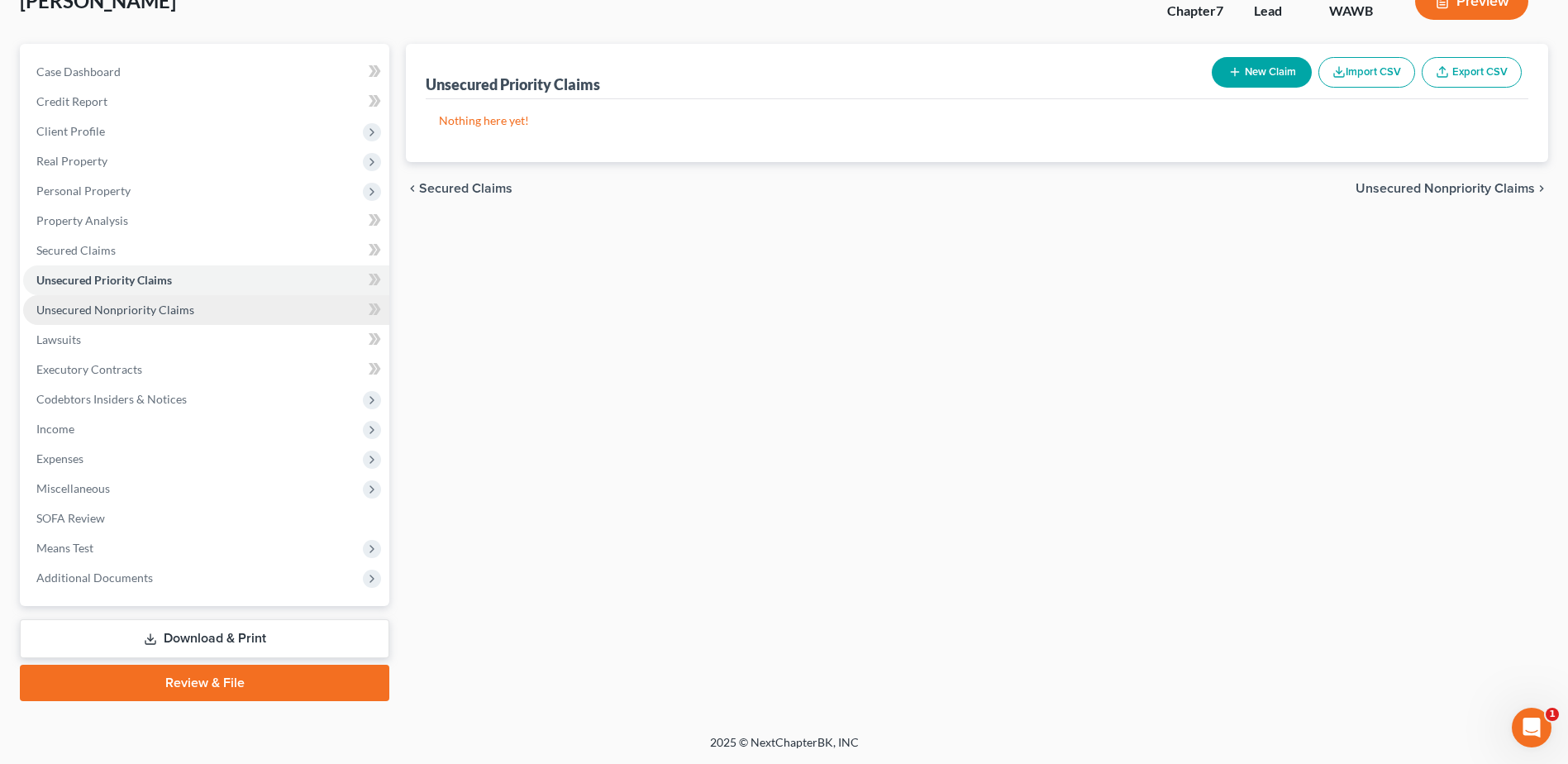
click at [112, 313] on span "Unsecured Nonpriority Claims" at bounding box center [115, 310] width 158 height 14
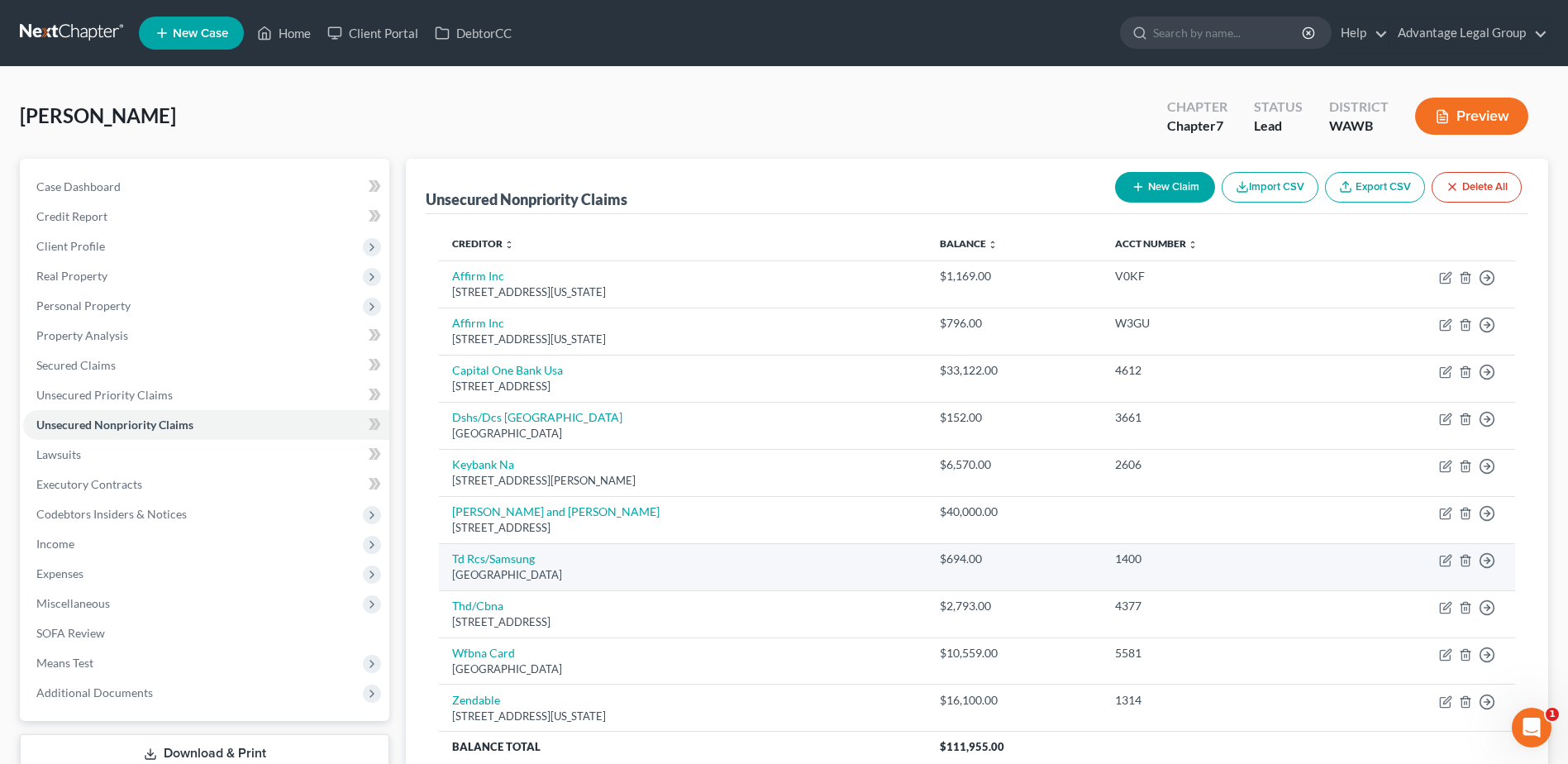
scroll to position [146, 0]
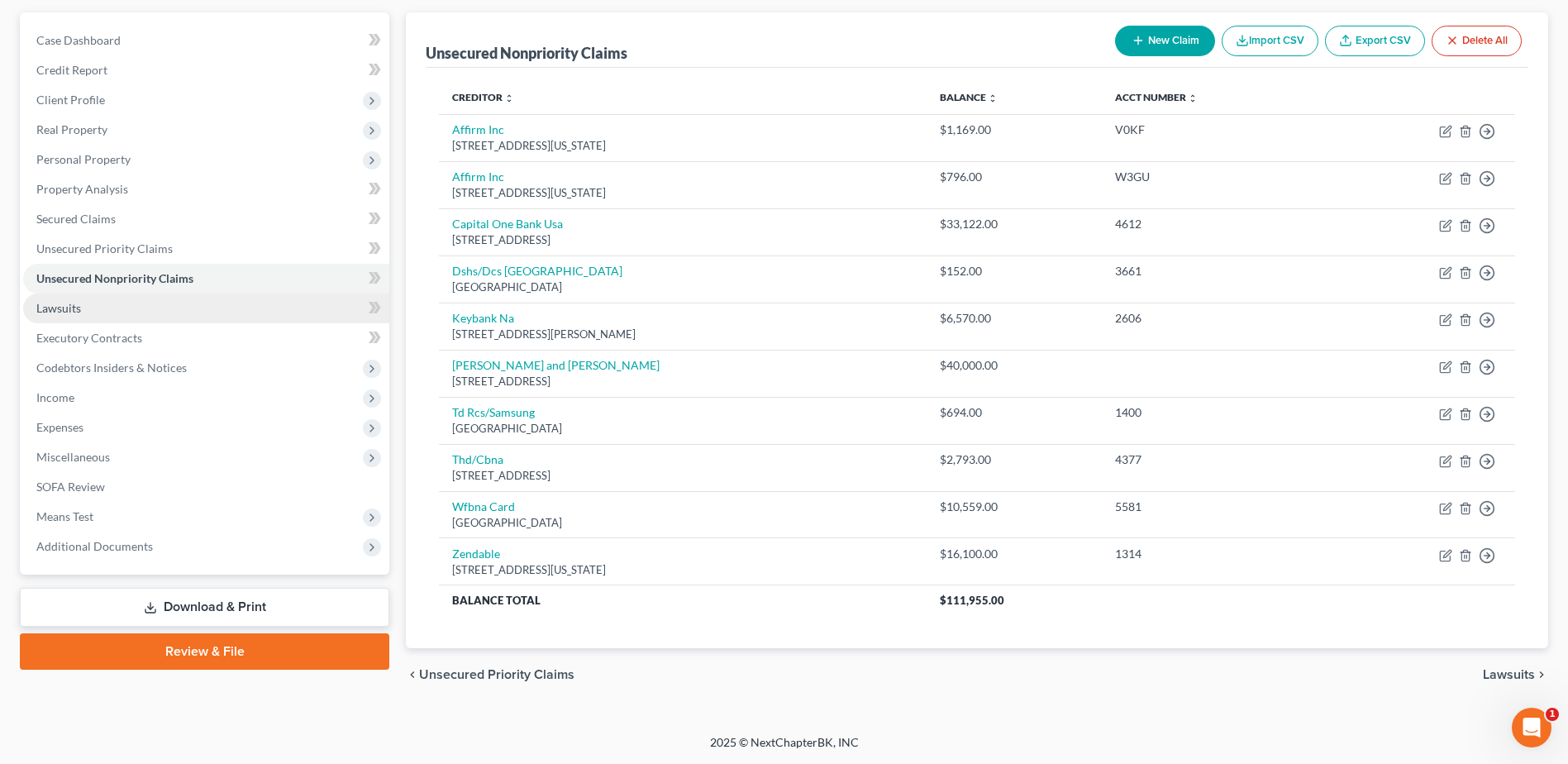
click at [51, 313] on span "Lawsuits" at bounding box center [59, 308] width 45 height 14
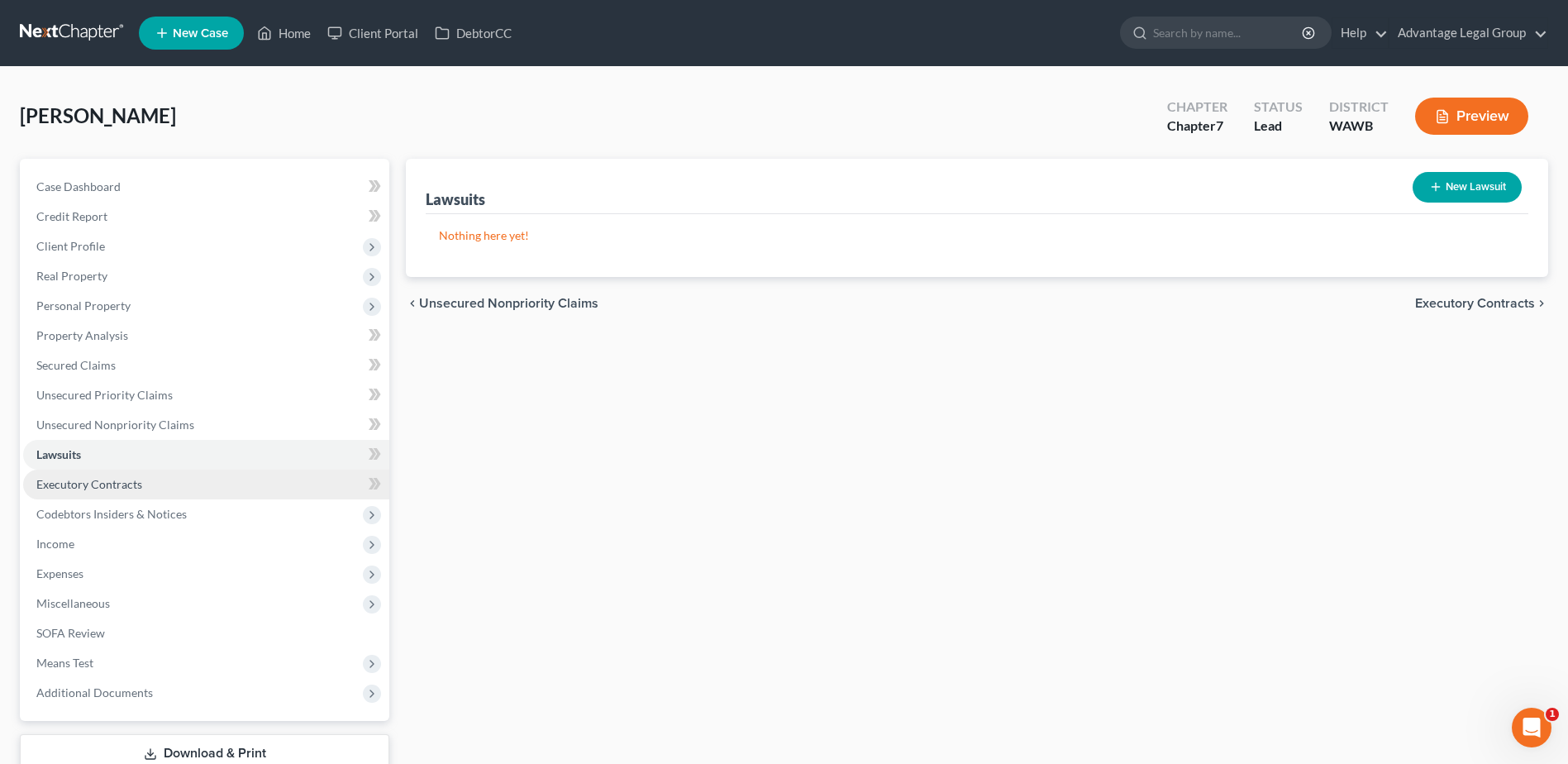
click at [99, 486] on span "Executory Contracts" at bounding box center [89, 484] width 106 height 14
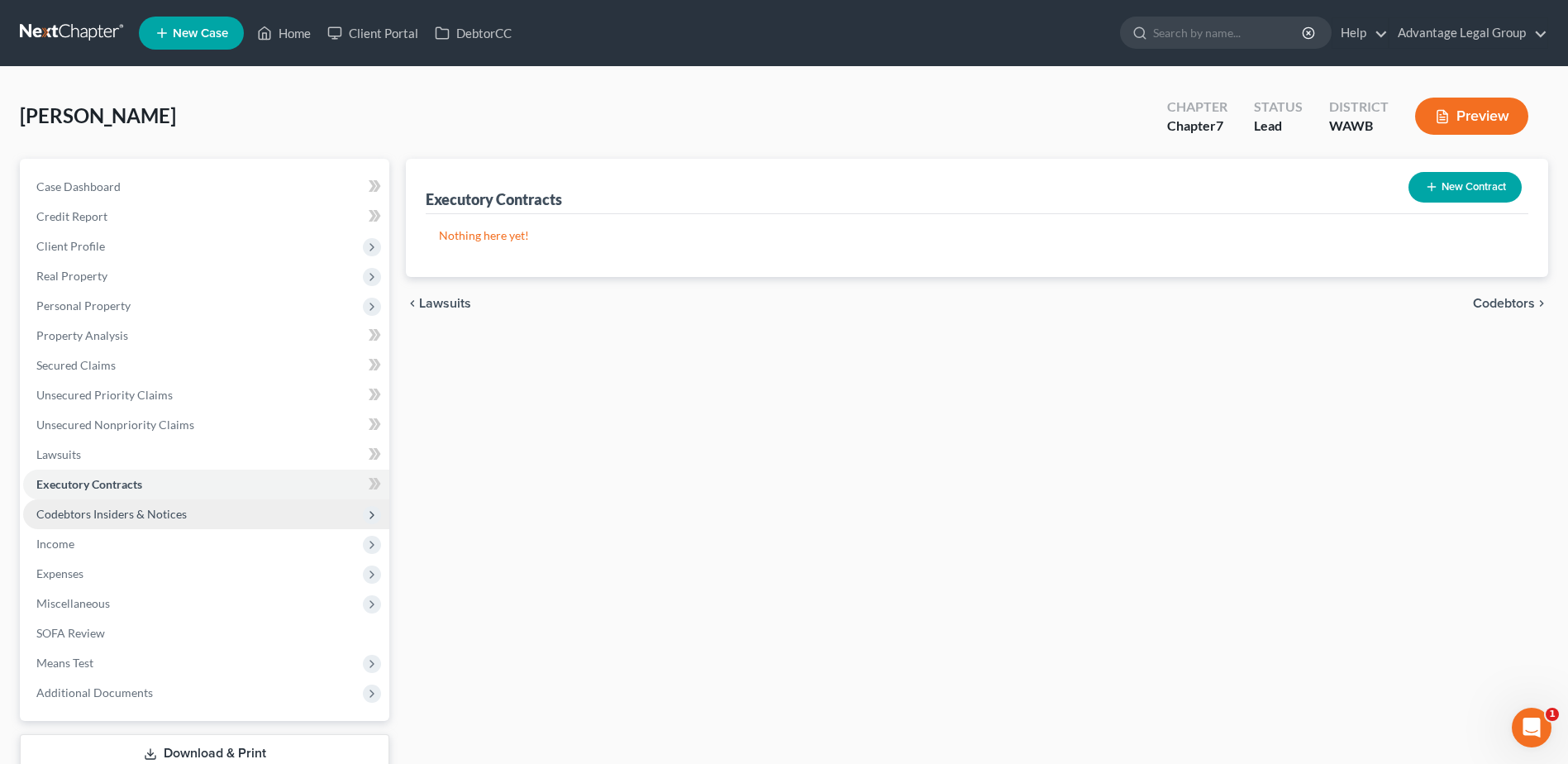
click at [110, 516] on span "Codebtors Insiders & Notices" at bounding box center [112, 514] width 151 height 14
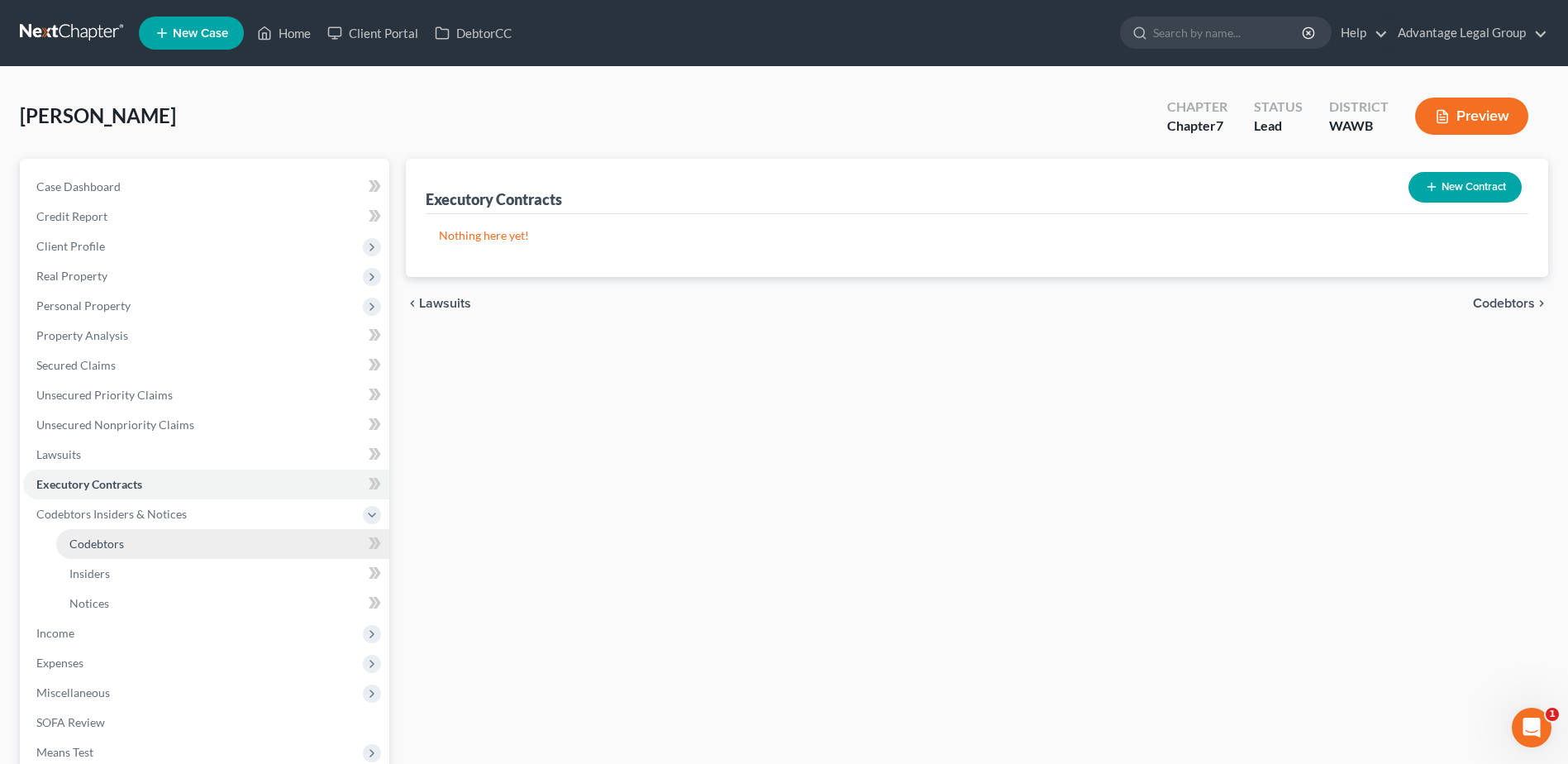
click at [106, 540] on span "Codebtors" at bounding box center [96, 544] width 54 height 14
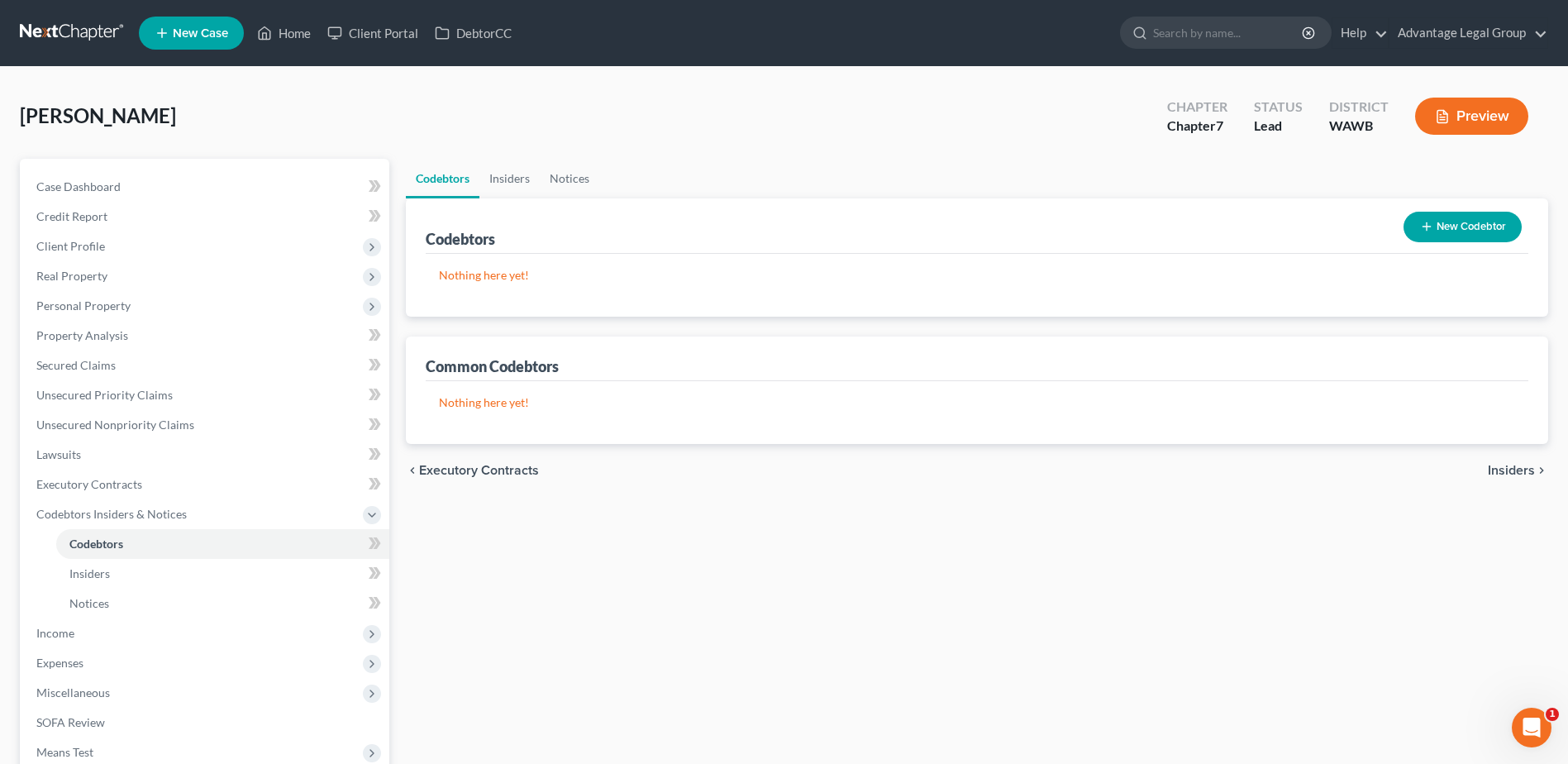
click at [1443, 228] on button "New Codebtor" at bounding box center [1463, 227] width 118 height 30
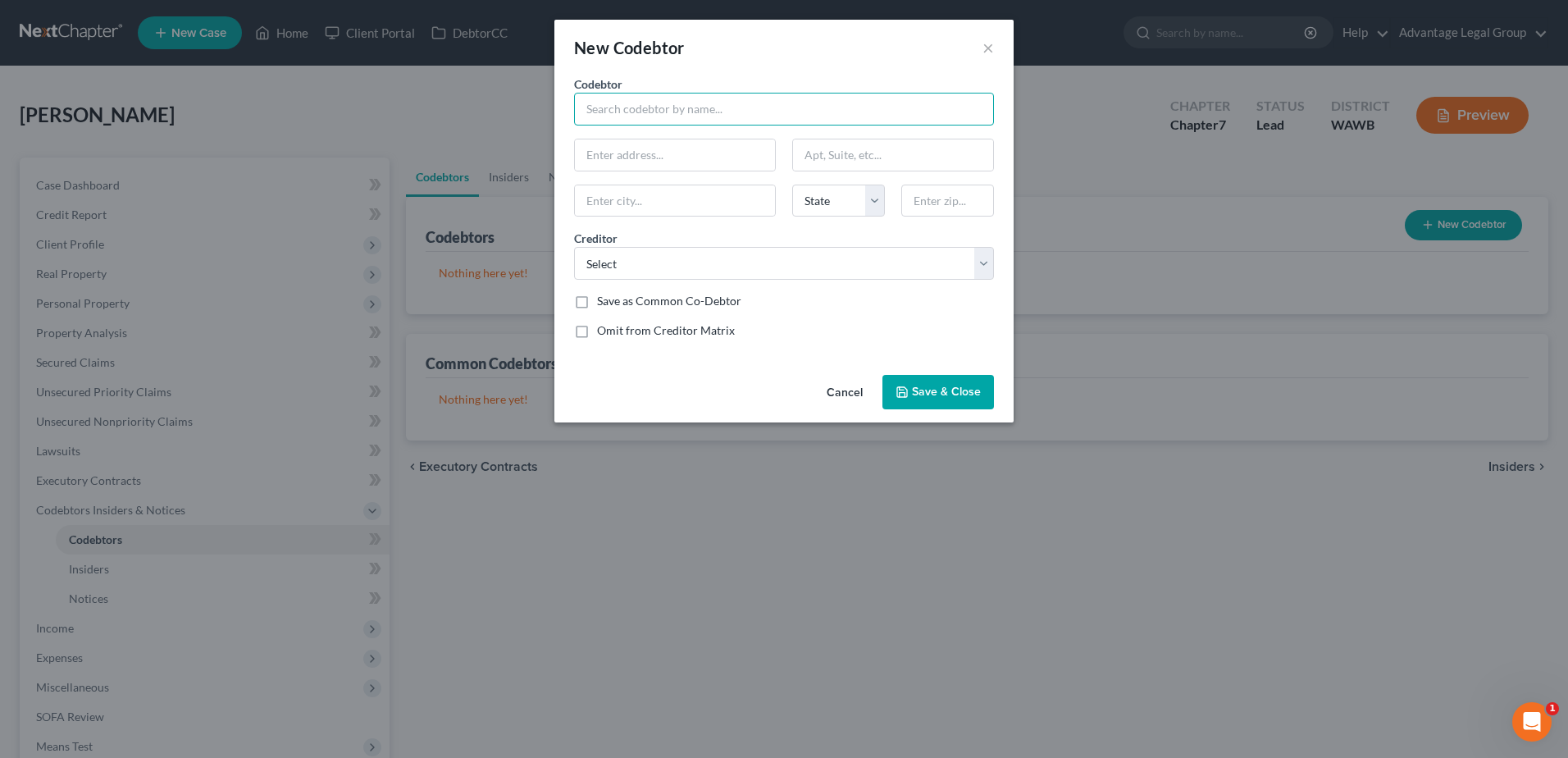
click at [650, 109] on input "text" at bounding box center [784, 109] width 420 height 33
type input "Willow Young"
click at [629, 149] on input "text" at bounding box center [675, 154] width 200 height 31
type input "6110 64th Street NE"
type input "D205"
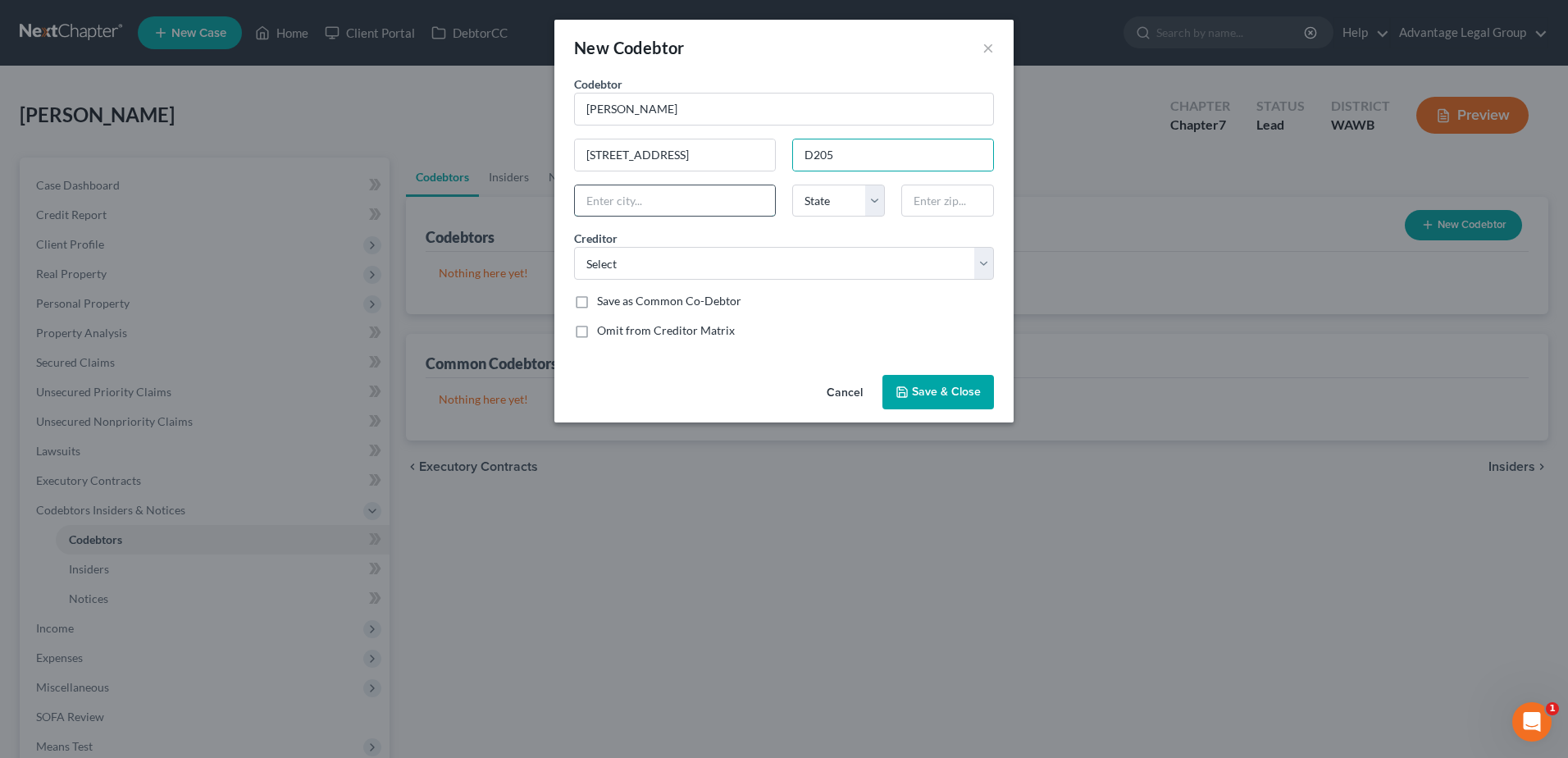
click at [637, 195] on input "text" at bounding box center [675, 200] width 200 height 31
type input "Marysville"
click at [874, 194] on select "State AL AK AR AZ CA CO CT DE DC FL GA GU HI ID IL IN IA KS KY LA ME MD MA MI M…" at bounding box center [838, 200] width 93 height 33
select select "50"
click at [792, 184] on select "State AL AK AR AZ CA CO CT DE DC FL GA GU HI ID IL IN IA KS KY LA ME MD MA MI M…" at bounding box center [838, 200] width 93 height 33
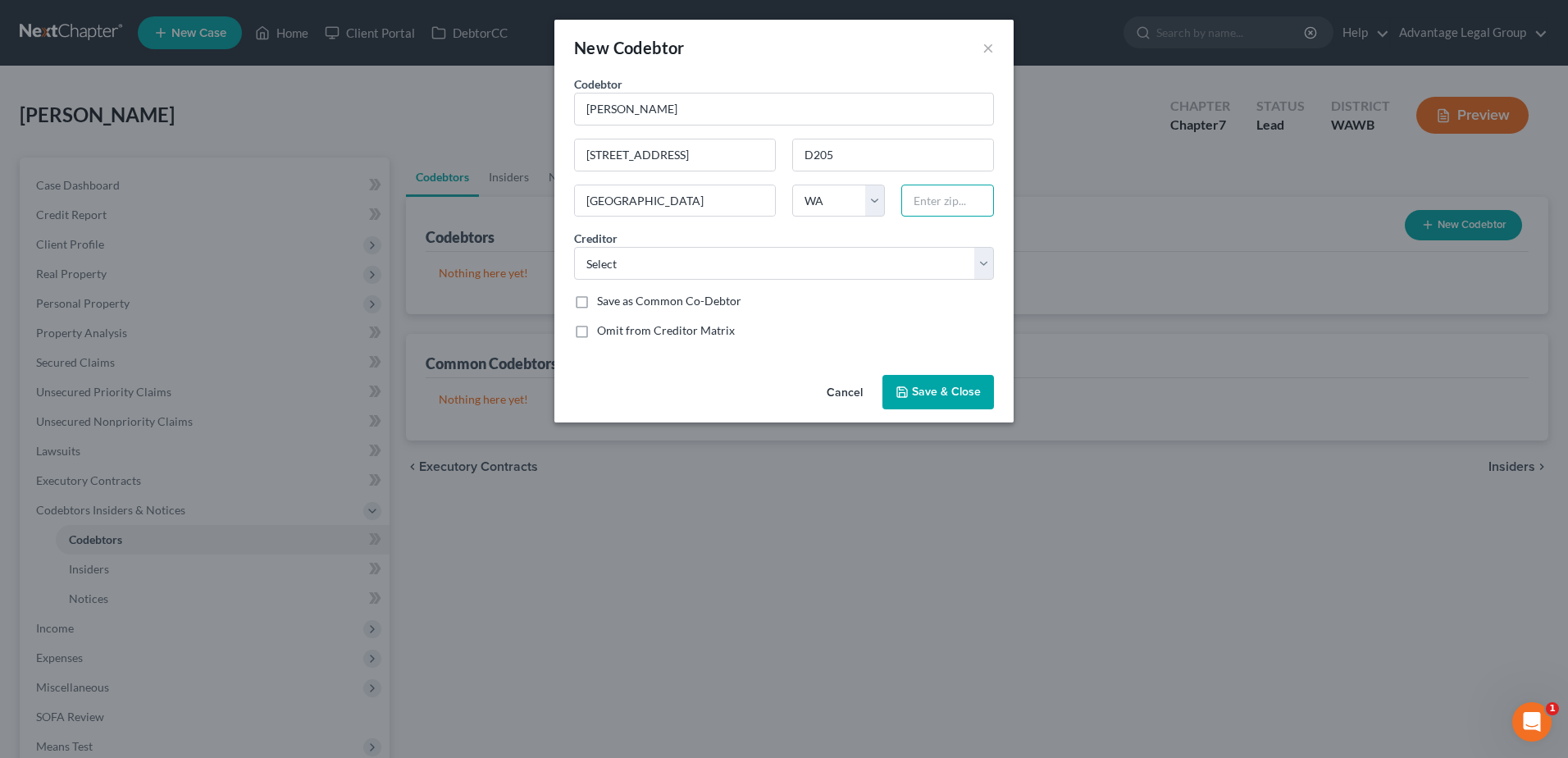
click at [942, 200] on input "text" at bounding box center [947, 200] width 93 height 33
type input "98270"
click at [981, 267] on select "Select Vw Credit Inc Capital One Bank Usa Zendable Wfbna Card Keybank Na Thd/Cb…" at bounding box center [784, 263] width 420 height 33
select select "0"
click at [574, 247] on select "Select Vw Credit Inc Capital One Bank Usa Zendable Wfbna Card Keybank Na Thd/Cb…" at bounding box center [784, 263] width 420 height 33
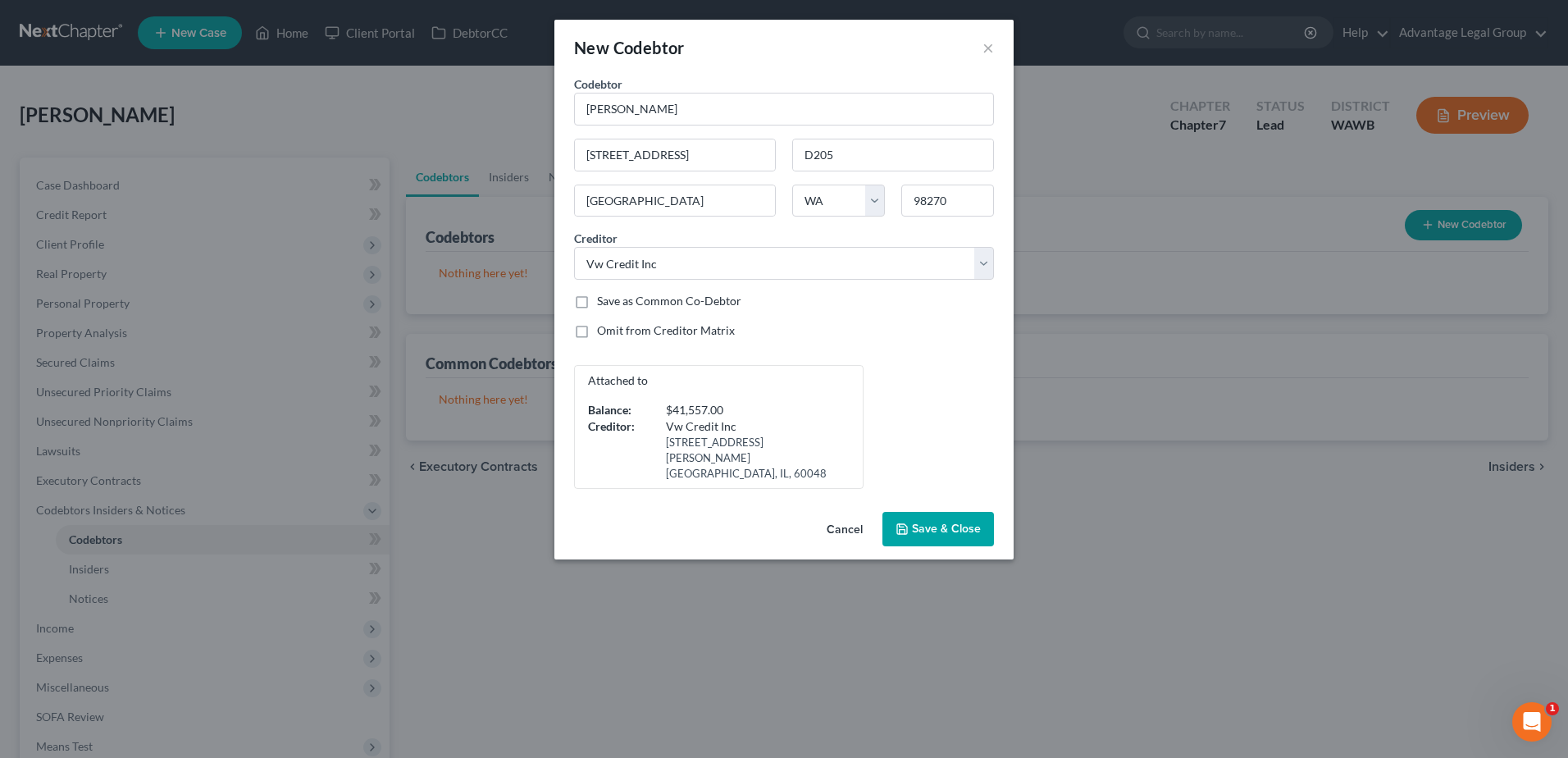
click at [849, 327] on div "Omit from Creditor Matrix" at bounding box center [784, 330] width 420 height 17
click at [943, 522] on span "Save & Close" at bounding box center [946, 529] width 69 height 14
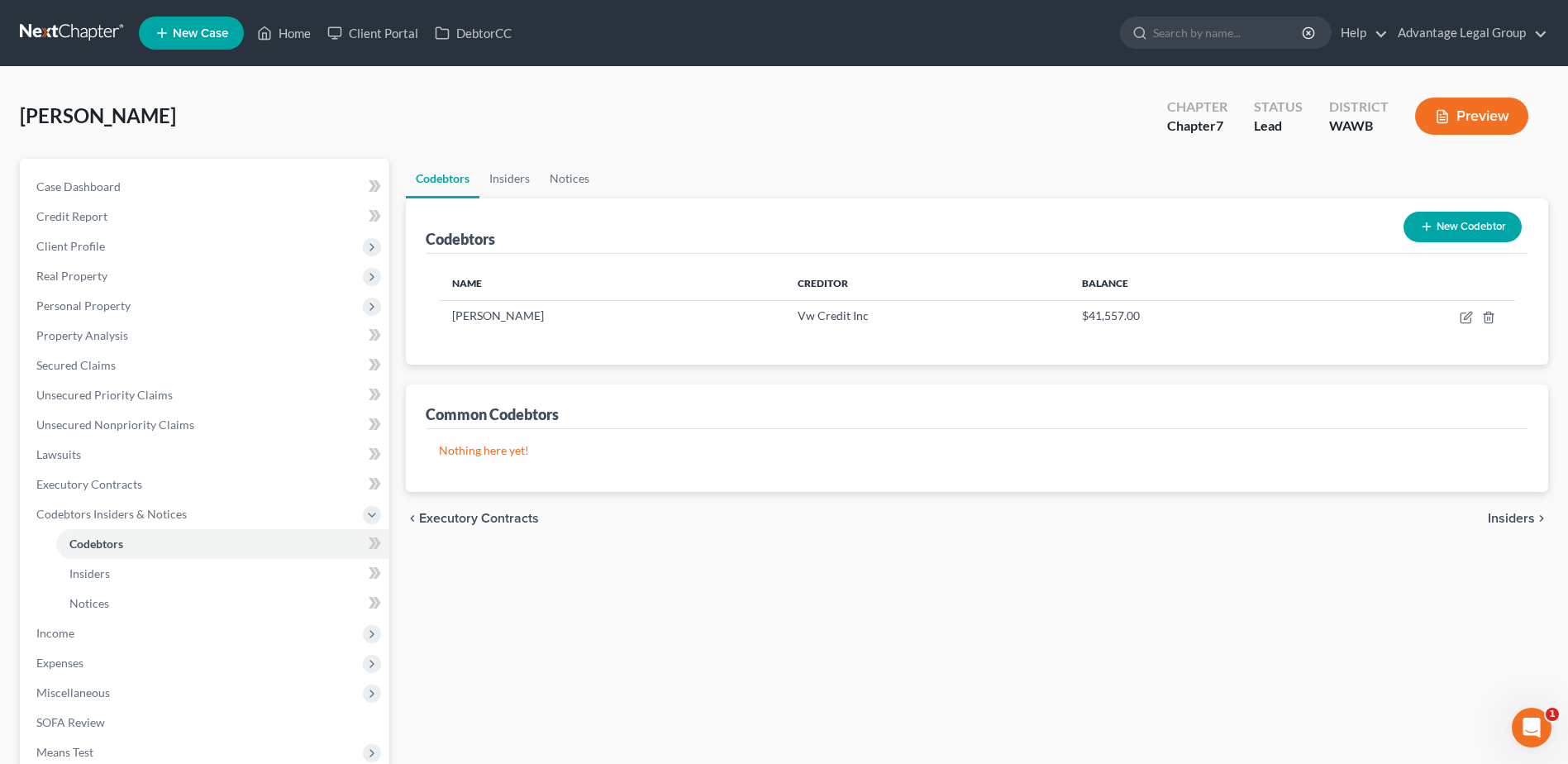
click at [1507, 514] on span "Insiders" at bounding box center [1511, 518] width 47 height 13
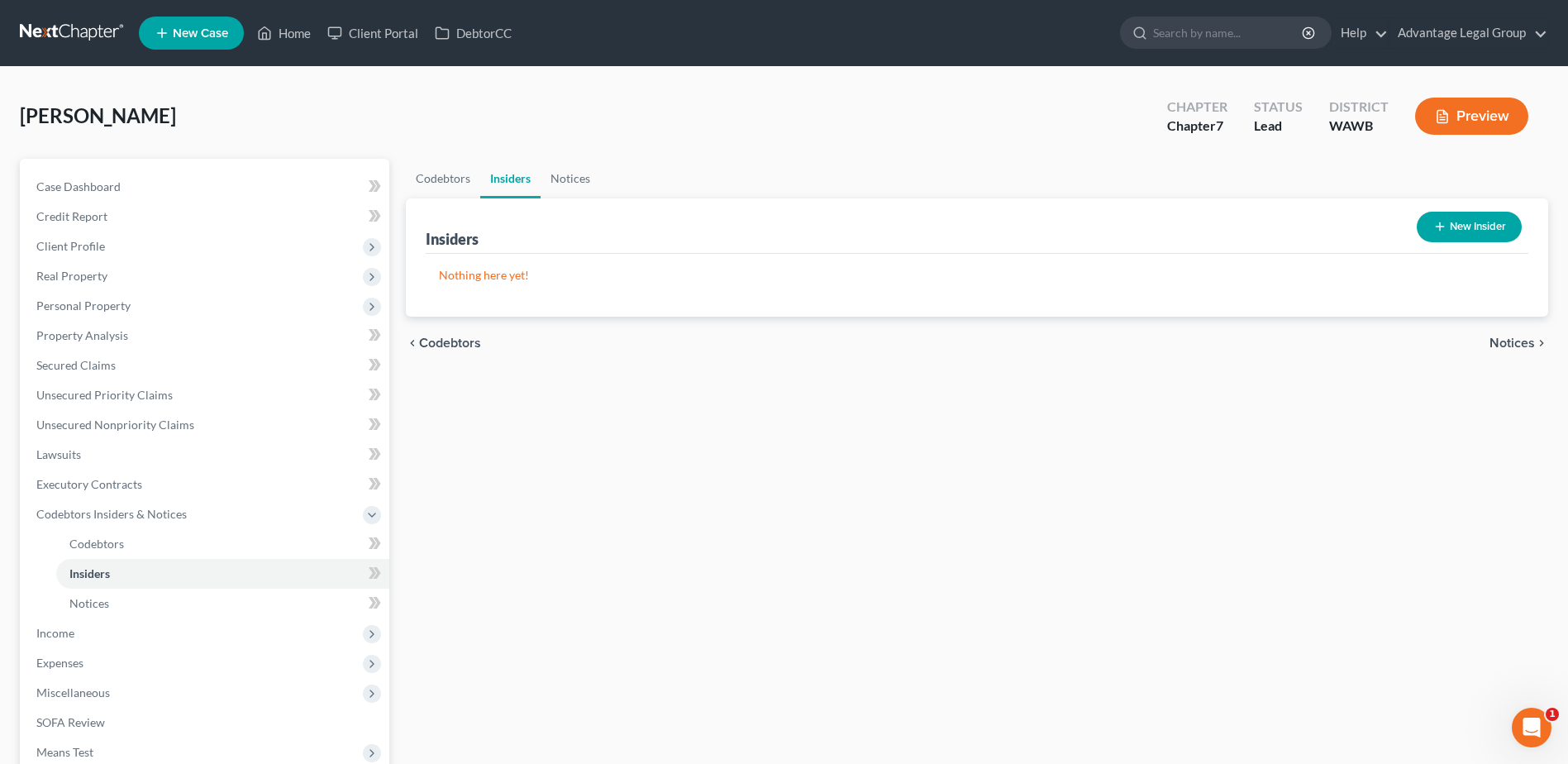
click at [1506, 345] on span "Notices" at bounding box center [1512, 343] width 46 height 13
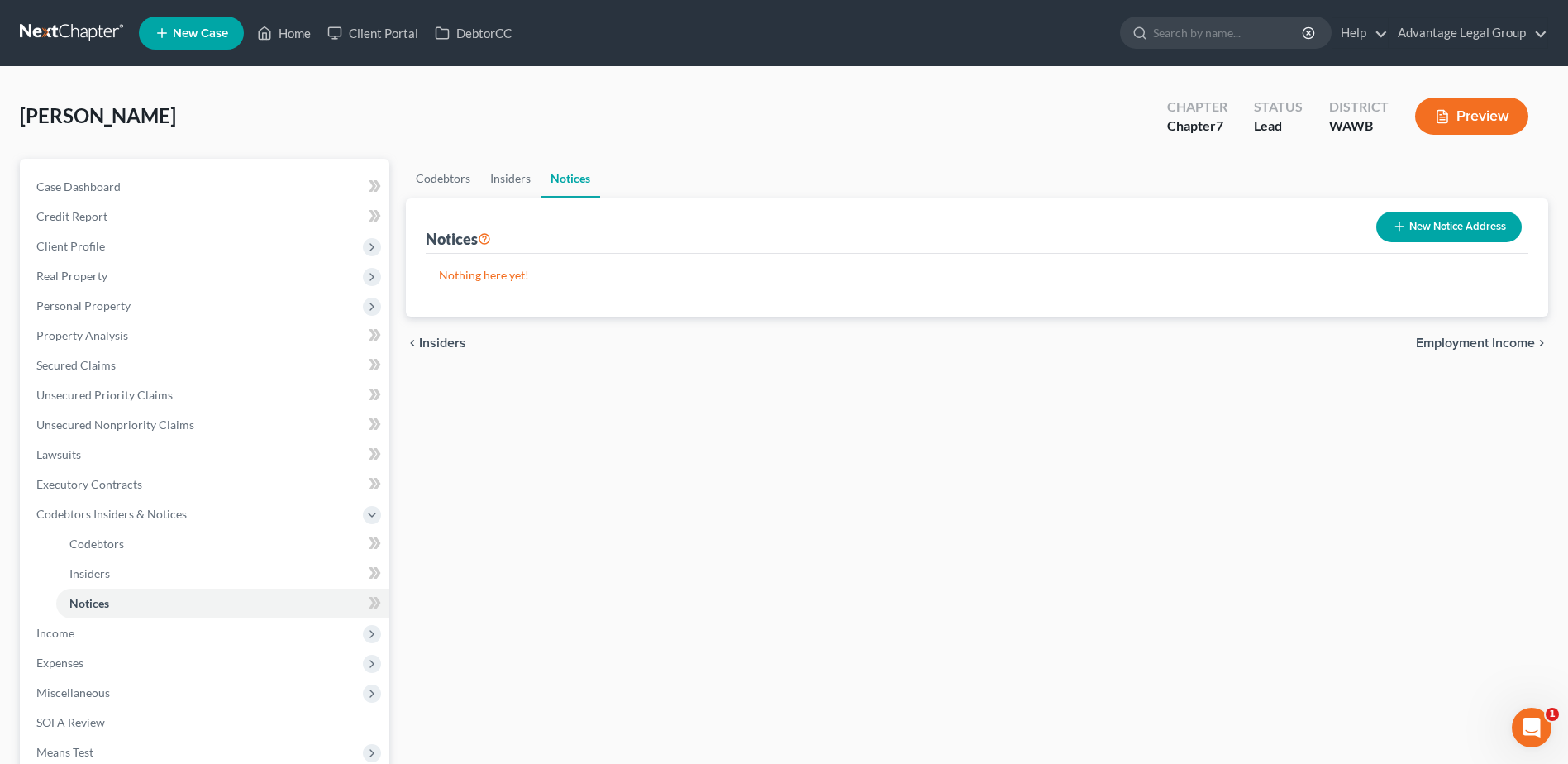
click at [1504, 343] on span "Employment Income" at bounding box center [1475, 343] width 119 height 13
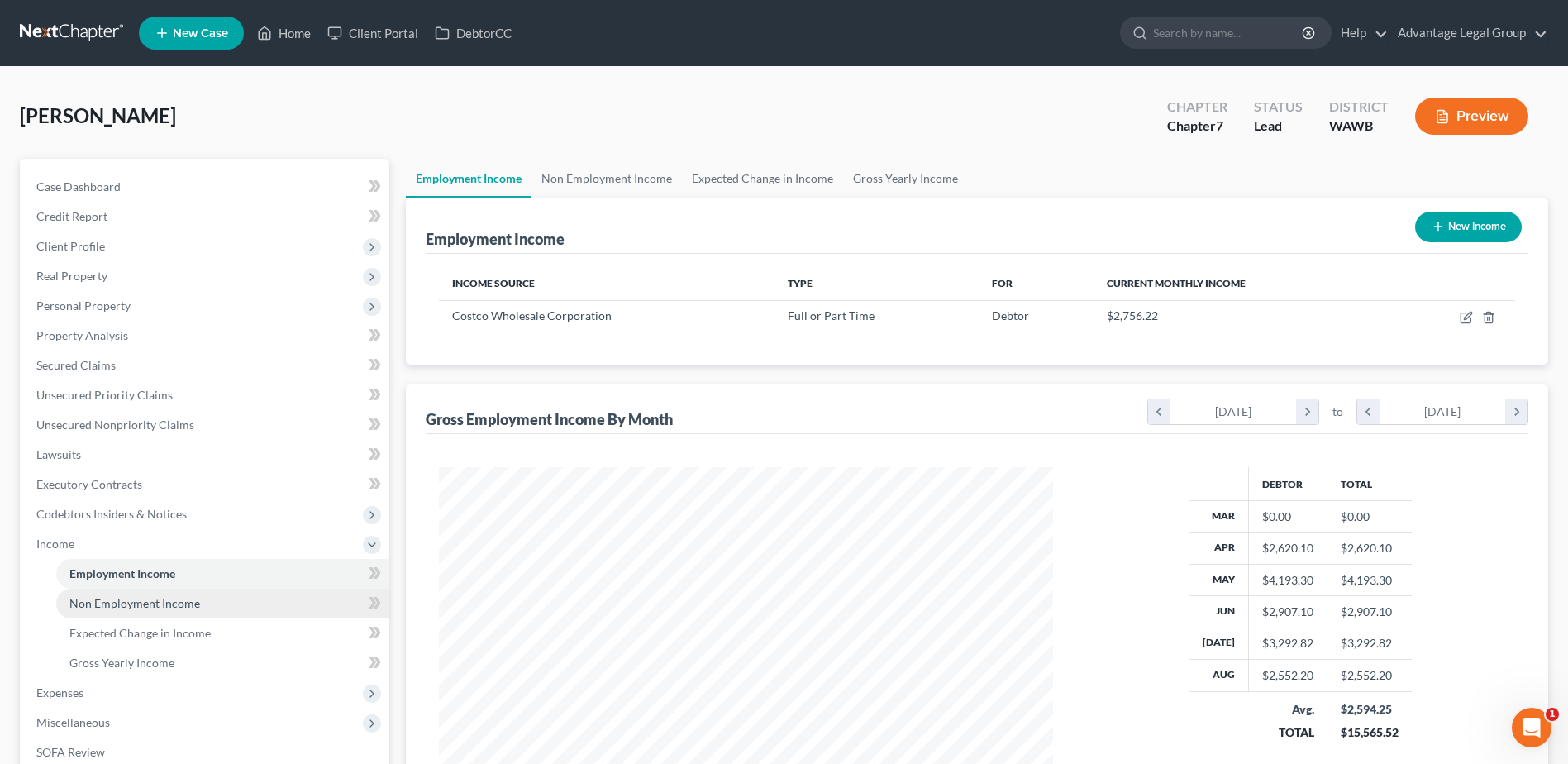
click at [136, 599] on span "Non Employment Income" at bounding box center [135, 603] width 130 height 14
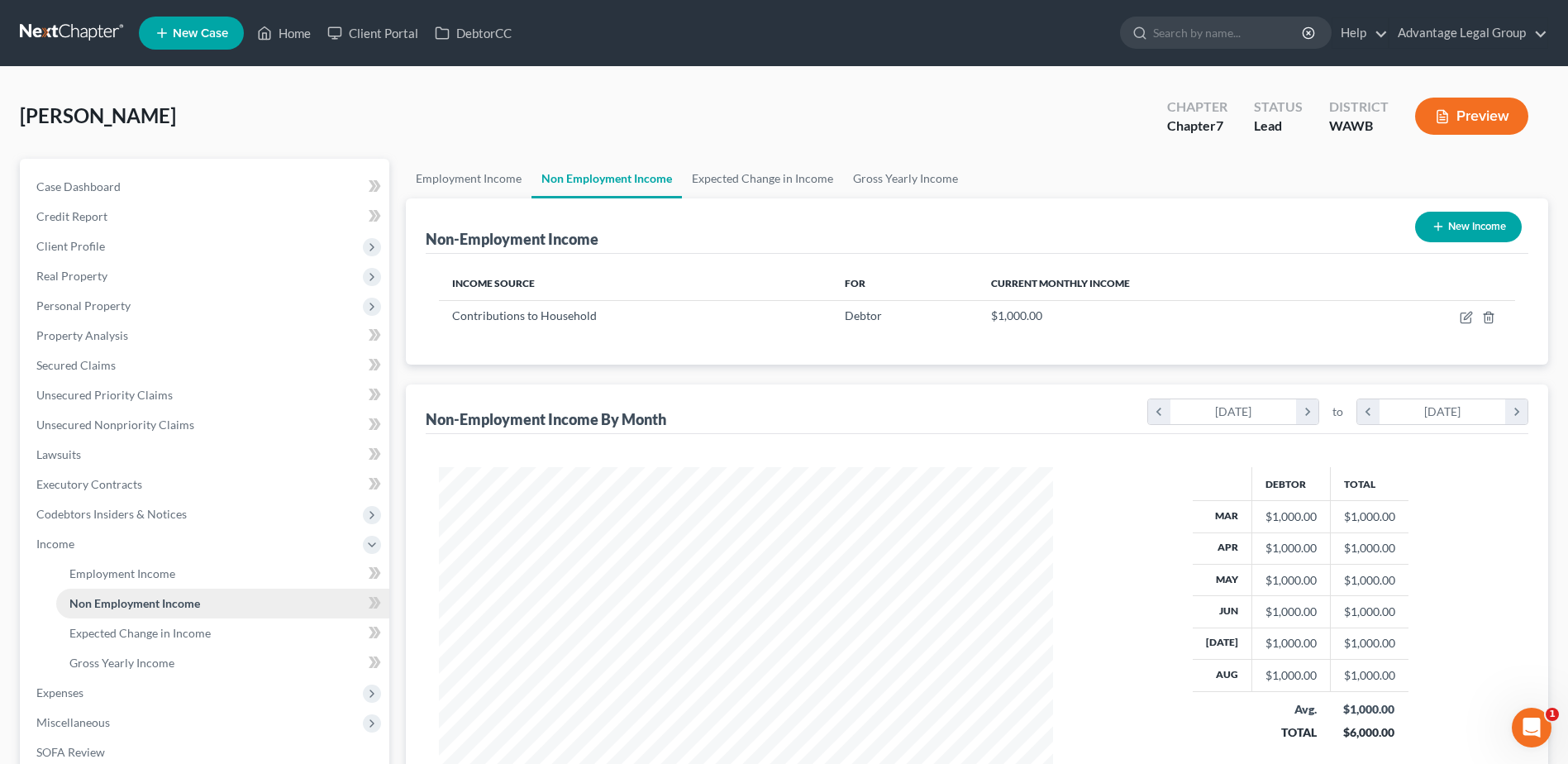
scroll to position [307, 646]
click at [142, 575] on span "Employment Income" at bounding box center [122, 574] width 106 height 14
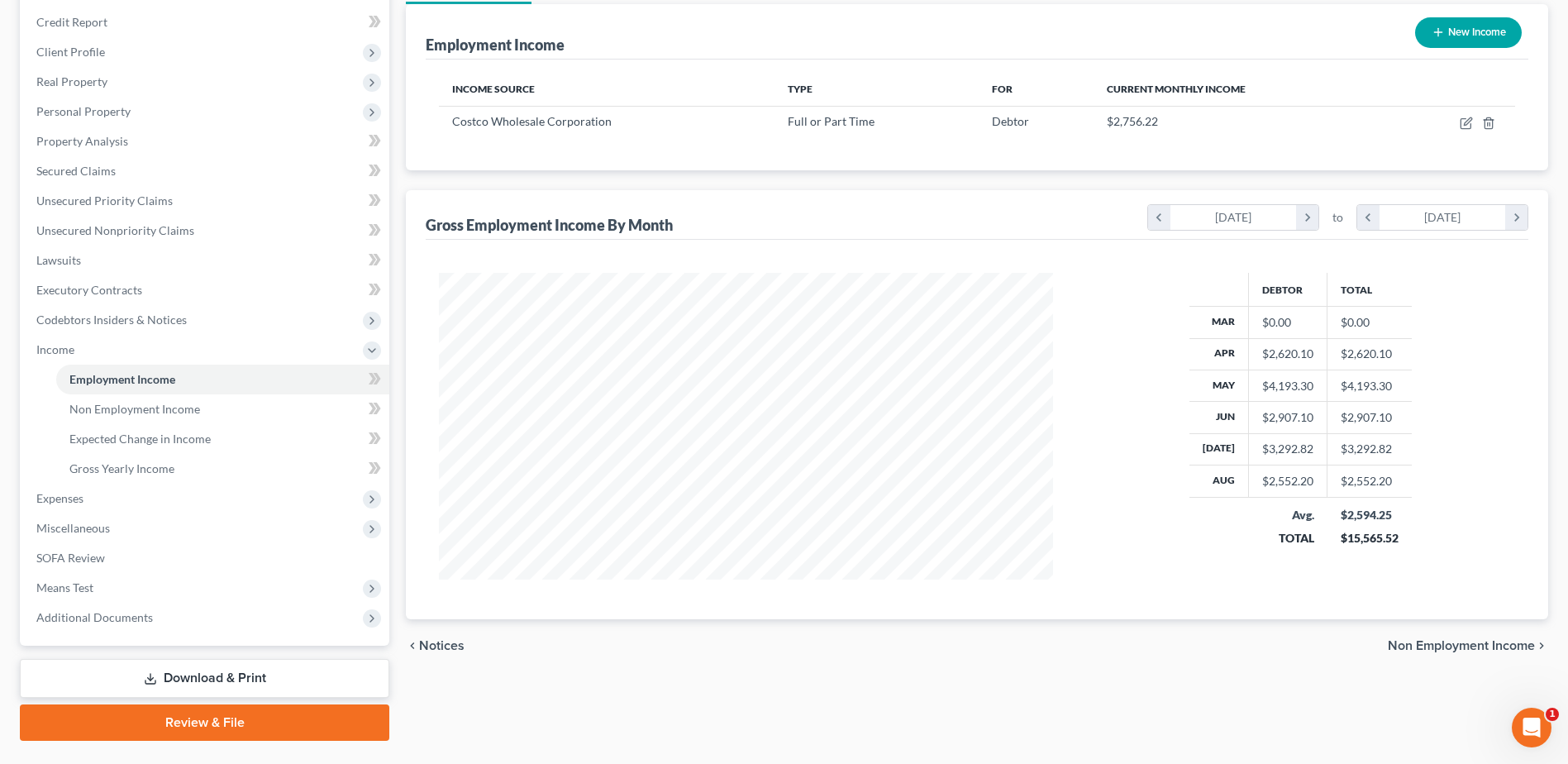
scroll to position [234, 0]
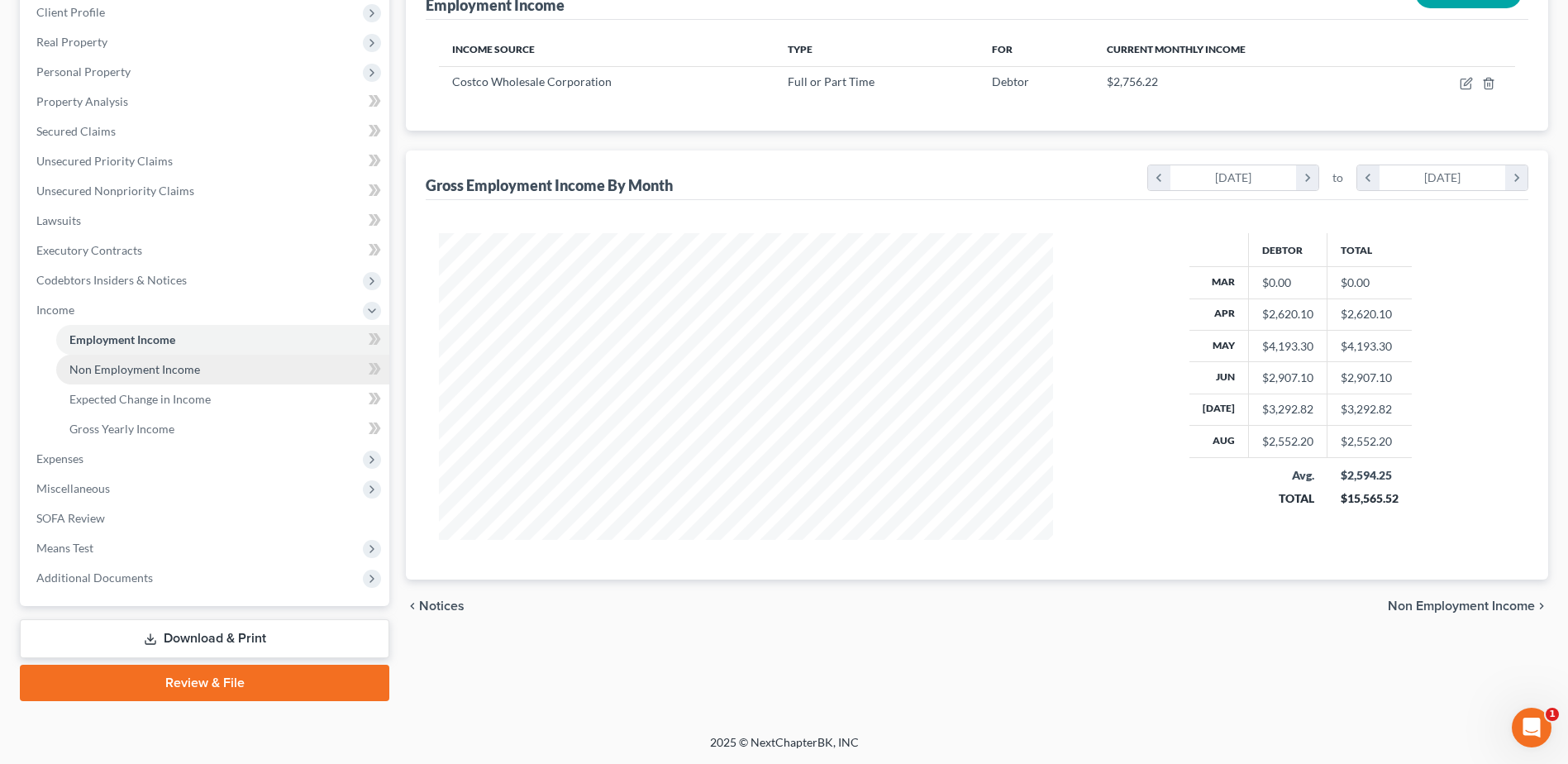
click at [106, 370] on span "Non Employment Income" at bounding box center [135, 370] width 130 height 14
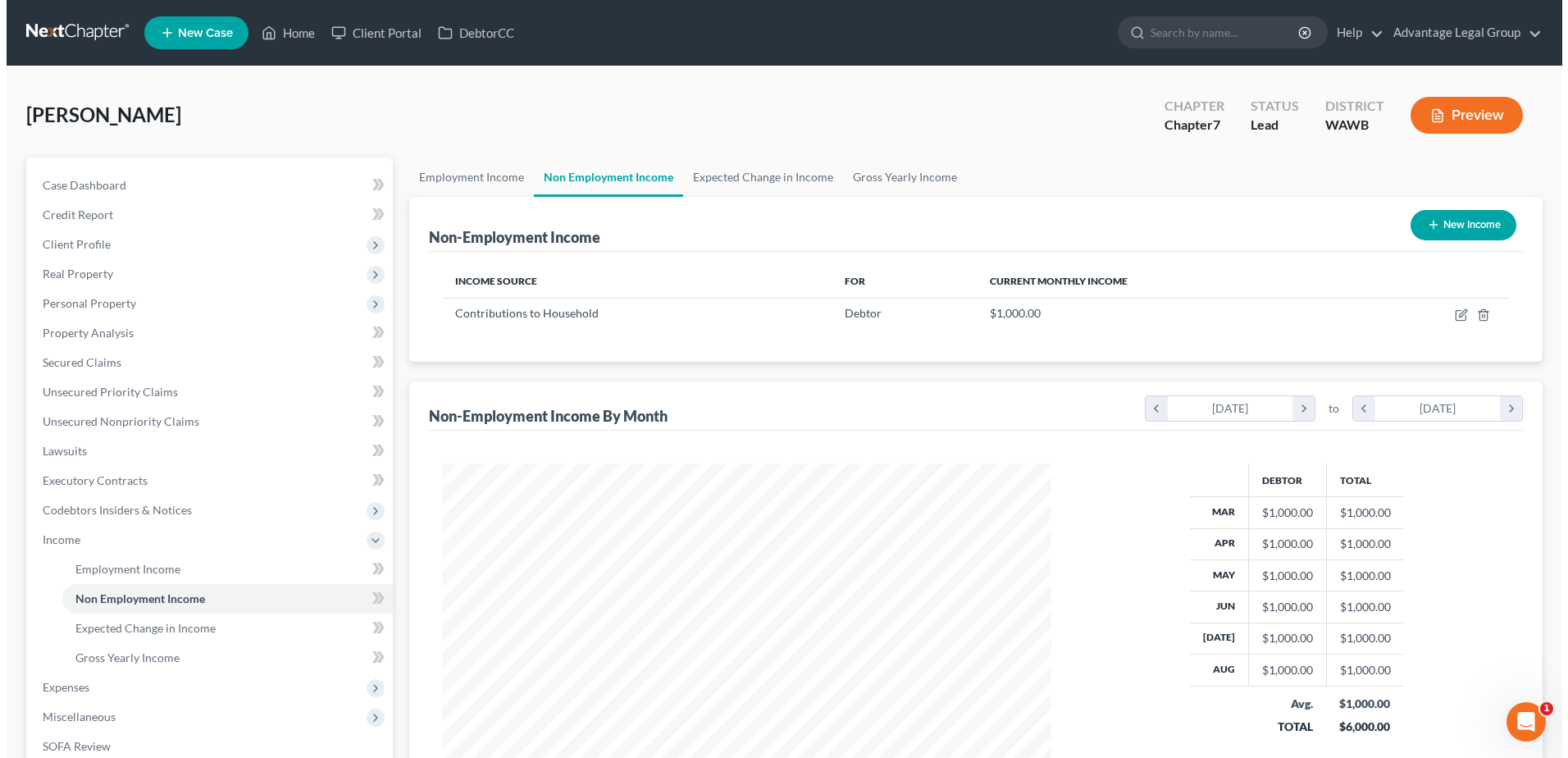
scroll to position [305, 641]
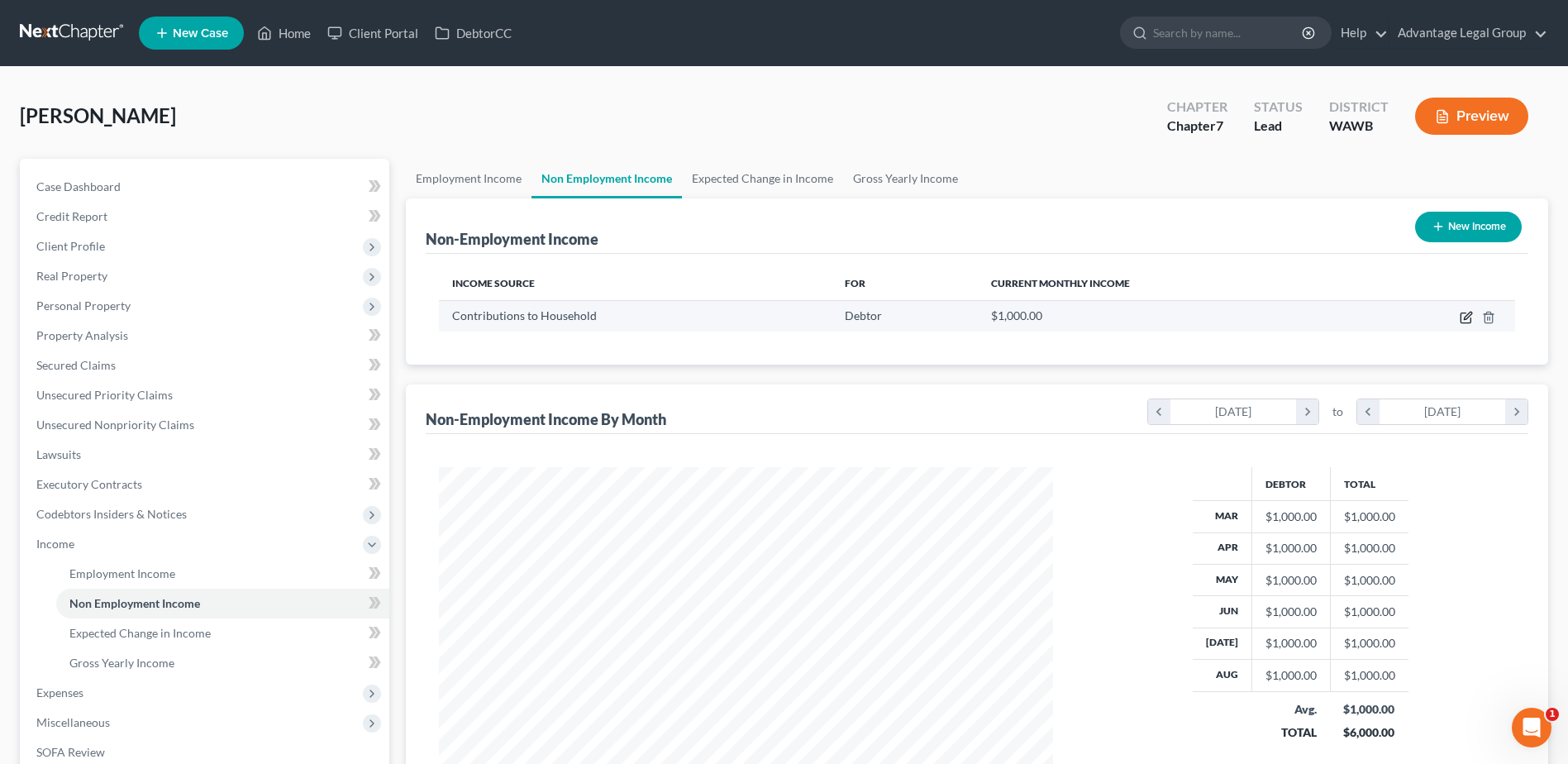
click at [1463, 322] on icon "button" at bounding box center [1465, 318] width 10 height 10
select select "8"
select select "0"
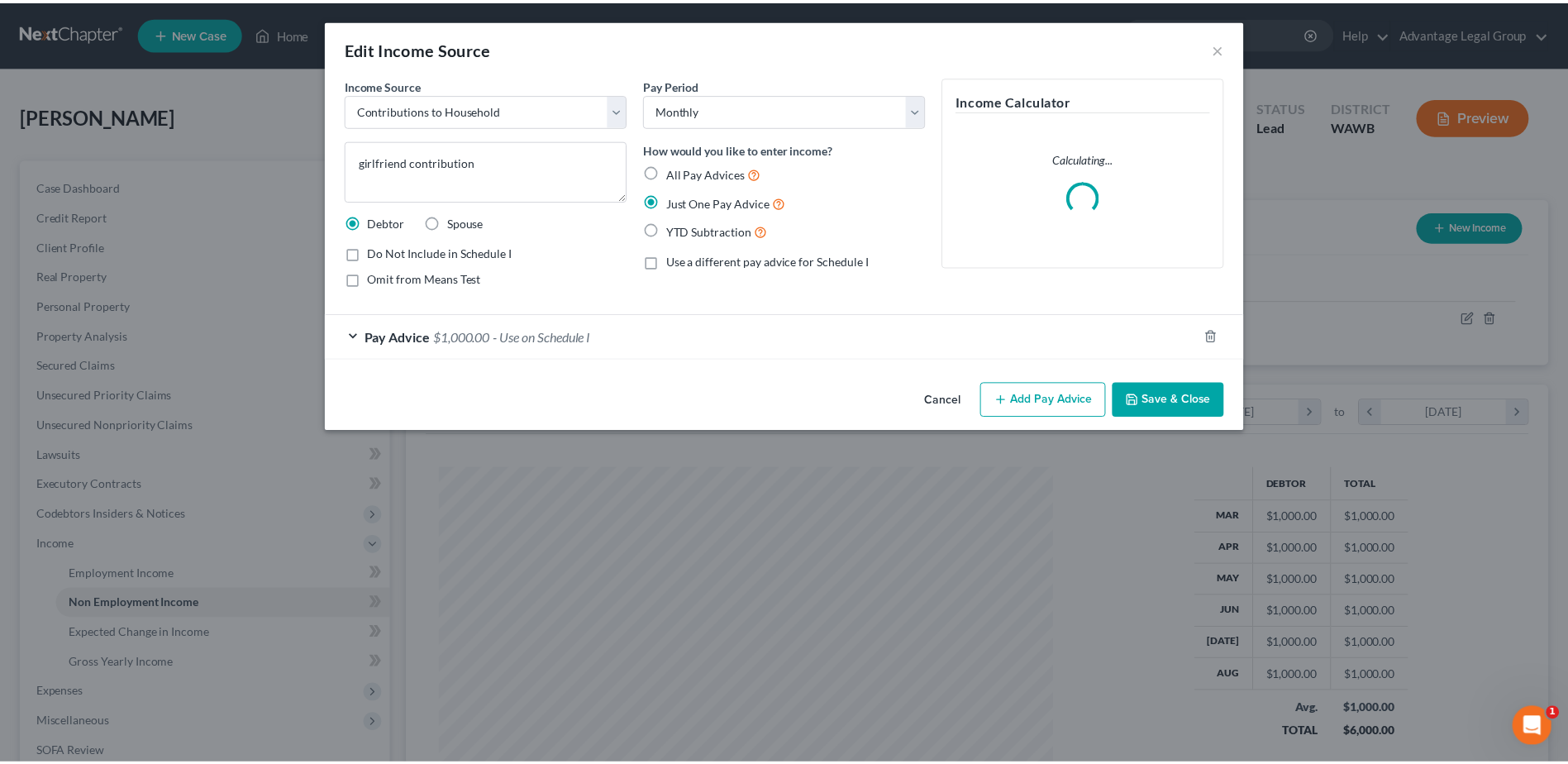
scroll to position [309, 653]
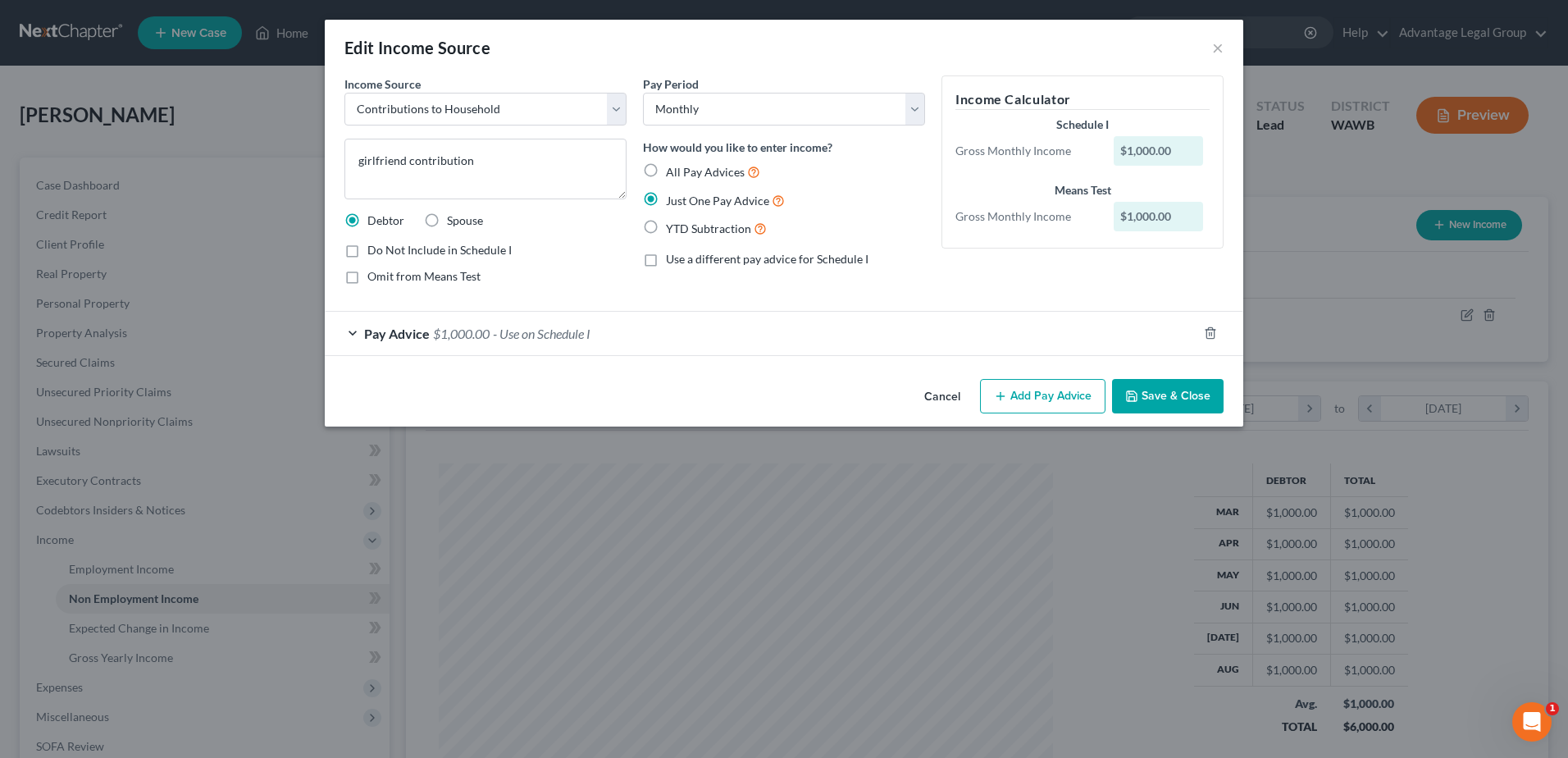
click at [1162, 396] on button "Save & Close" at bounding box center [1168, 396] width 112 height 35
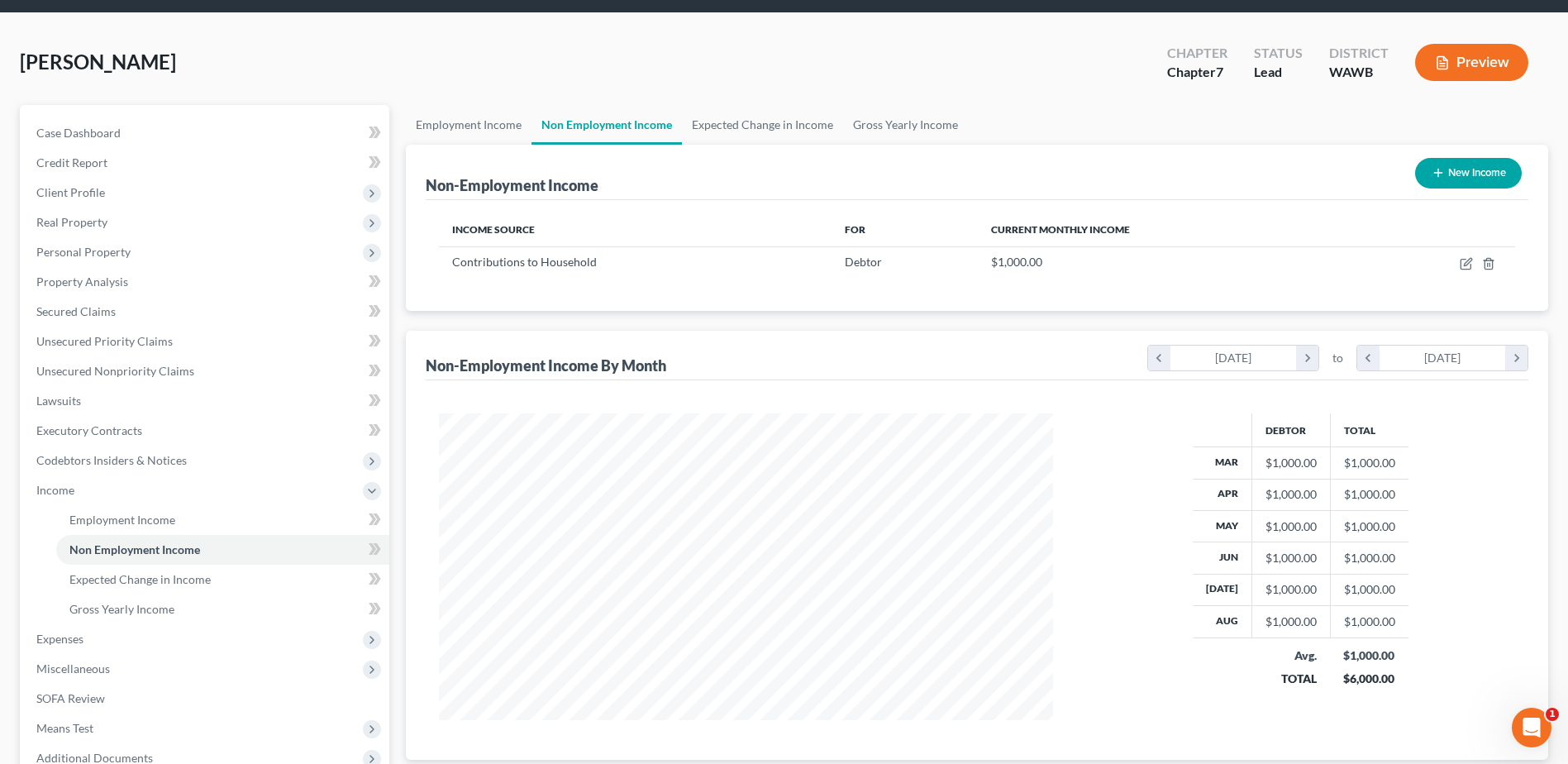
scroll to position [83, 0]
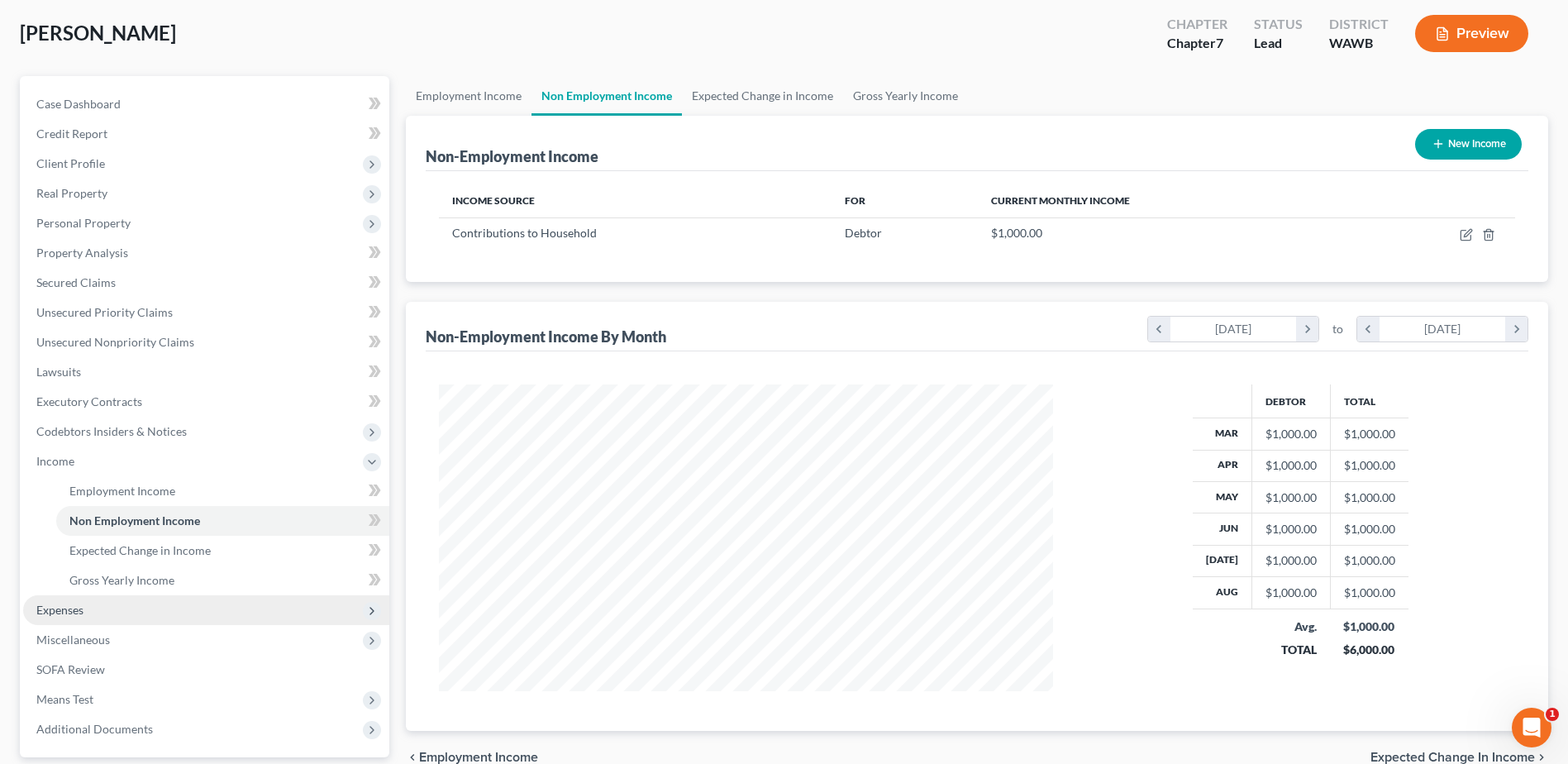
drag, startPoint x: 69, startPoint y: 606, endPoint x: 120, endPoint y: 606, distance: 51.0
click at [69, 606] on span "Expenses" at bounding box center [60, 610] width 47 height 14
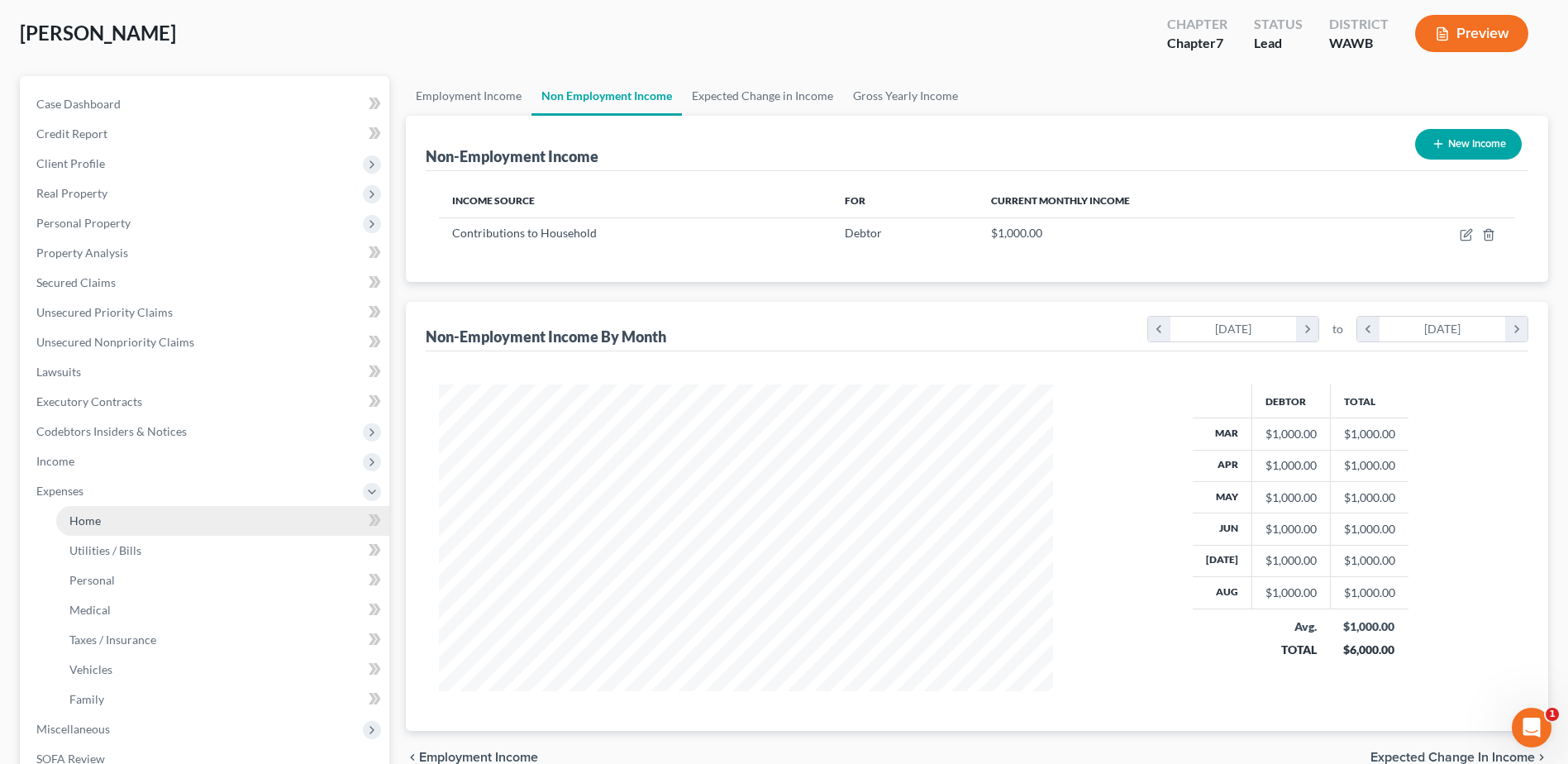
click at [76, 519] on span "Home" at bounding box center [85, 520] width 31 height 14
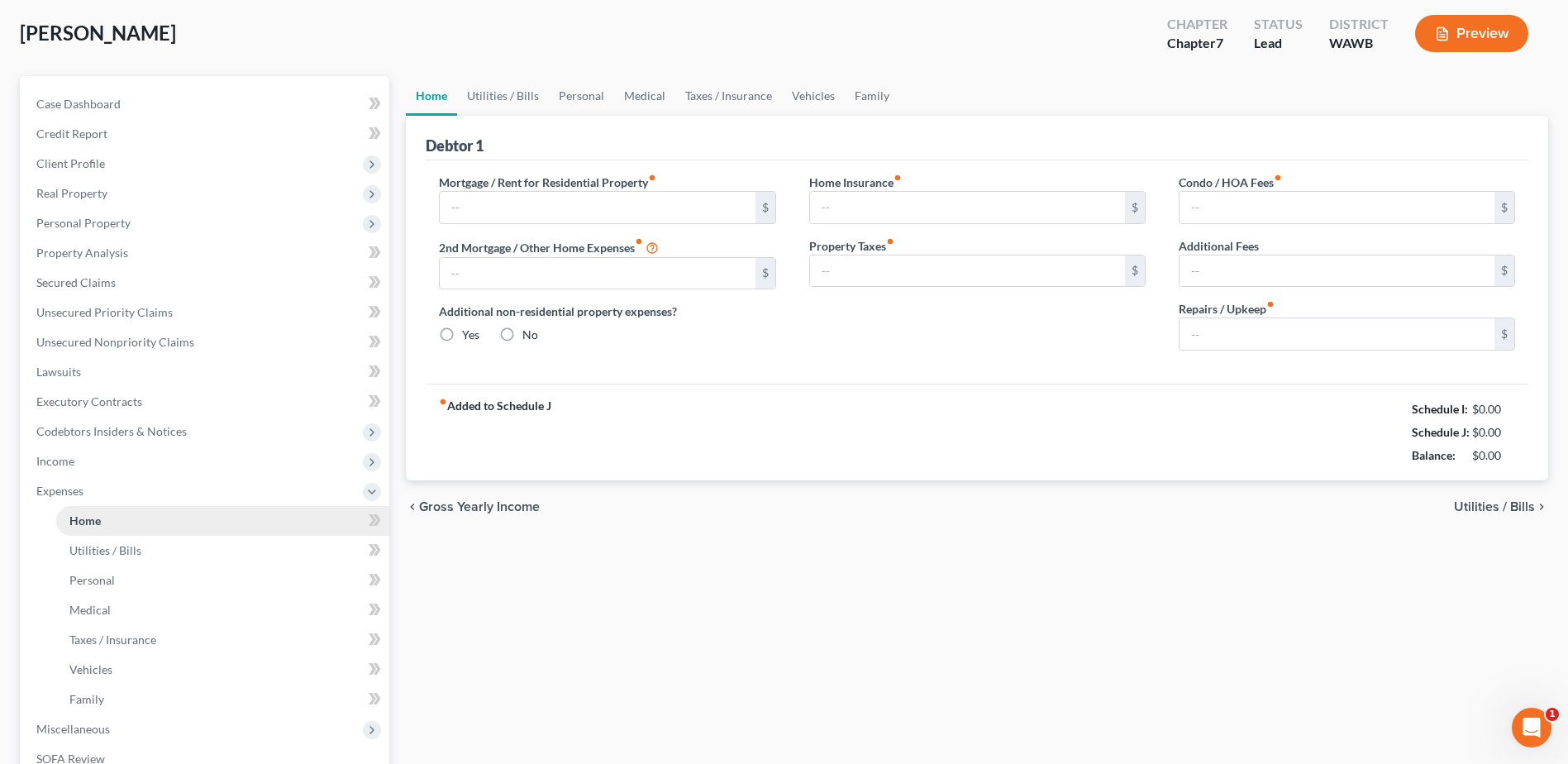
type input "1,850.00"
type input "0.00"
radio input "true"
type input "30.00"
type input "0.00"
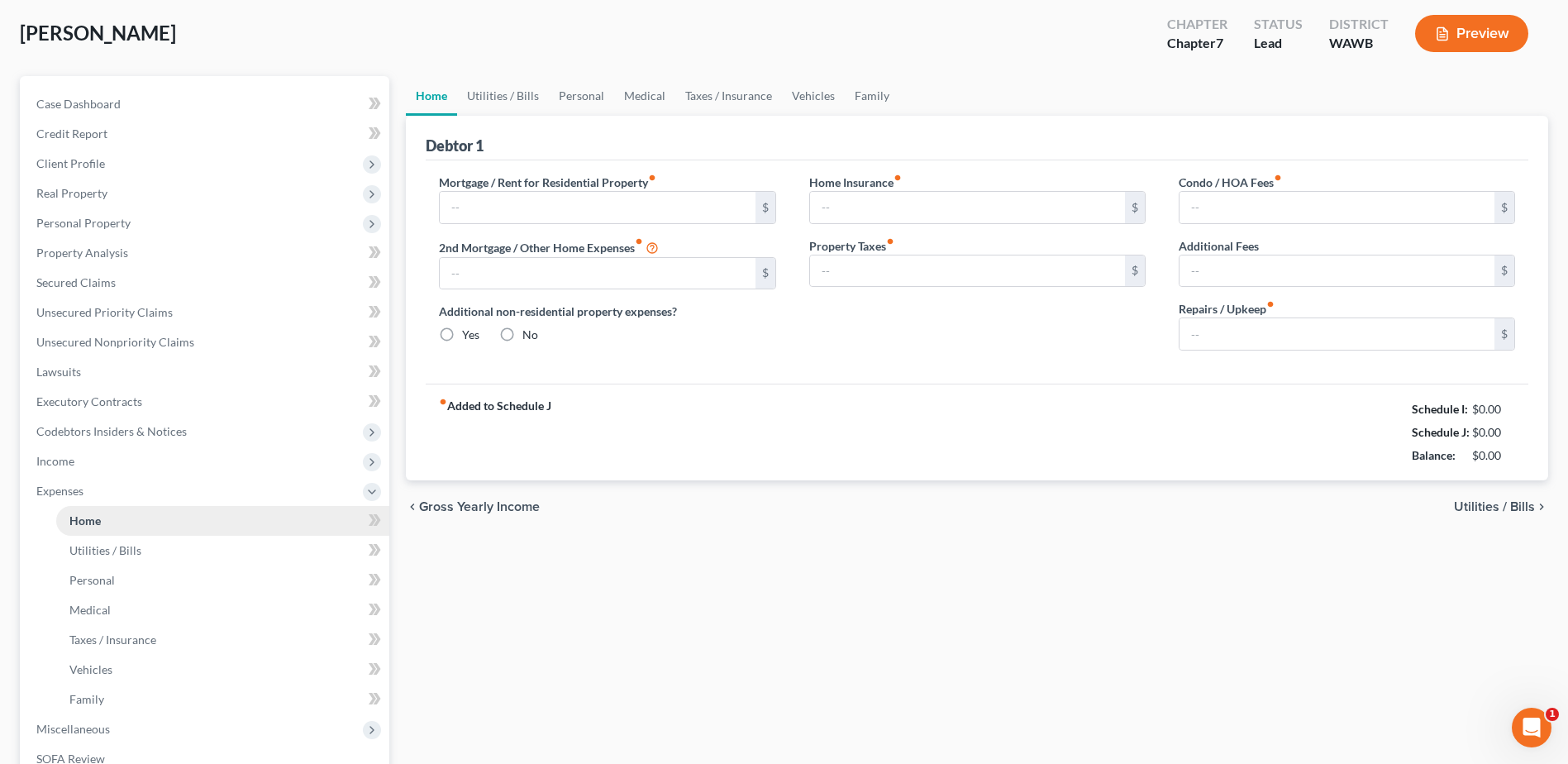
type input "0.00"
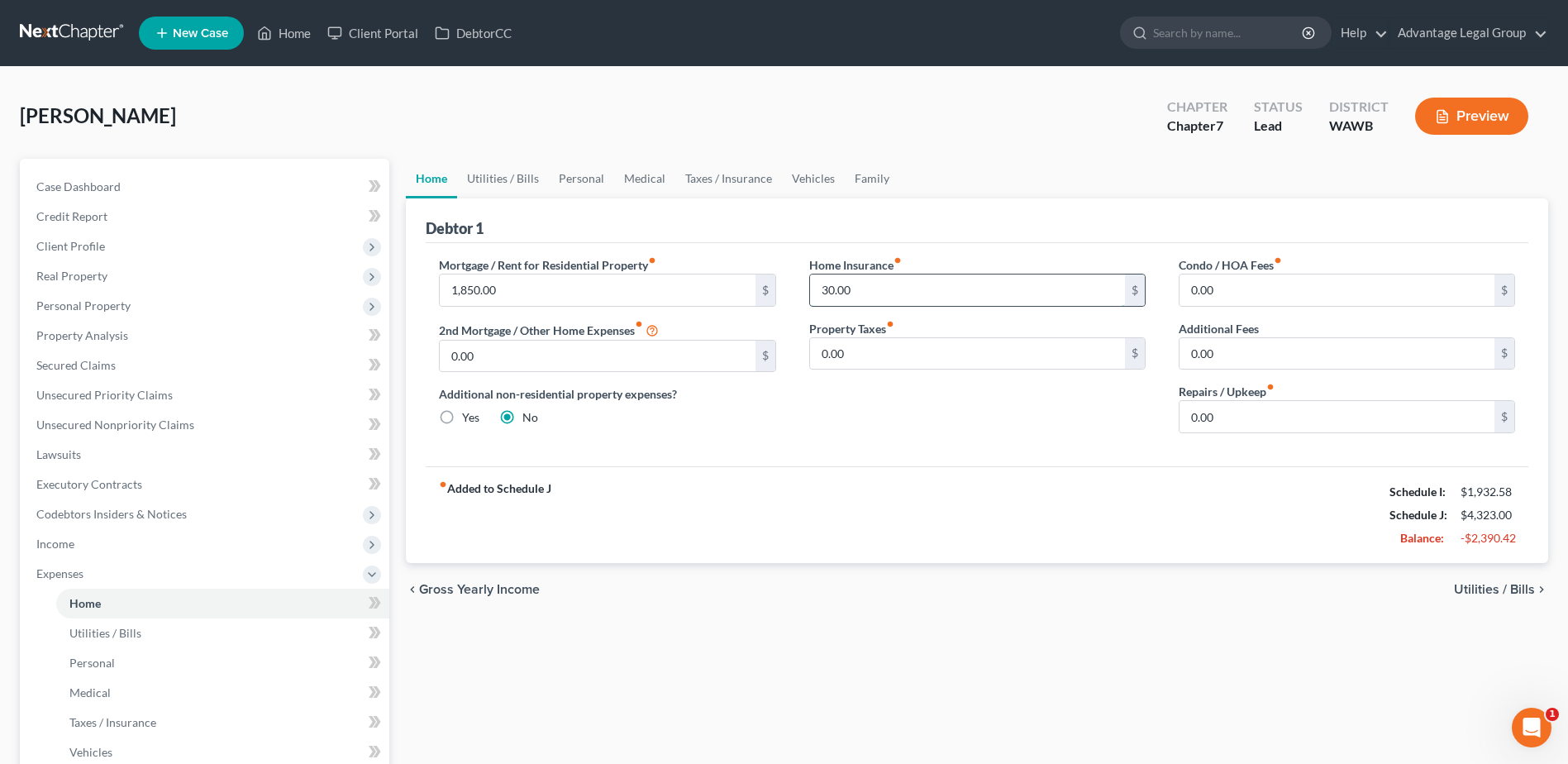
click at [865, 288] on input "30.00" at bounding box center [967, 290] width 315 height 31
type input "25.00"
click at [515, 182] on link "Utilities / Bills" at bounding box center [502, 179] width 92 height 39
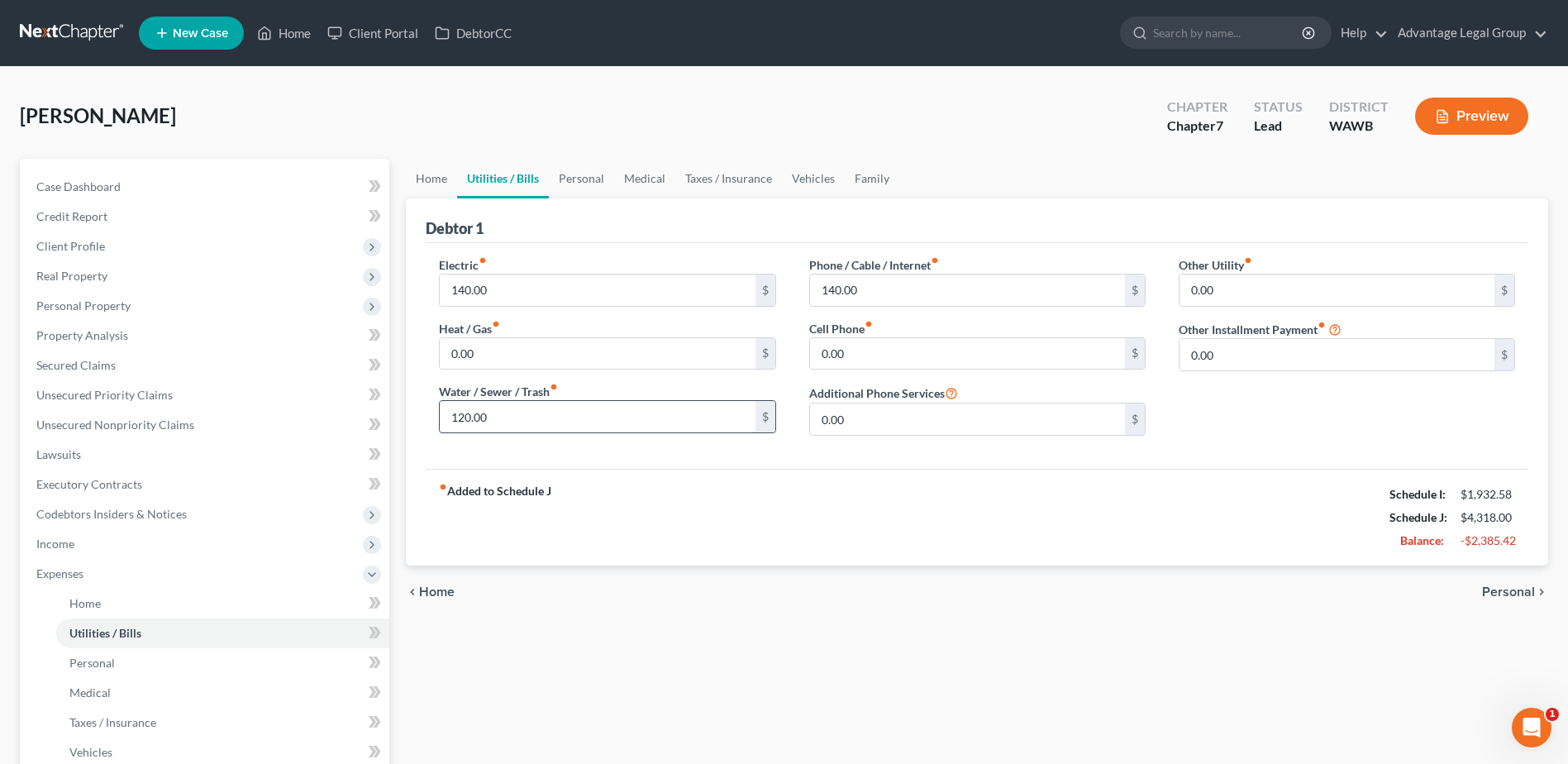
click at [514, 421] on input "120.00" at bounding box center [597, 416] width 315 height 31
click at [558, 466] on div "Electric fiber_manual_record 140.00 $ Heat / Gas fiber_manual_record 0.00 $ Wat…" at bounding box center [977, 355] width 1103 height 226
click at [886, 295] on input "140.00" at bounding box center [967, 290] width 315 height 31
type input "45.00"
click at [879, 348] on input "0.00" at bounding box center [967, 353] width 315 height 31
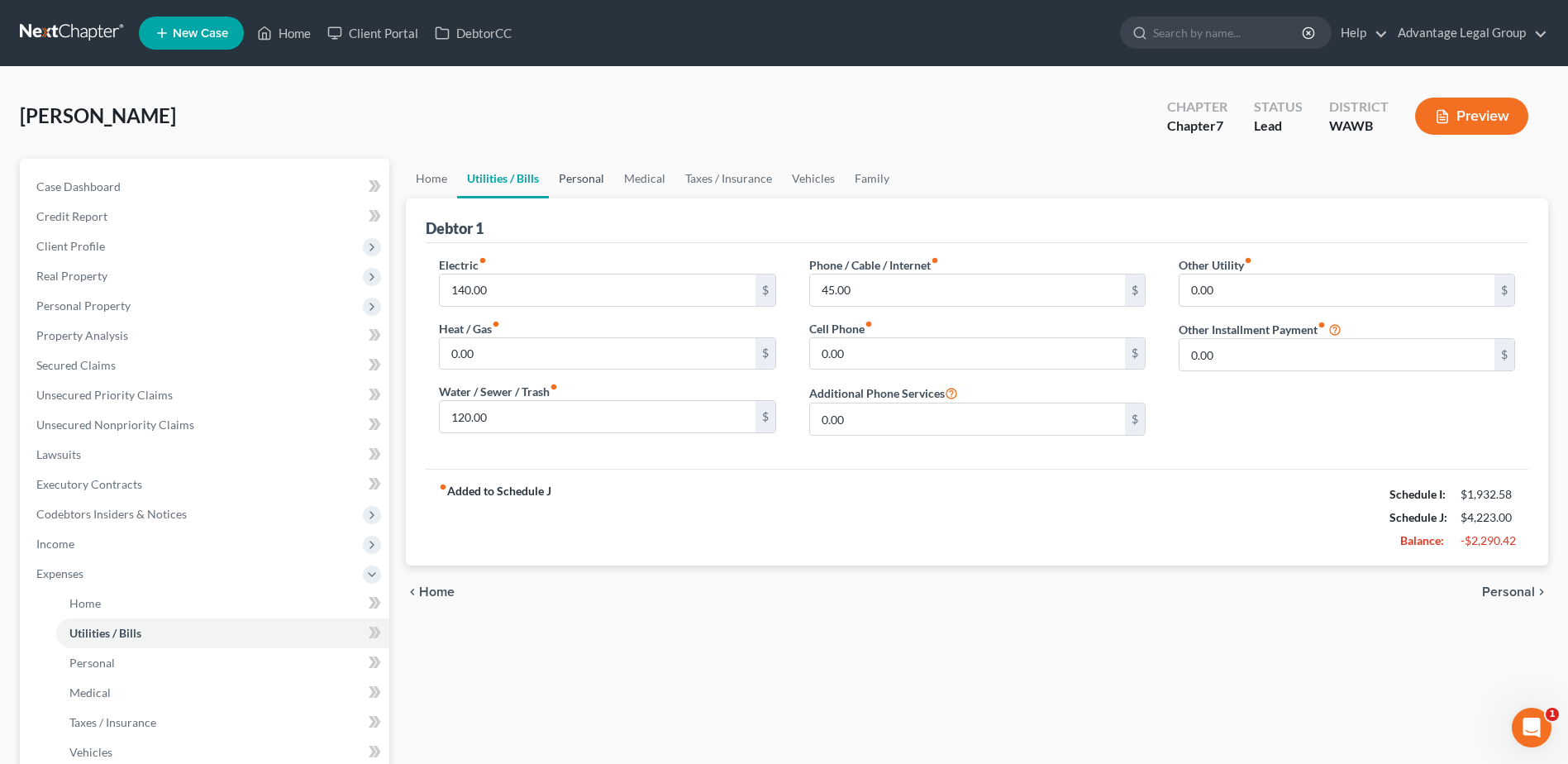
click at [577, 182] on link "Personal" at bounding box center [581, 179] width 65 height 39
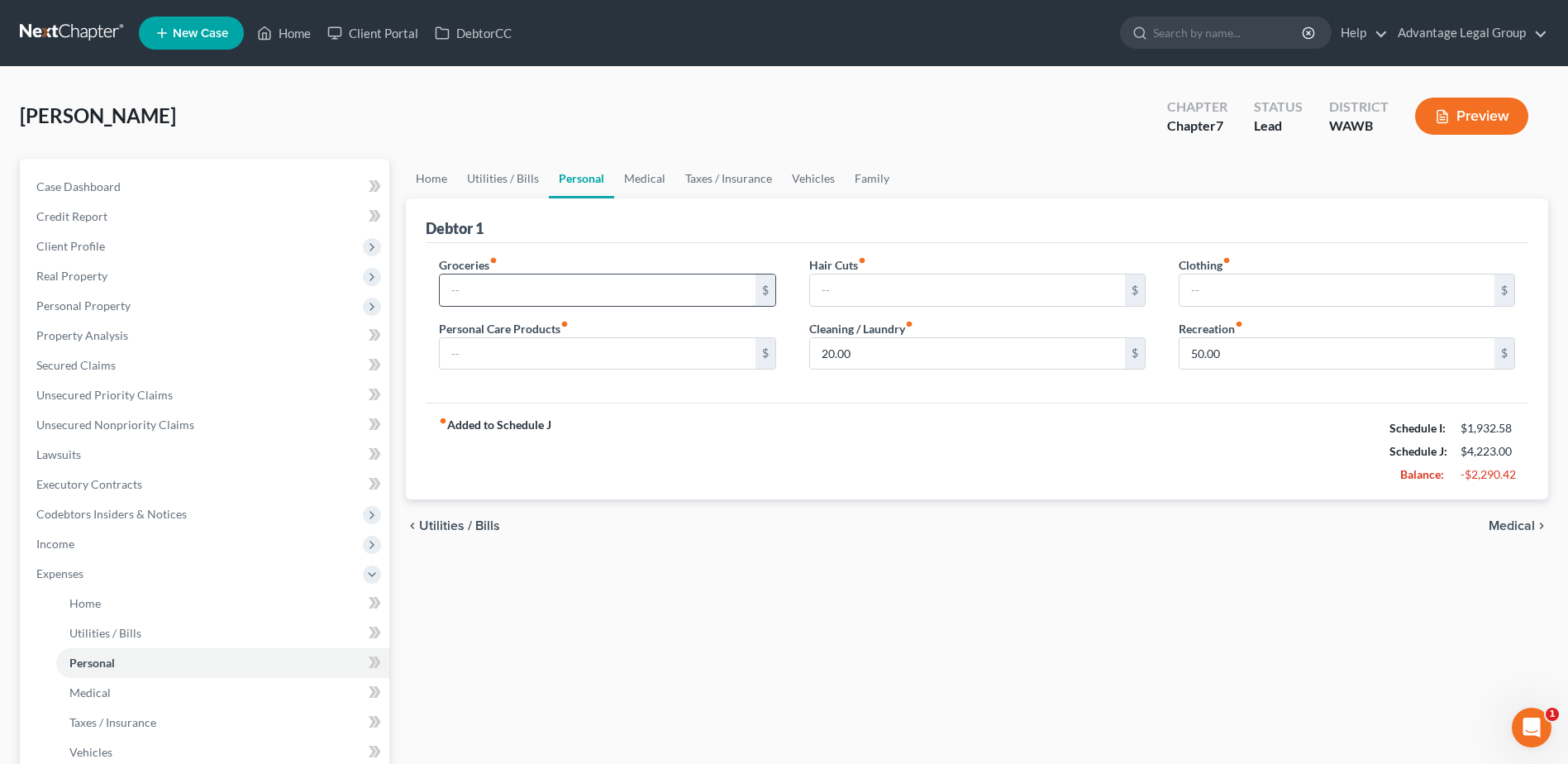
click at [492, 290] on input "text" at bounding box center [597, 290] width 315 height 31
type input "1,000.00"
click at [504, 352] on input "text" at bounding box center [597, 353] width 315 height 31
type input "100.00"
click at [1238, 352] on input "50.00" at bounding box center [1337, 353] width 315 height 31
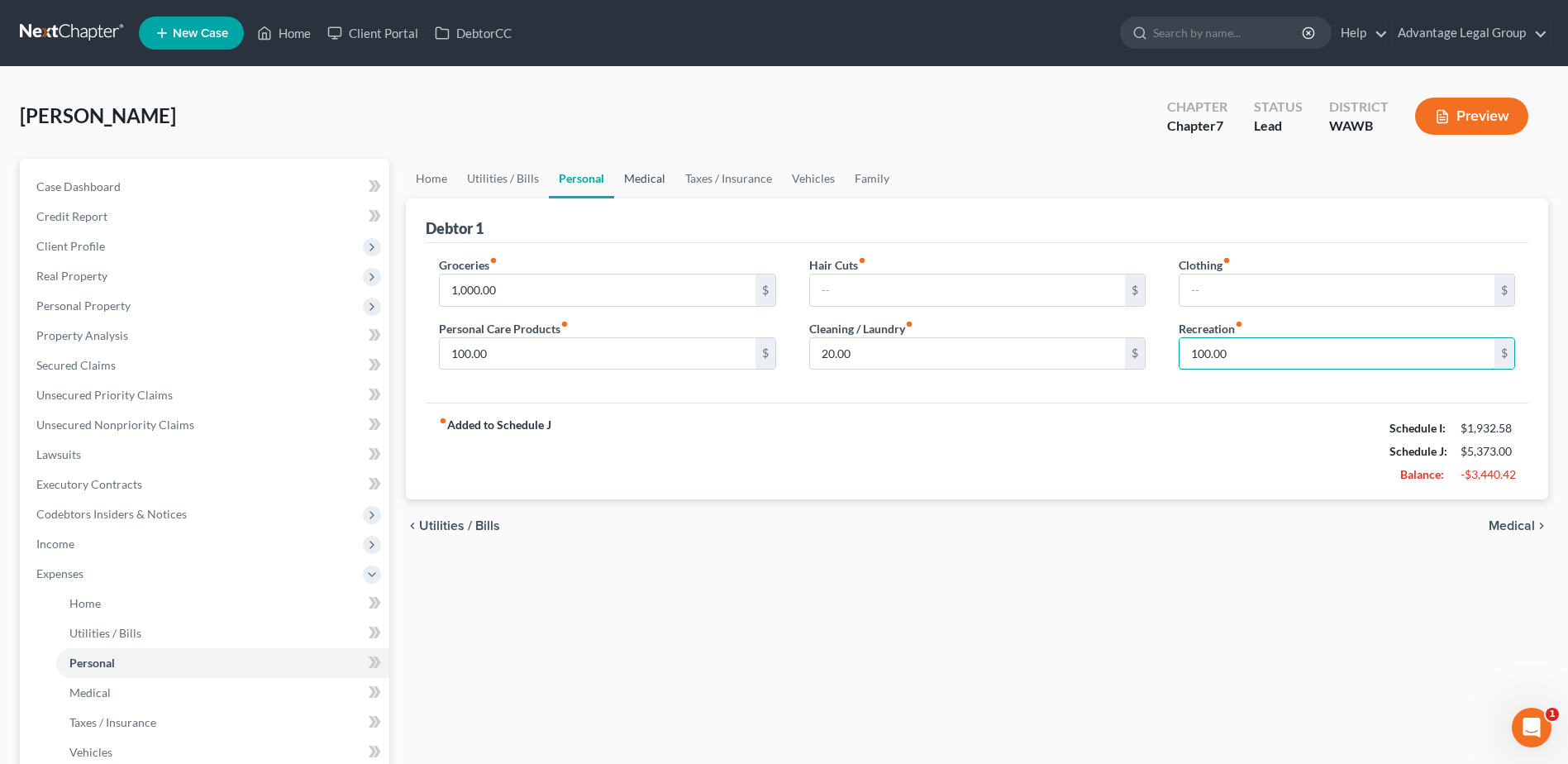
type input "100.00"
click at [623, 175] on link "Medical" at bounding box center [644, 179] width 62 height 39
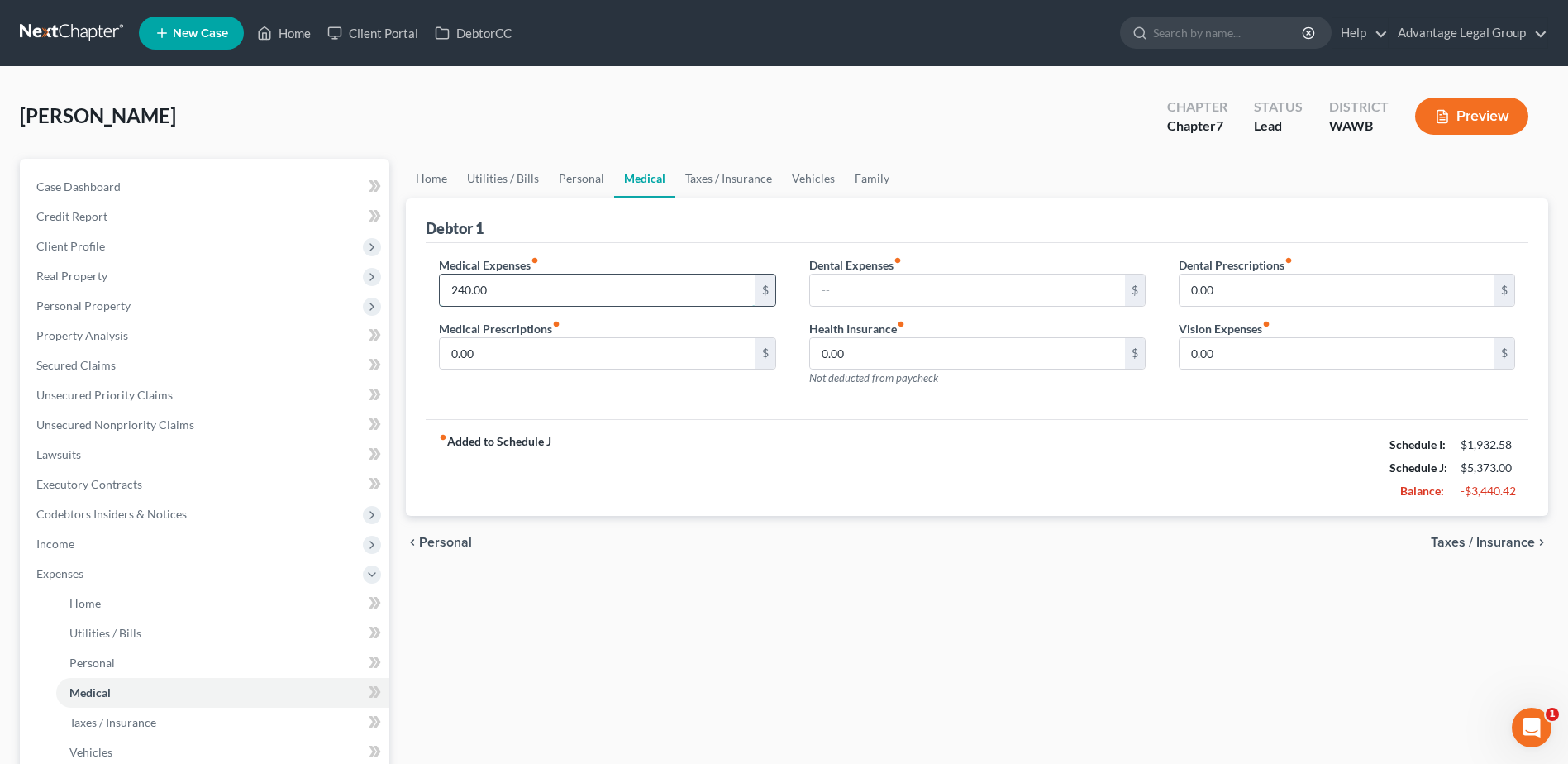
click at [524, 280] on input "240.00" at bounding box center [597, 290] width 315 height 31
type input "0.00"
click at [898, 479] on div "fiber_manual_record Added to Schedule J Schedule I: $1,932.58 Schedule J: $5,13…" at bounding box center [977, 468] width 1103 height 96
click at [701, 177] on link "Taxes / Insurance" at bounding box center [728, 179] width 106 height 39
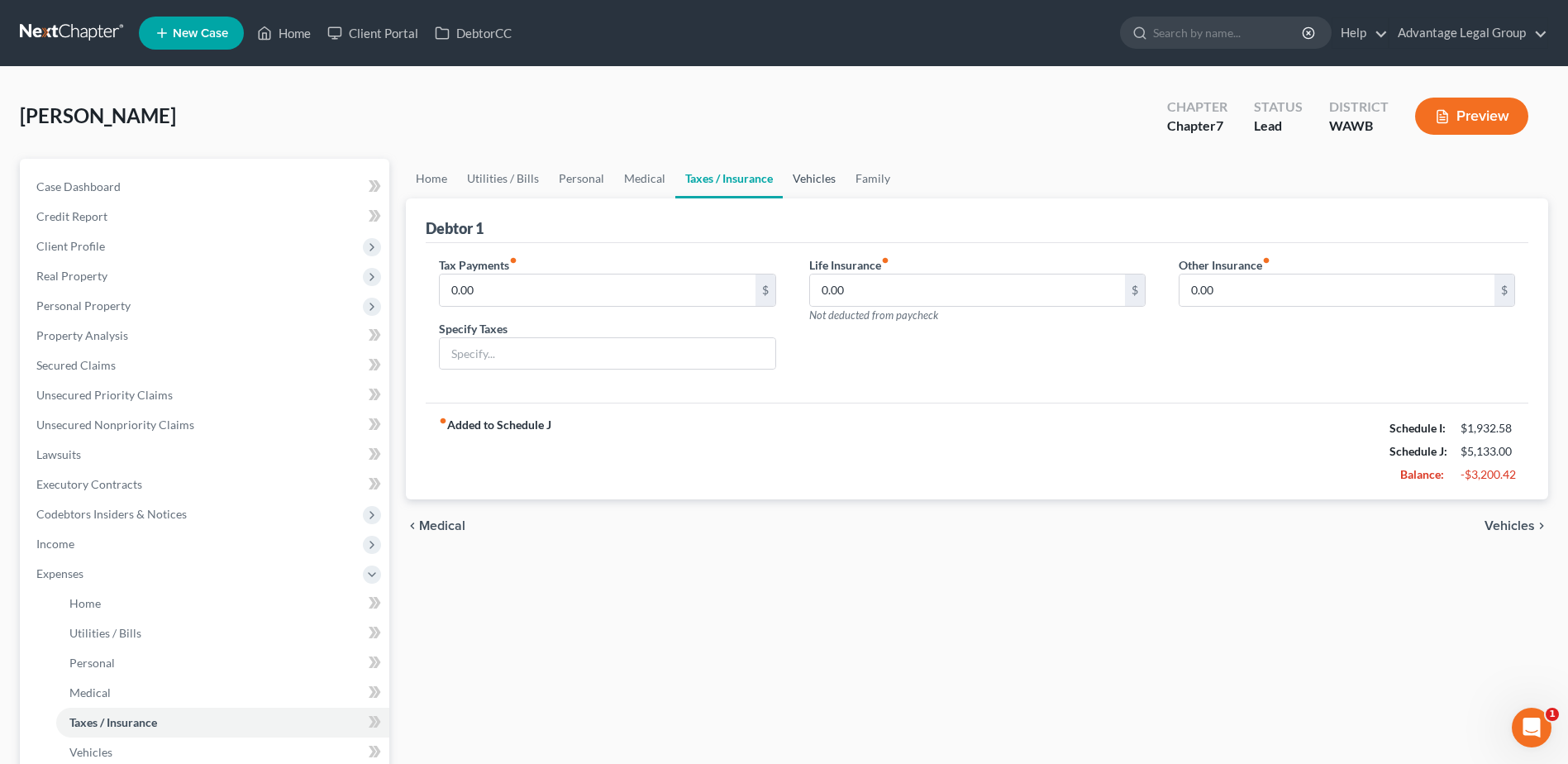
click at [801, 182] on link "Vehicles" at bounding box center [814, 179] width 62 height 39
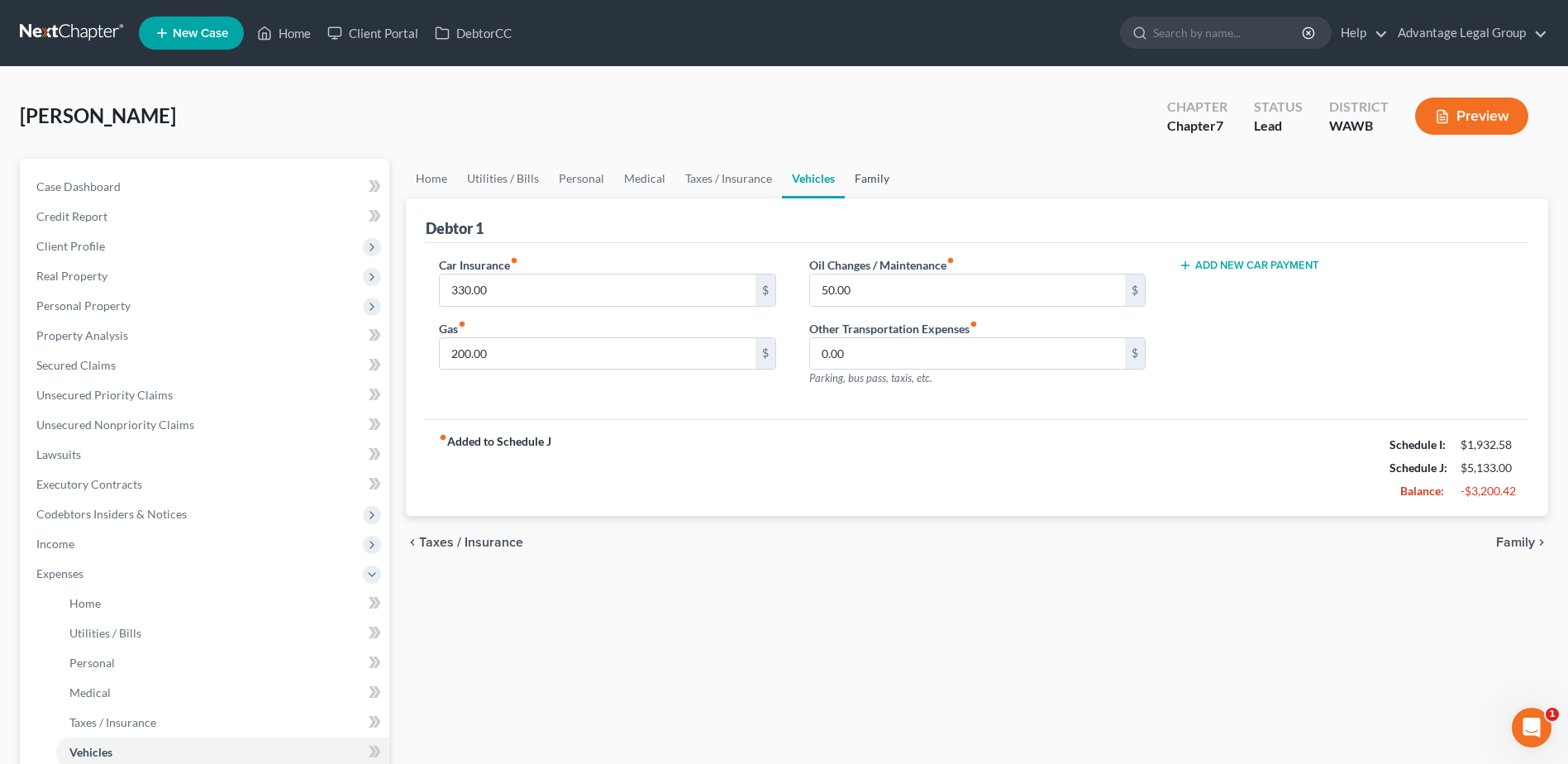
click at [869, 179] on link "Family" at bounding box center [872, 179] width 54 height 39
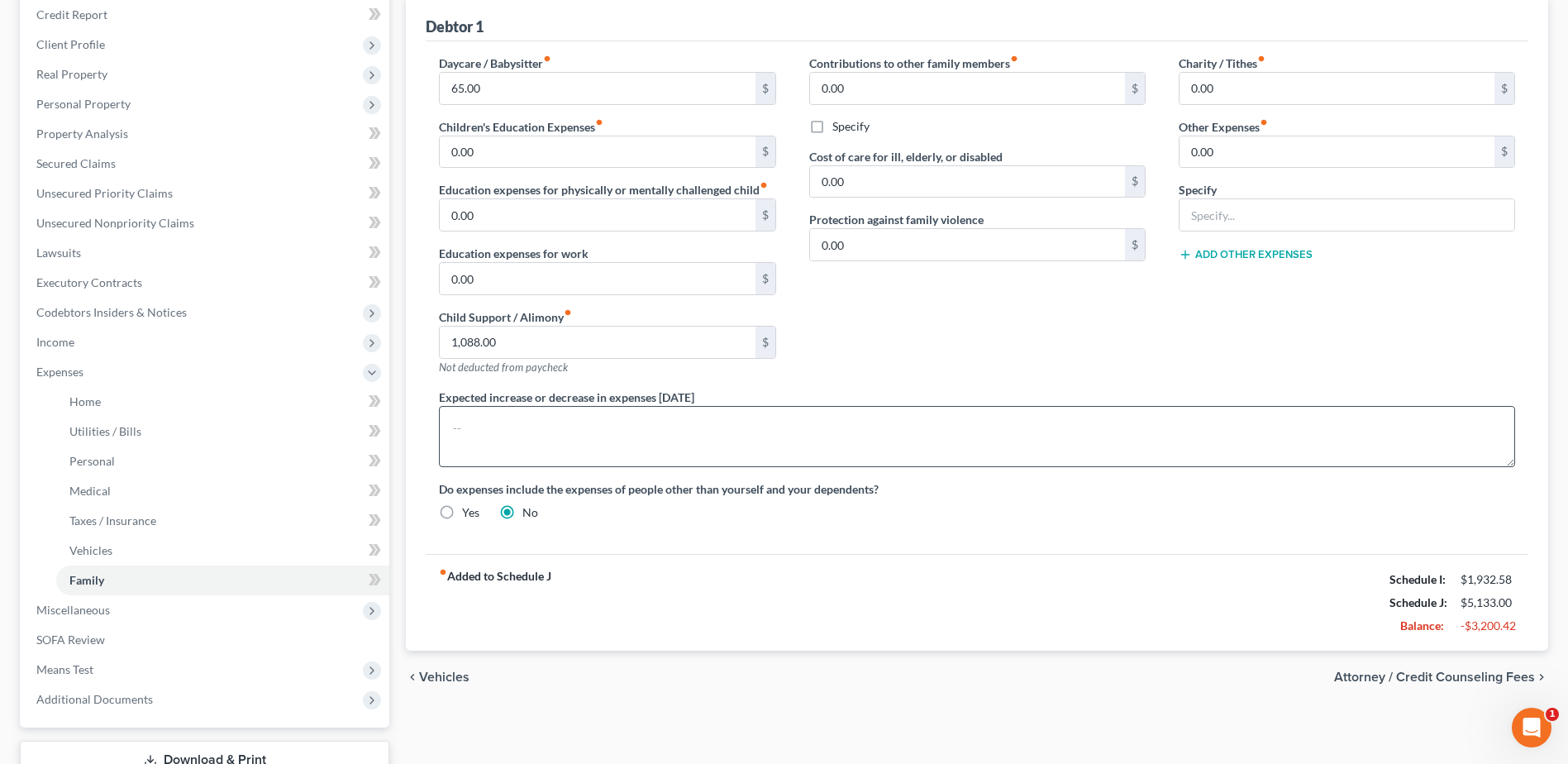
scroll to position [248, 0]
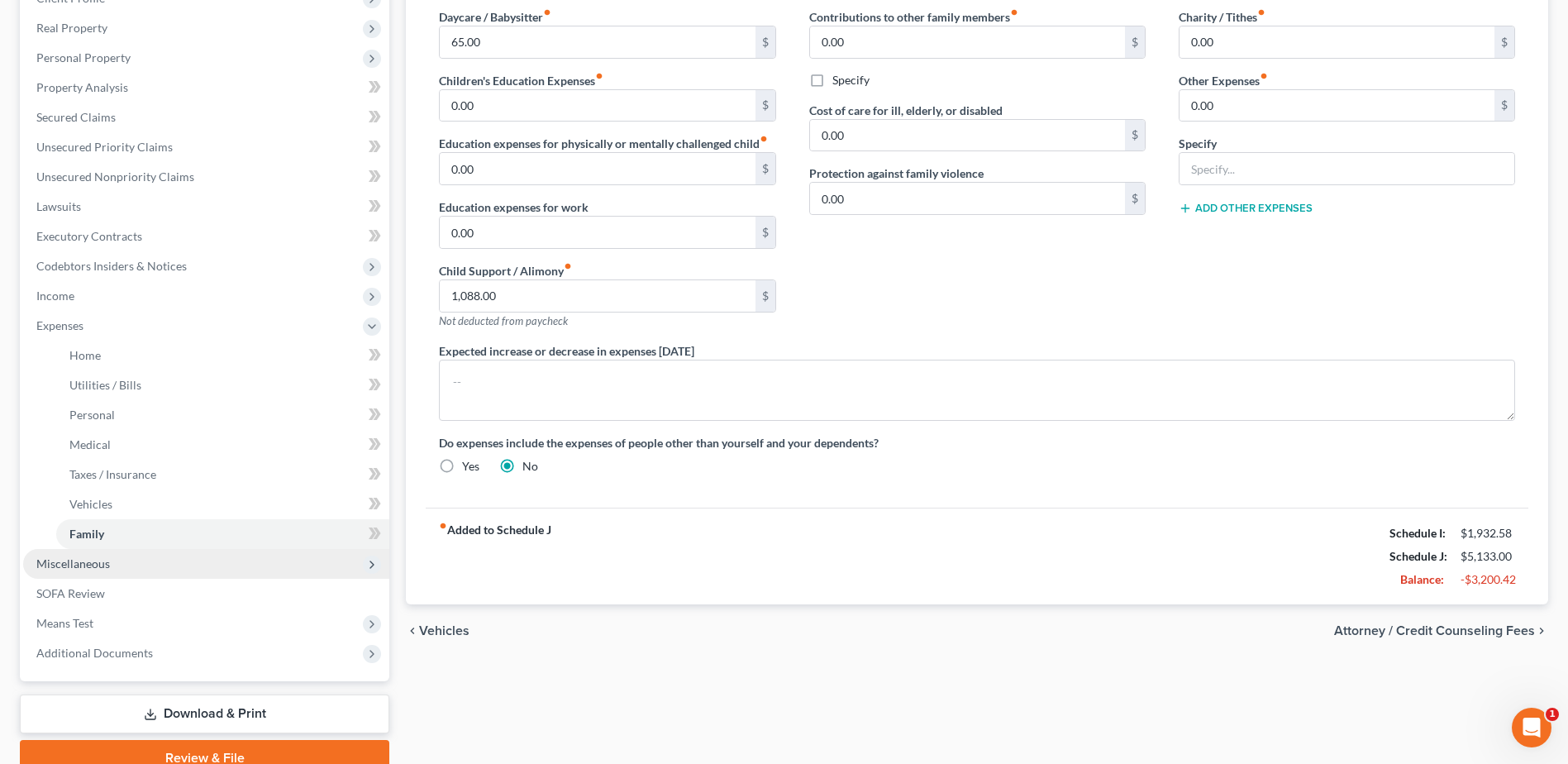
click at [52, 565] on span "Miscellaneous" at bounding box center [73, 563] width 73 height 14
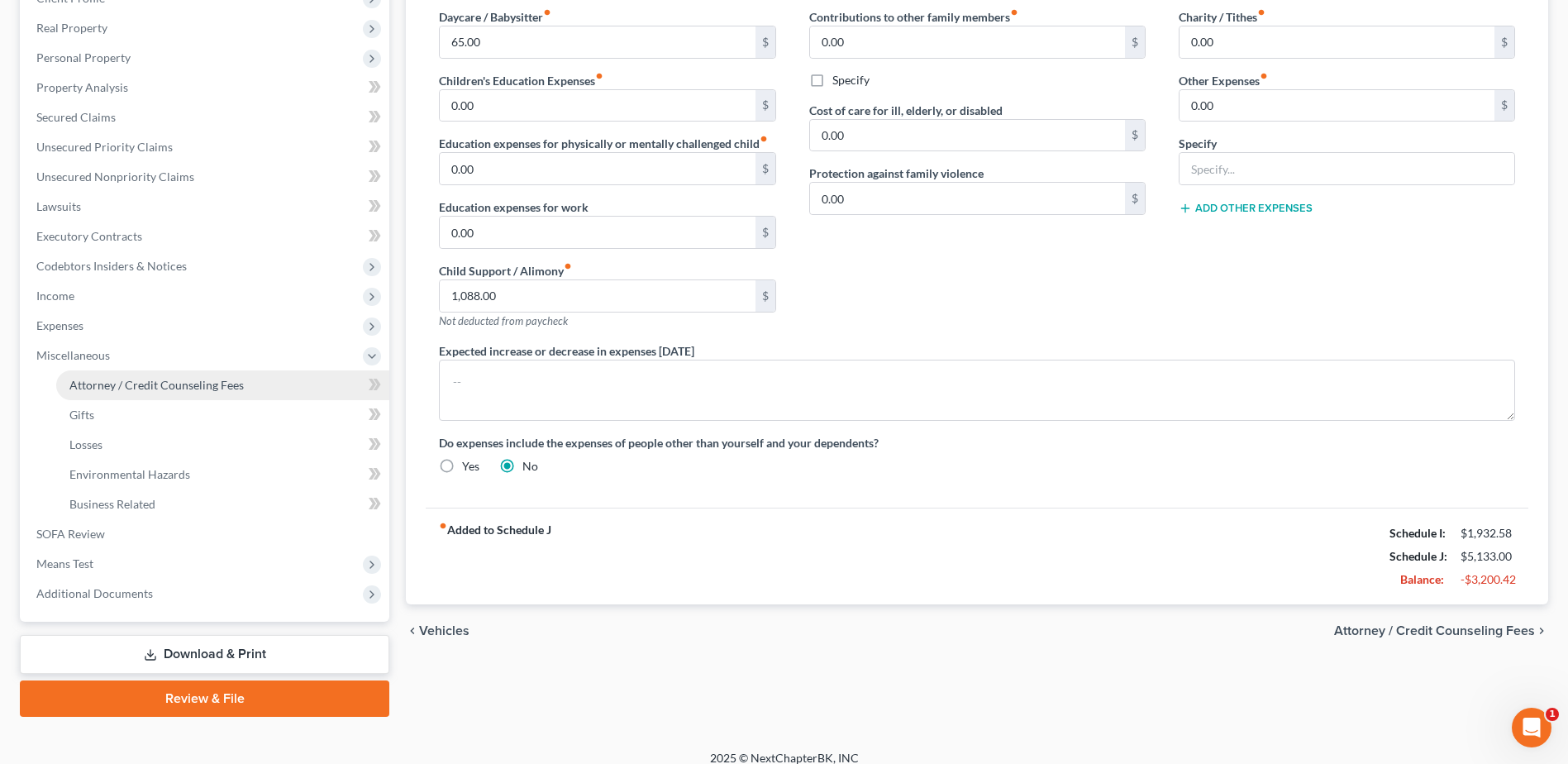
click at [170, 387] on span "Attorney / Credit Counseling Fees" at bounding box center [156, 385] width 174 height 14
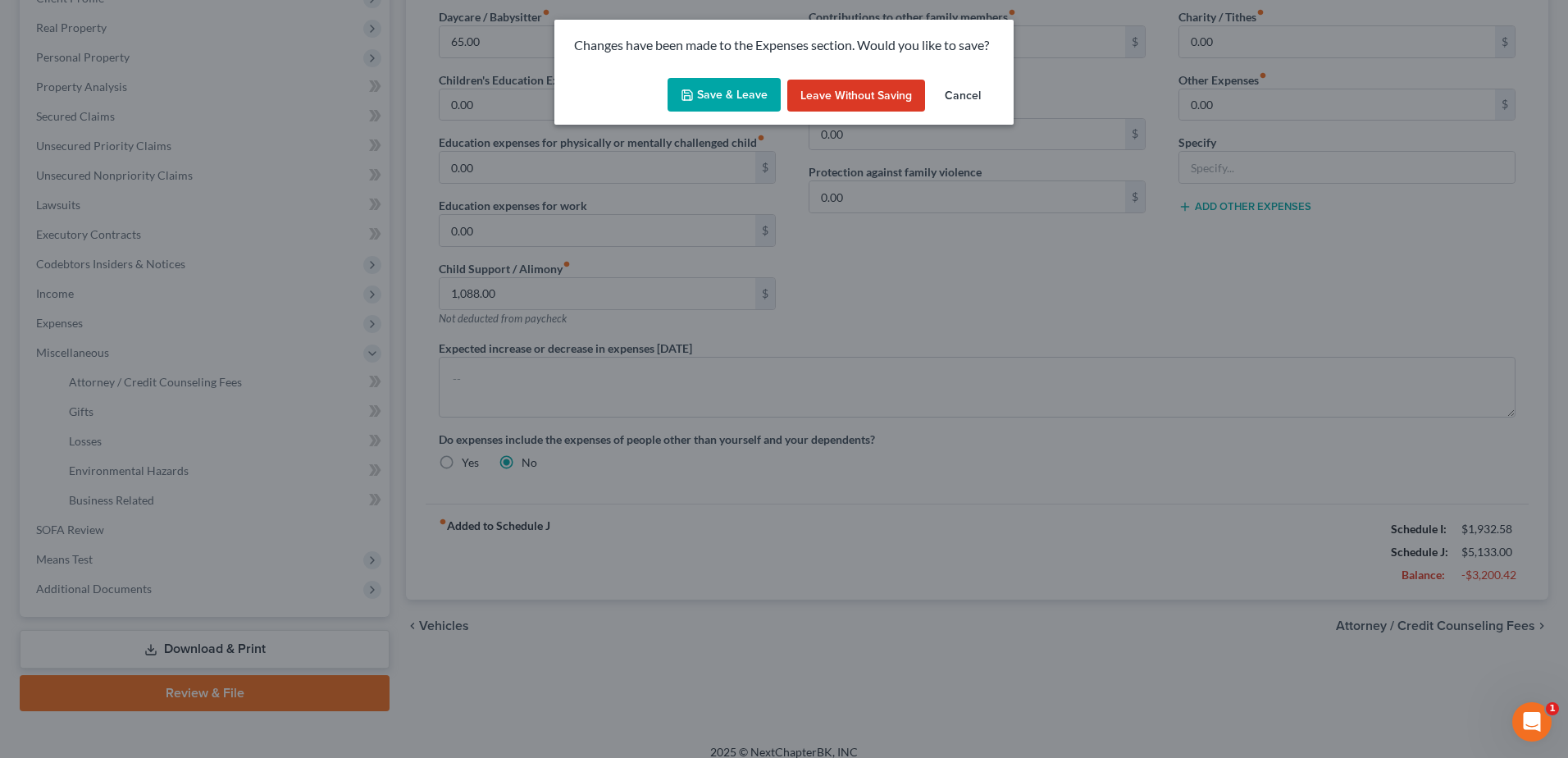
click at [730, 87] on button "Save & Leave" at bounding box center [724, 95] width 113 height 35
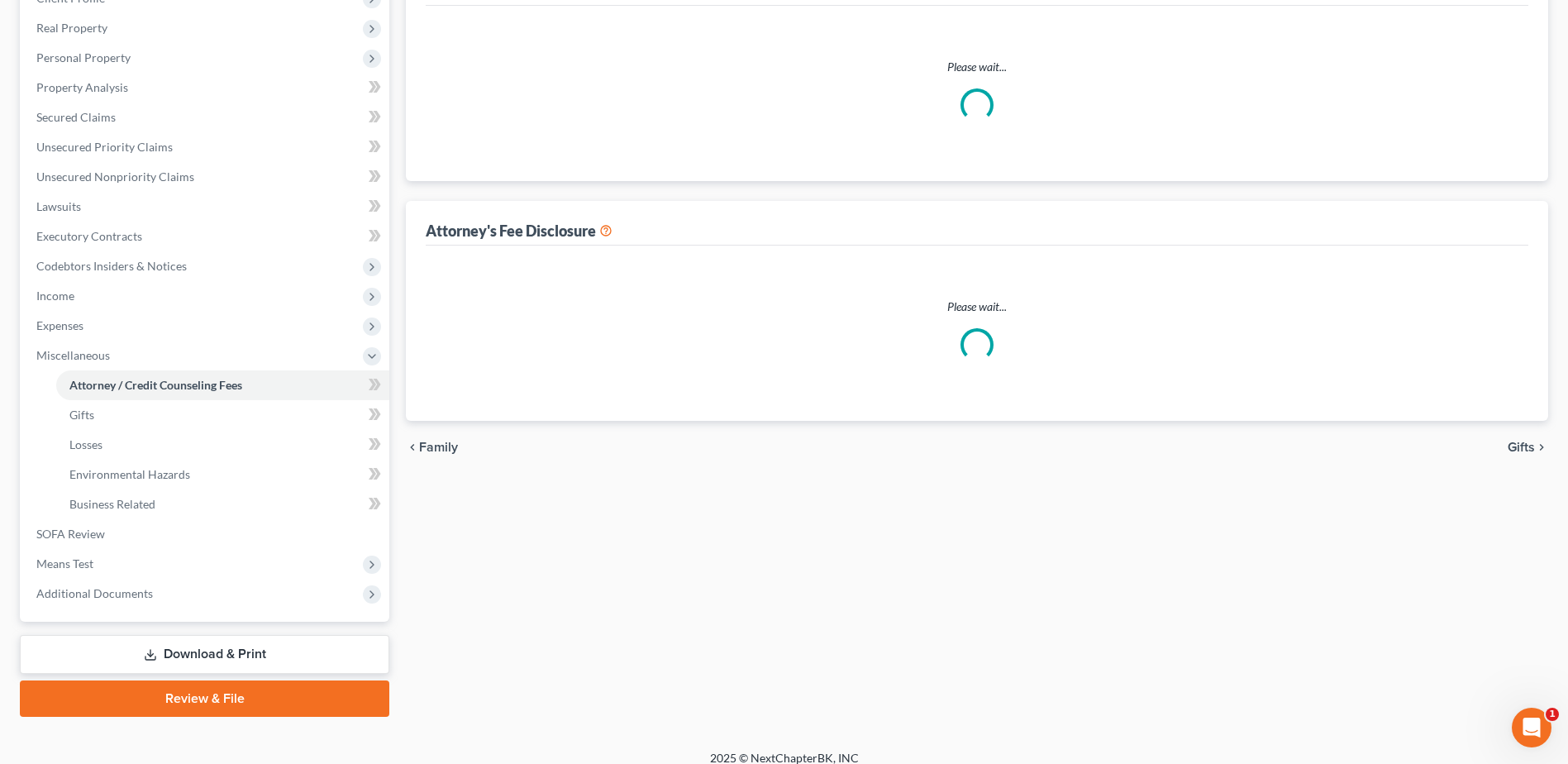
select select "0"
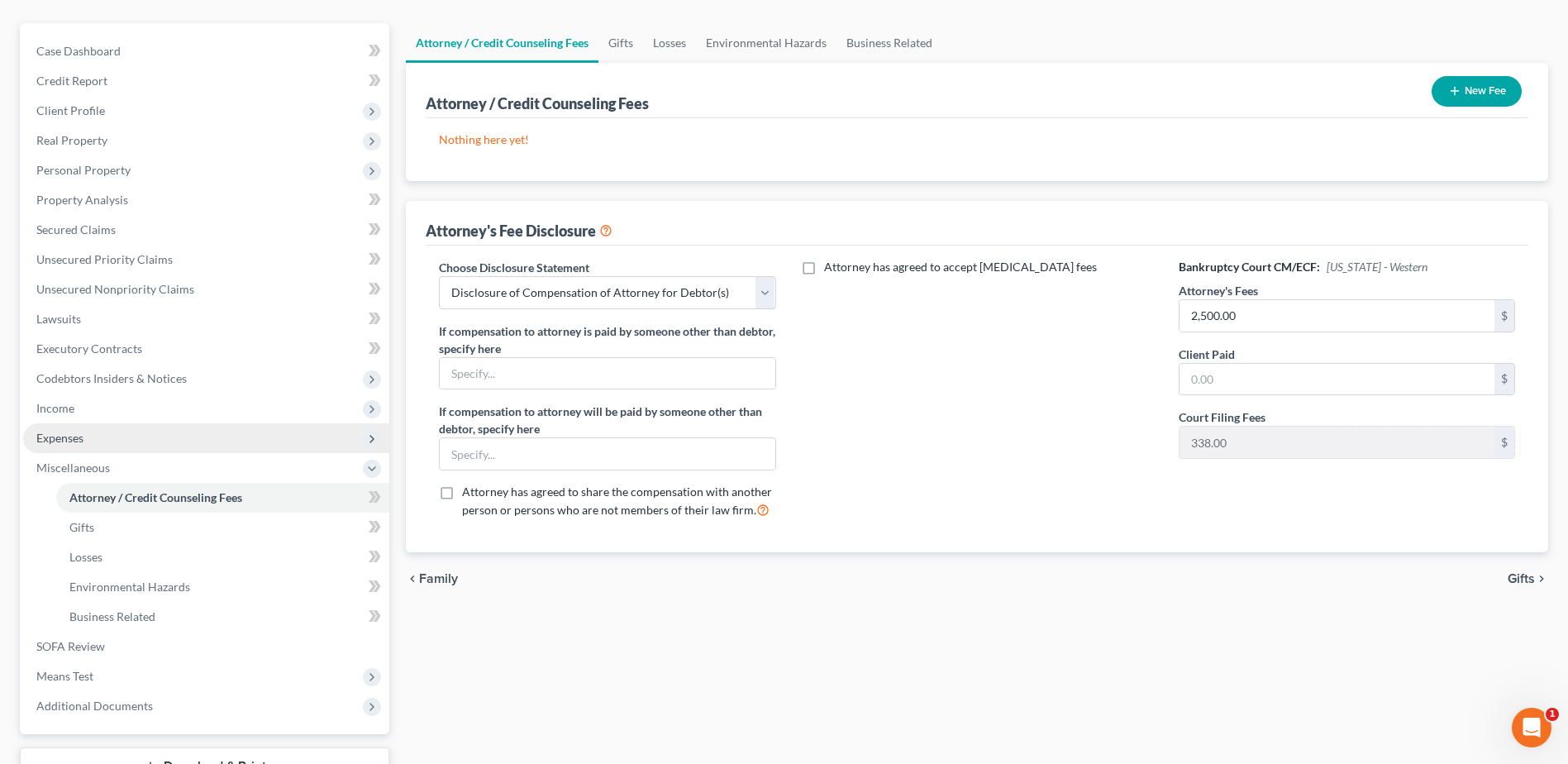
scroll to position [165, 0]
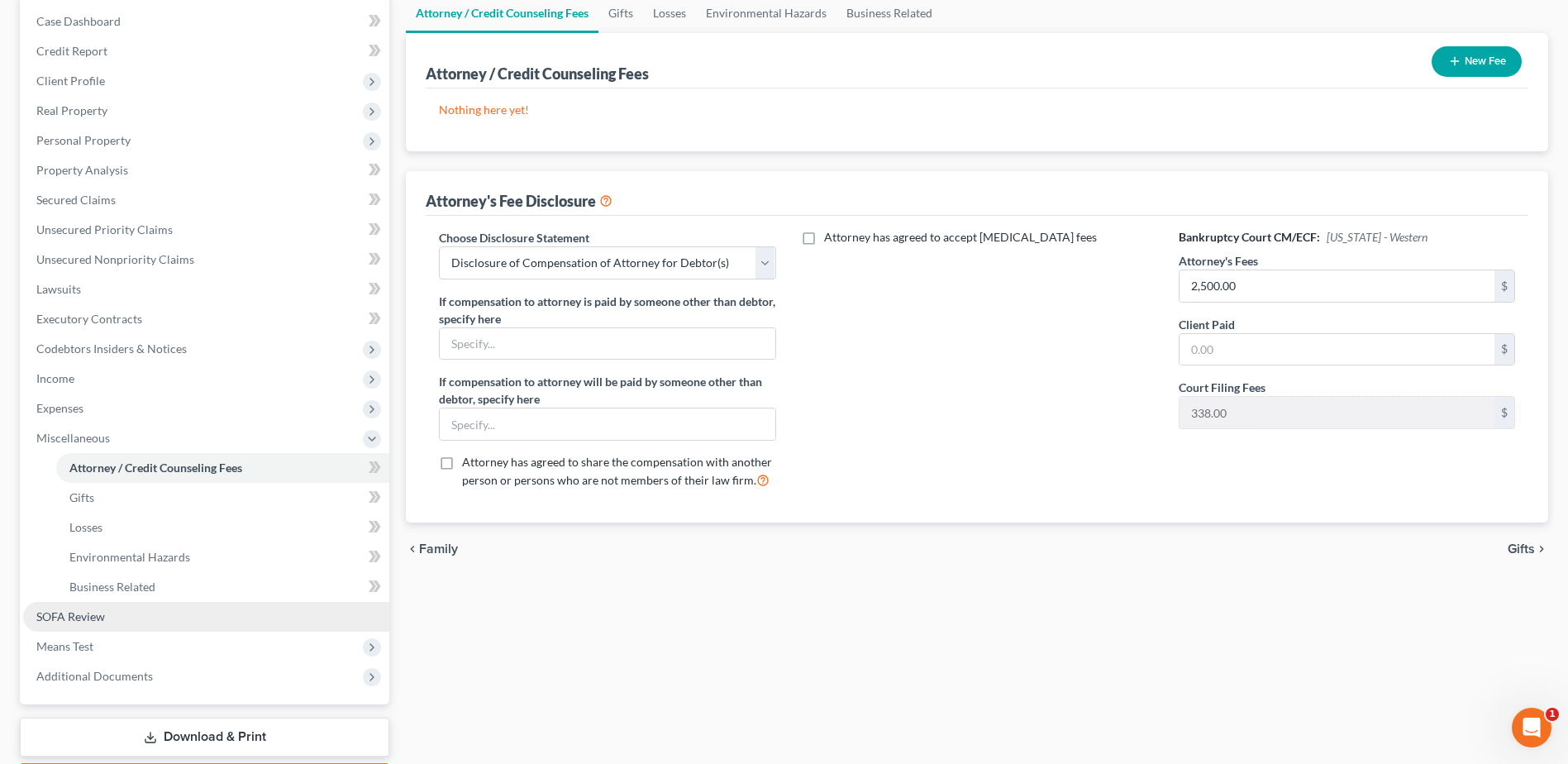
click at [86, 611] on span "SOFA Review" at bounding box center [71, 617] width 69 height 14
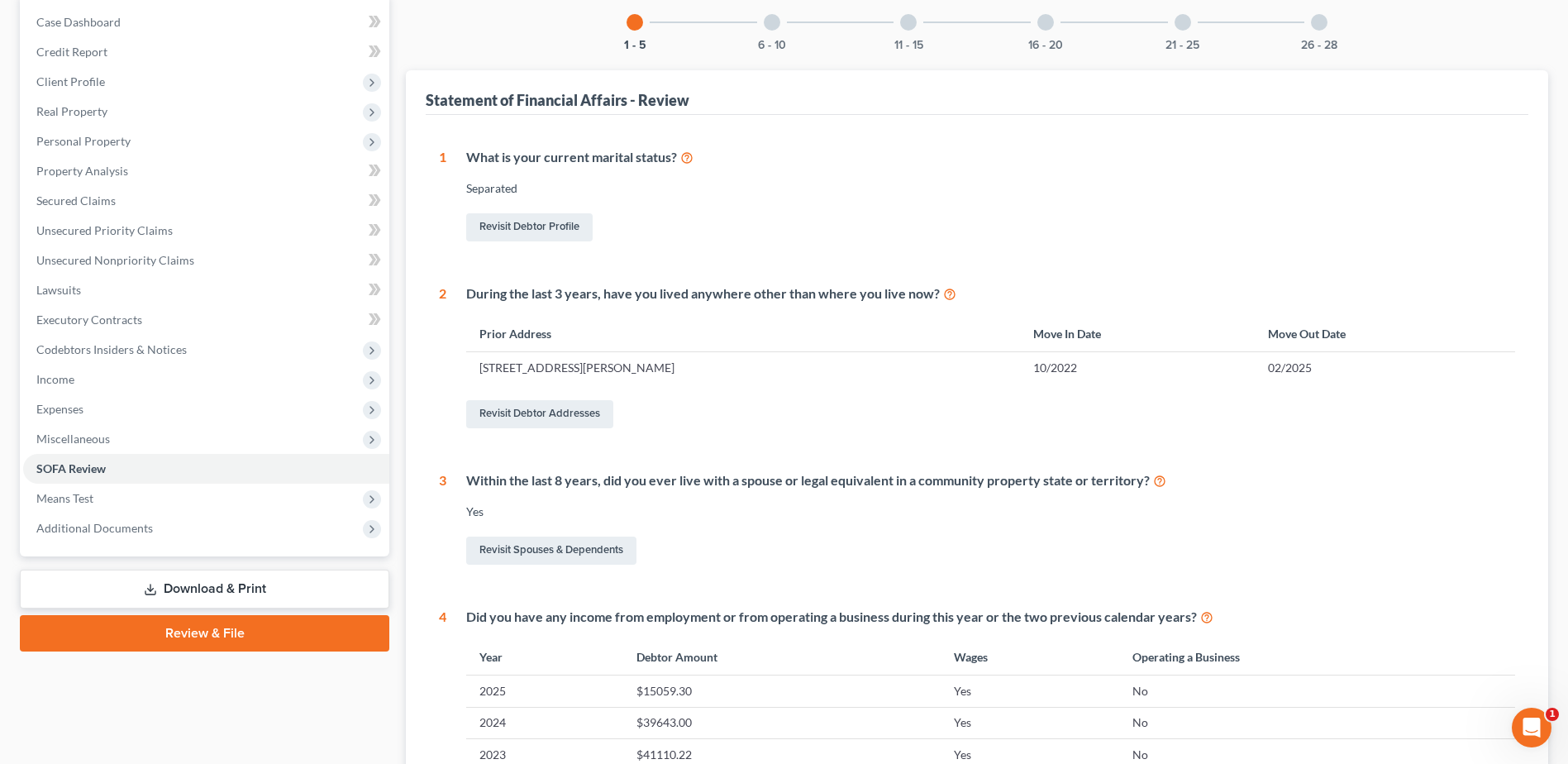
scroll to position [165, 0]
click at [767, 39] on button "6 - 10" at bounding box center [771, 45] width 28 height 12
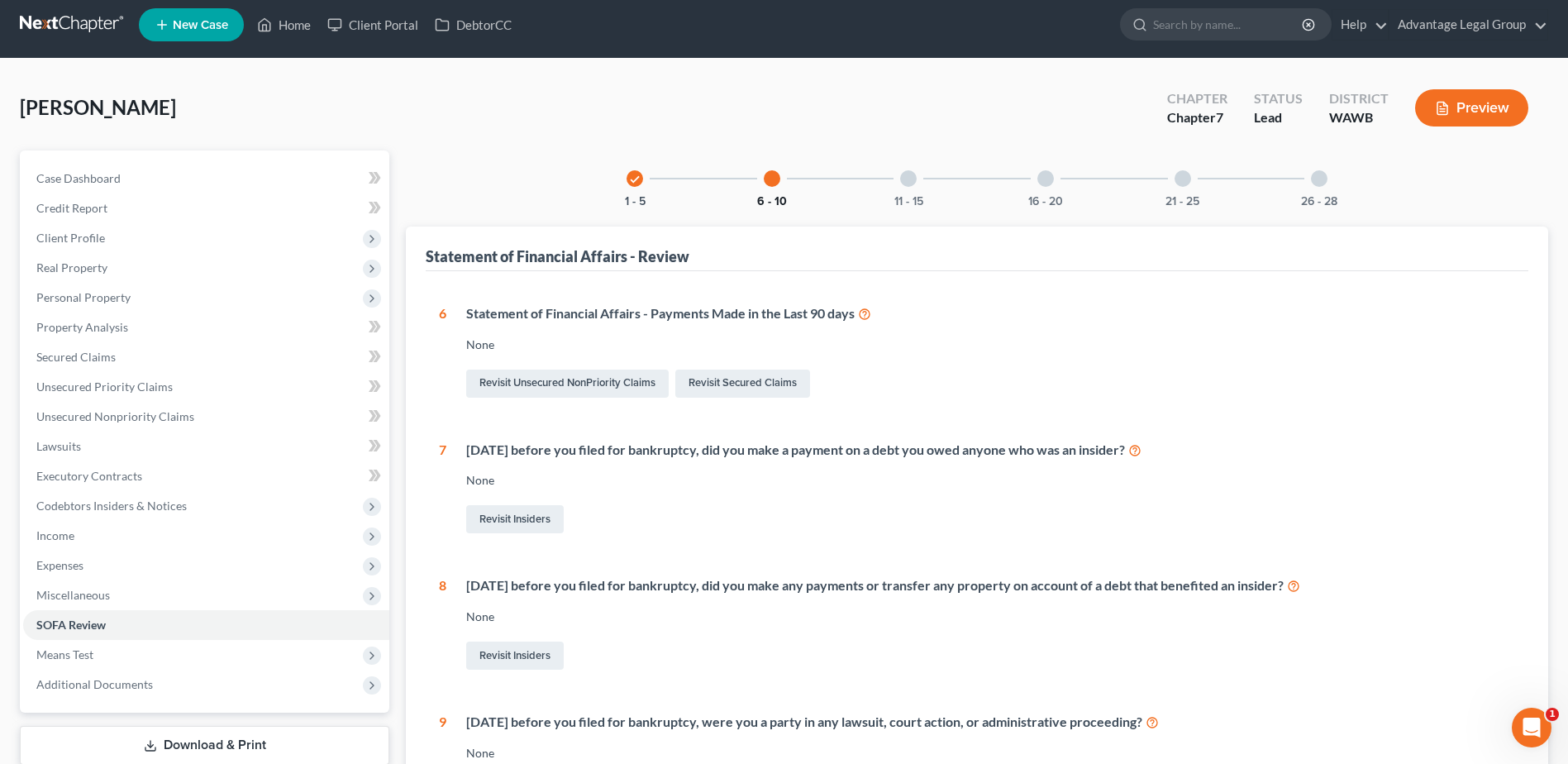
scroll to position [0, 0]
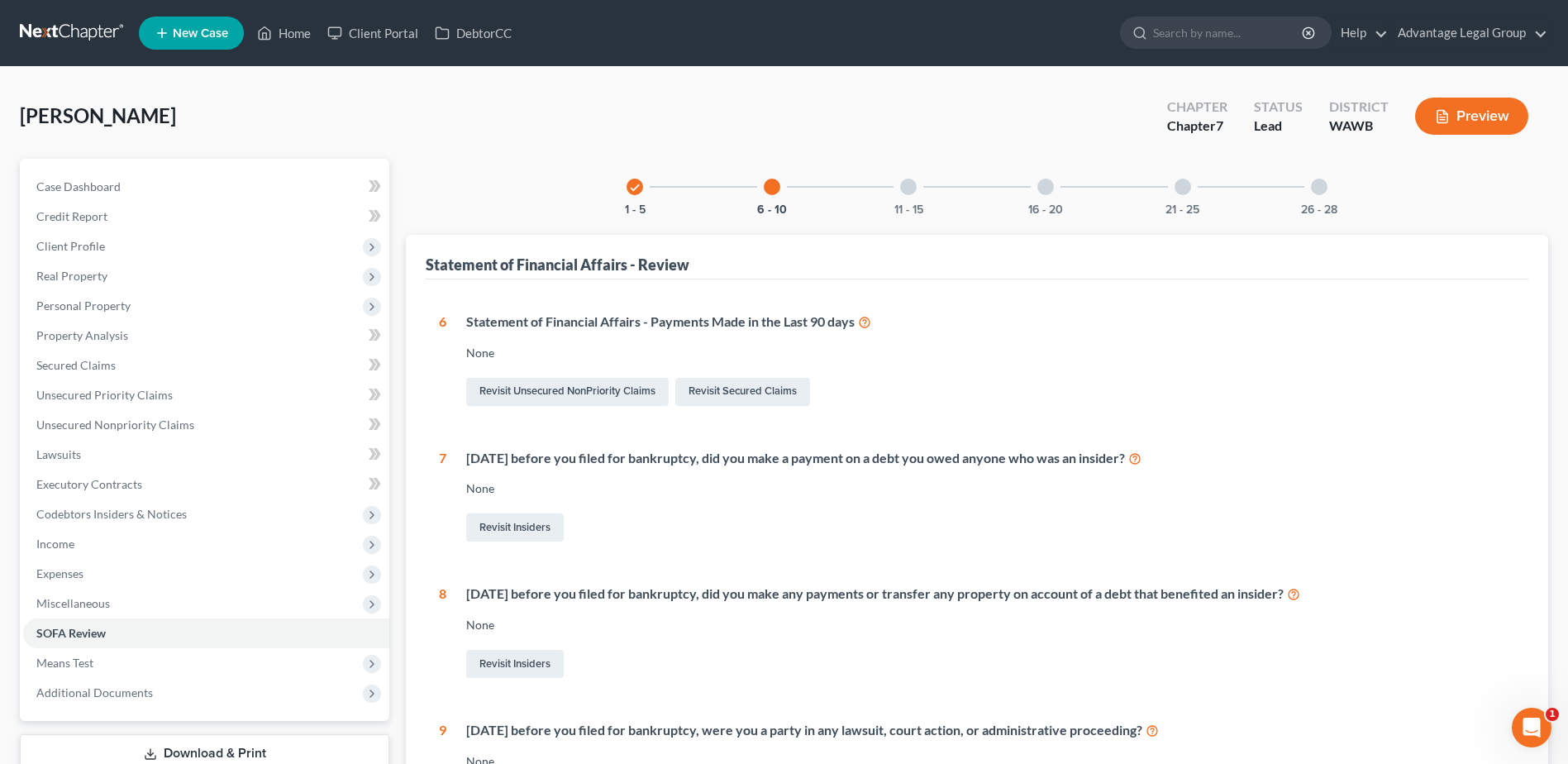
click at [896, 195] on div "11 - 15" at bounding box center [908, 187] width 56 height 56
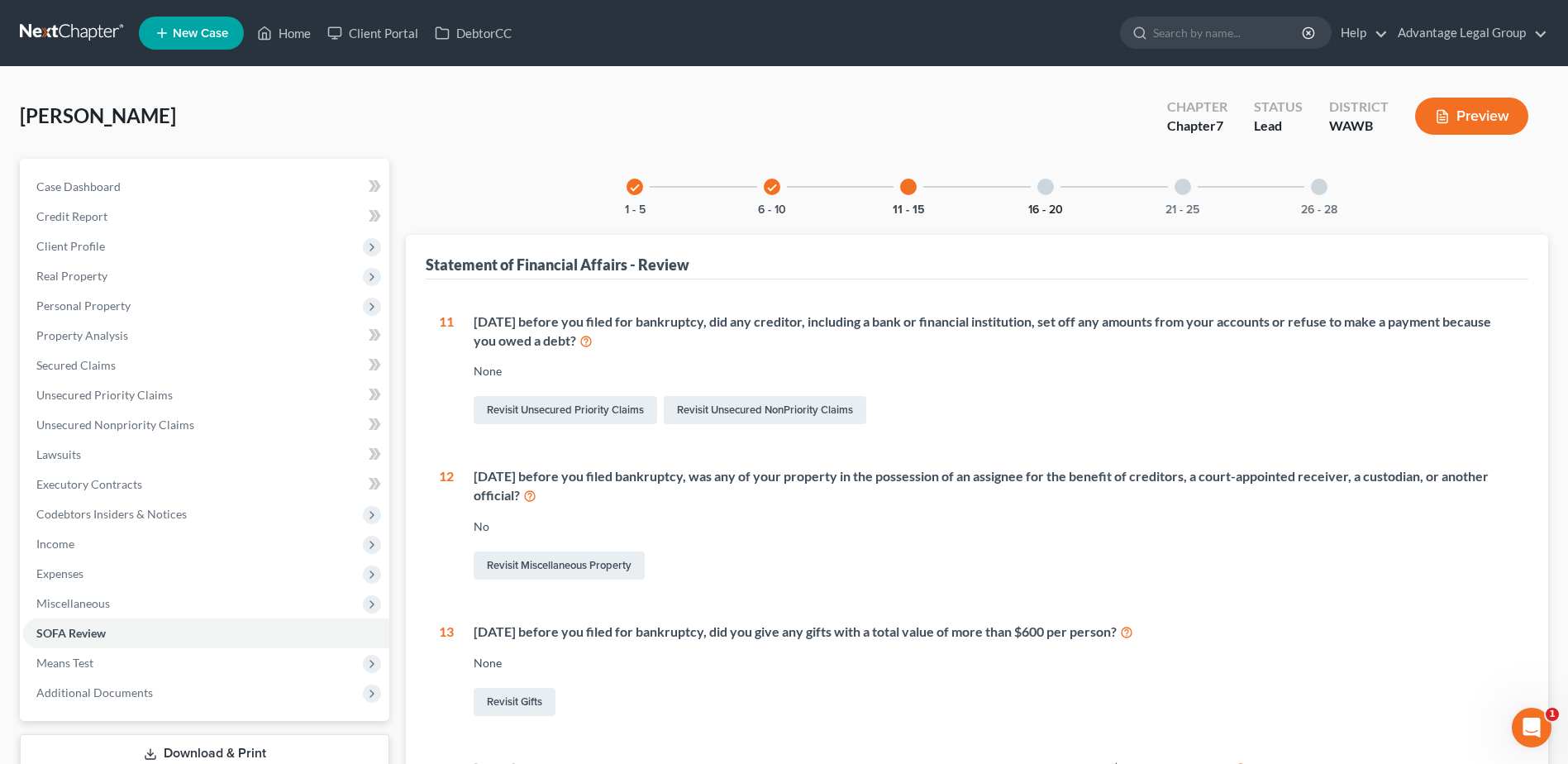
click at [1045, 208] on button "16 - 20" at bounding box center [1045, 210] width 35 height 12
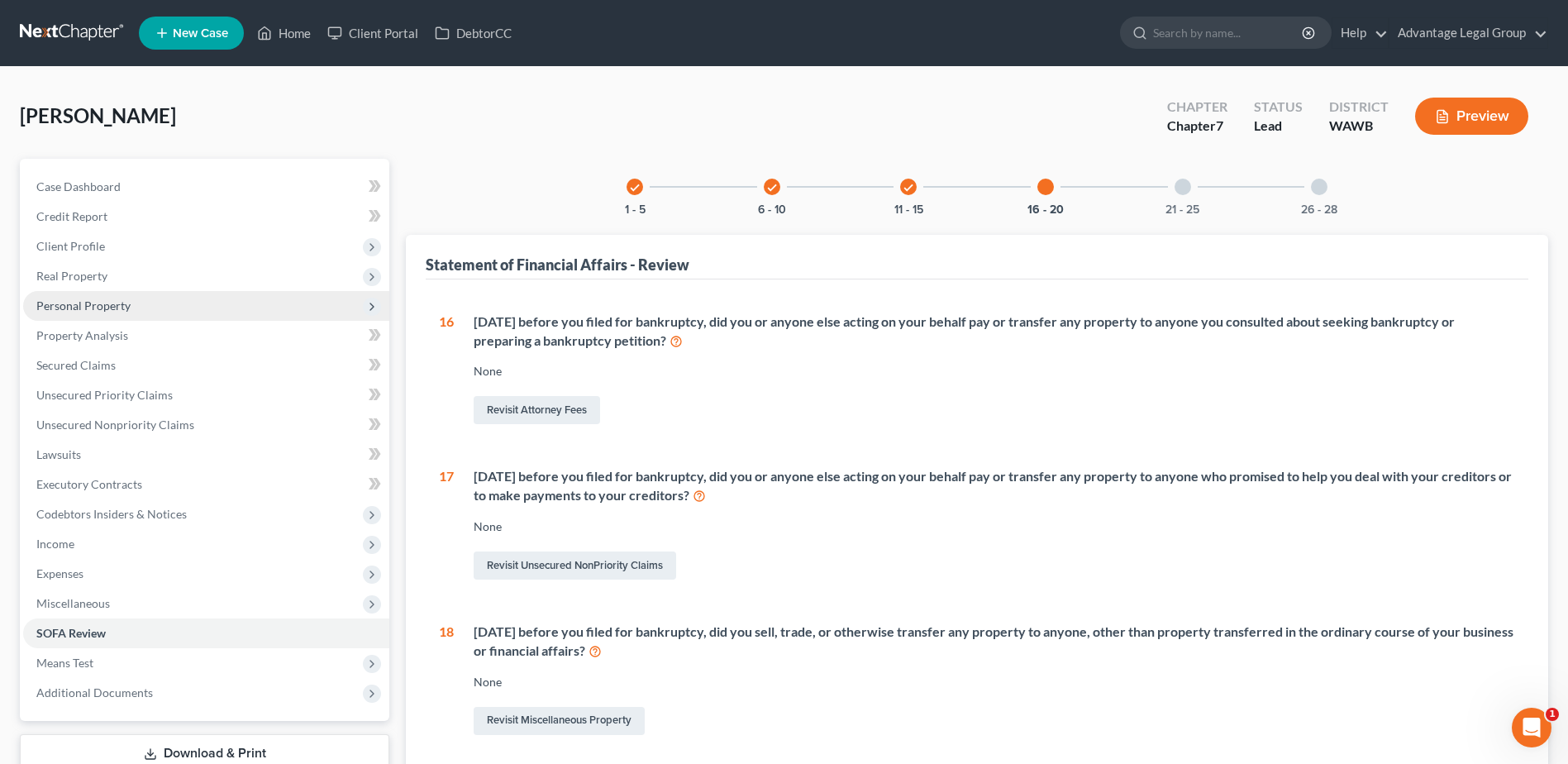
click at [92, 309] on span "Personal Property" at bounding box center [84, 305] width 95 height 14
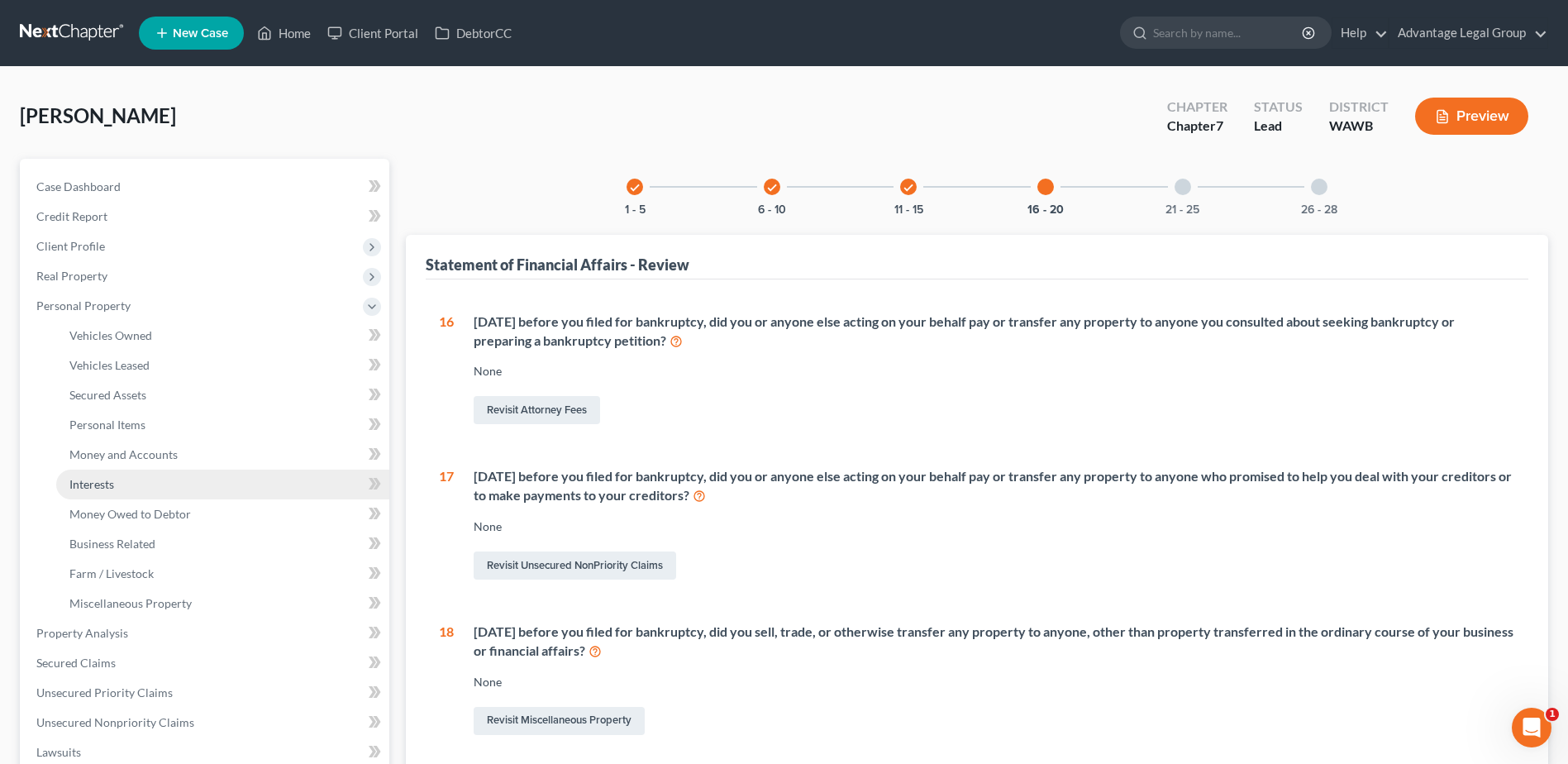
drag, startPoint x: 113, startPoint y: 485, endPoint x: 163, endPoint y: 489, distance: 50.2
click at [113, 485] on span "Interests" at bounding box center [92, 484] width 45 height 14
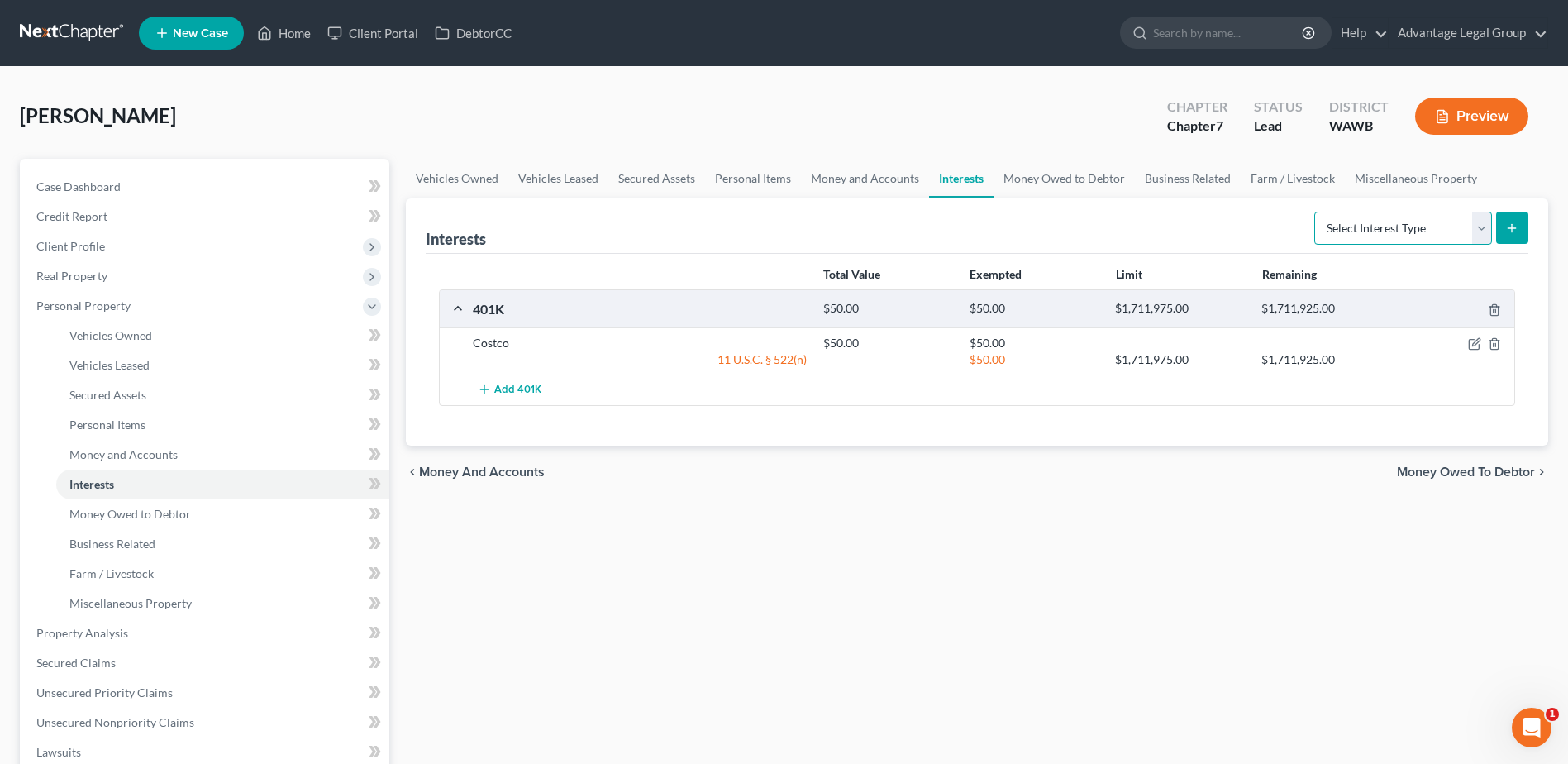
click at [1478, 235] on select "Select Interest Type 401K Annuity Bond Education IRA Government Bond Government…" at bounding box center [1403, 228] width 178 height 33
click at [1483, 229] on select "Select Interest Type 401K Annuity Bond Education IRA Government Bond Government…" at bounding box center [1403, 228] width 178 height 33
select select "incorporated_business"
click at [1316, 212] on select "Select Interest Type 401K Annuity Bond Education IRA Government Bond Government…" at bounding box center [1403, 228] width 178 height 33
click at [1508, 235] on button "submit" at bounding box center [1513, 228] width 32 height 32
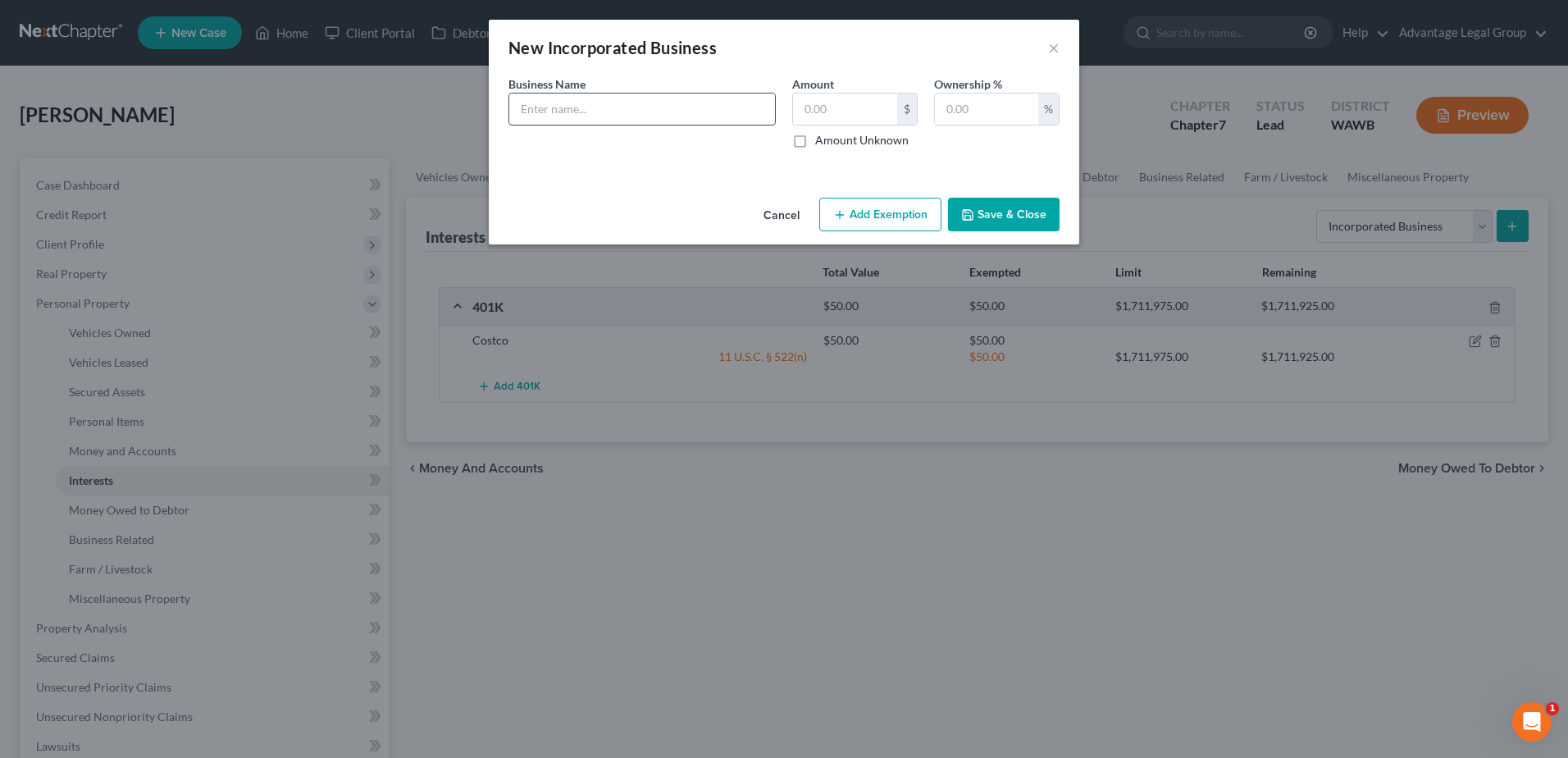
click at [552, 112] on input "text" at bounding box center [642, 109] width 266 height 31
type input "Riverrun Delivery"
type input "0.00"
drag, startPoint x: 940, startPoint y: 190, endPoint x: 910, endPoint y: 445, distance: 256.8
click at [923, 201] on div "Cancel Add Exemption Save & Close" at bounding box center [784, 218] width 591 height 54
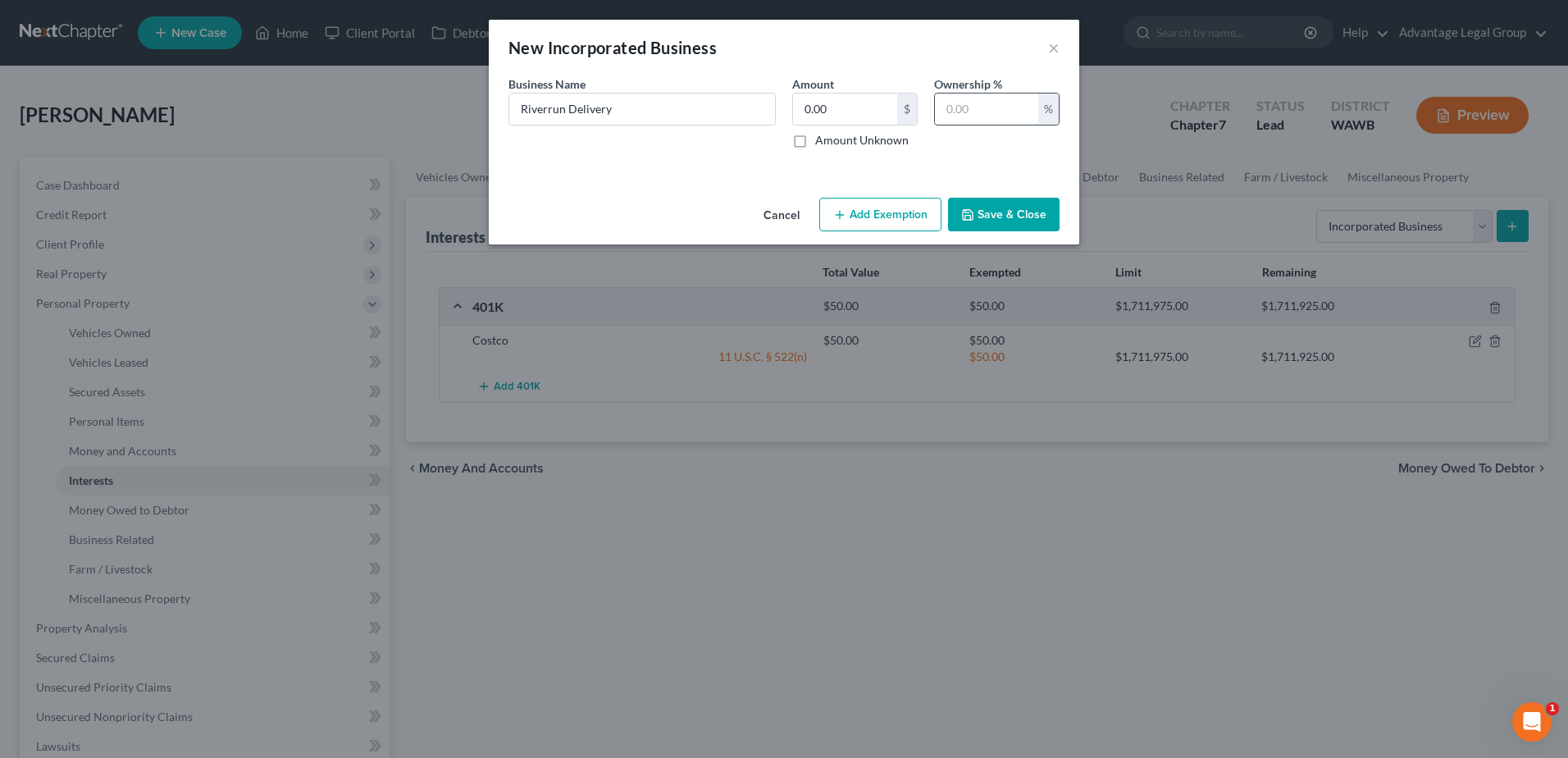
click at [952, 97] on input "text" at bounding box center [986, 109] width 104 height 31
type input "100.00"
click at [999, 217] on button "Save & Close" at bounding box center [1004, 214] width 112 height 35
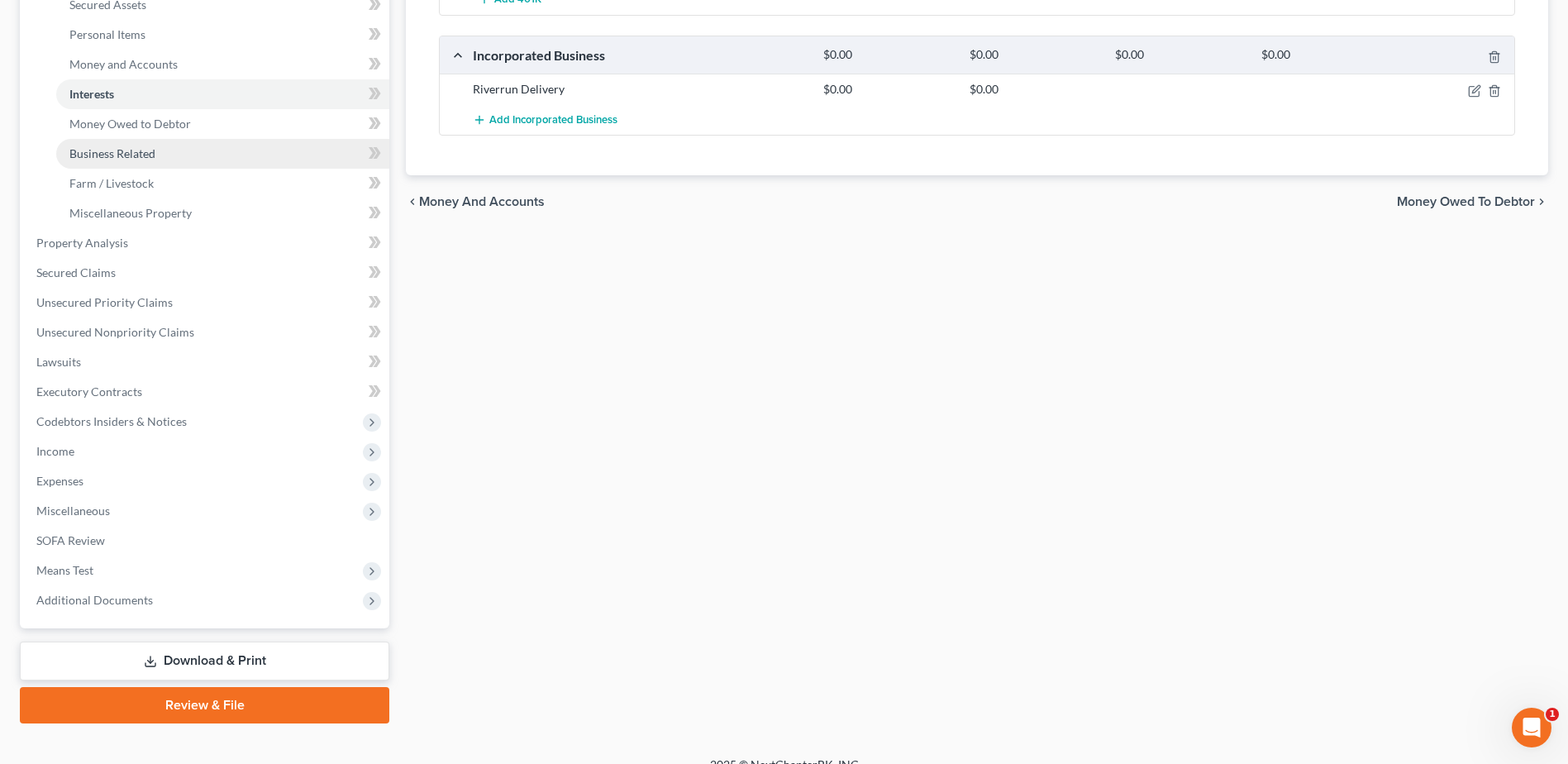
scroll to position [412, 0]
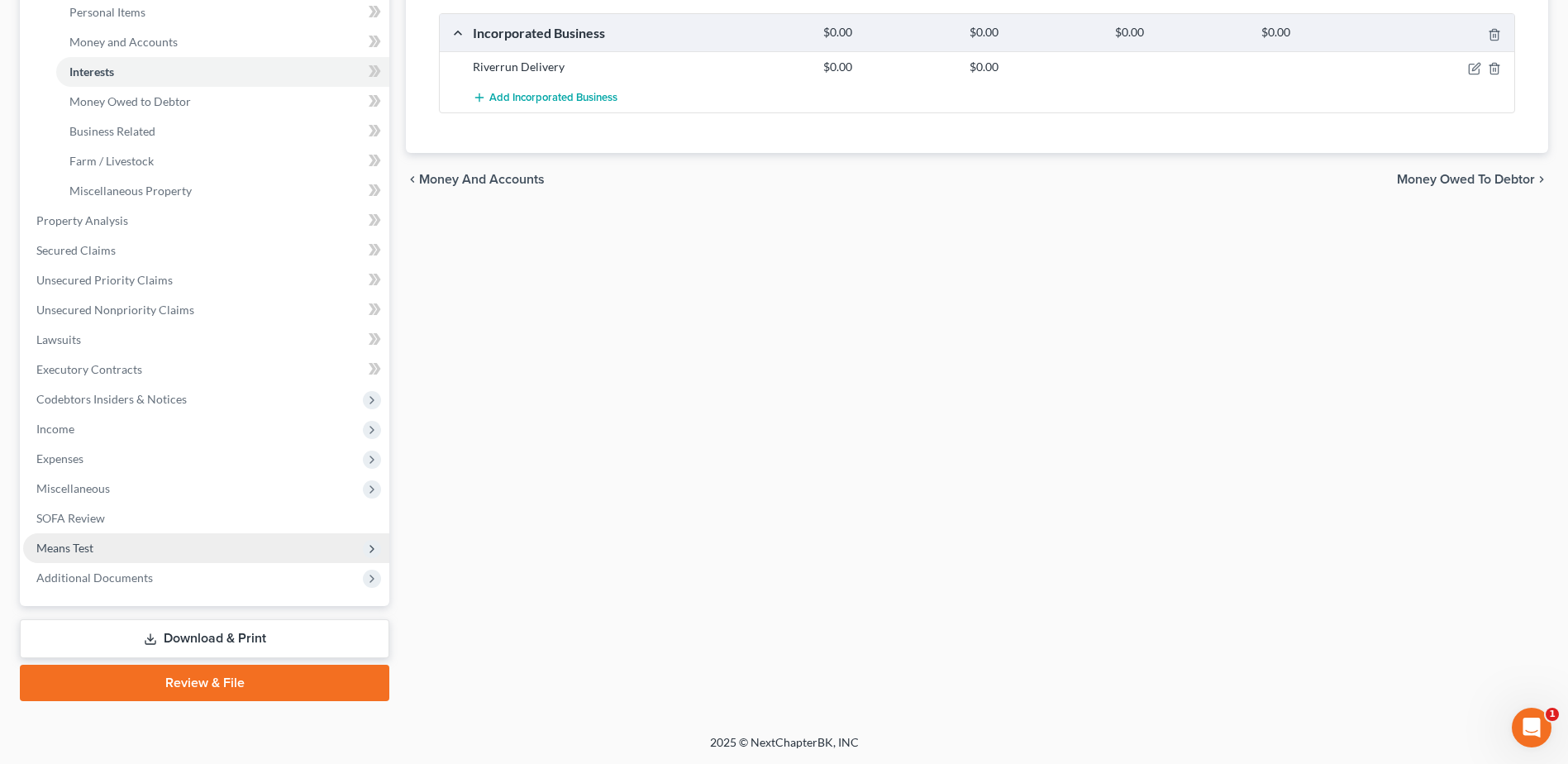
click at [85, 552] on span "Means Test" at bounding box center [65, 548] width 57 height 14
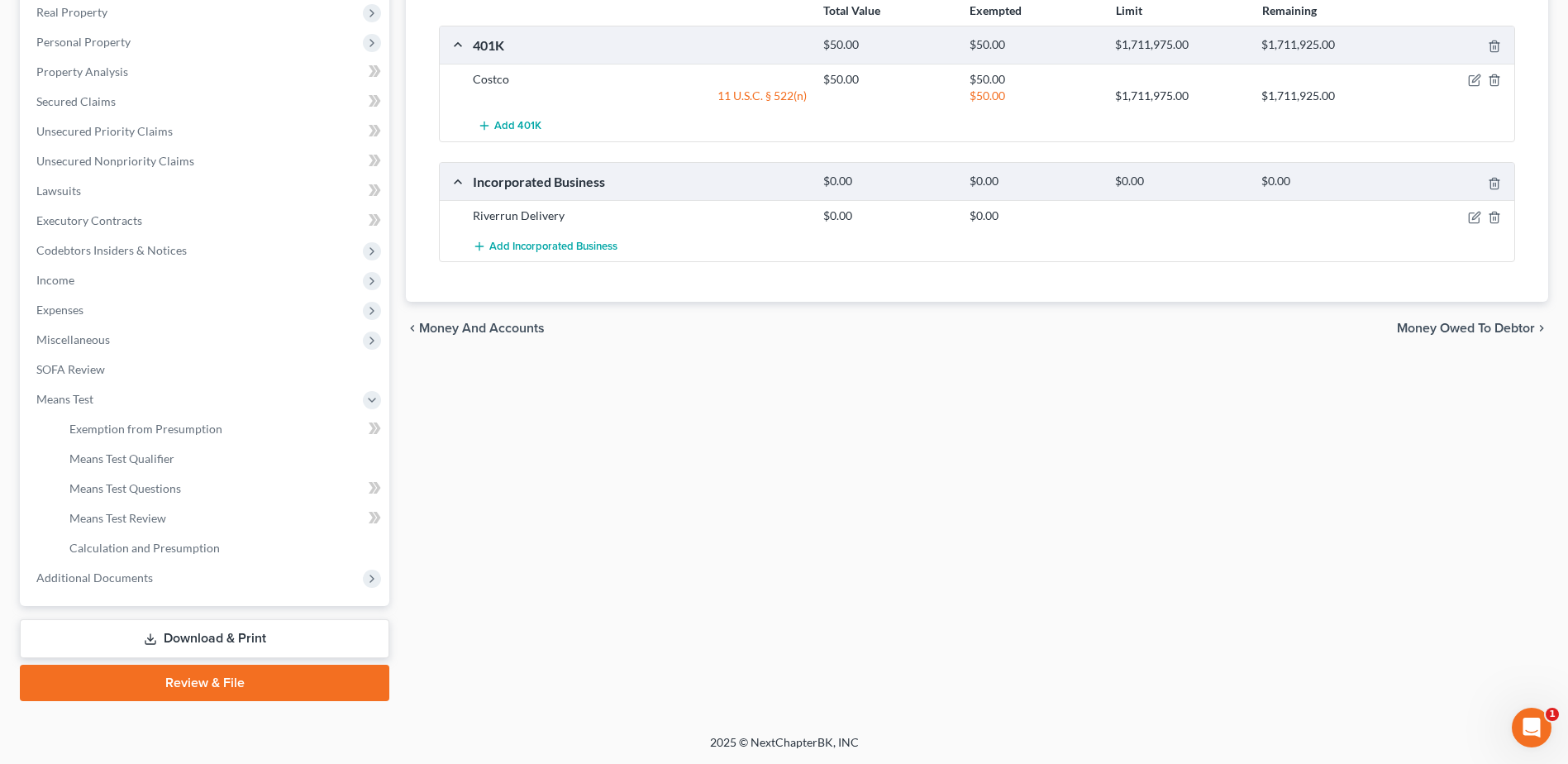
scroll to position [0, 0]
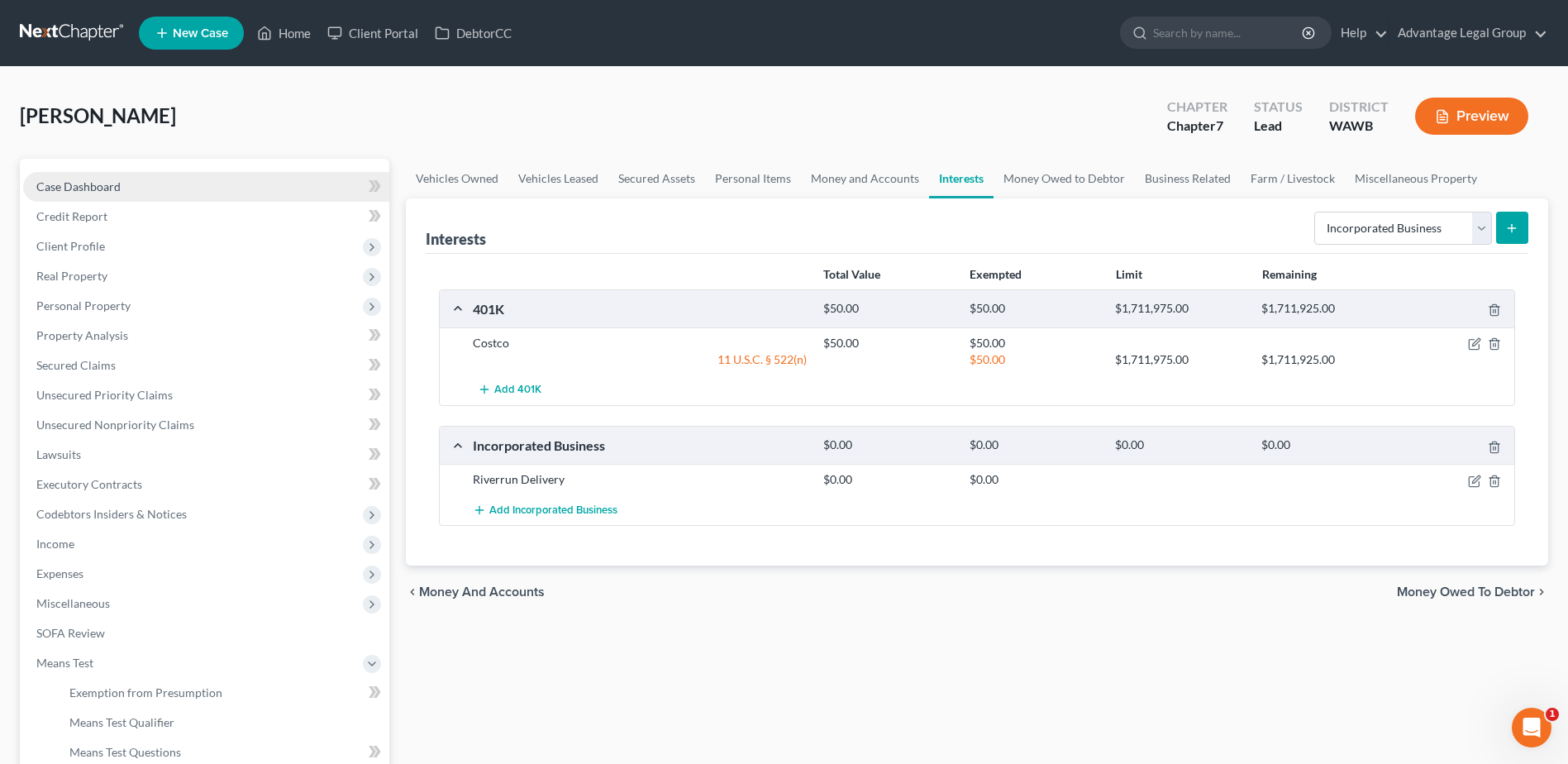
drag, startPoint x: 51, startPoint y: 187, endPoint x: 79, endPoint y: 199, distance: 30.5
click at [51, 187] on span "Case Dashboard" at bounding box center [79, 187] width 84 height 14
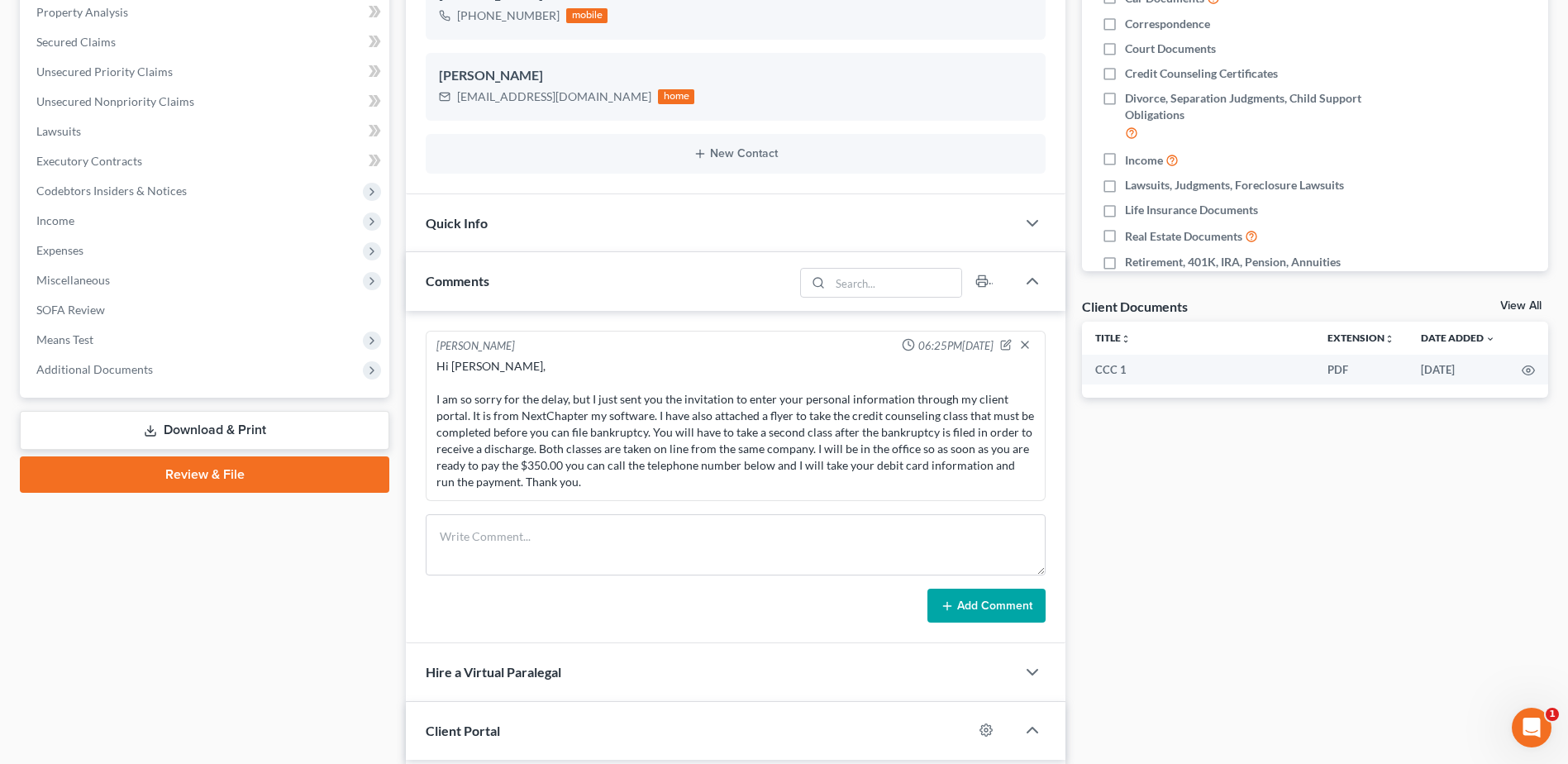
scroll to position [331, 0]
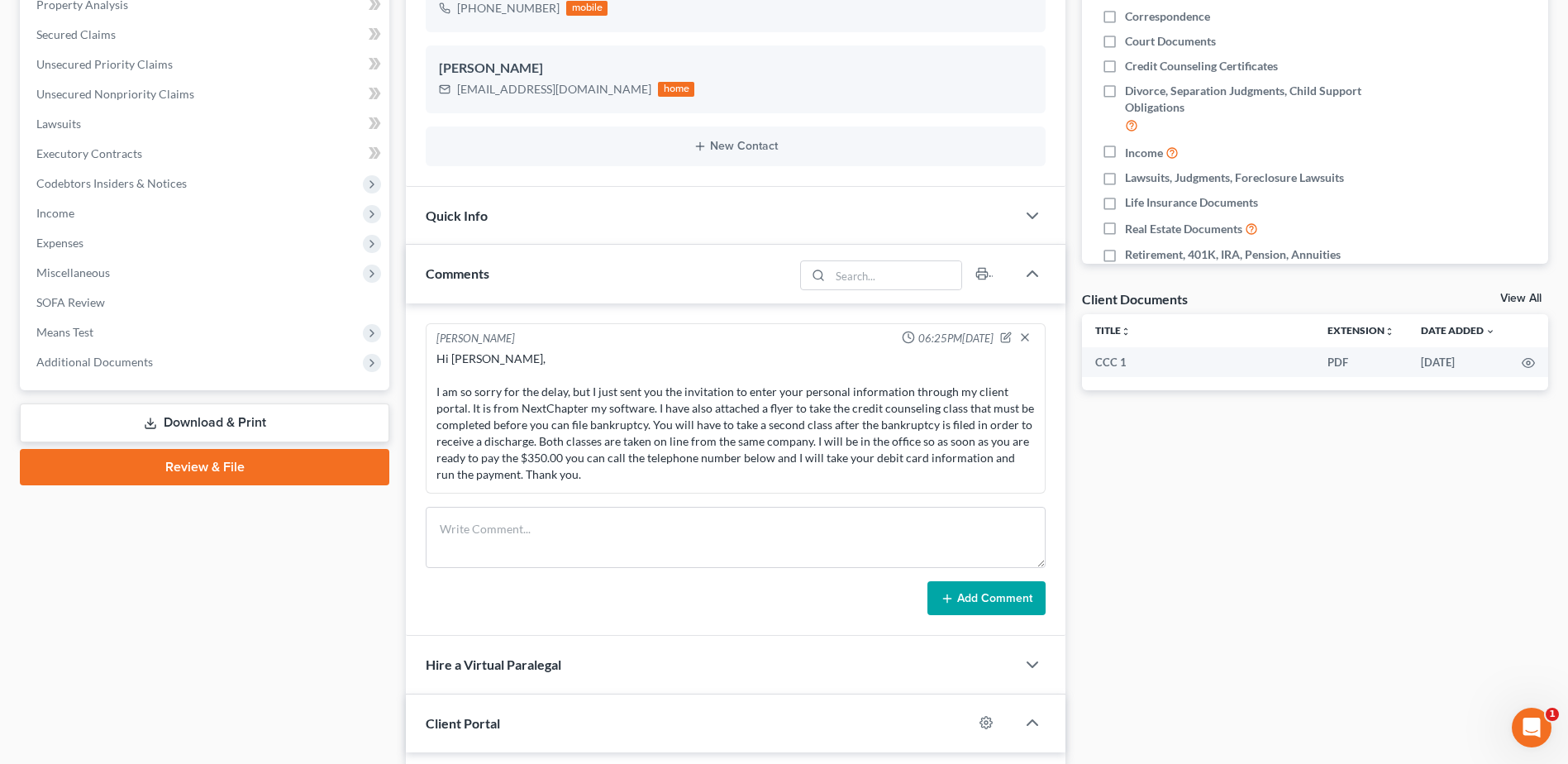
click at [185, 428] on link "Download & Print" at bounding box center [204, 423] width 369 height 39
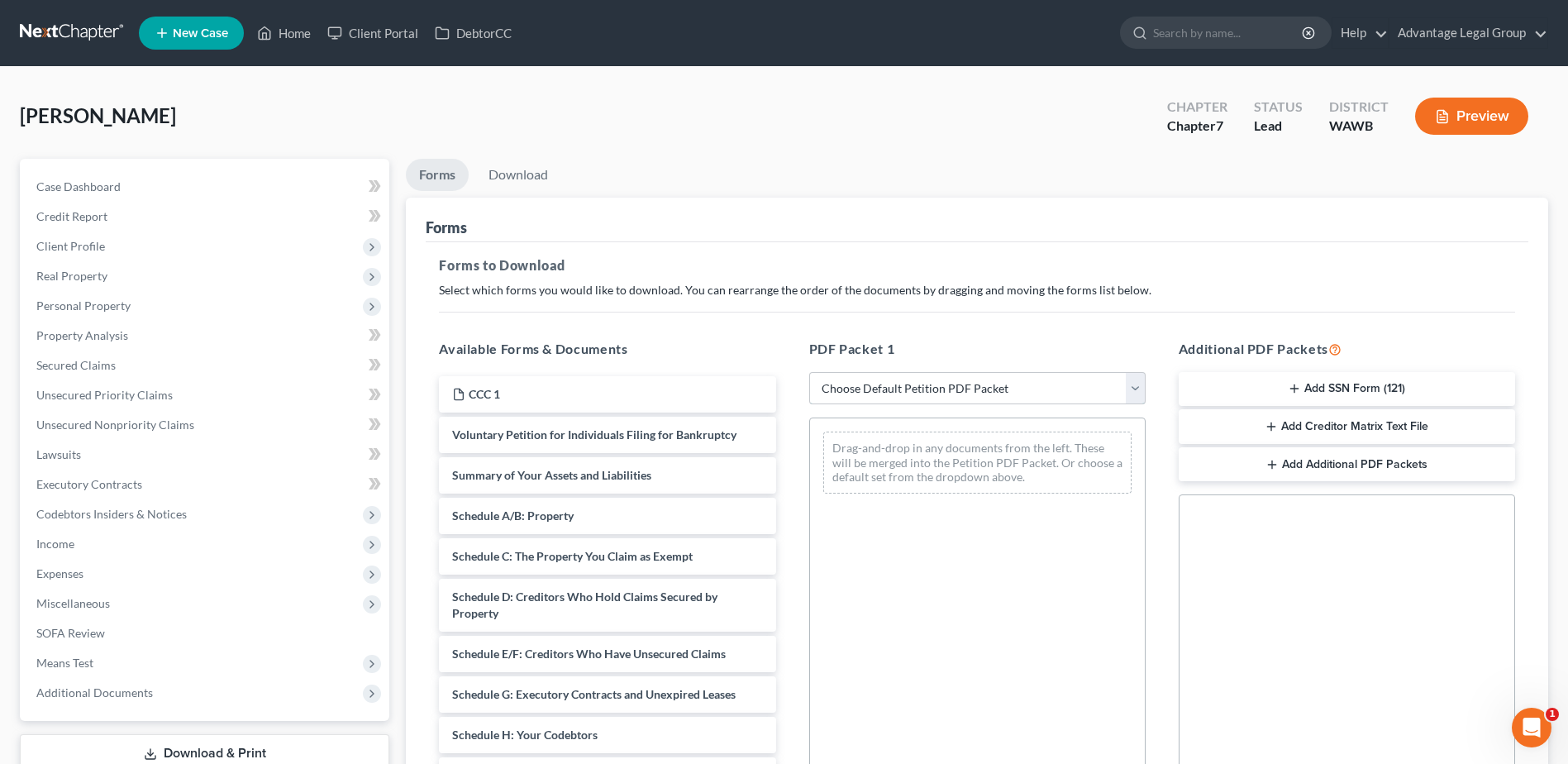
click at [1136, 386] on select "Choose Default Petition PDF Packet Complete Bankruptcy Petition (all forms and …" at bounding box center [977, 388] width 336 height 33
select select "1"
click at [815, 372] on select "Choose Default Petition PDF Packet Complete Bankruptcy Petition (all forms and …" at bounding box center [977, 388] width 336 height 33
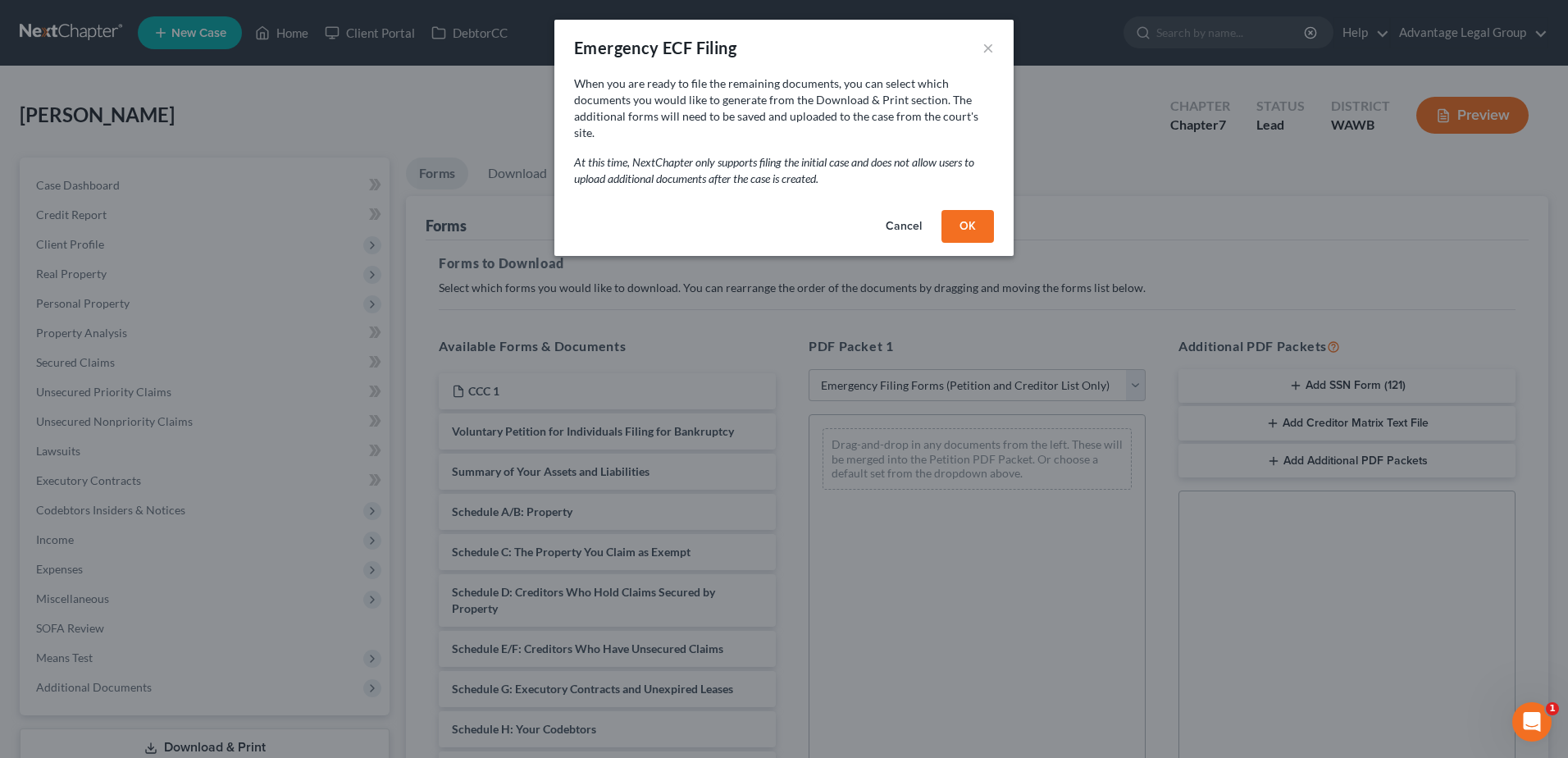
click at [973, 216] on button "OK" at bounding box center [967, 226] width 52 height 33
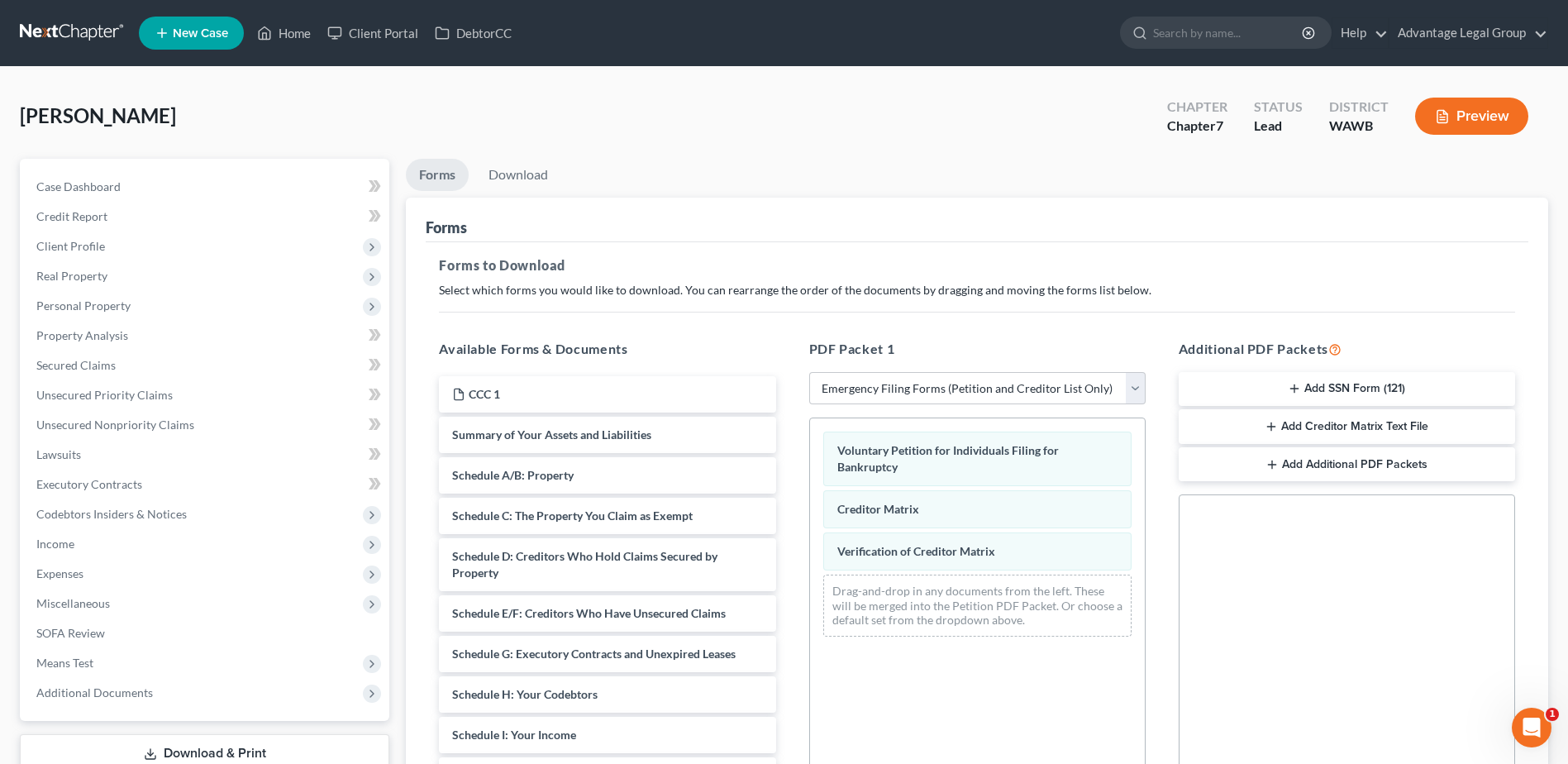
click at [1339, 388] on button "Add SSN Form (121)" at bounding box center [1347, 389] width 336 height 35
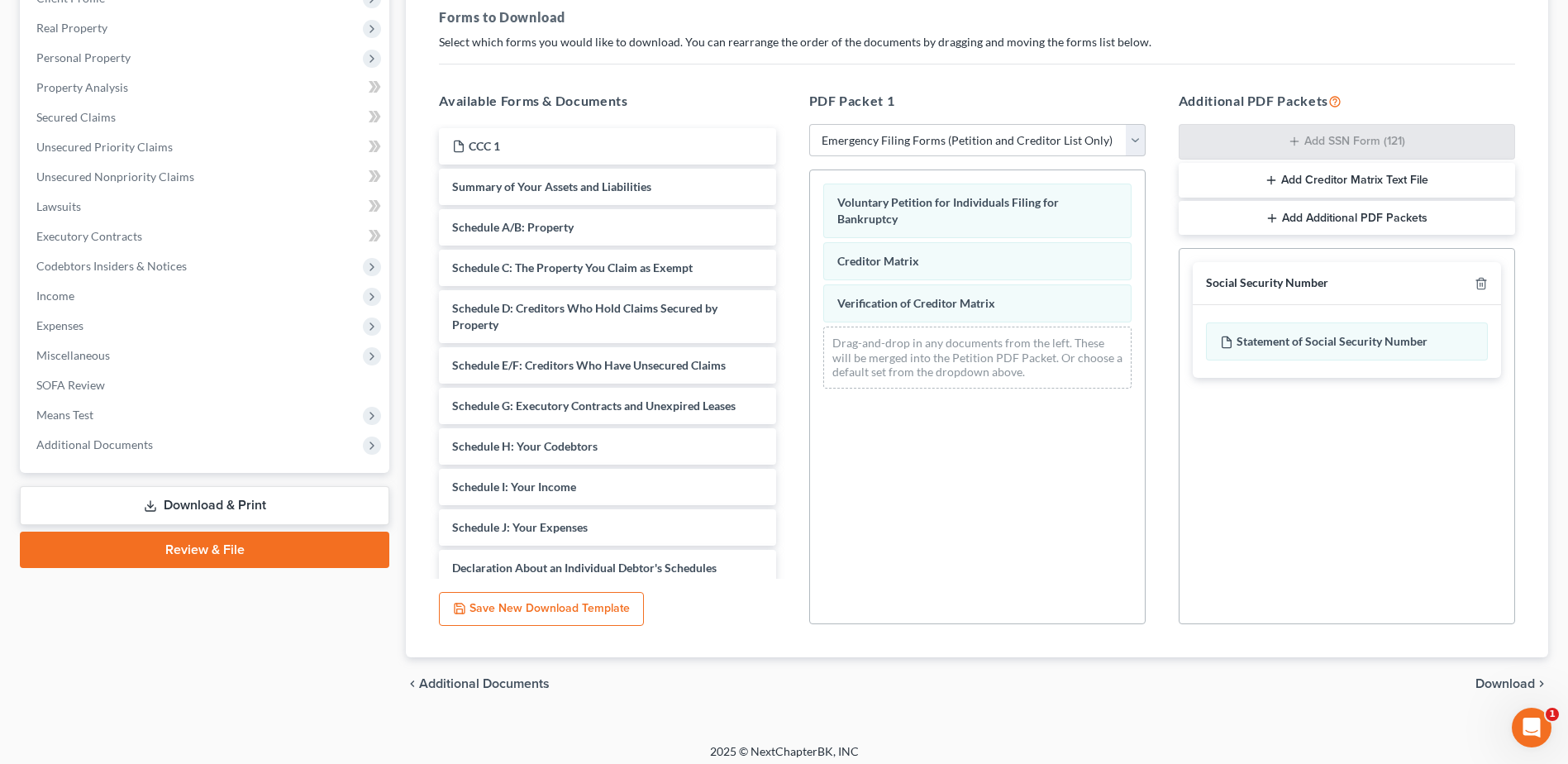
click at [1496, 683] on span "Download" at bounding box center [1505, 684] width 60 height 13
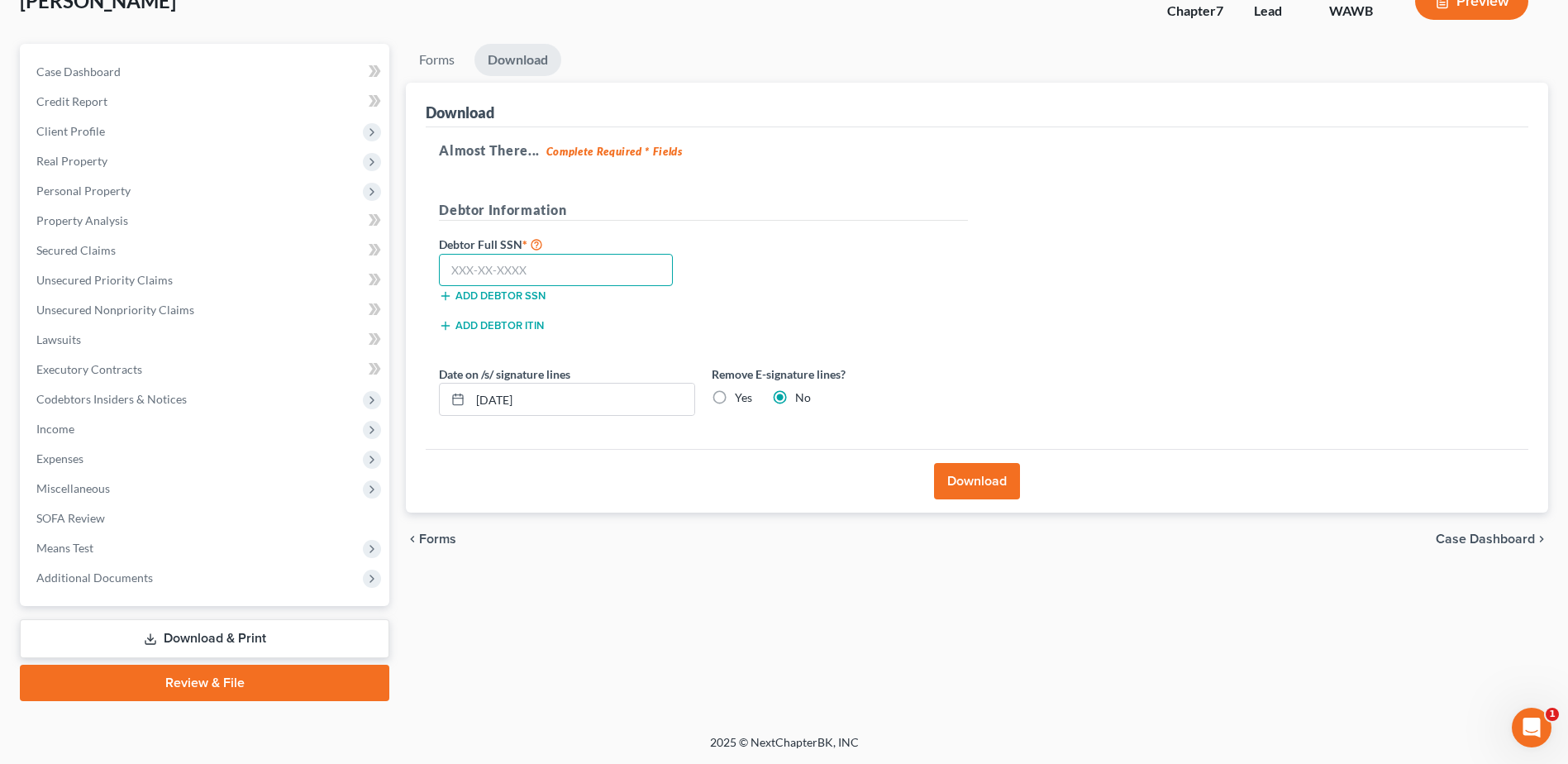
click at [499, 274] on input "text" at bounding box center [556, 270] width 234 height 33
type input "536-31-7556"
drag, startPoint x: 1002, startPoint y: 484, endPoint x: 1023, endPoint y: 511, distance: 34.2
click at [1002, 484] on button "Download" at bounding box center [977, 481] width 86 height 37
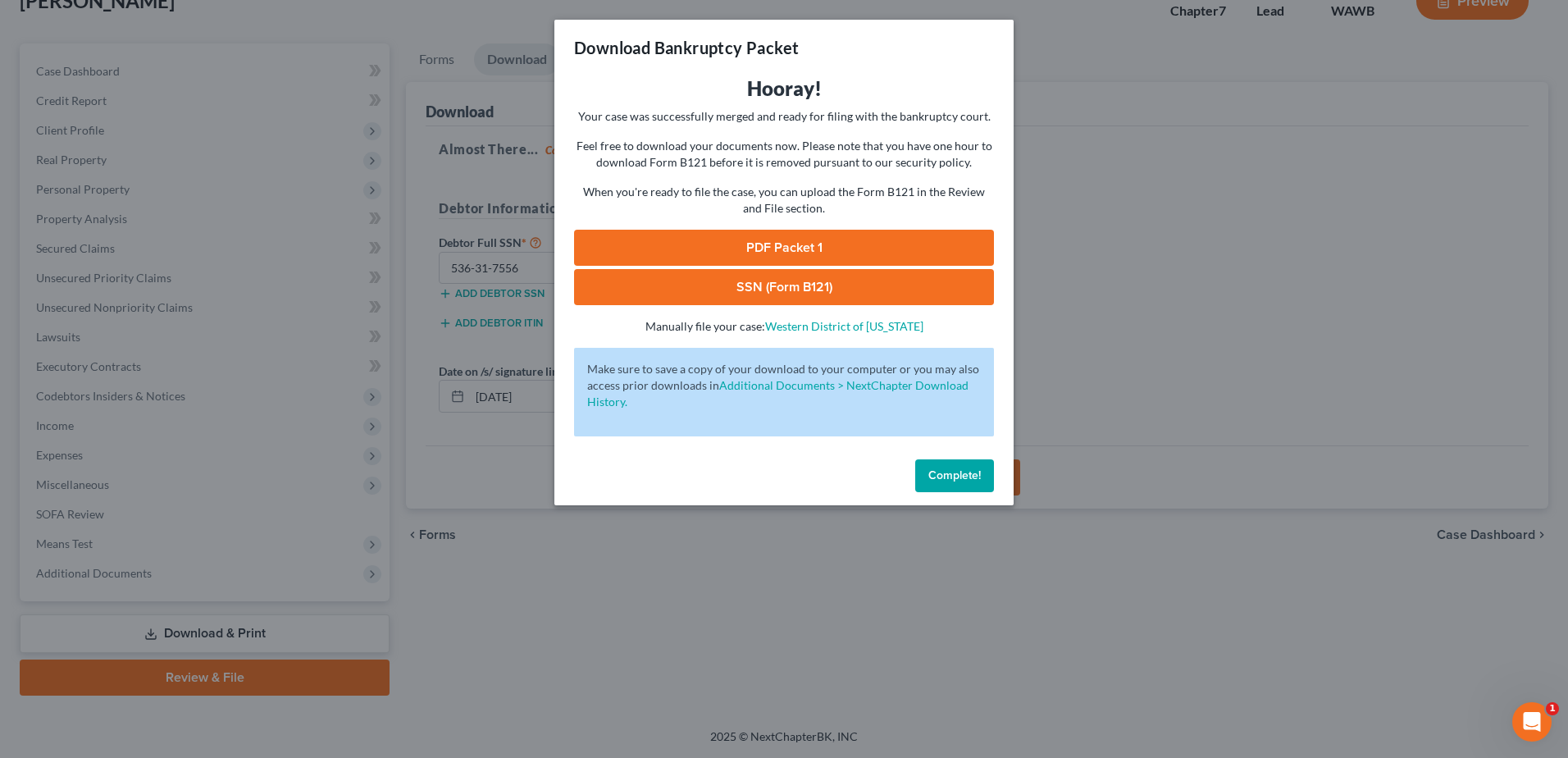
click at [775, 244] on link "PDF Packet 1" at bounding box center [784, 247] width 420 height 36
click at [767, 284] on link "SSN (Form B121)" at bounding box center [784, 287] width 420 height 36
click at [938, 473] on span "Complete!" at bounding box center [954, 476] width 52 height 14
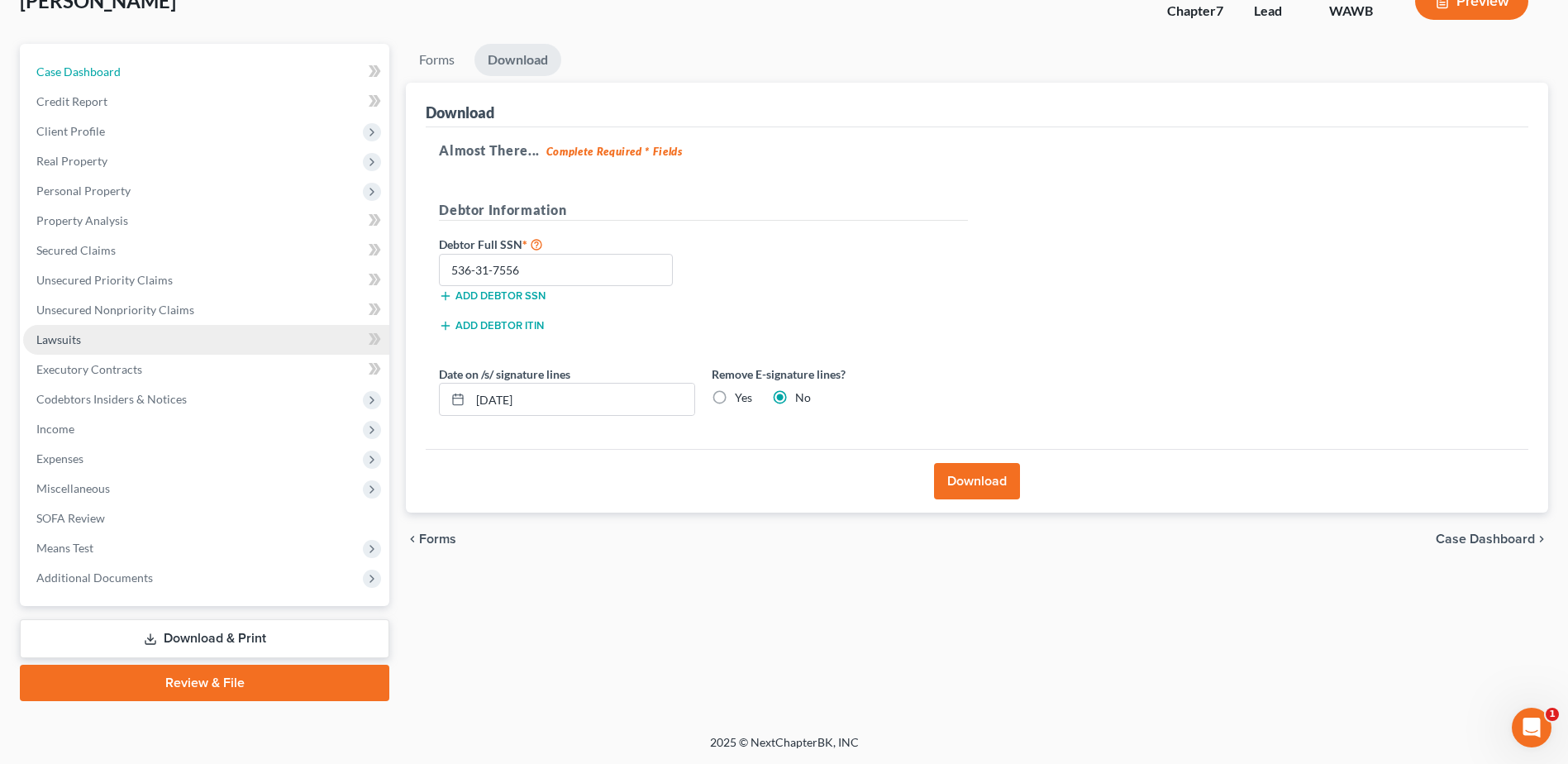
drag, startPoint x: 84, startPoint y: 84, endPoint x: 295, endPoint y: 336, distance: 328.7
click at [84, 84] on link "Case Dashboard" at bounding box center [206, 71] width 366 height 29
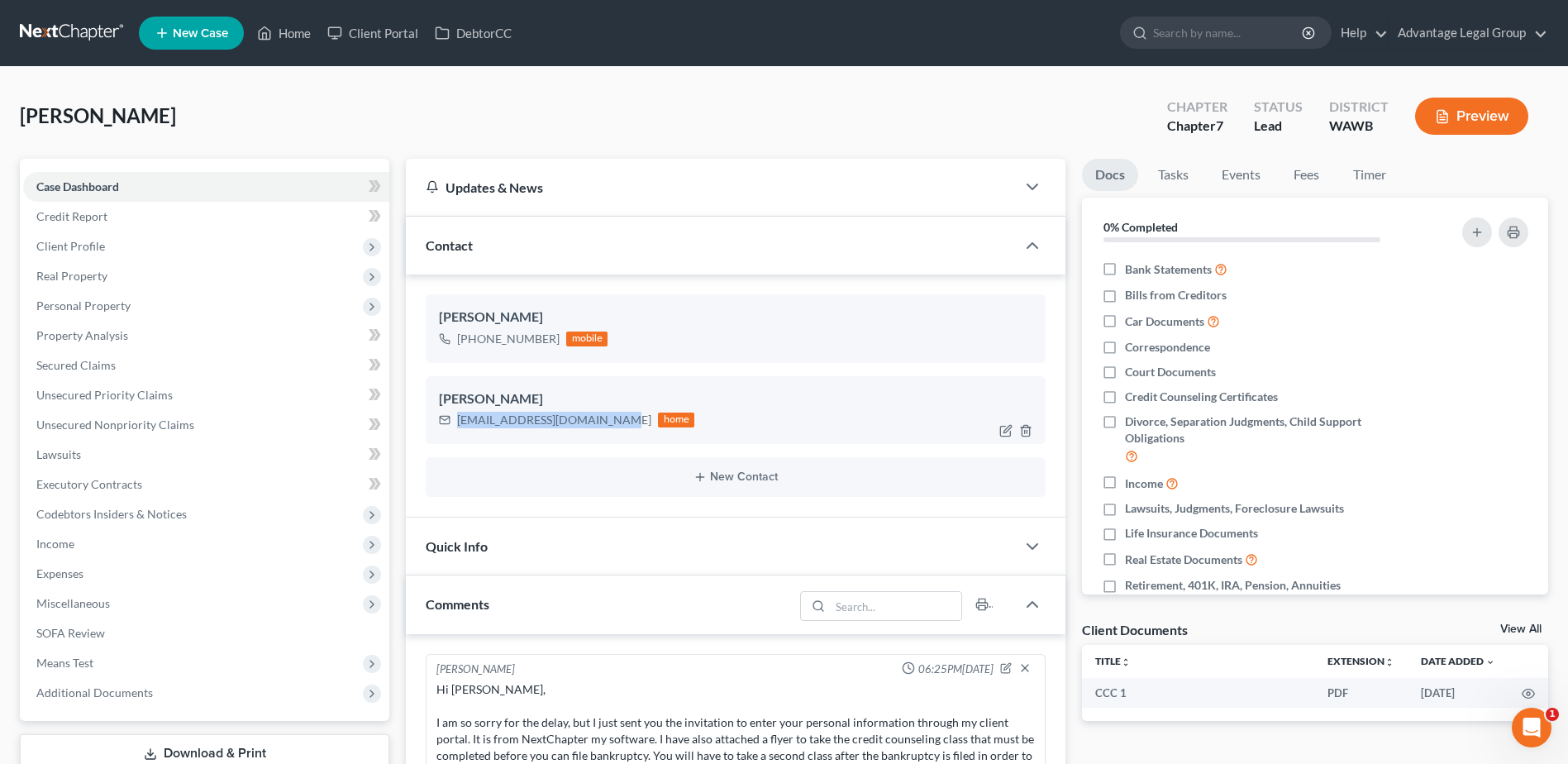
drag, startPoint x: 616, startPoint y: 422, endPoint x: 459, endPoint y: 432, distance: 157.3
click at [459, 432] on div "Warren Epperson warren17epperson@gmail.com home" at bounding box center [735, 410] width 620 height 68
copy div "warren17epperson@gmail.com"
click at [299, 36] on link "Home" at bounding box center [284, 32] width 71 height 29
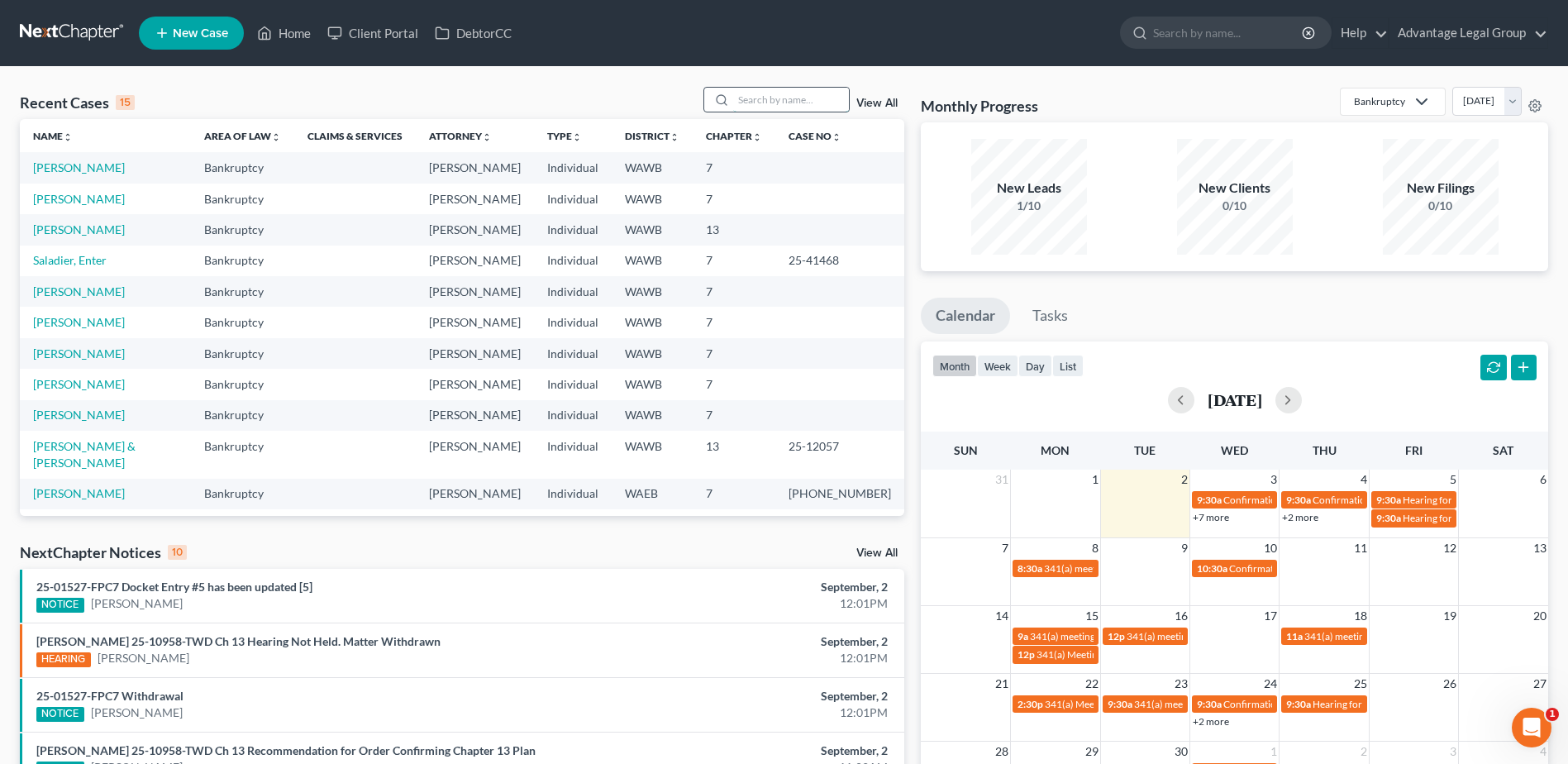
click at [757, 97] on input "search" at bounding box center [792, 99] width 116 height 24
type input "tina"
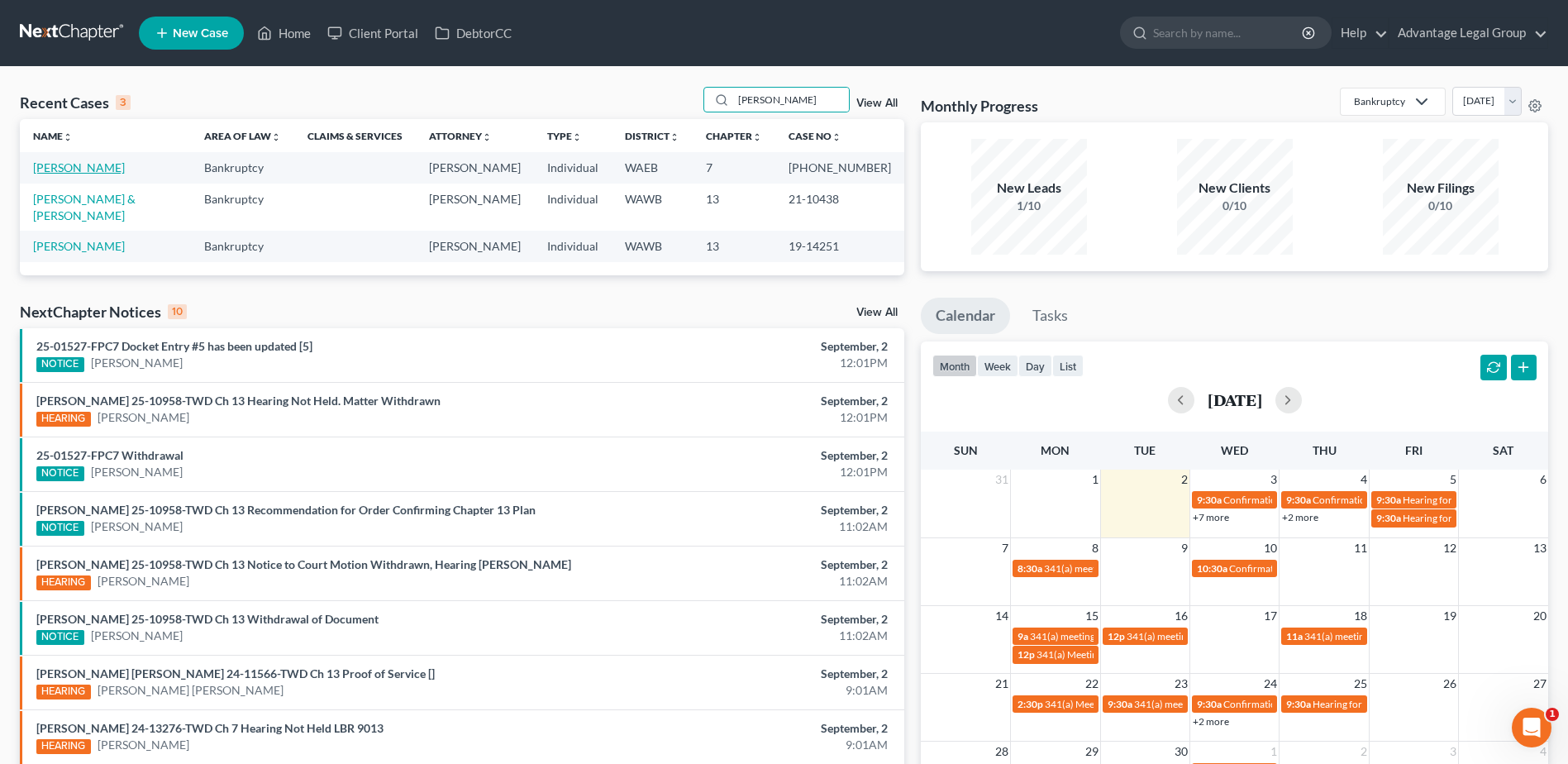
click at [59, 169] on link "Aguirre, Tina" at bounding box center [79, 168] width 92 height 14
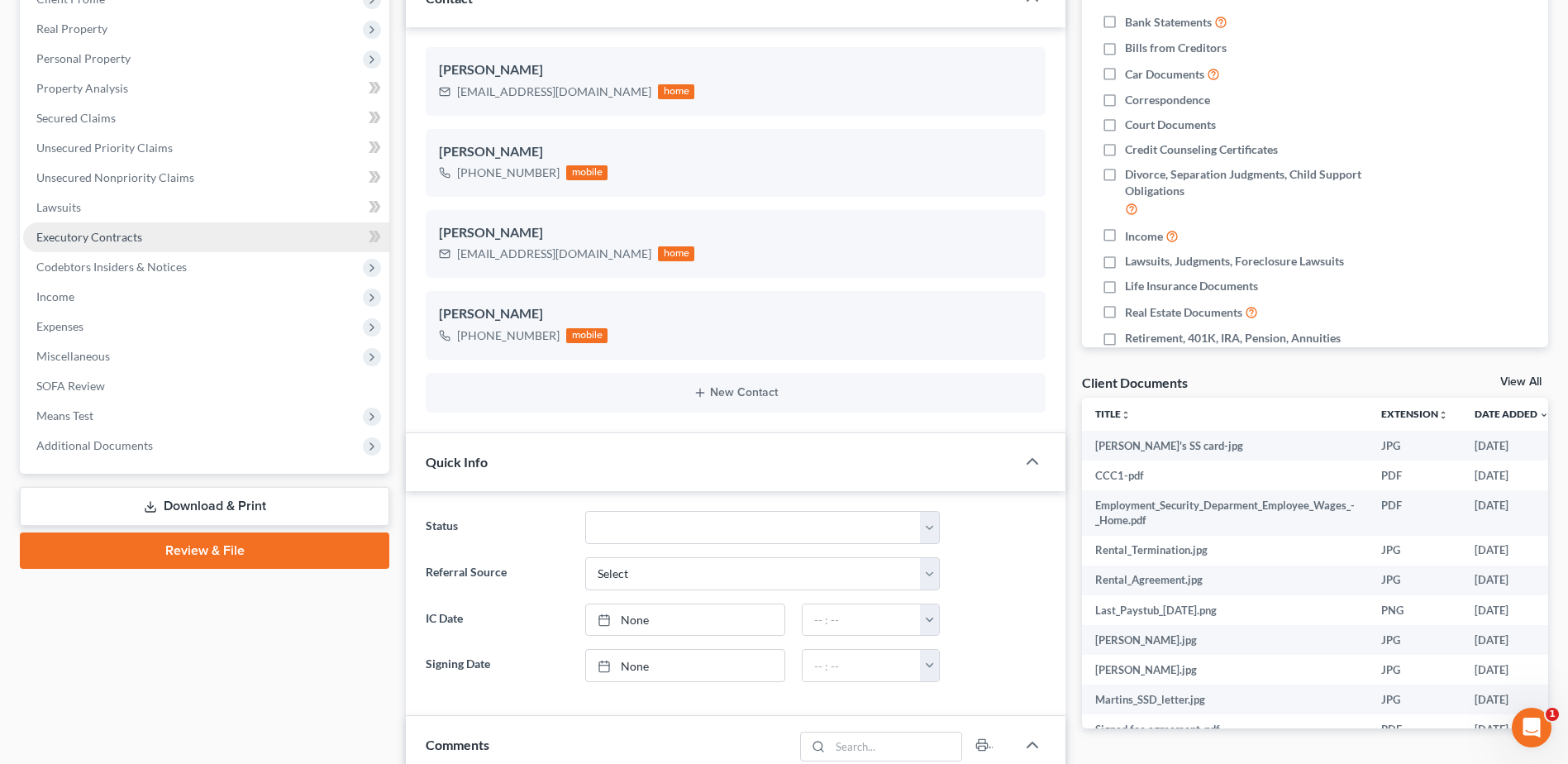
scroll to position [248, 0]
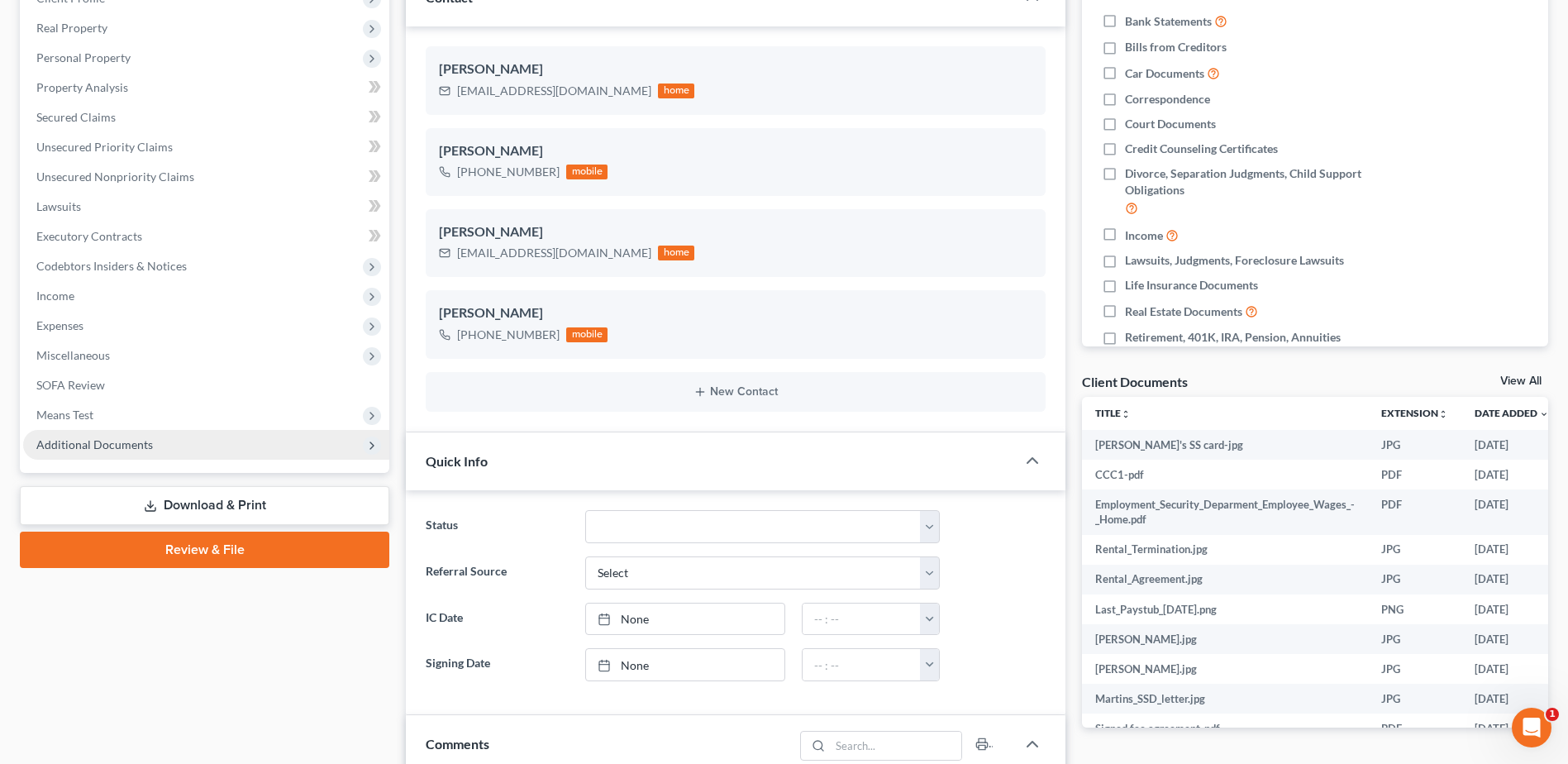
click at [126, 447] on span "Additional Documents" at bounding box center [95, 444] width 117 height 14
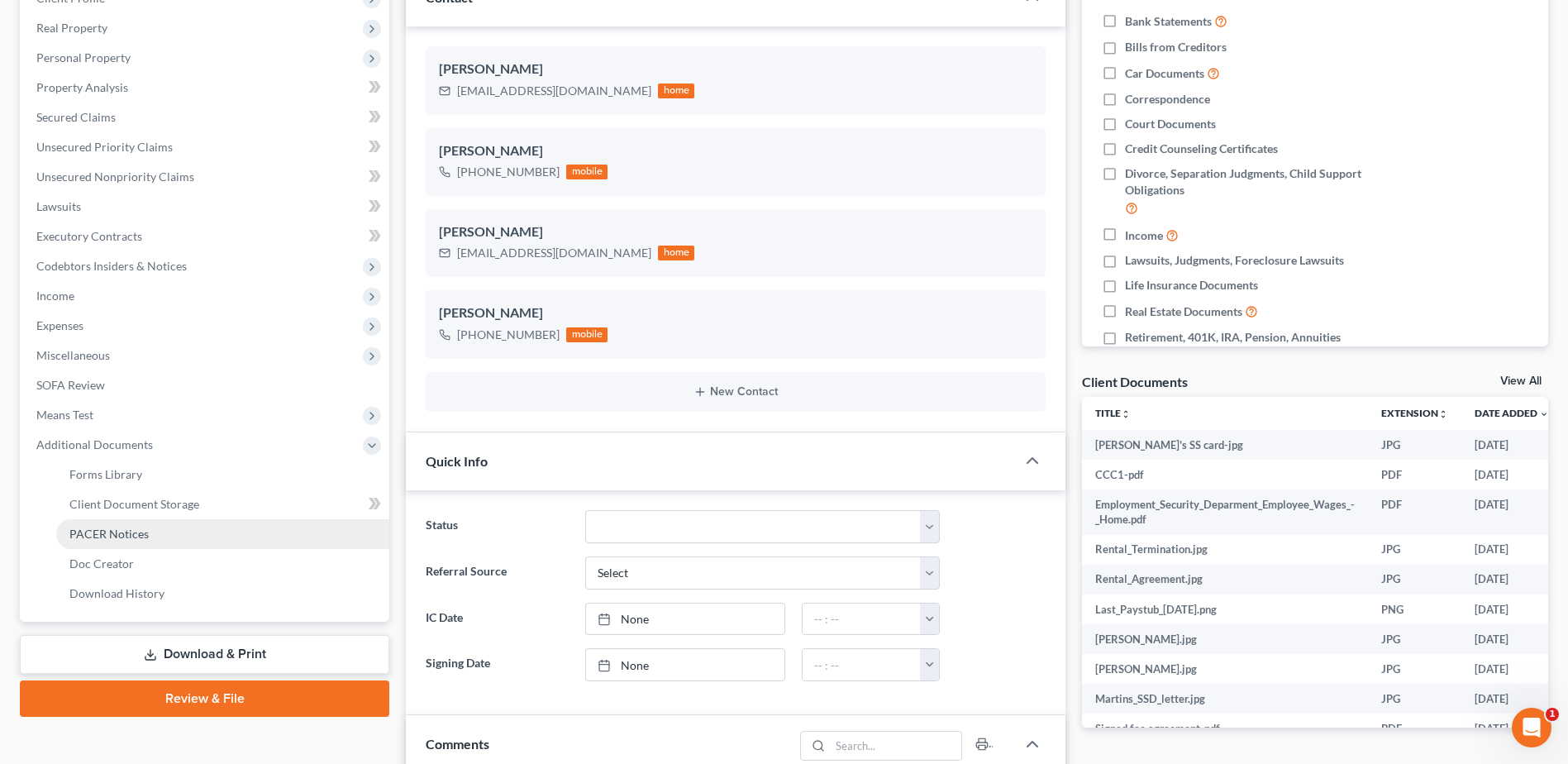
click at [138, 532] on span "PACER Notices" at bounding box center [109, 534] width 79 height 14
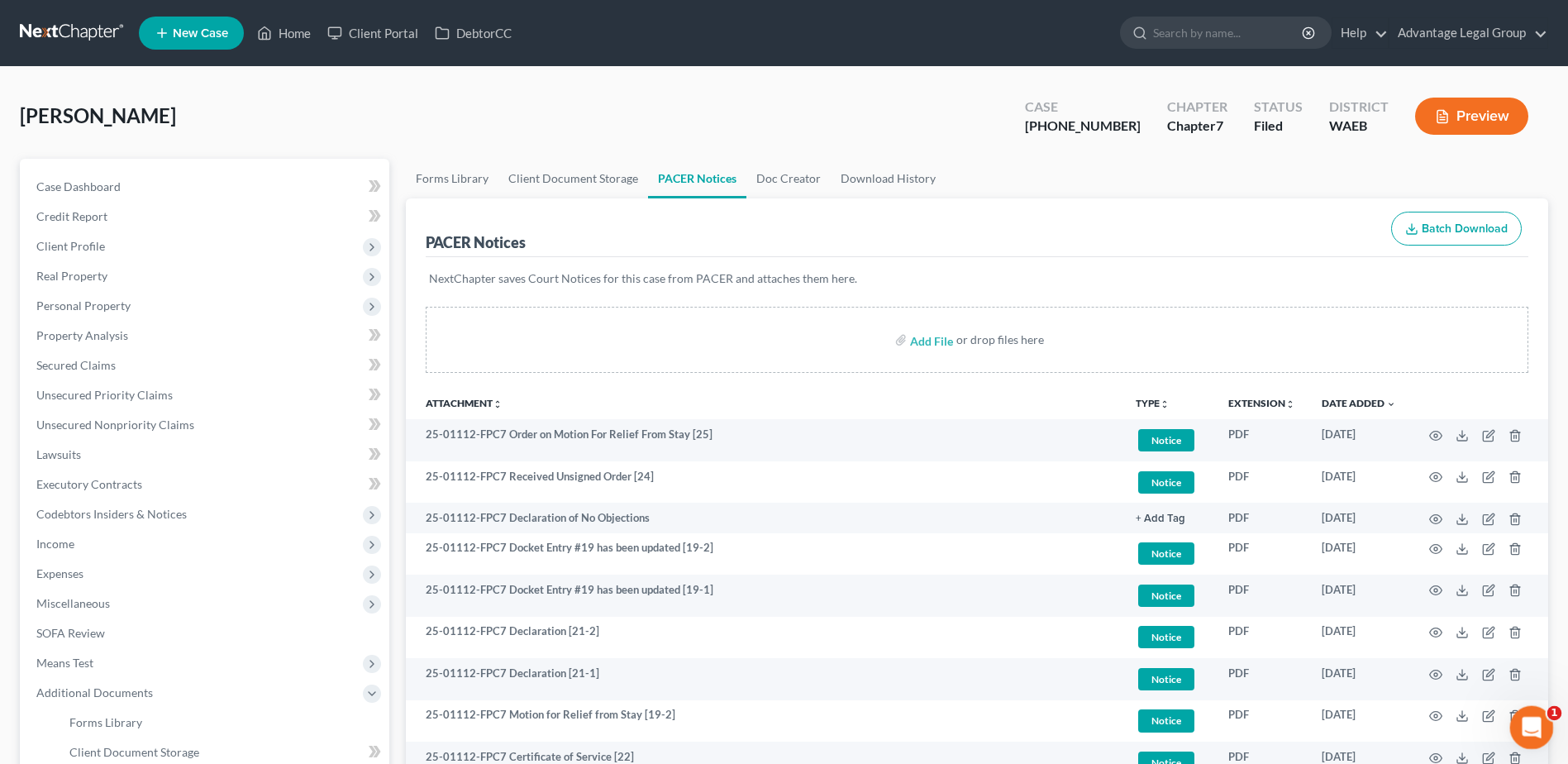
click at [1523, 725] on icon "Open Intercom Messenger" at bounding box center [1530, 726] width 28 height 28
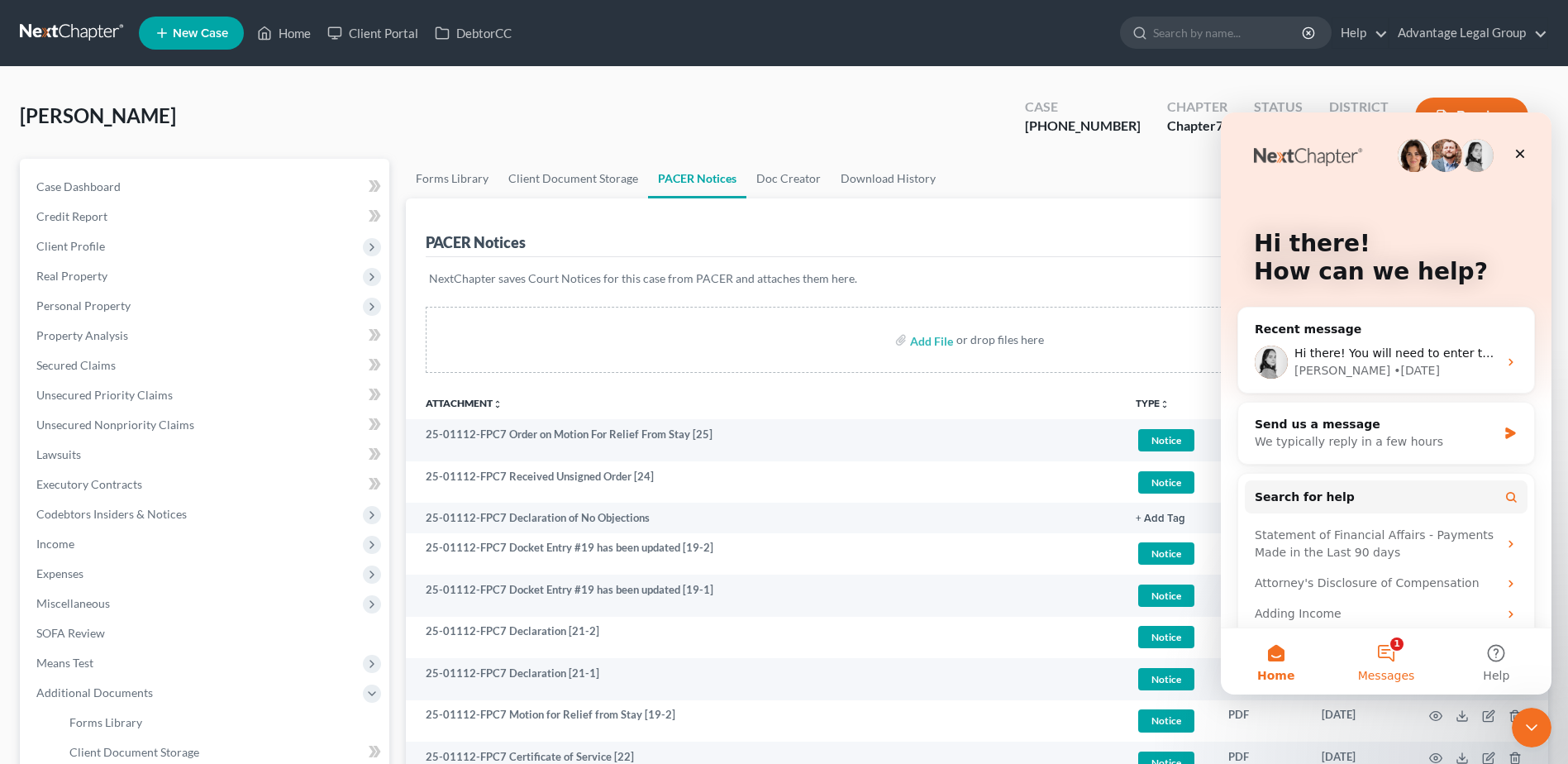
click at [1391, 648] on button "1 Messages" at bounding box center [1385, 661] width 110 height 66
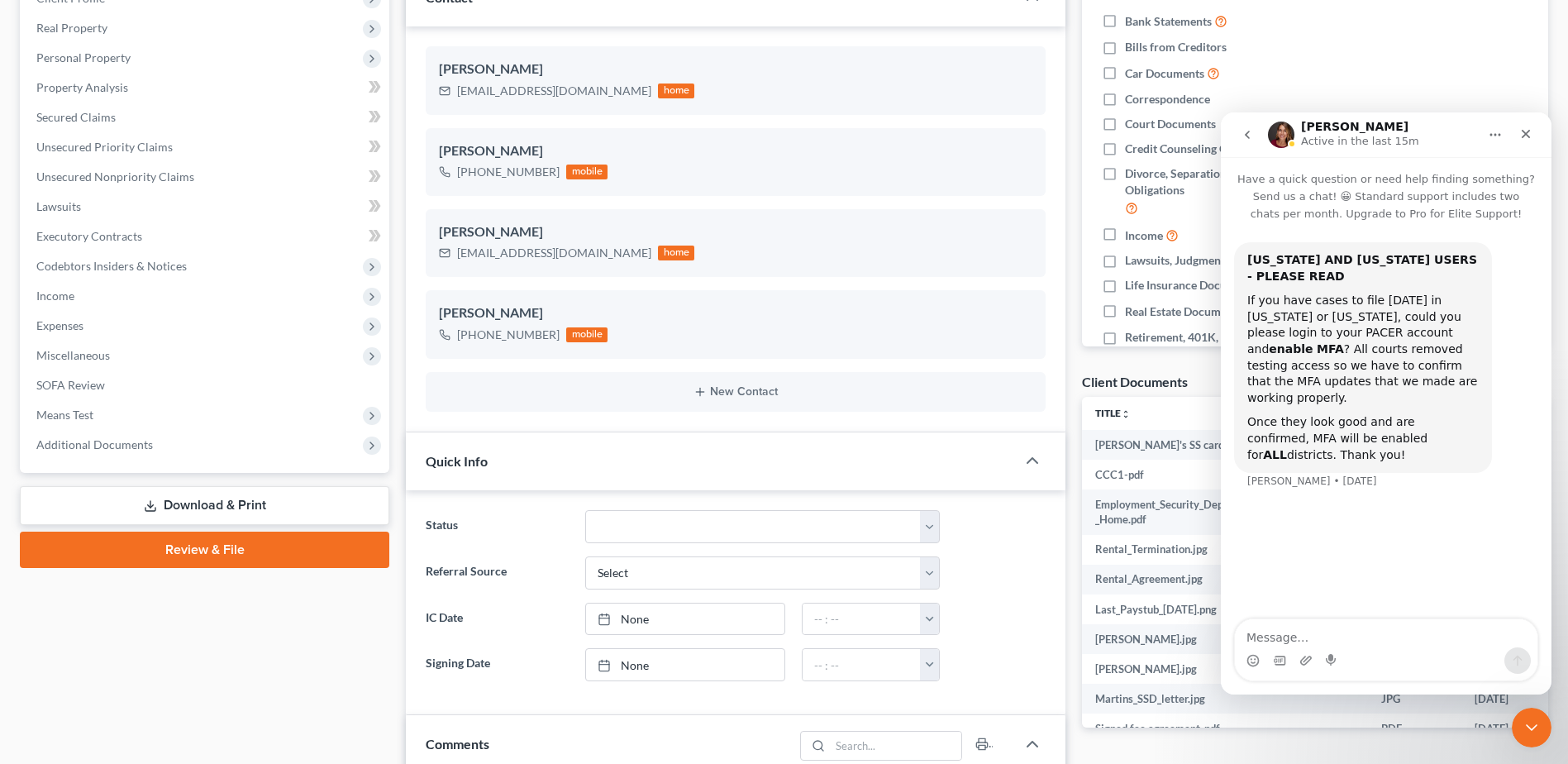
scroll to position [656, 0]
click at [1522, 131] on icon "Close" at bounding box center [1526, 134] width 13 height 13
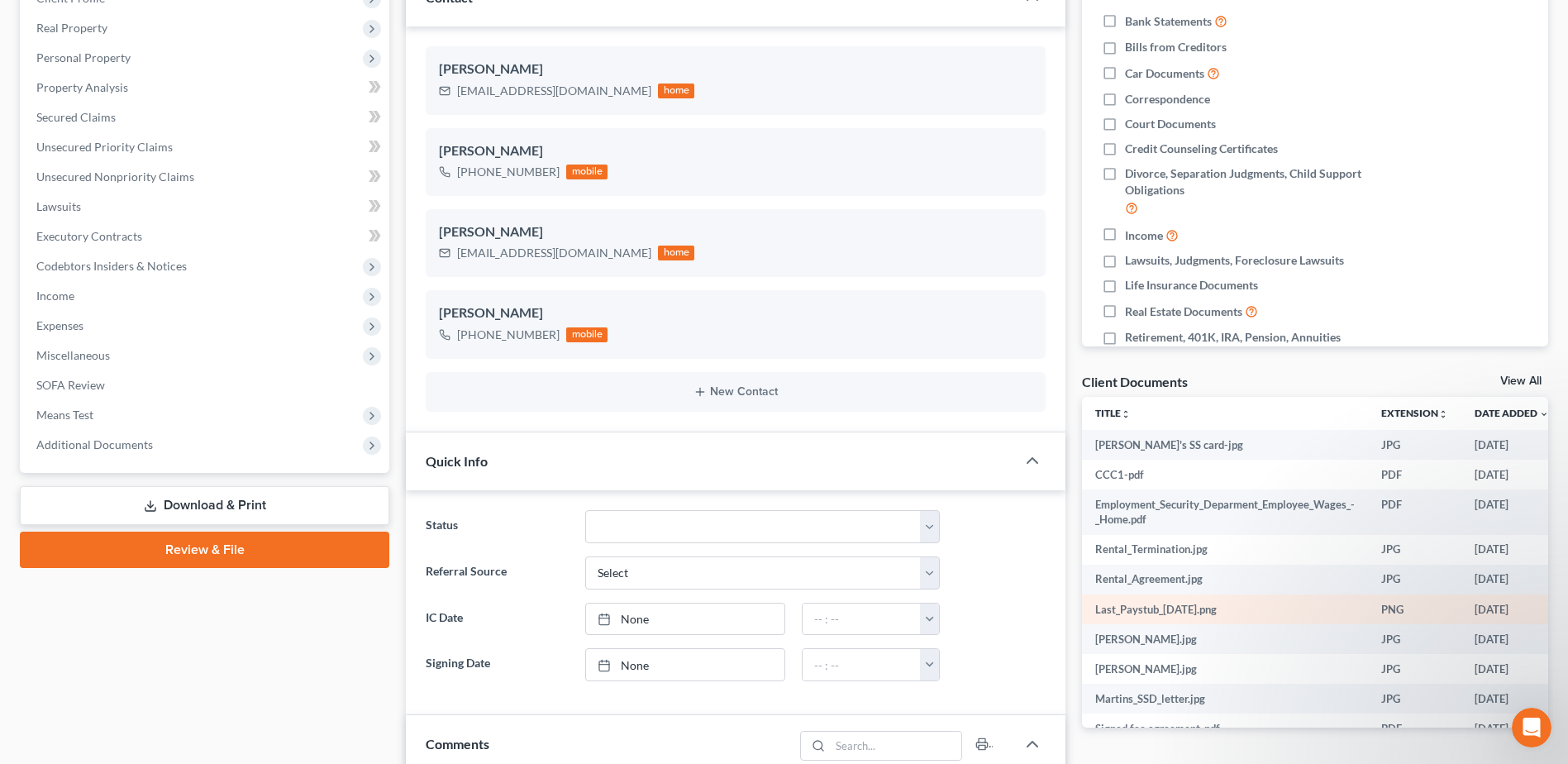
scroll to position [0, 0]
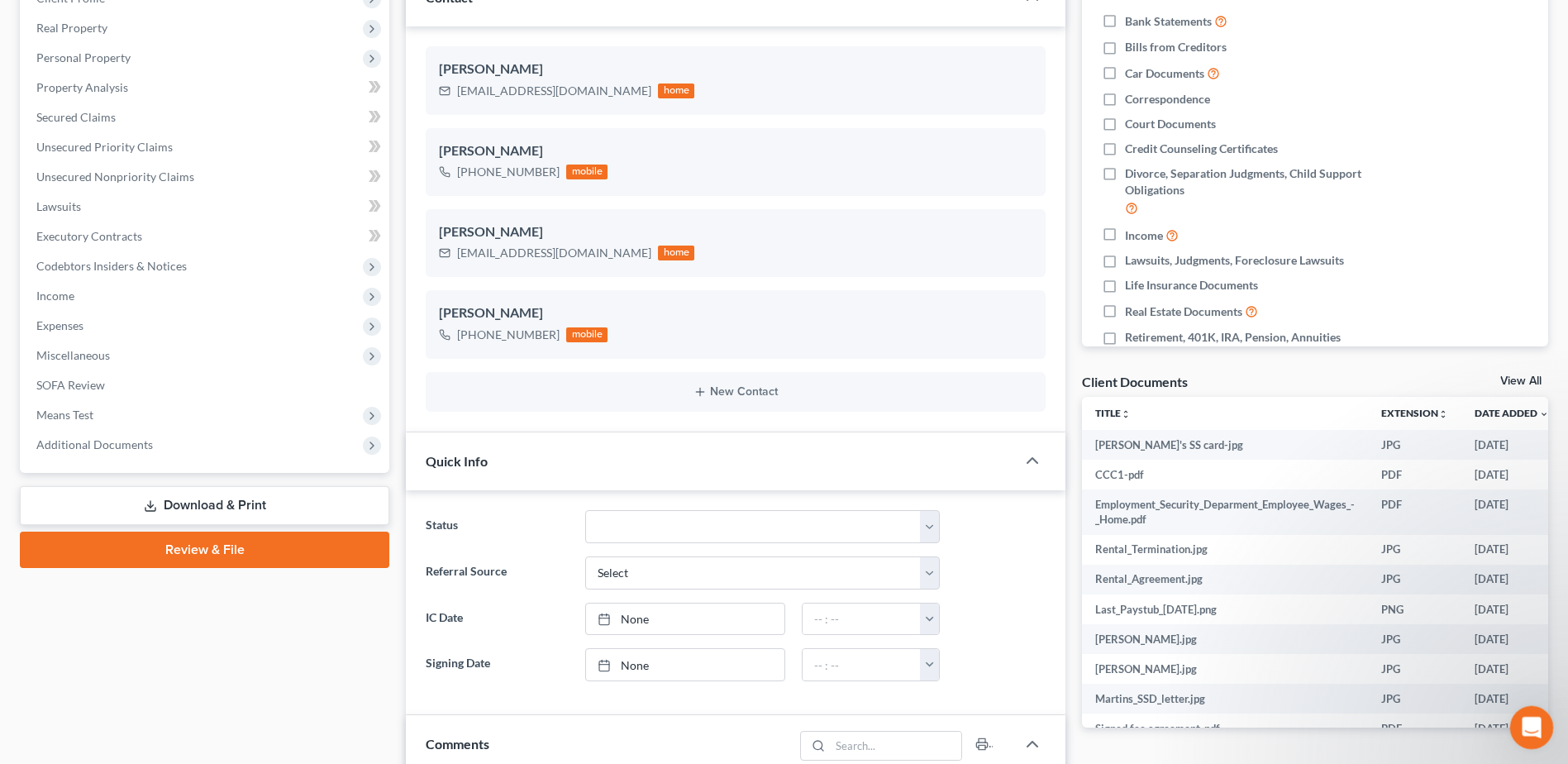
click at [1529, 726] on icon "Open Intercom Messenger" at bounding box center [1530, 726] width 28 height 28
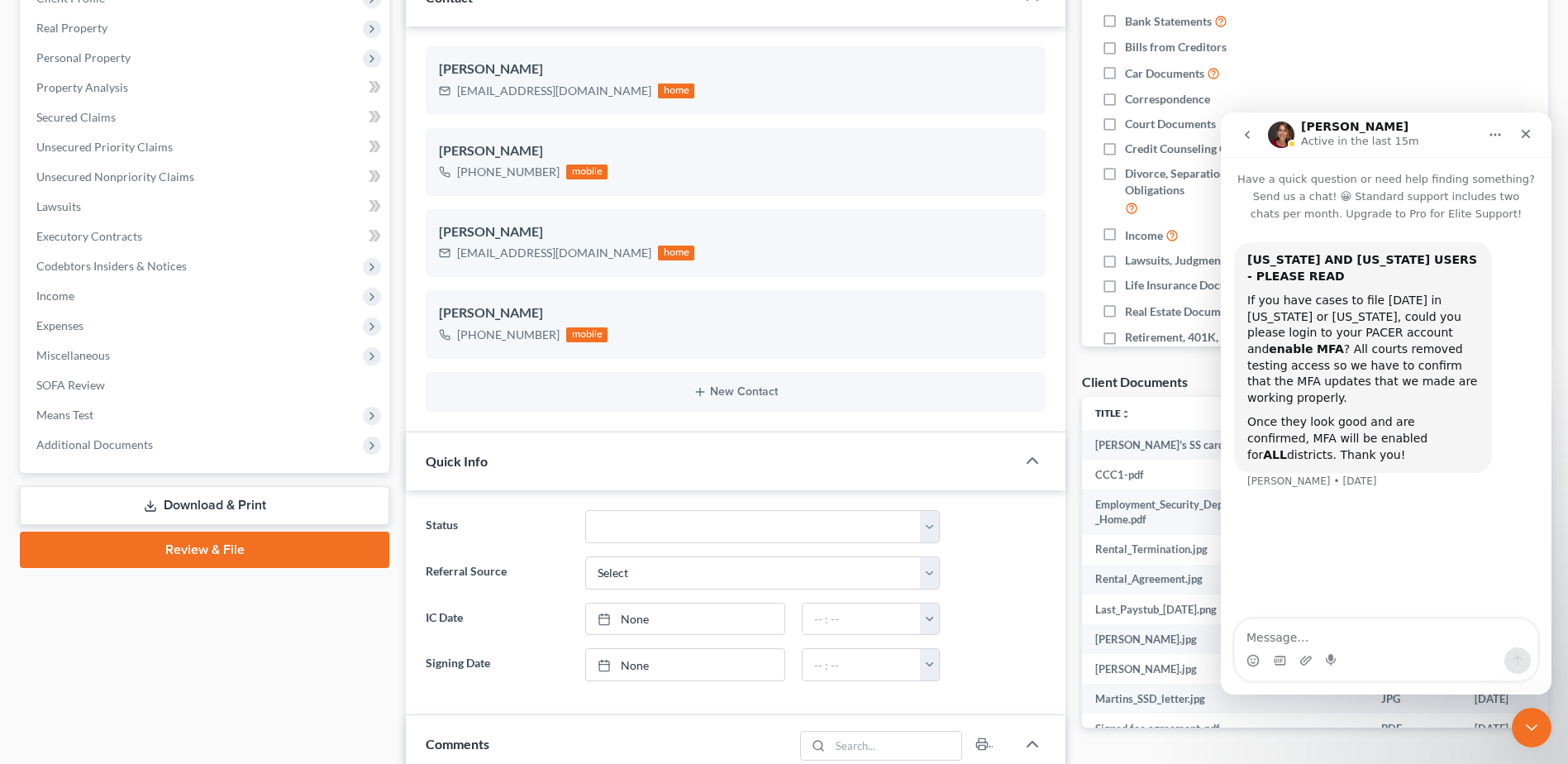
click at [1266, 632] on textarea "Message…" at bounding box center [1386, 633] width 303 height 28
click at [1244, 131] on icon "go back" at bounding box center [1247, 135] width 13 height 13
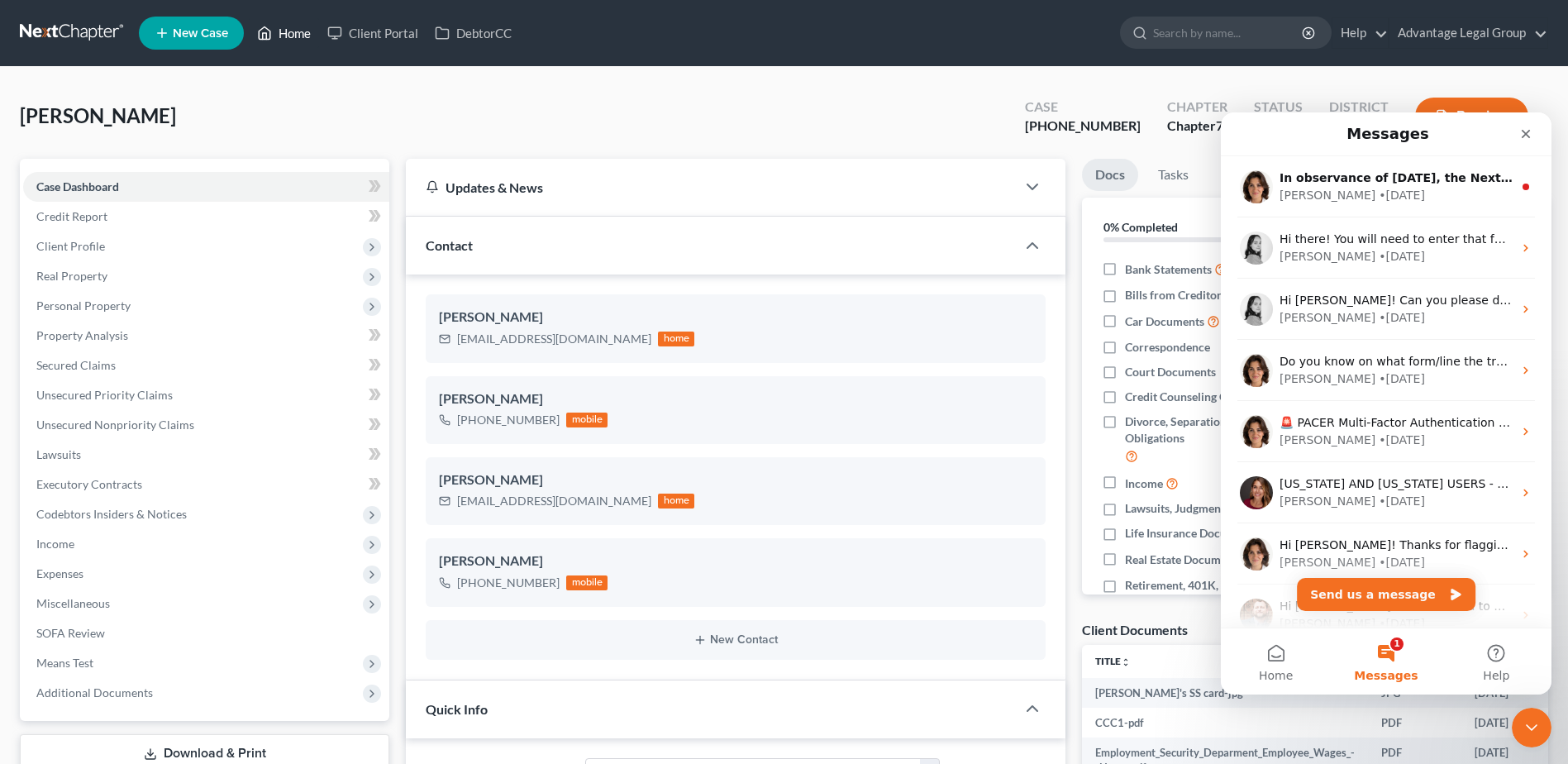
click at [300, 35] on link "Home" at bounding box center [284, 32] width 71 height 29
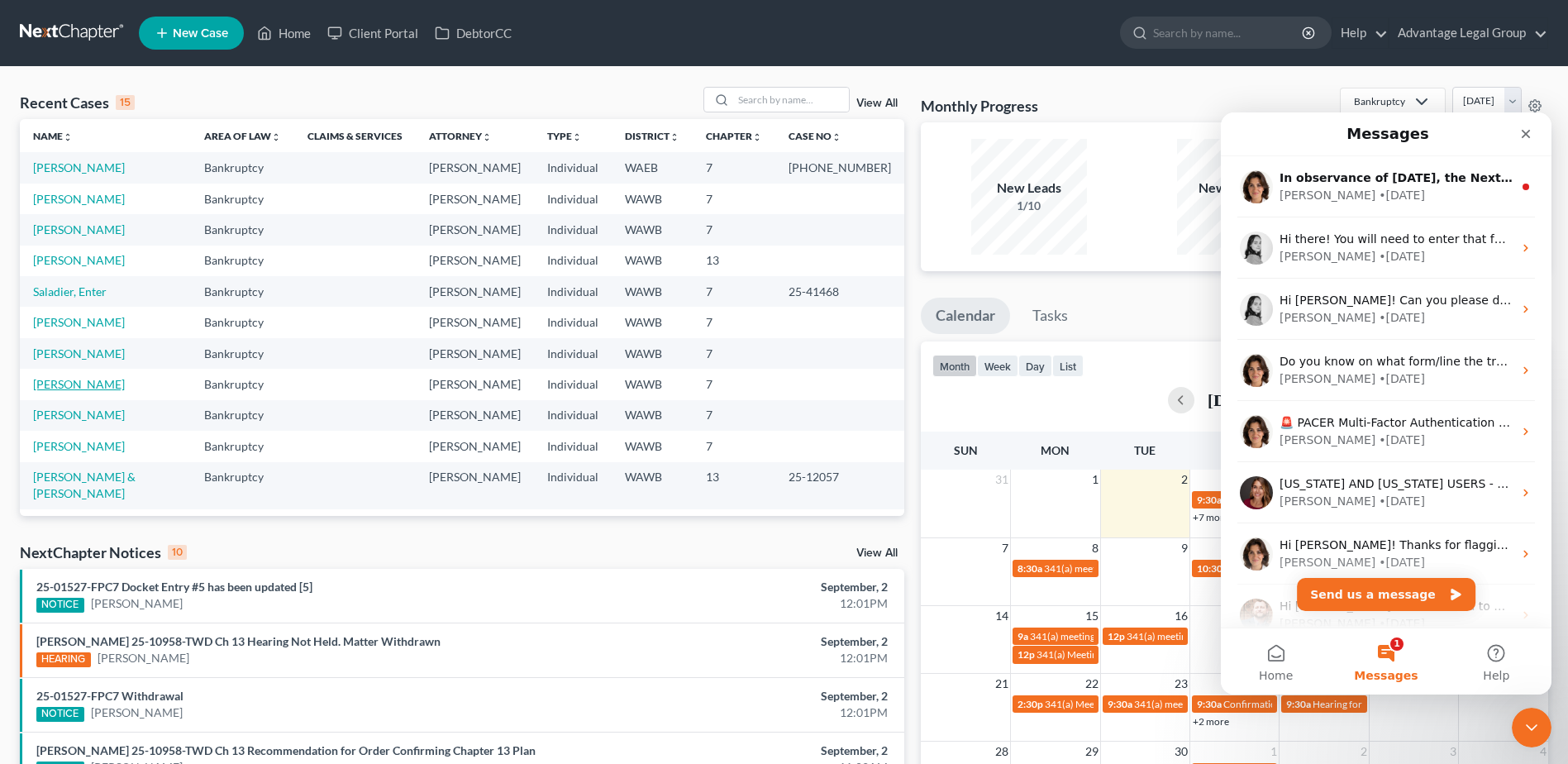
click at [90, 384] on link "[PERSON_NAME]" at bounding box center [79, 384] width 92 height 14
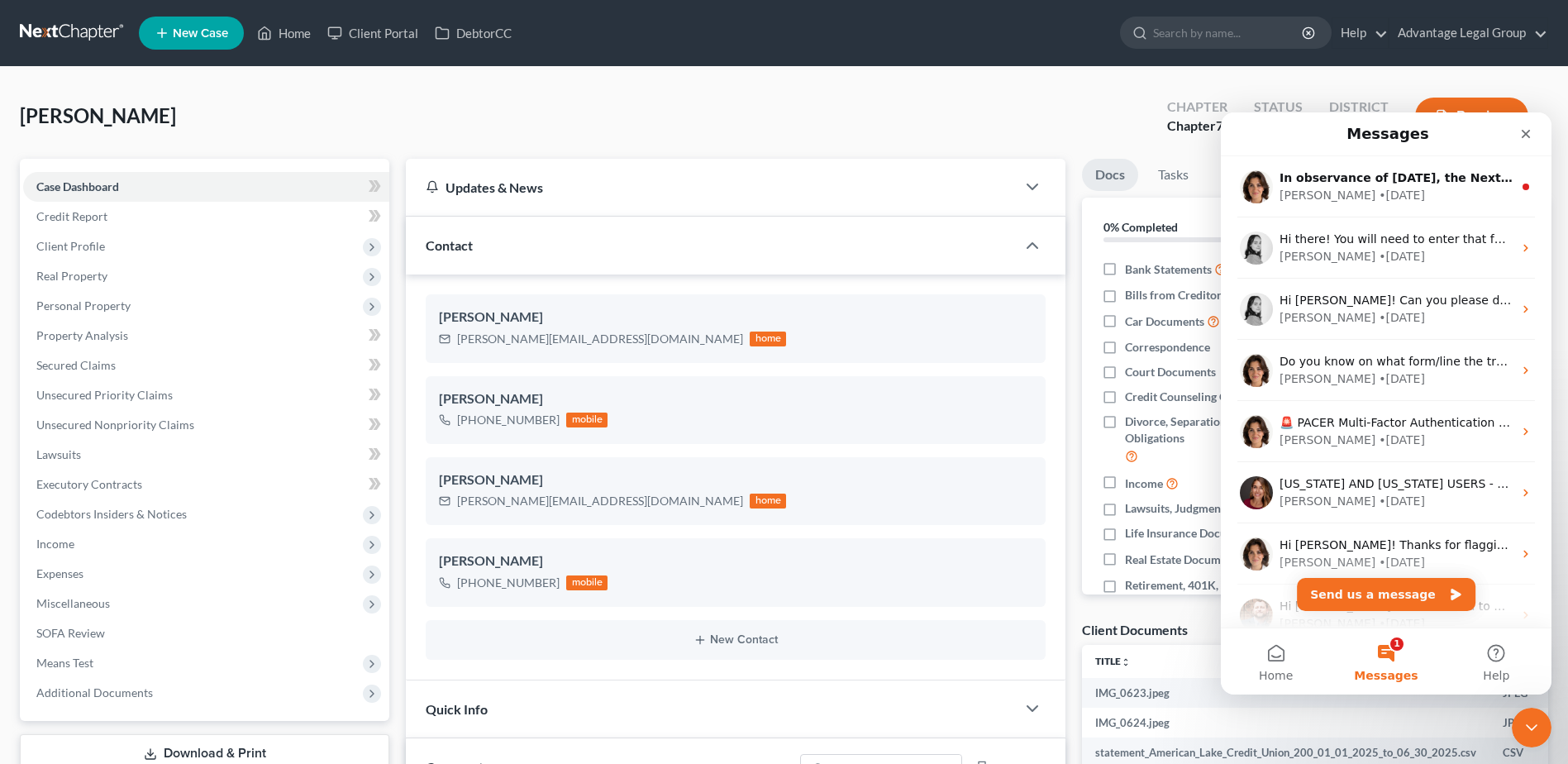
scroll to position [627, 0]
click at [1535, 133] on div "Close" at bounding box center [1525, 133] width 29 height 29
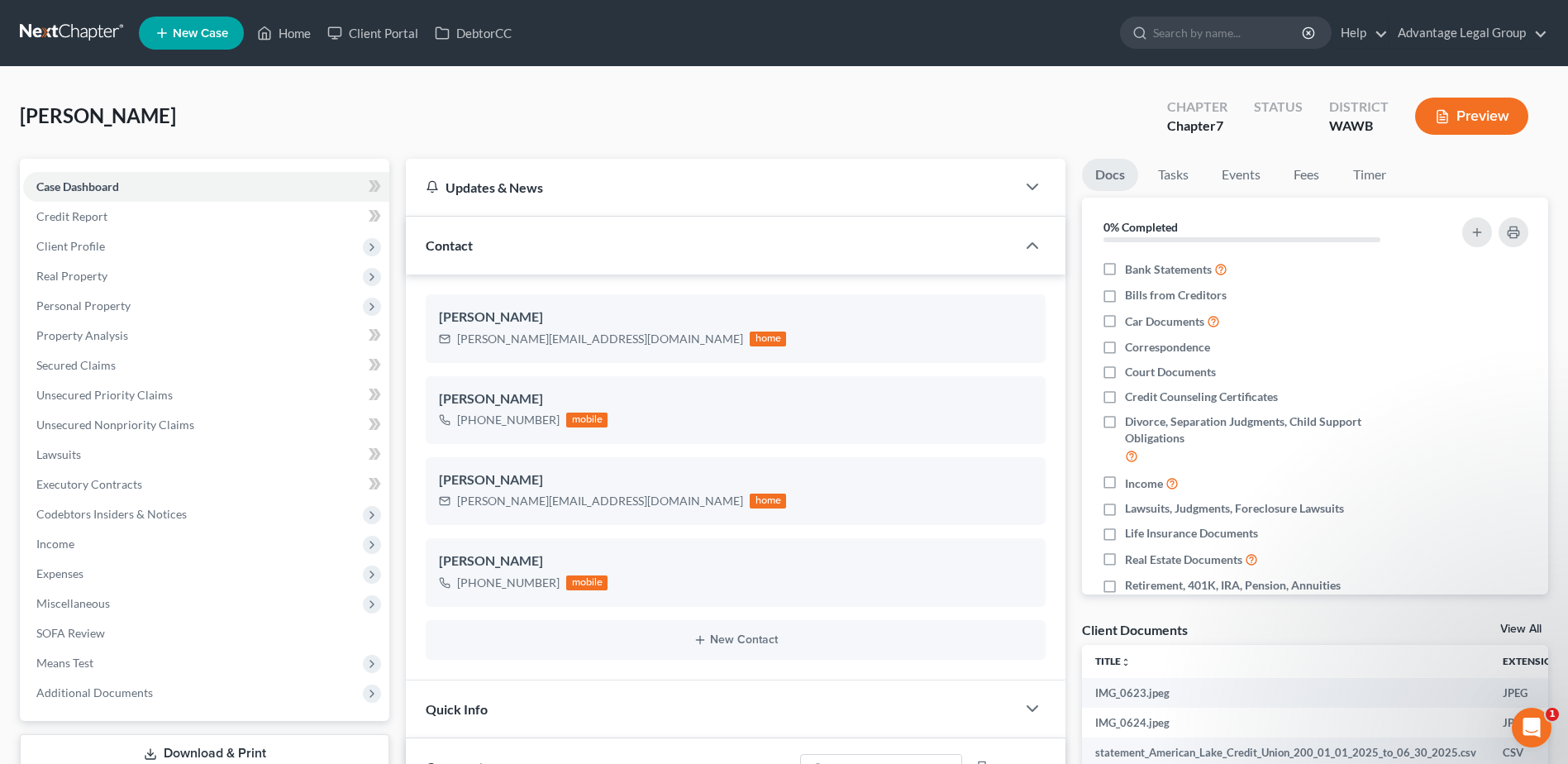
scroll to position [0, 0]
click at [145, 428] on span "Unsecured Nonpriority Claims" at bounding box center [115, 425] width 158 height 14
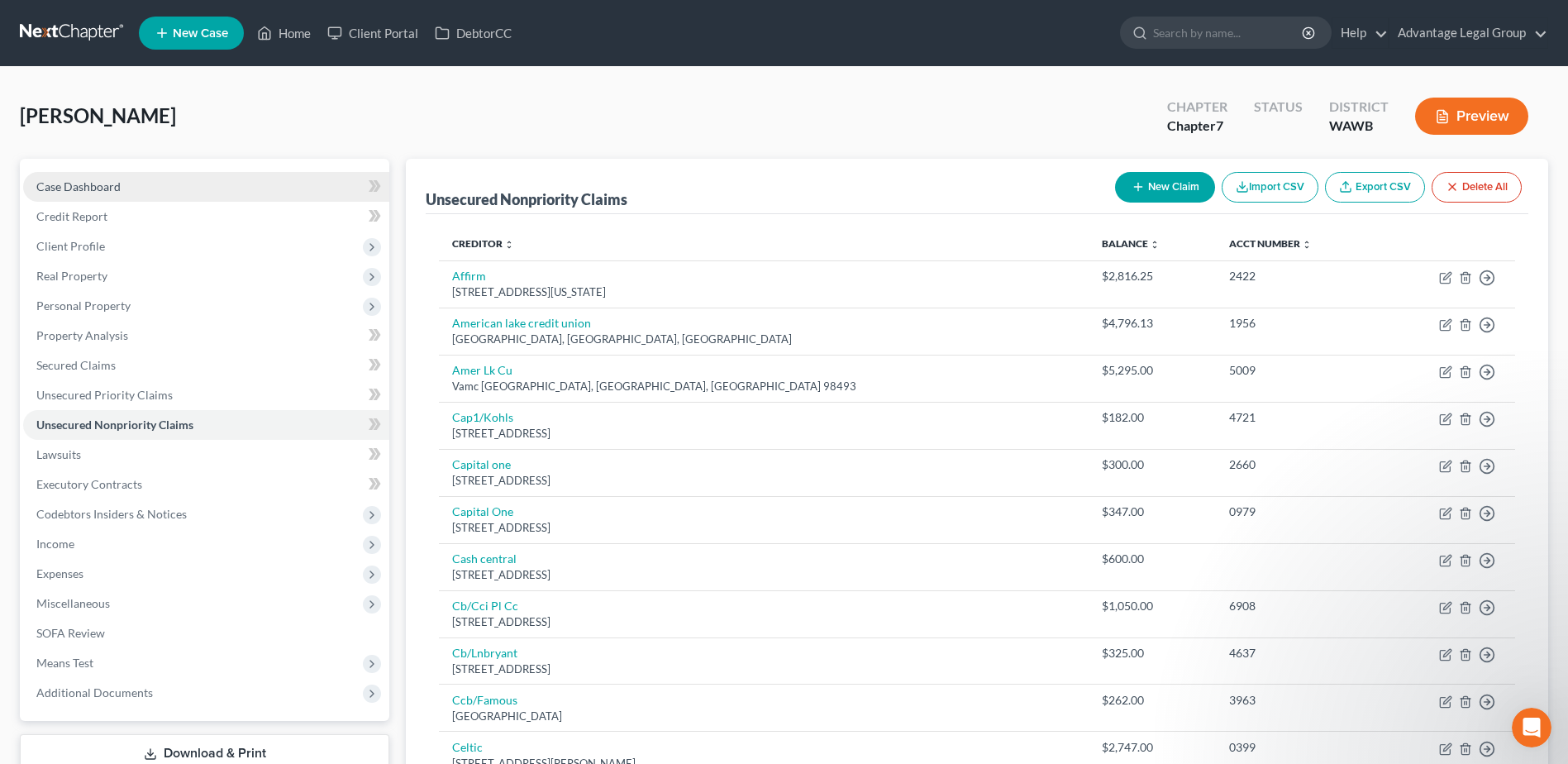
click at [117, 187] on span "Case Dashboard" at bounding box center [79, 187] width 84 height 14
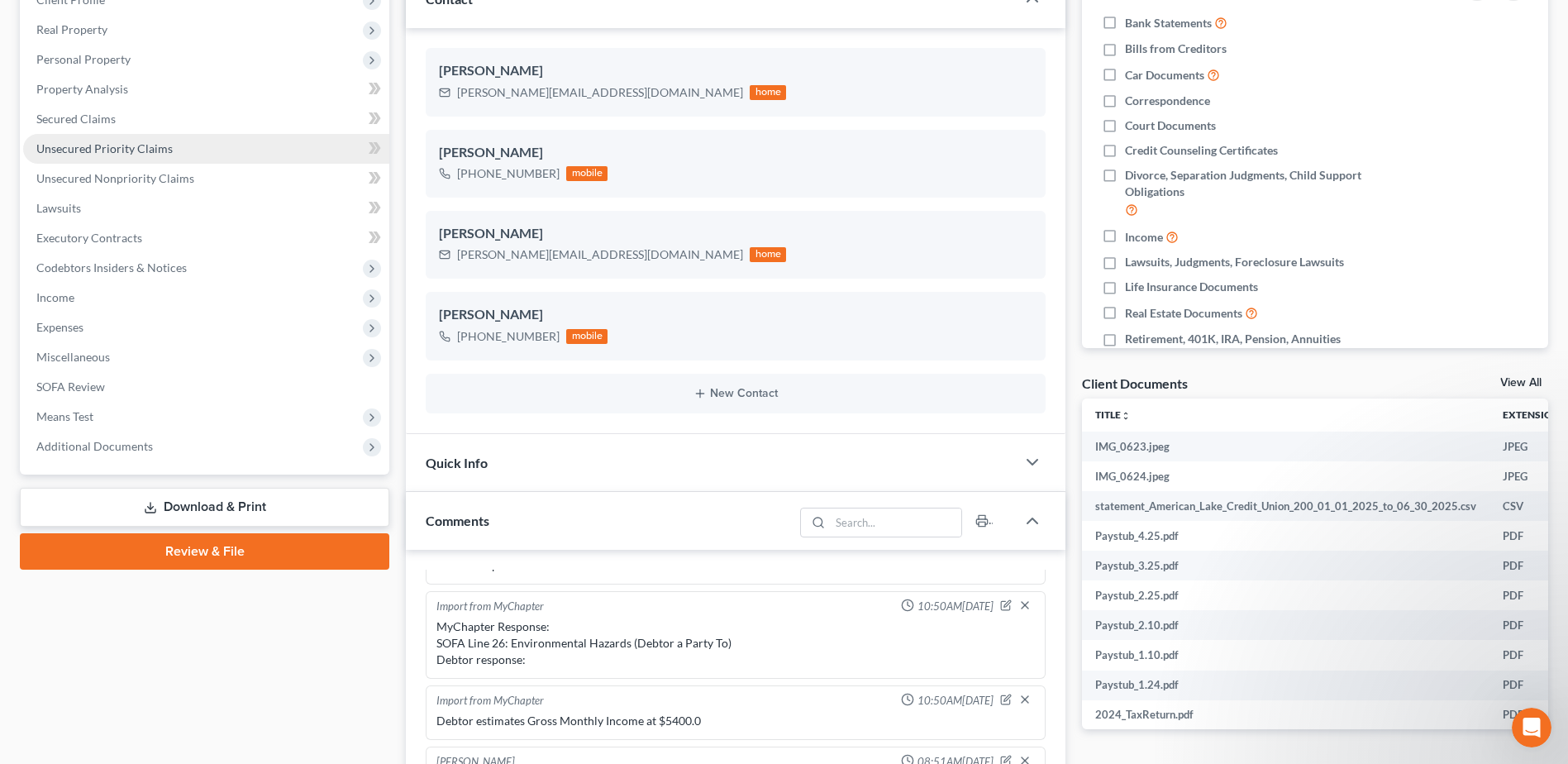
scroll to position [248, 0]
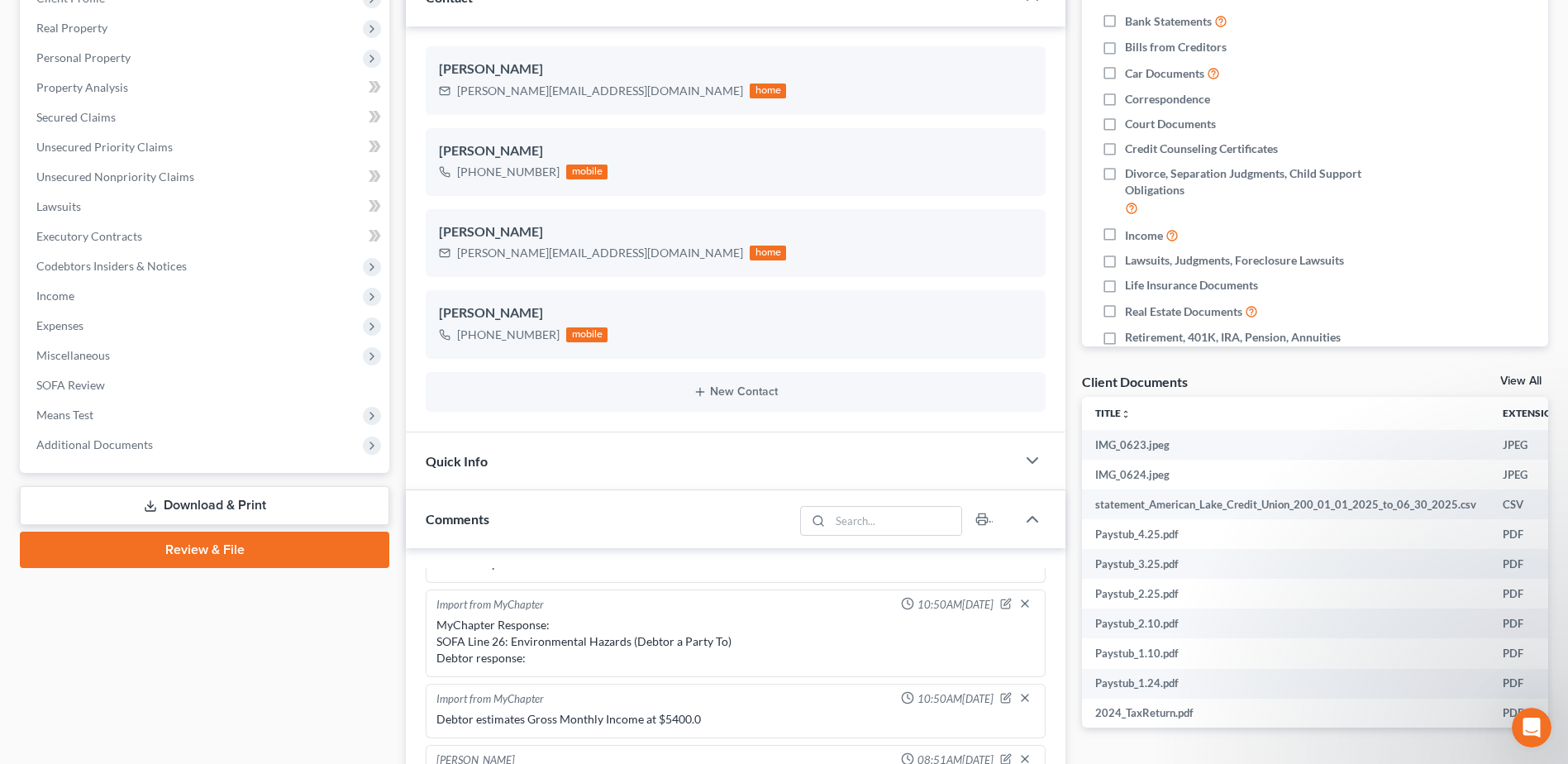
click at [223, 546] on link "Review & File" at bounding box center [204, 550] width 369 height 37
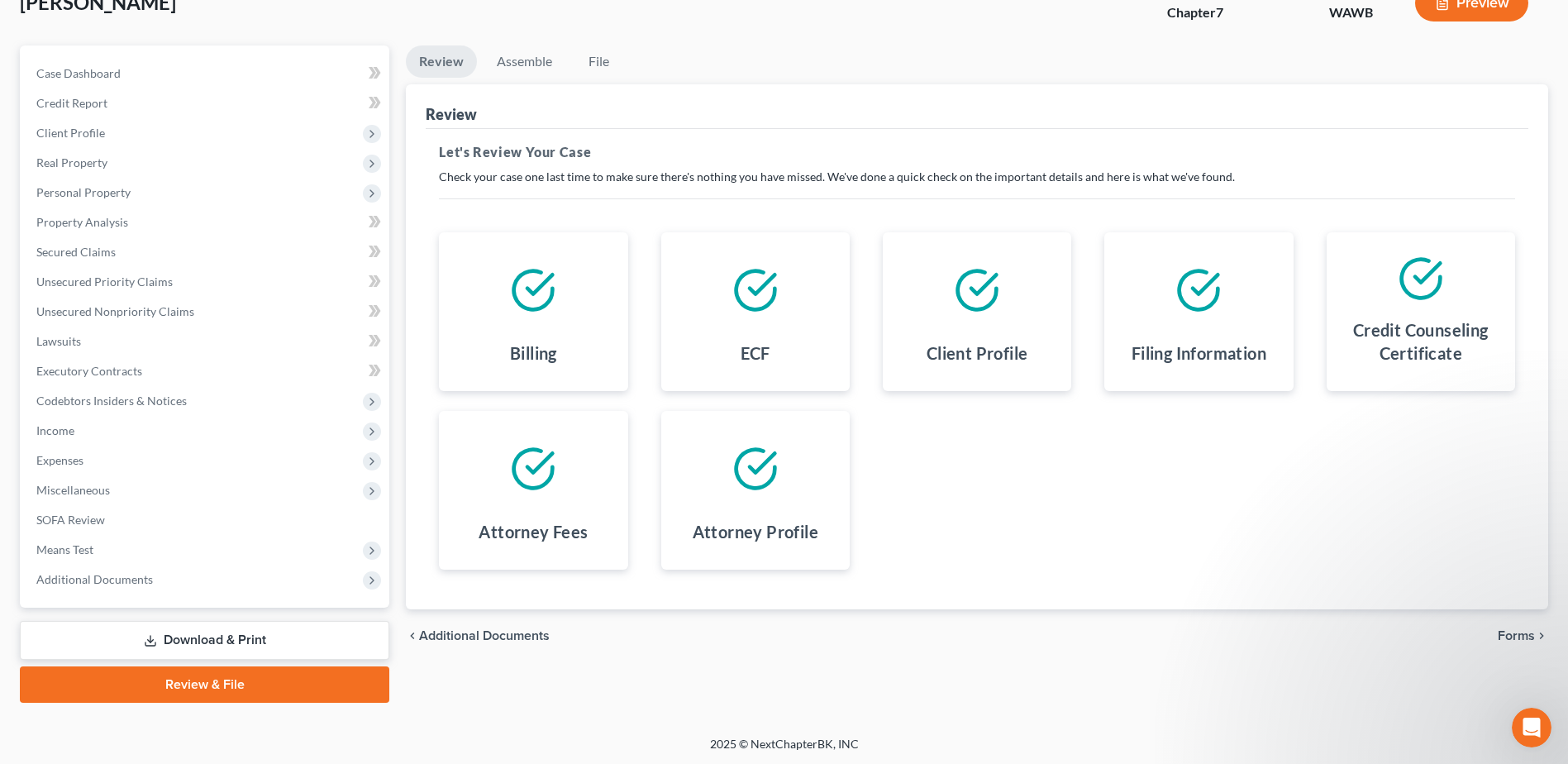
scroll to position [115, 0]
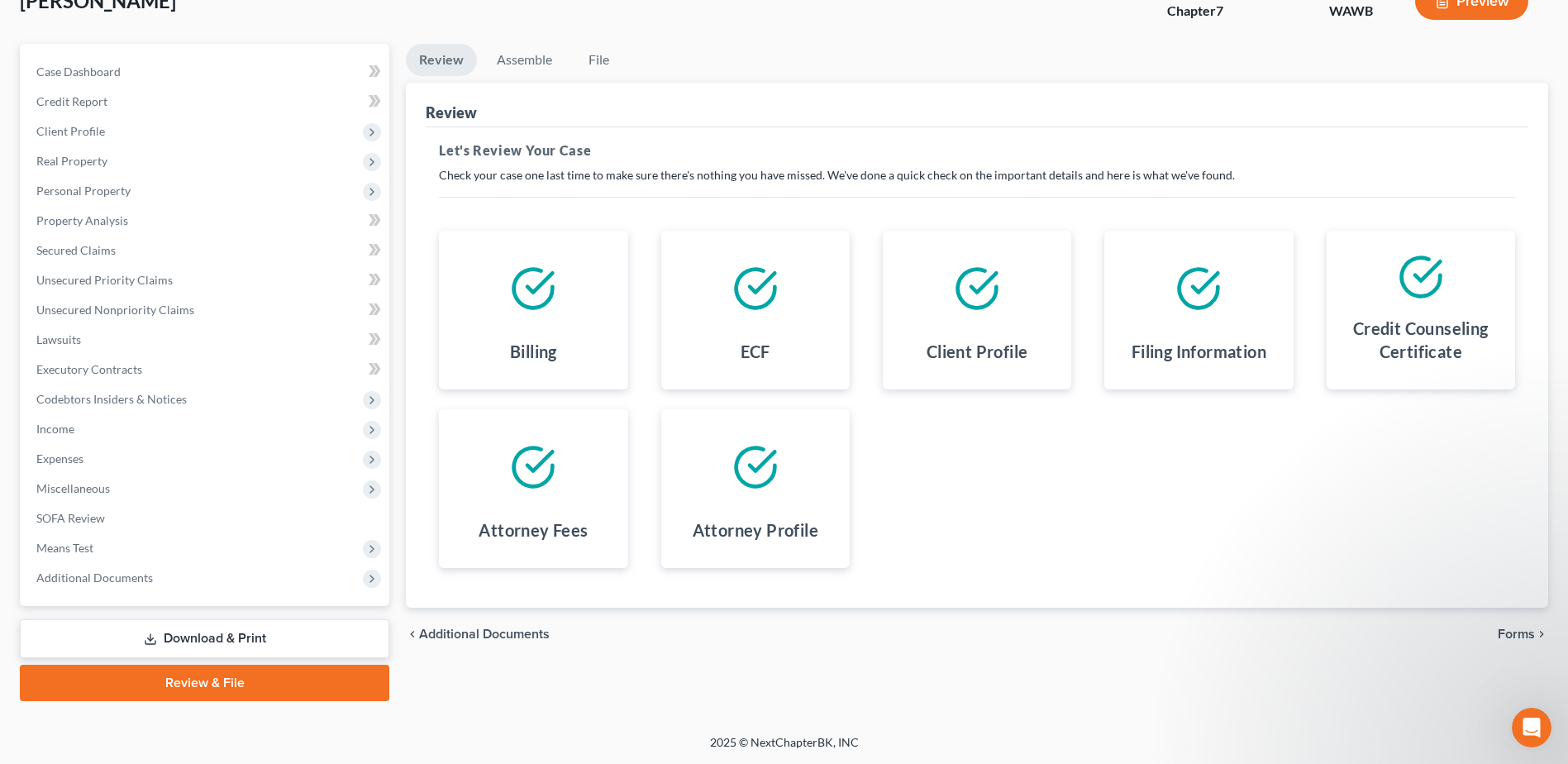
click at [1516, 630] on span "Forms" at bounding box center [1516, 634] width 37 height 13
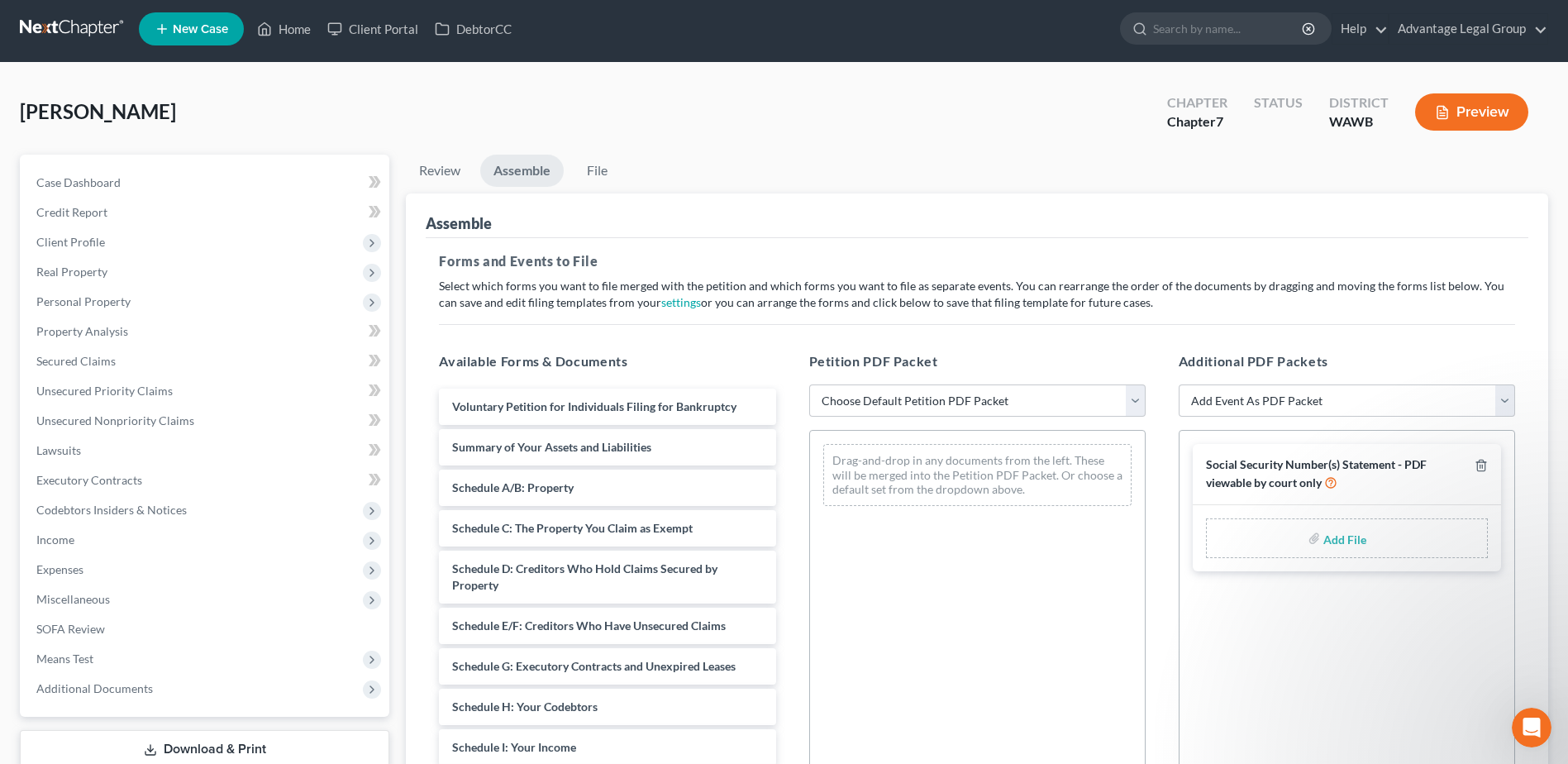
scroll to position [0, 0]
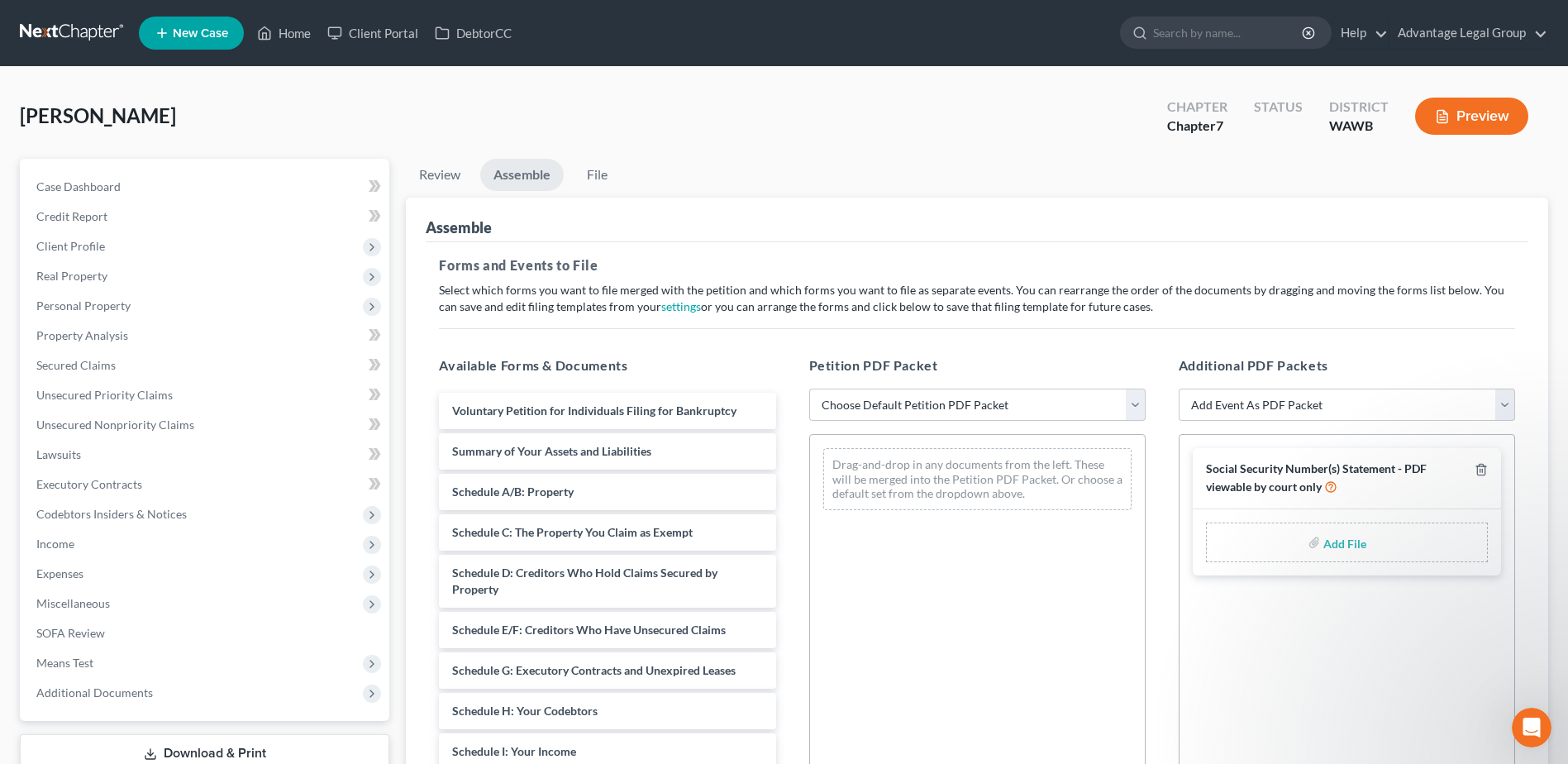
click at [754, 133] on div "Norwood, Jennifer Upgraded Chapter Chapter 7 Status District WAWB Preview" at bounding box center [784, 122] width 1529 height 72
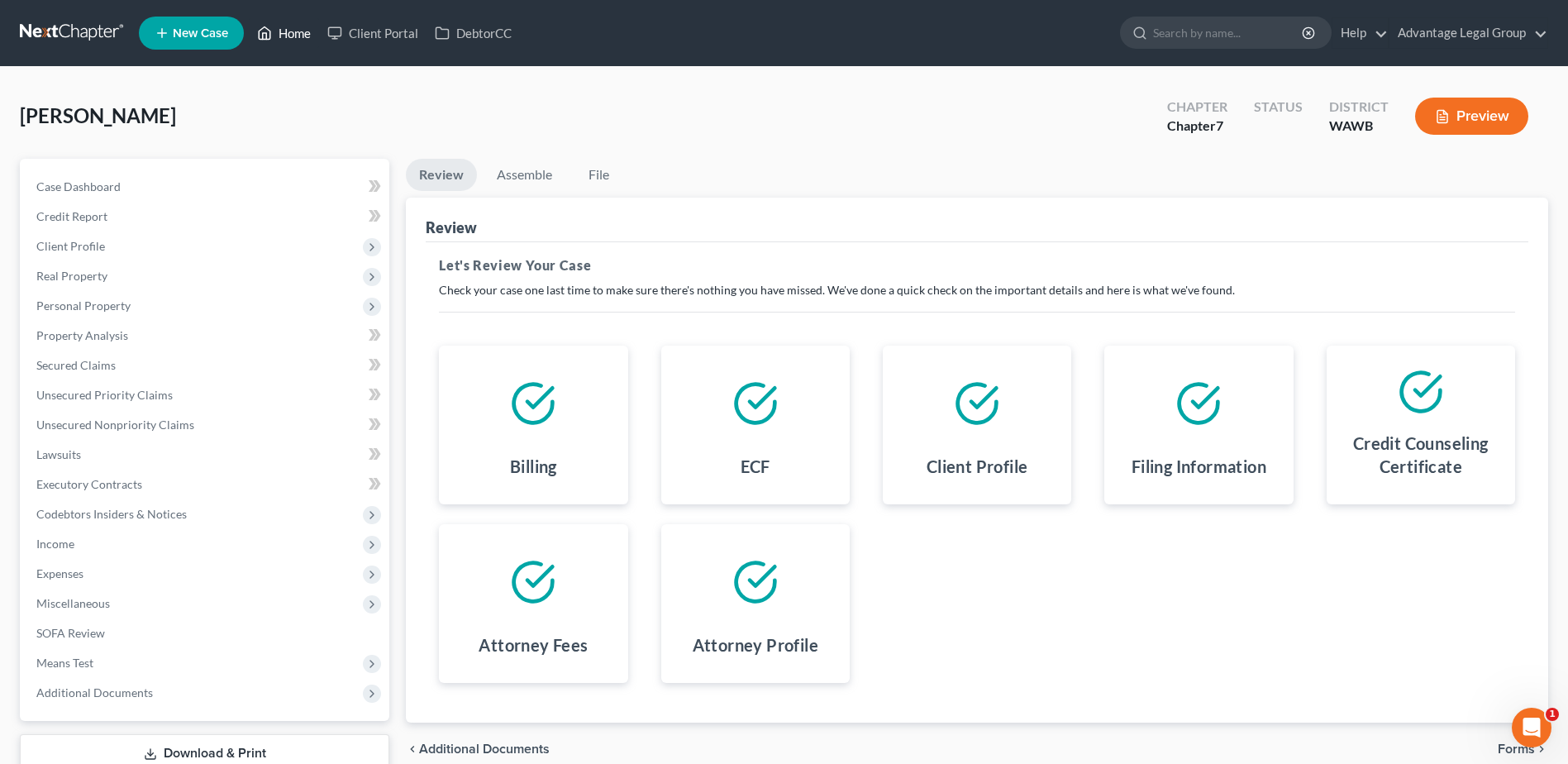
click at [298, 37] on link "Home" at bounding box center [284, 32] width 71 height 29
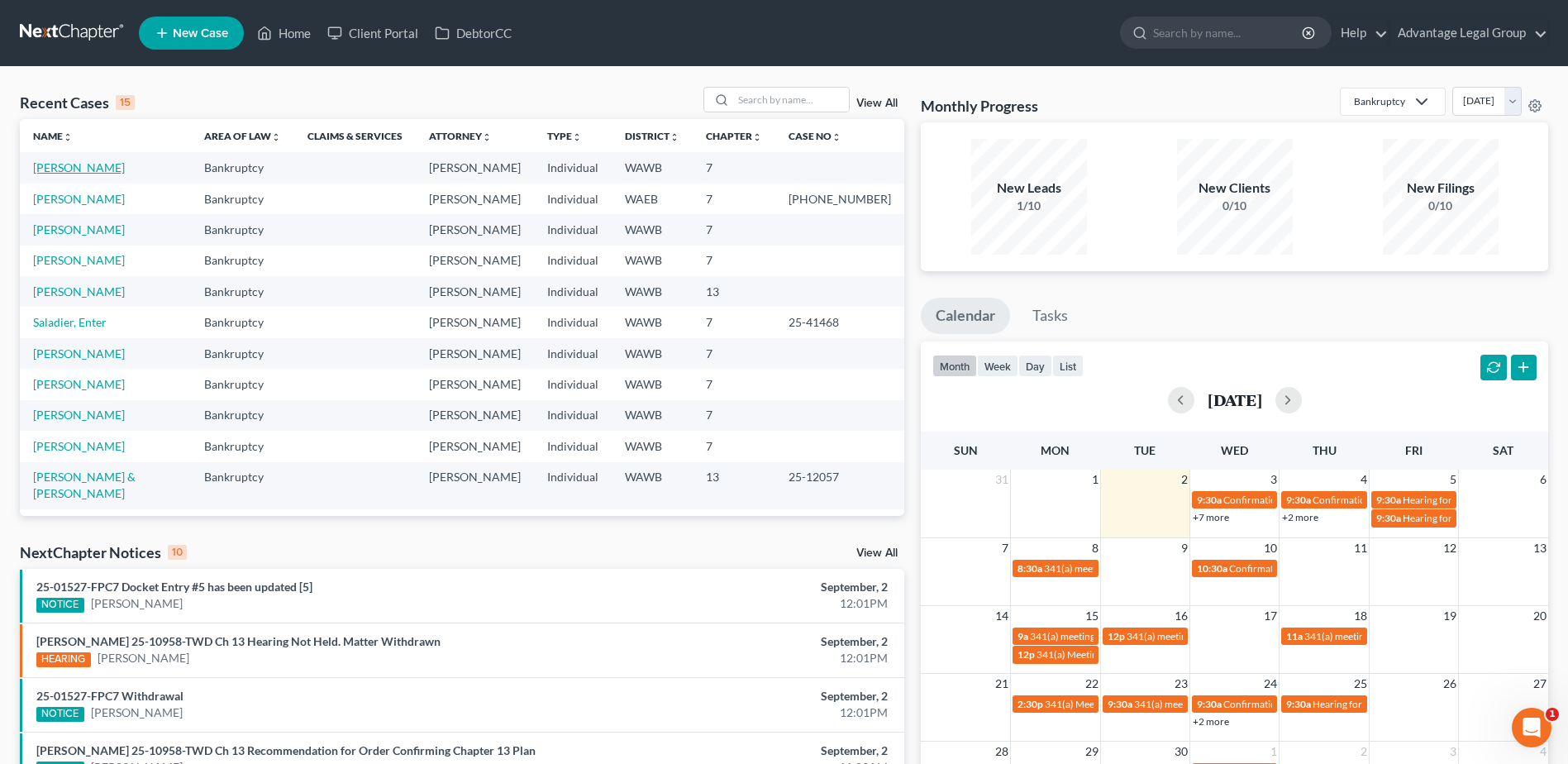
click at [74, 166] on link "[PERSON_NAME]" at bounding box center [79, 168] width 92 height 14
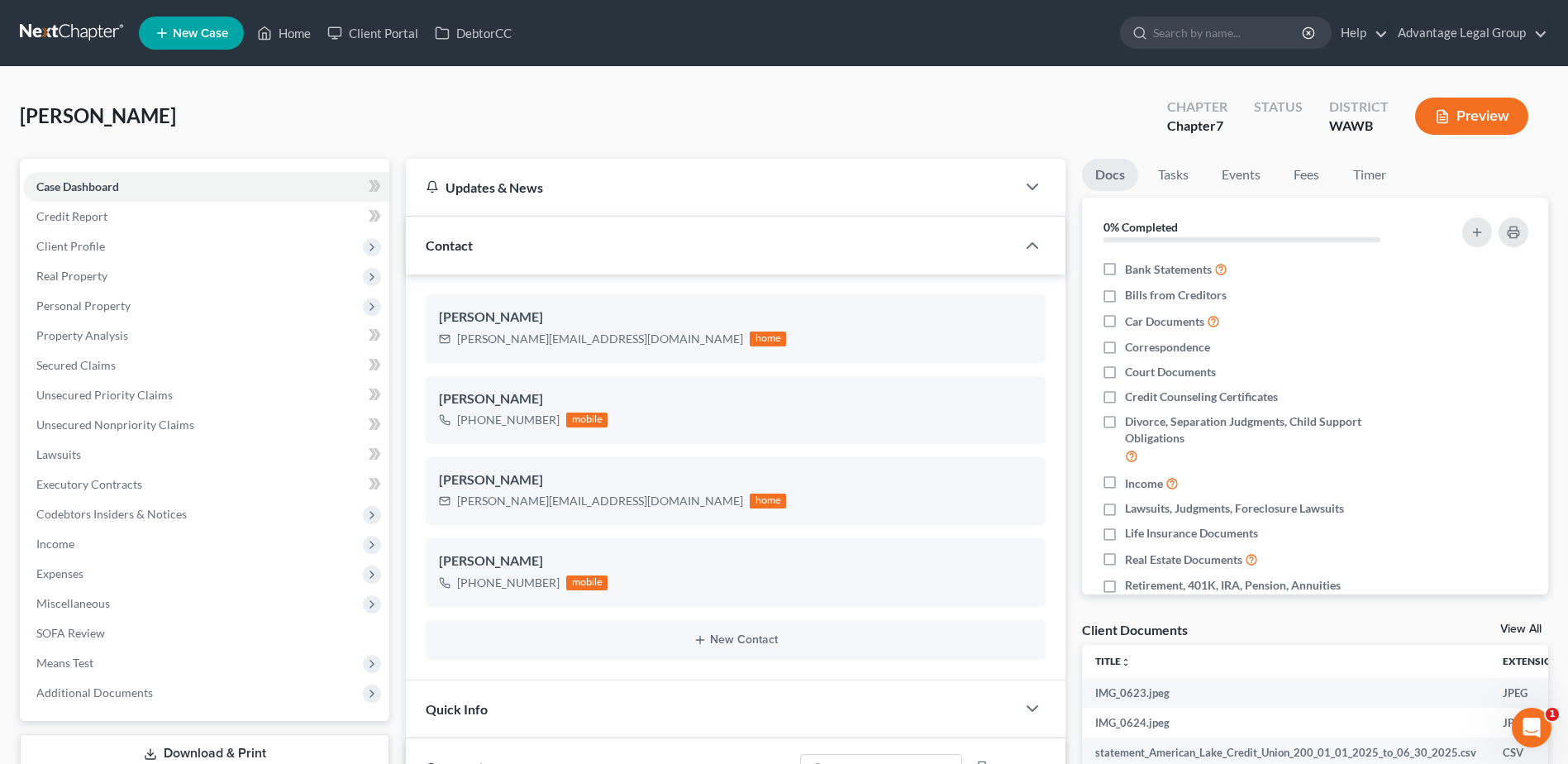
scroll to position [627, 0]
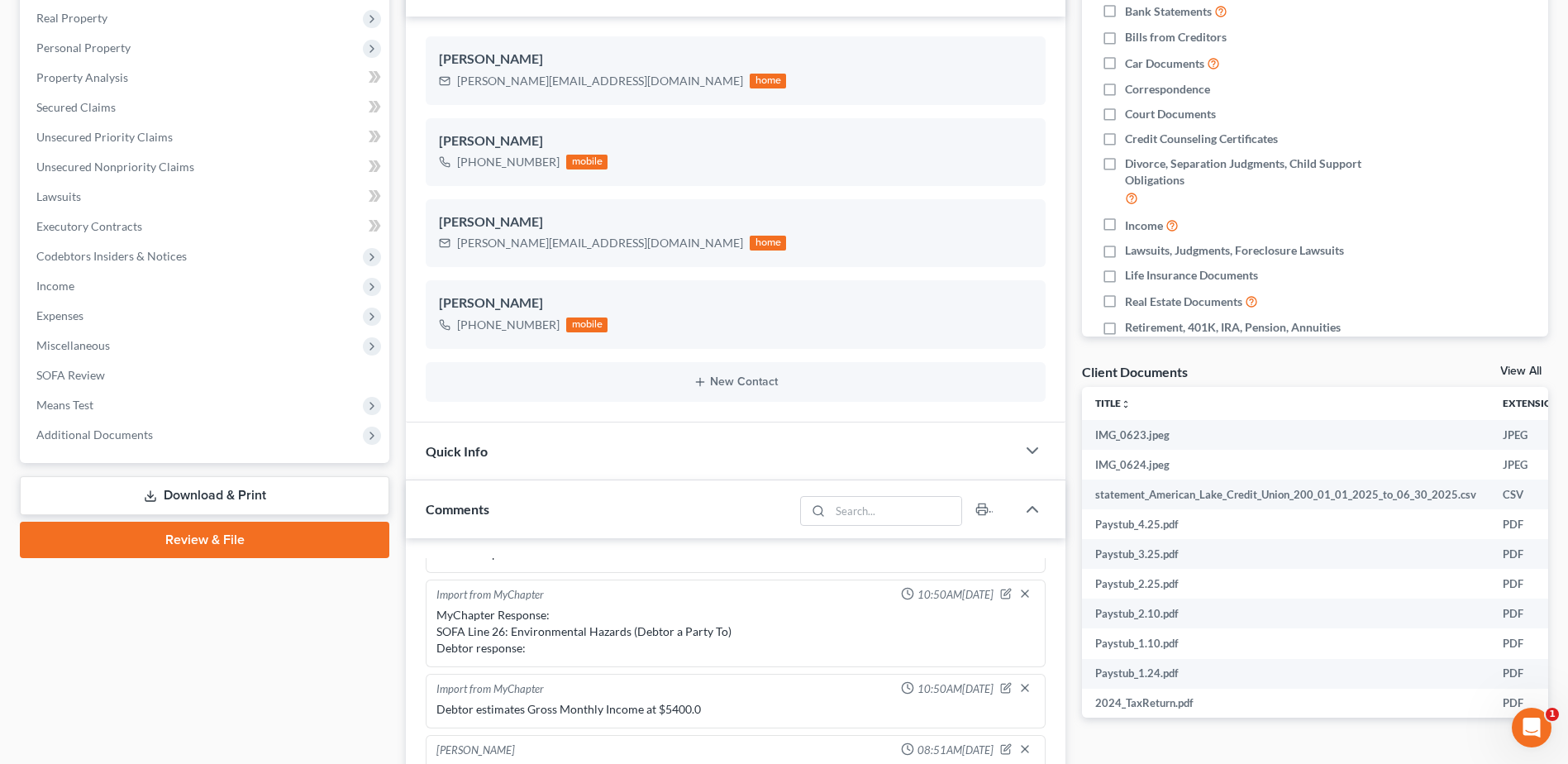
scroll to position [331, 0]
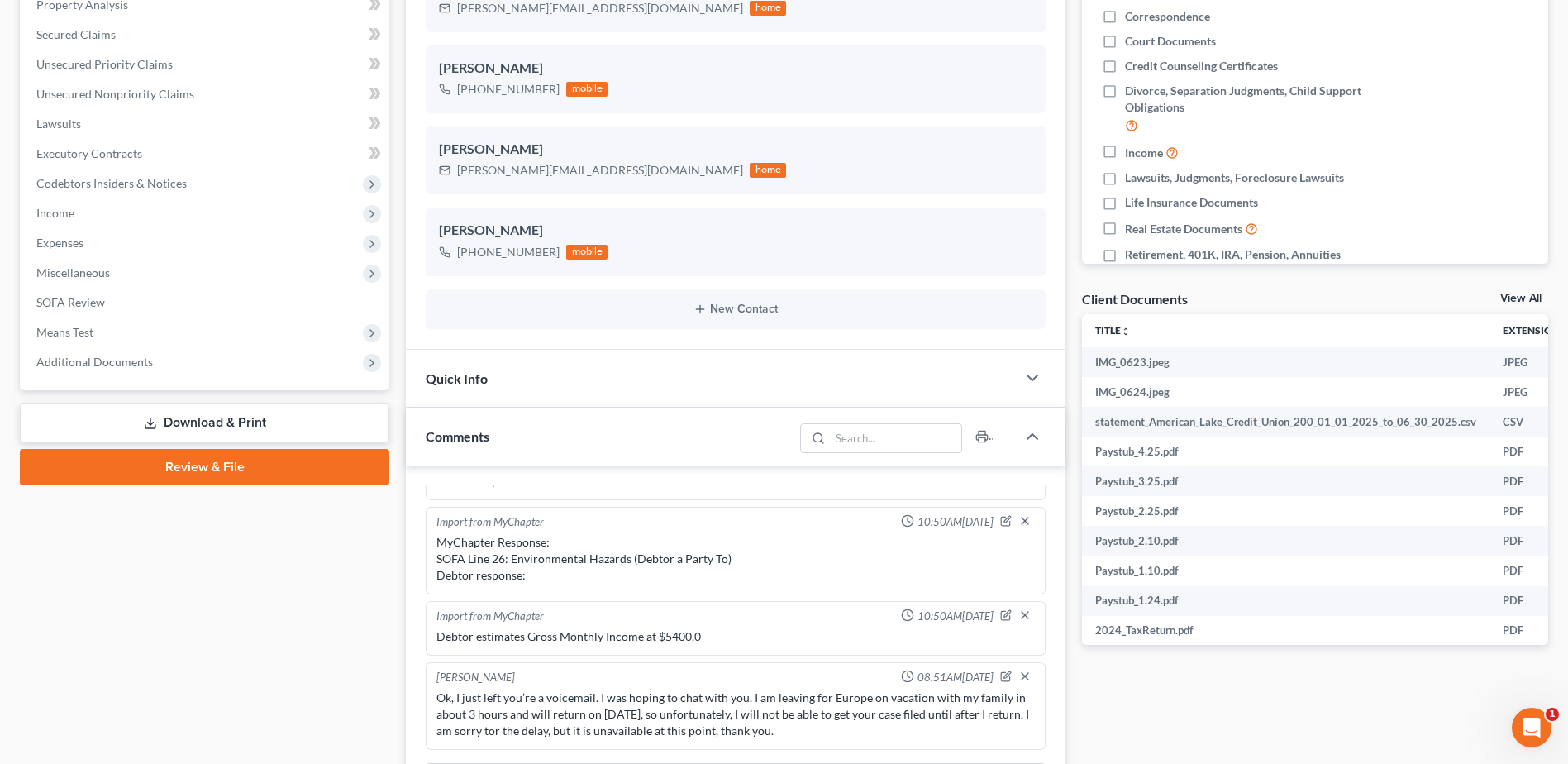
click at [198, 472] on link "Review & File" at bounding box center [204, 467] width 369 height 37
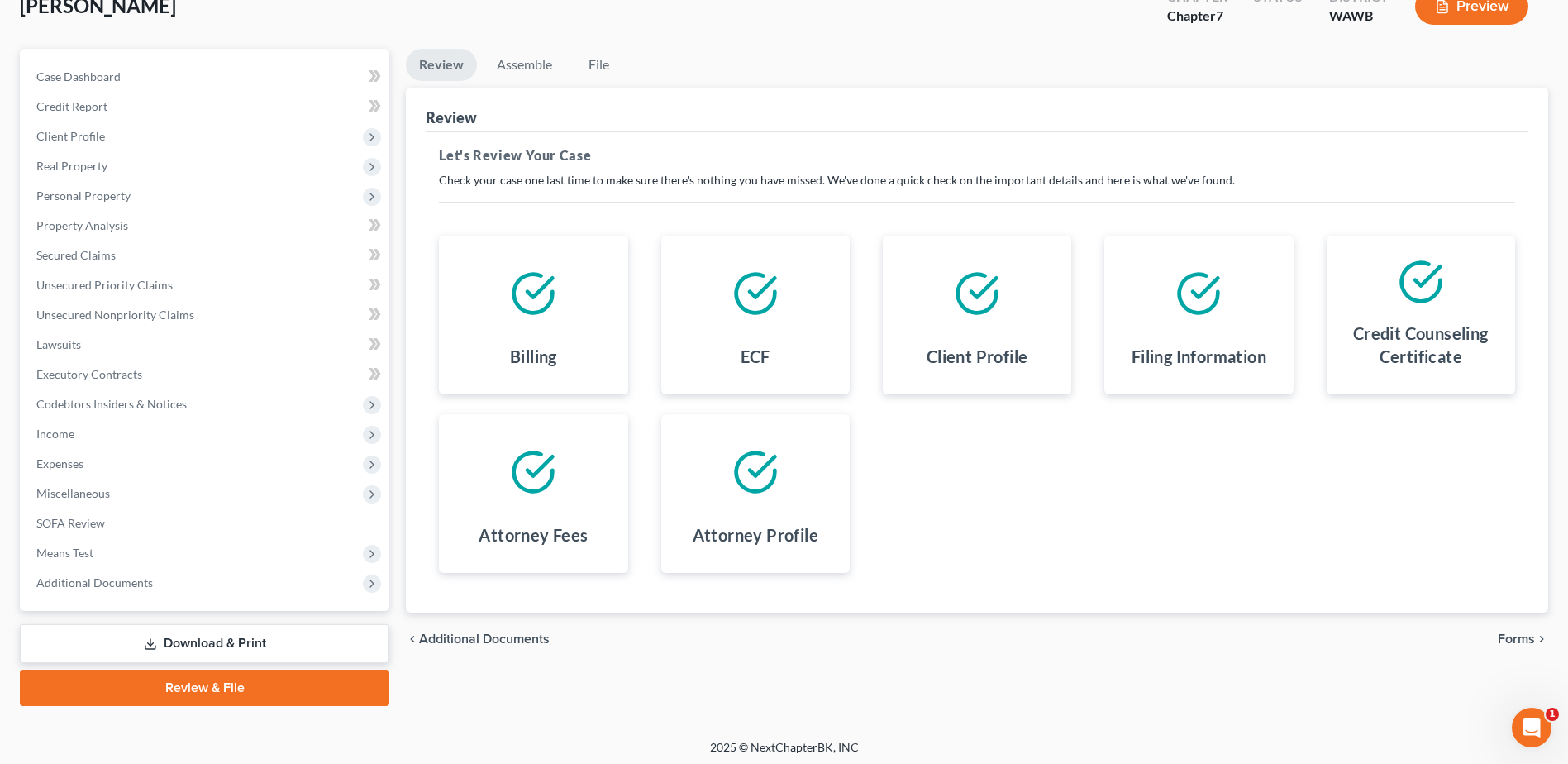
scroll to position [115, 0]
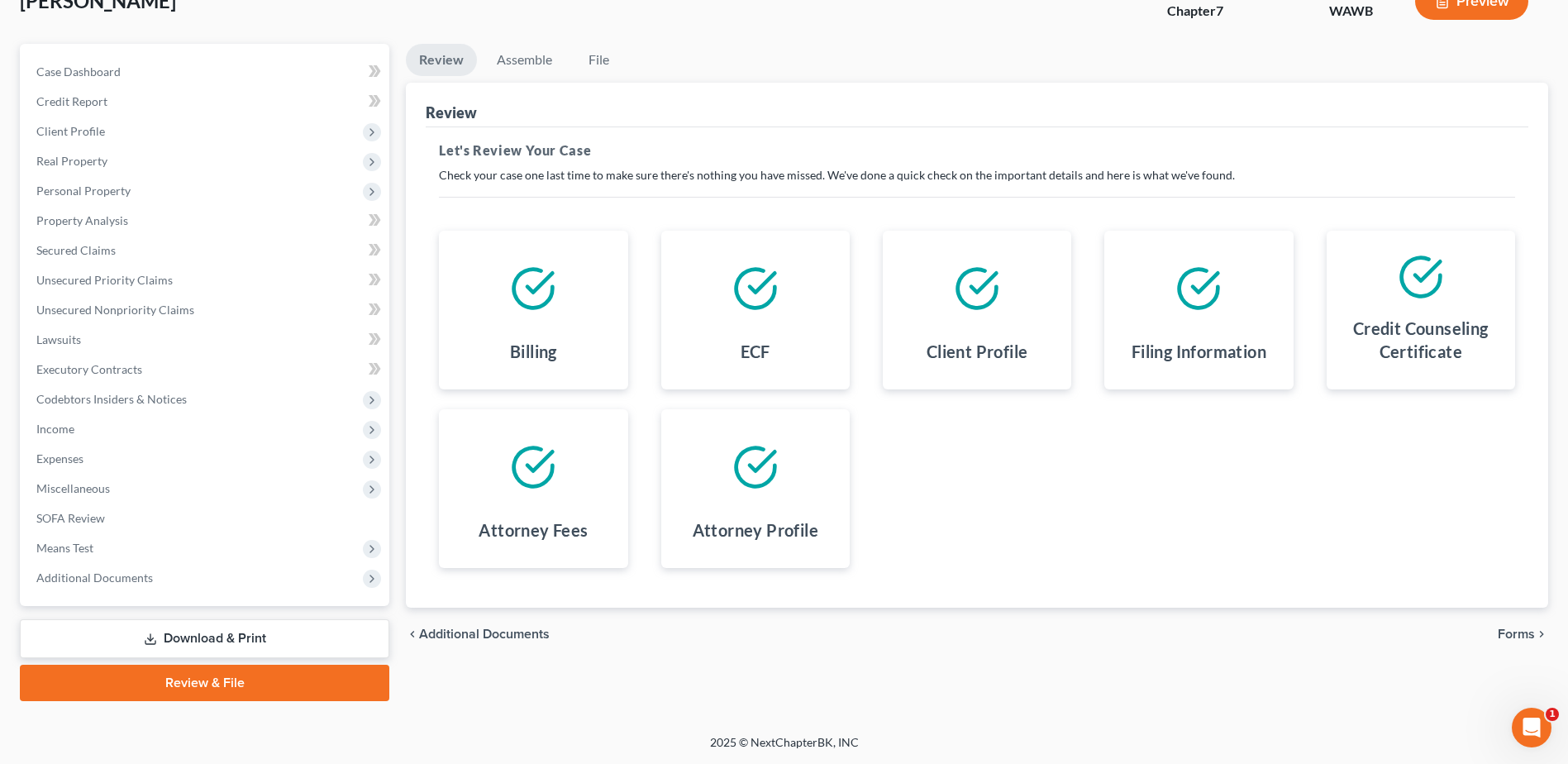
click at [1514, 637] on span "Forms" at bounding box center [1516, 634] width 37 height 13
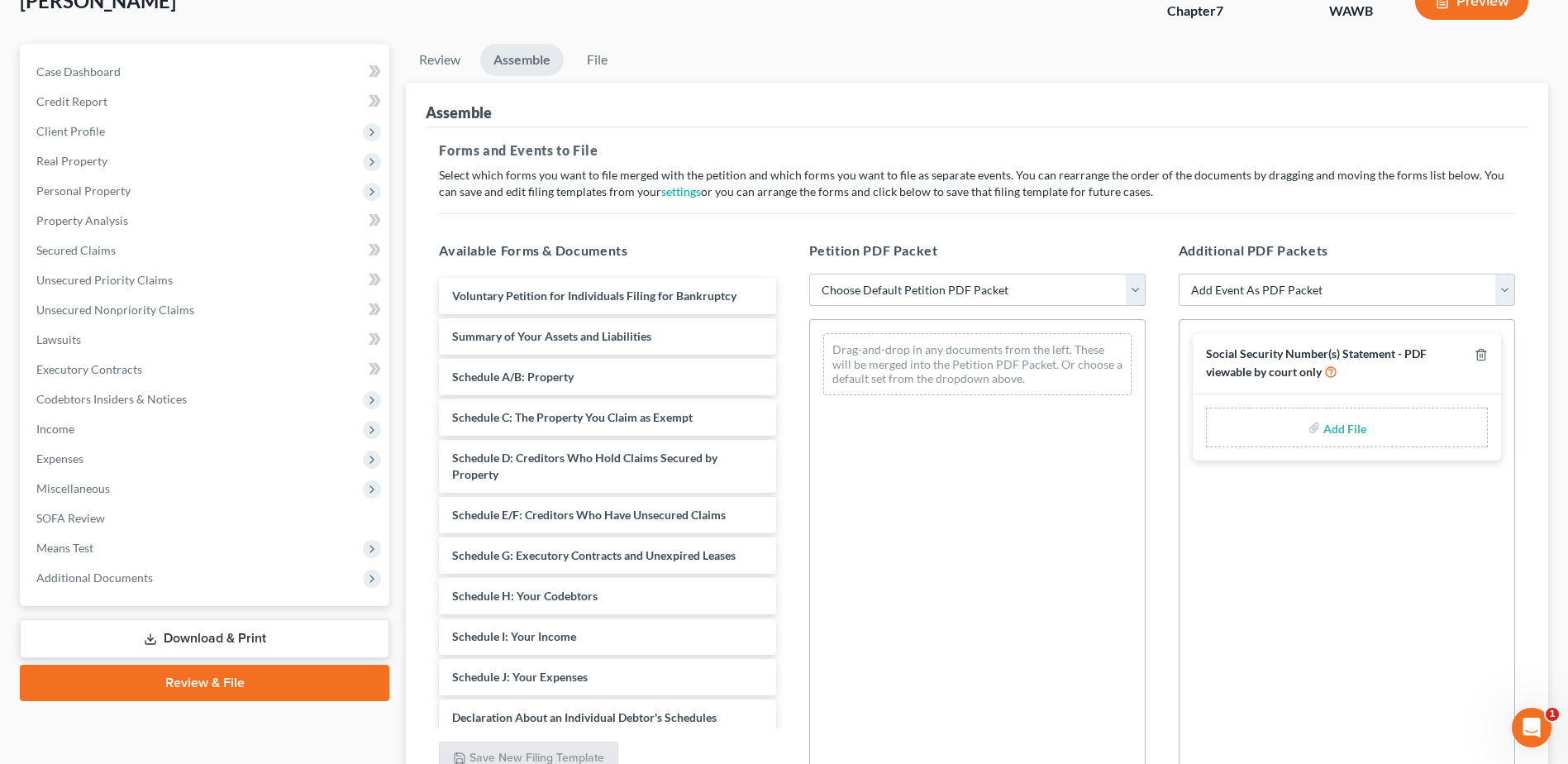
click at [1135, 295] on select "Choose Default Petition PDF Packet Emergency Filing (Voluntary Petition and Cre…" at bounding box center [977, 290] width 336 height 33
click at [933, 379] on div "Drag-and-drop in any documents from the left. These will be merged into the Pet…" at bounding box center [978, 363] width 309 height 62
click at [1330, 429] on input "file" at bounding box center [1343, 427] width 39 height 29
type input "C:\fakepath\121.pdf"
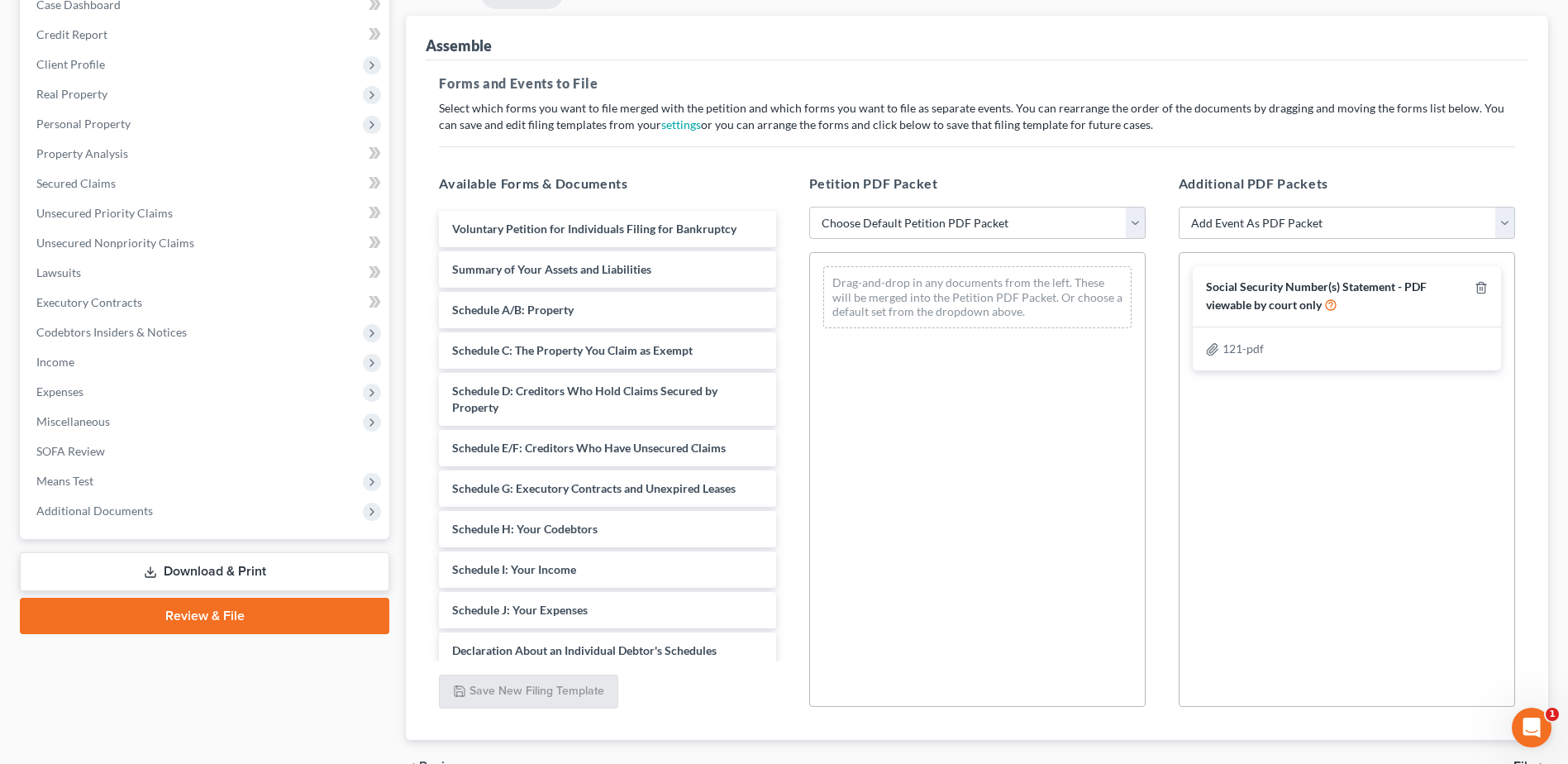
scroll to position [274, 0]
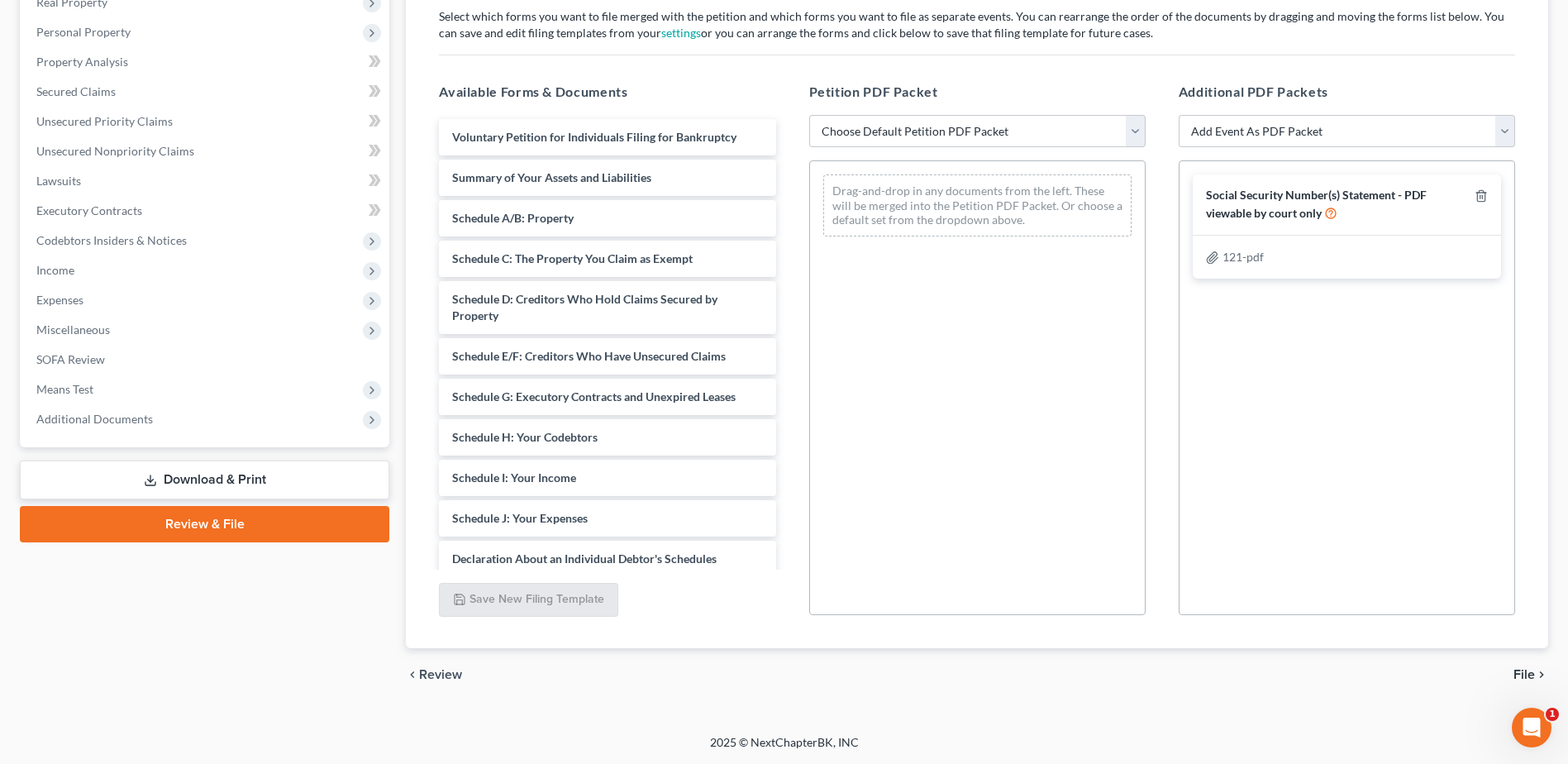
click at [1523, 673] on span "File" at bounding box center [1524, 674] width 21 height 13
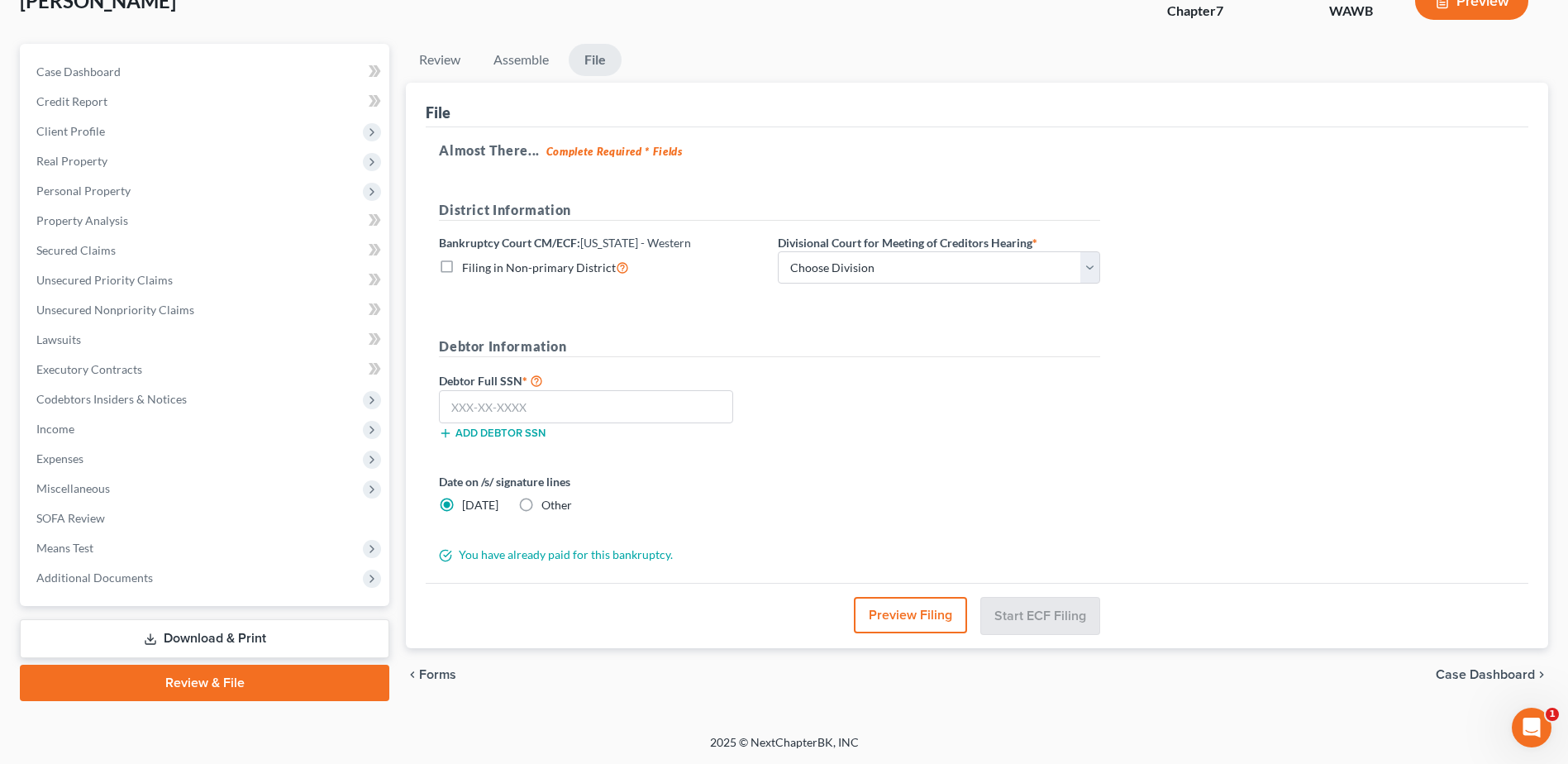
scroll to position [115, 0]
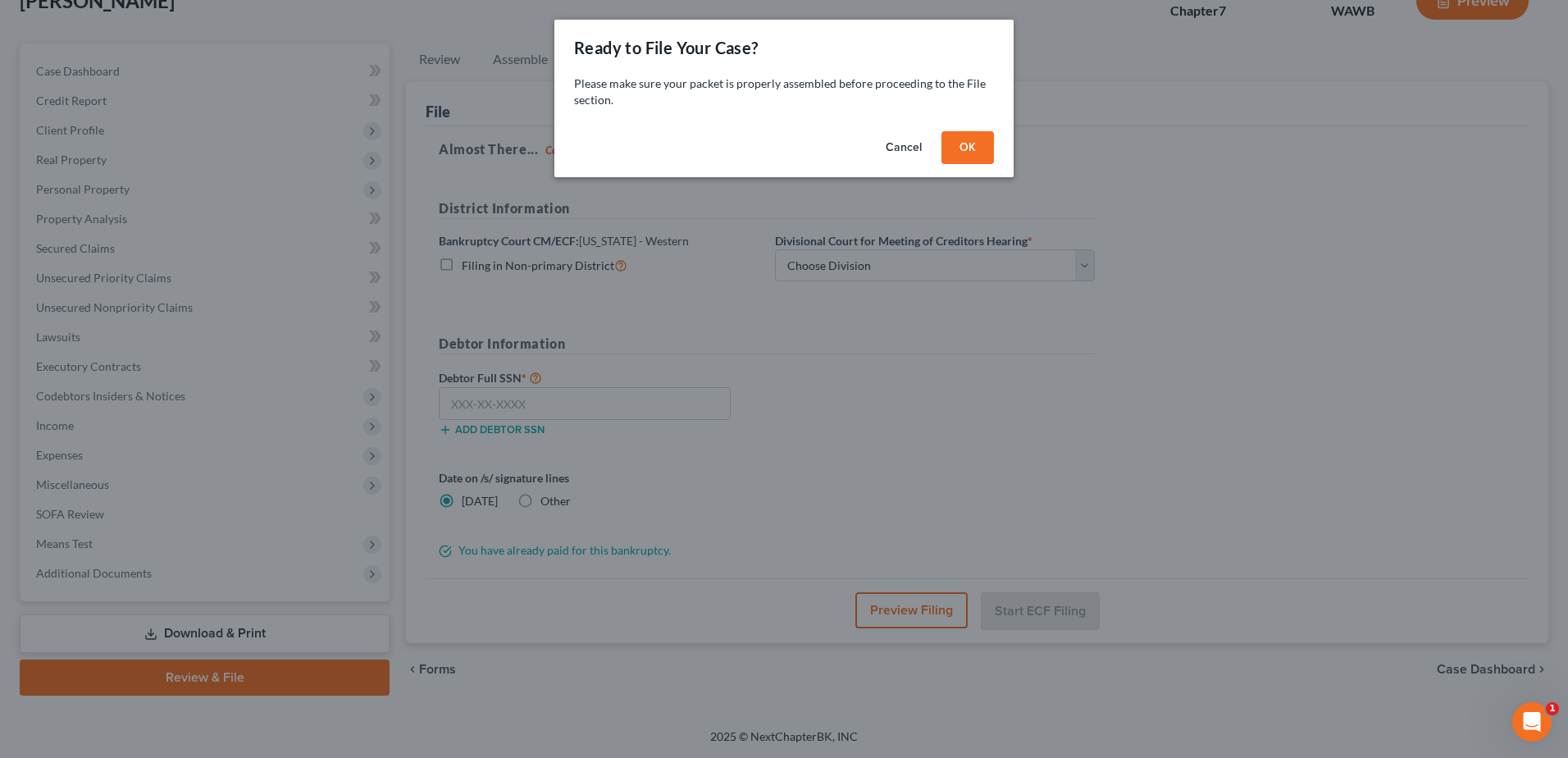
click at [972, 143] on button "OK" at bounding box center [967, 147] width 52 height 33
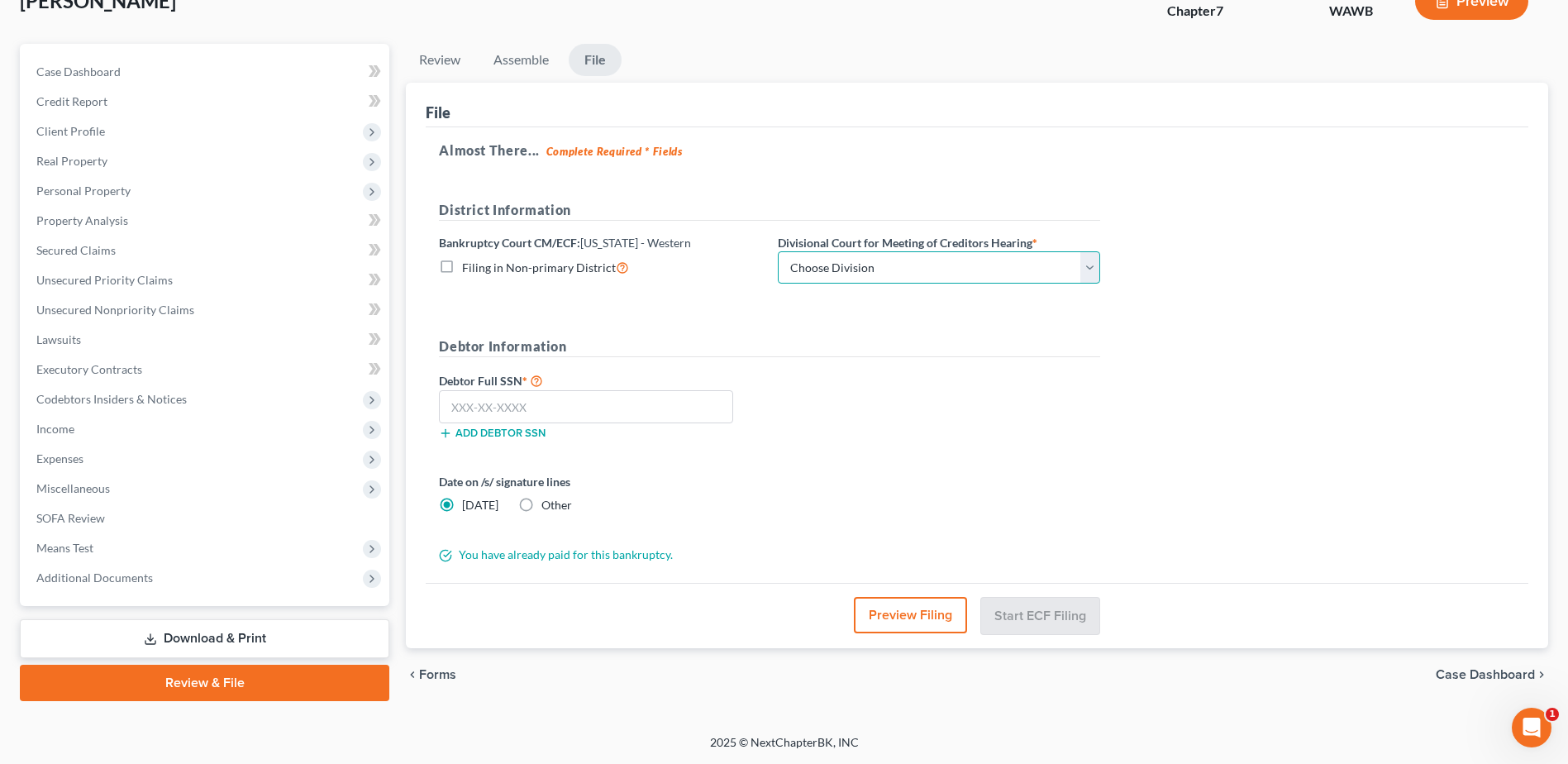
click at [1085, 270] on select "Choose Division Seattle Tacoma" at bounding box center [939, 268] width 322 height 33
select select "1"
click at [778, 252] on select "Choose Division Seattle Tacoma" at bounding box center [939, 268] width 322 height 33
click at [593, 408] on input "text" at bounding box center [586, 406] width 295 height 33
type input "532-08-9147"
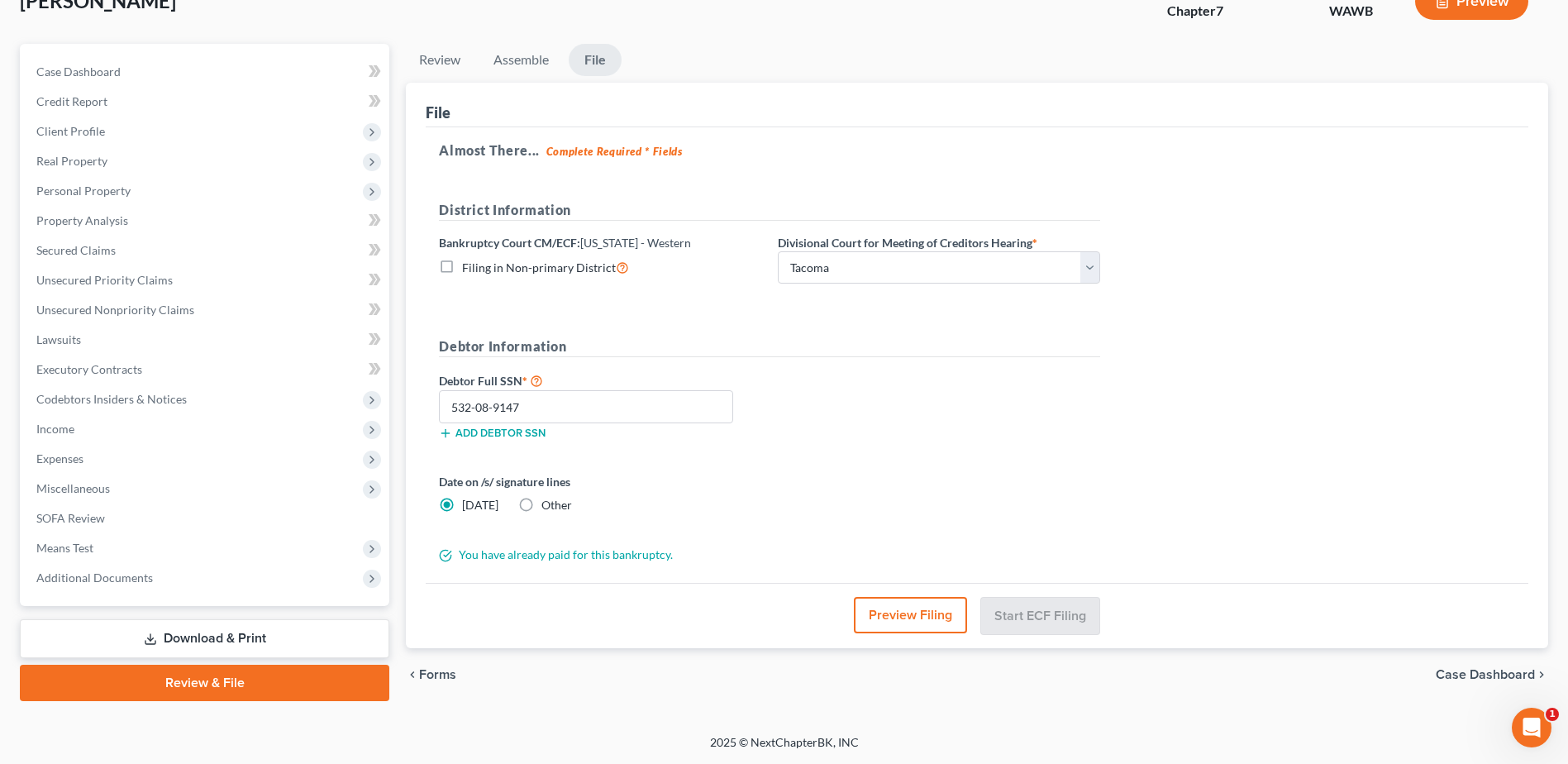
click at [847, 443] on div "Debtor Full SSN * 532-08-9147 Add debtor SSN" at bounding box center [770, 411] width 678 height 83
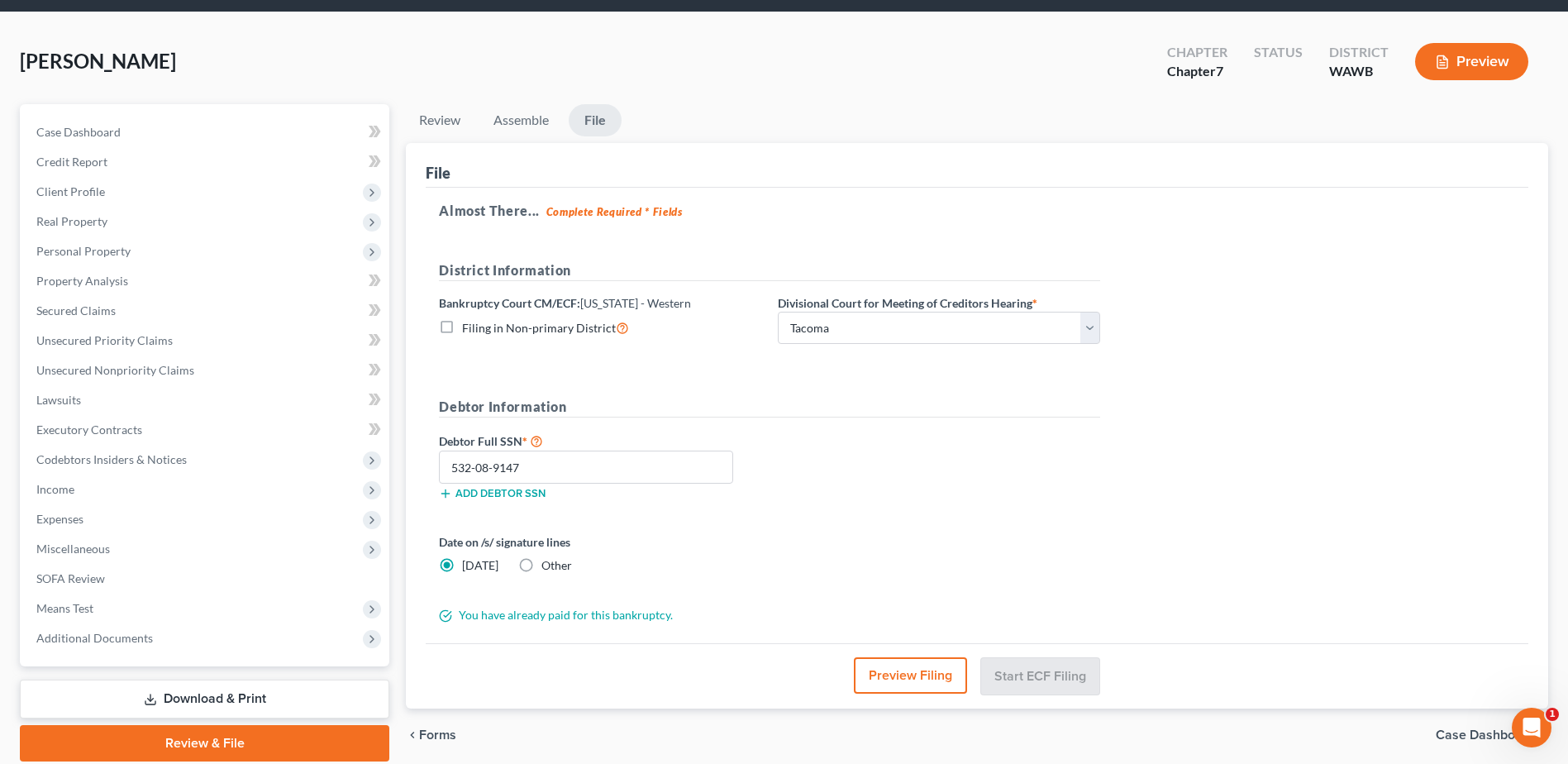
scroll to position [83, 0]
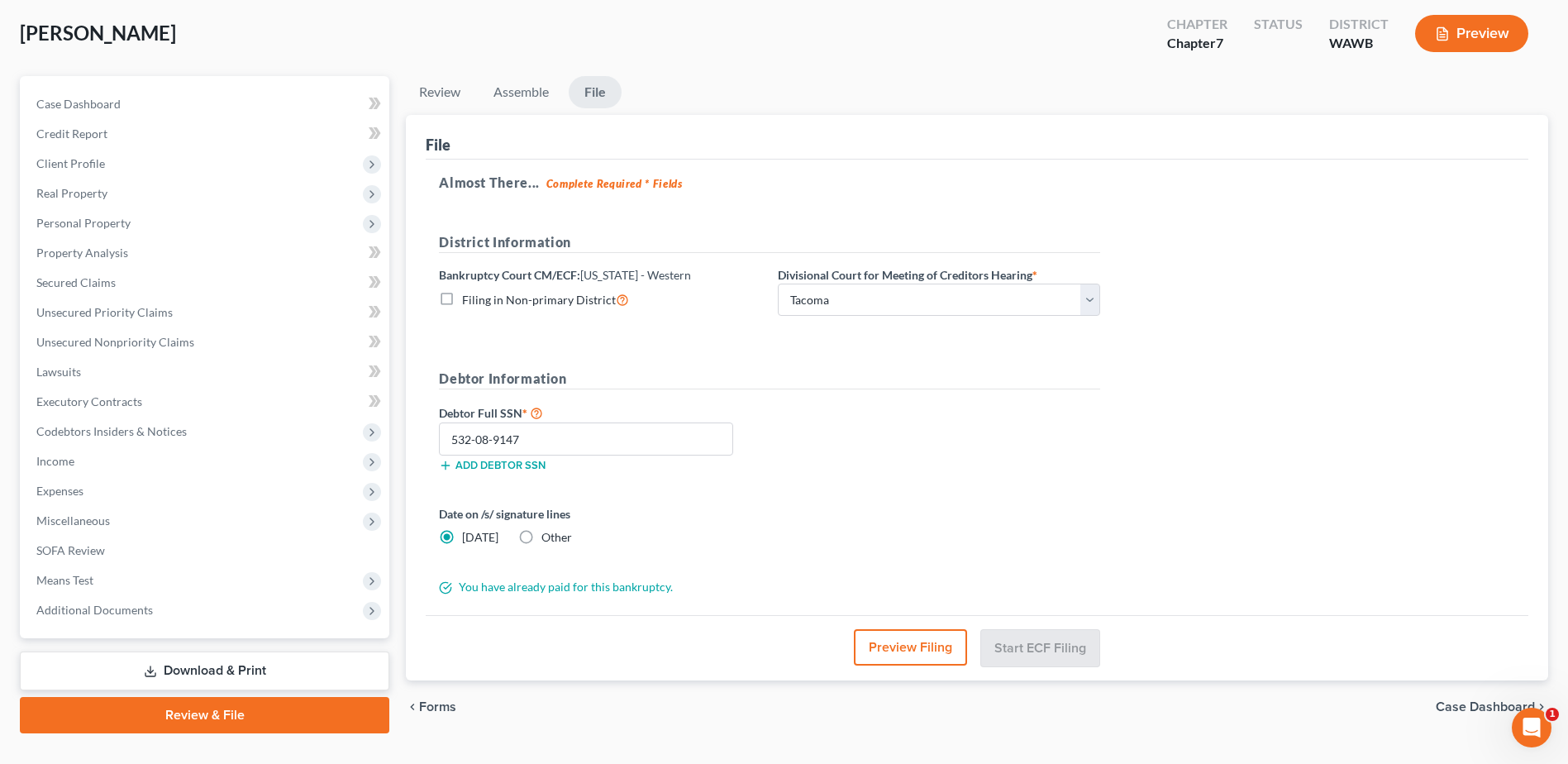
click at [880, 445] on div "Debtor Full SSN * 532-08-9147 Add debtor SSN" at bounding box center [770, 444] width 678 height 83
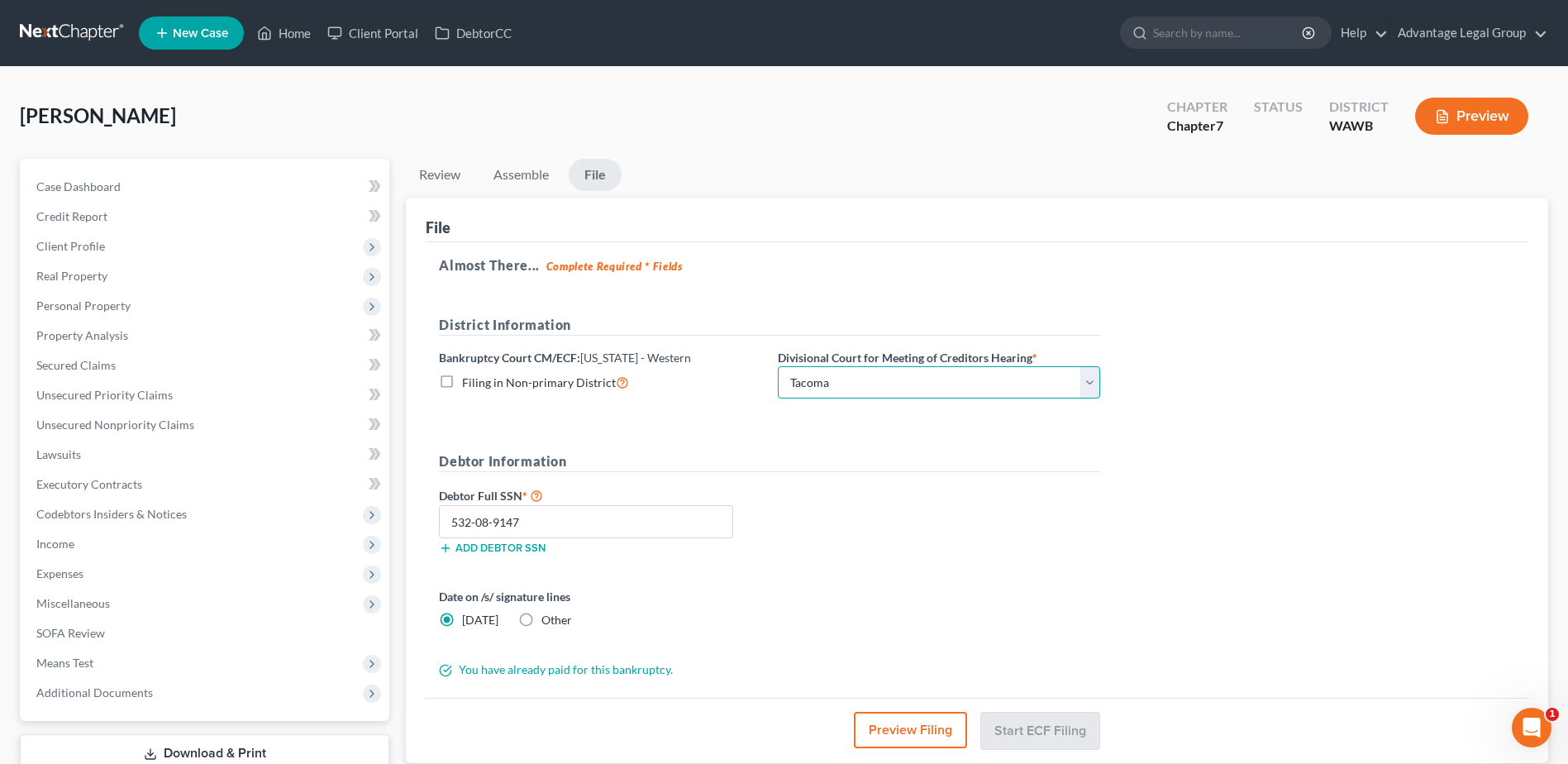
click at [1098, 384] on select "Choose Division Seattle Tacoma" at bounding box center [939, 382] width 322 height 33
click at [778, 366] on select "Choose Division Seattle Tacoma" at bounding box center [939, 382] width 322 height 33
click at [890, 521] on div "Debtor Full SSN * 532-08-9147 Add debtor SSN" at bounding box center [770, 527] width 678 height 83
click at [79, 181] on span "Case Dashboard" at bounding box center [79, 187] width 84 height 14
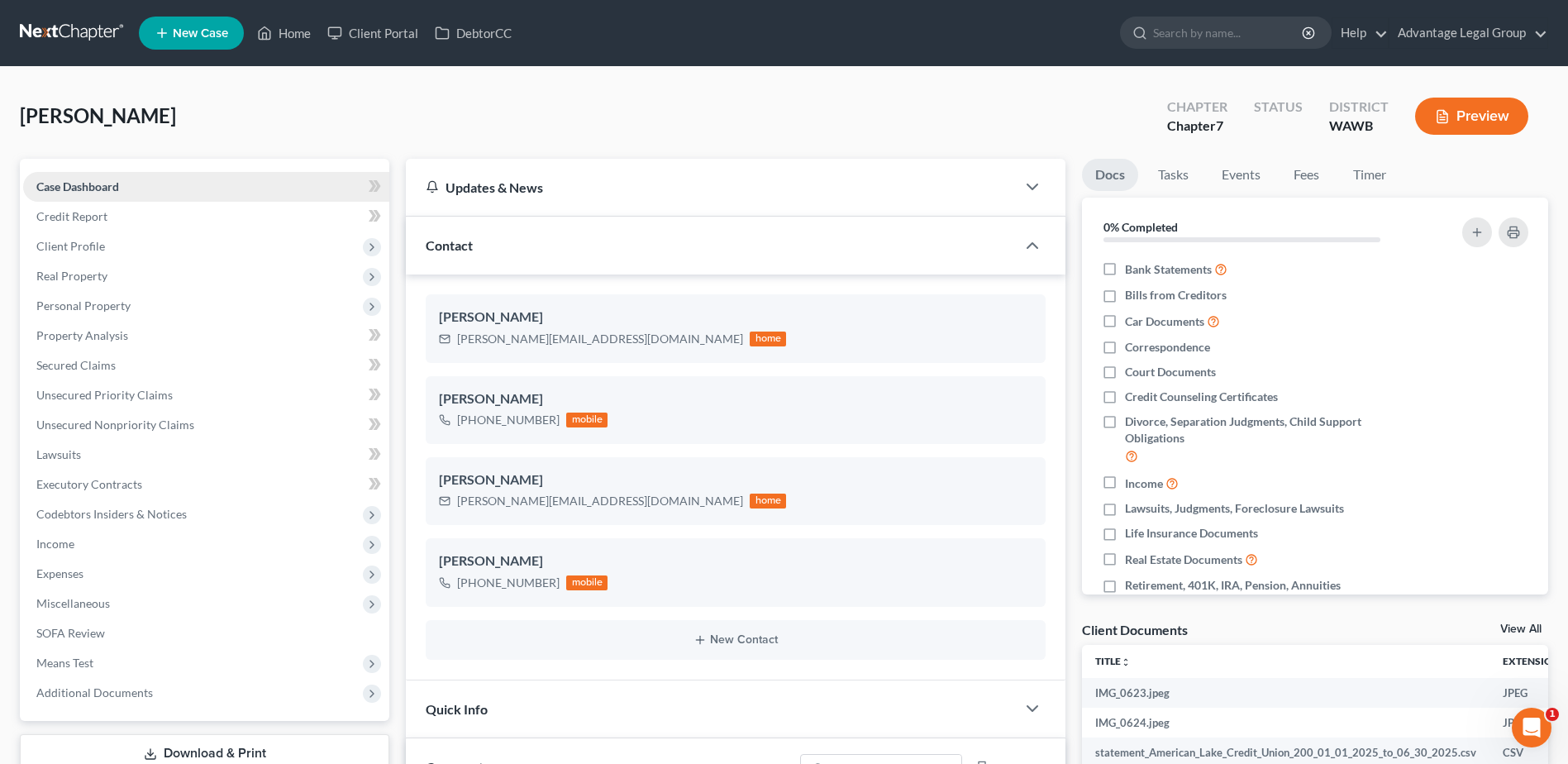
scroll to position [627, 0]
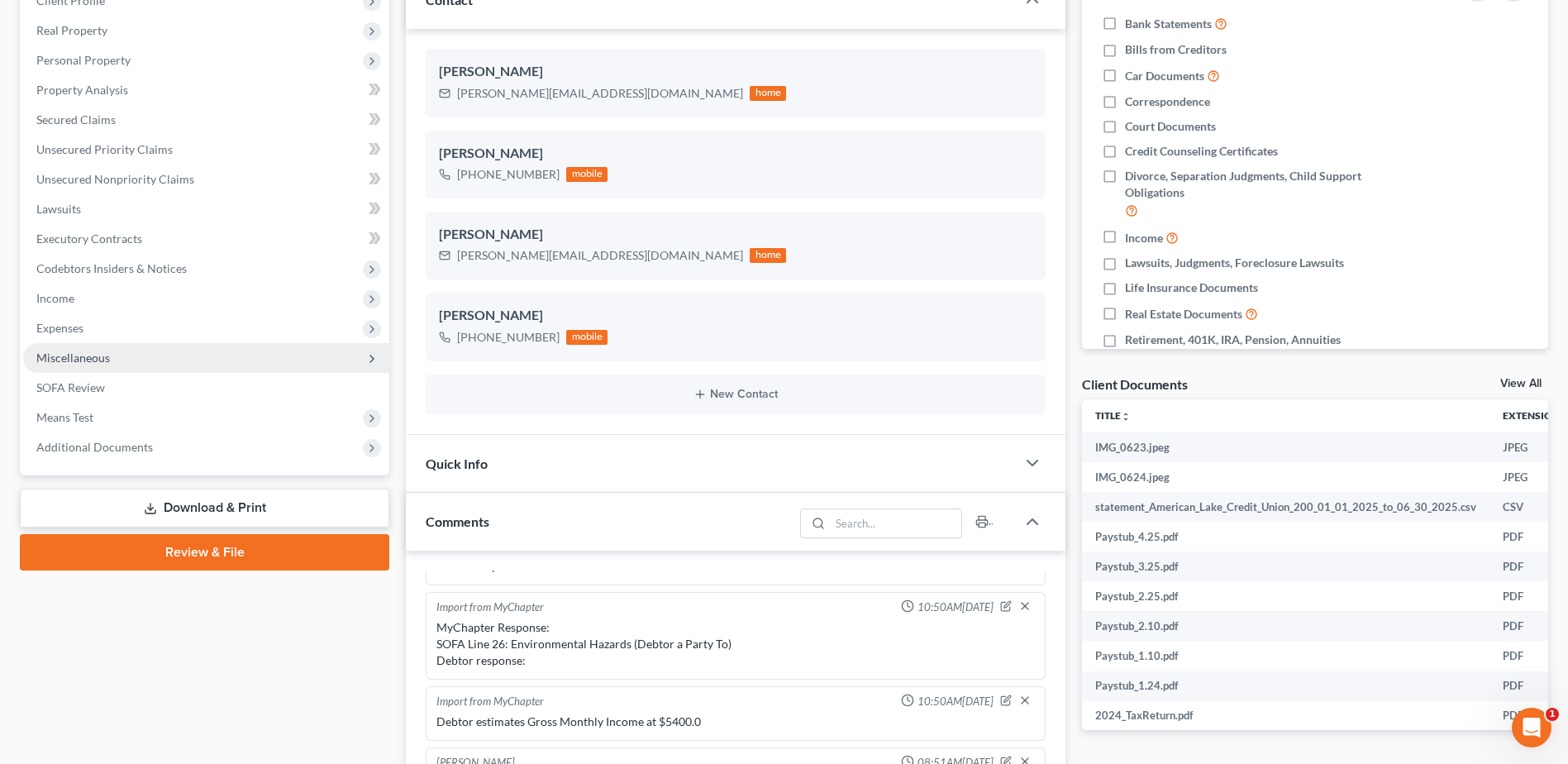
scroll to position [248, 0]
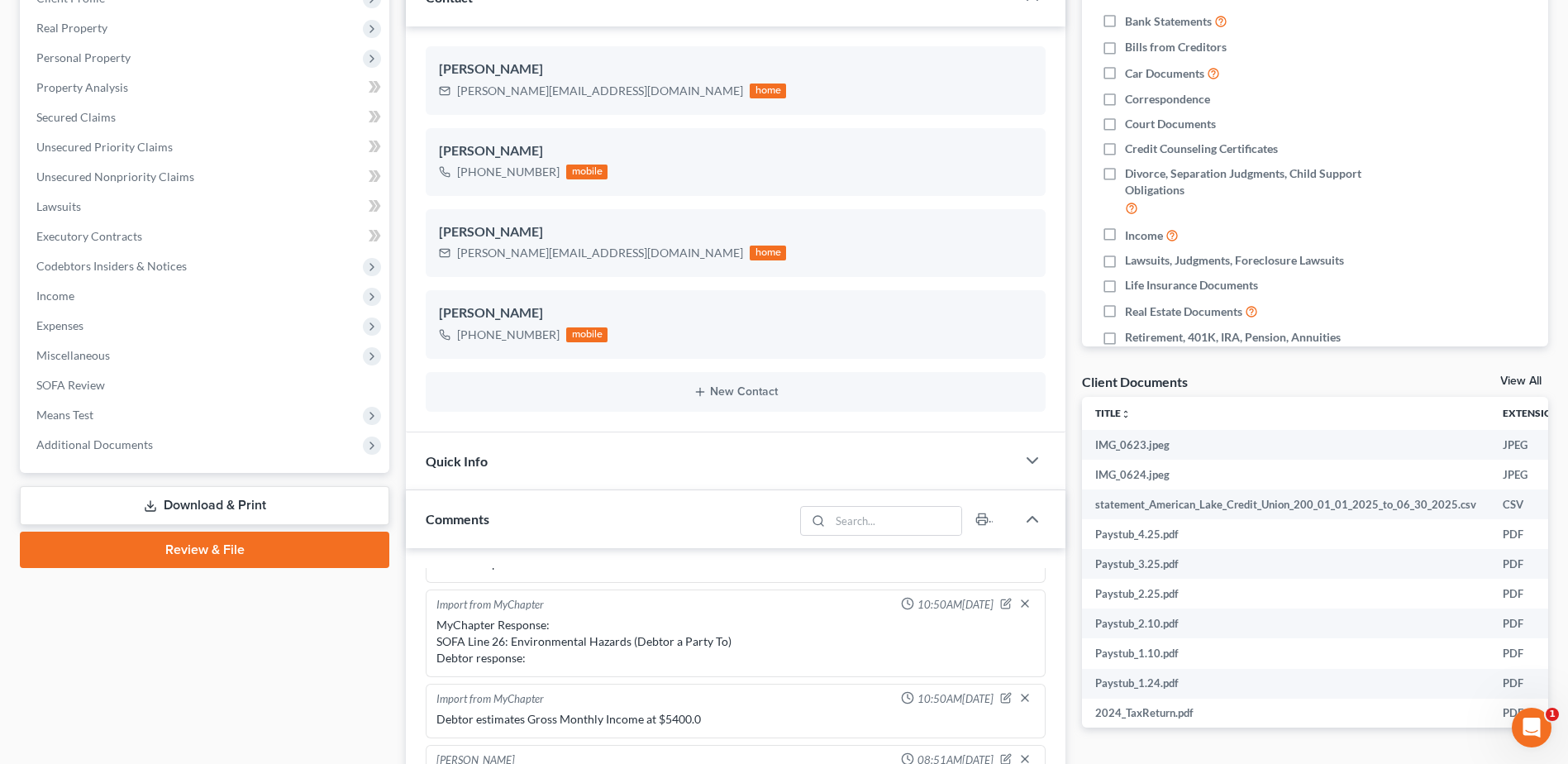
click at [196, 549] on link "Review & File" at bounding box center [204, 550] width 369 height 37
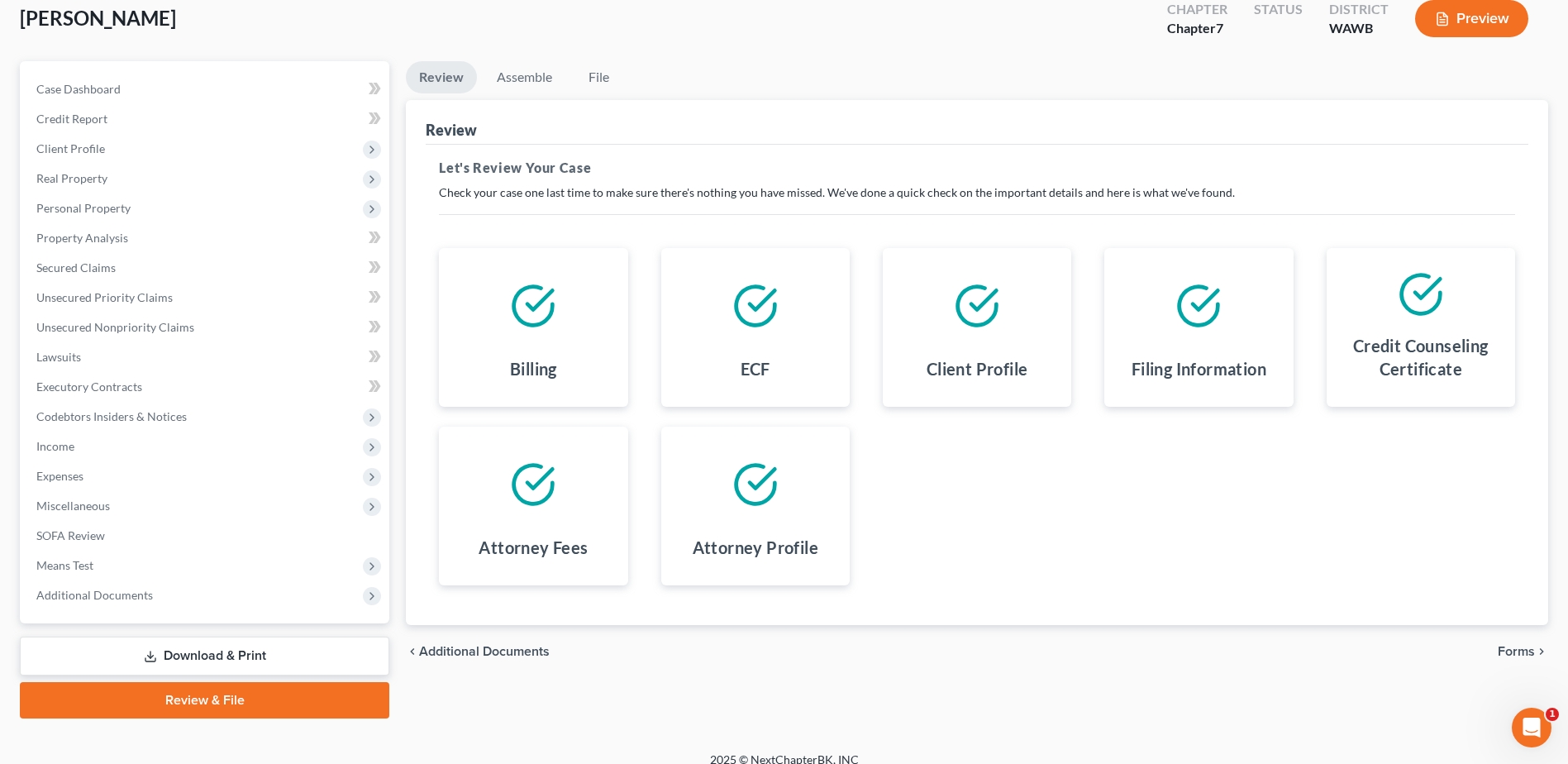
scroll to position [115, 0]
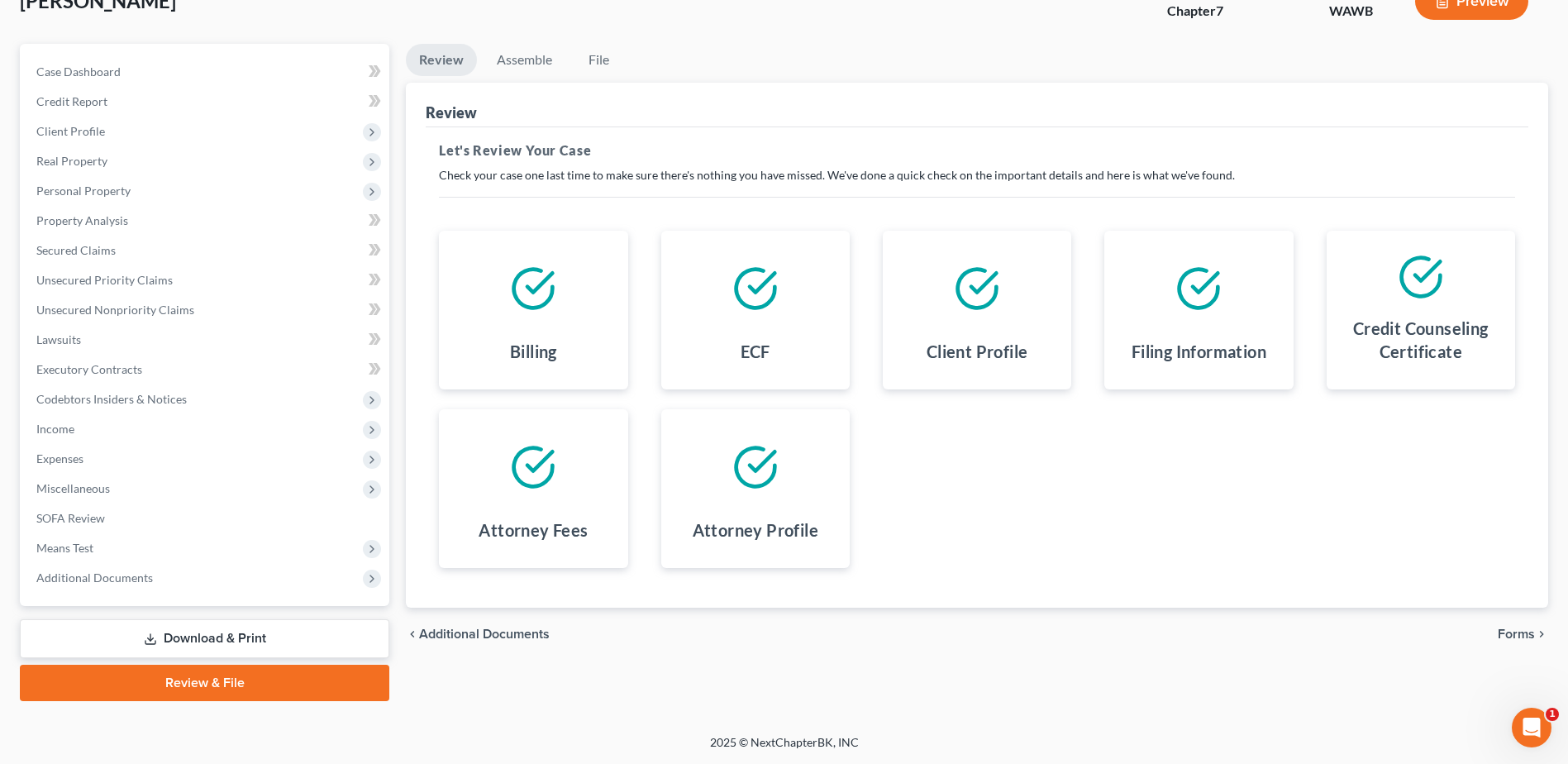
click at [1505, 633] on span "Forms" at bounding box center [1516, 634] width 37 height 13
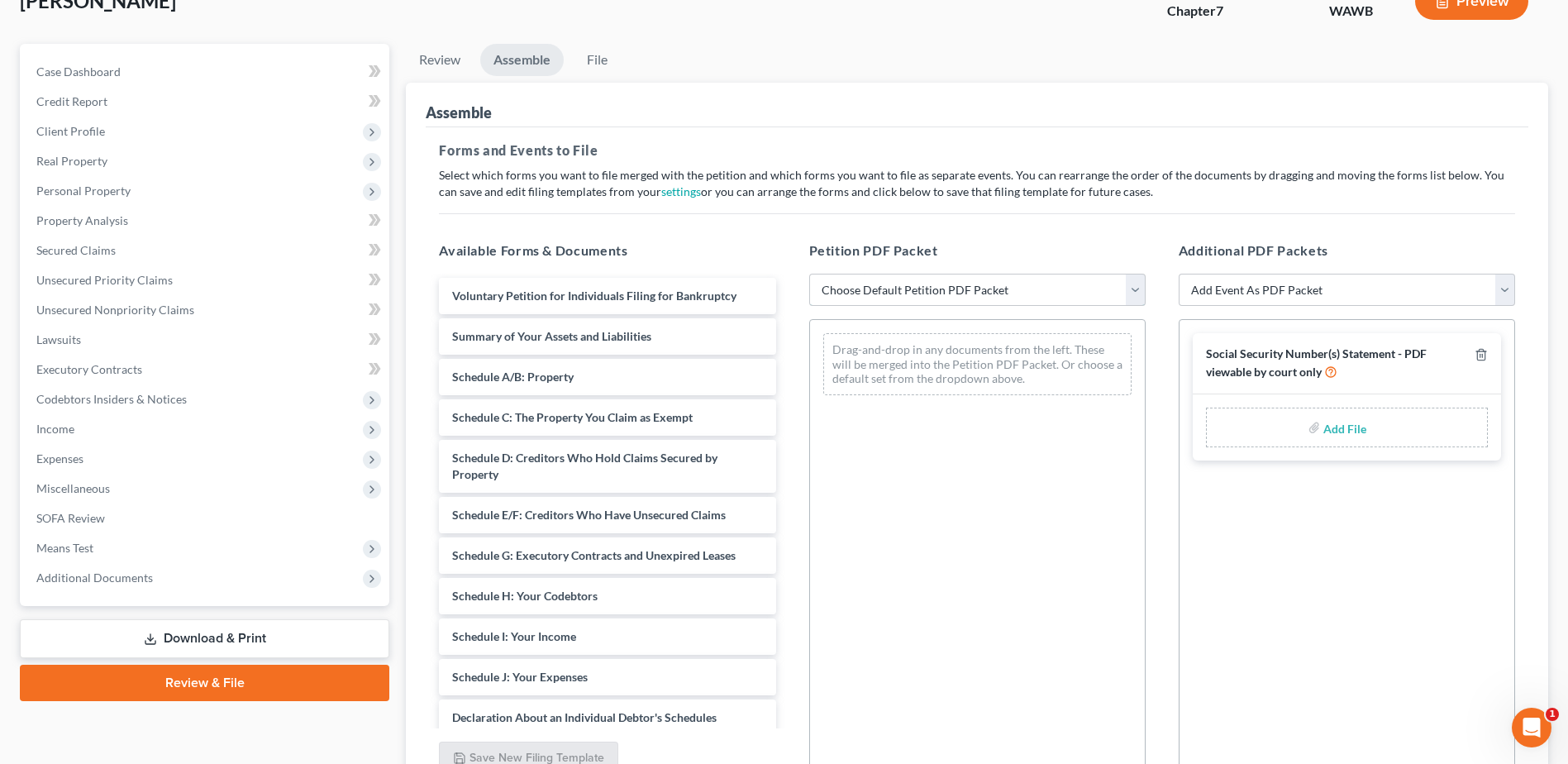
click at [1136, 288] on select "Choose Default Petition PDF Packet Emergency Filing (Voluntary Petition and Cre…" at bounding box center [977, 290] width 336 height 33
select select "1"
click at [809, 274] on select "Choose Default Petition PDF Packet Emergency Filing (Voluntary Petition and Cre…" at bounding box center [977, 290] width 336 height 33
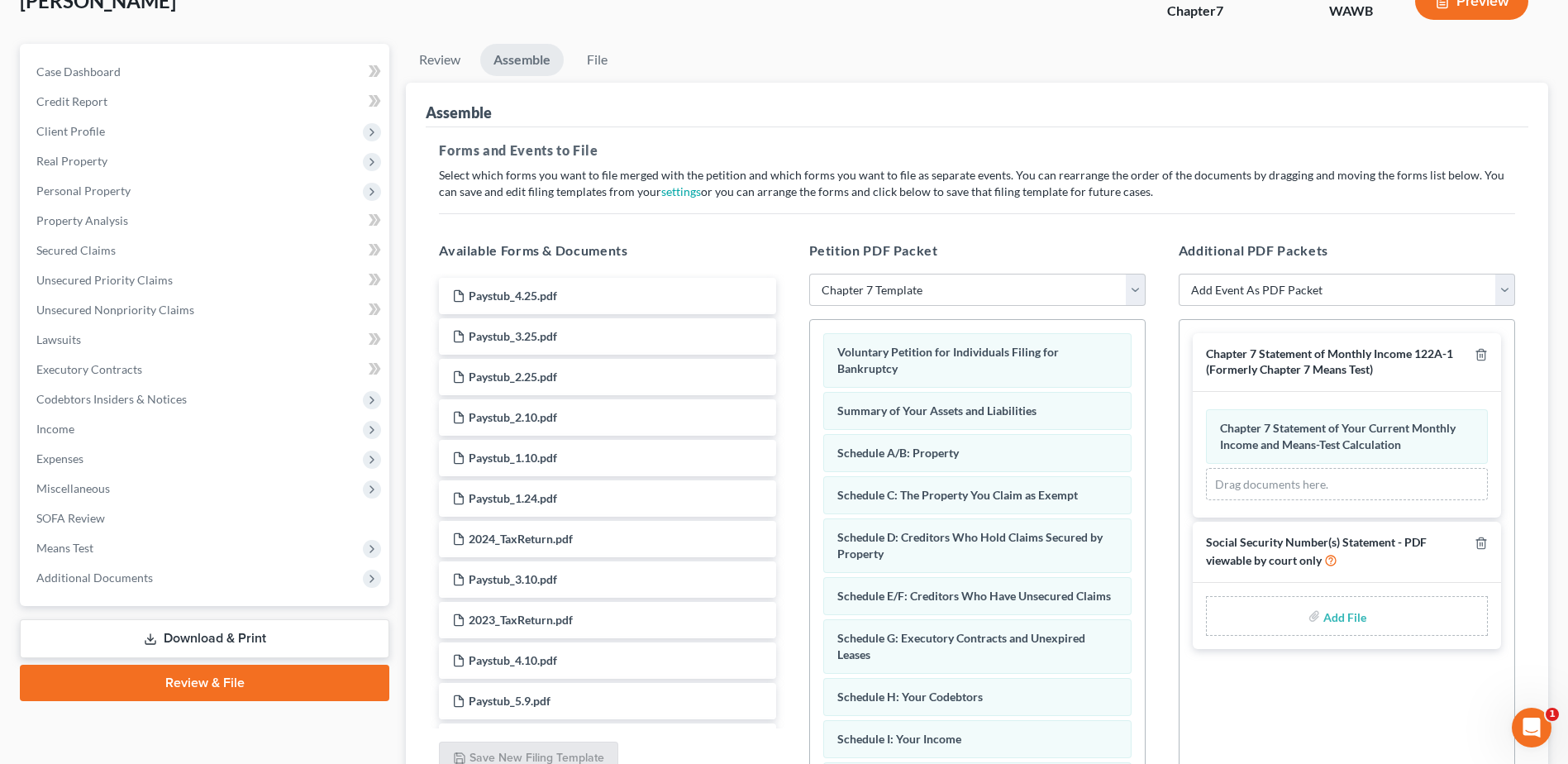
click at [1324, 622] on input "file" at bounding box center [1343, 615] width 39 height 29
type input "C:\fakepath\121.pdf"
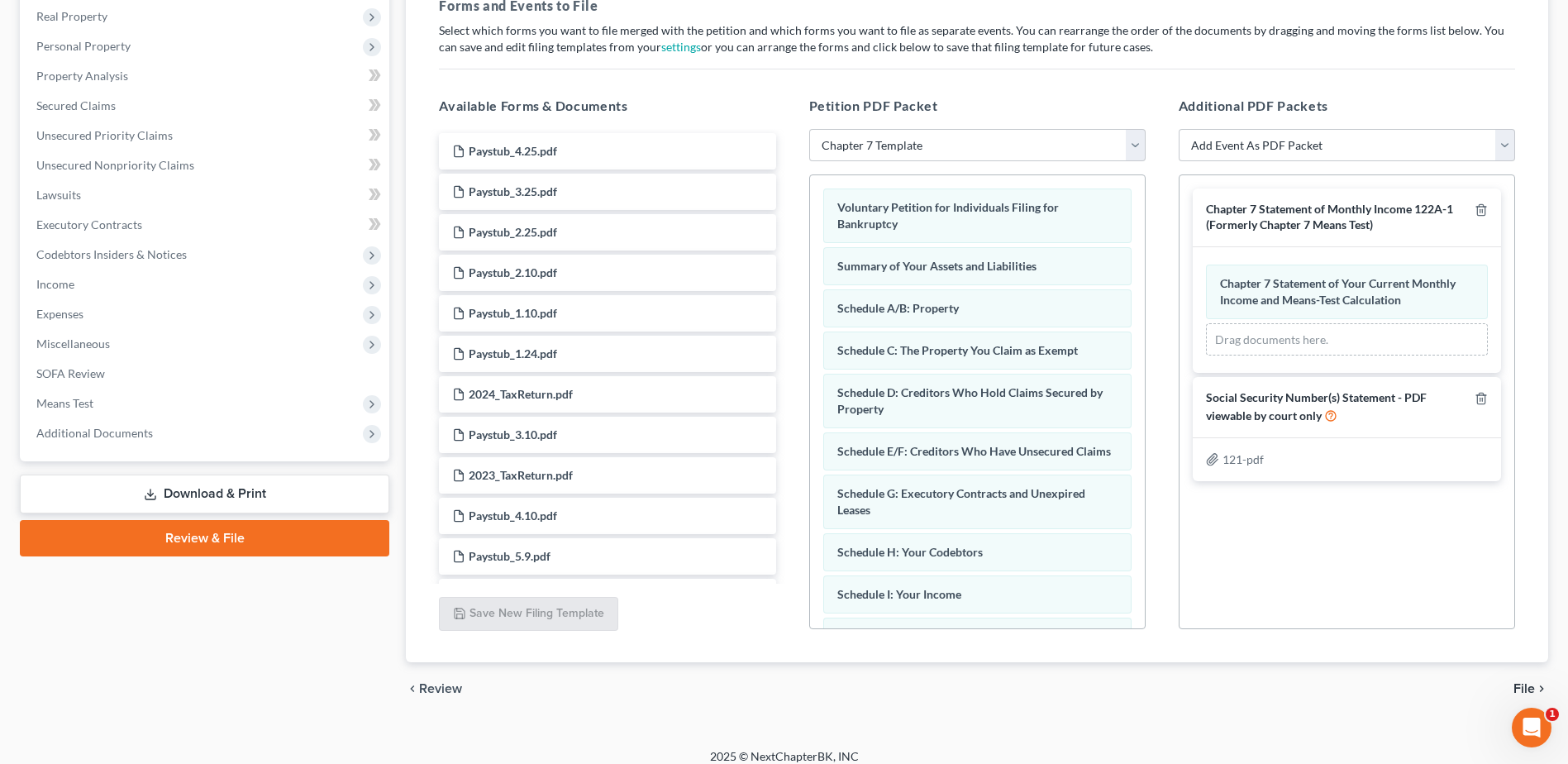
scroll to position [274, 0]
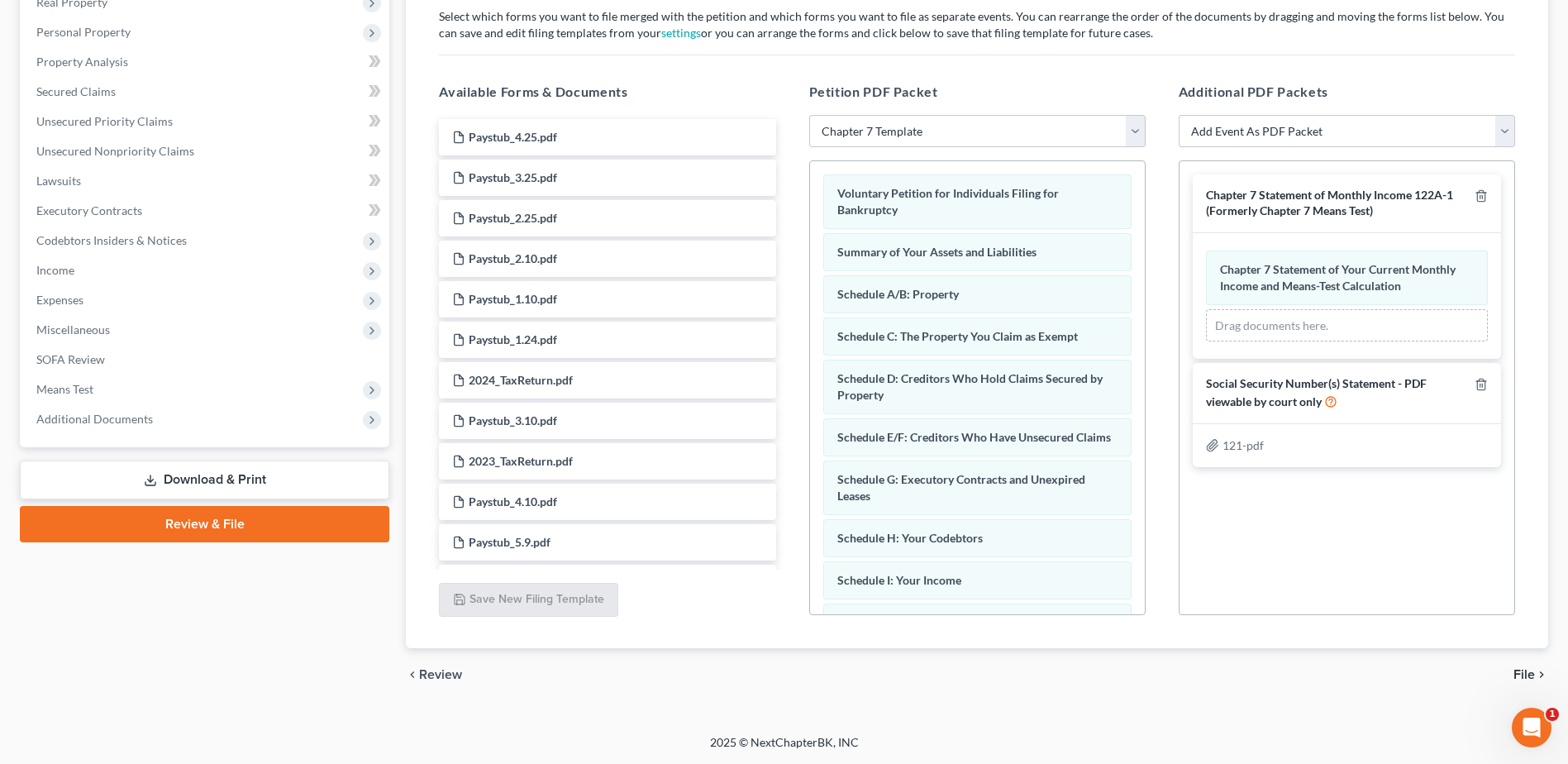
click at [1523, 674] on span "File" at bounding box center [1524, 674] width 21 height 13
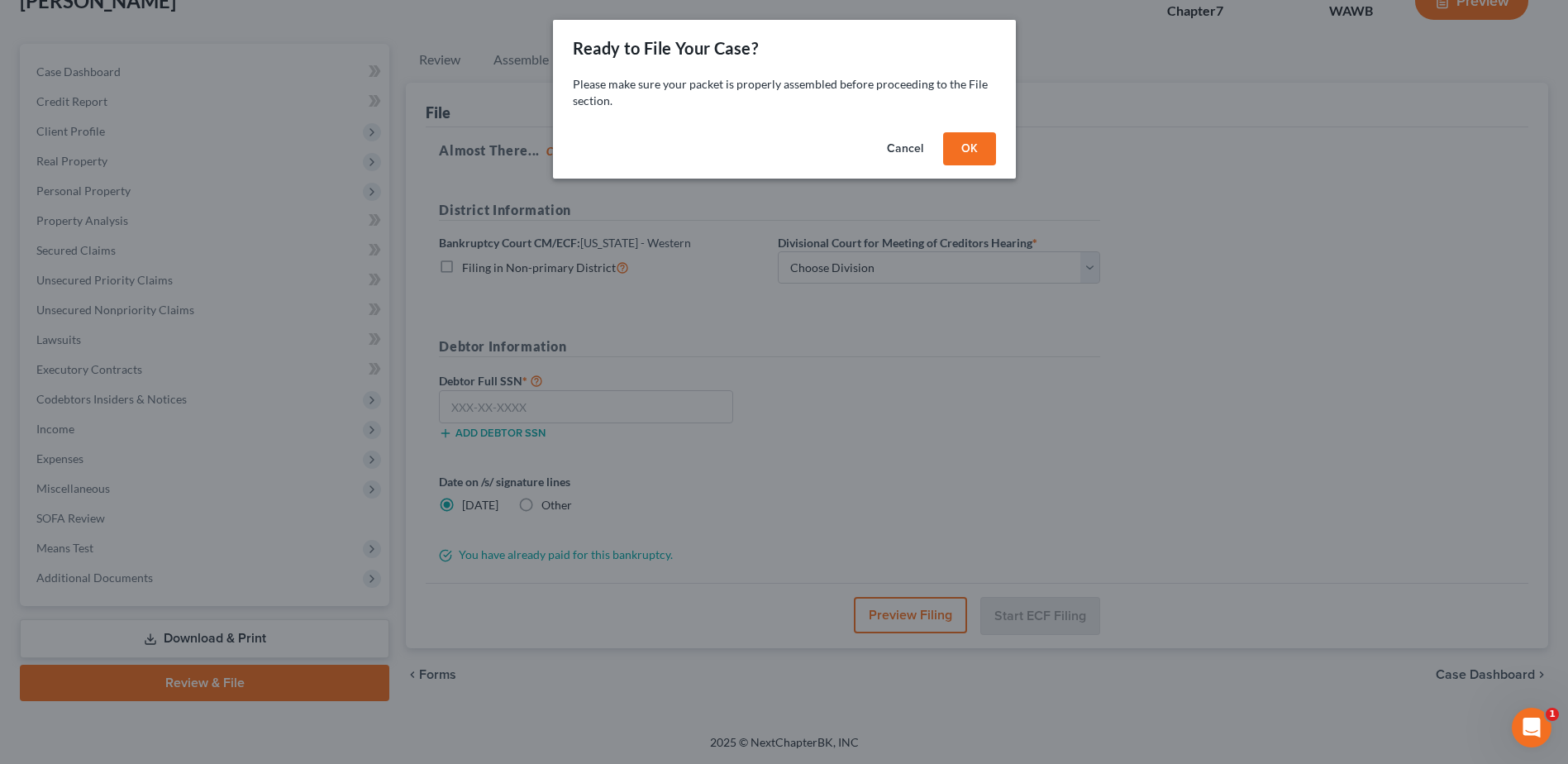
scroll to position [115, 0]
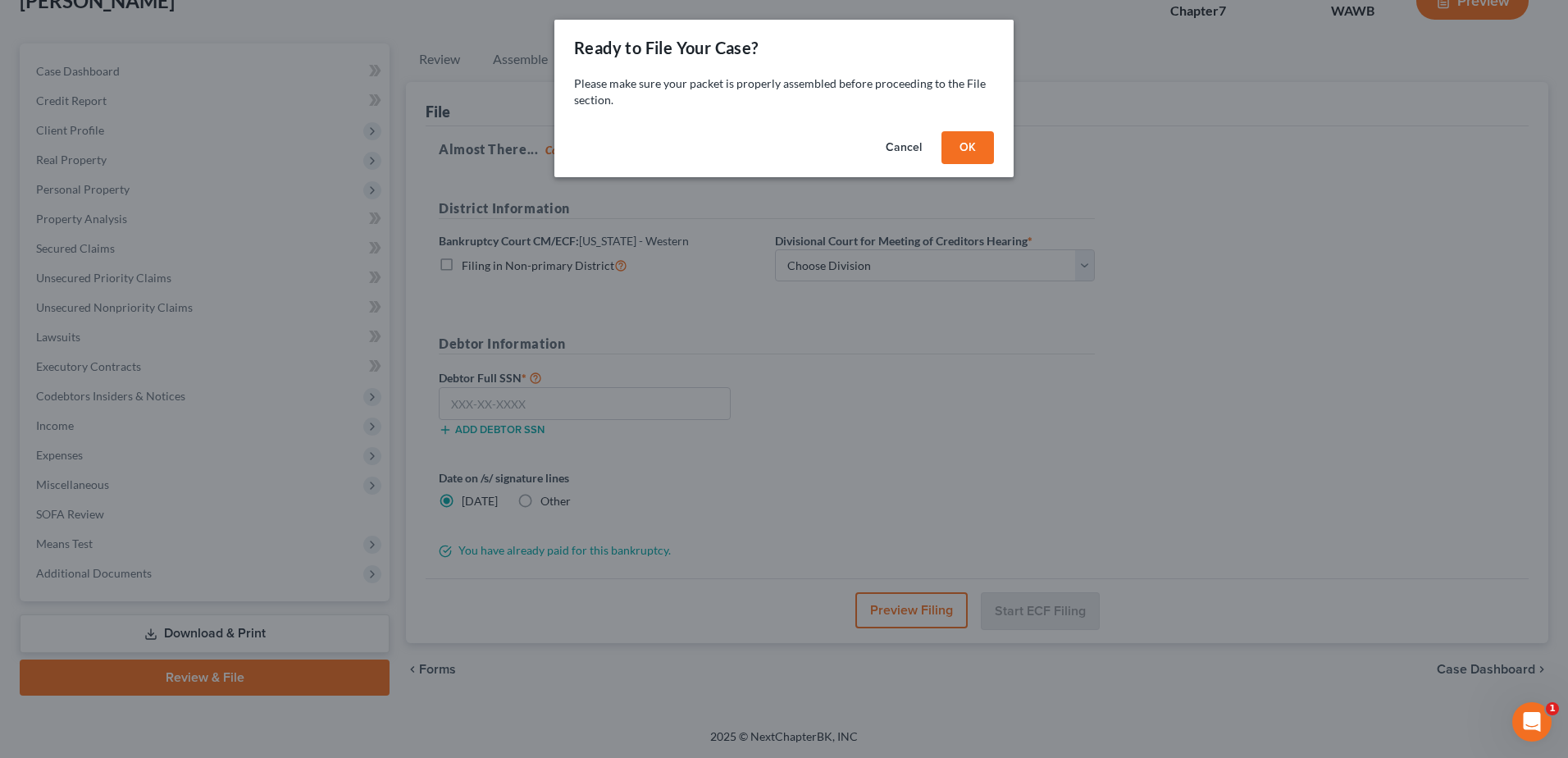
click at [966, 154] on button "OK" at bounding box center [967, 147] width 52 height 33
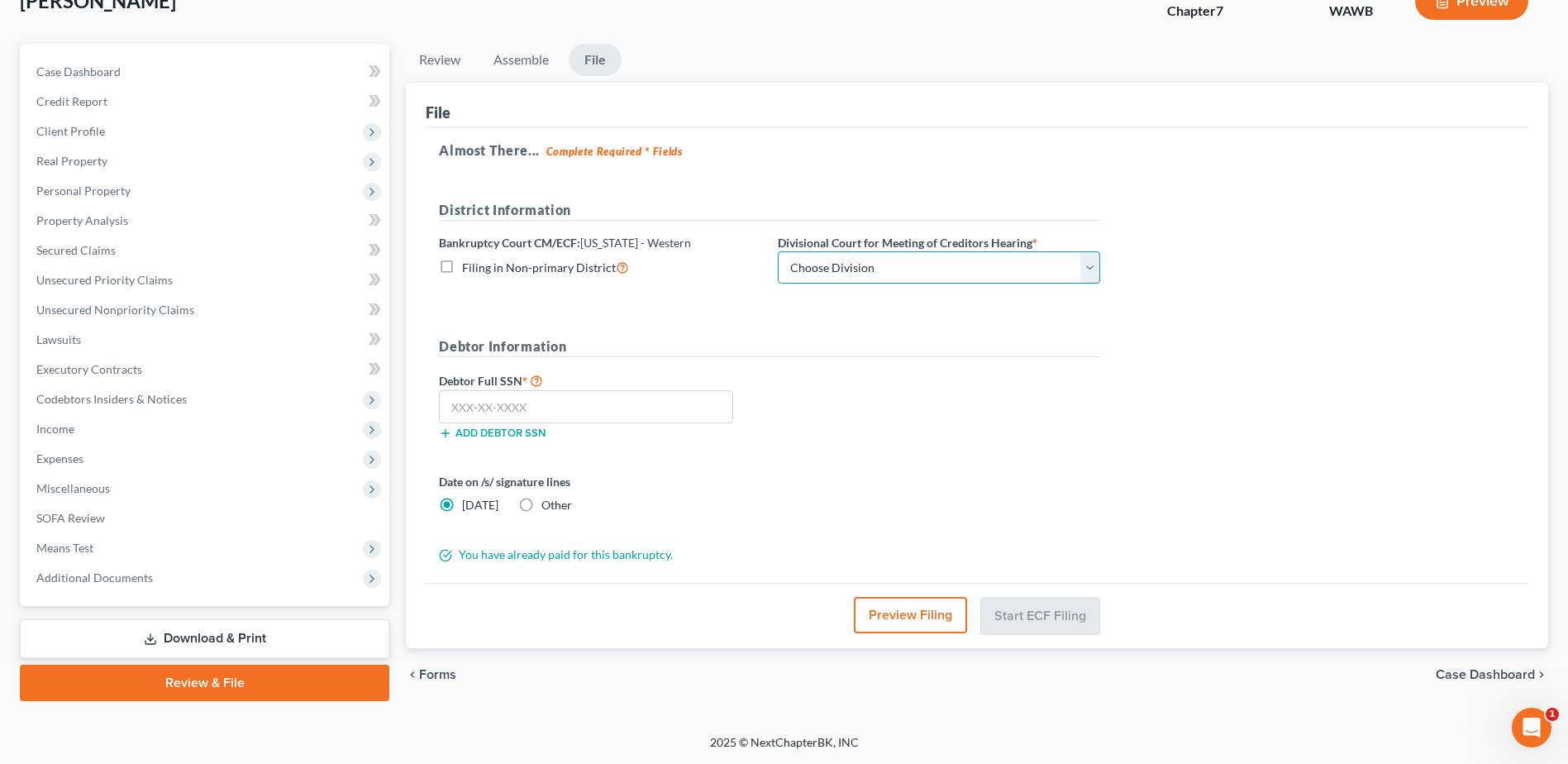
click at [1090, 274] on select "Choose Division Seattle Tacoma" at bounding box center [939, 268] width 322 height 33
select select "1"
click at [778, 252] on select "Choose Division Seattle Tacoma" at bounding box center [939, 268] width 322 height 33
click at [584, 407] on input "text" at bounding box center [586, 406] width 295 height 33
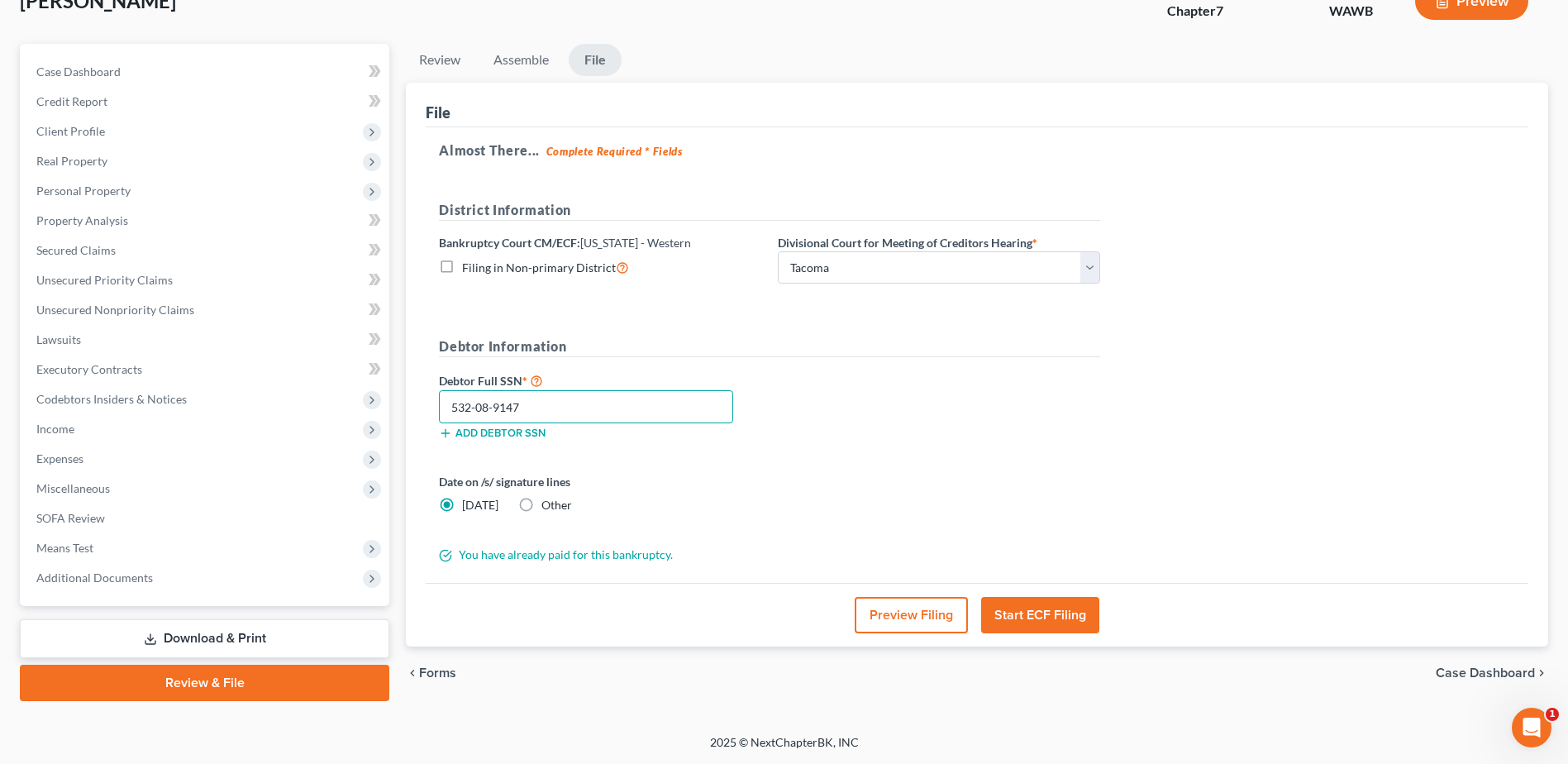
type input "532-08-9147"
click at [1036, 611] on button "Start ECF Filing" at bounding box center [1041, 615] width 118 height 37
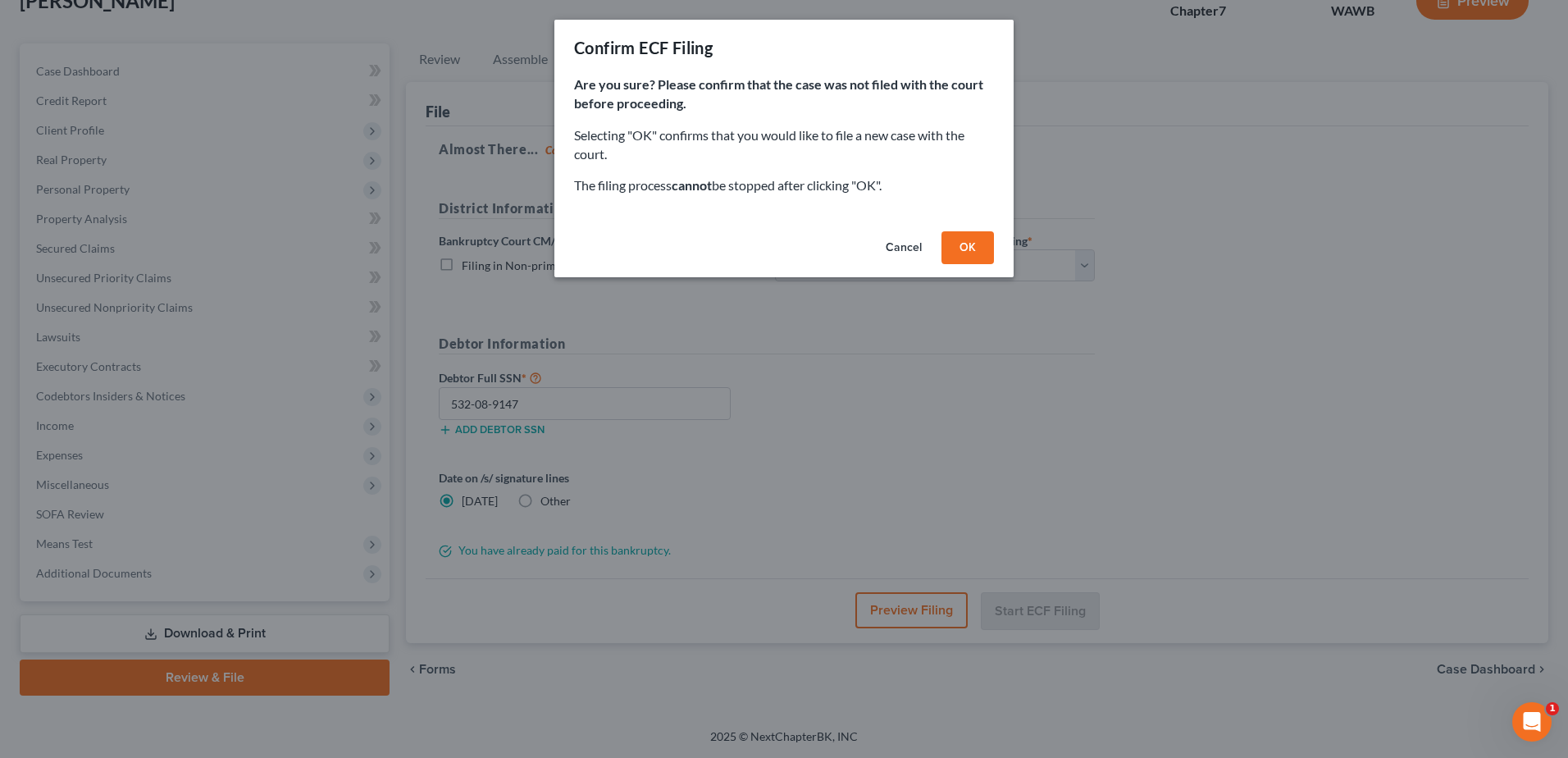
click at [973, 255] on button "OK" at bounding box center [967, 247] width 52 height 33
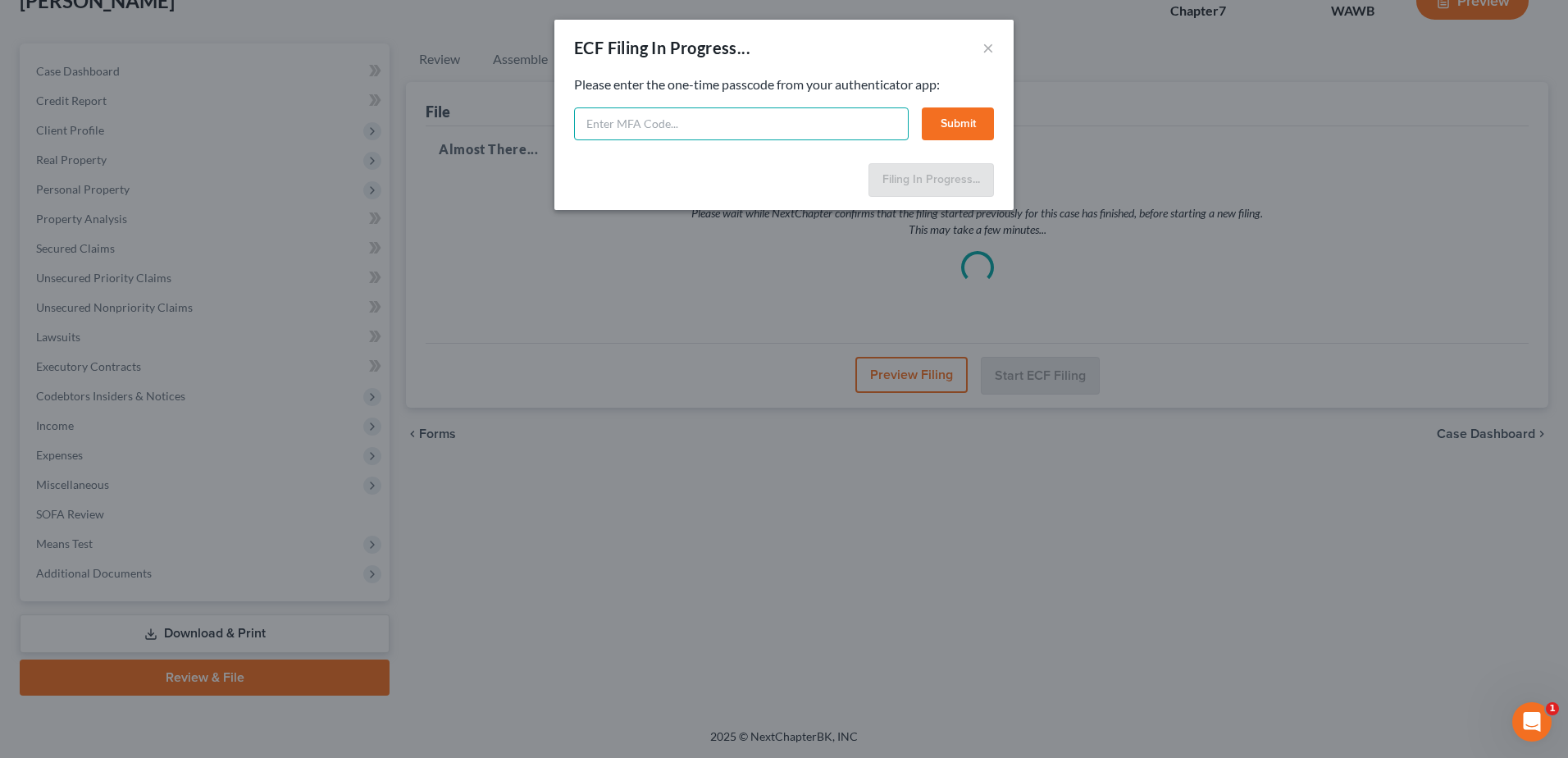
click at [620, 127] on input "text" at bounding box center [741, 123] width 335 height 33
type input "672428"
click at [961, 127] on button "Submit" at bounding box center [958, 123] width 73 height 33
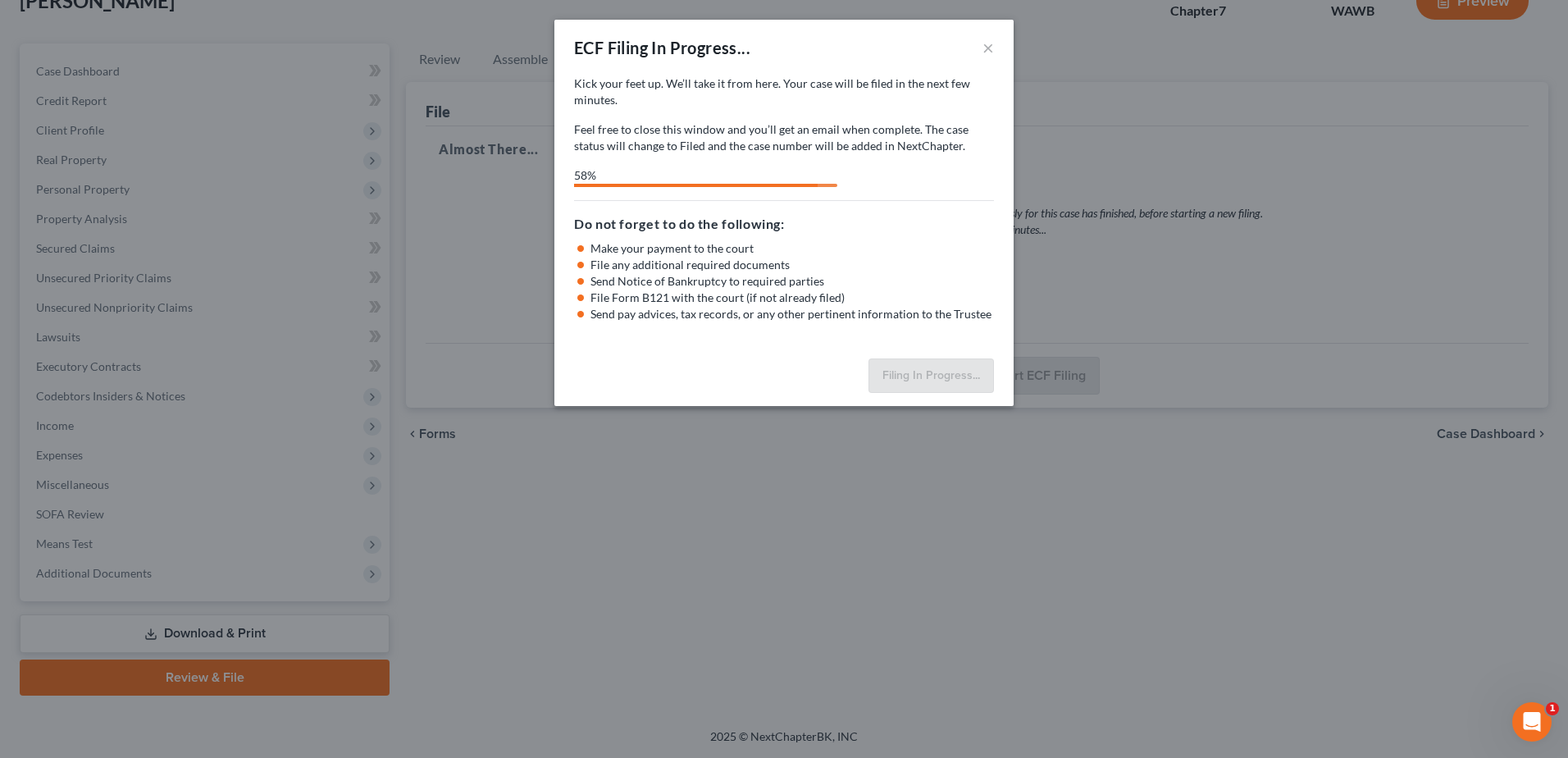
select select "1"
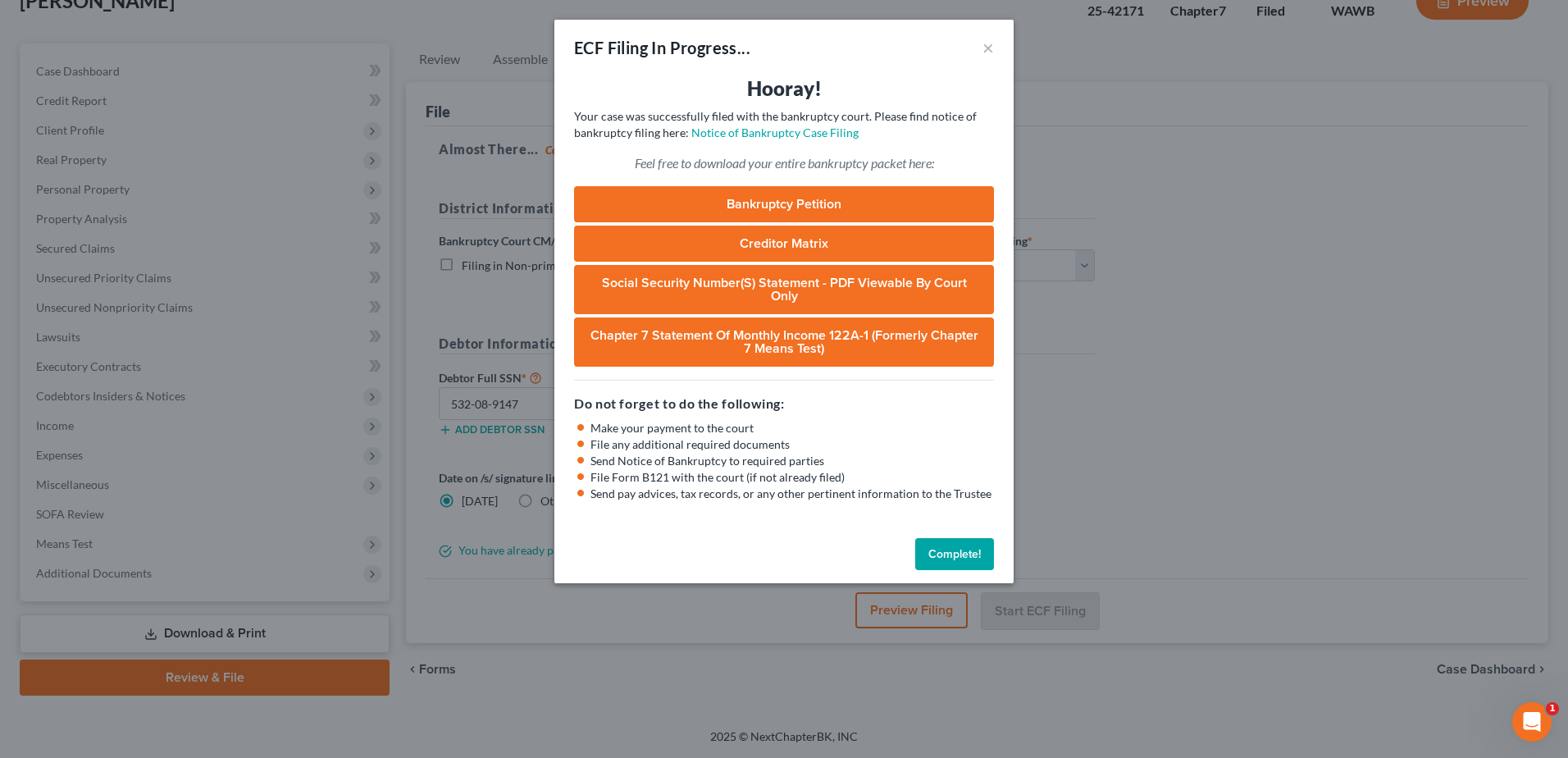
click at [943, 550] on button "Complete!" at bounding box center [954, 554] width 79 height 33
